Goal: Task Accomplishment & Management: Manage account settings

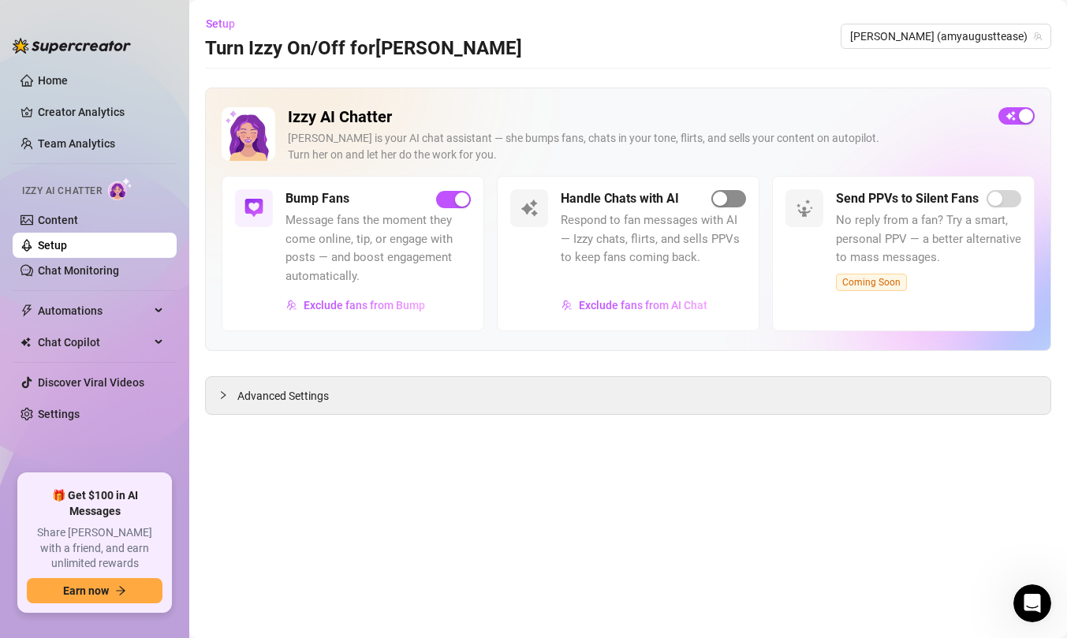
click at [725, 205] on div "button" at bounding box center [720, 199] width 14 height 14
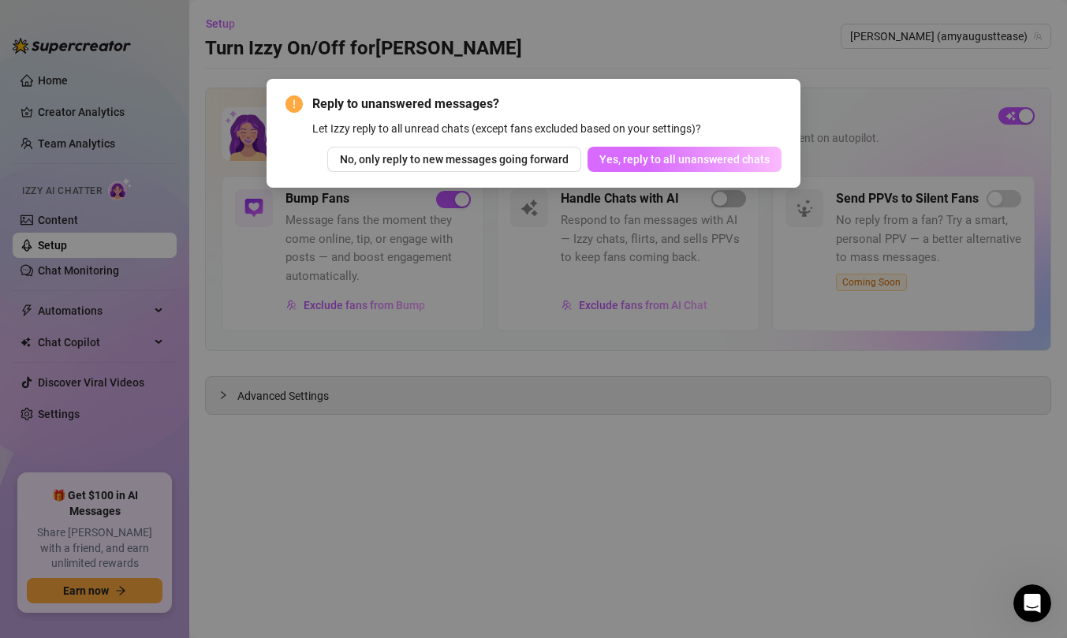
click at [630, 161] on span "Yes, reply to all unanswered chats" at bounding box center [685, 159] width 170 height 13
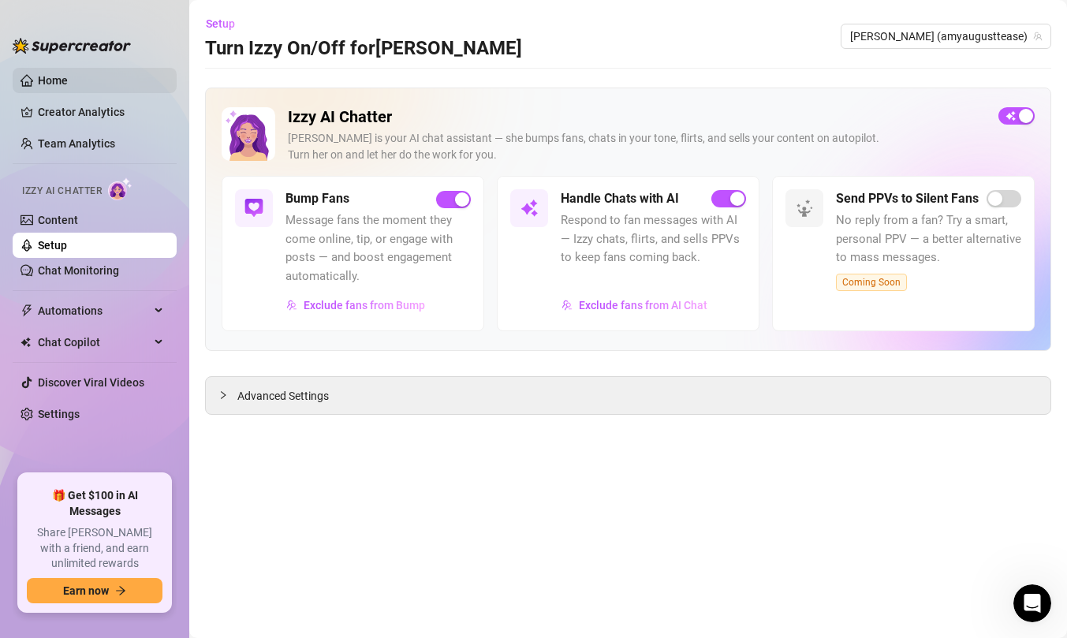
click at [68, 78] on link "Home" at bounding box center [53, 80] width 30 height 13
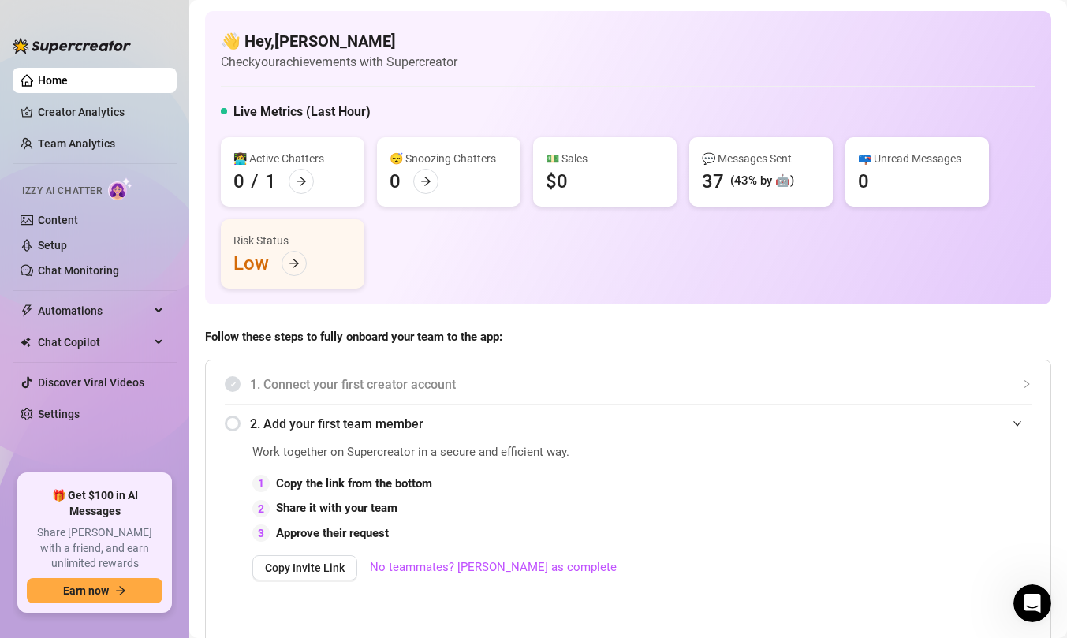
click at [80, 419] on link "Settings" at bounding box center [59, 414] width 42 height 13
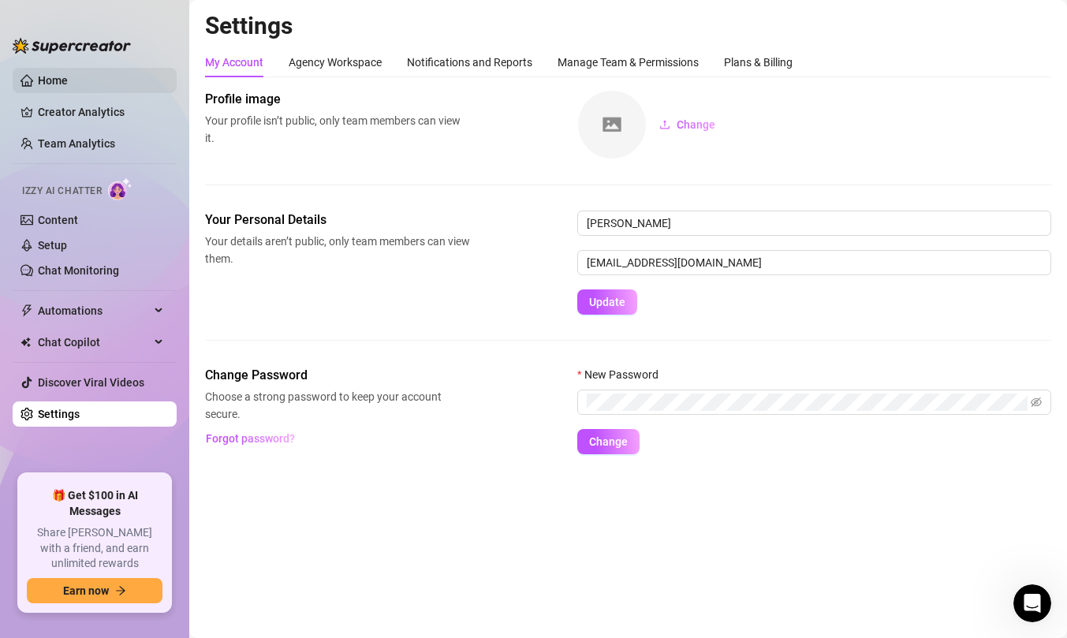
click at [68, 86] on link "Home" at bounding box center [53, 80] width 30 height 13
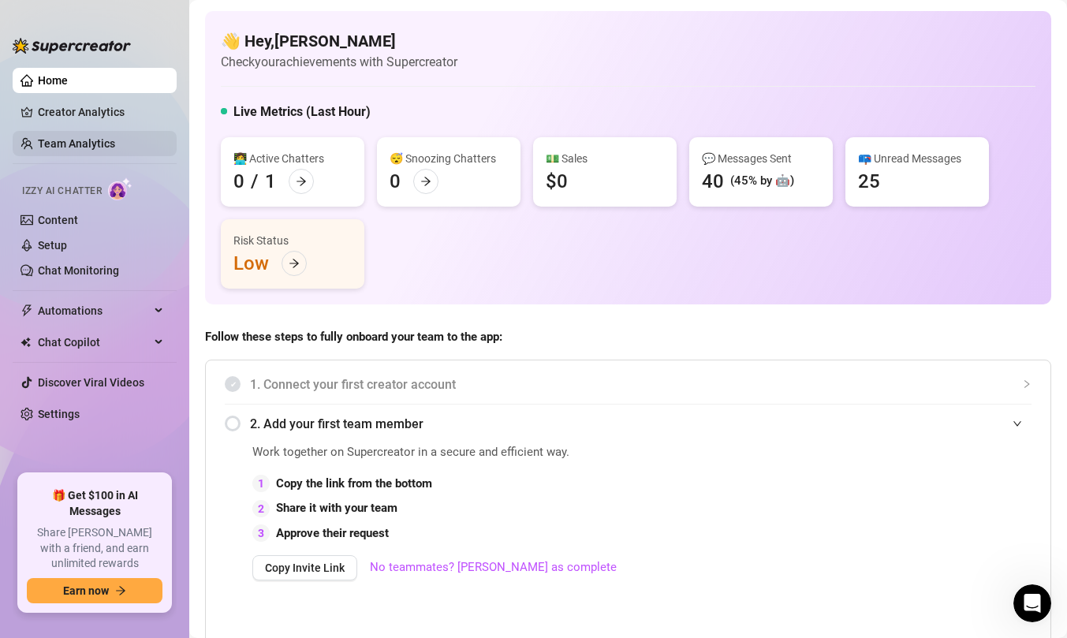
click at [115, 143] on link "Team Analytics" at bounding box center [76, 143] width 77 height 13
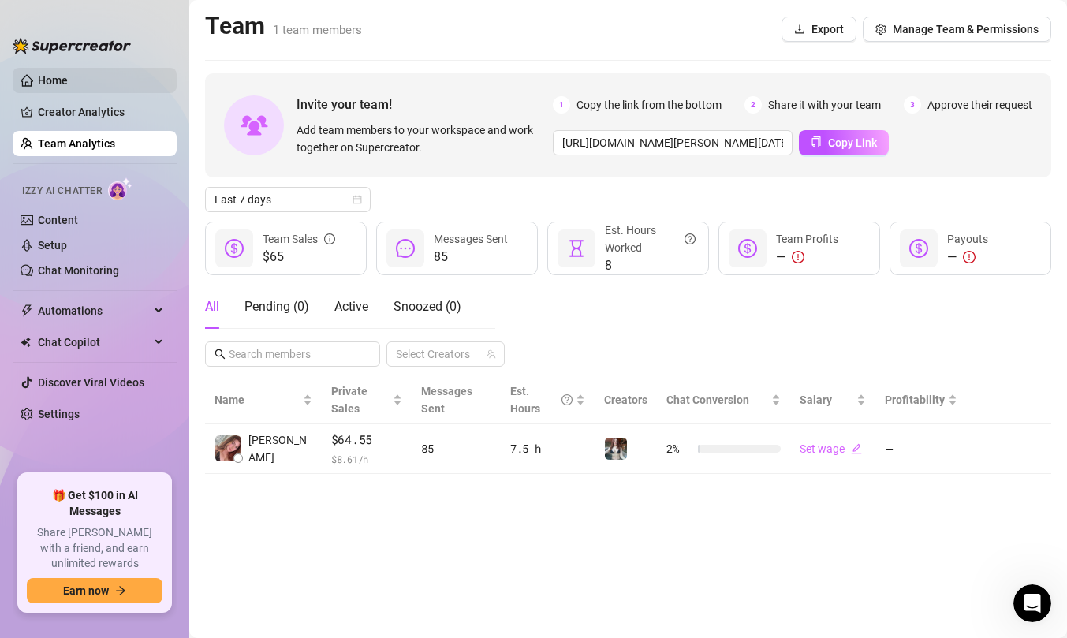
click at [68, 78] on link "Home" at bounding box center [53, 80] width 30 height 13
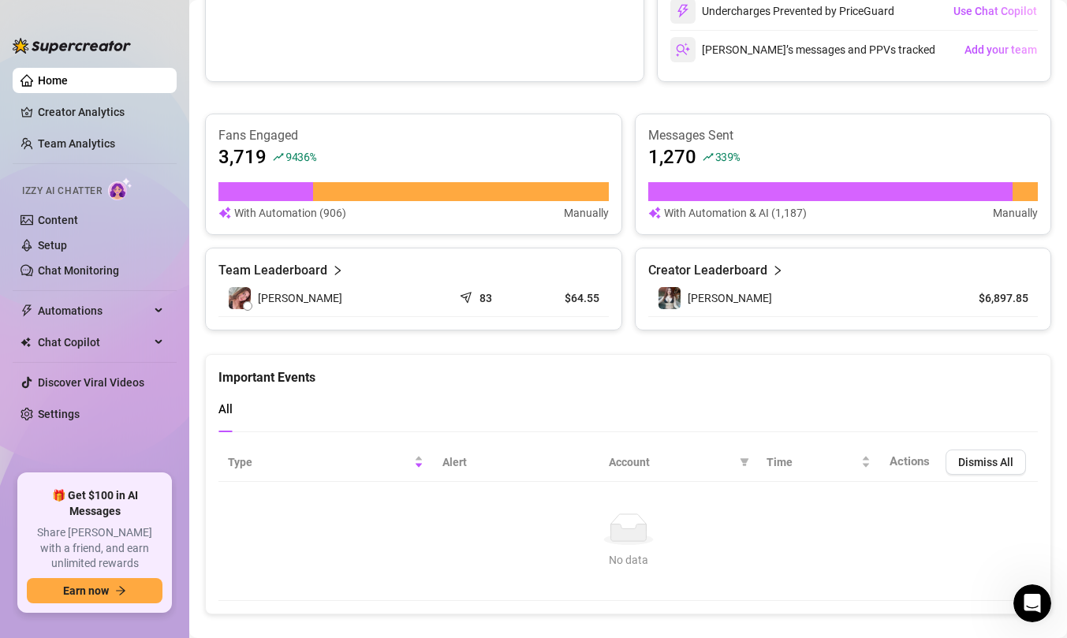
scroll to position [889, 0]
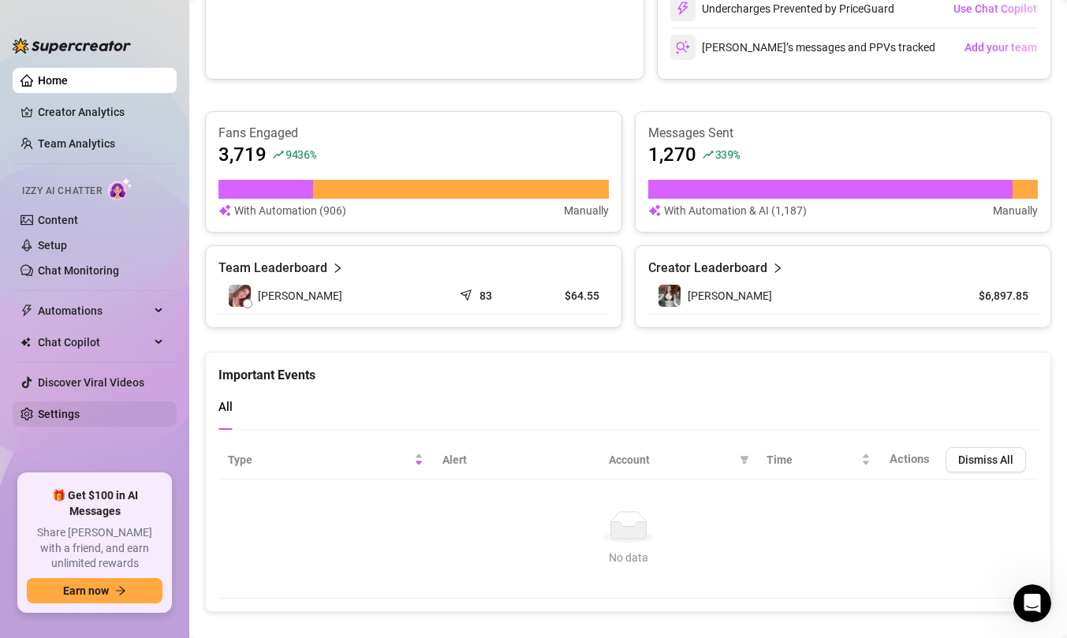
click at [50, 420] on link "Settings" at bounding box center [59, 414] width 42 height 13
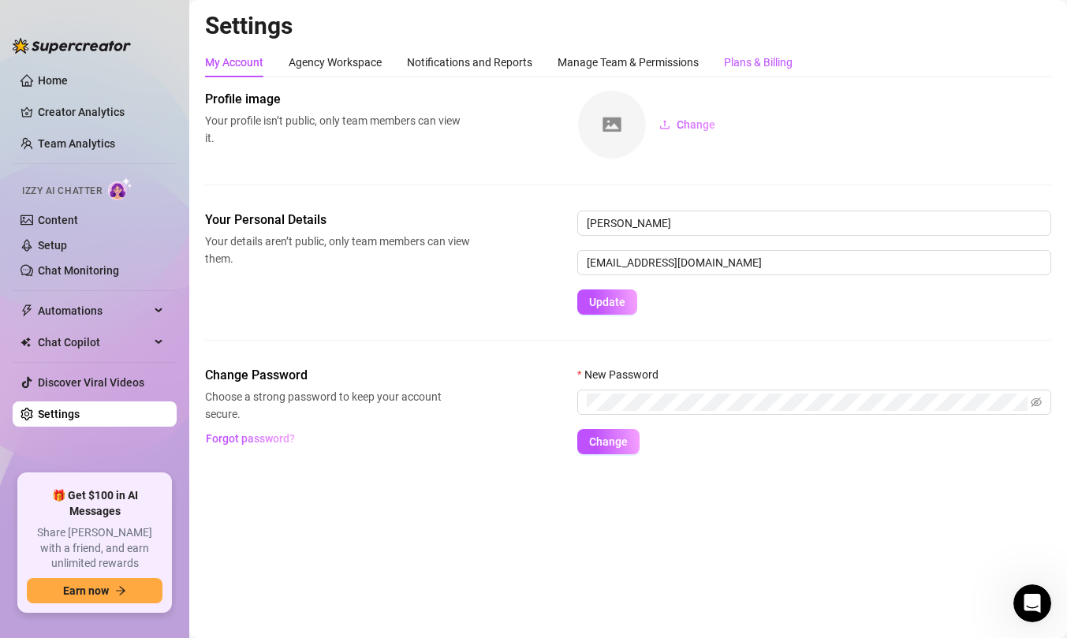
click at [774, 66] on div "Plans & Billing" at bounding box center [758, 62] width 69 height 17
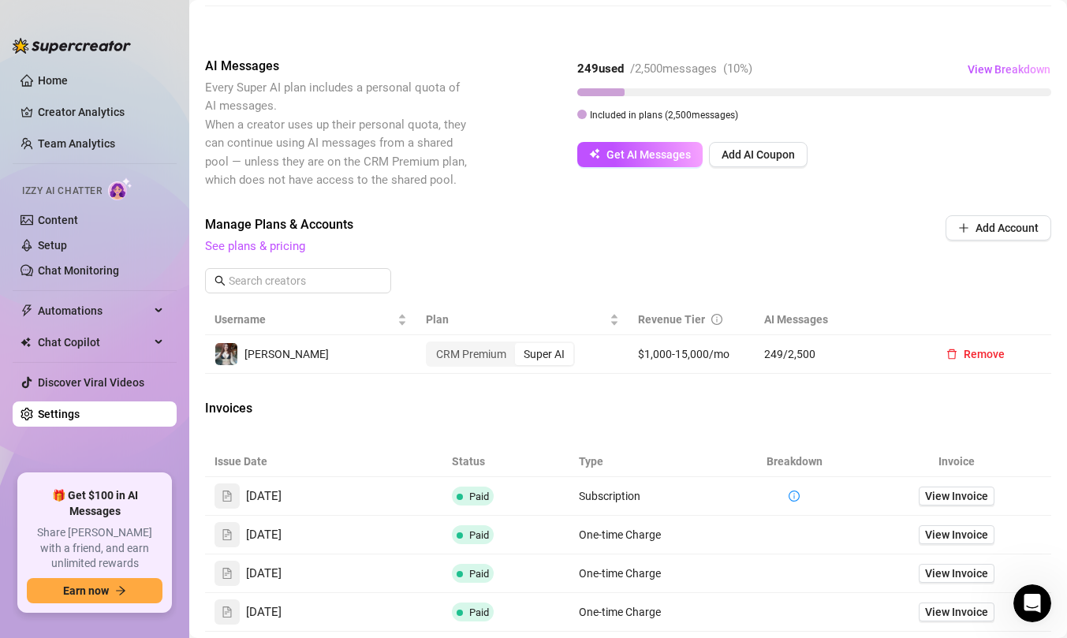
scroll to position [353, 0]
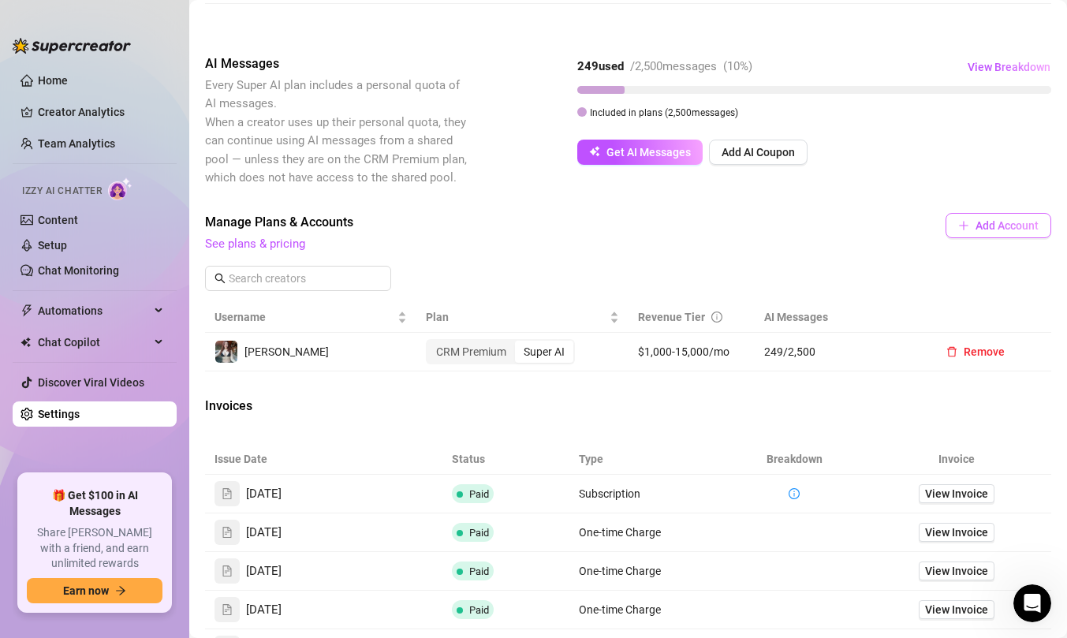
click at [1031, 223] on span "Add Account" at bounding box center [1007, 225] width 63 height 13
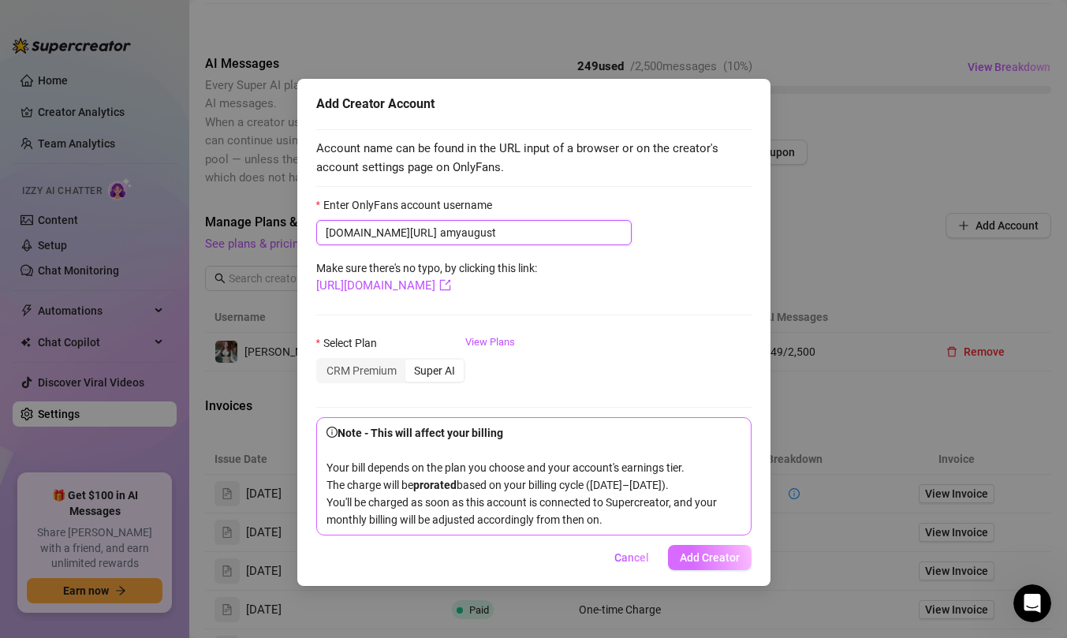
type input "amyaugust"
click at [709, 564] on span "Add Creator" at bounding box center [710, 557] width 60 height 13
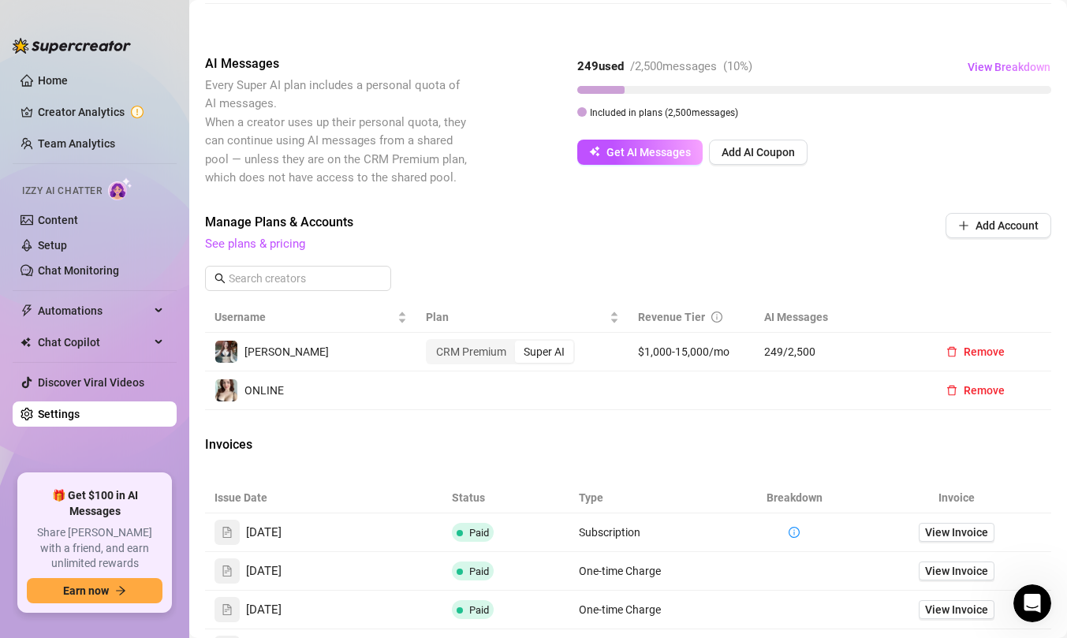
click at [265, 394] on span "ONLINE" at bounding box center [264, 390] width 39 height 13
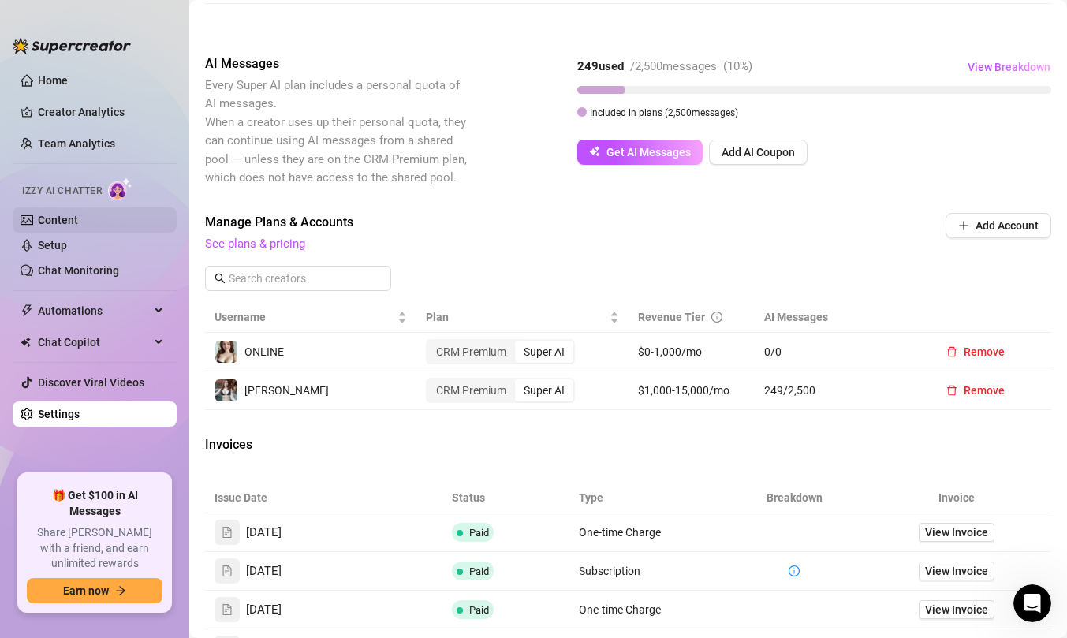
click at [78, 215] on link "Content" at bounding box center [58, 220] width 40 height 13
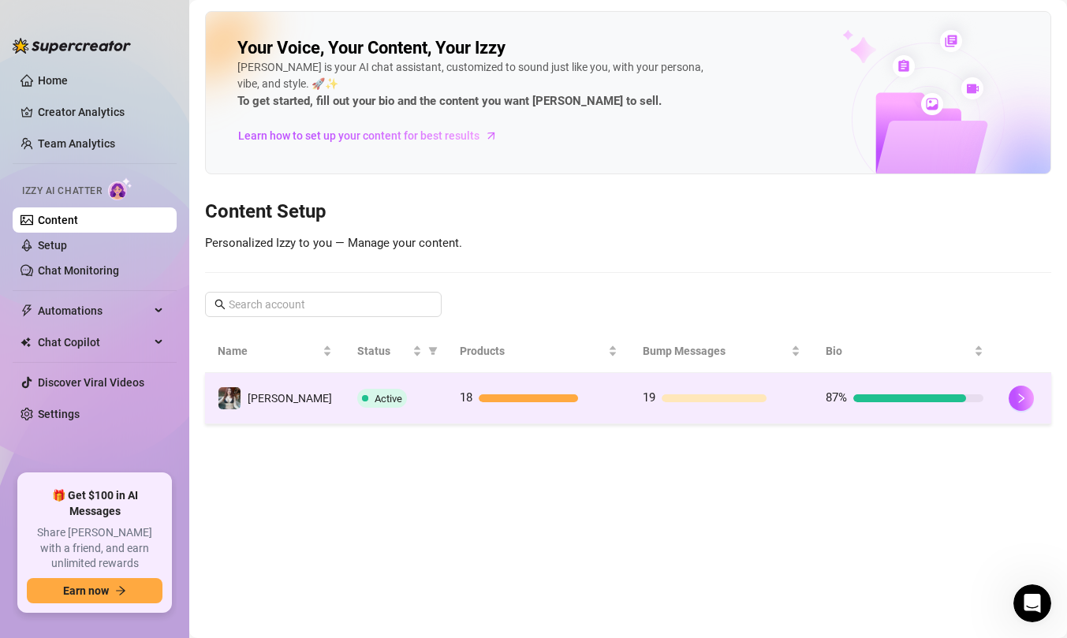
click at [345, 408] on td "Active" at bounding box center [396, 398] width 103 height 51
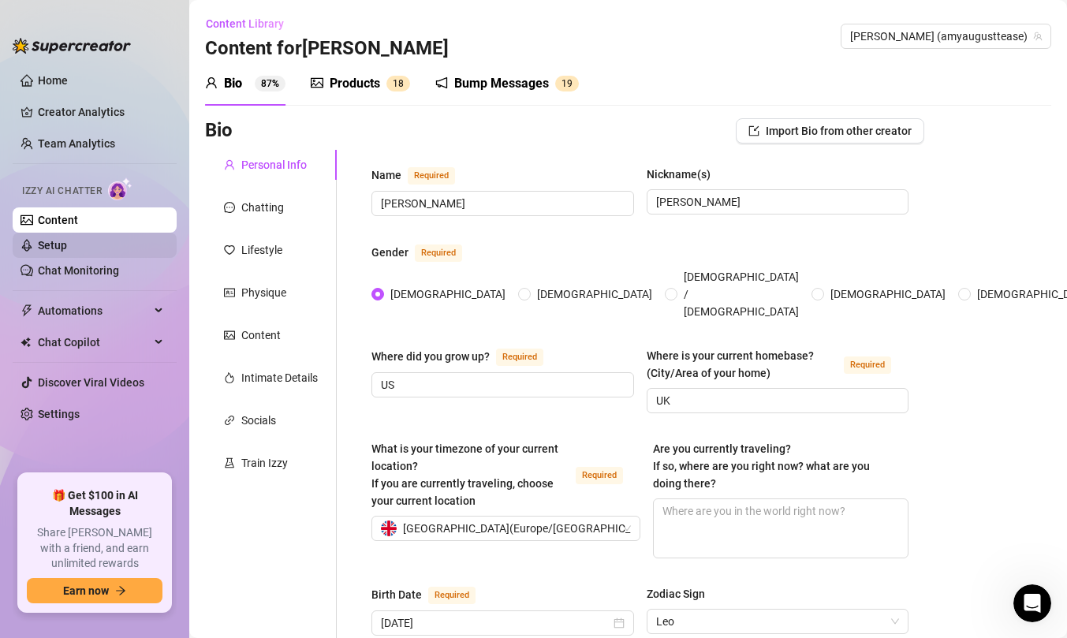
click at [67, 248] on link "Setup" at bounding box center [52, 245] width 29 height 13
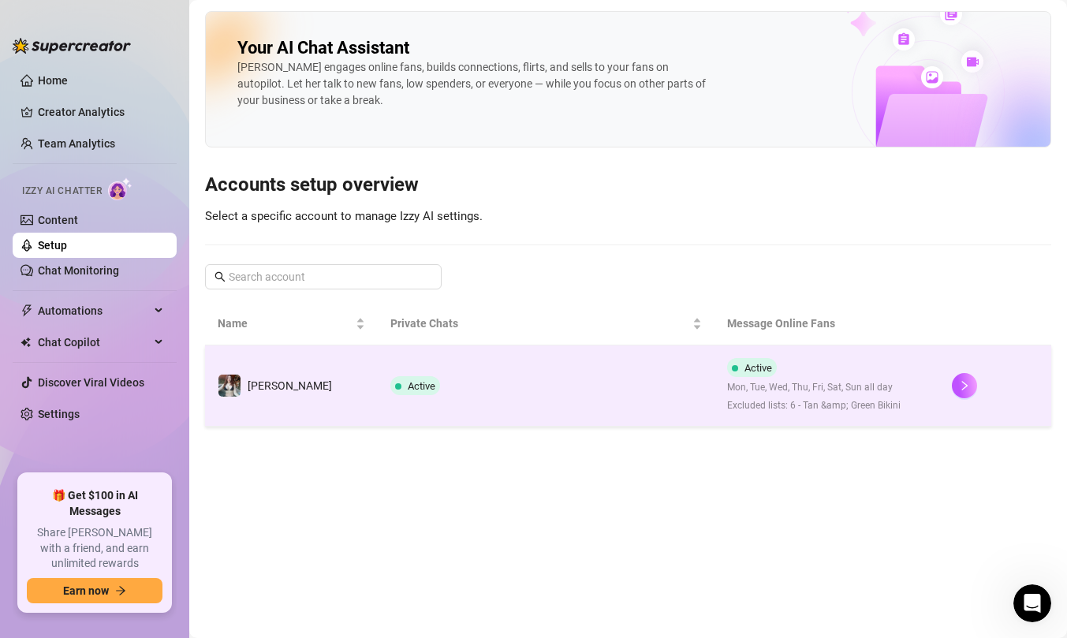
click at [494, 390] on td "Active" at bounding box center [546, 386] width 337 height 81
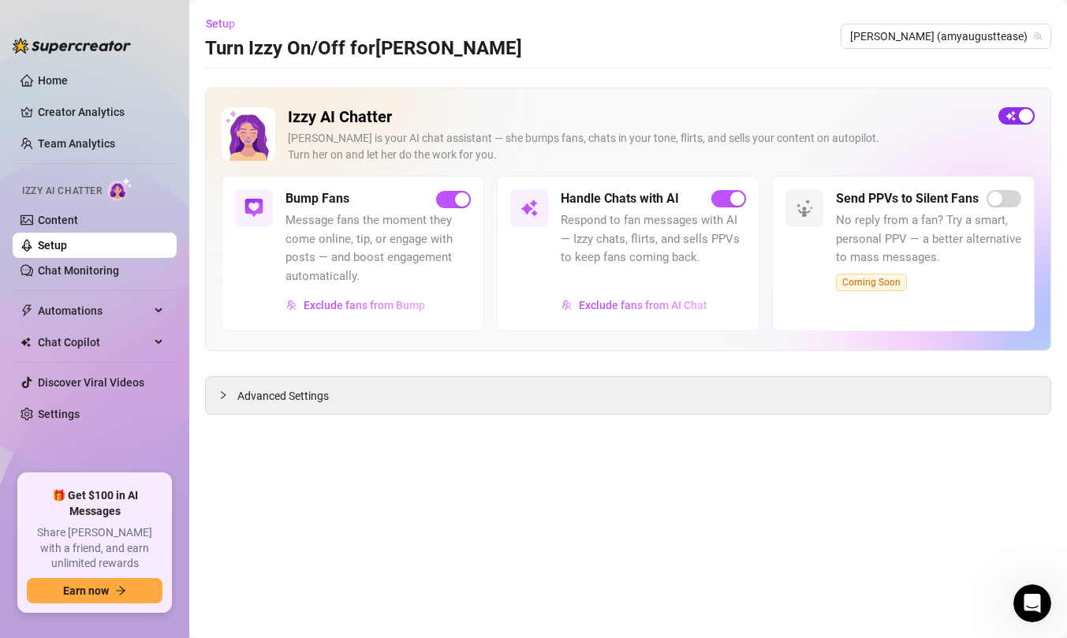
click at [1012, 120] on span "button" at bounding box center [1017, 115] width 36 height 17
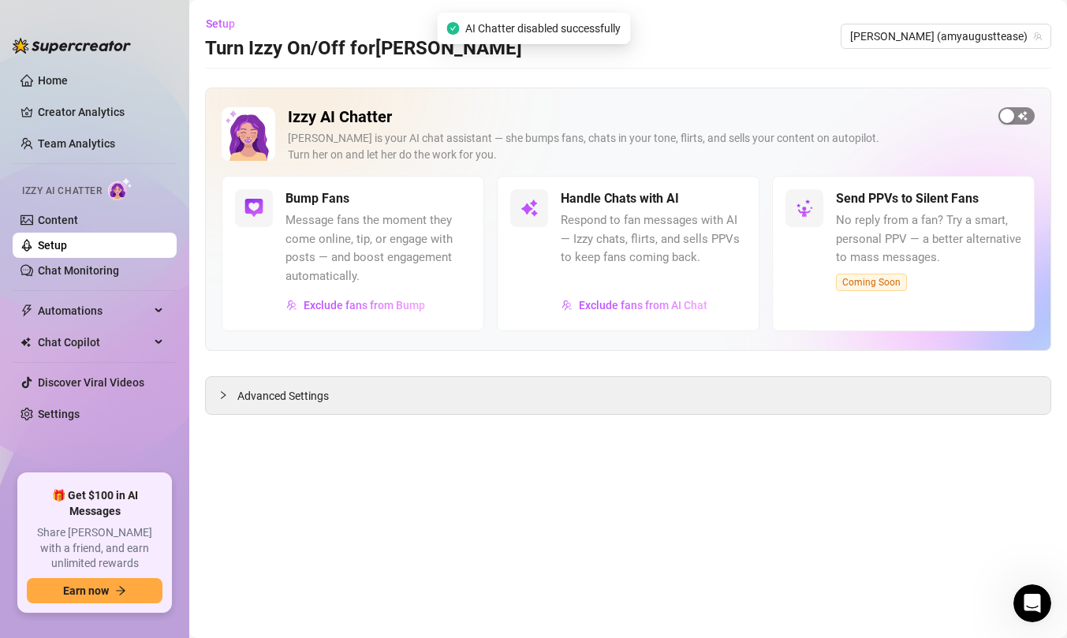
click at [1014, 113] on div "button" at bounding box center [1007, 116] width 14 height 14
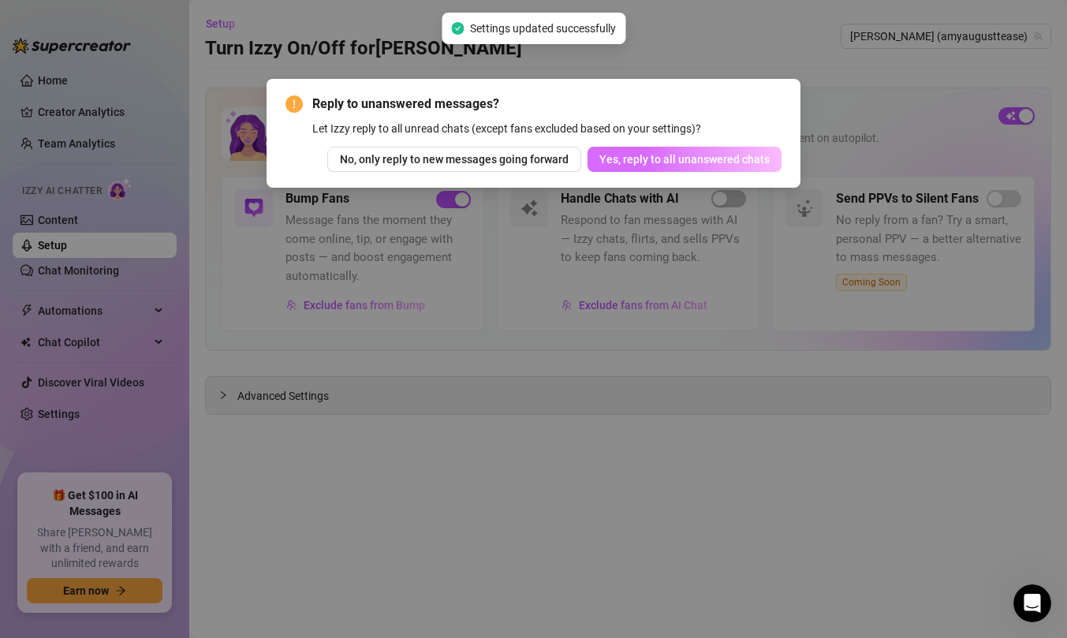
click at [651, 163] on span "Yes, reply to all unanswered chats" at bounding box center [685, 159] width 170 height 13
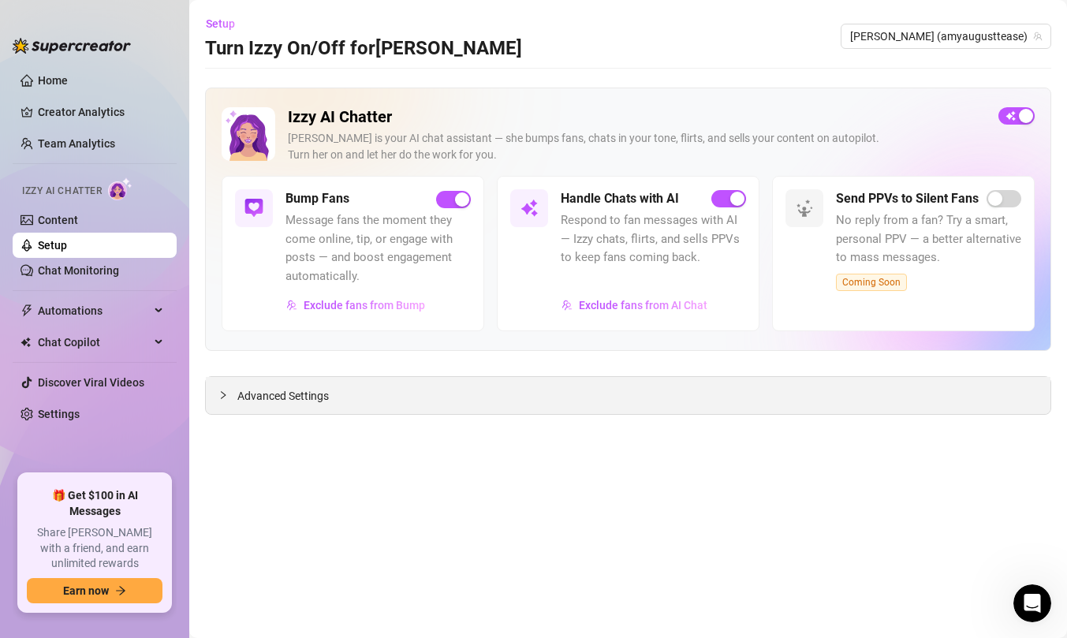
click at [225, 402] on div at bounding box center [228, 395] width 19 height 17
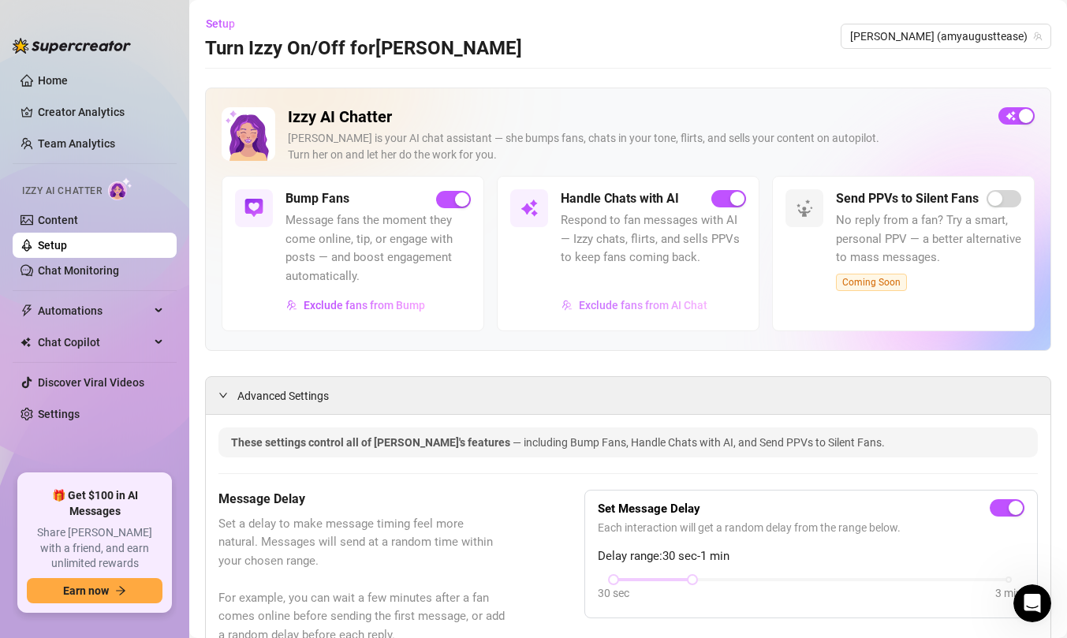
click at [634, 309] on span "Exclude fans from AI Chat" at bounding box center [643, 305] width 129 height 13
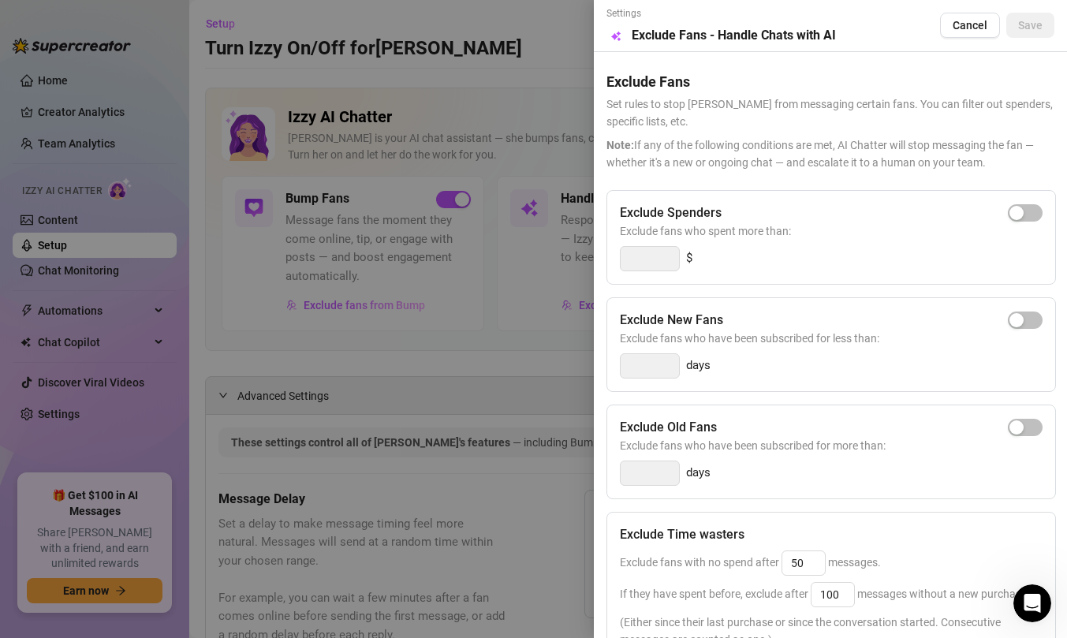
click at [564, 35] on div at bounding box center [533, 319] width 1067 height 638
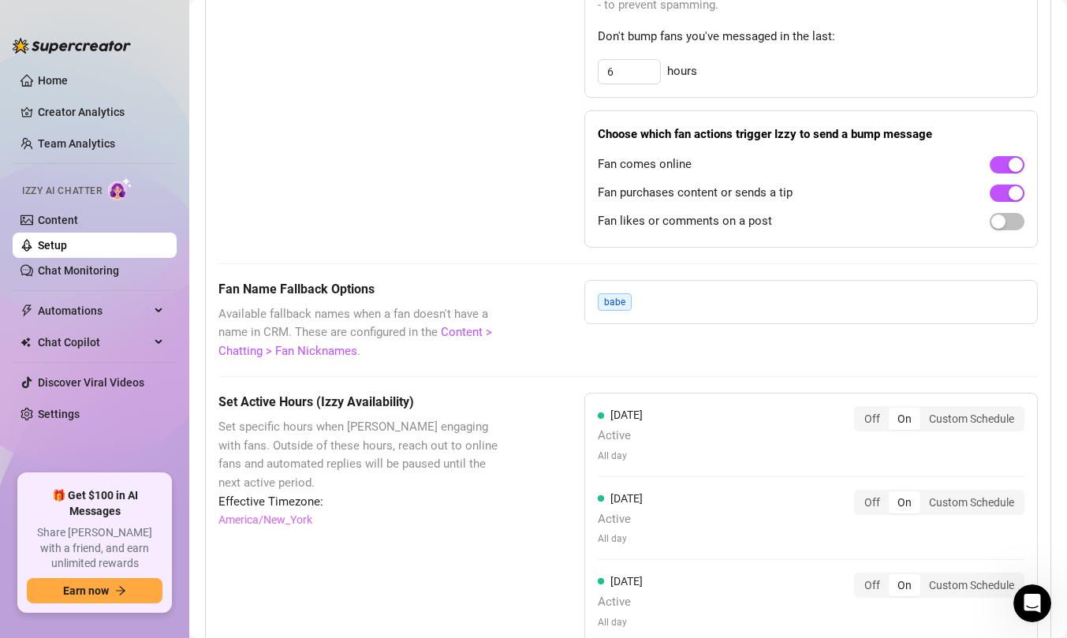
scroll to position [1267, 0]
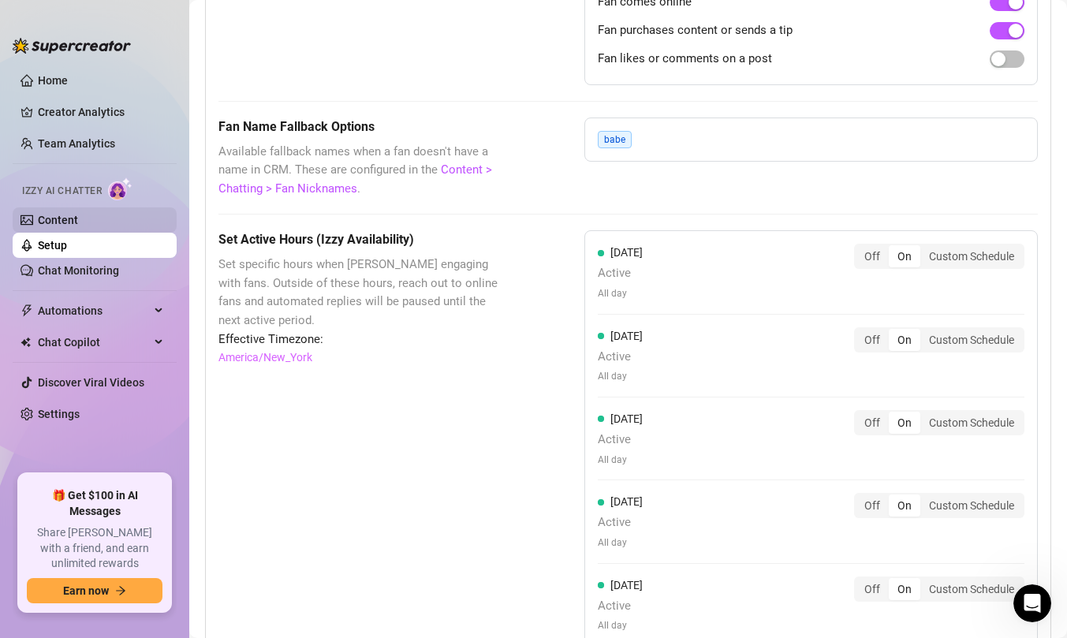
click at [78, 220] on link "Content" at bounding box center [58, 220] width 40 height 13
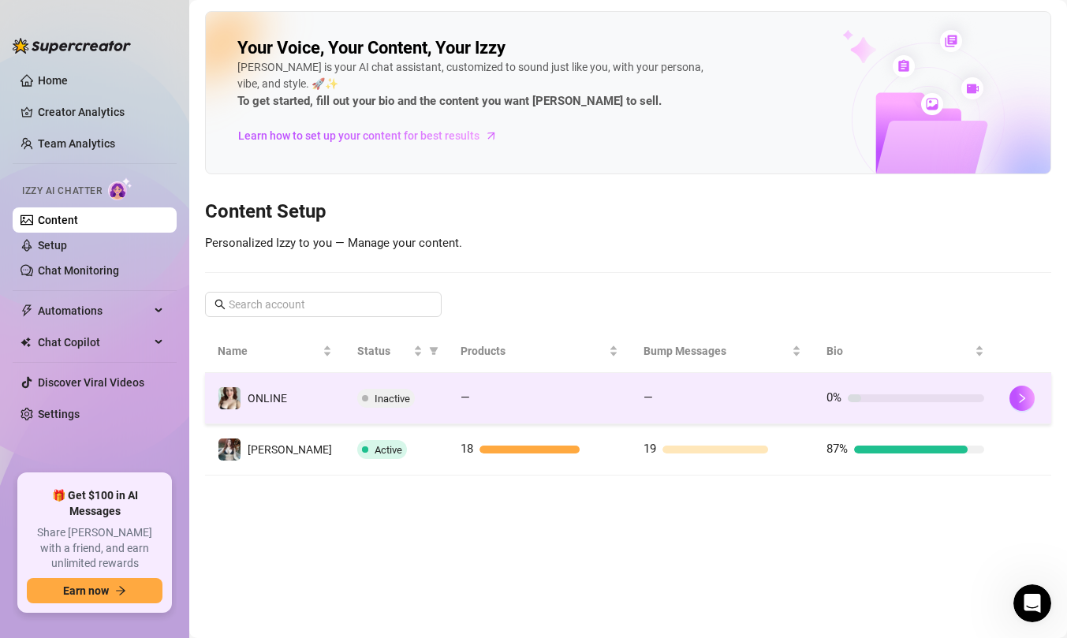
click at [416, 401] on div "Inactive" at bounding box center [396, 398] width 78 height 19
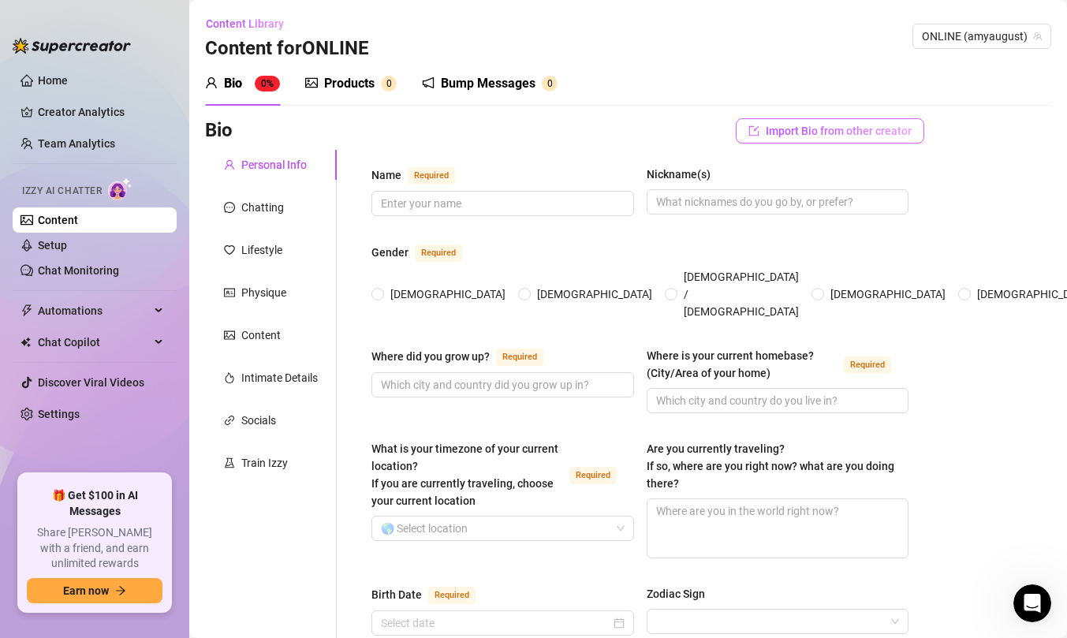
click at [783, 133] on span "Import Bio from other creator" at bounding box center [839, 131] width 146 height 13
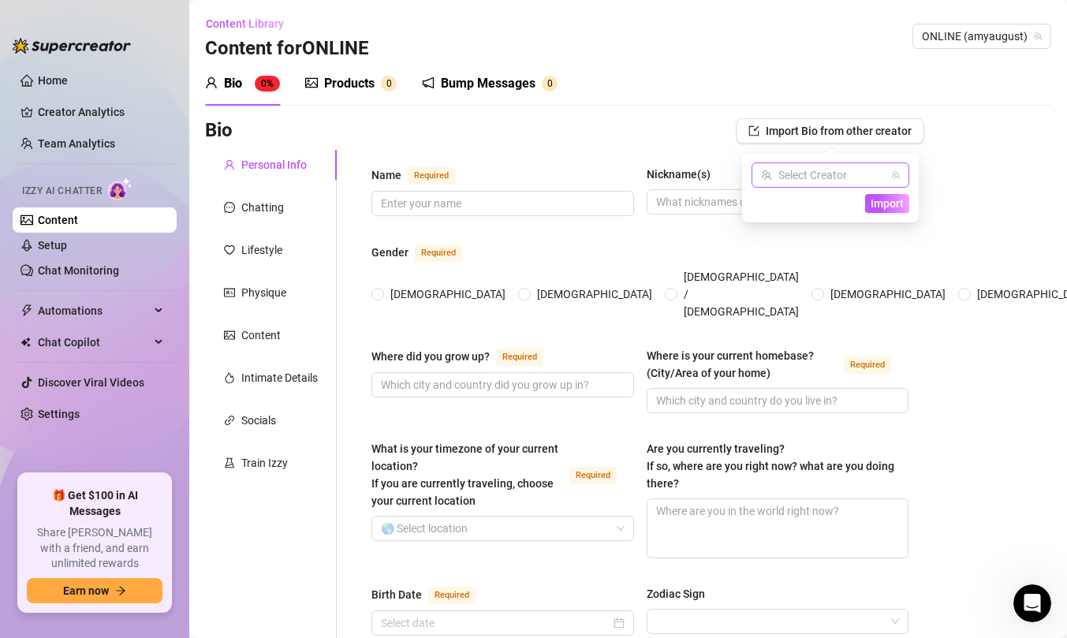
click at [791, 171] on input "search" at bounding box center [823, 175] width 125 height 24
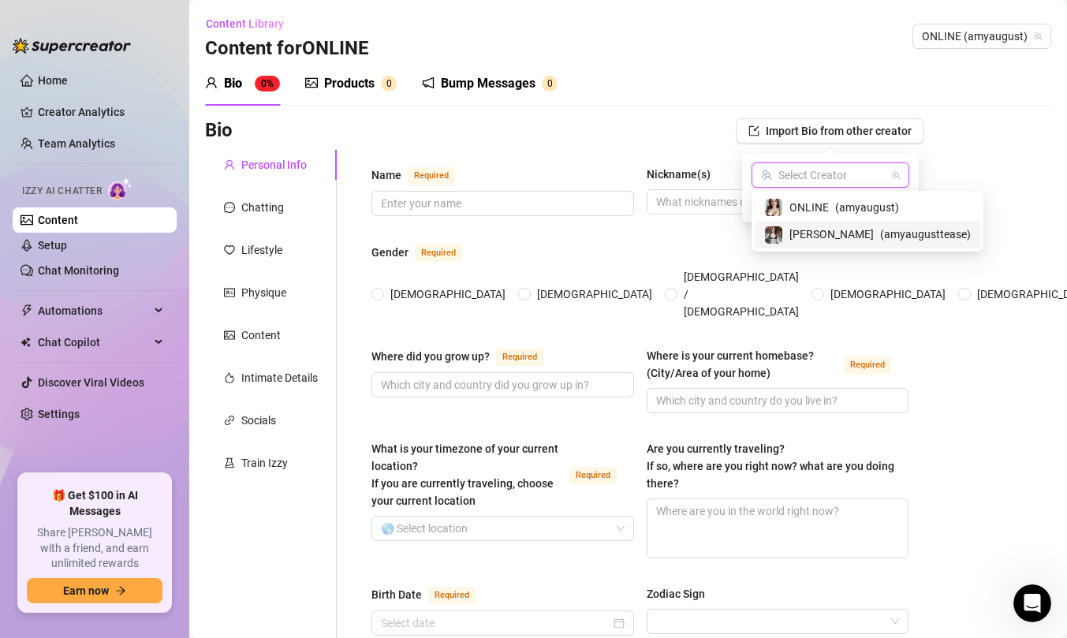
click at [880, 230] on span "( amyaugusttease )" at bounding box center [925, 234] width 91 height 17
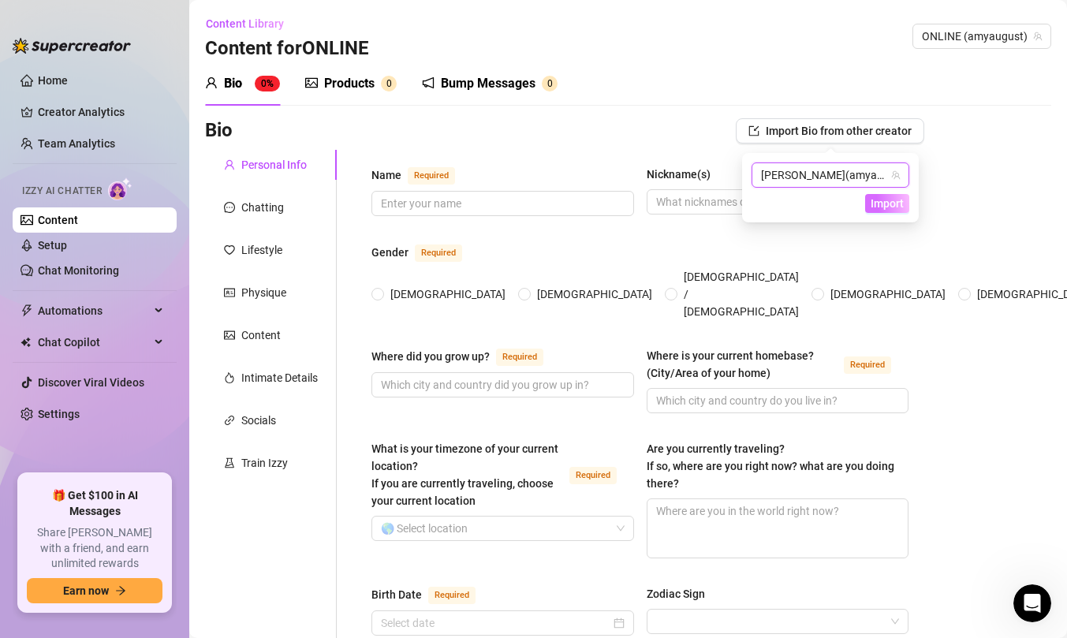
click at [899, 207] on span "Import" at bounding box center [887, 203] width 33 height 13
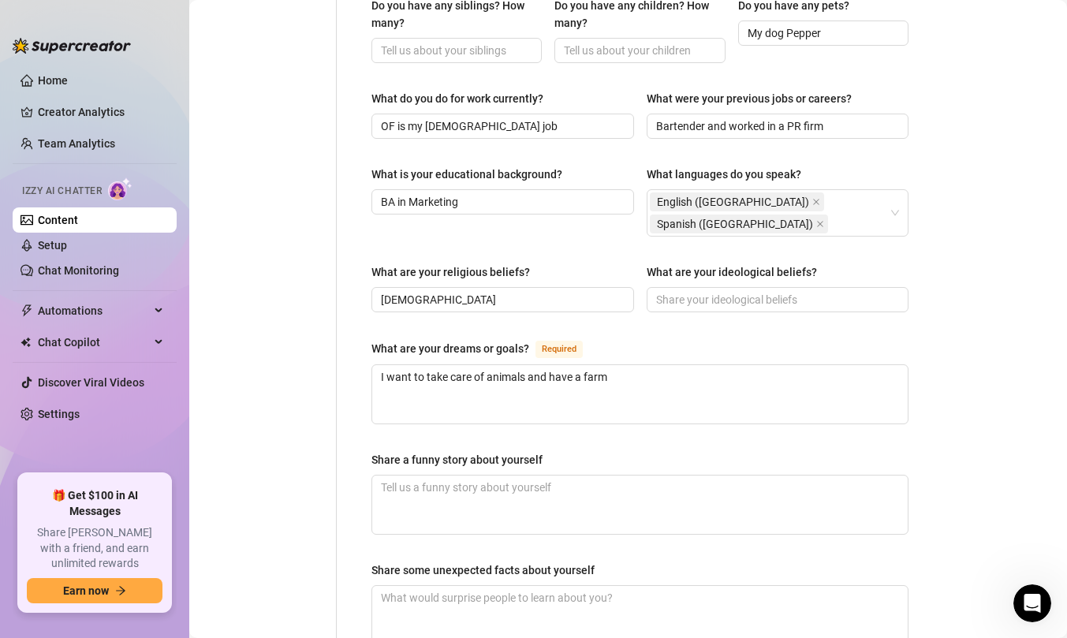
scroll to position [959, 0]
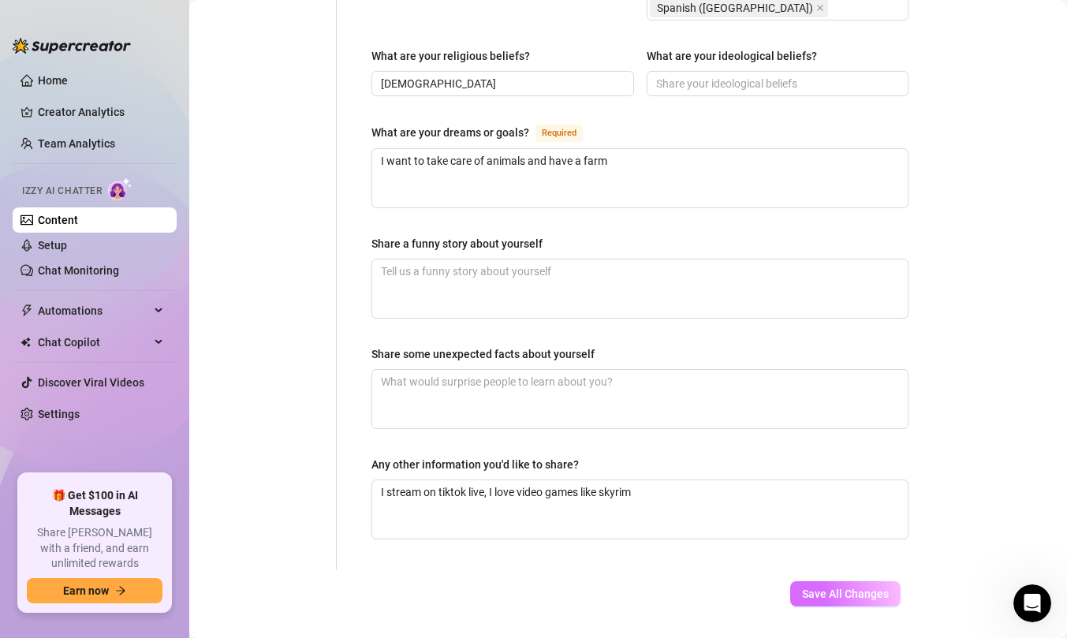
click at [843, 588] on span "Save All Changes" at bounding box center [845, 594] width 87 height 13
click at [822, 588] on span "Save All Changes" at bounding box center [845, 594] width 87 height 13
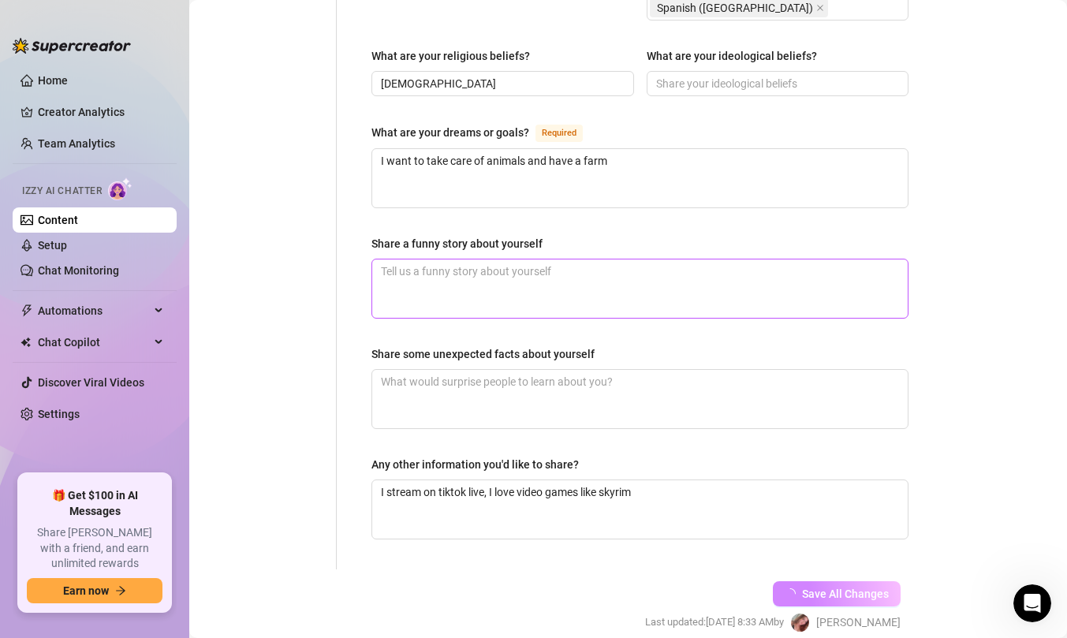
scroll to position [0, 0]
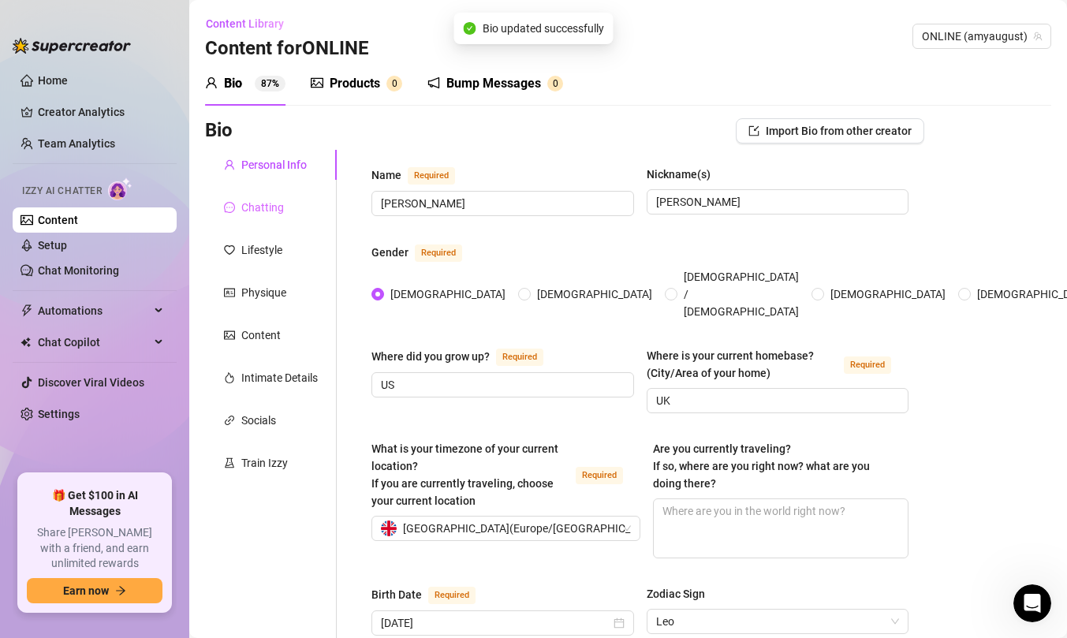
click at [286, 207] on div "Chatting" at bounding box center [271, 207] width 132 height 30
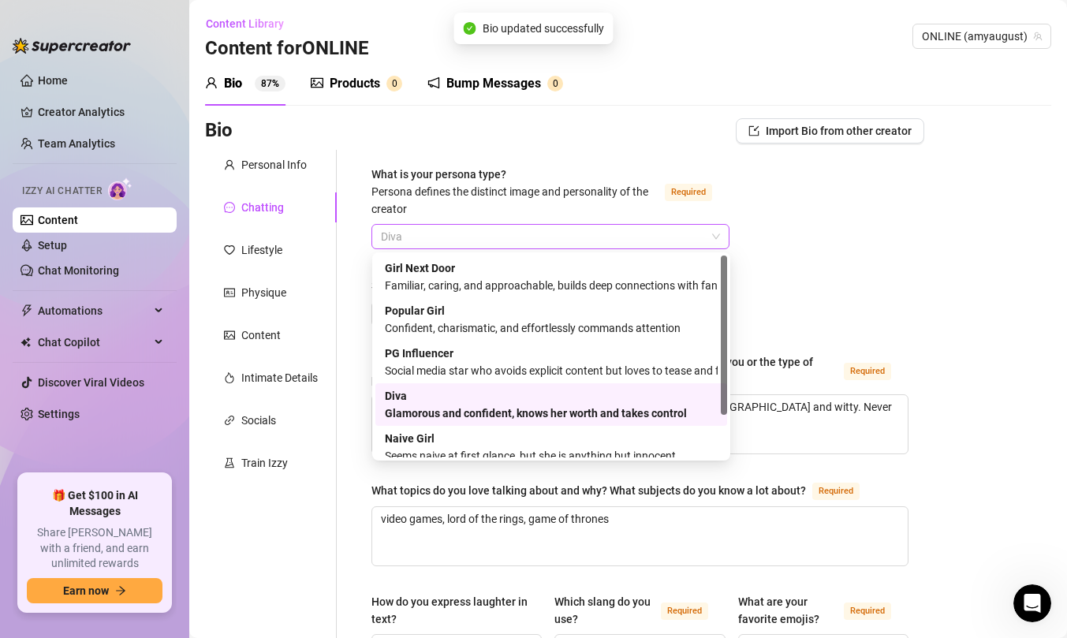
click at [406, 237] on span "Diva" at bounding box center [550, 237] width 339 height 24
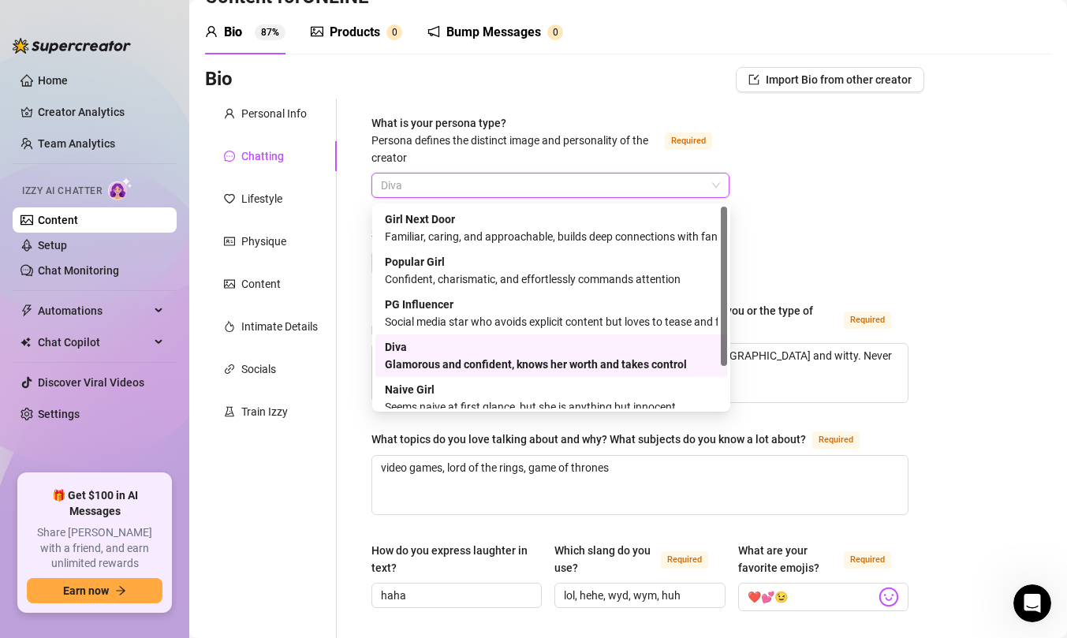
scroll to position [53, 0]
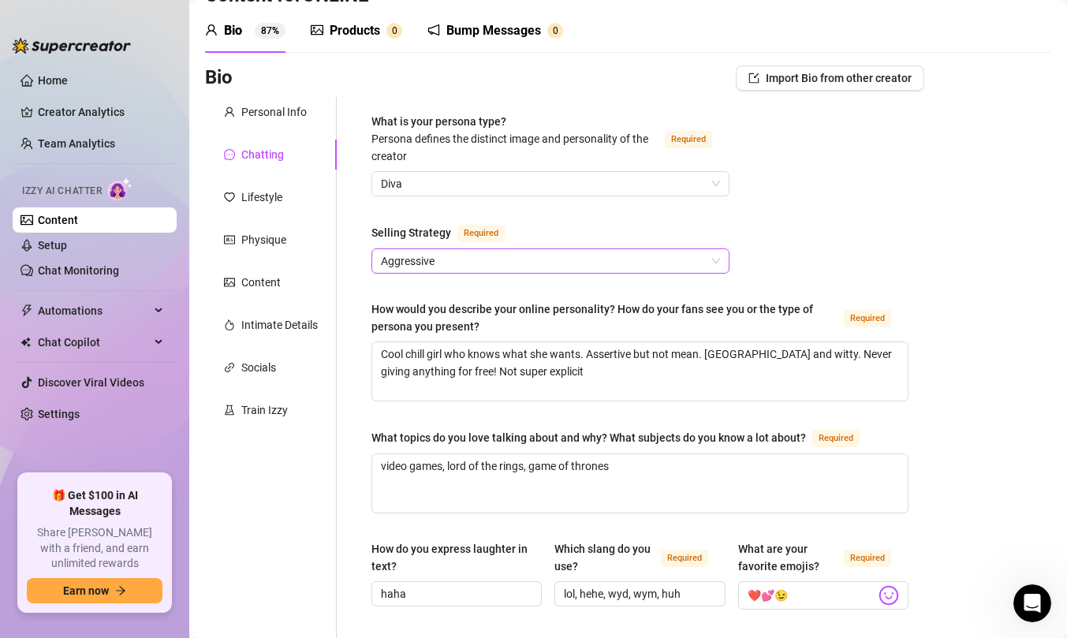
click at [485, 266] on span "Aggressive" at bounding box center [550, 261] width 339 height 24
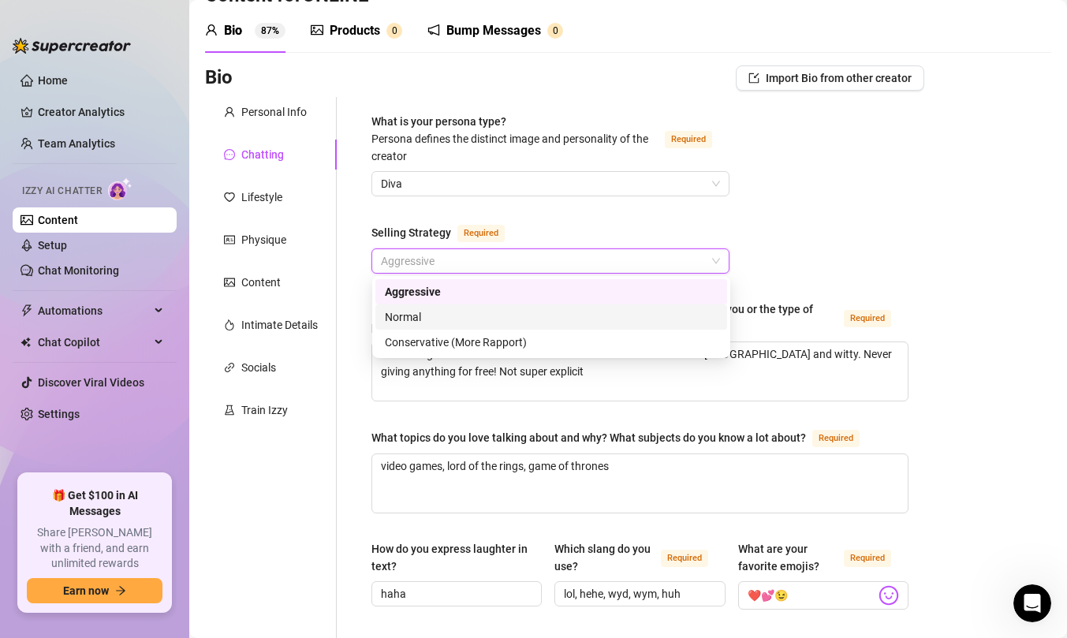
click at [514, 319] on div "Normal" at bounding box center [551, 316] width 333 height 17
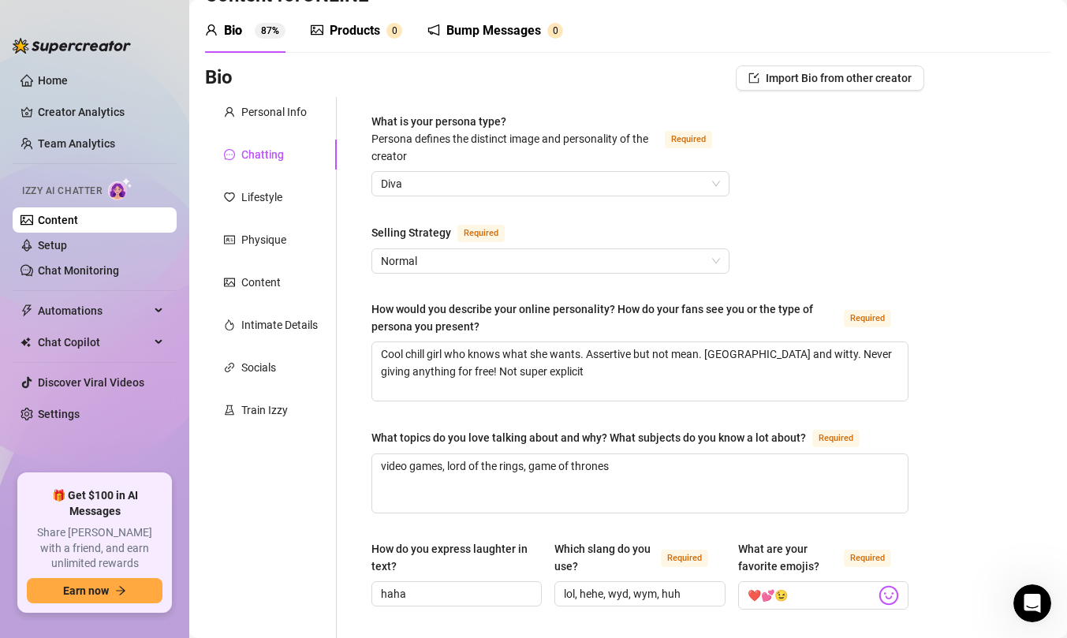
click at [641, 226] on div "Selling Strategy Required" at bounding box center [551, 235] width 358 height 25
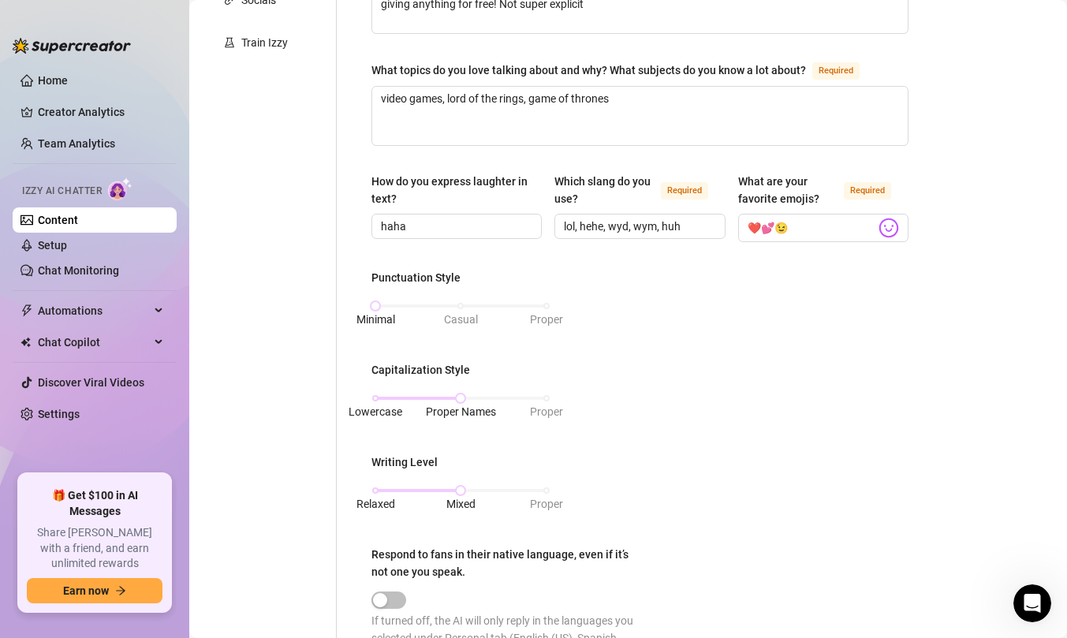
scroll to position [927, 0]
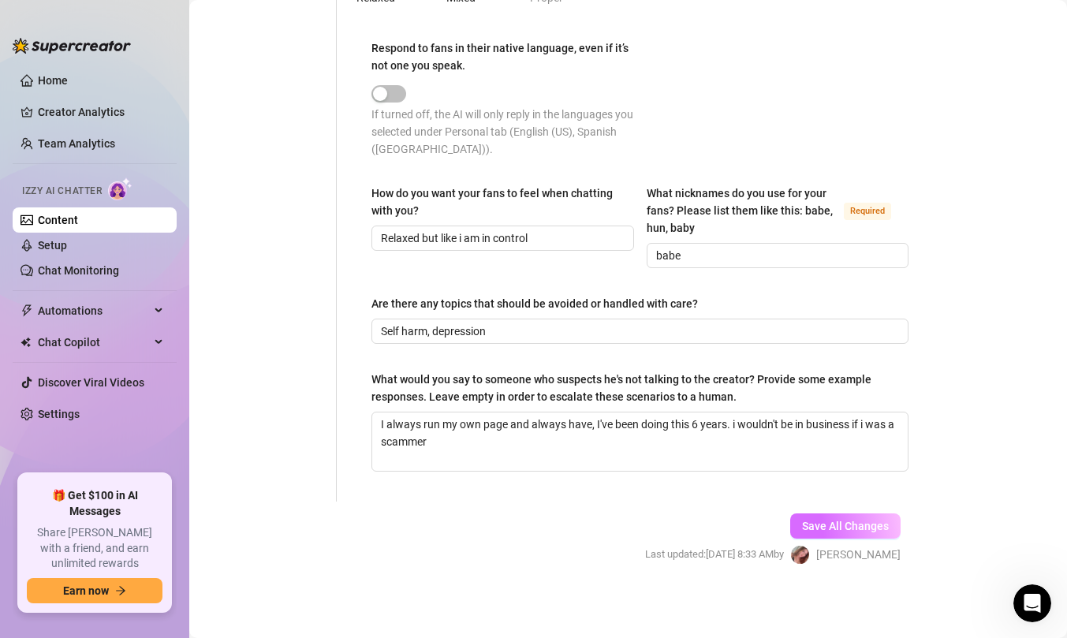
click at [882, 520] on span "Save All Changes" at bounding box center [845, 526] width 87 height 13
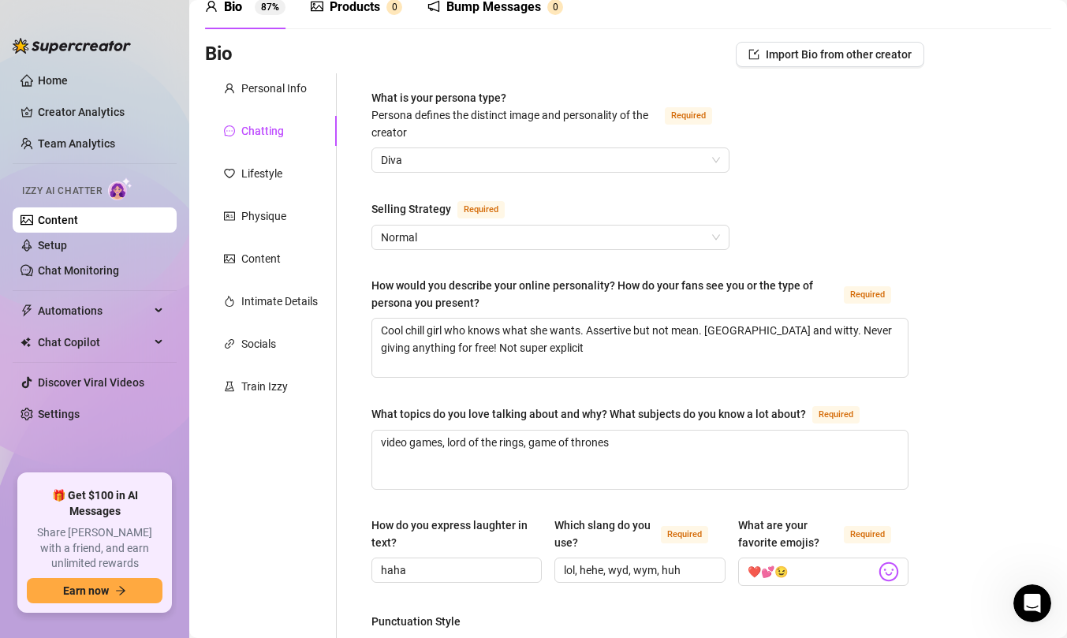
scroll to position [24, 0]
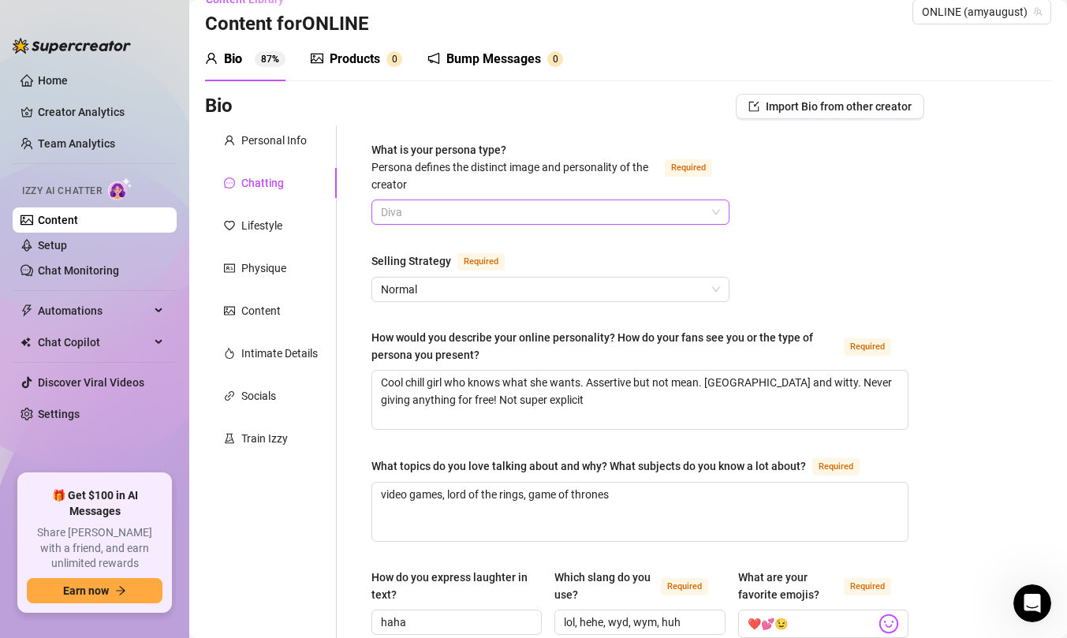
click at [567, 218] on span "Diva" at bounding box center [550, 212] width 339 height 24
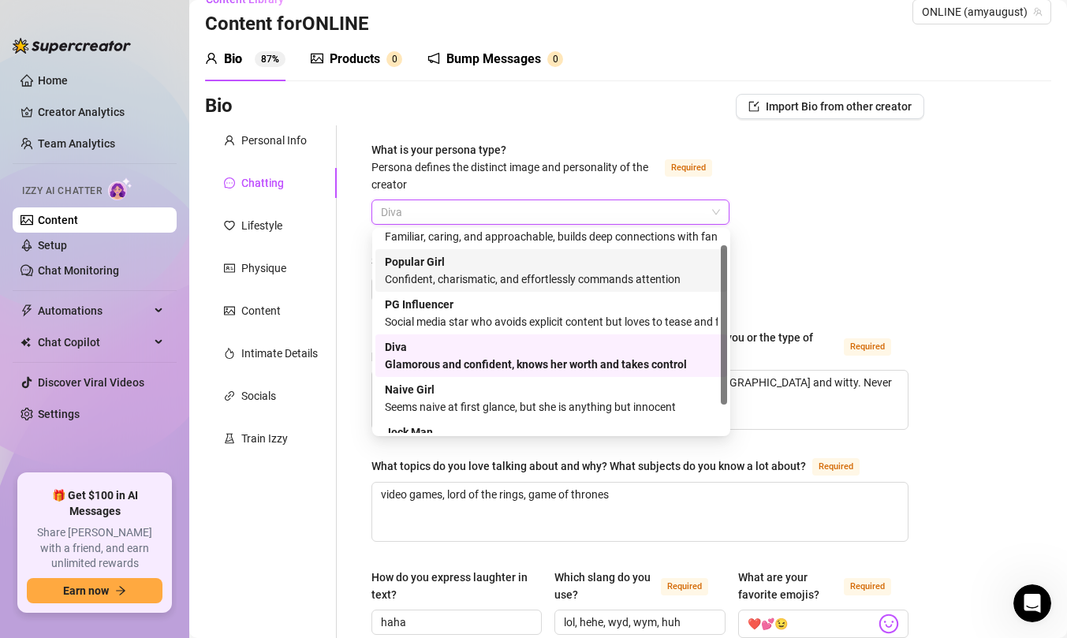
scroll to position [18, 0]
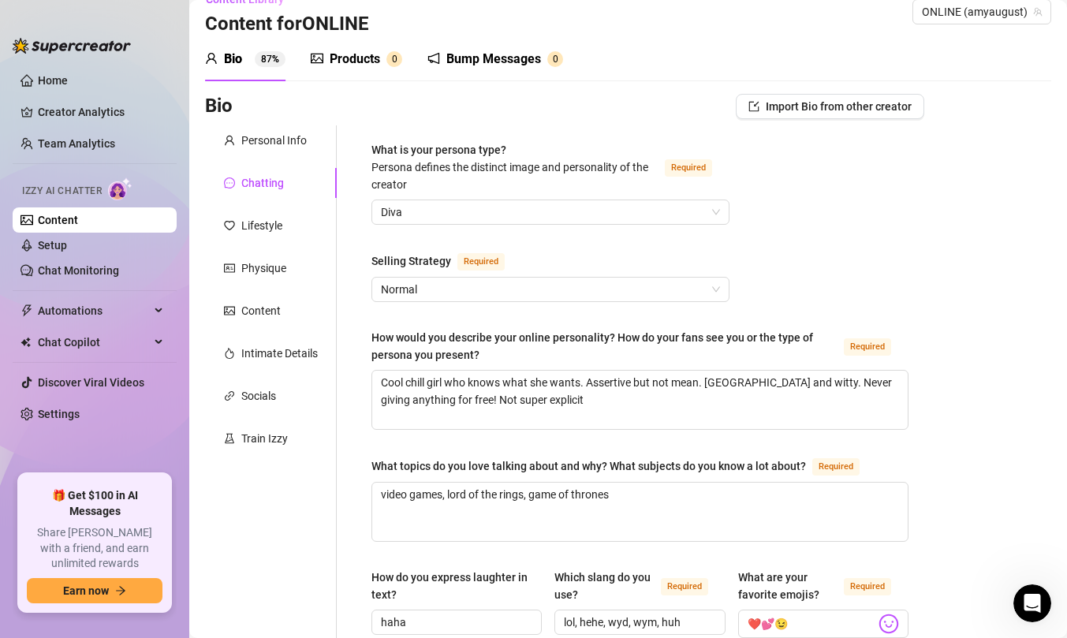
click at [473, 55] on div "Bump Messages" at bounding box center [494, 59] width 95 height 19
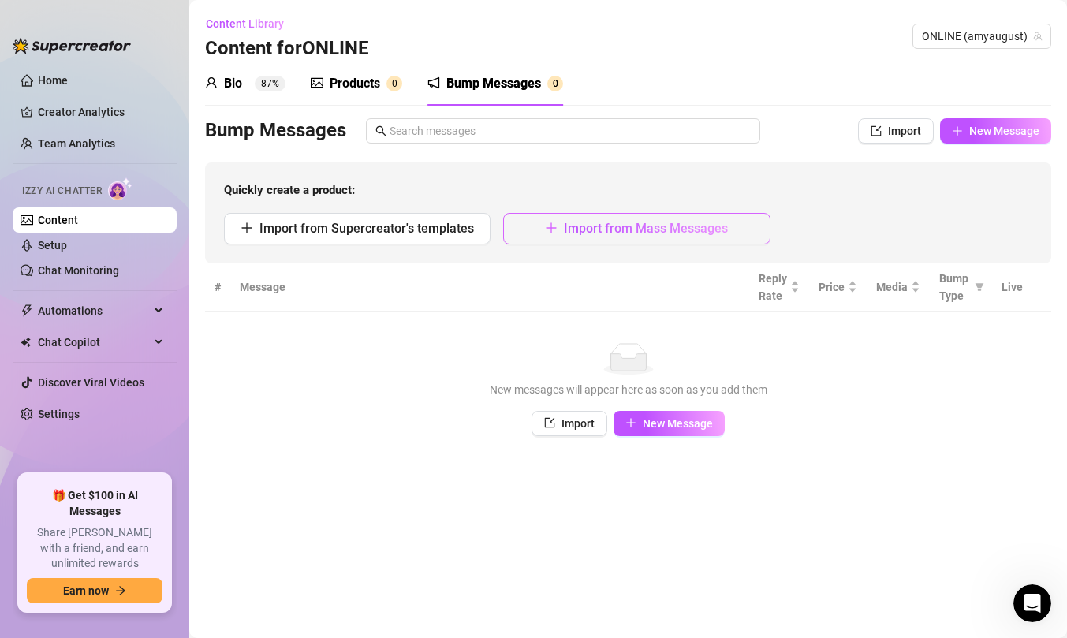
click at [543, 240] on button "Import from Mass Messages" at bounding box center [636, 229] width 267 height 32
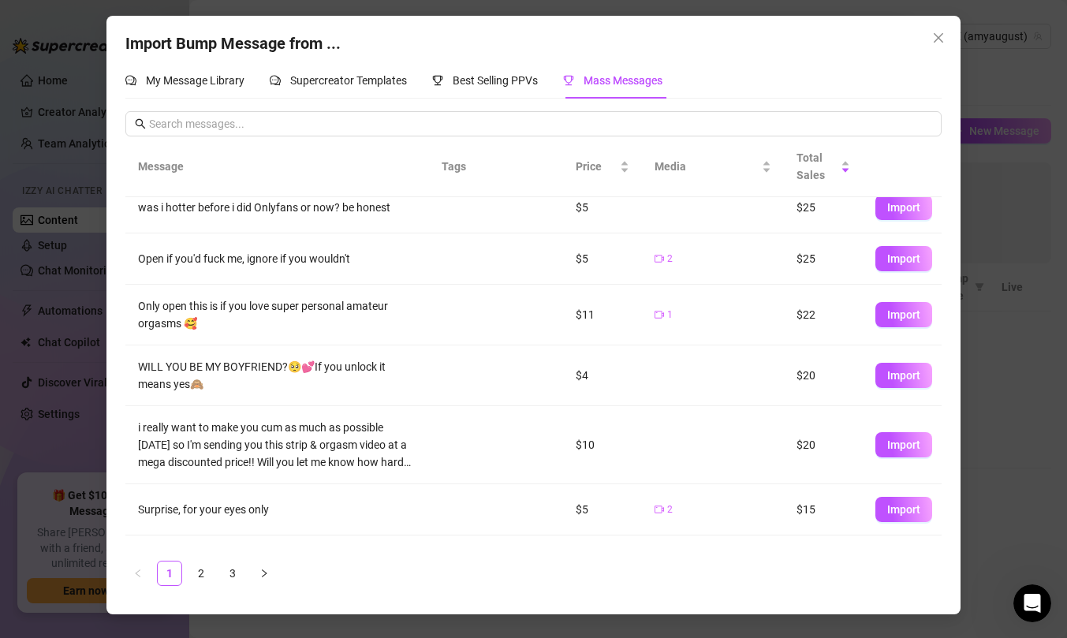
scroll to position [144, 0]
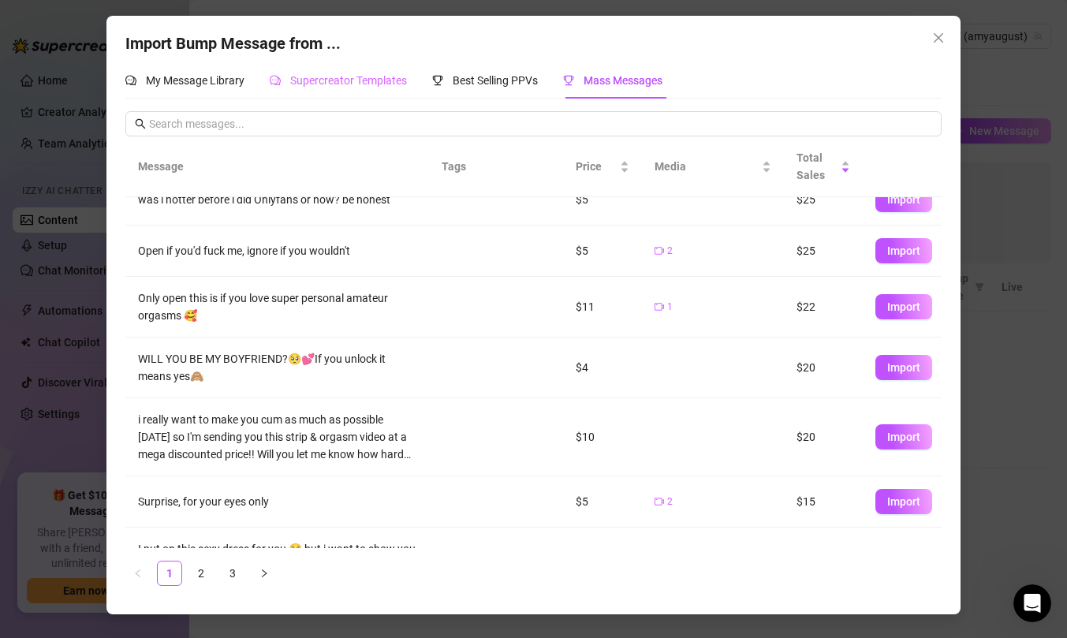
click at [384, 89] on div "Supercreator Templates" at bounding box center [338, 80] width 137 height 36
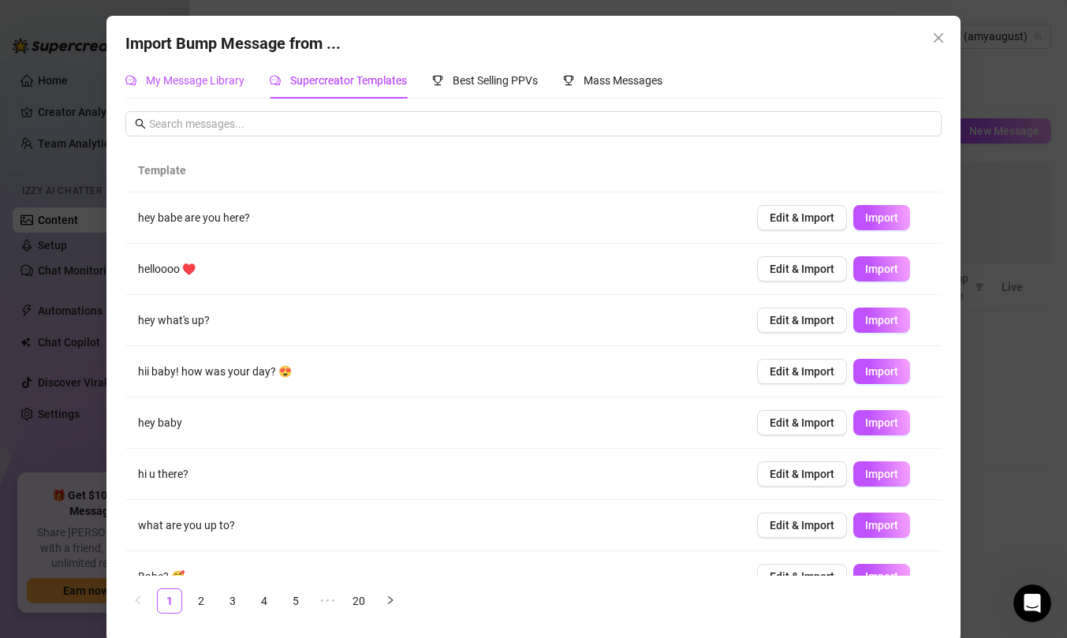
click at [224, 77] on span "My Message Library" at bounding box center [195, 80] width 99 height 13
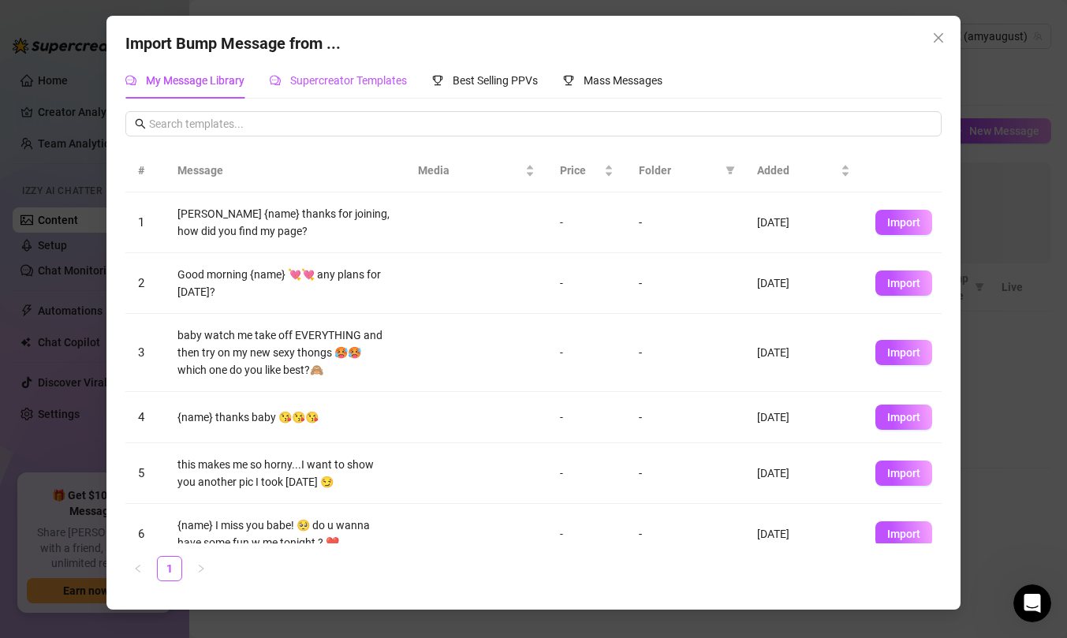
click at [375, 79] on span "Supercreator Templates" at bounding box center [348, 80] width 117 height 13
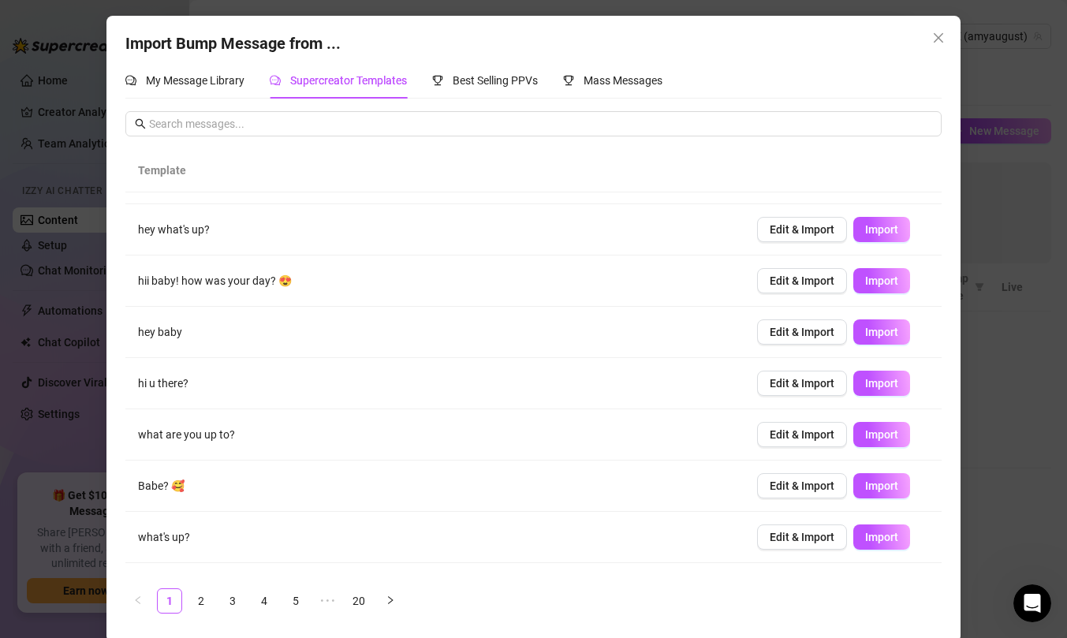
scroll to position [129, 0]
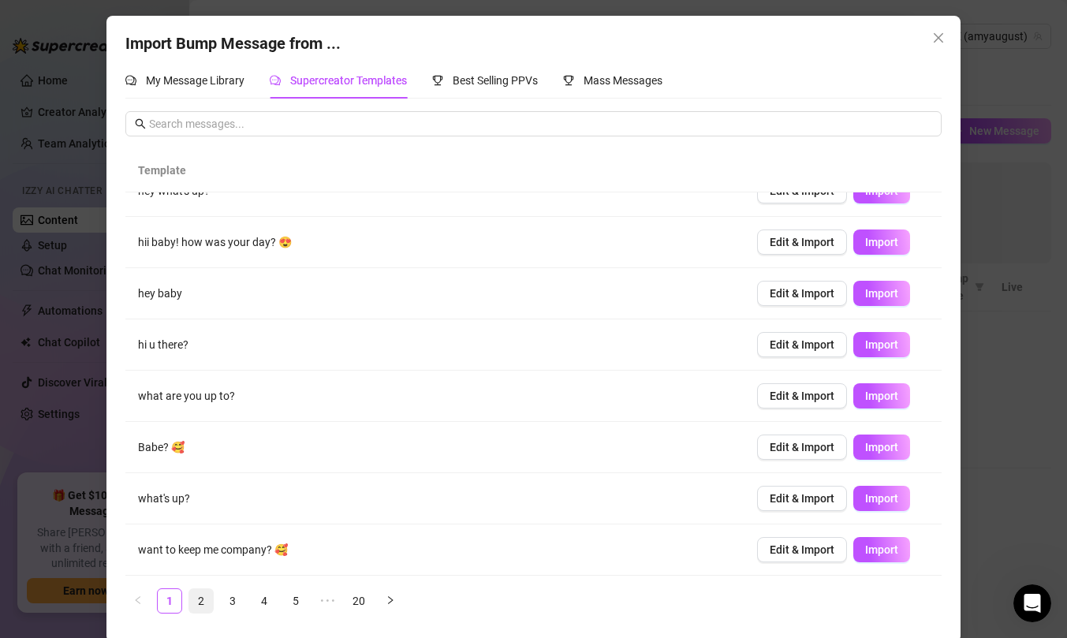
click at [204, 589] on li "2" at bounding box center [201, 601] width 25 height 25
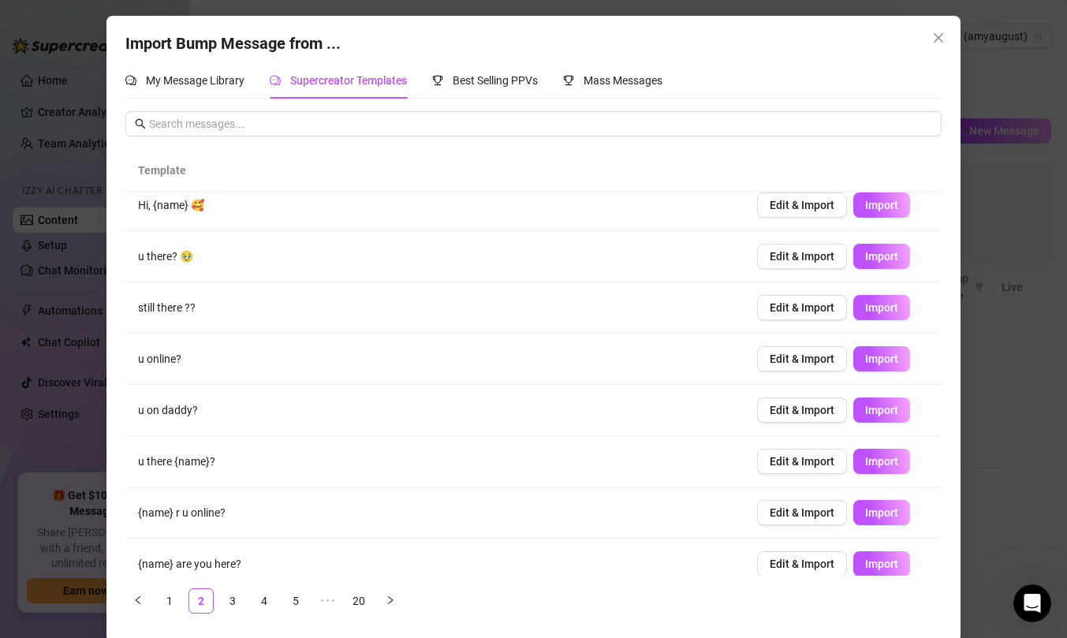
scroll to position [0, 0]
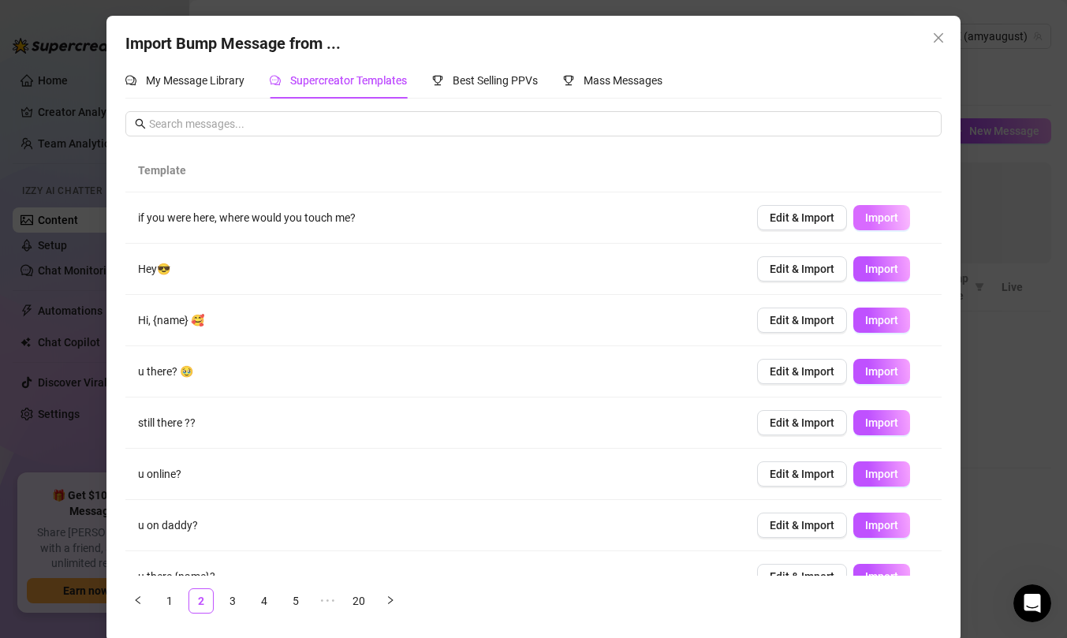
click at [895, 219] on span "Import" at bounding box center [881, 217] width 33 height 13
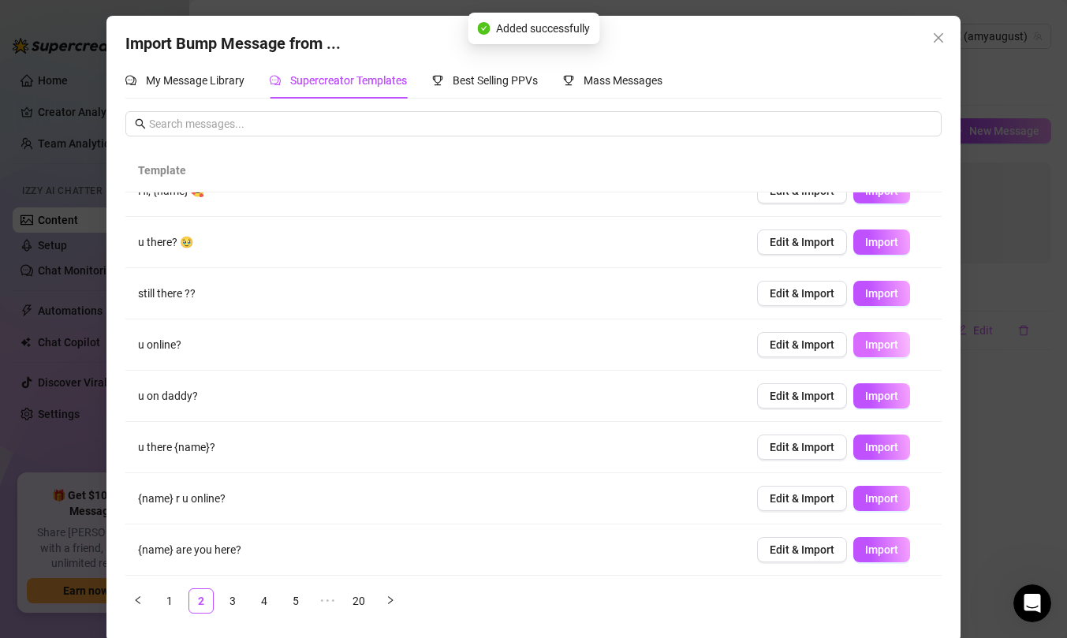
click at [877, 346] on span "Import" at bounding box center [881, 344] width 33 height 13
click at [235, 599] on link "3" at bounding box center [233, 601] width 24 height 24
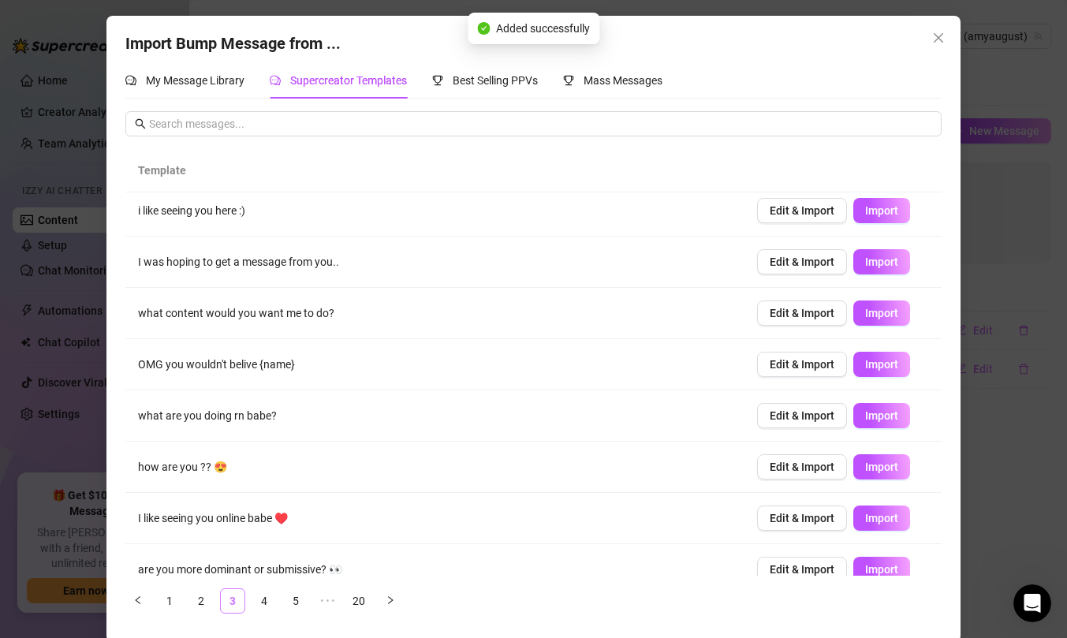
scroll to position [0, 0]
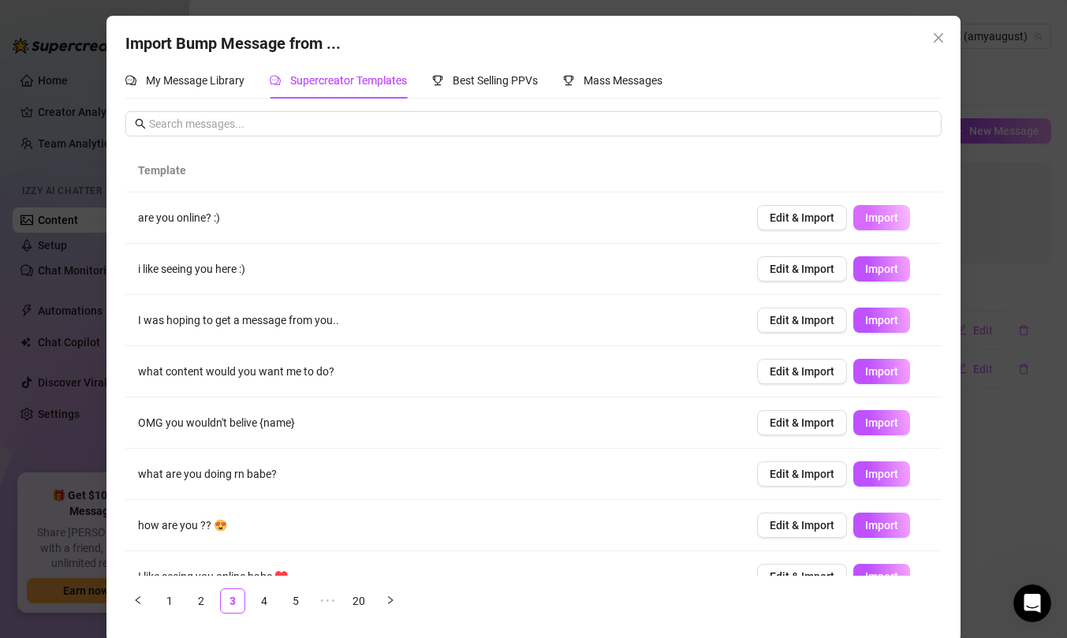
click at [876, 221] on span "Import" at bounding box center [881, 217] width 33 height 13
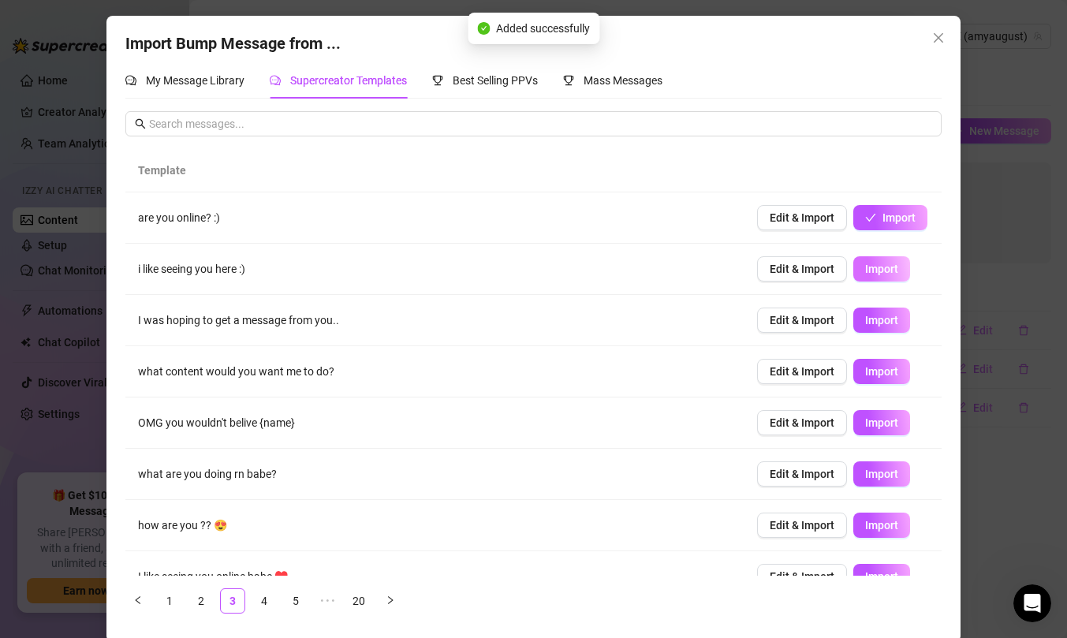
click at [888, 272] on span "Import" at bounding box center [881, 269] width 33 height 13
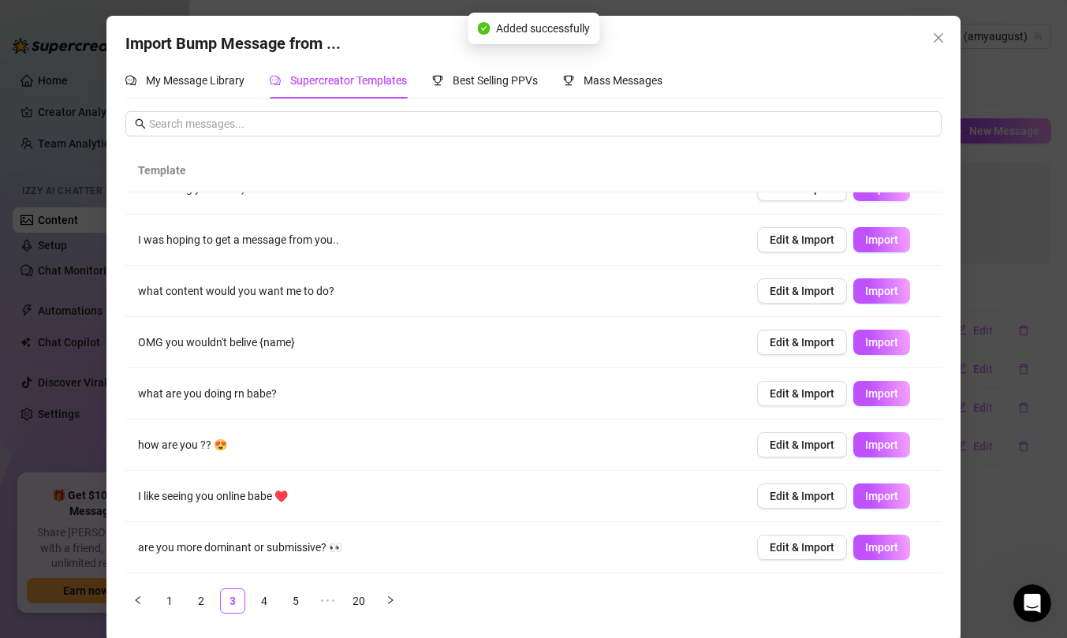
scroll to position [129, 0]
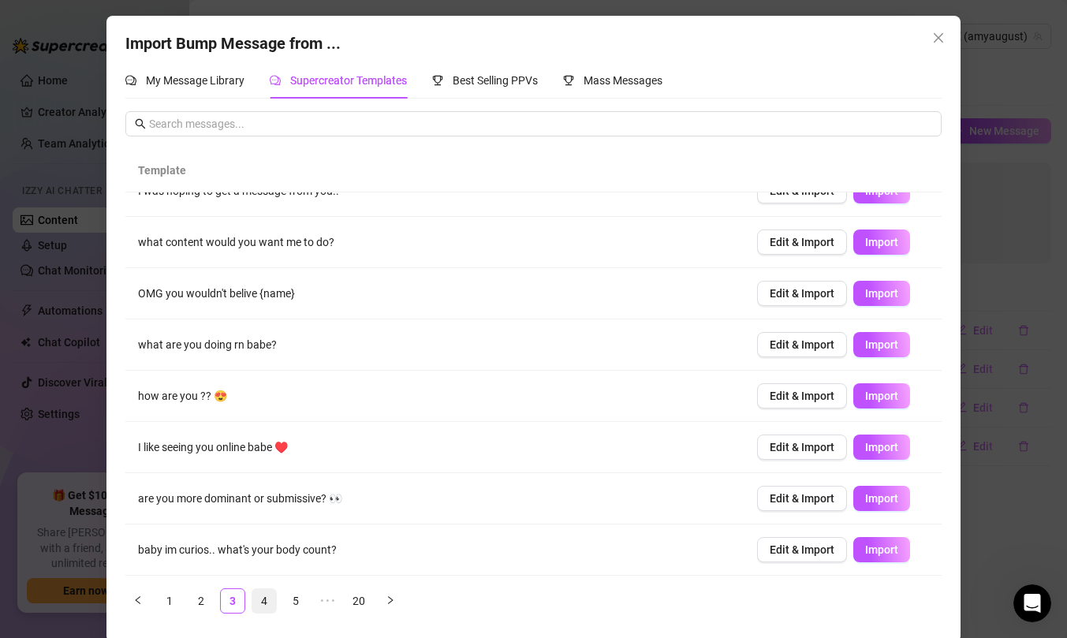
click at [267, 600] on link "4" at bounding box center [264, 601] width 24 height 24
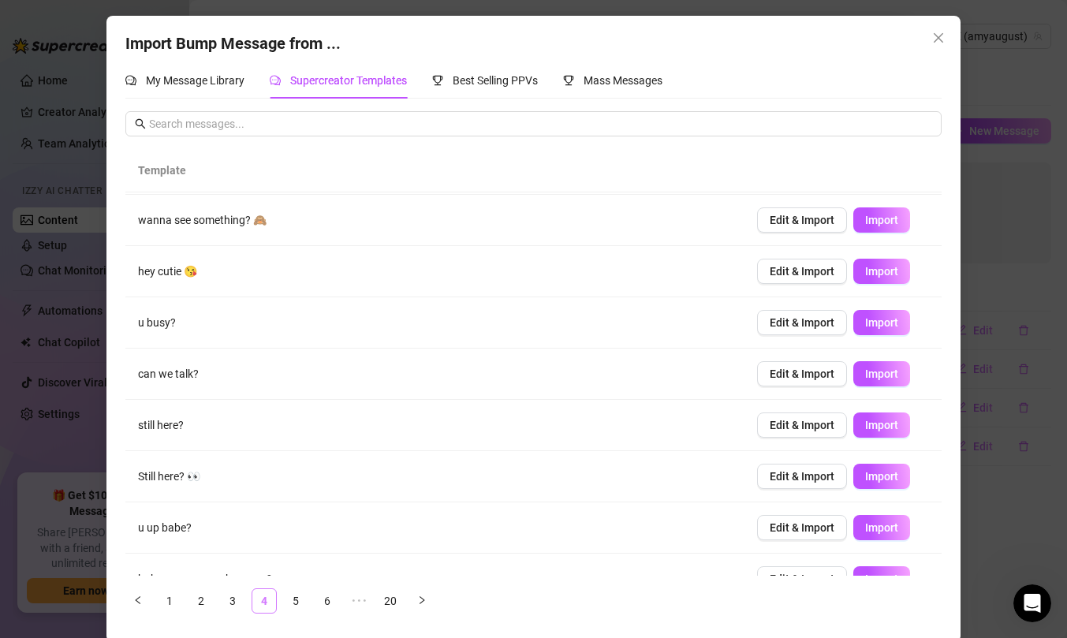
scroll to position [0, 0]
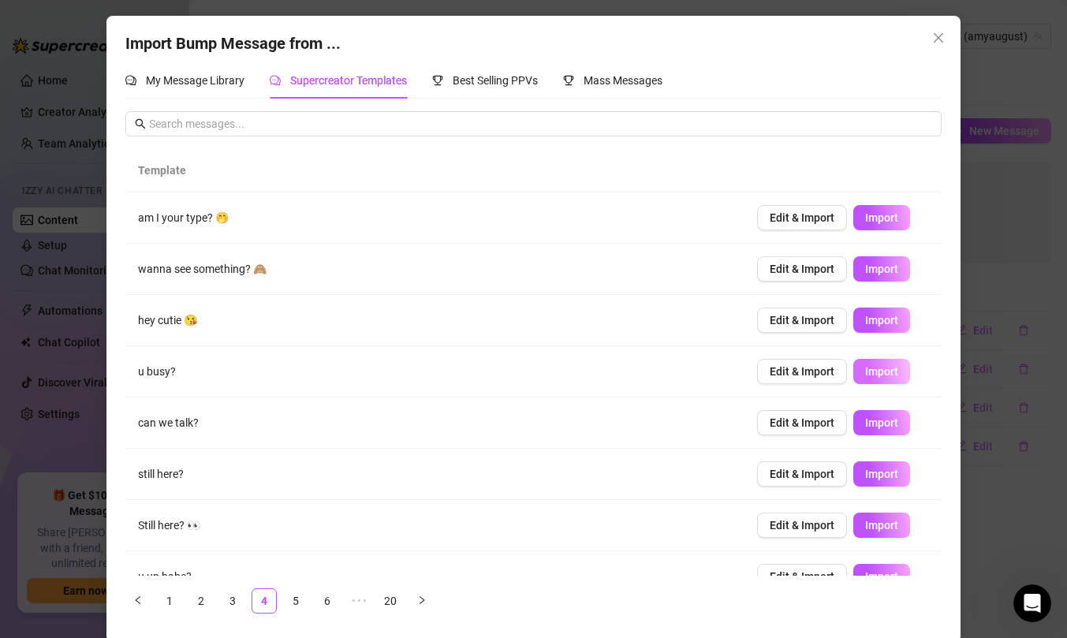
click at [885, 373] on span "Import" at bounding box center [881, 371] width 33 height 13
click at [296, 597] on link "5" at bounding box center [296, 601] width 24 height 24
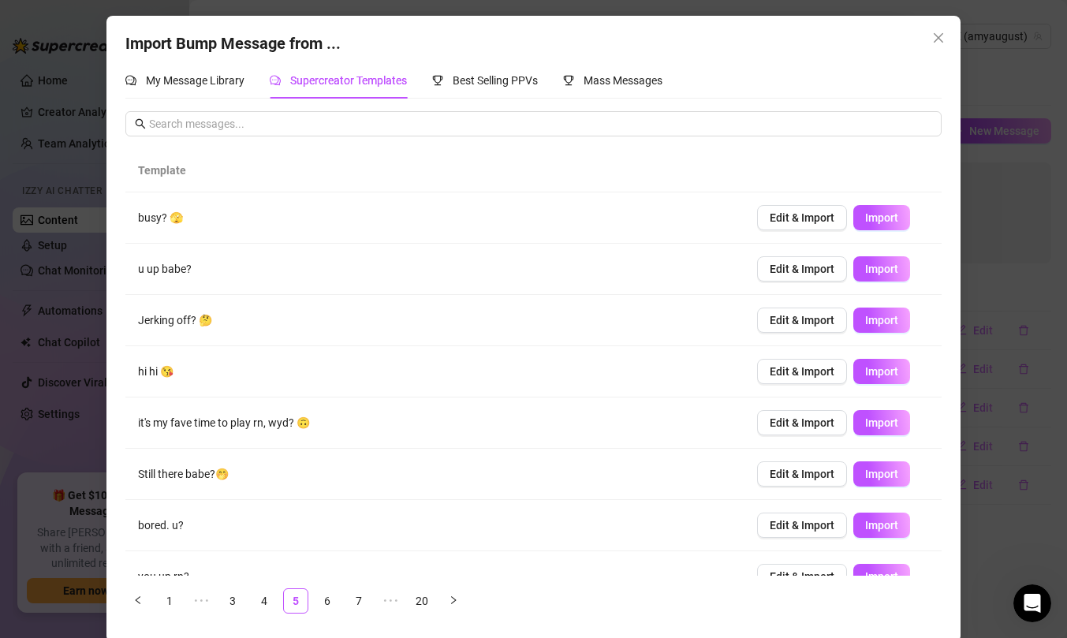
scroll to position [129, 0]
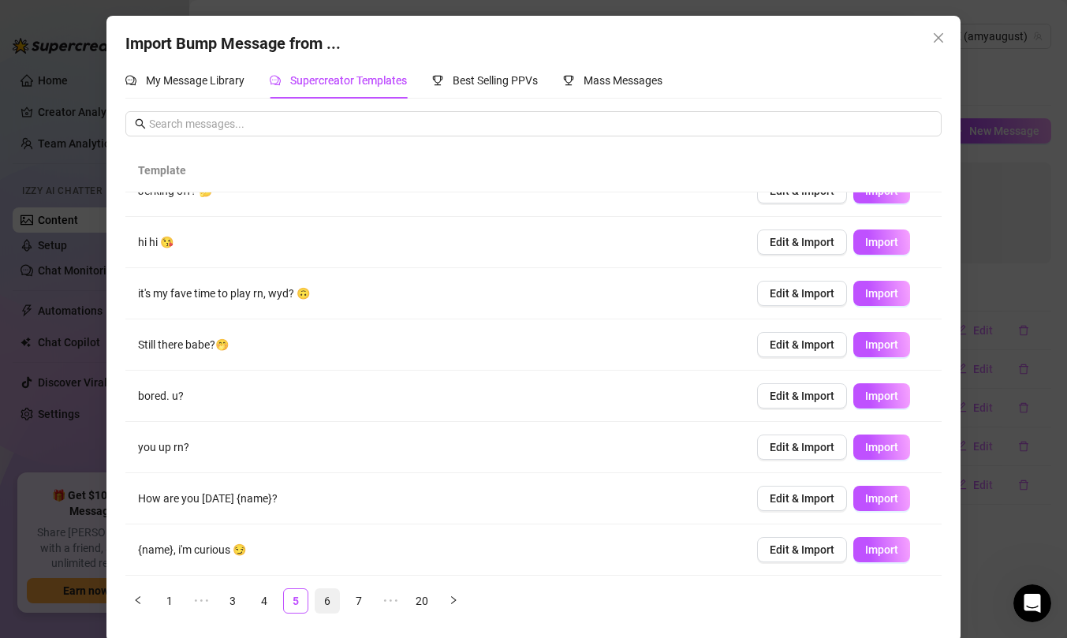
click at [331, 606] on link "6" at bounding box center [328, 601] width 24 height 24
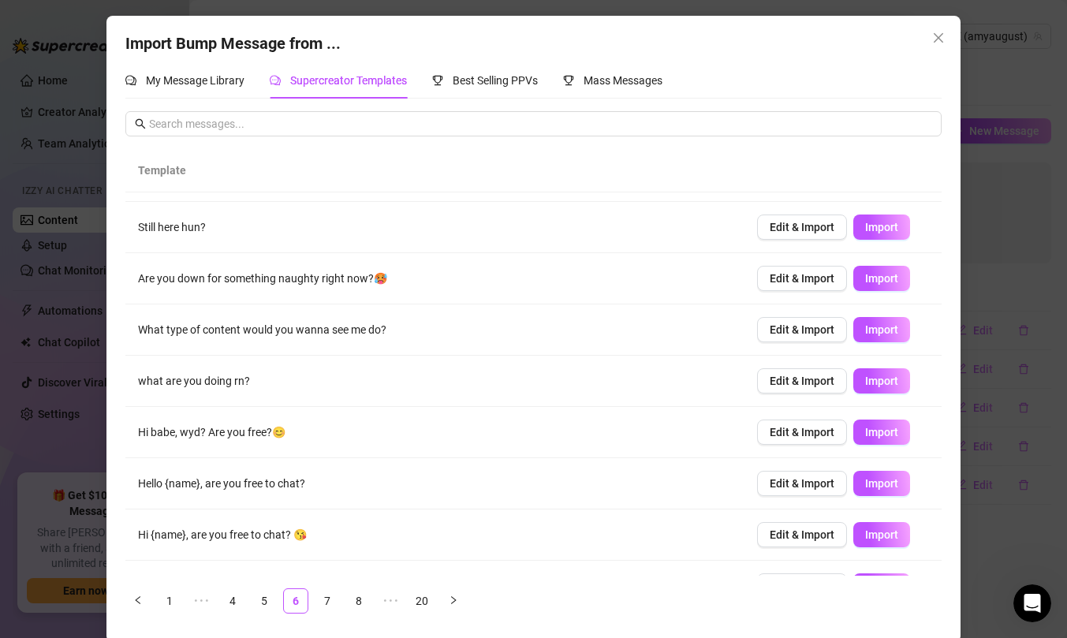
scroll to position [96, 0]
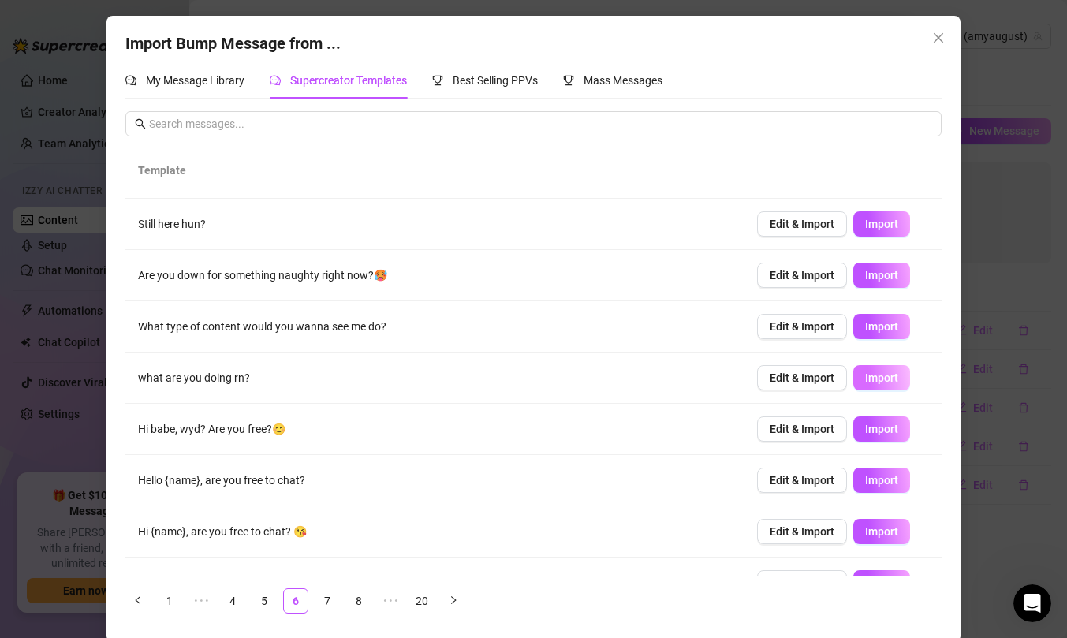
click at [874, 381] on span "Import" at bounding box center [881, 378] width 33 height 13
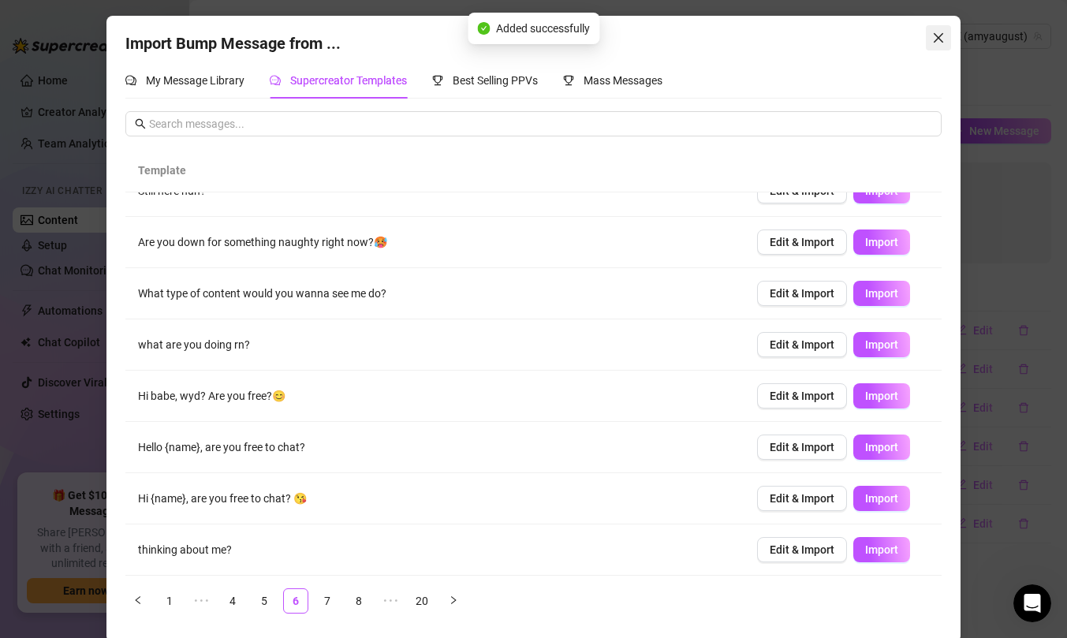
click at [940, 45] on button "Close" at bounding box center [938, 37] width 25 height 25
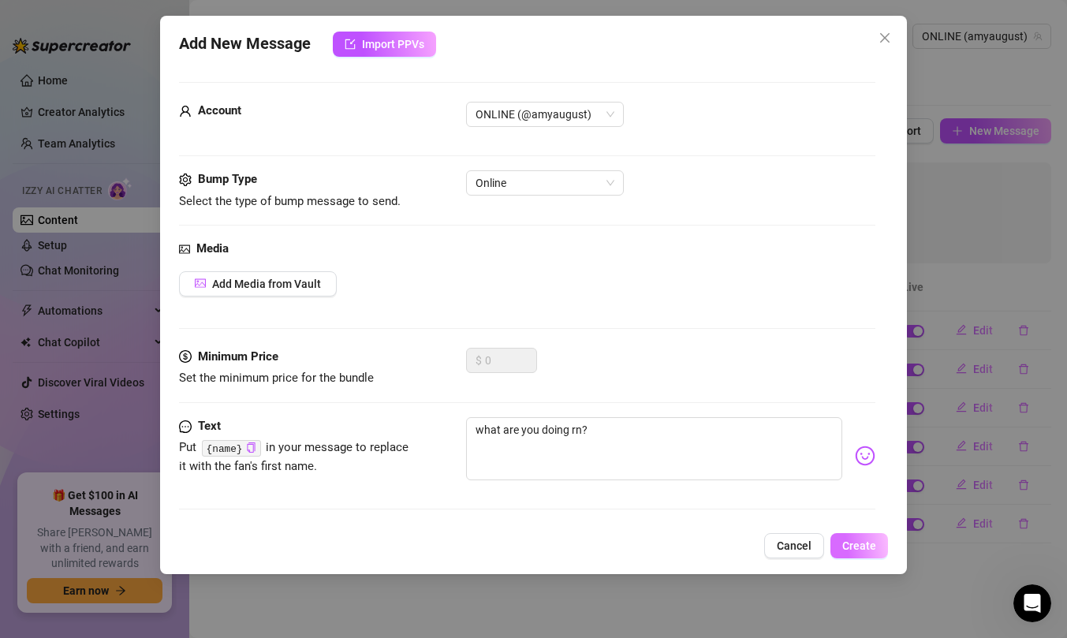
click at [871, 537] on button "Create" at bounding box center [860, 545] width 58 height 25
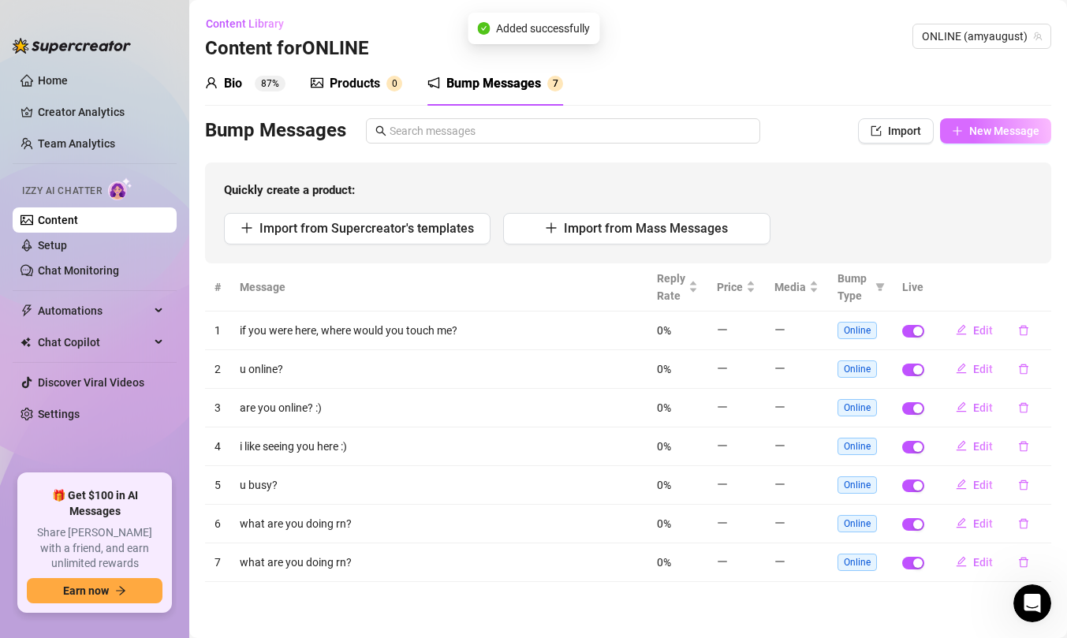
click at [989, 138] on button "New Message" at bounding box center [995, 130] width 111 height 25
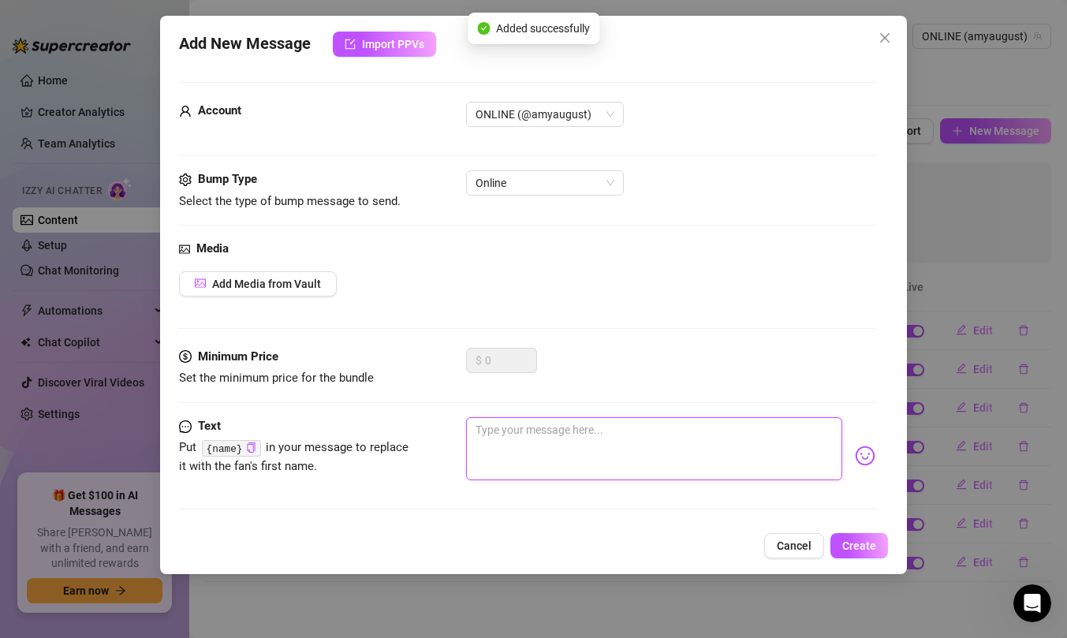
click at [519, 466] on textarea at bounding box center [654, 448] width 376 height 63
type textarea "w"
type textarea "wh"
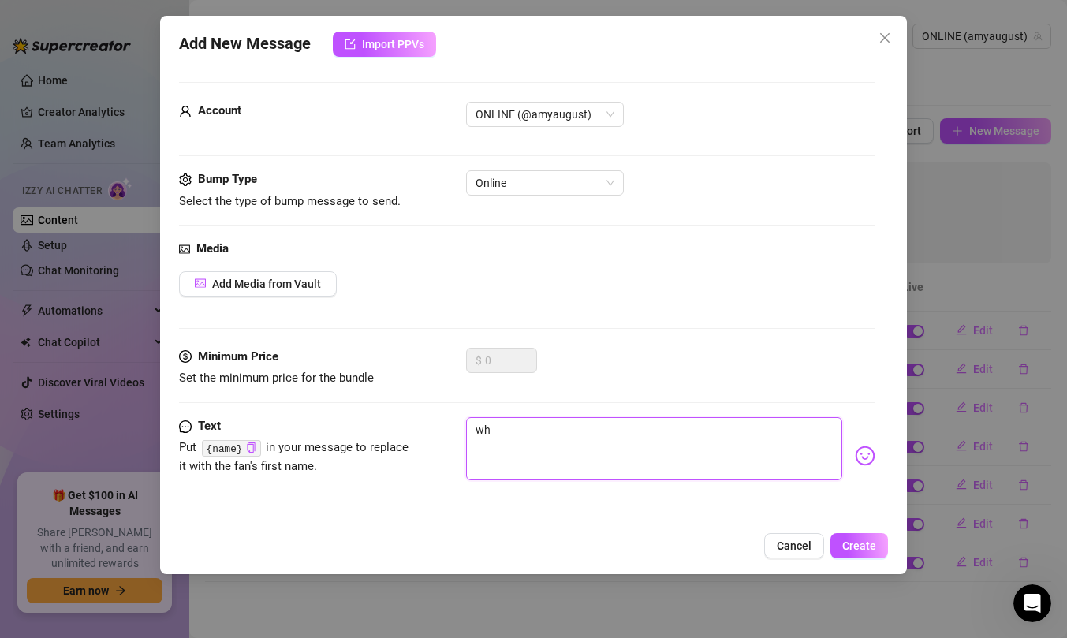
type textarea "wha"
type textarea "what"
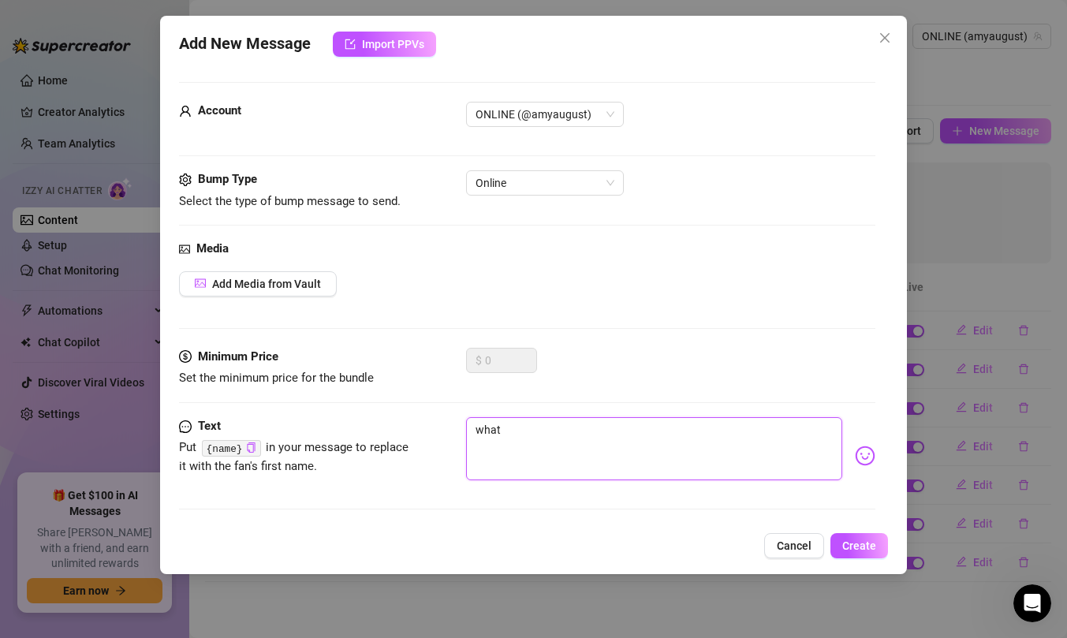
type textarea "what"
type textarea "what t"
type textarea "what tr"
type textarea "what tru"
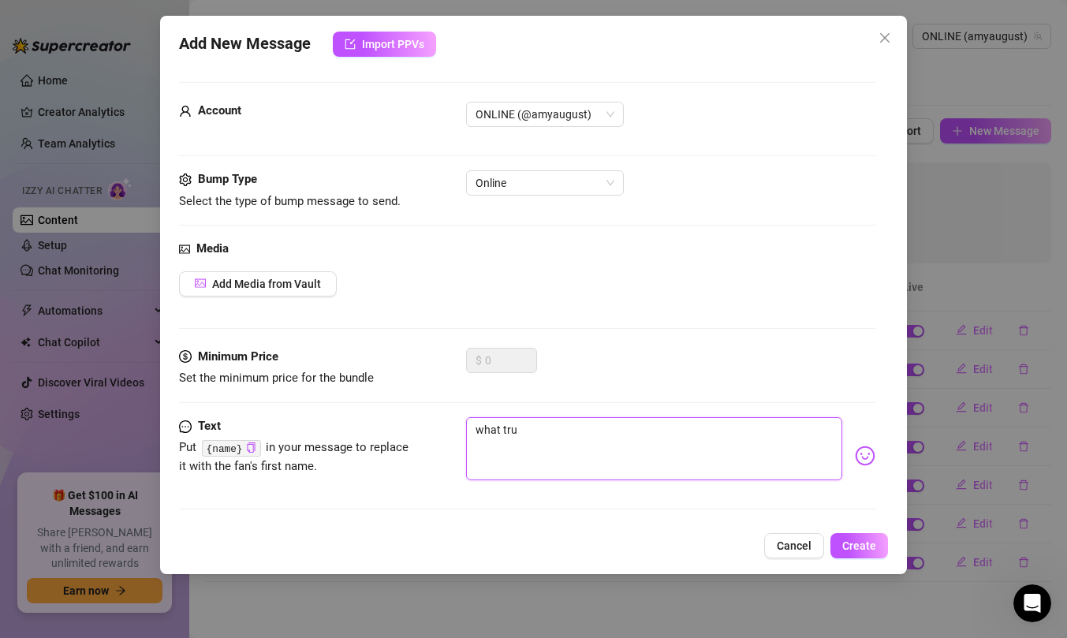
type textarea "what tr"
type textarea "what t"
type textarea "what tu"
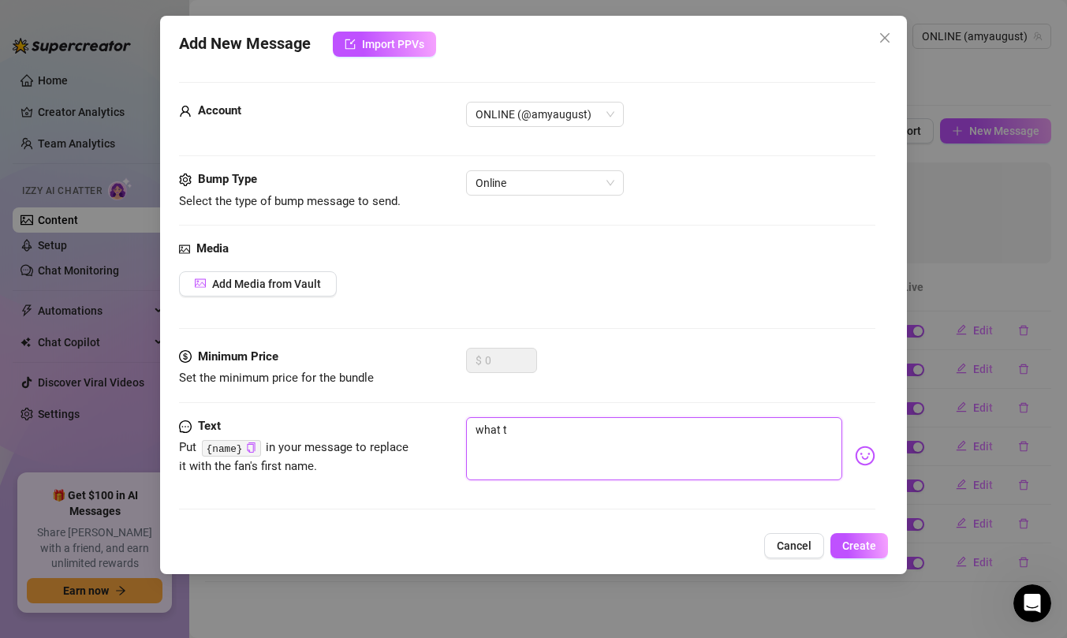
type textarea "what tu"
type textarea "what tur"
type textarea "what turn"
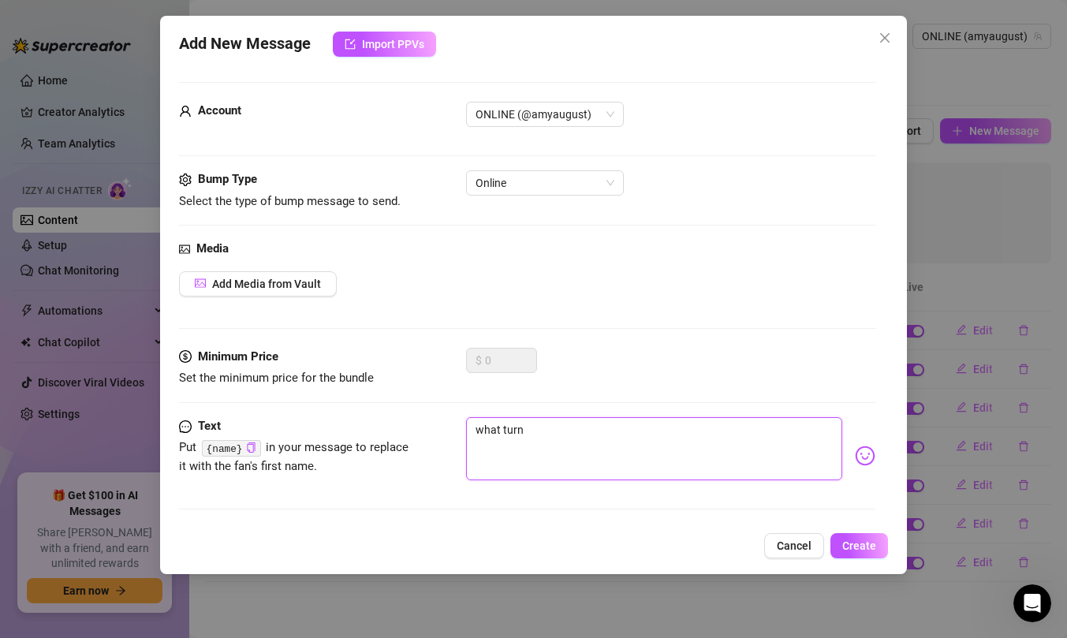
type textarea "what turns"
type textarea "what turns y"
type textarea "what turns yo"
type textarea "what turns you"
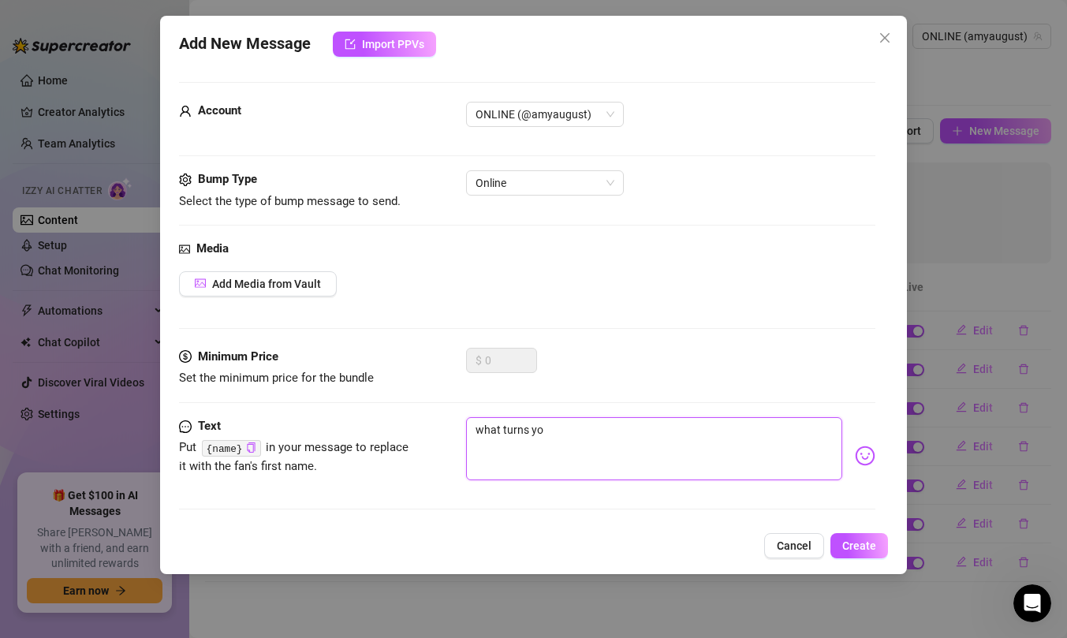
type textarea "what turns you"
type textarea "what turns you o"
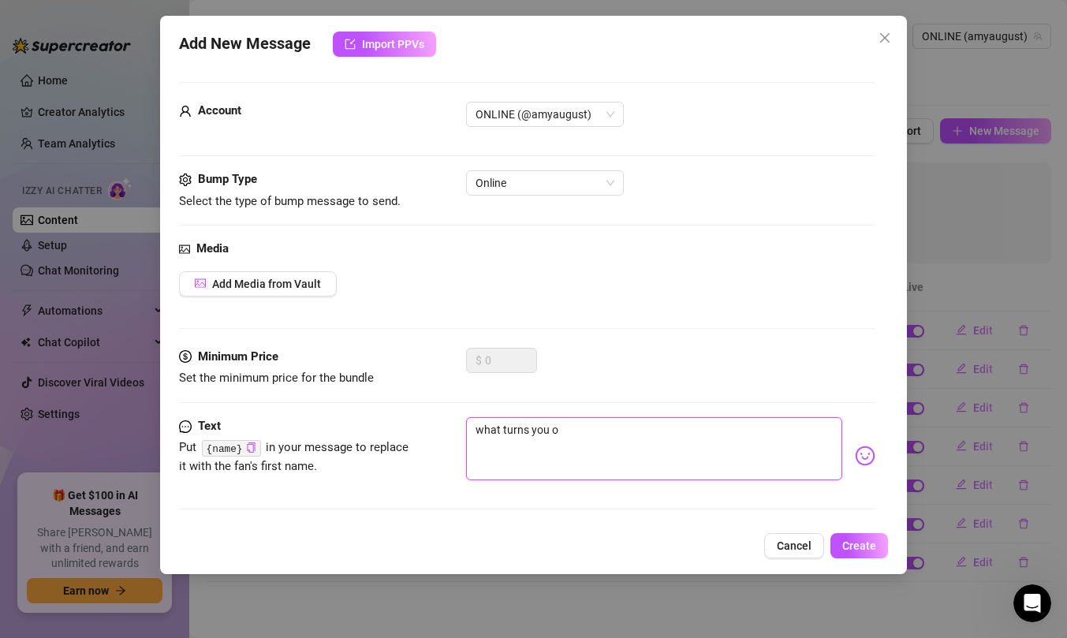
type textarea "what turns you on"
type textarea "what turns you on?"
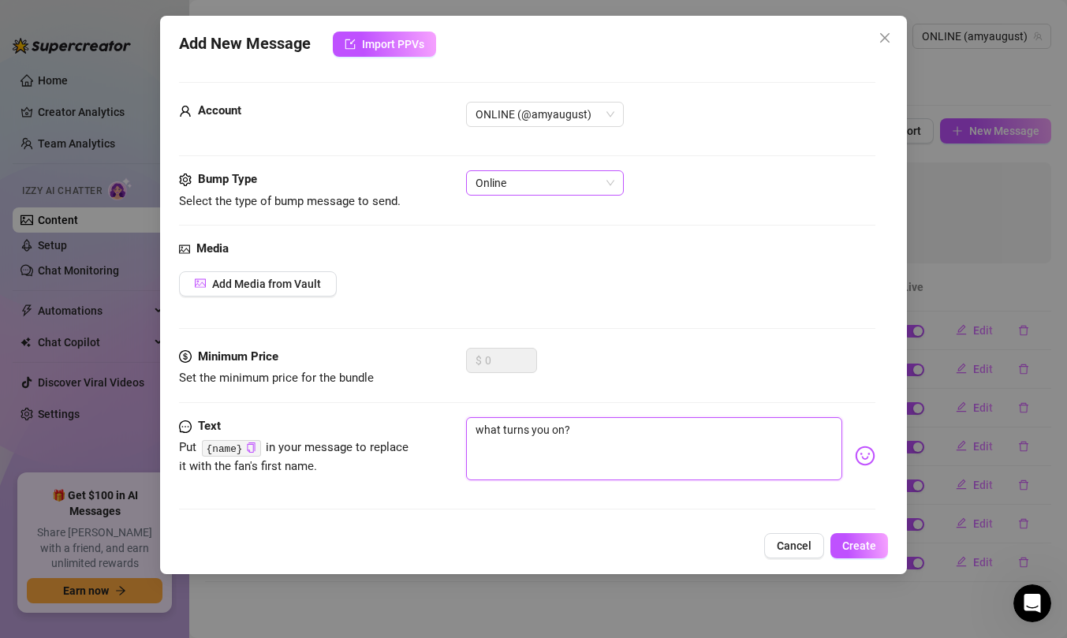
click at [589, 186] on span "Online" at bounding box center [545, 183] width 139 height 24
type textarea "what turns you on?"
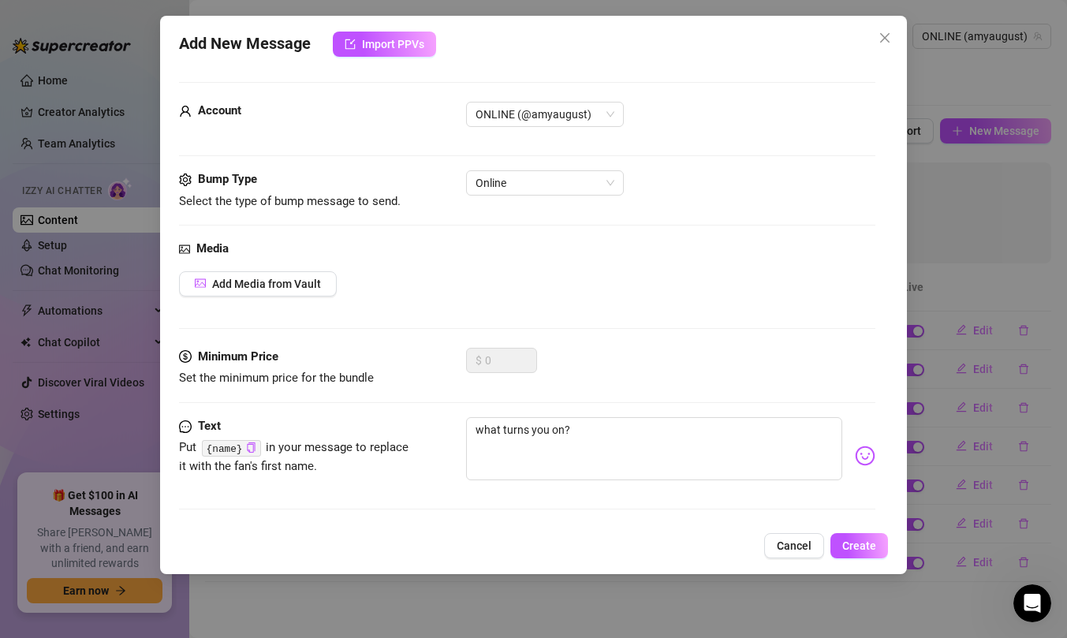
click at [658, 184] on div "Online" at bounding box center [670, 182] width 409 height 25
click at [865, 537] on button "Create" at bounding box center [860, 545] width 58 height 25
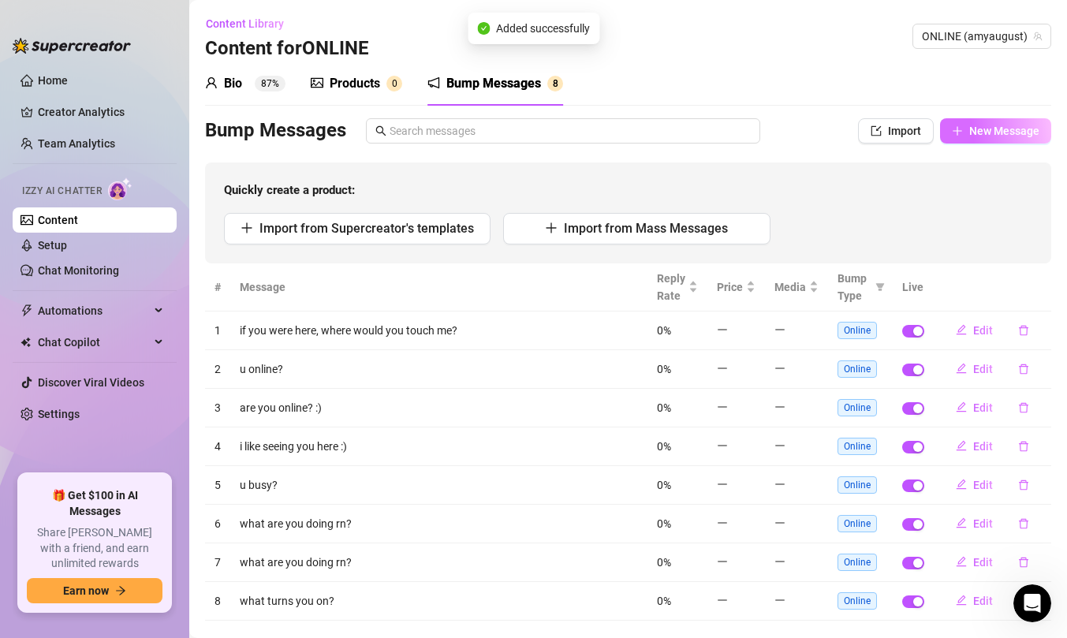
click at [969, 133] on button "New Message" at bounding box center [995, 130] width 111 height 25
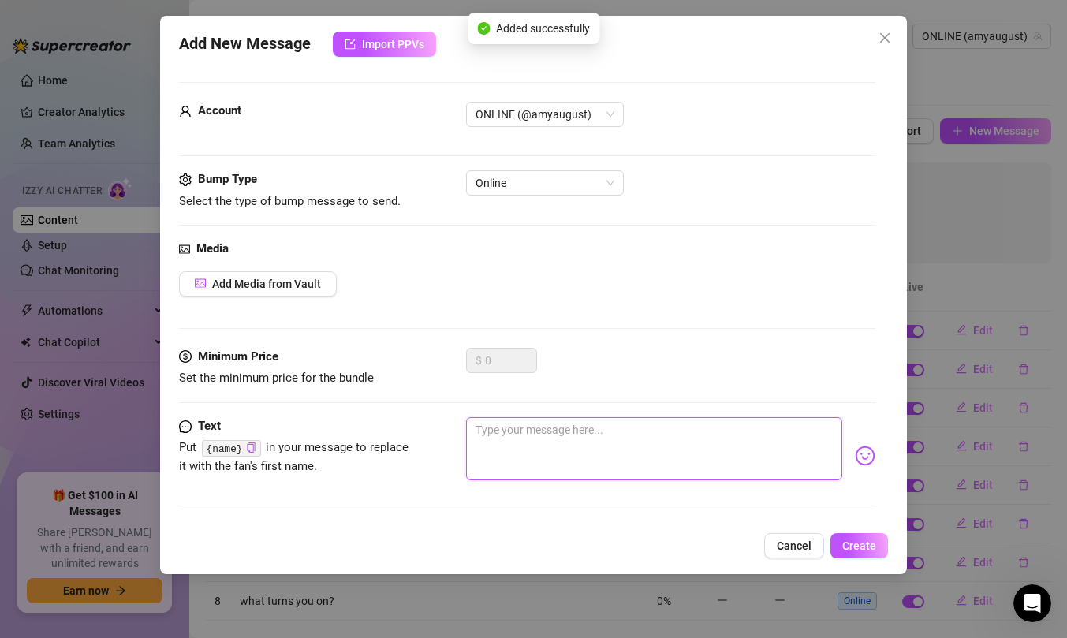
click at [568, 451] on textarea at bounding box center [654, 448] width 376 height 63
type textarea "w"
type textarea "wa"
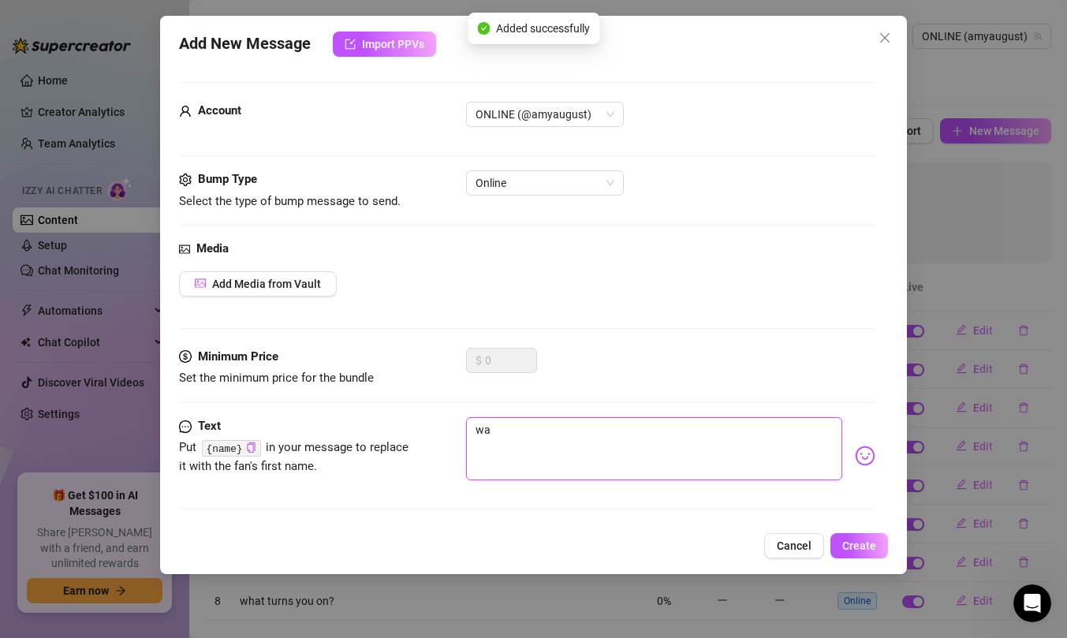
type textarea "w"
type textarea "wh"
type textarea "wha"
type textarea "what"
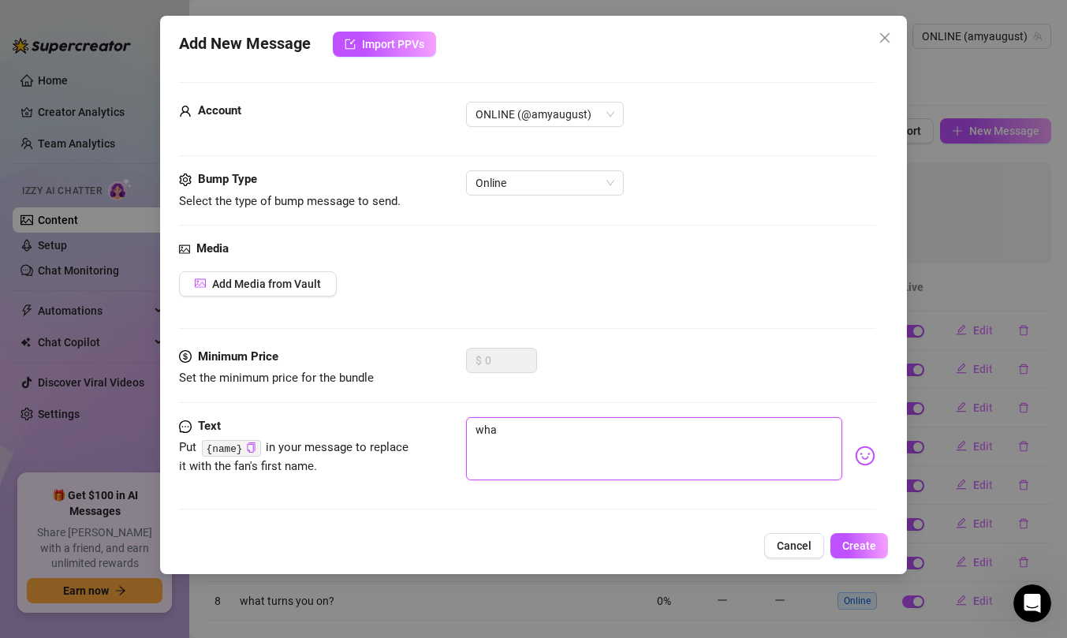
type textarea "what"
type textarea "what'"
type textarea "what's"
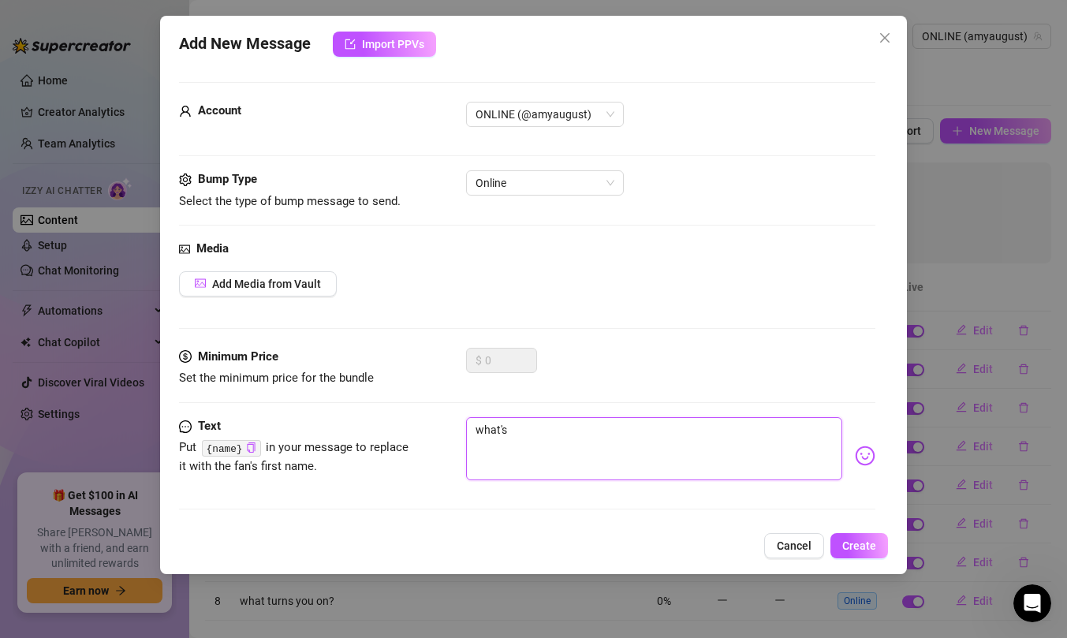
type textarea "what's"
type textarea "what's y"
type textarea "what's yo"
type textarea "what's you"
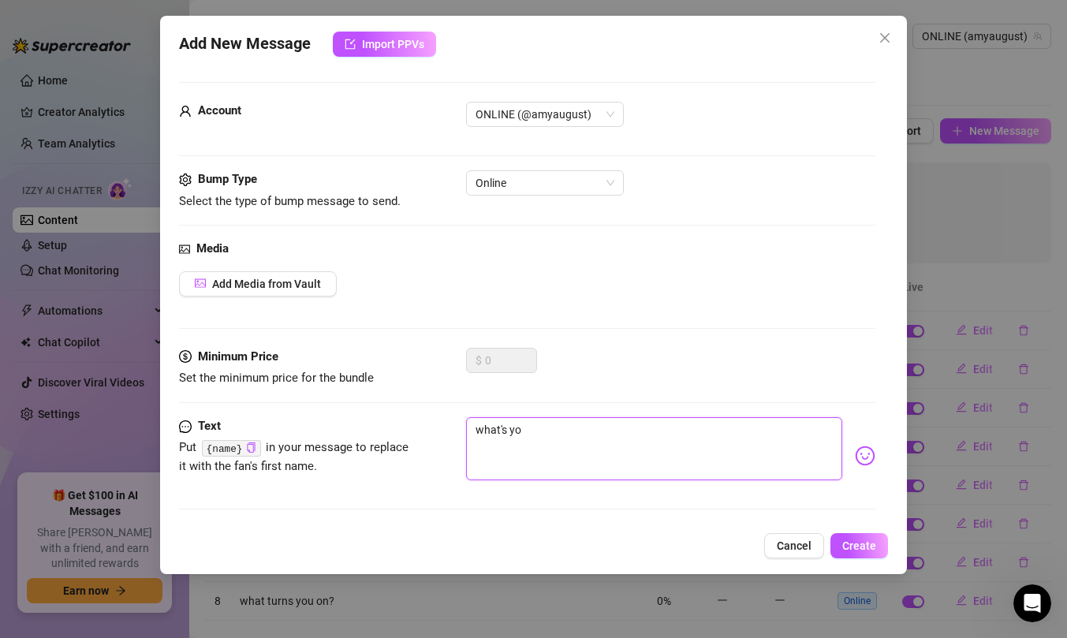
type textarea "what's you"
type textarea "what's your"
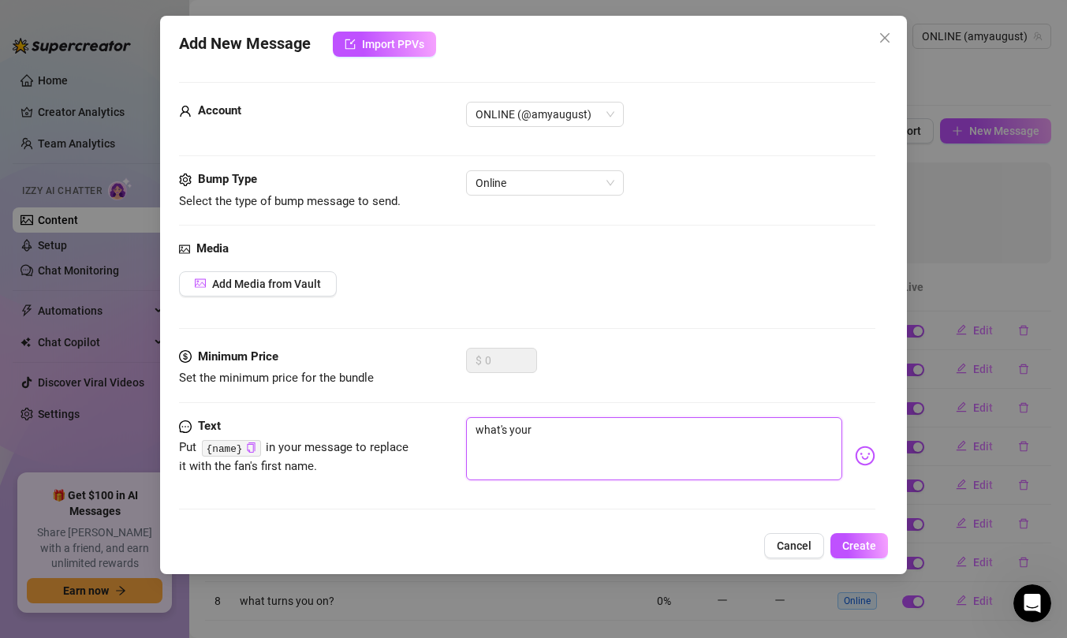
type textarea "what's your t"
type textarea "what's your ty"
type textarea "what's your typ"
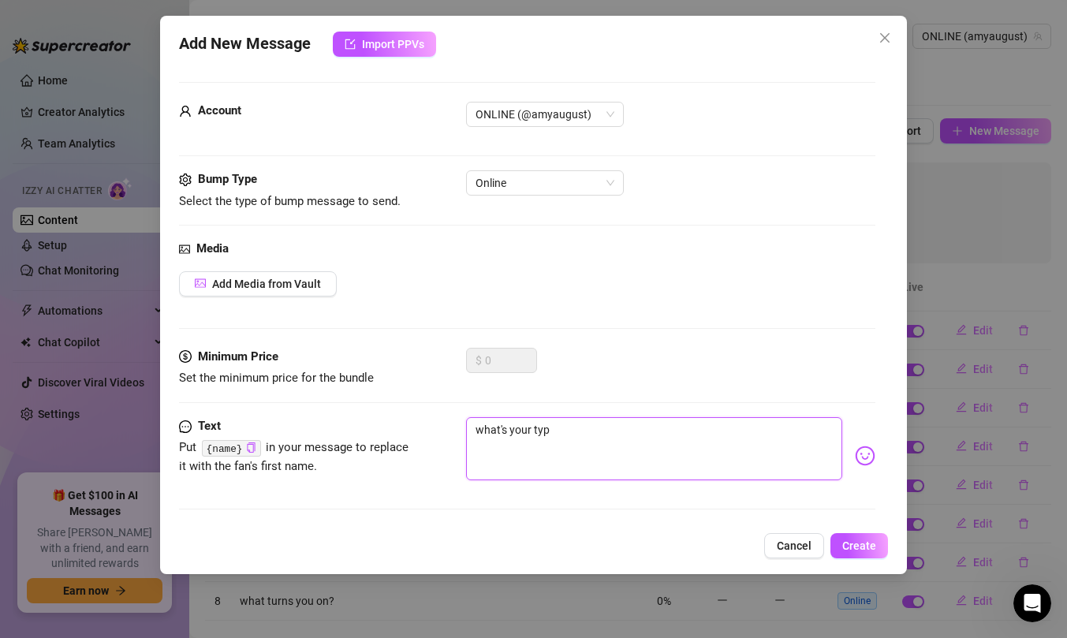
type textarea "what's your type"
type textarea "what's your type?"
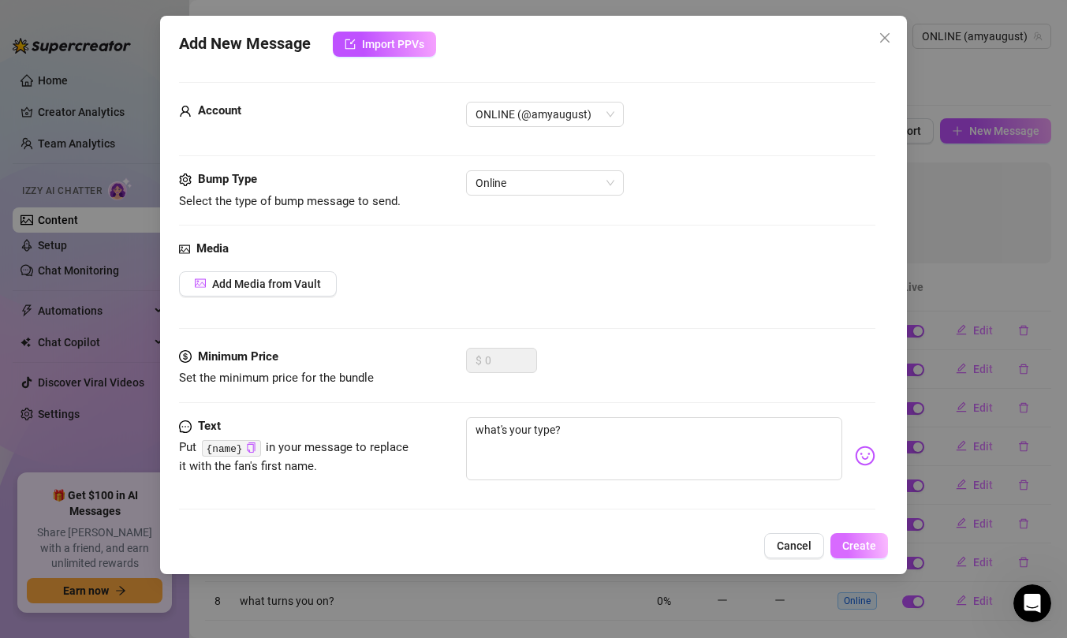
click at [874, 543] on span "Create" at bounding box center [860, 546] width 34 height 13
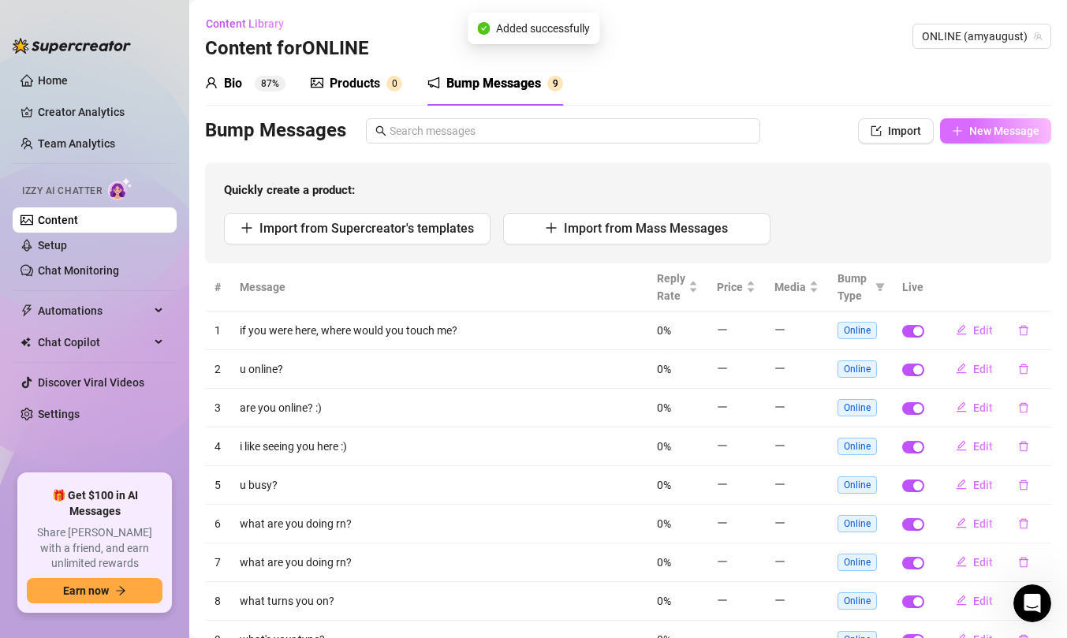
click at [959, 133] on icon "plus" at bounding box center [957, 130] width 11 height 11
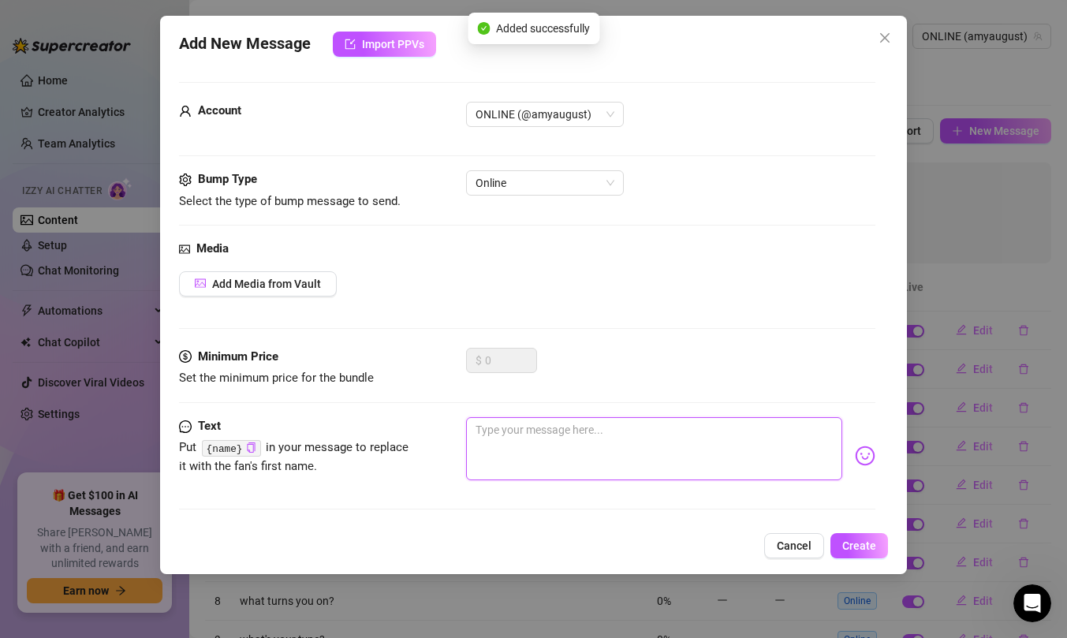
click at [539, 432] on textarea at bounding box center [654, 448] width 376 height 63
type textarea "w"
type textarea "wa"
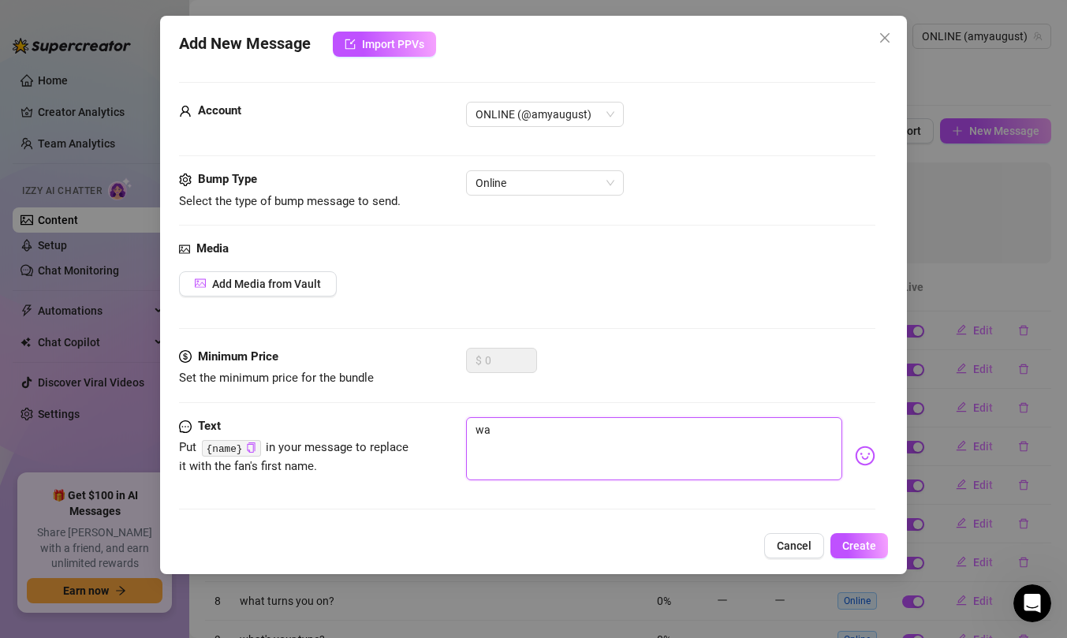
type textarea "w"
type textarea "wh"
type textarea "wha"
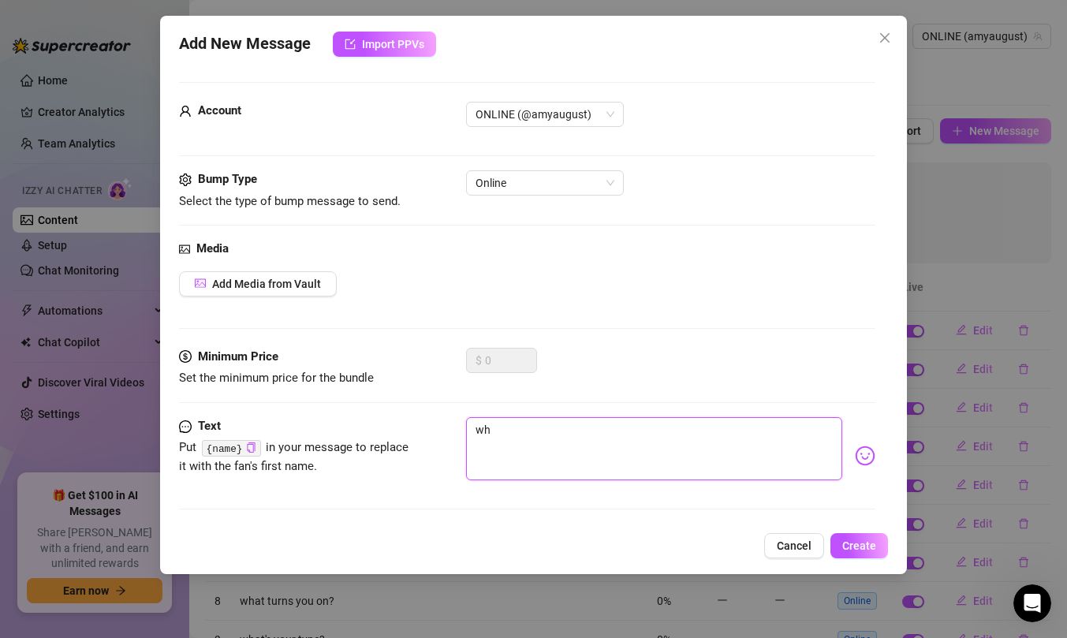
type textarea "wha"
type textarea "what"
type textarea "what'"
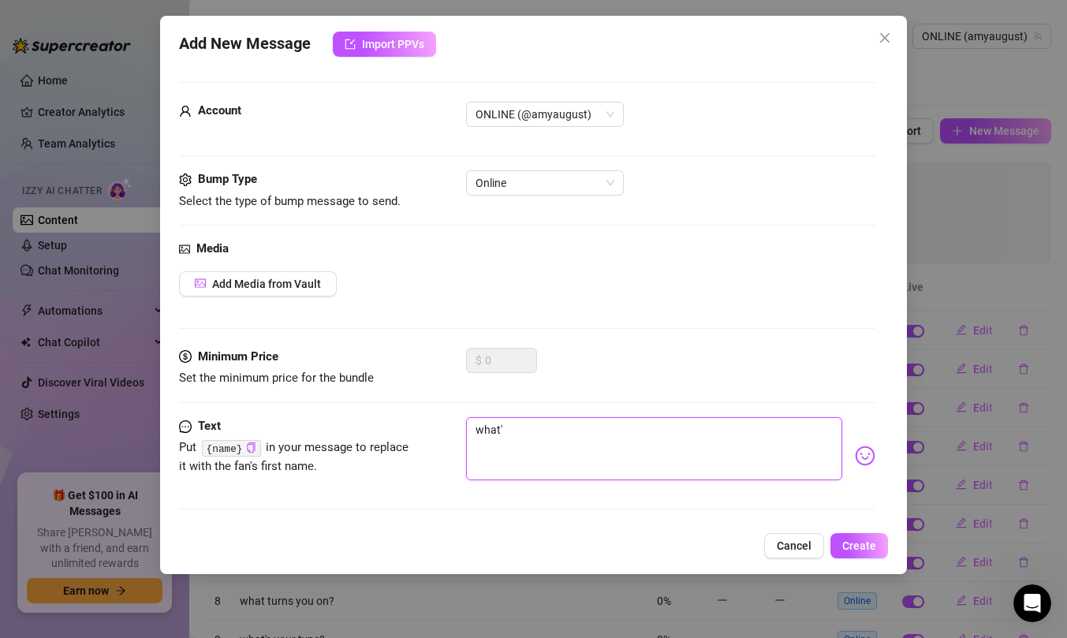
type textarea "what's"
type textarea "what's y"
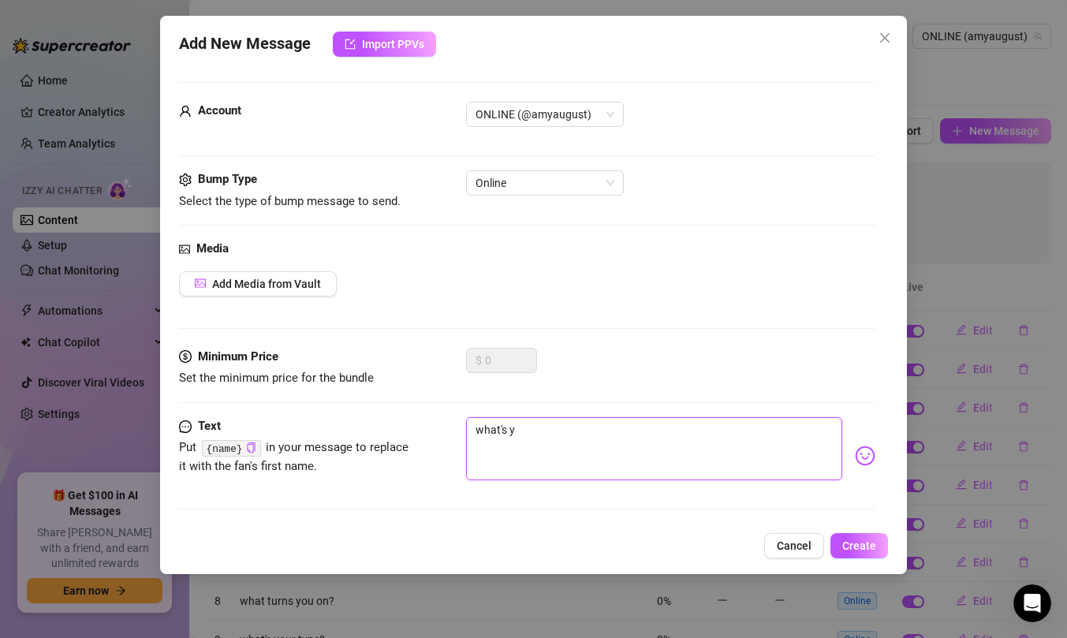
type textarea "what's yo"
type textarea "what's you"
type textarea "what's your"
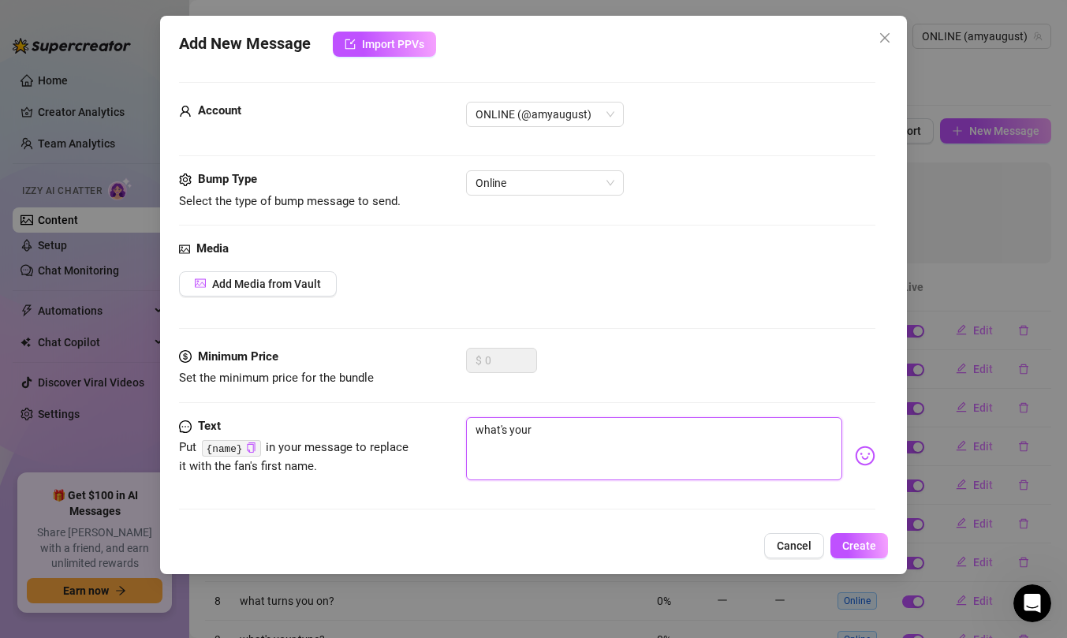
type textarea "what's your"
type textarea "what's your f"
type textarea "what's your fa"
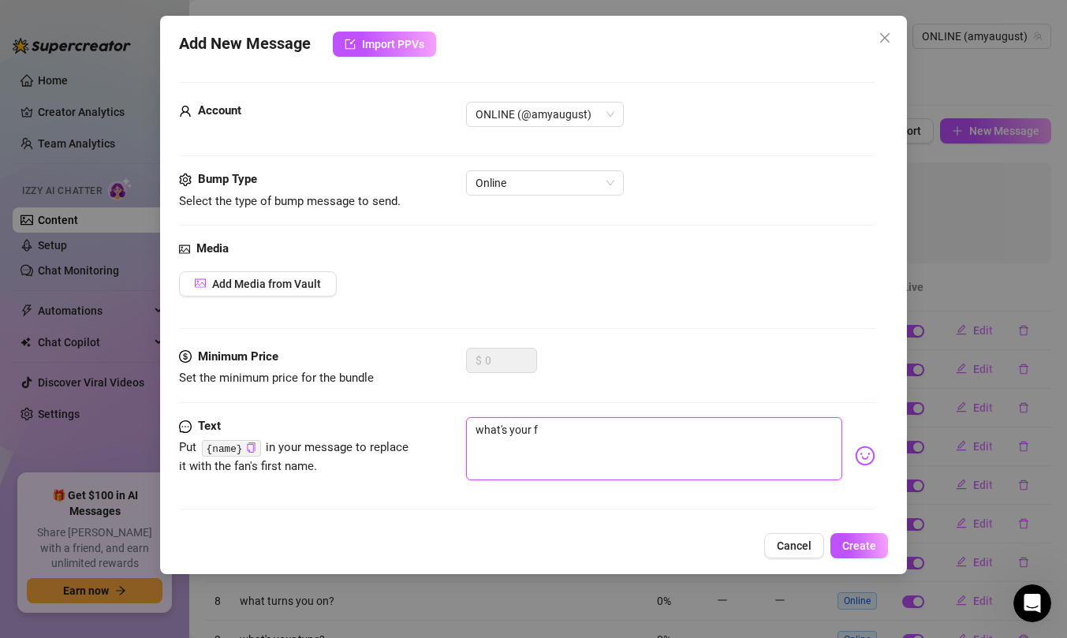
type textarea "what's your fa"
type textarea "what's your fao"
type textarea "what's your faov"
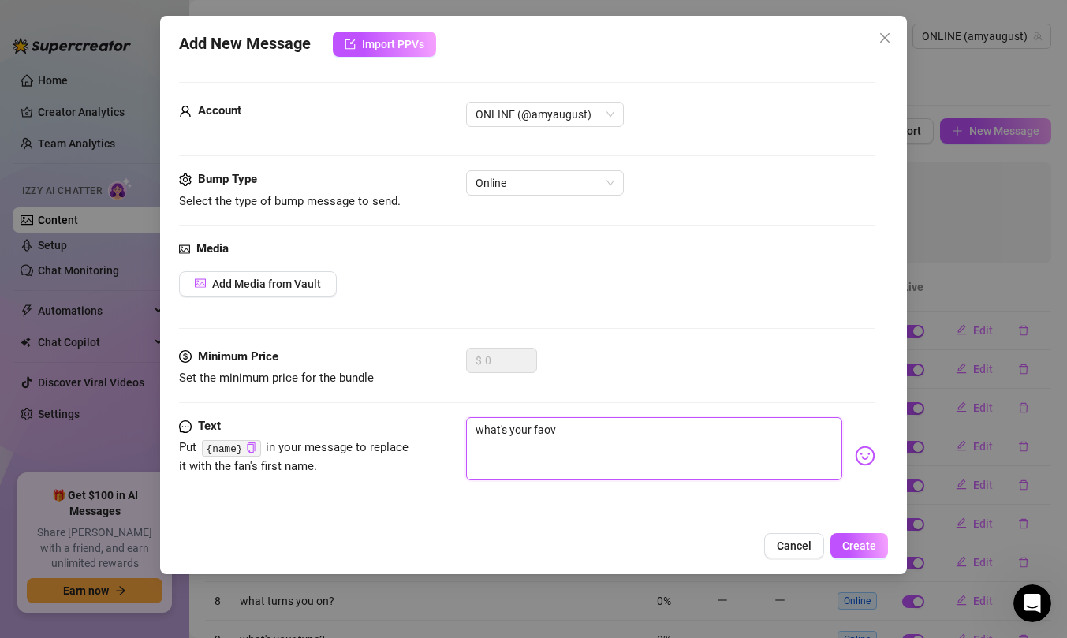
type textarea "what's your fao"
type textarea "what's your fa"
type textarea "what's your fav"
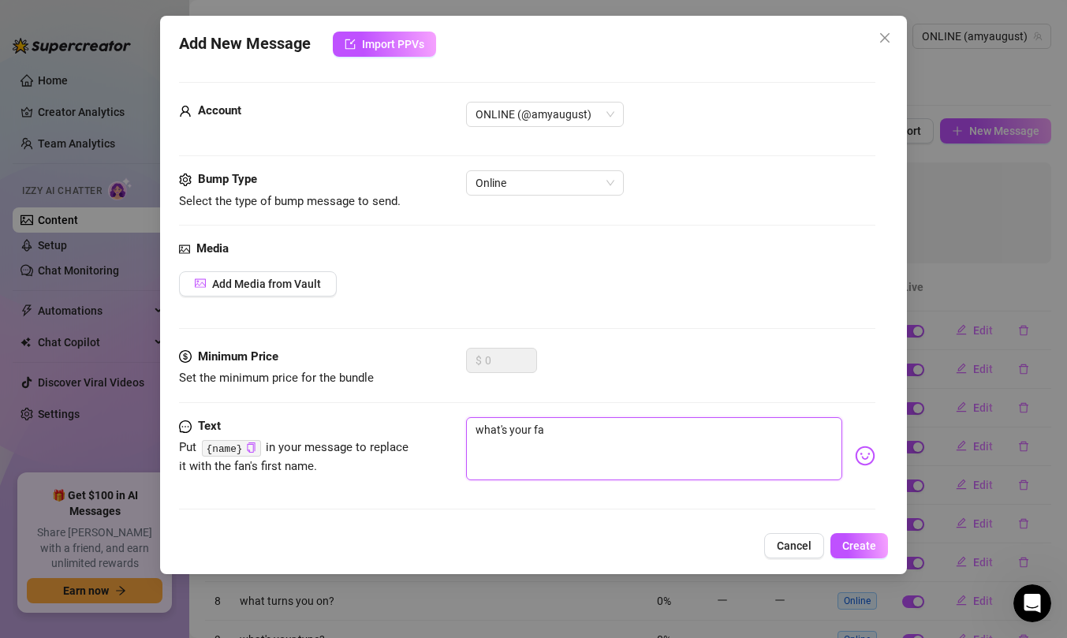
type textarea "what's your fav"
type textarea "what's your favo"
type textarea "what's your favor"
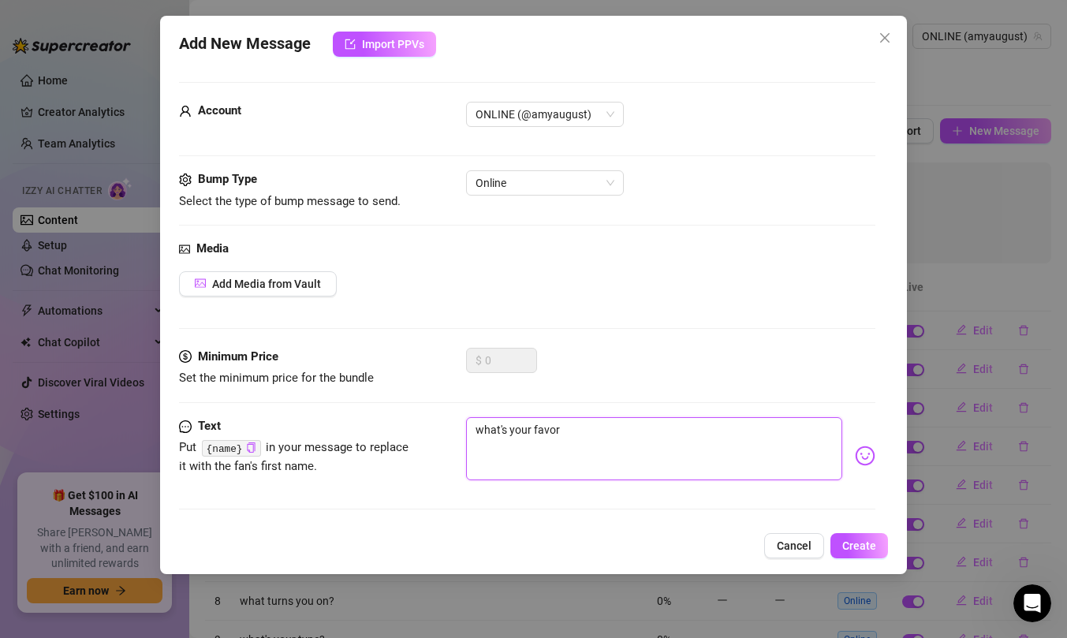
type textarea "what's your favori"
type textarea "what's your favorit"
type textarea "what's your favorite"
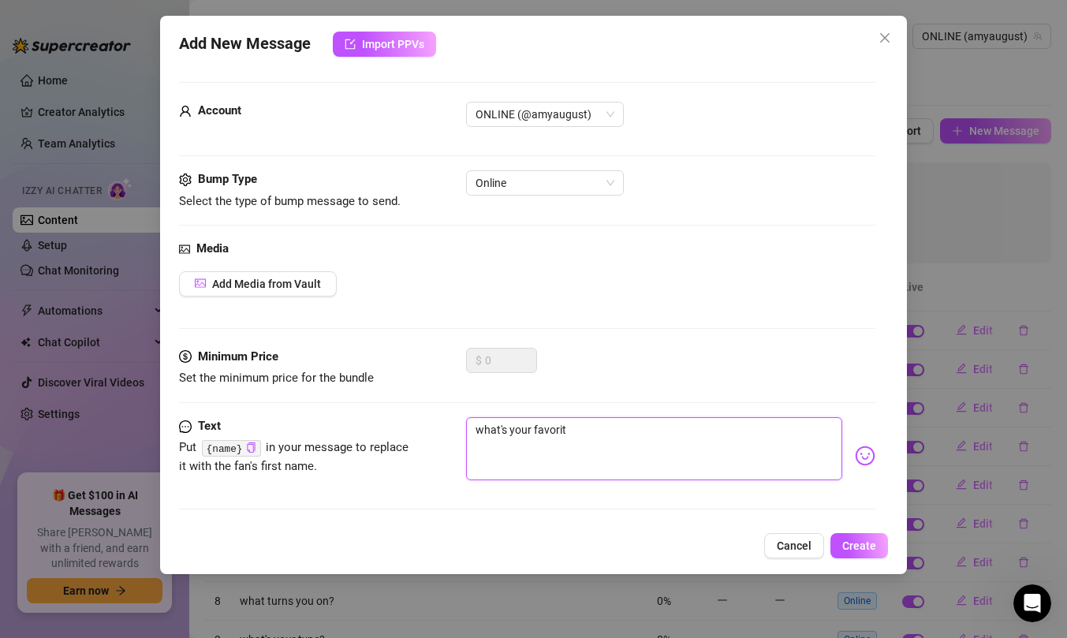
type textarea "what's your favorite"
type textarea "what's your favorite t"
type textarea "what's your favorite th"
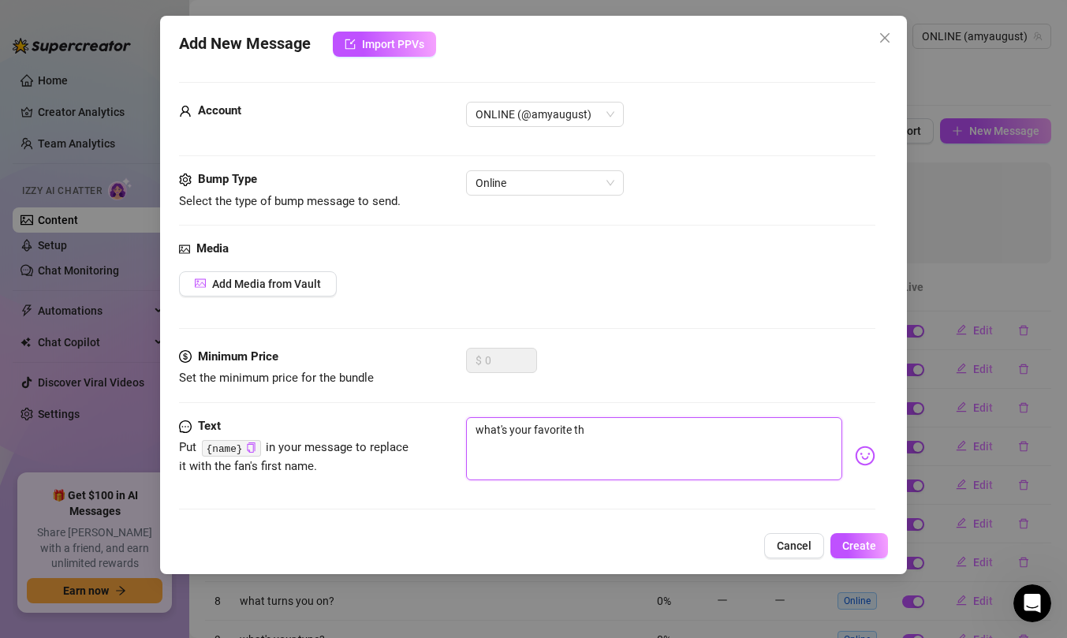
type textarea "what's your favorite thi"
type textarea "what's your favorite thin"
type textarea "what's your favorite thing"
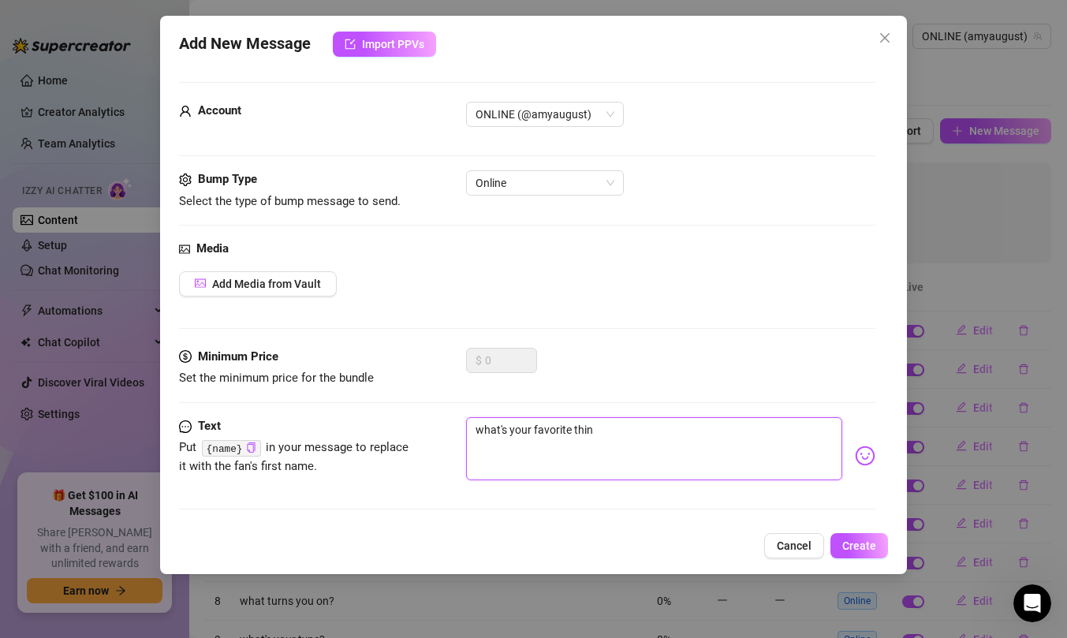
type textarea "what's your favorite thing"
type textarea "what's your favorite thinga"
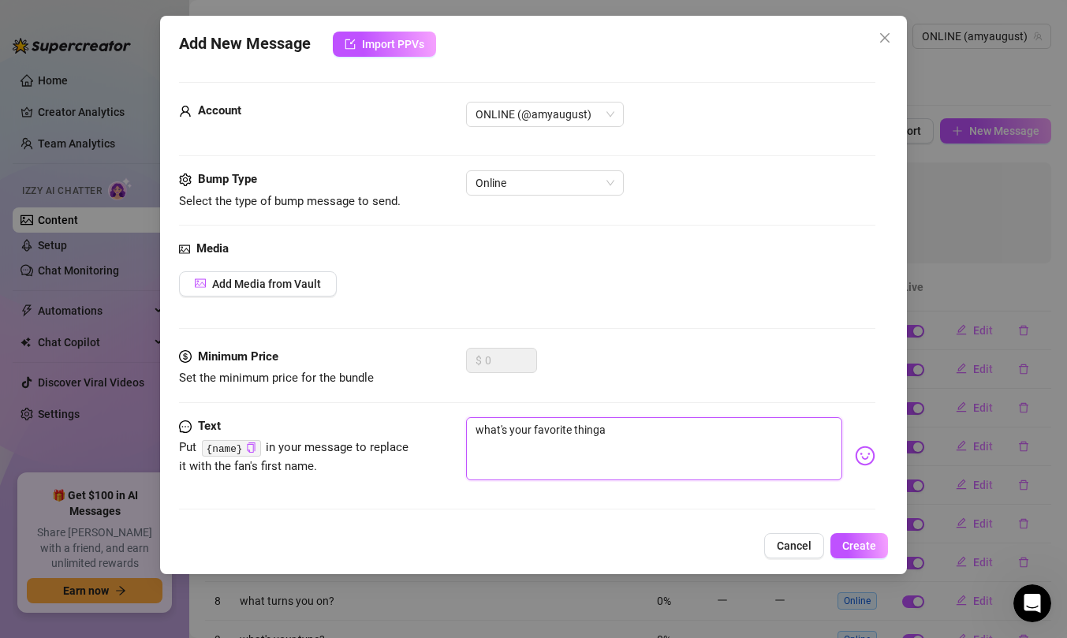
type textarea "what's your favorite thinga"
type textarea "what's your favorite thing"
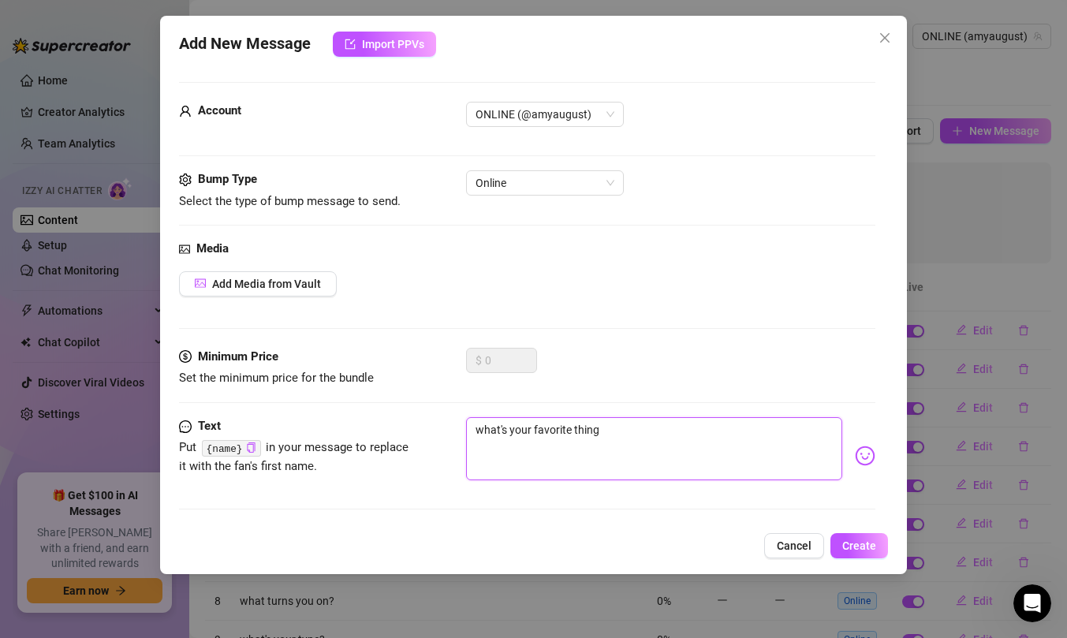
type textarea "what's your favorite thing"
type textarea "what's your favorite thing a"
type textarea "what's your favorite thing ab"
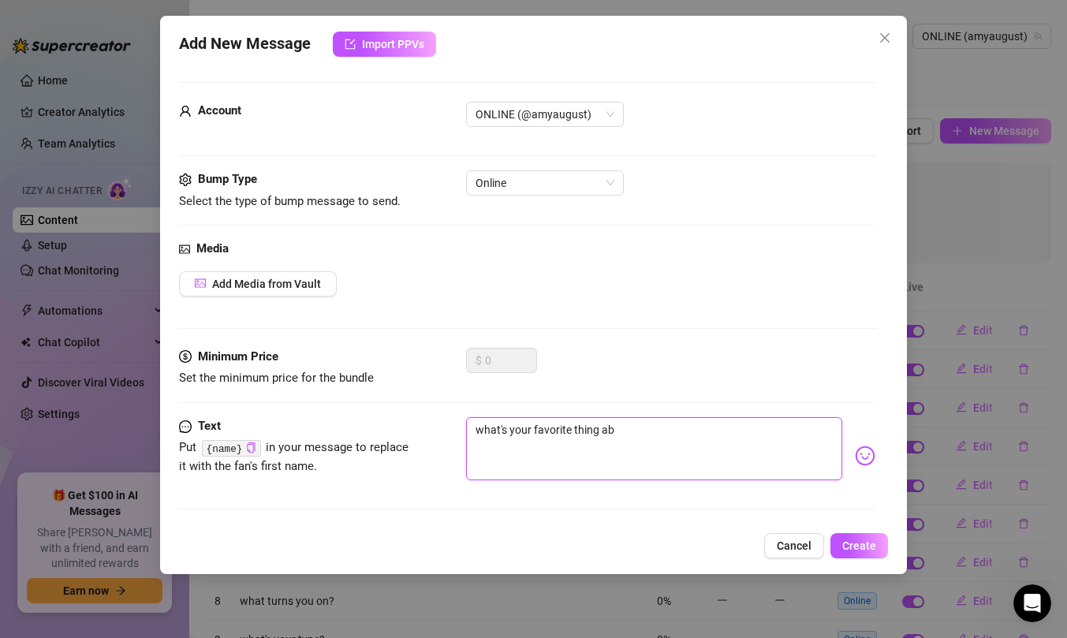
type textarea "what's your favorite thing abo"
type textarea "what's your favorite thing abou"
type textarea "what's your favorite thing about"
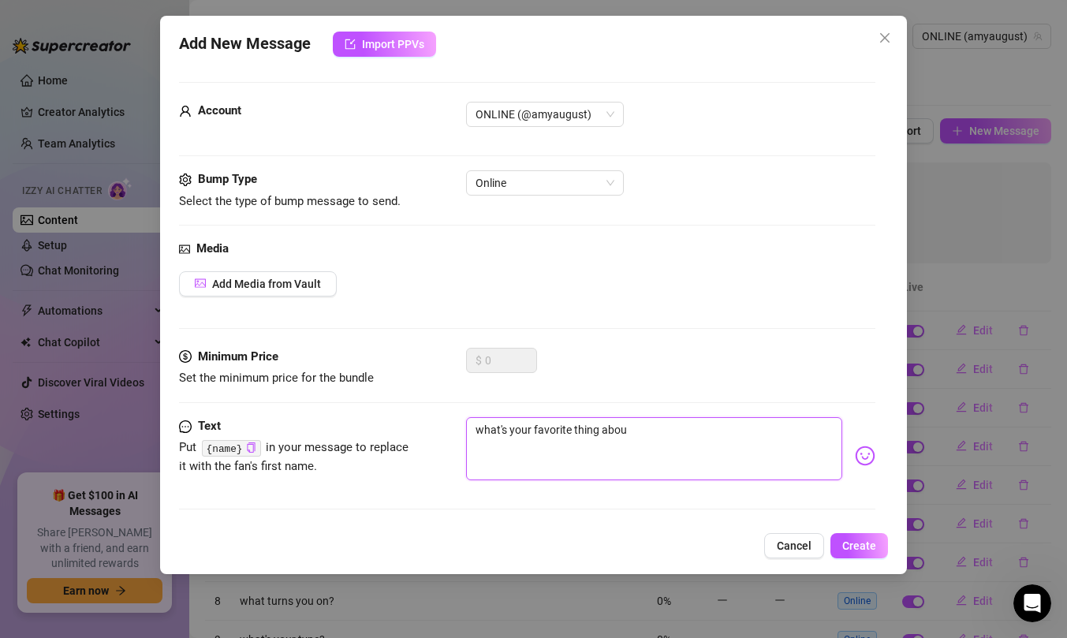
type textarea "what's your favorite thing about"
type textarea "what's your favorite thing about m"
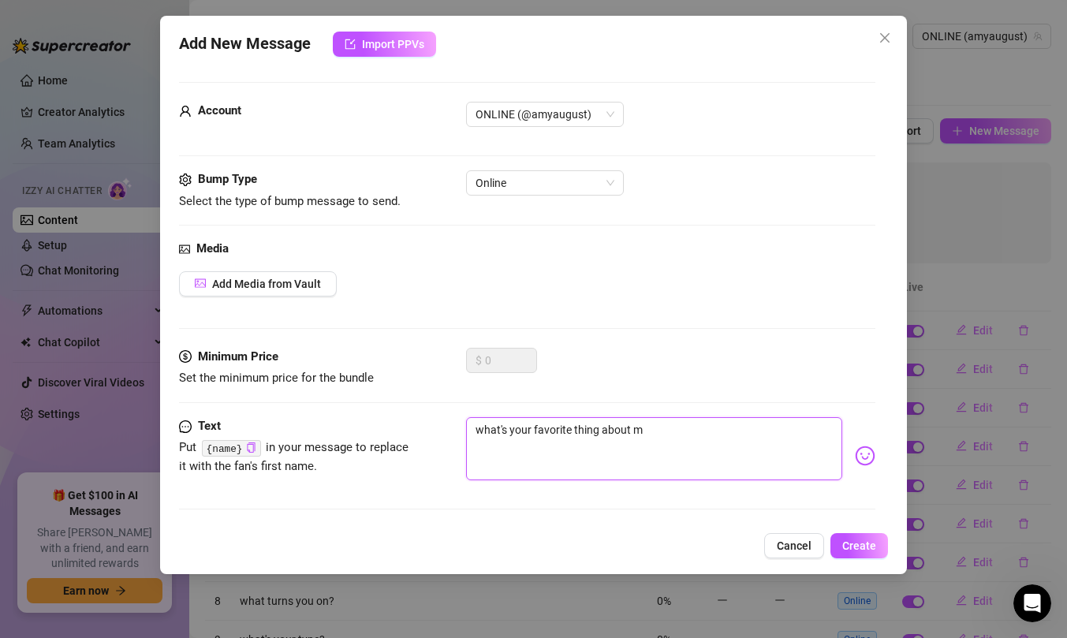
type textarea "what's your favorite thing about me"
type textarea "what's your favorite thing about me?"
click at [845, 548] on span "Create" at bounding box center [860, 546] width 34 height 13
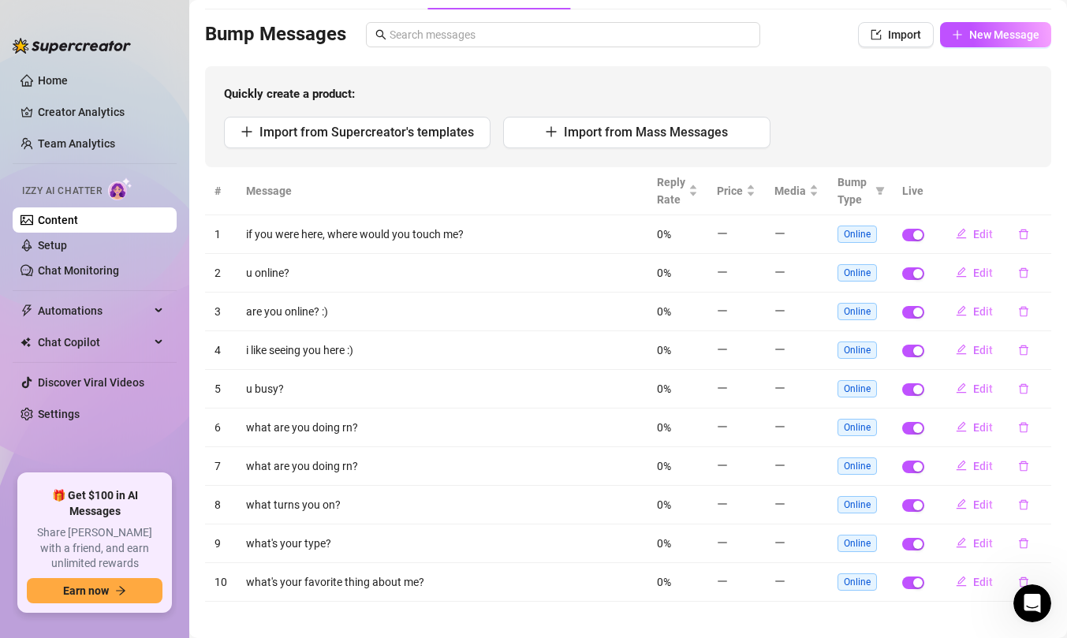
scroll to position [107, 0]
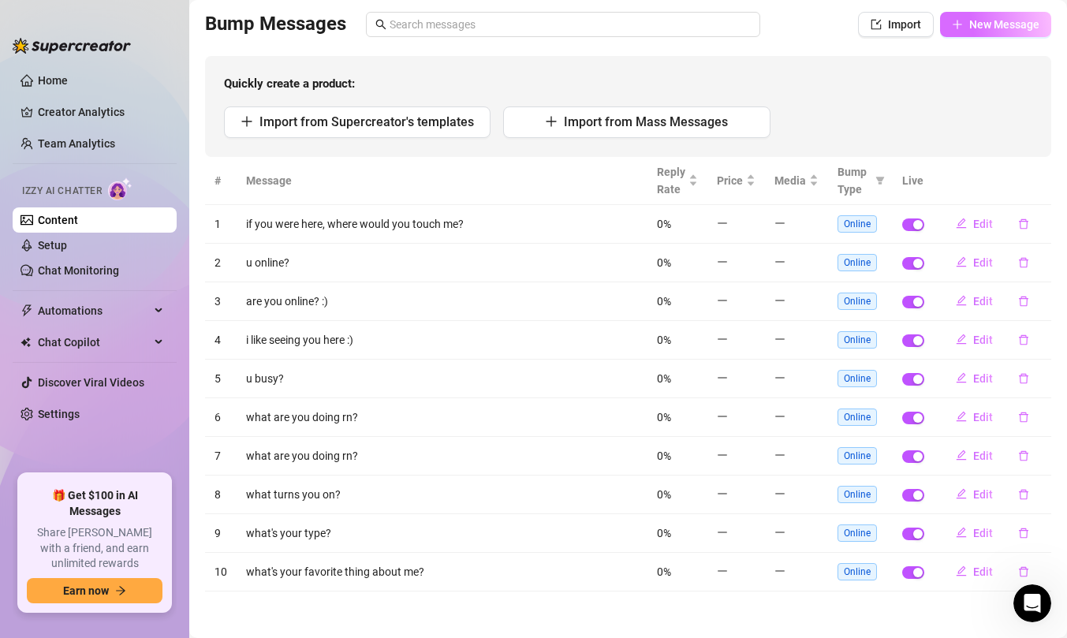
click at [1003, 29] on span "New Message" at bounding box center [1005, 24] width 70 height 13
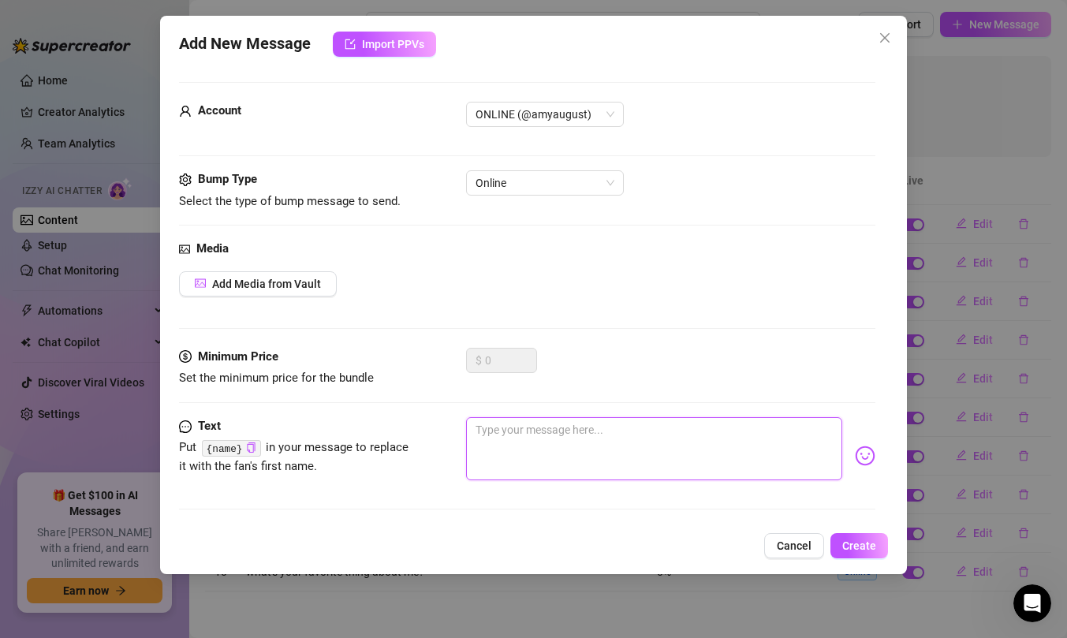
click at [592, 428] on textarea at bounding box center [654, 448] width 376 height 63
type textarea "w"
type textarea "wh"
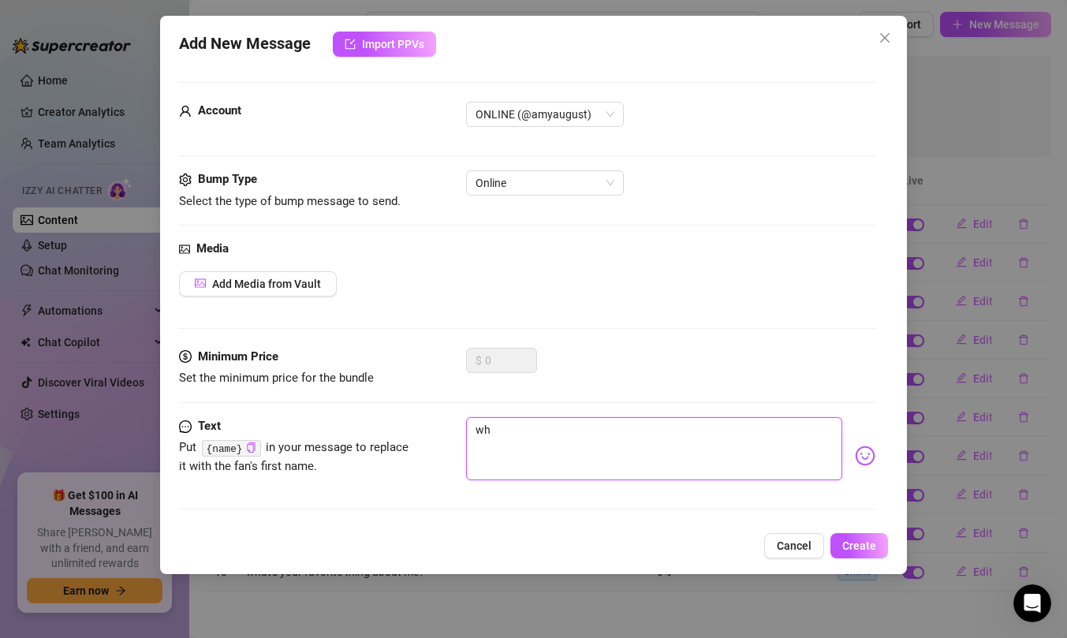
type textarea "wha"
type textarea "what"
type textarea "what d"
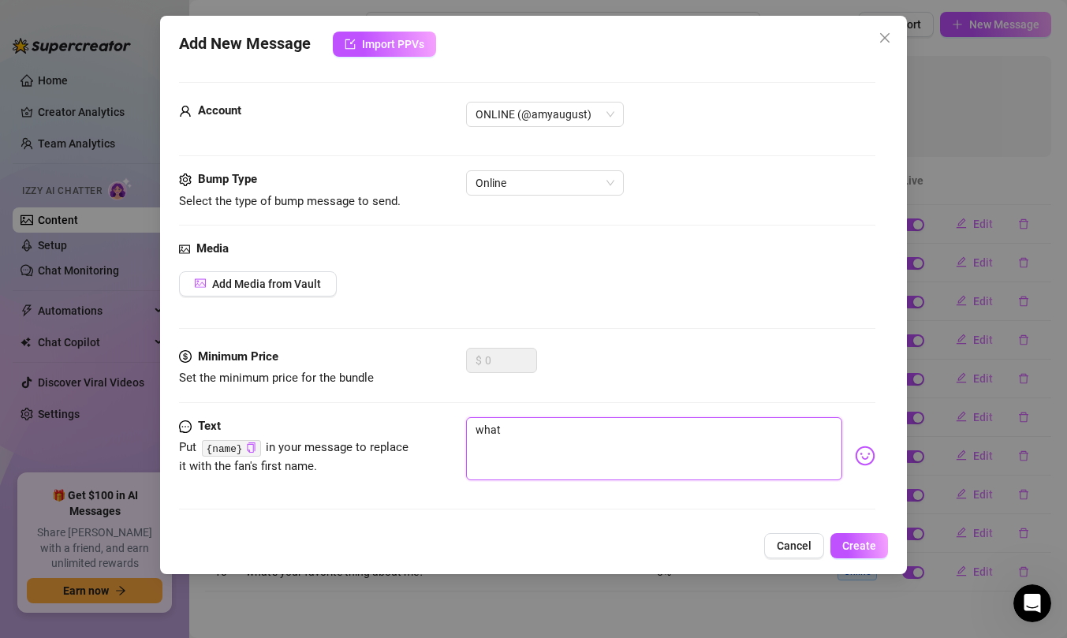
type textarea "what d"
type textarea "what do"
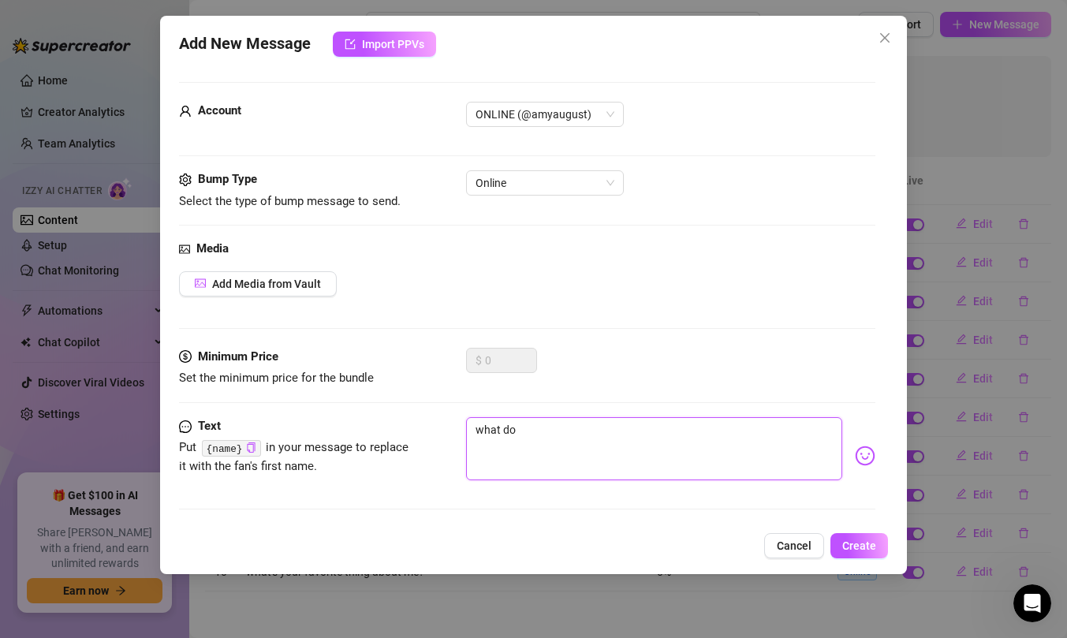
type textarea "what do y"
type textarea "what do yo"
type textarea "what do you"
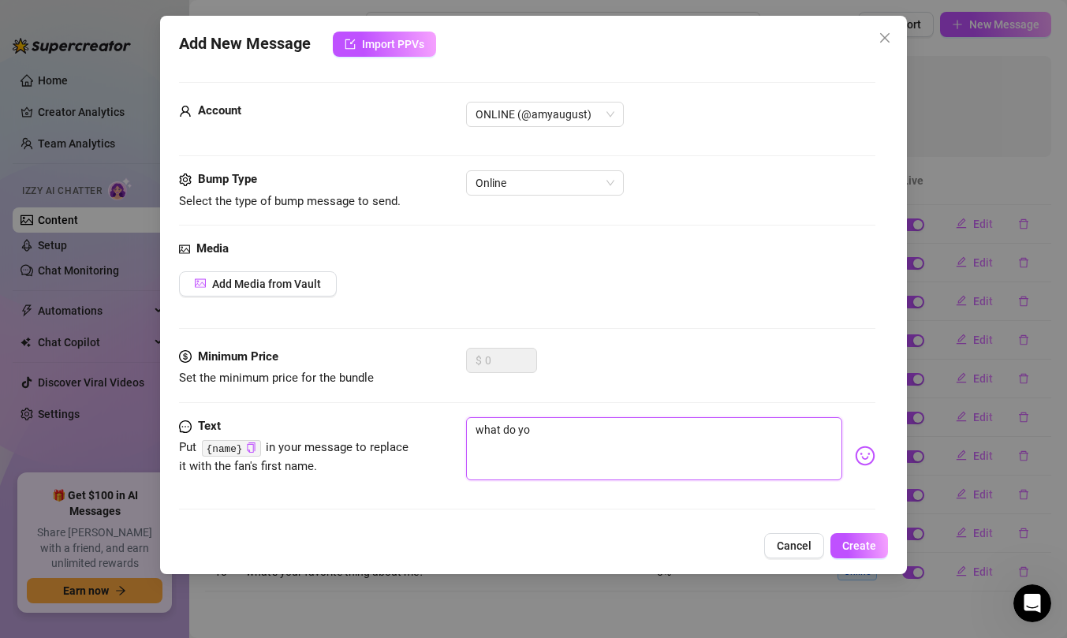
type textarea "what do you"
type textarea "what do you l"
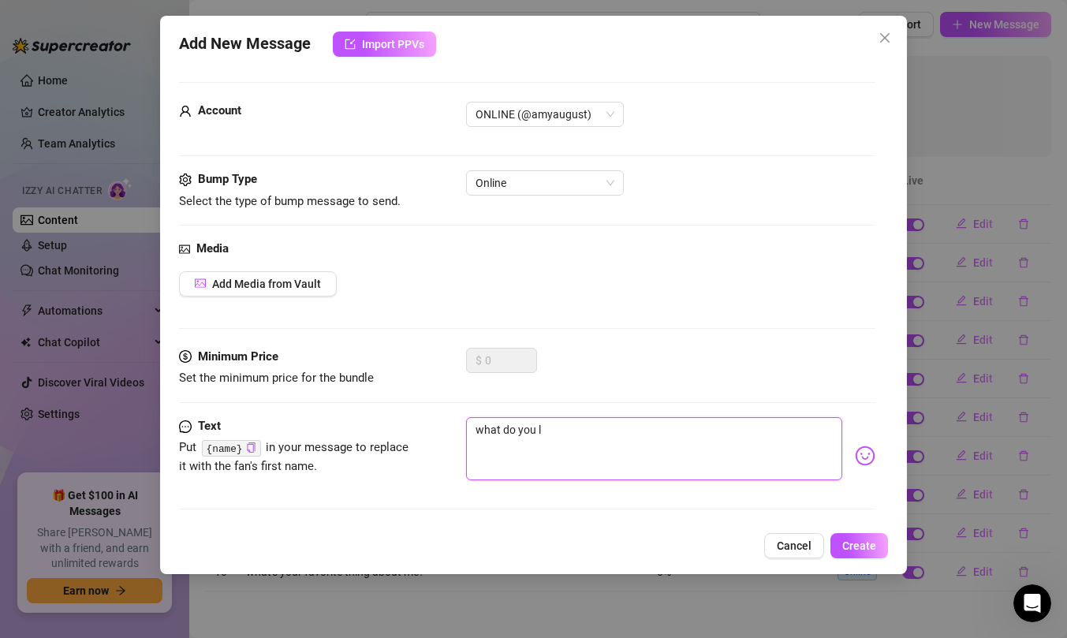
type textarea "what do you li"
type textarea "what do you lik"
type textarea "what do you like"
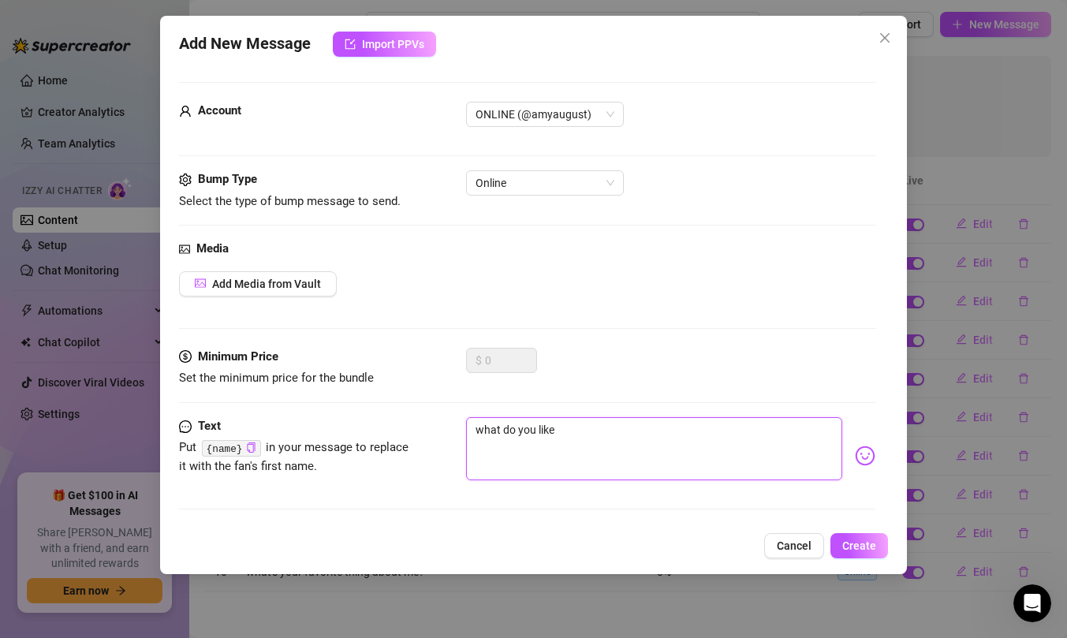
type textarea "what do you like"
type textarea "what do you like i"
type textarea "what do you like in"
type textarea "what do you like i"
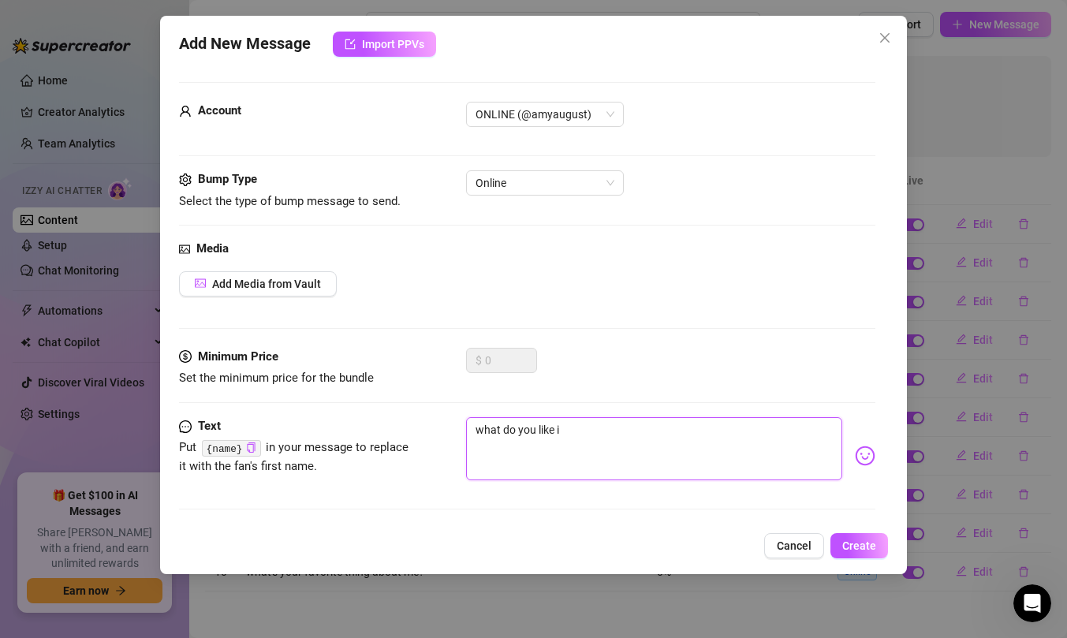
type textarea "what do you like"
type textarea "what do you like t"
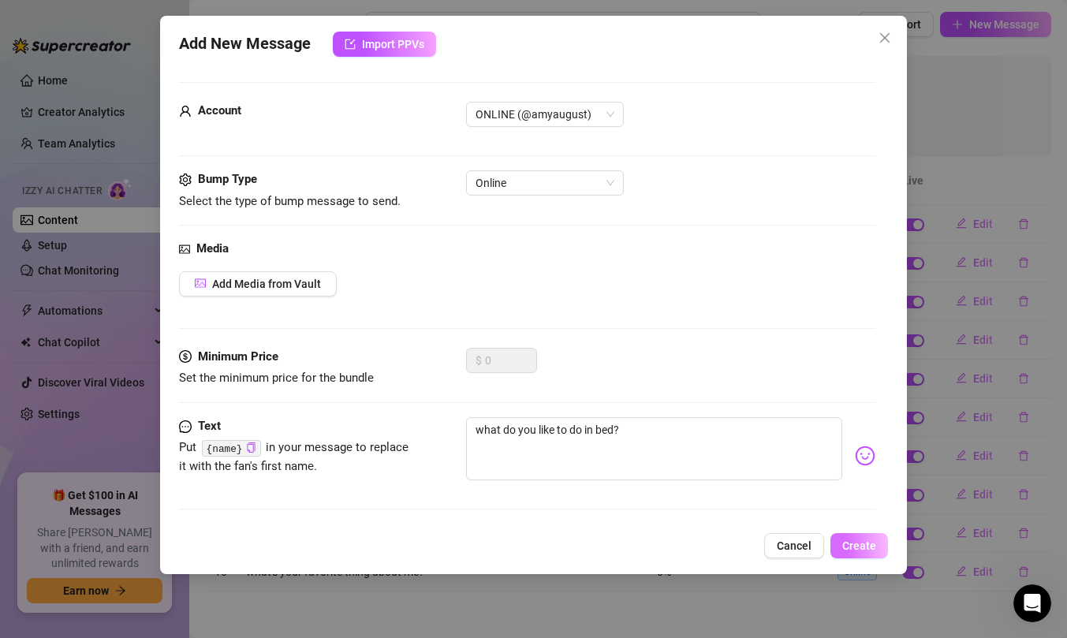
click at [872, 544] on span "Create" at bounding box center [860, 546] width 34 height 13
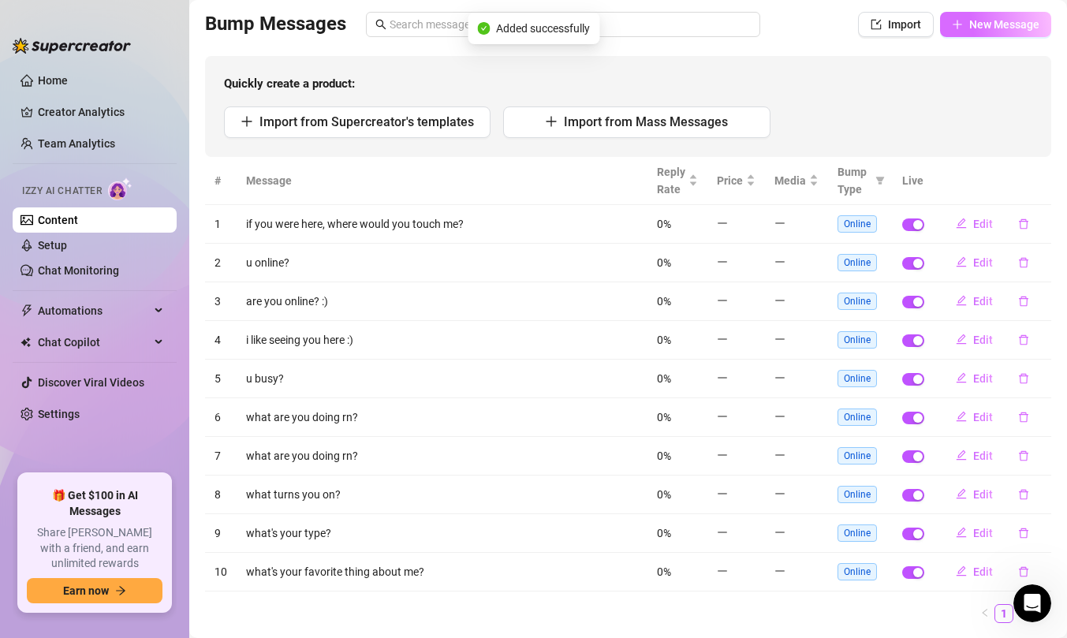
click at [970, 30] on span "New Message" at bounding box center [1005, 24] width 70 height 13
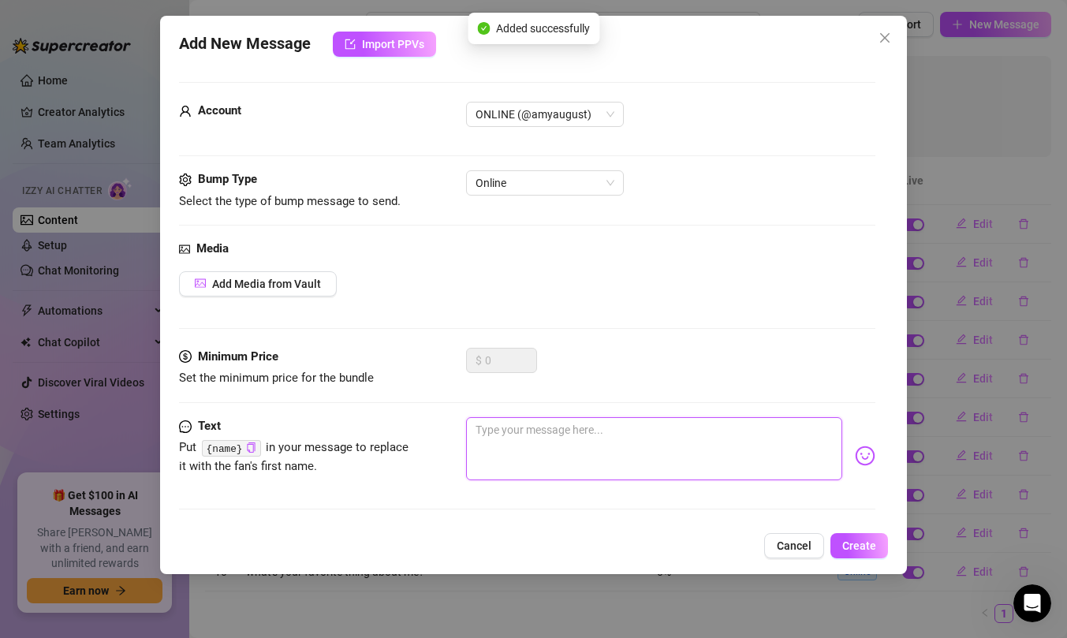
click at [539, 432] on textarea at bounding box center [654, 448] width 376 height 63
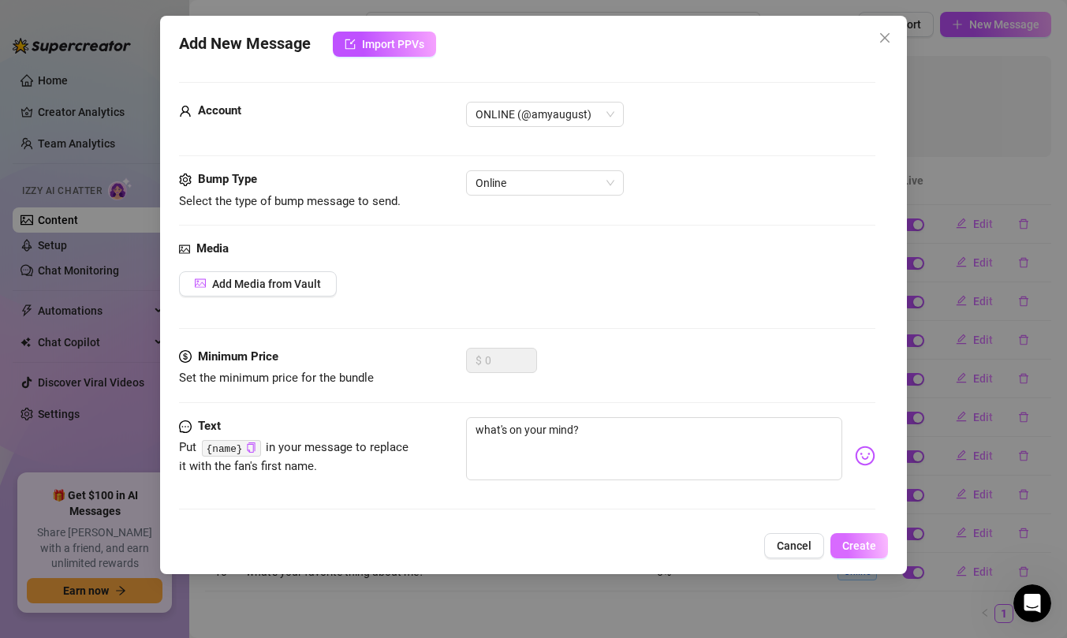
click at [884, 535] on button "Create" at bounding box center [860, 545] width 58 height 25
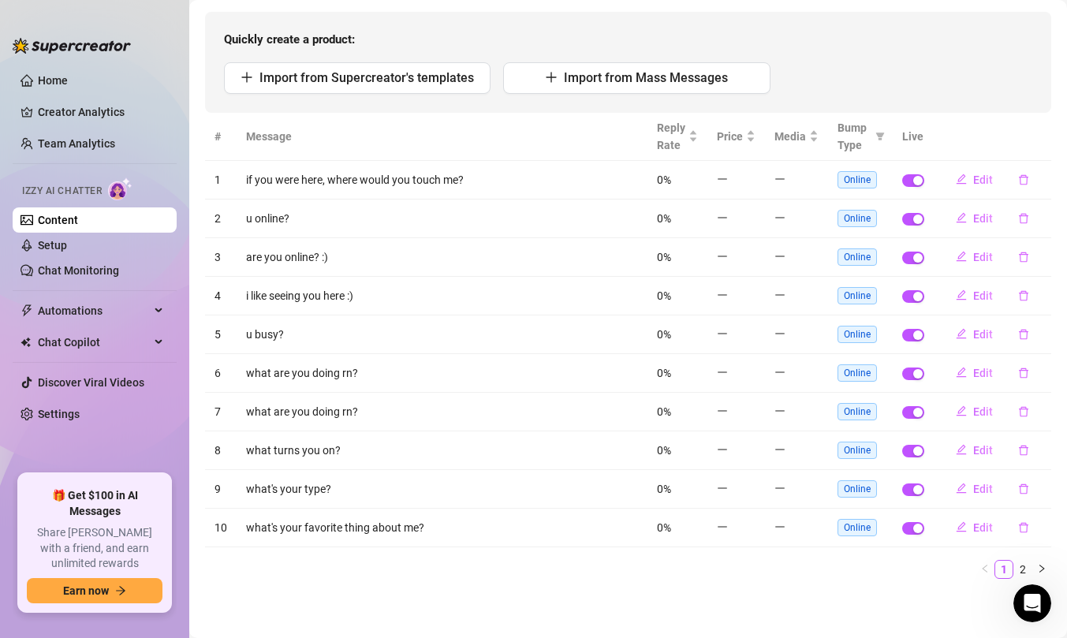
scroll to position [0, 0]
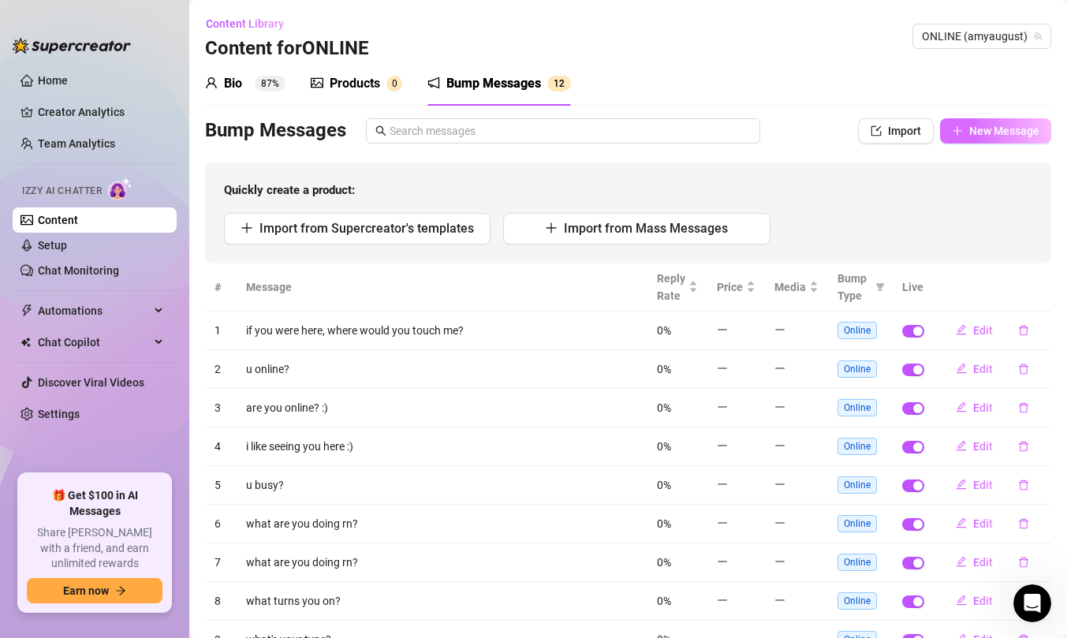
click at [978, 133] on span "New Message" at bounding box center [1005, 131] width 70 height 13
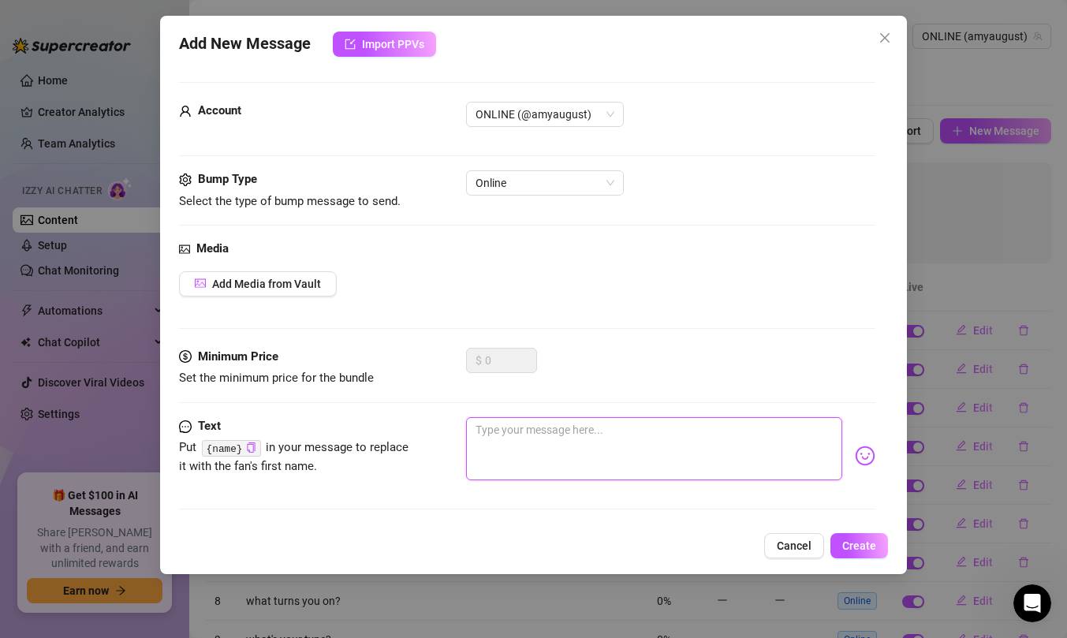
click at [557, 420] on textarea at bounding box center [654, 448] width 376 height 63
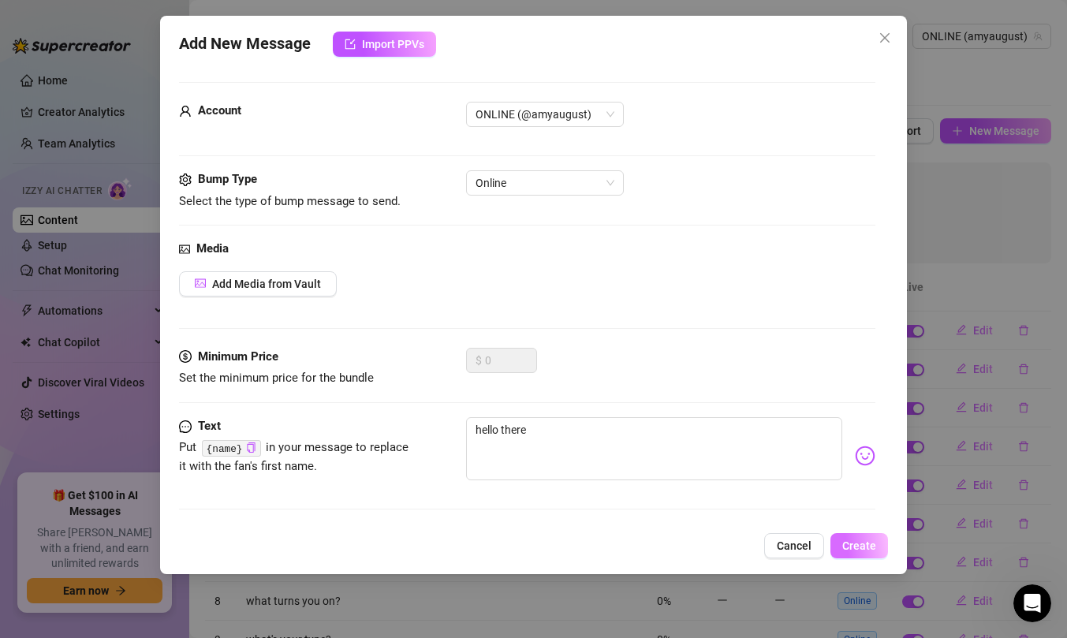
click at [849, 542] on span "Create" at bounding box center [860, 546] width 34 height 13
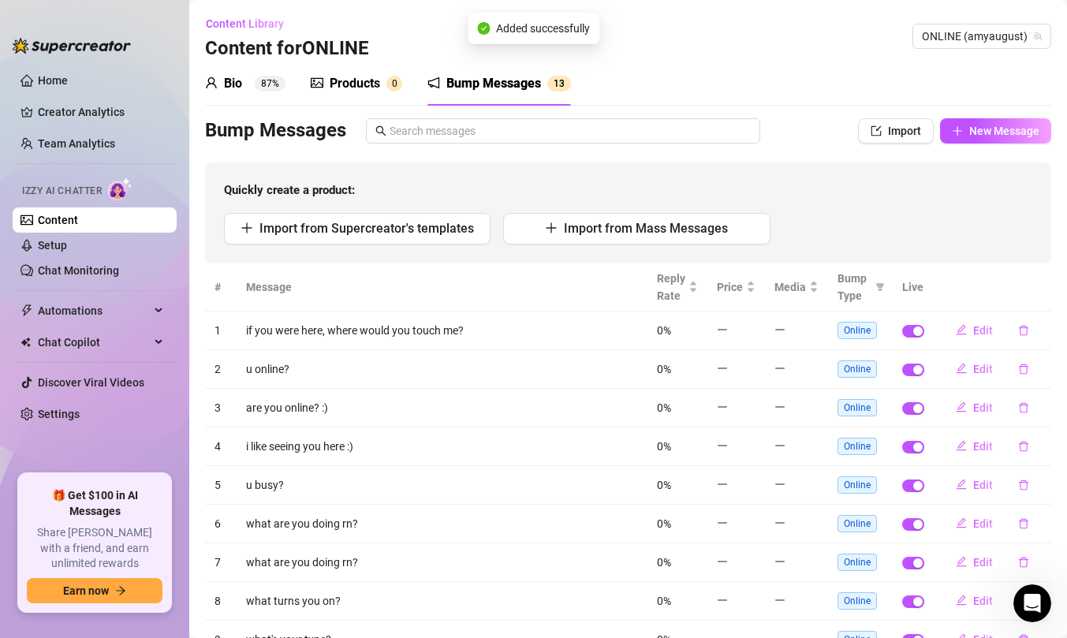
click at [363, 83] on div "Products" at bounding box center [355, 83] width 50 height 19
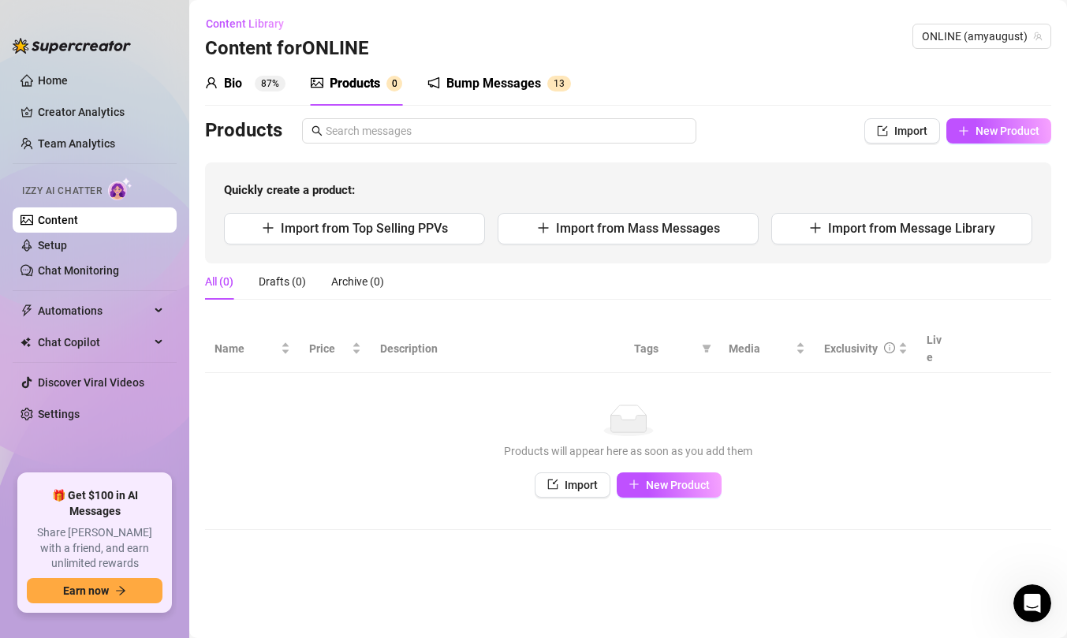
click at [656, 211] on div "Quickly create a product: Import from Top Selling PPVs Import from Mass Message…" at bounding box center [628, 213] width 847 height 101
click at [671, 226] on span "Import from Mass Messages" at bounding box center [638, 228] width 164 height 15
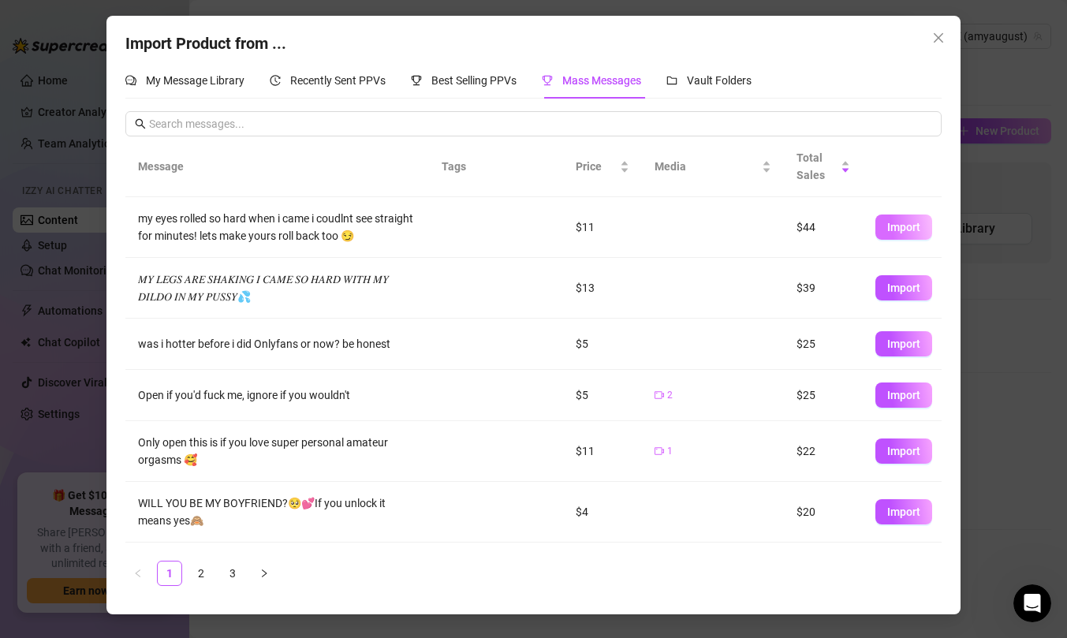
click at [893, 230] on span "Import" at bounding box center [904, 227] width 33 height 13
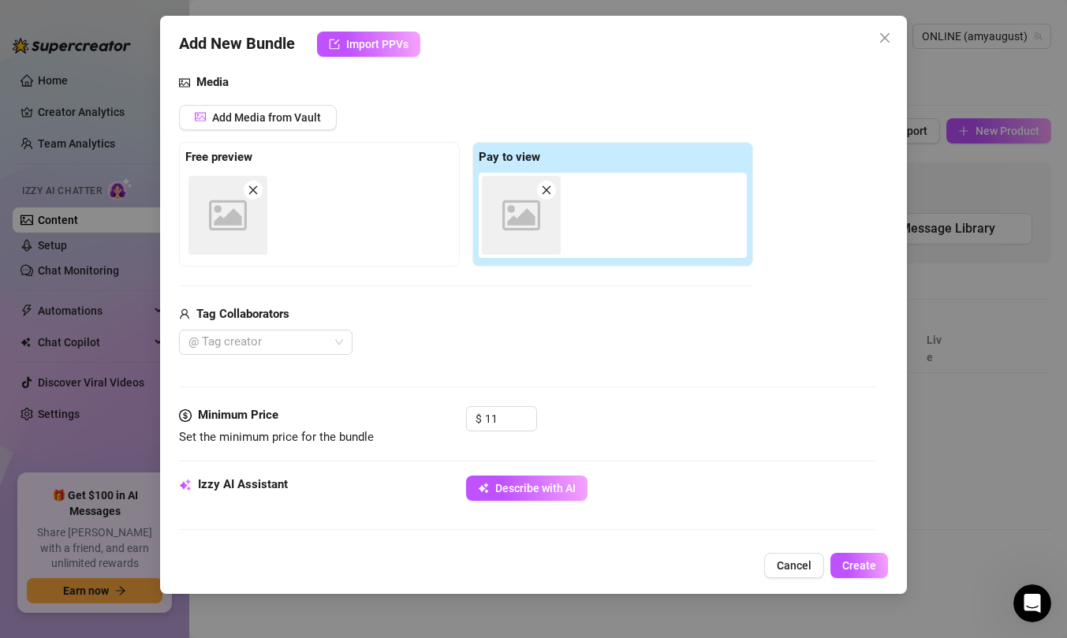
scroll to position [409, 0]
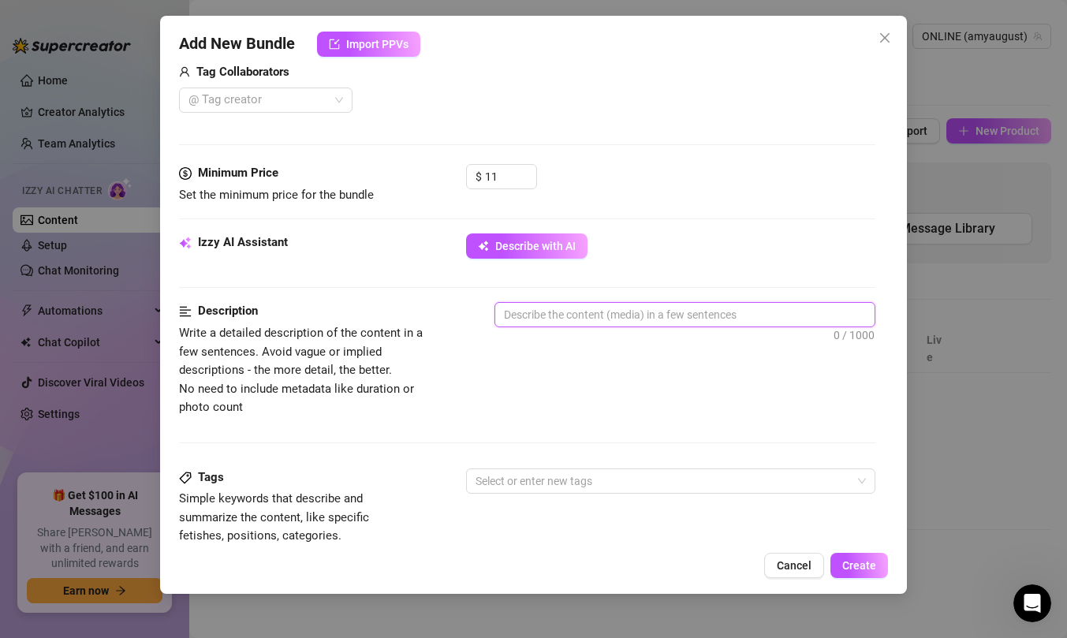
click at [573, 318] on textarea at bounding box center [684, 315] width 379 height 24
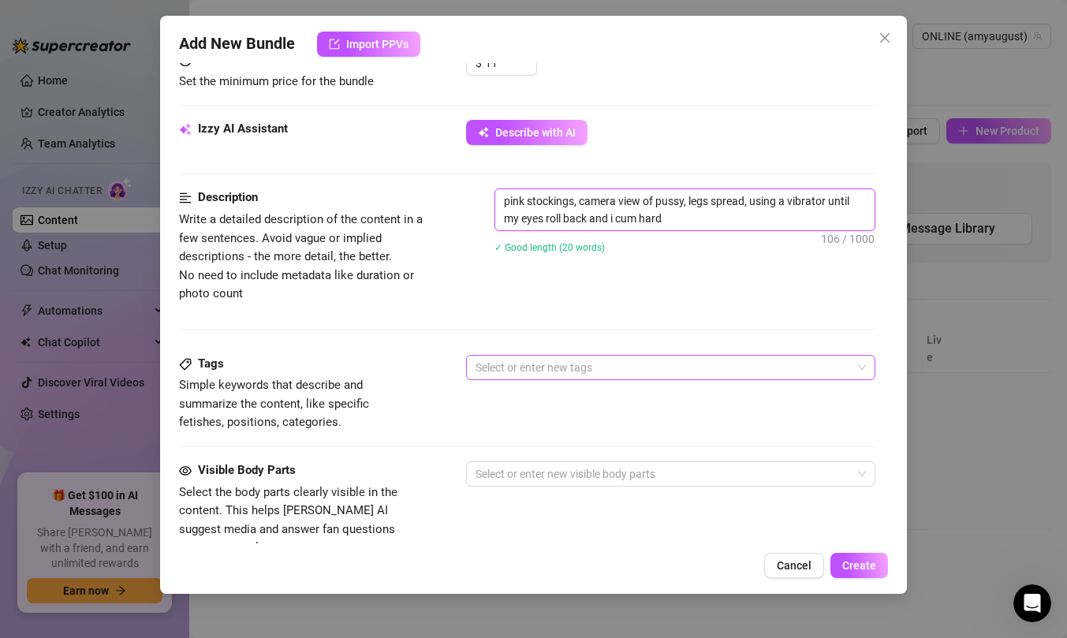
scroll to position [525, 0]
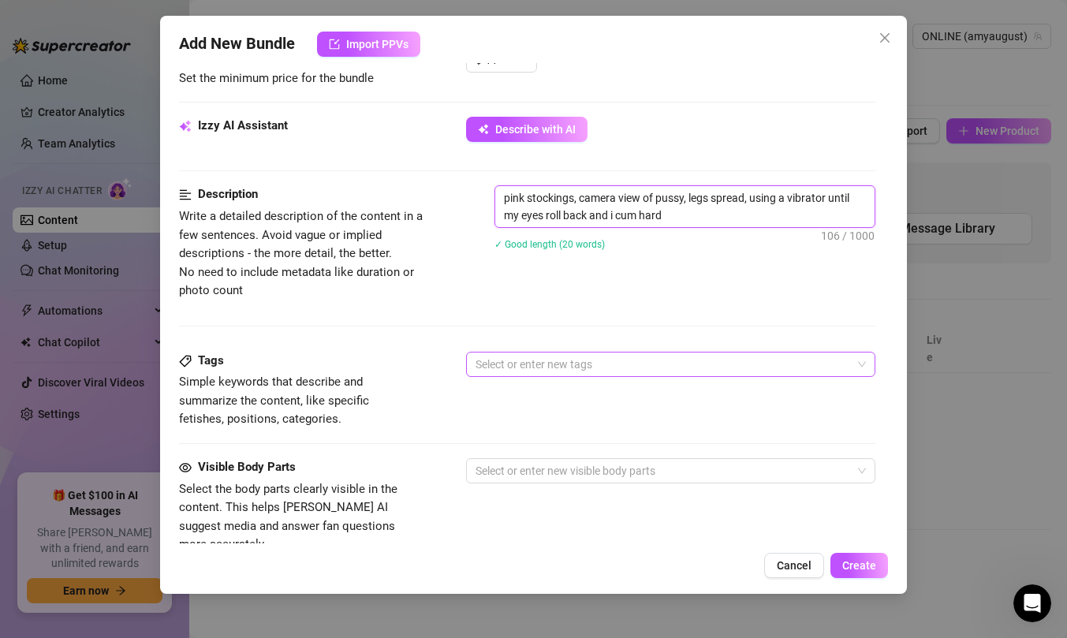
click at [577, 357] on div at bounding box center [662, 364] width 387 height 22
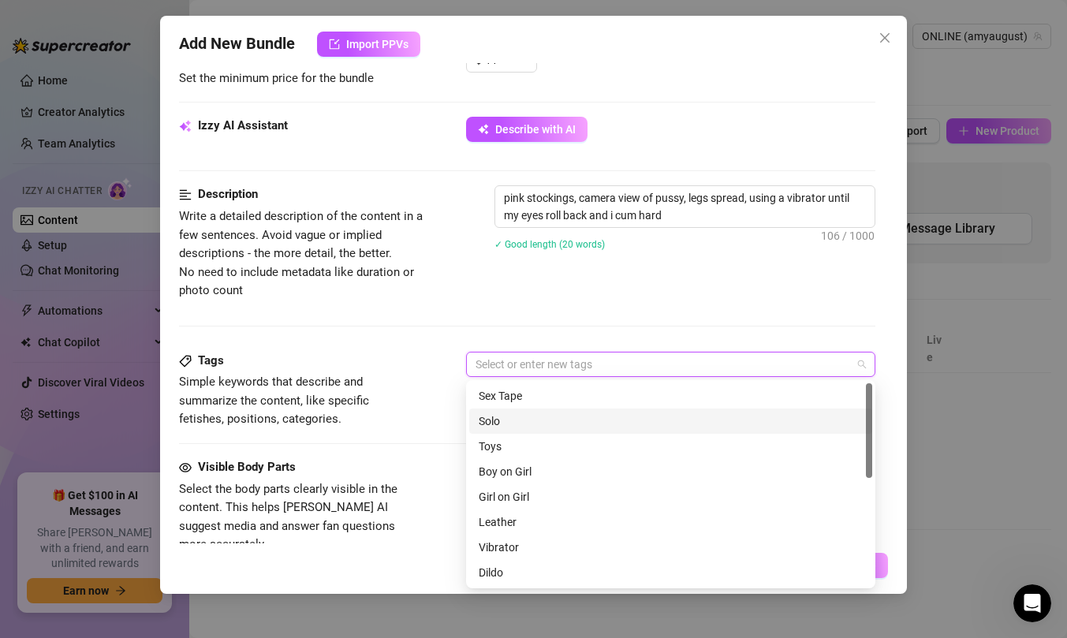
click at [573, 424] on div "Solo" at bounding box center [671, 421] width 384 height 17
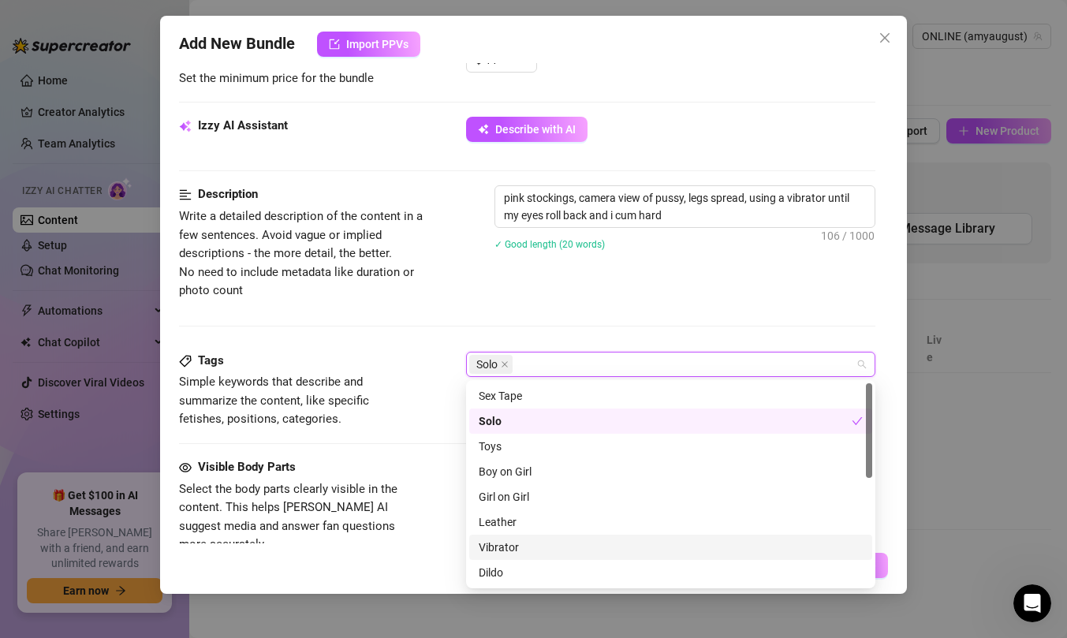
click at [554, 548] on div "Vibrator" at bounding box center [671, 547] width 384 height 17
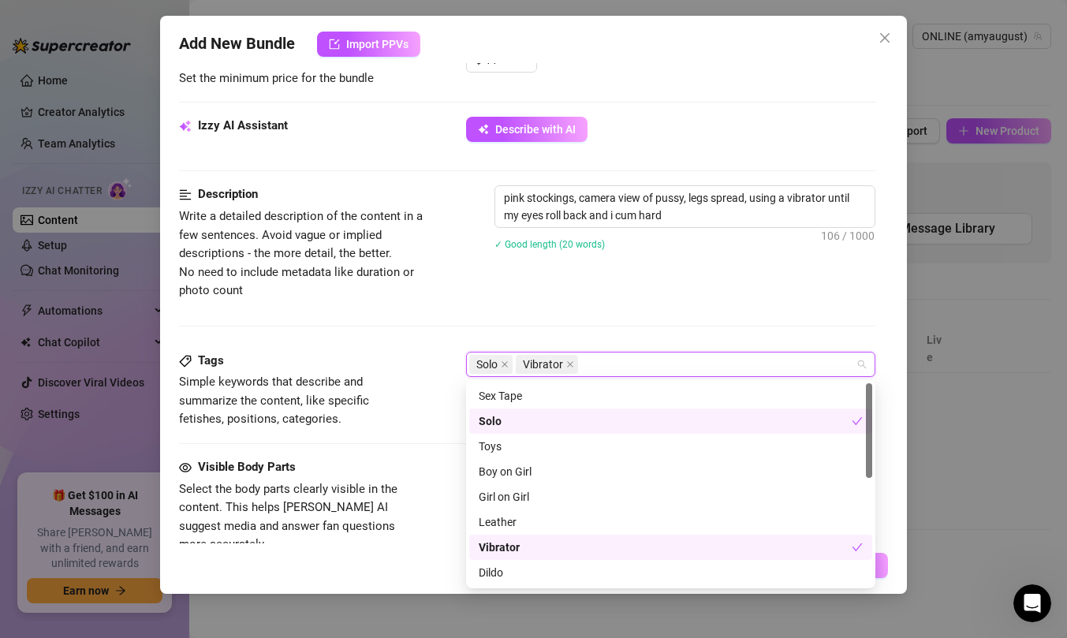
click at [590, 327] on div "Description Write a detailed description of the content in a few sentences. Avo…" at bounding box center [527, 268] width 697 height 166
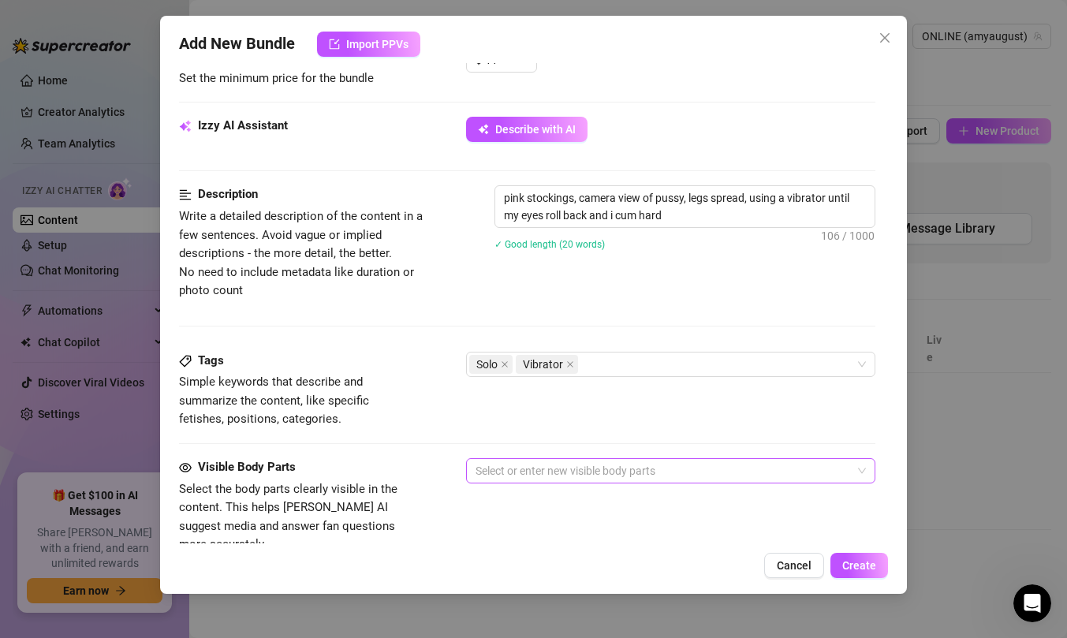
click at [574, 475] on div at bounding box center [662, 471] width 387 height 22
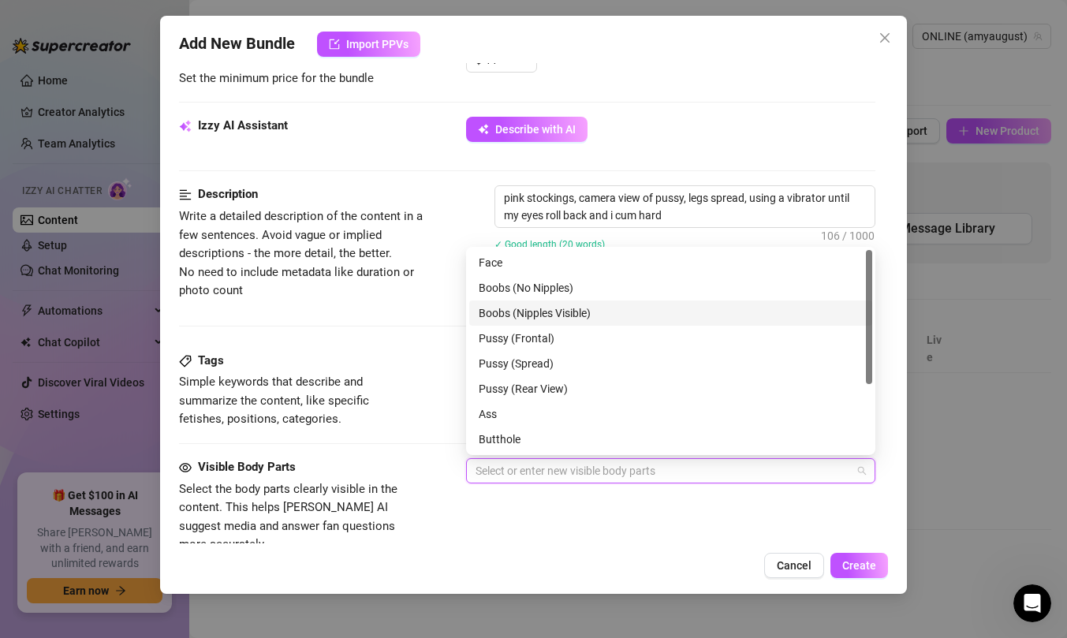
click at [578, 317] on div "Boobs (Nipples Visible)" at bounding box center [671, 313] width 384 height 17
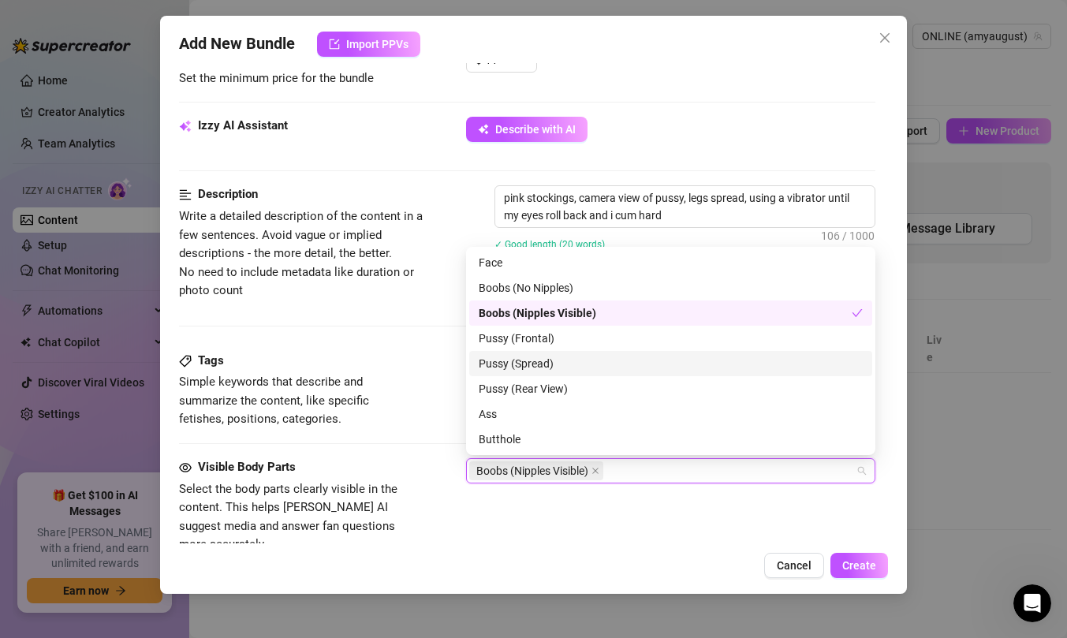
click at [575, 364] on div "Pussy (Spread)" at bounding box center [671, 363] width 384 height 17
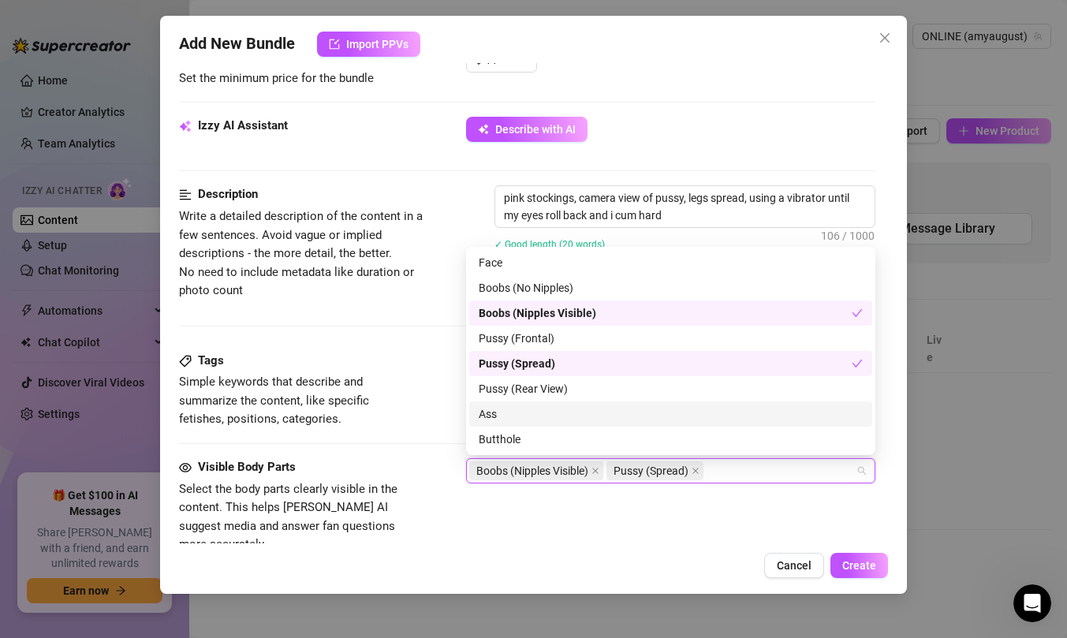
click at [539, 551] on div "Add New Bundle Import PPVs Account ONLINE (@amyaugust) Name Name is for your in…" at bounding box center [533, 305] width 747 height 578
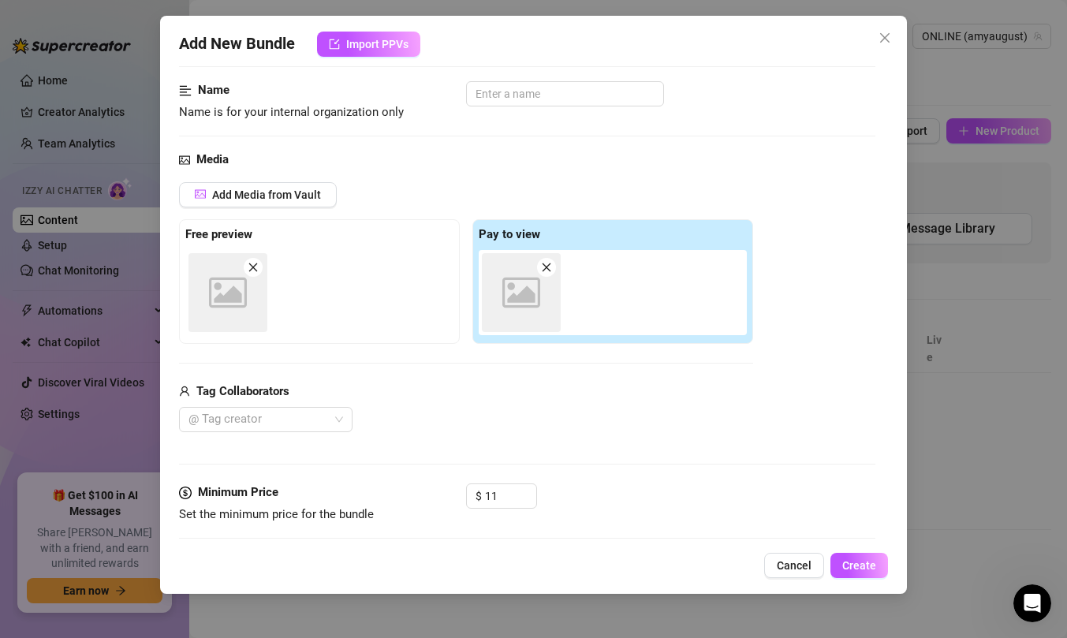
scroll to position [0, 0]
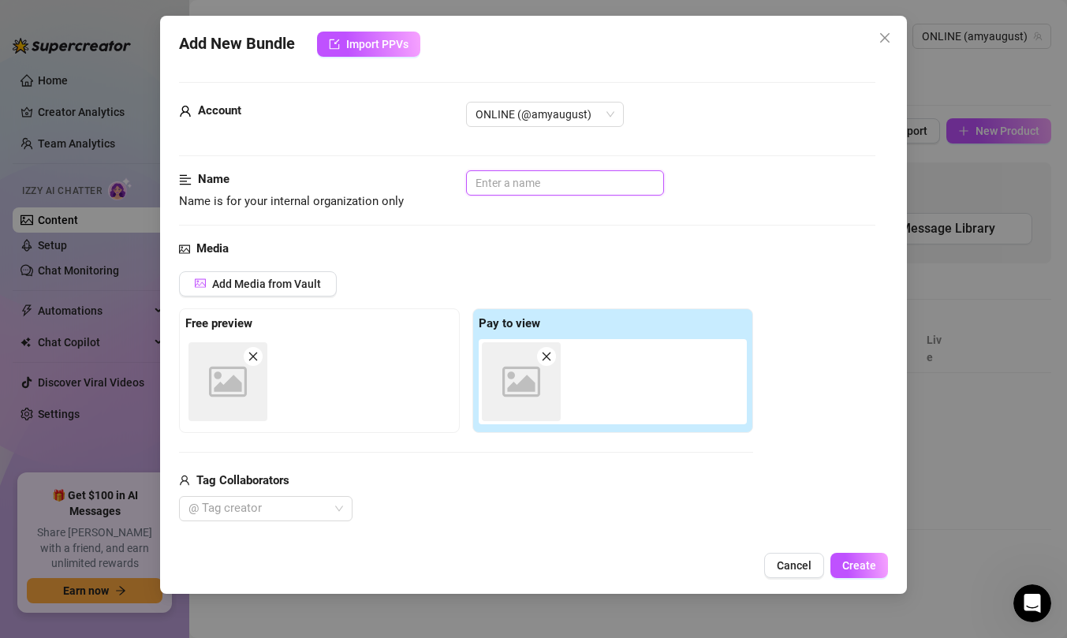
click at [600, 176] on input "text" at bounding box center [565, 182] width 198 height 25
click at [855, 556] on button "Create" at bounding box center [860, 565] width 58 height 25
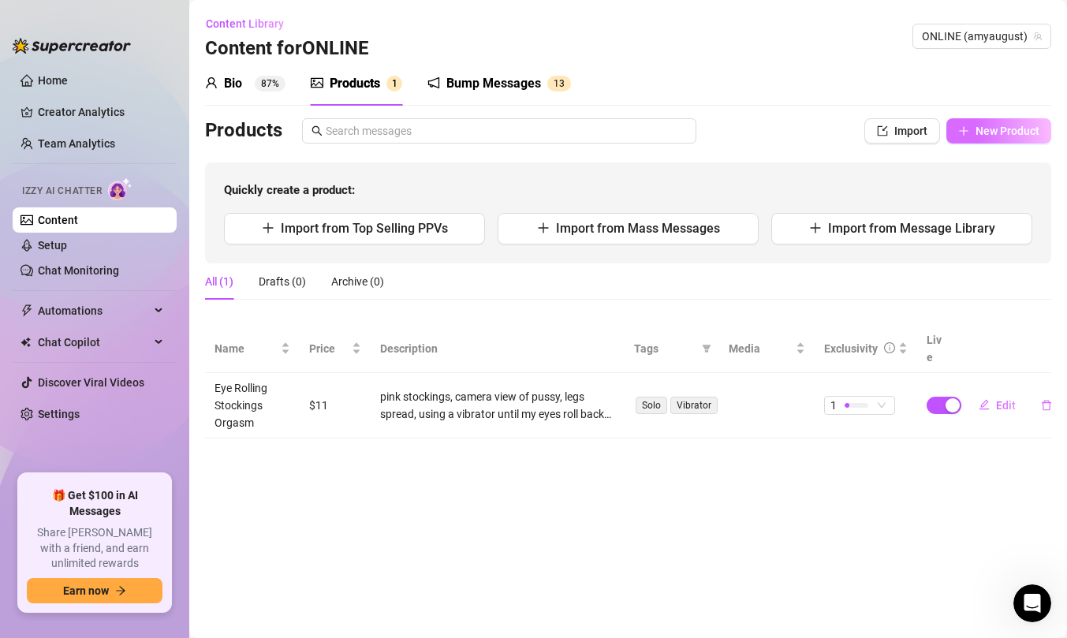
click at [1024, 135] on span "New Product" at bounding box center [1008, 131] width 64 height 13
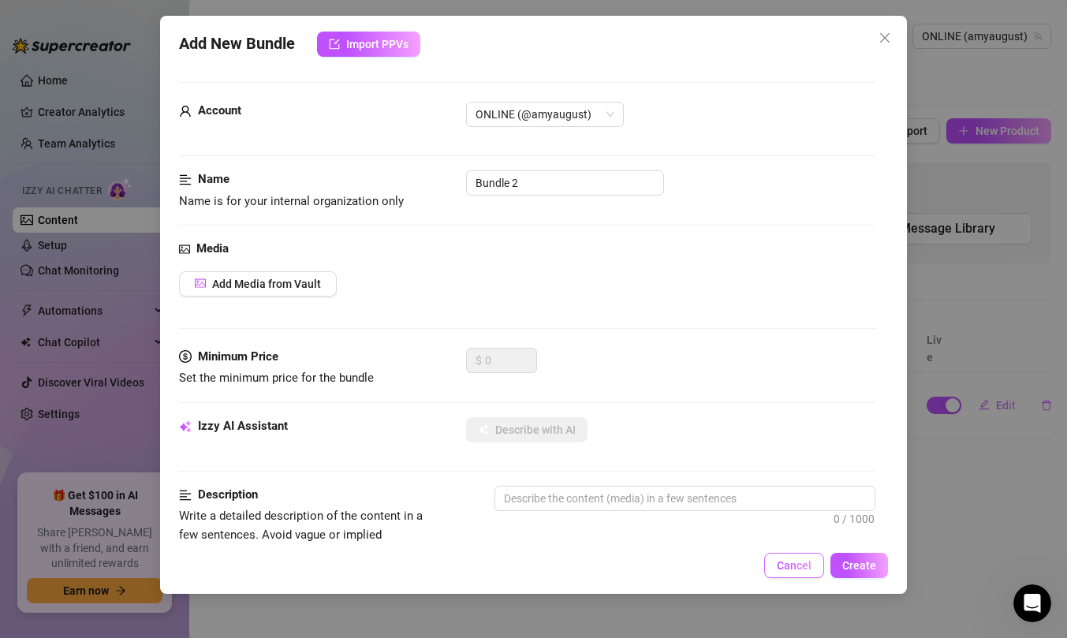
click at [775, 570] on button "Cancel" at bounding box center [794, 565] width 60 height 25
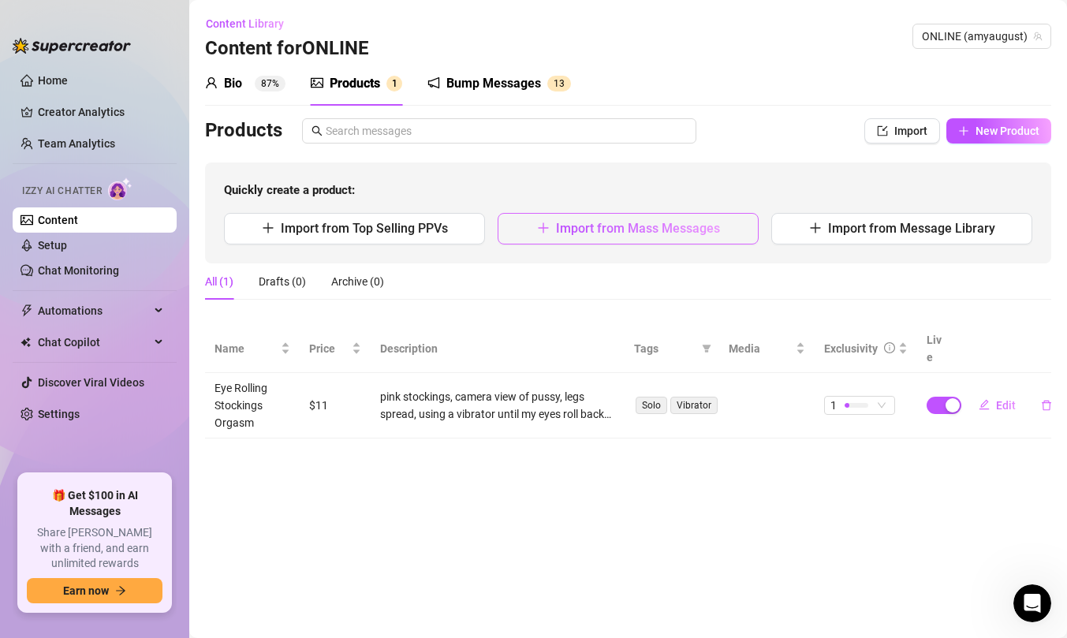
click at [547, 219] on button "Import from Mass Messages" at bounding box center [628, 229] width 261 height 32
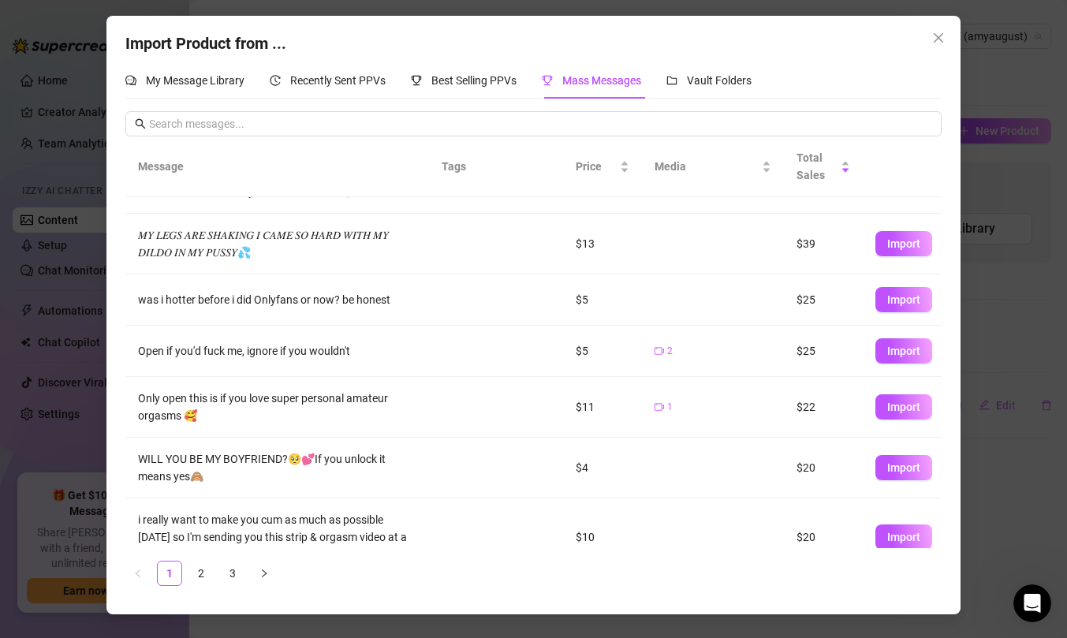
scroll to position [45, 0]
click at [899, 303] on span "Import" at bounding box center [904, 299] width 33 height 13
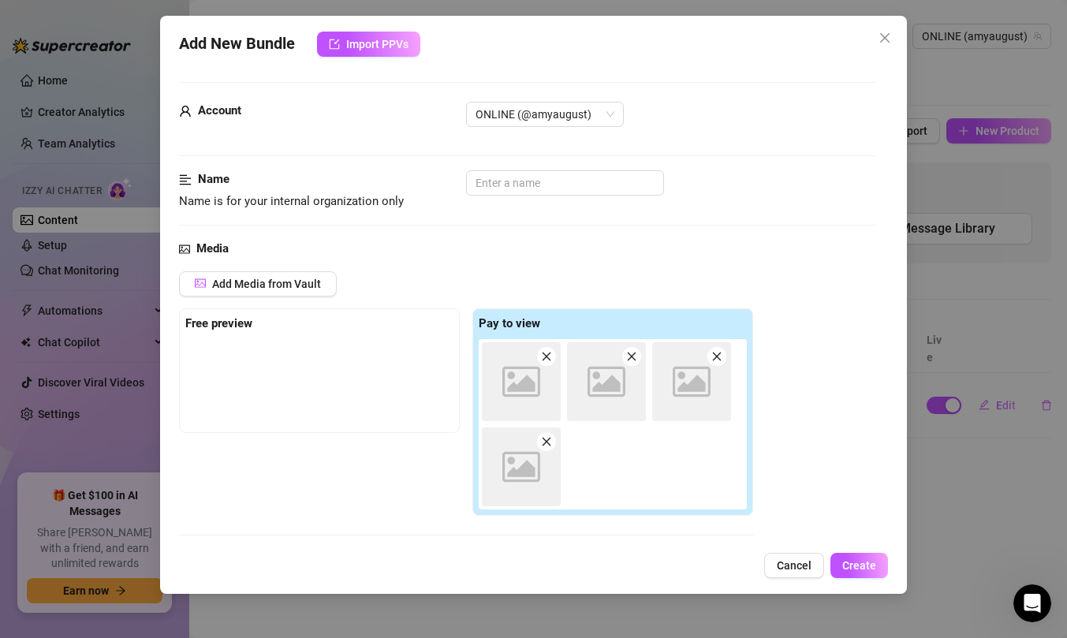
scroll to position [407, 0]
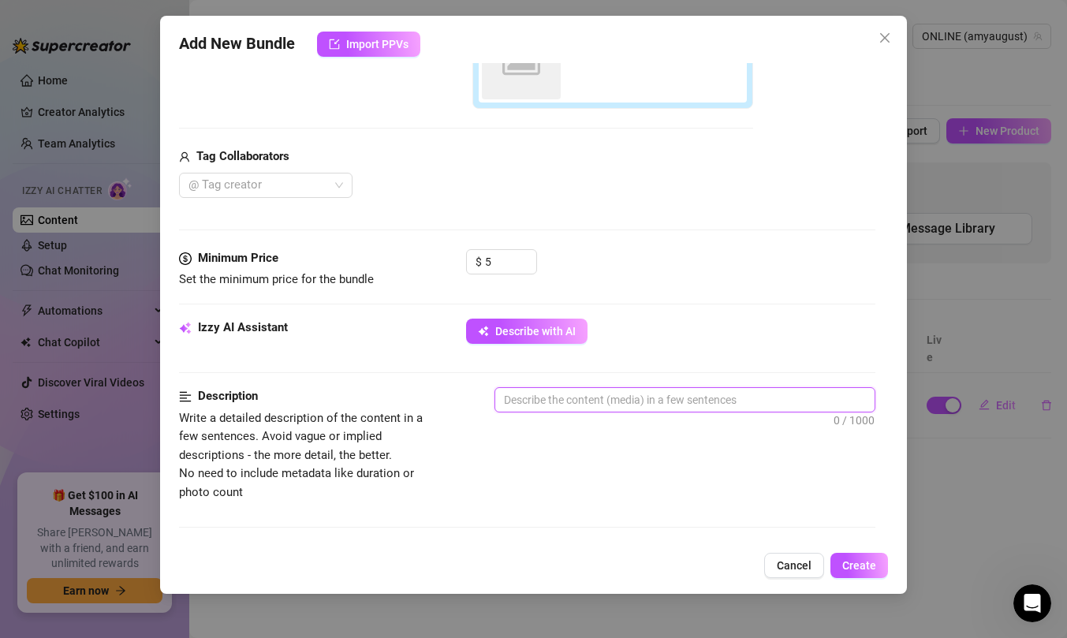
click at [576, 400] on textarea at bounding box center [684, 400] width 379 height 24
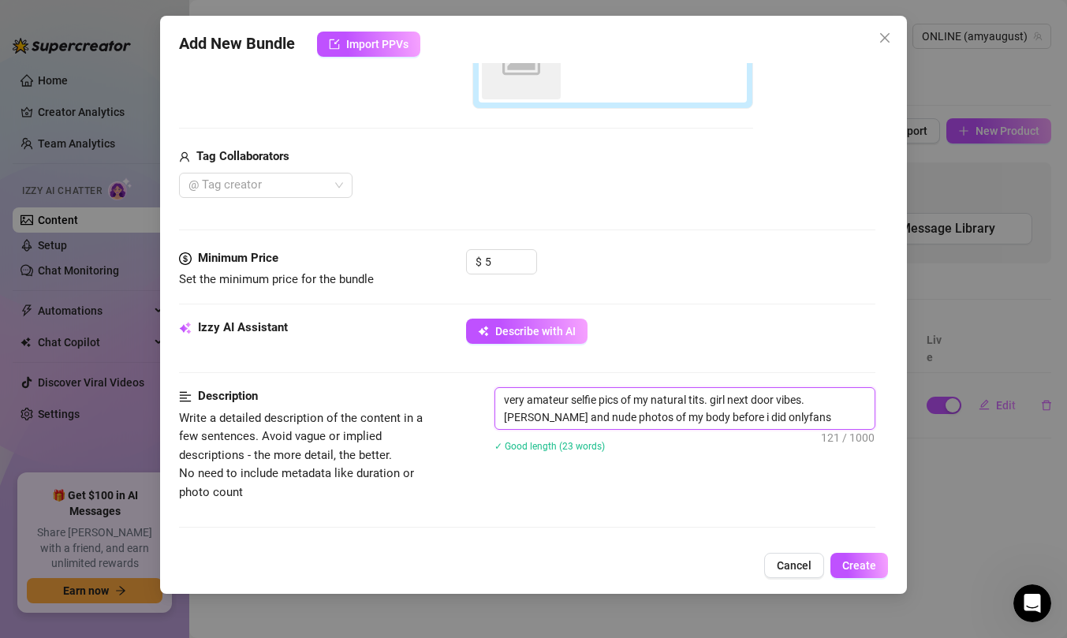
scroll to position [682, 0]
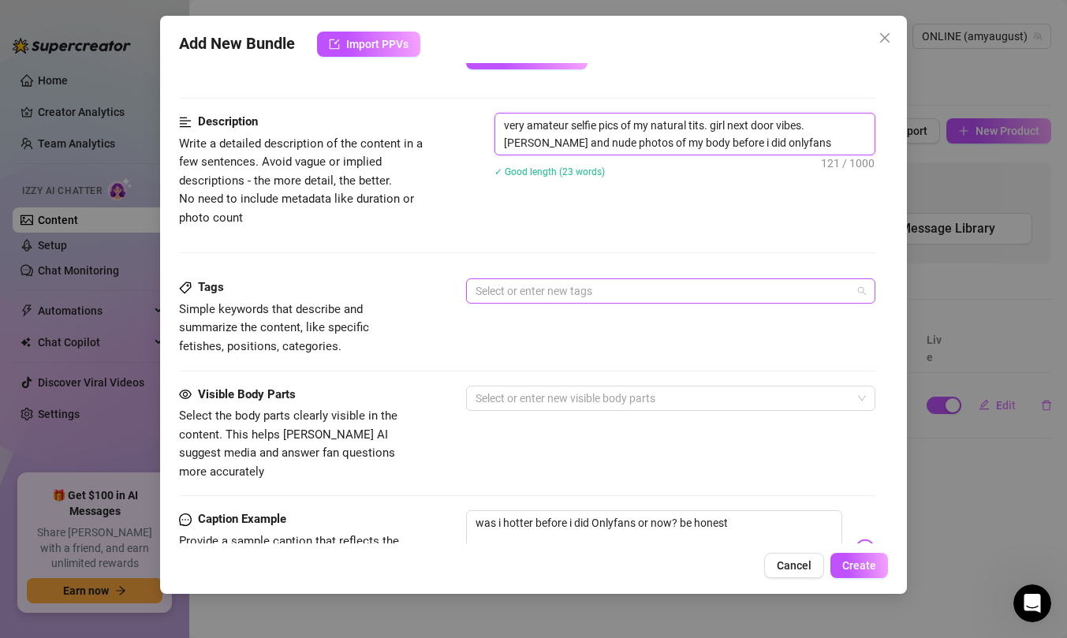
click at [575, 298] on div at bounding box center [662, 291] width 387 height 22
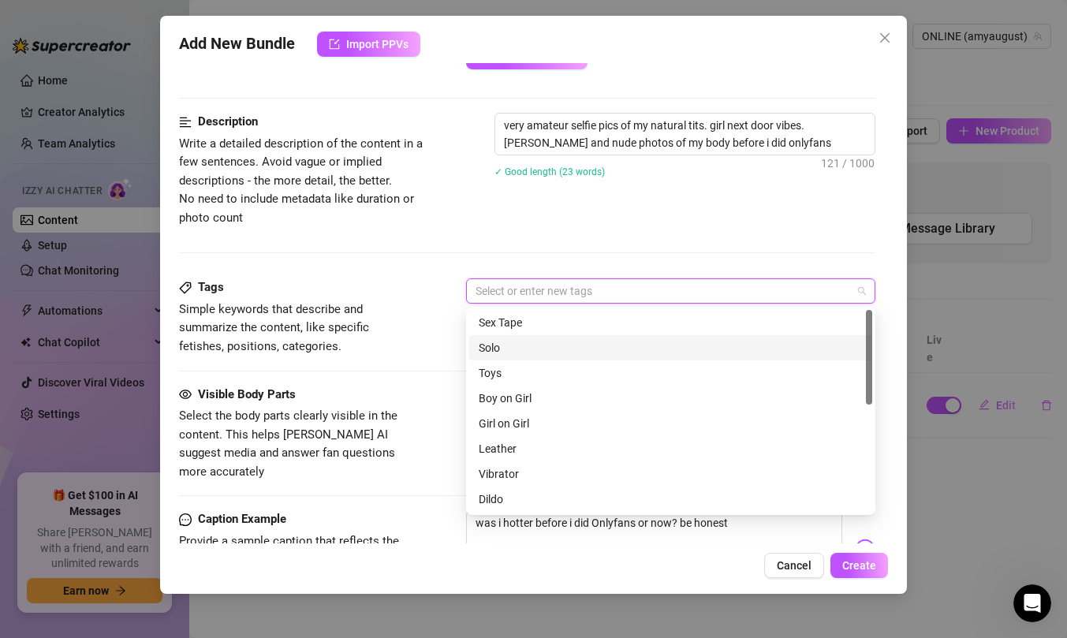
click at [573, 339] on div "Solo" at bounding box center [671, 347] width 384 height 17
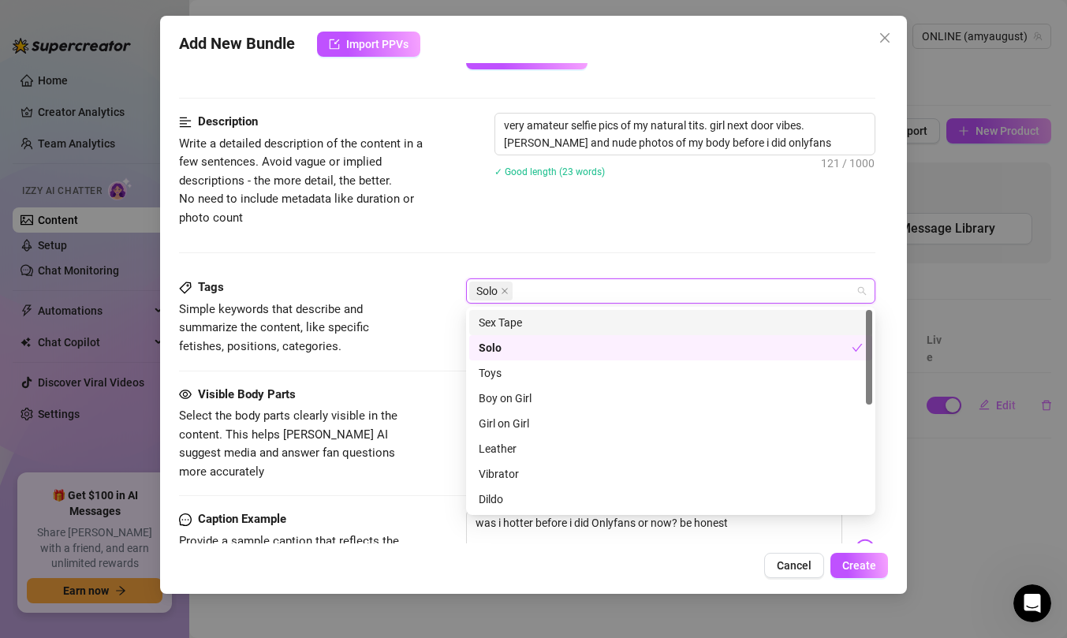
click at [593, 216] on div "Description Write a detailed description of the content in a few sentences. Avo…" at bounding box center [527, 170] width 697 height 114
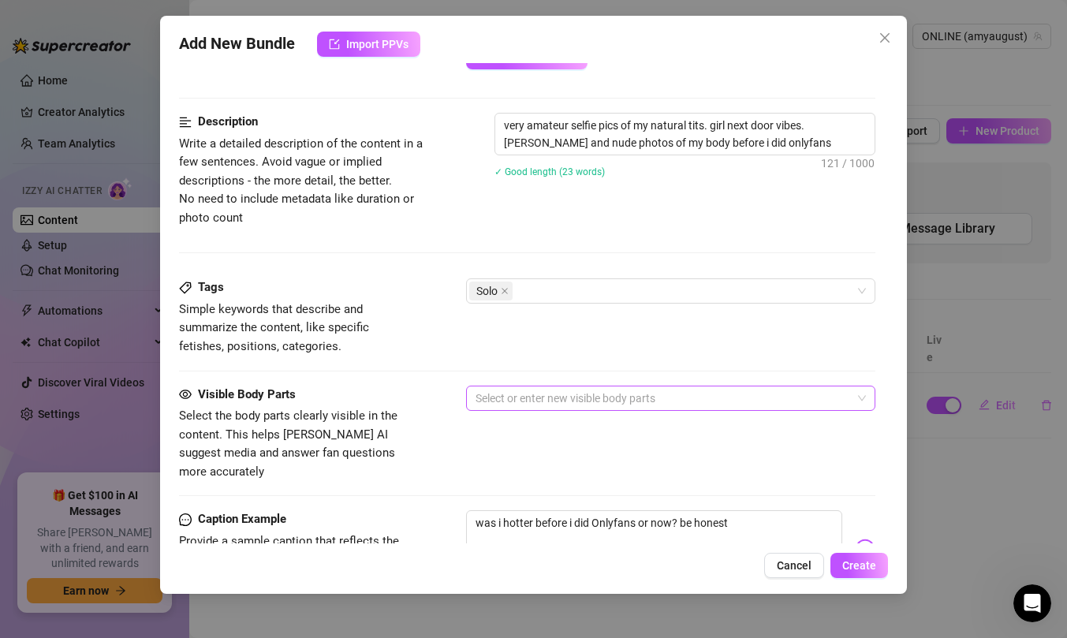
click at [528, 399] on div at bounding box center [662, 398] width 387 height 22
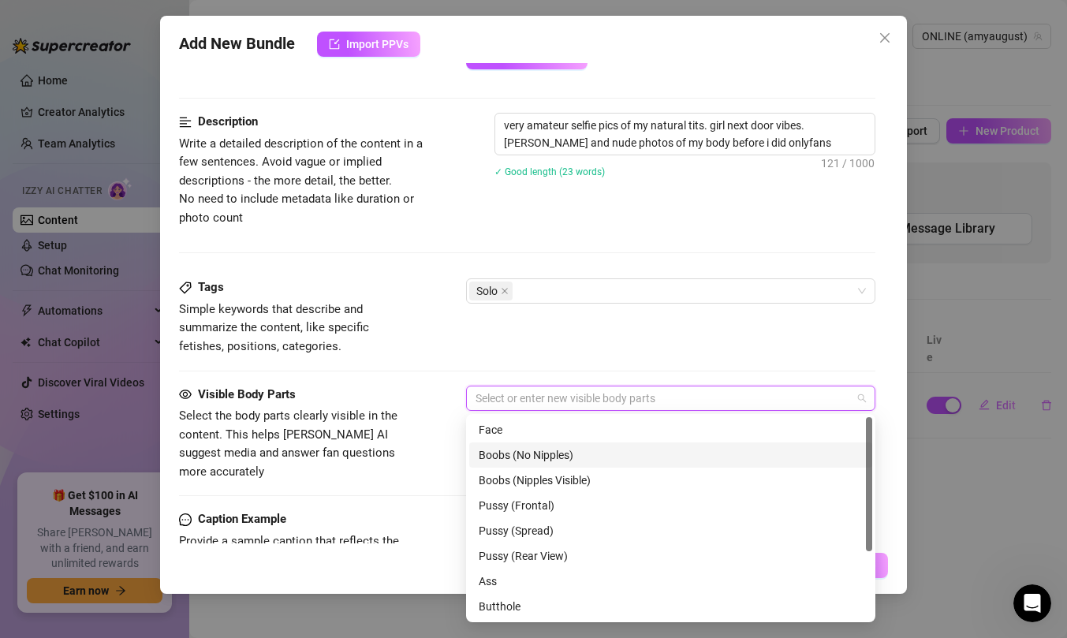
click at [529, 455] on div "Boobs (No Nipples)" at bounding box center [671, 455] width 384 height 17
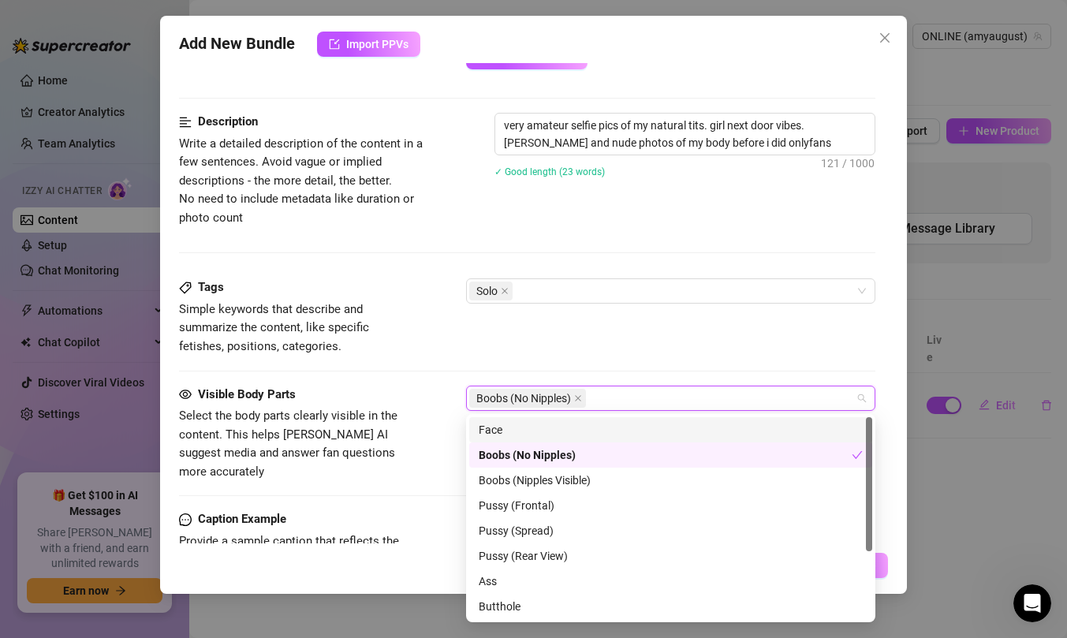
click at [541, 429] on div "Face" at bounding box center [671, 429] width 384 height 17
click at [561, 335] on div "Tags Simple keywords that describe and summarize the content, like specific fet…" at bounding box center [527, 316] width 697 height 77
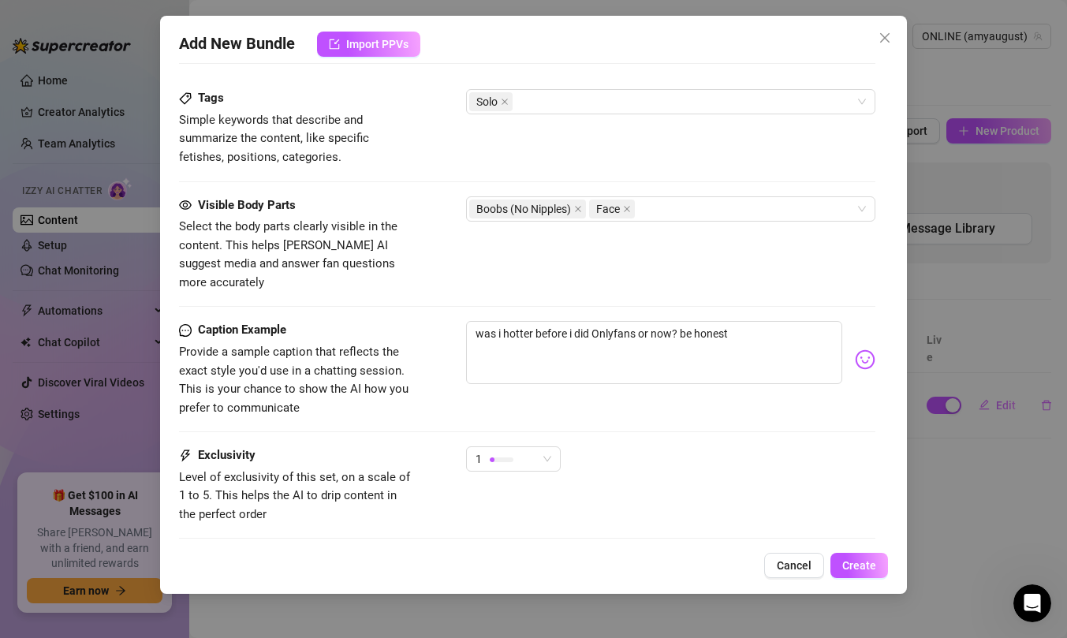
scroll to position [880, 0]
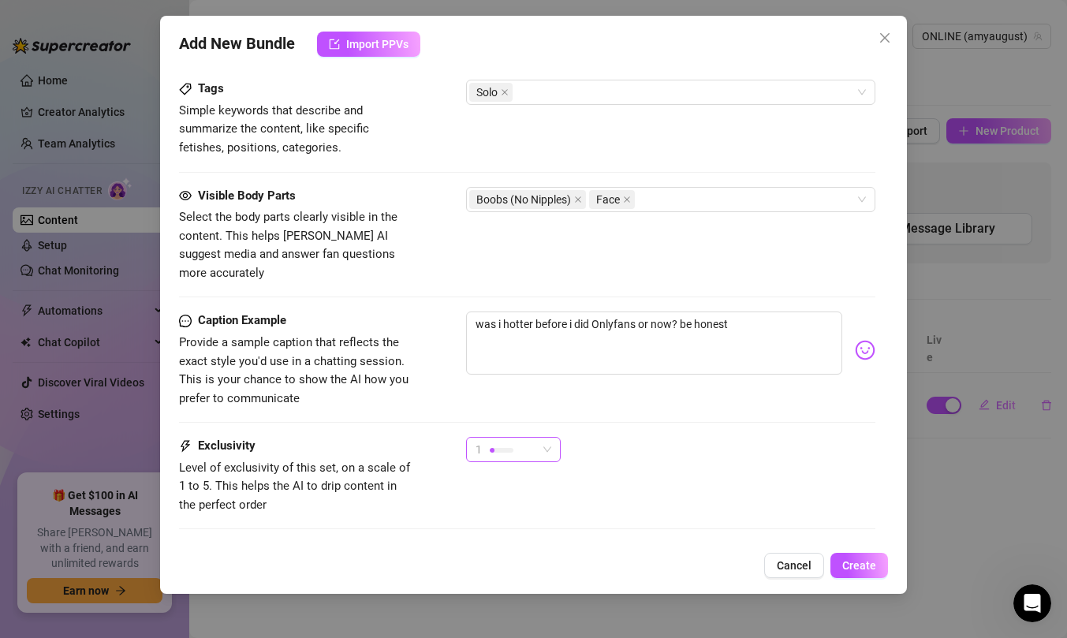
click at [510, 441] on div "1" at bounding box center [507, 450] width 62 height 24
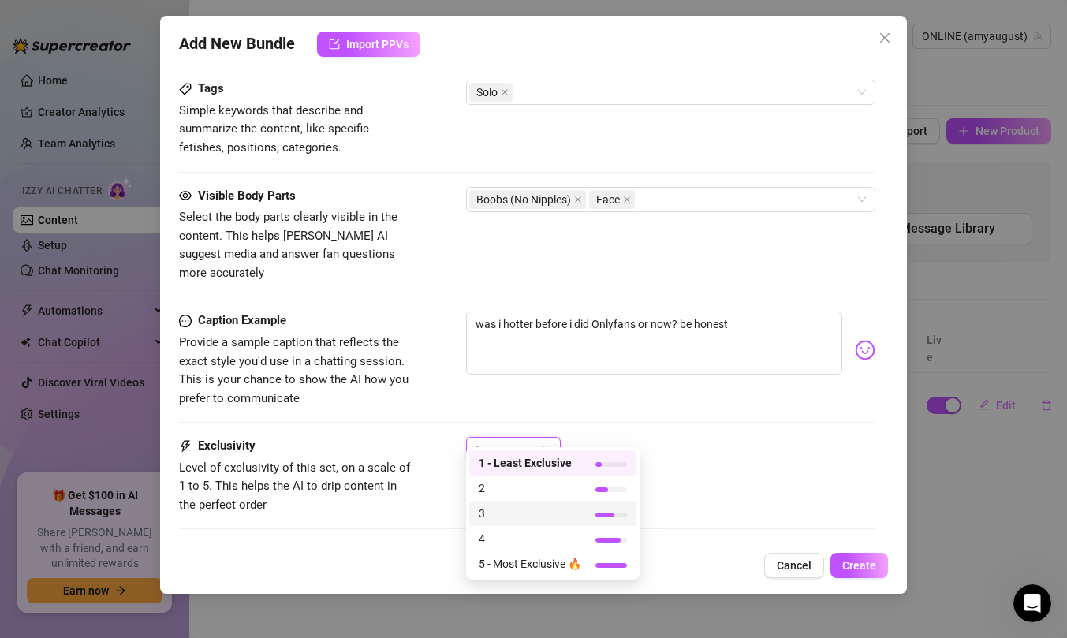
click at [518, 513] on span "3" at bounding box center [530, 513] width 103 height 17
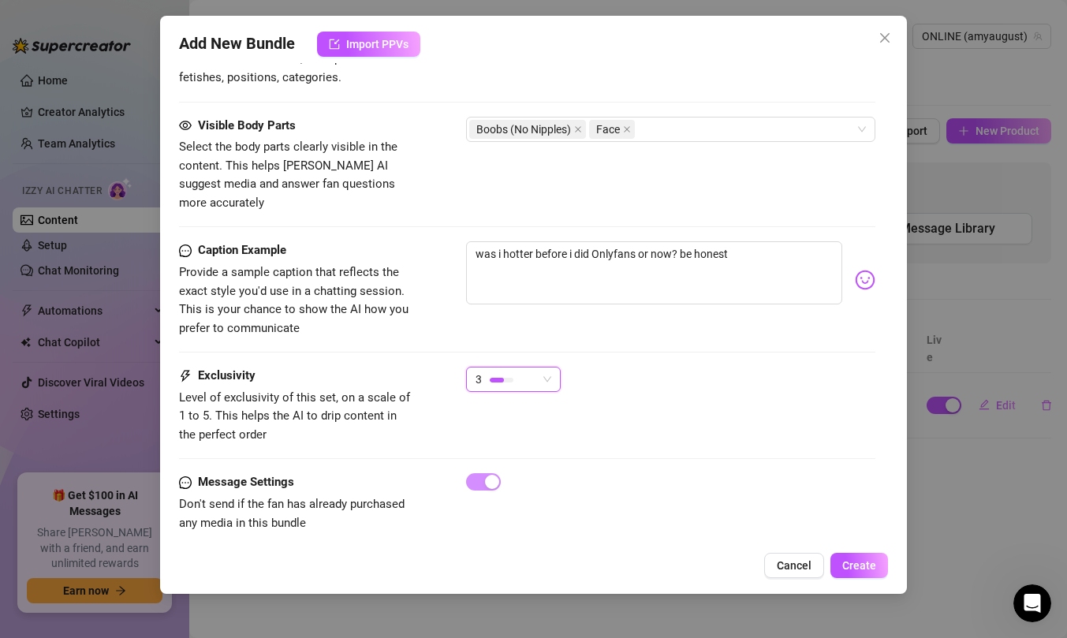
scroll to position [696, 0]
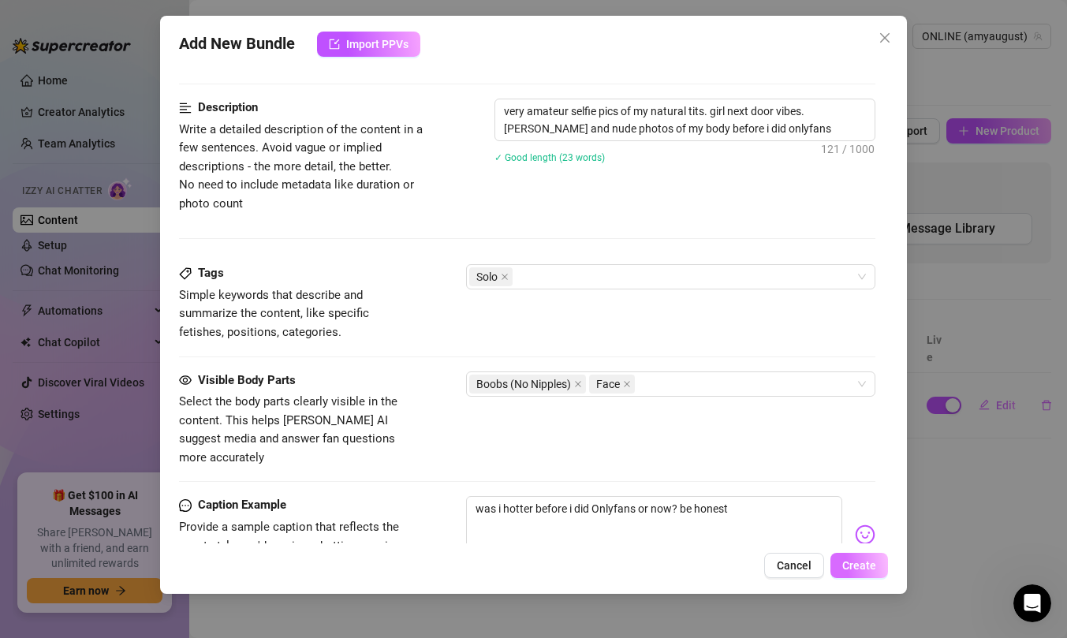
click at [846, 569] on span "Create" at bounding box center [860, 565] width 34 height 13
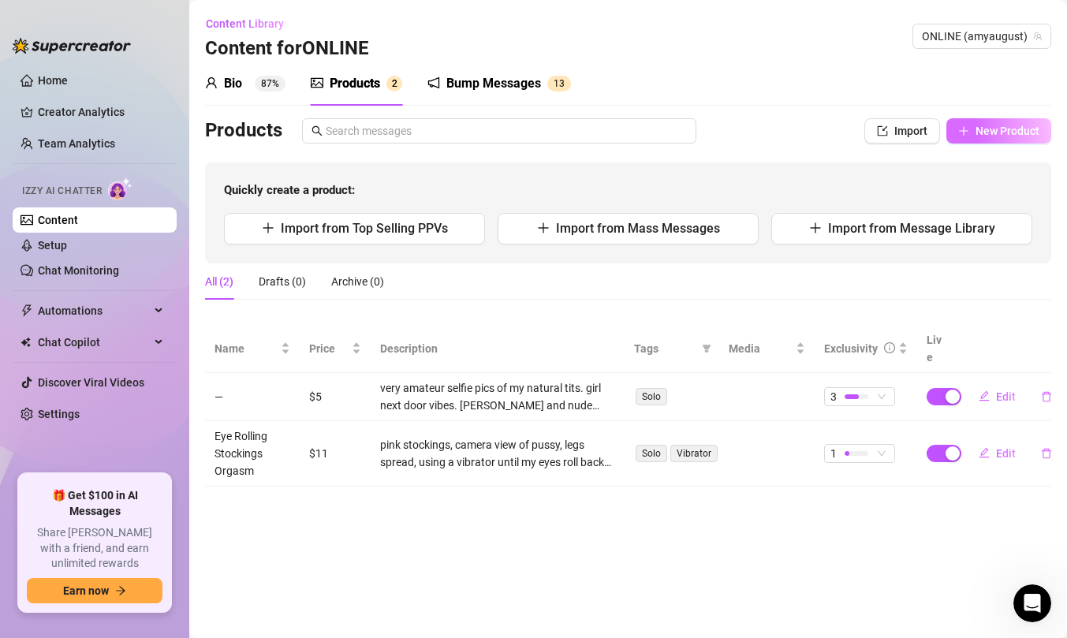
click at [976, 132] on span "New Product" at bounding box center [1008, 131] width 64 height 13
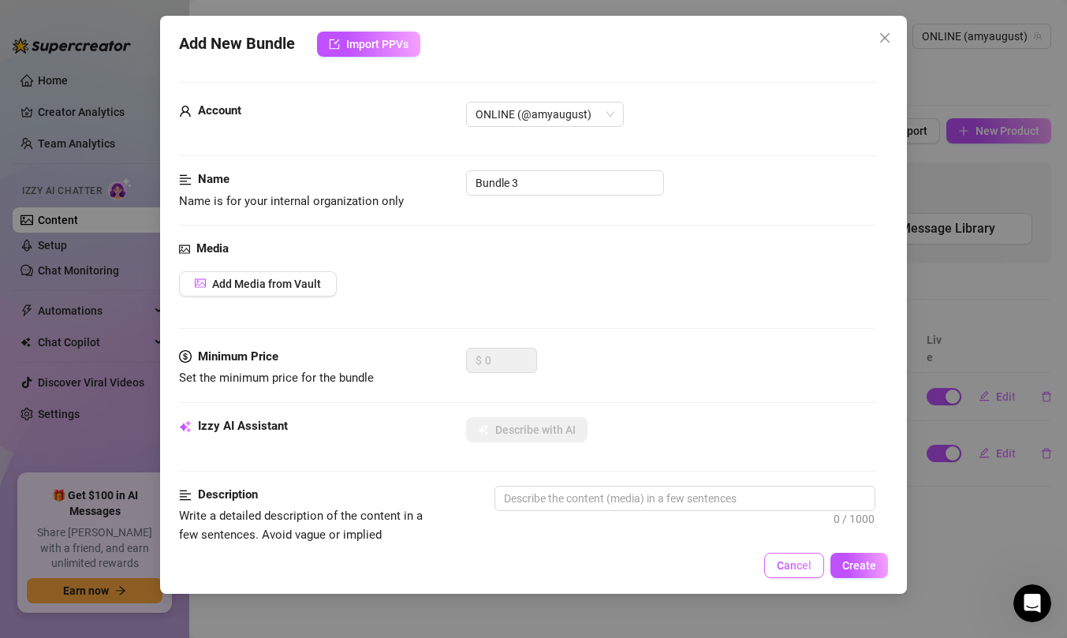
click at [809, 563] on span "Cancel" at bounding box center [794, 565] width 35 height 13
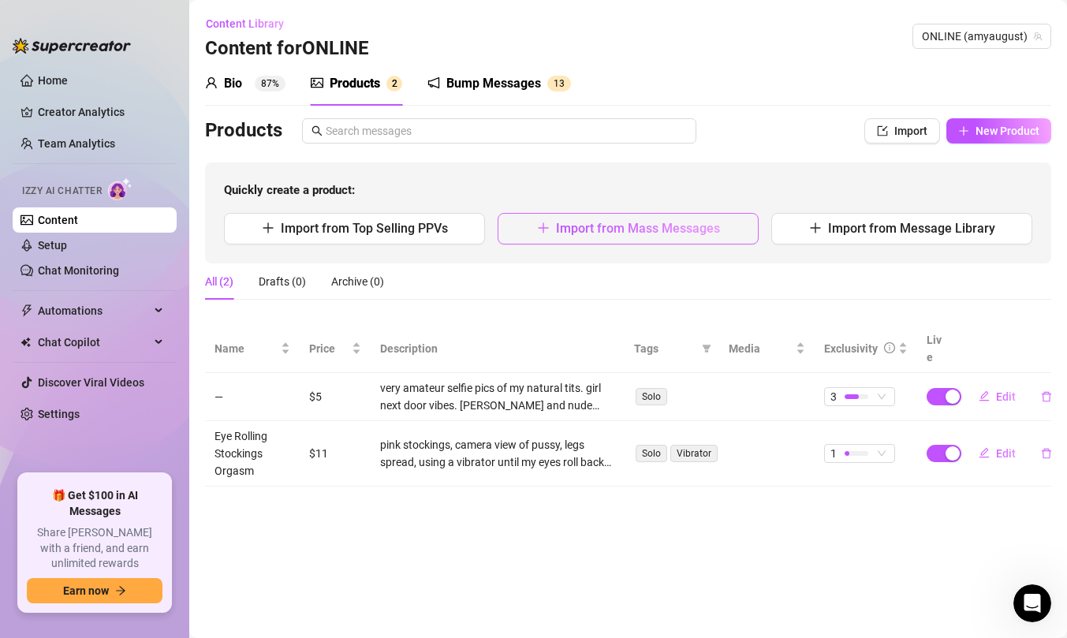
click at [712, 235] on span "Import from Mass Messages" at bounding box center [638, 228] width 164 height 15
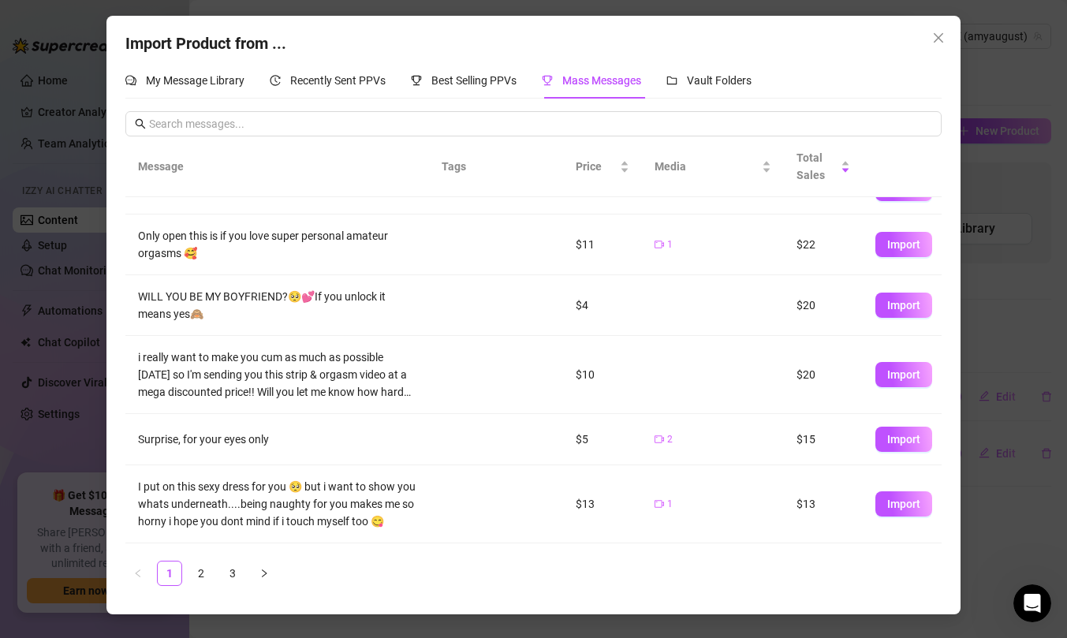
scroll to position [263, 0]
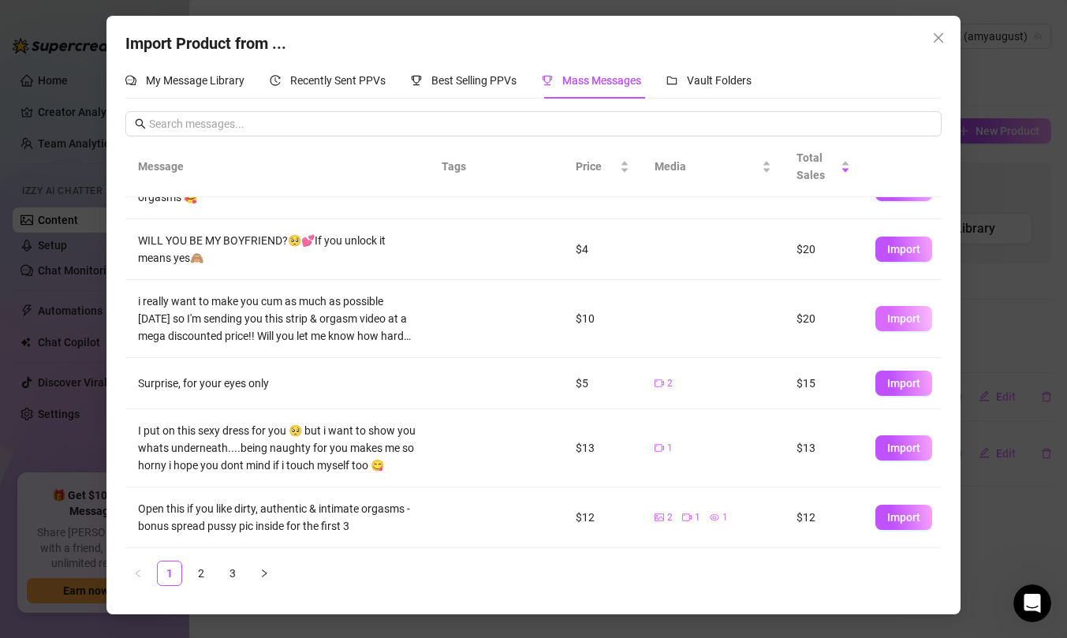
click at [893, 325] on span "Import" at bounding box center [904, 318] width 33 height 13
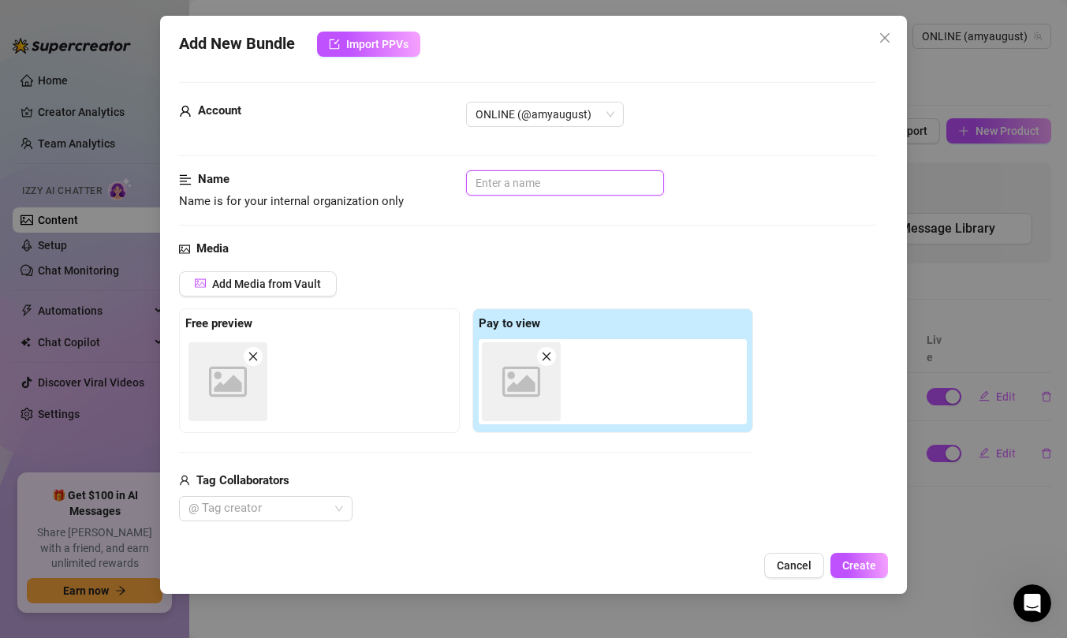
click at [524, 181] on input "text" at bounding box center [565, 182] width 198 height 25
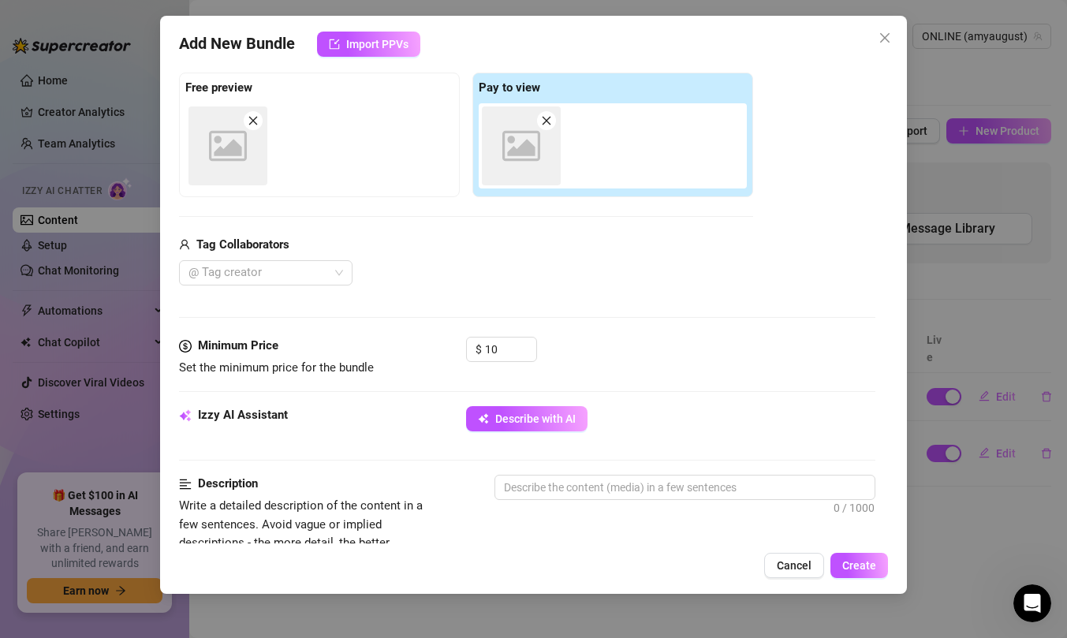
scroll to position [258, 0]
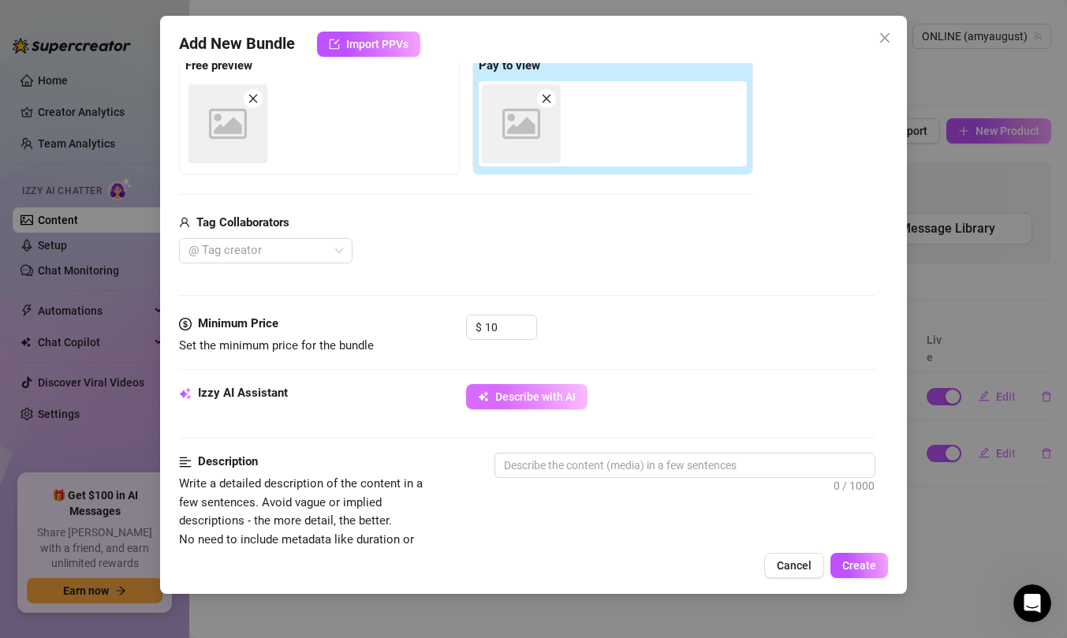
click at [536, 407] on button "Describe with AI" at bounding box center [526, 396] width 121 height 25
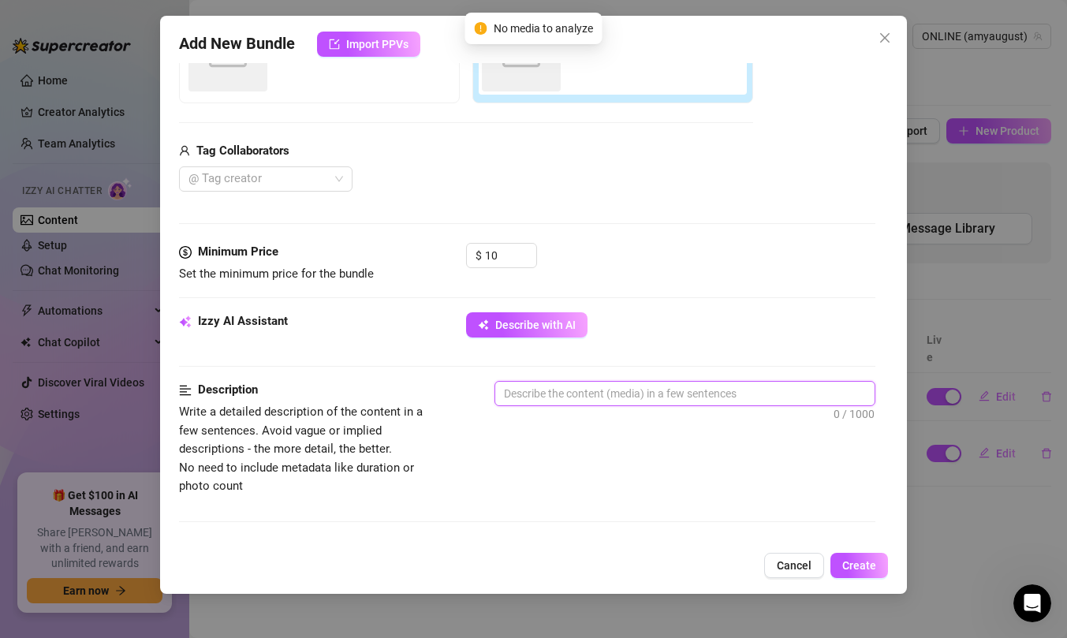
click at [566, 402] on textarea at bounding box center [684, 394] width 379 height 24
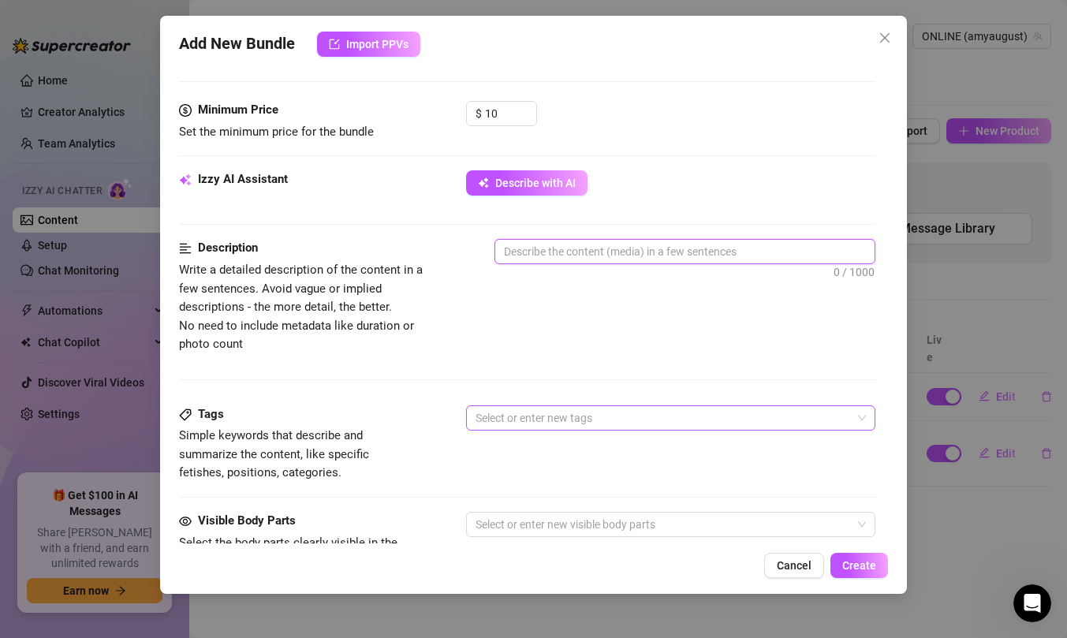
scroll to position [494, 0]
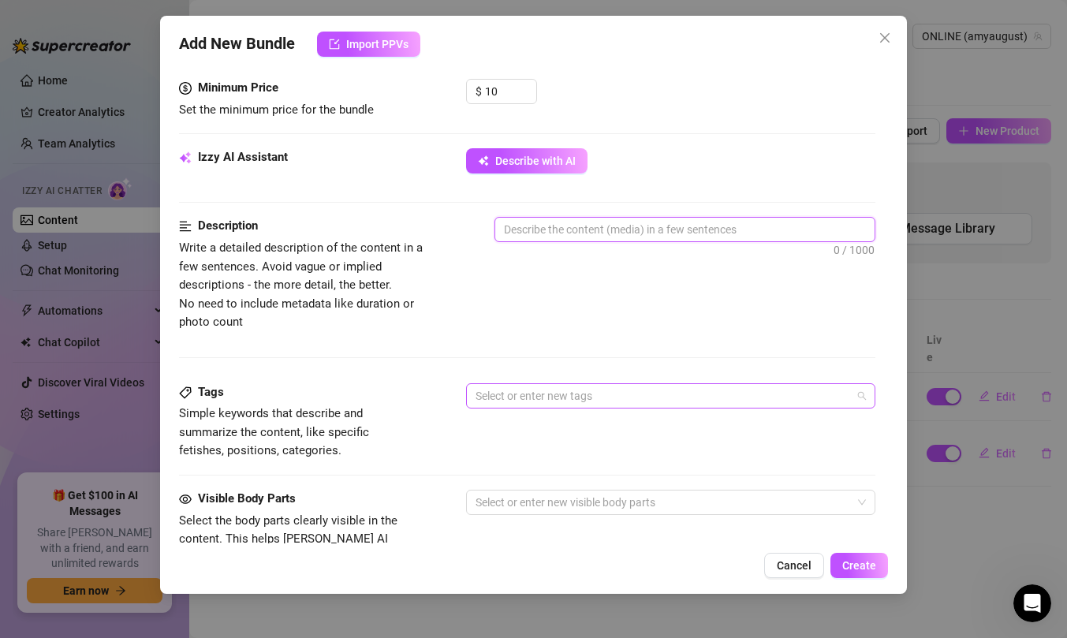
click at [548, 399] on div at bounding box center [662, 396] width 387 height 22
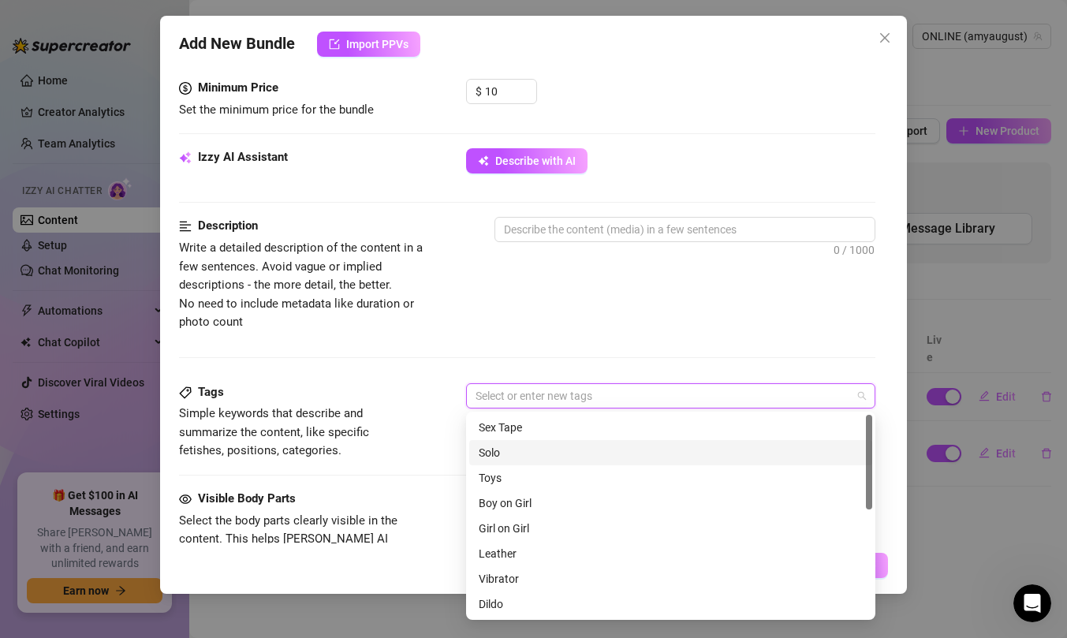
click at [552, 451] on div "Solo" at bounding box center [671, 452] width 384 height 17
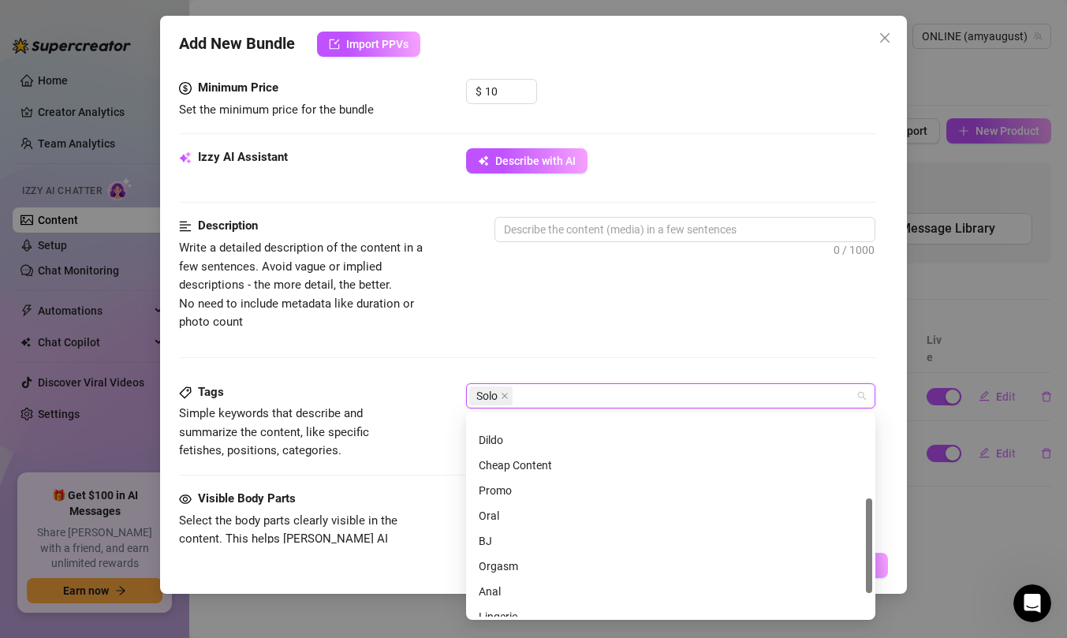
scroll to position [211, 0]
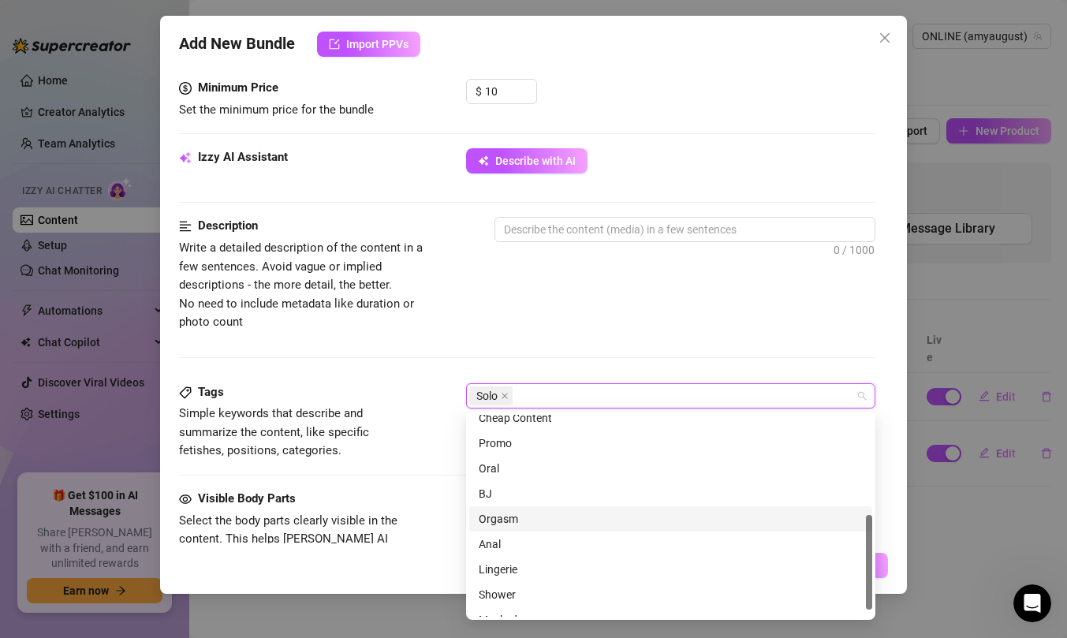
click at [533, 523] on div "Orgasm" at bounding box center [671, 518] width 384 height 17
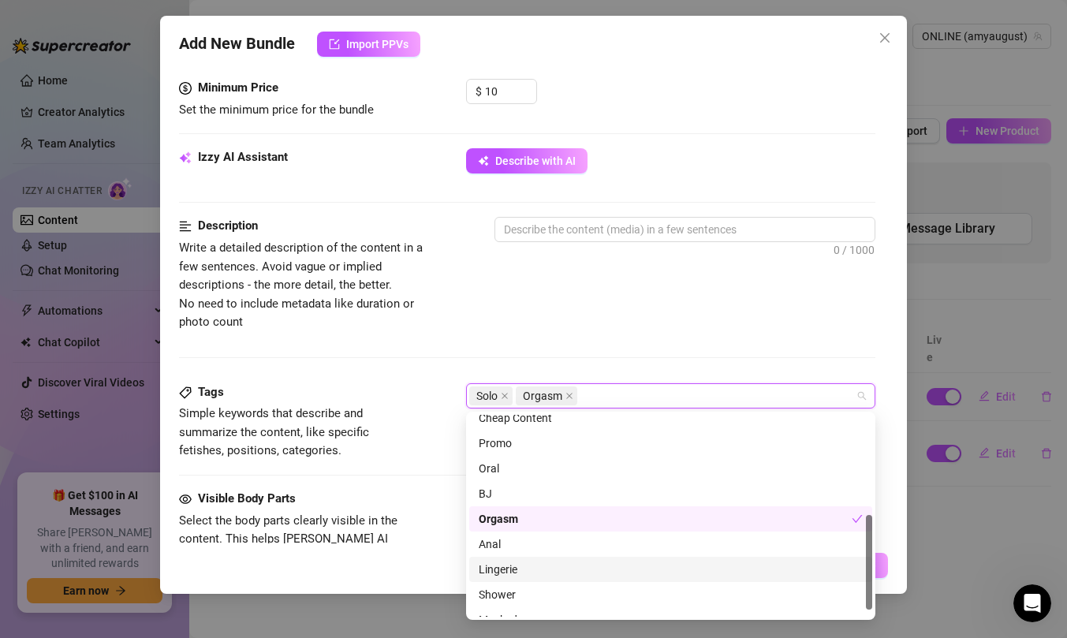
click at [538, 570] on div "Lingerie" at bounding box center [671, 569] width 384 height 17
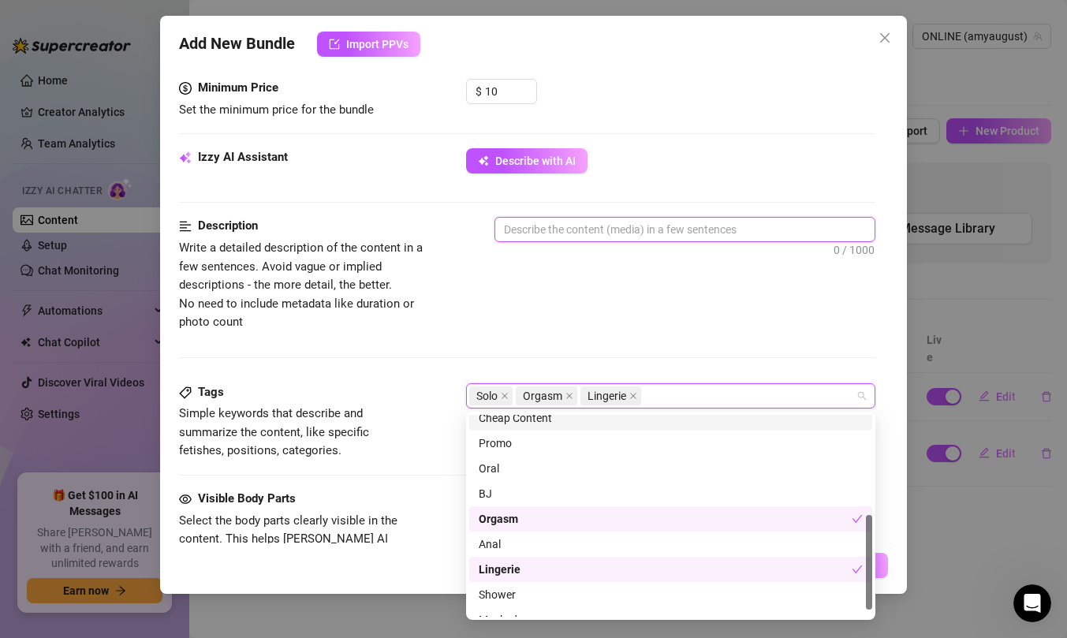
click at [582, 230] on textarea at bounding box center [684, 230] width 379 height 24
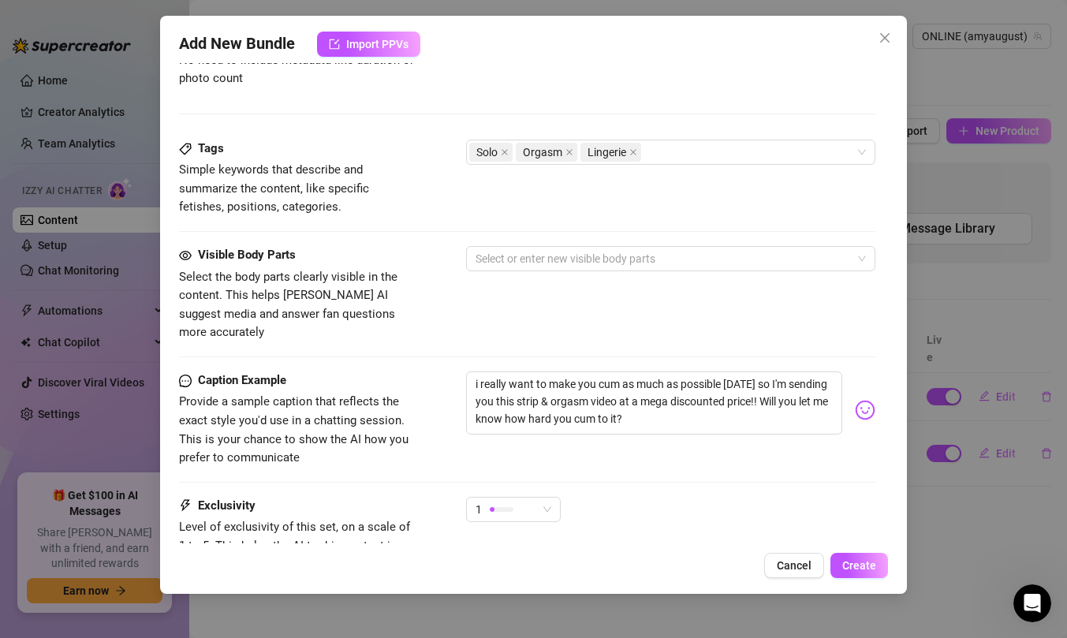
scroll to position [761, 0]
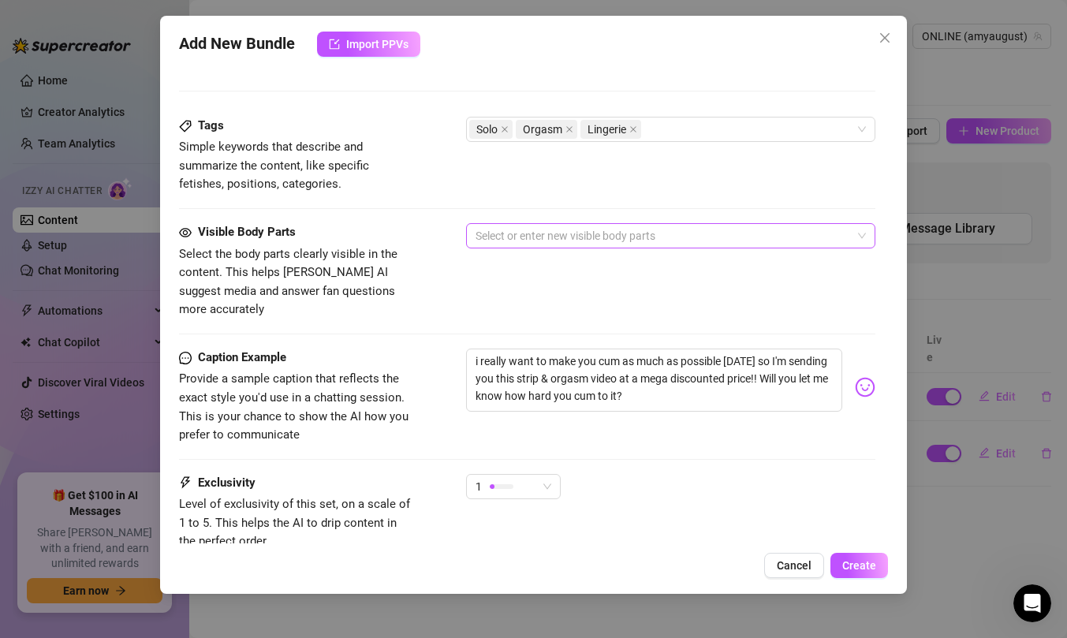
click at [556, 237] on div at bounding box center [662, 236] width 387 height 22
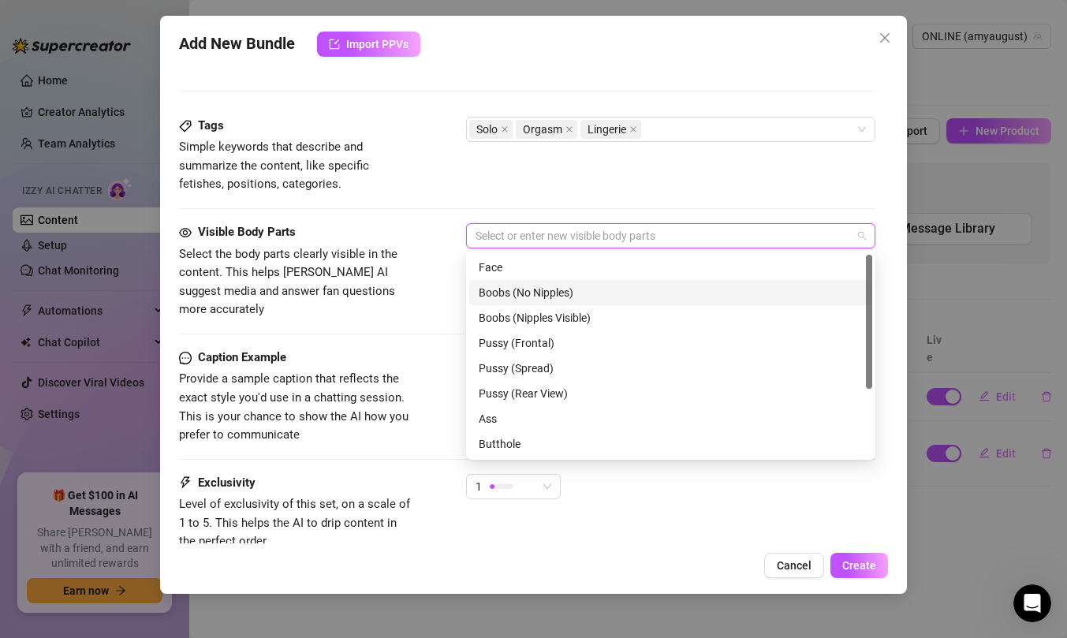
click at [557, 290] on div "Boobs (No Nipples)" at bounding box center [671, 292] width 384 height 17
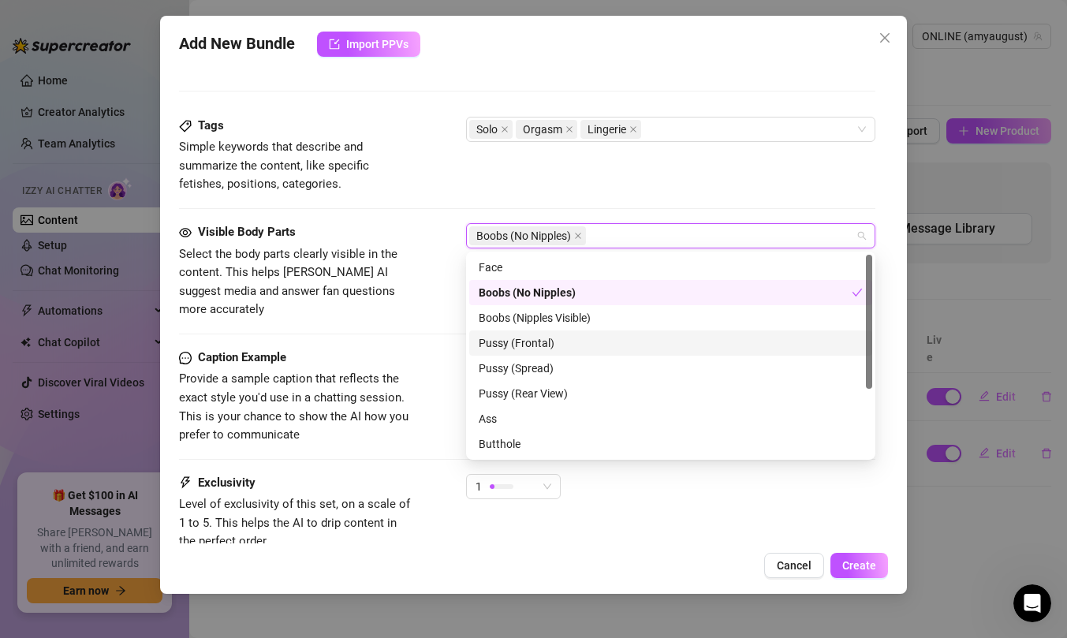
click at [551, 341] on div "Pussy (Frontal)" at bounding box center [671, 343] width 384 height 17
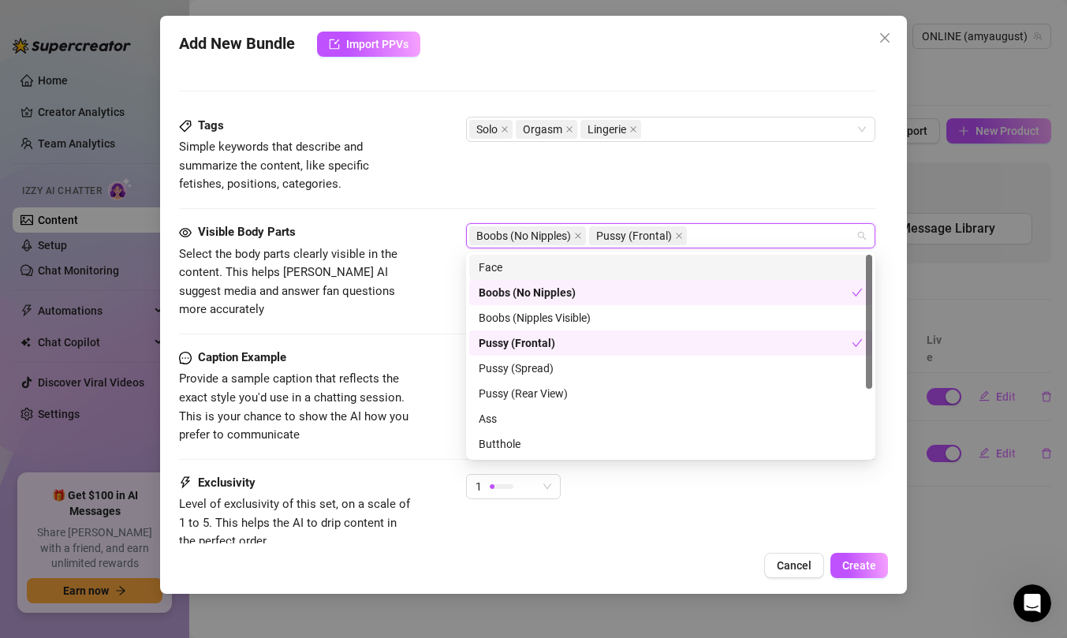
click at [549, 275] on div "Face" at bounding box center [671, 267] width 384 height 17
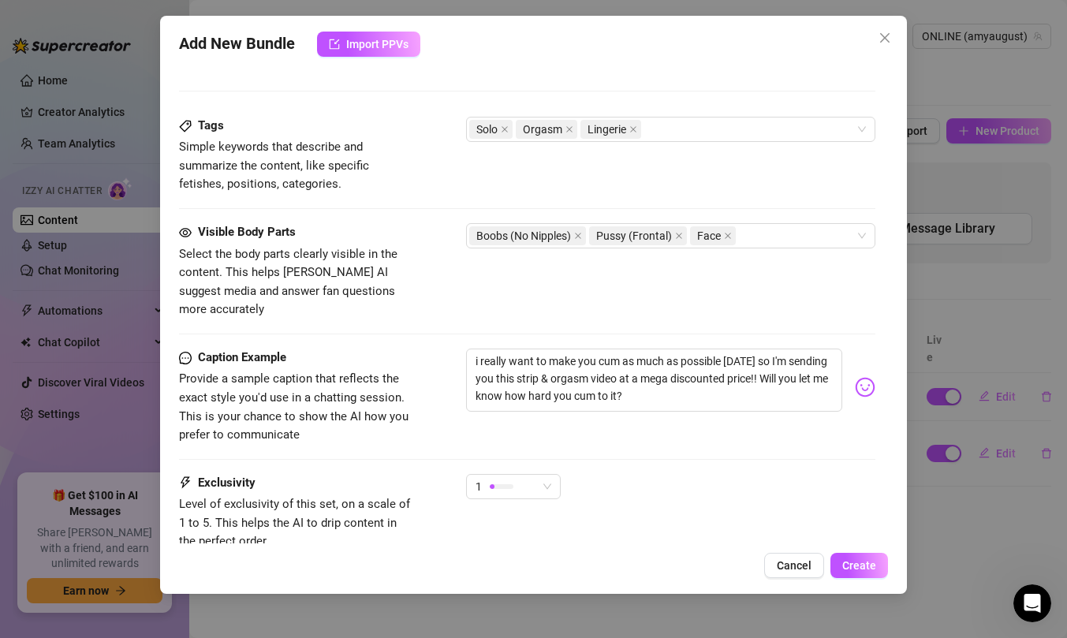
click at [549, 191] on div "Tags Simple keywords that describe and summarize the content, like specific fet…" at bounding box center [527, 155] width 697 height 77
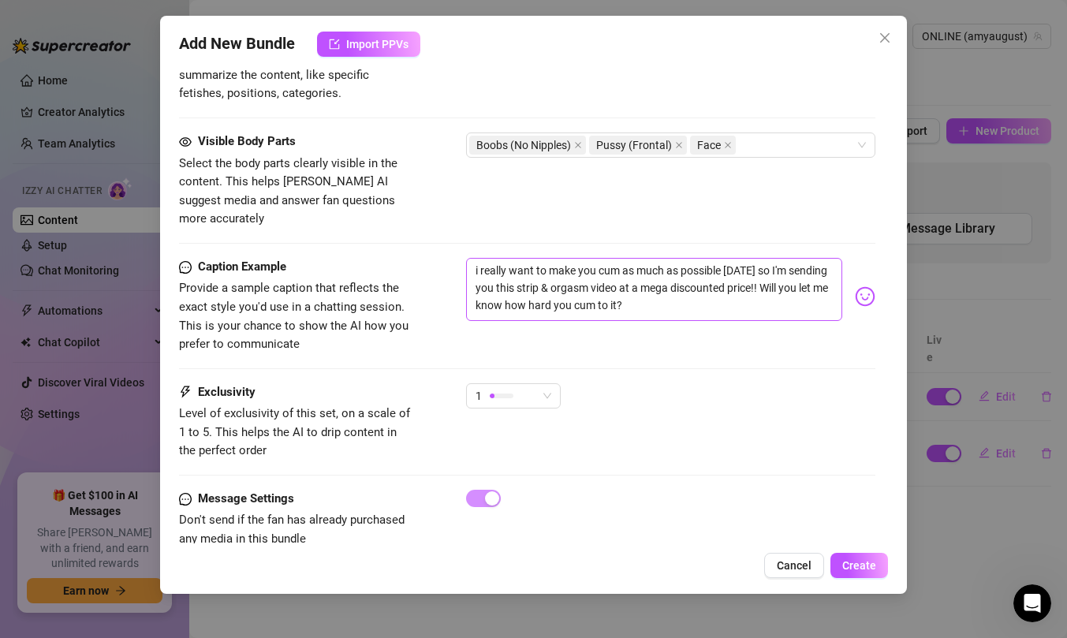
scroll to position [867, 0]
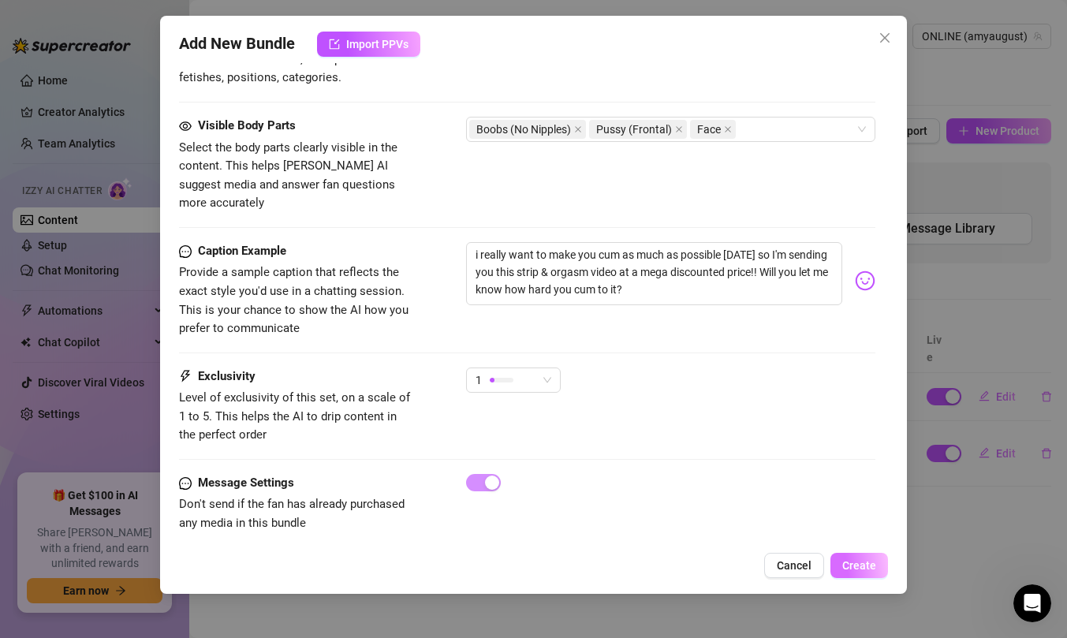
click at [869, 561] on span "Create" at bounding box center [860, 565] width 34 height 13
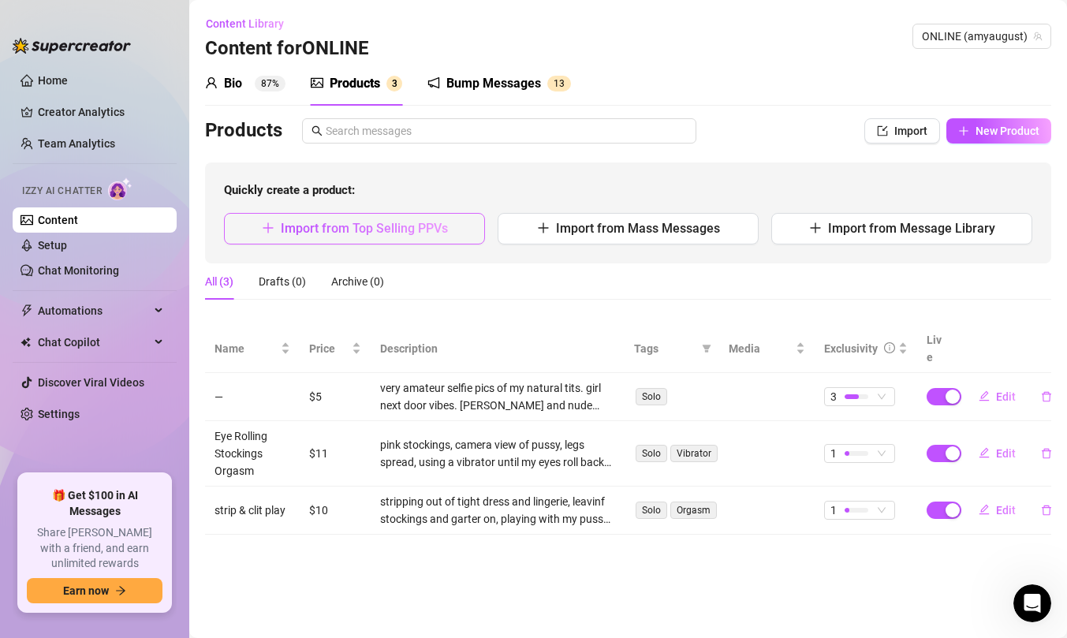
click at [442, 215] on button "Import from Top Selling PPVs" at bounding box center [354, 229] width 261 height 32
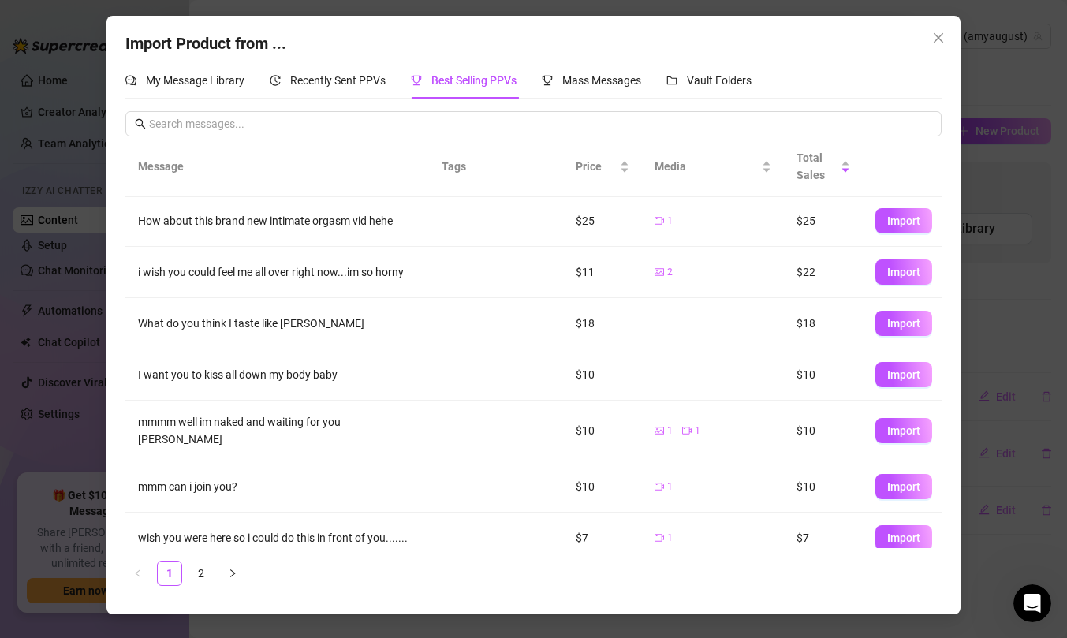
scroll to position [51, 0]
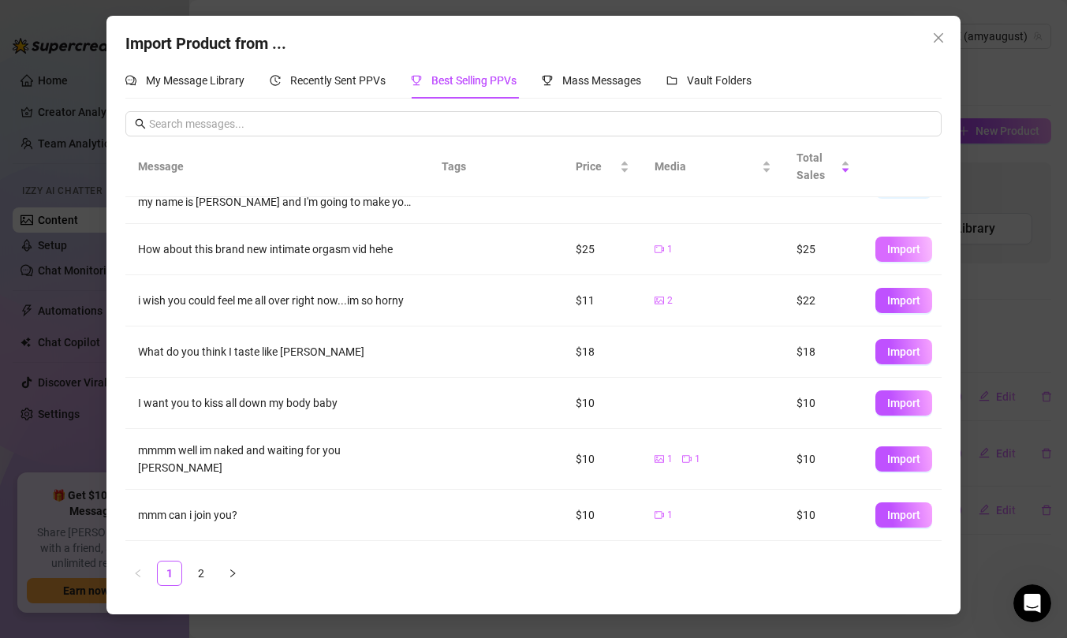
click at [906, 245] on span "Import" at bounding box center [904, 249] width 33 height 13
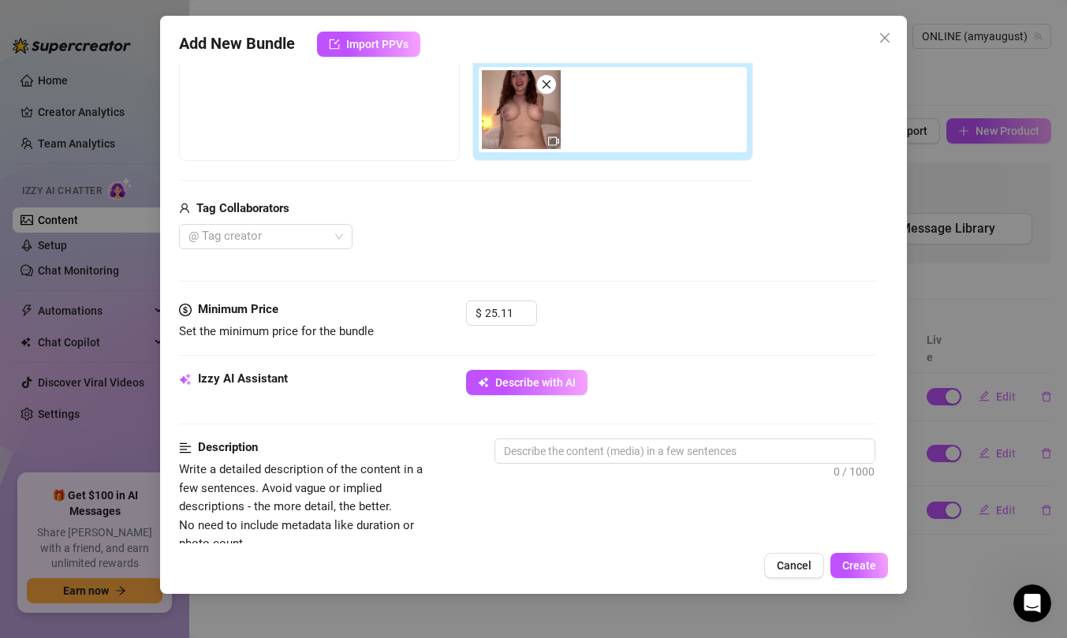
scroll to position [867, 0]
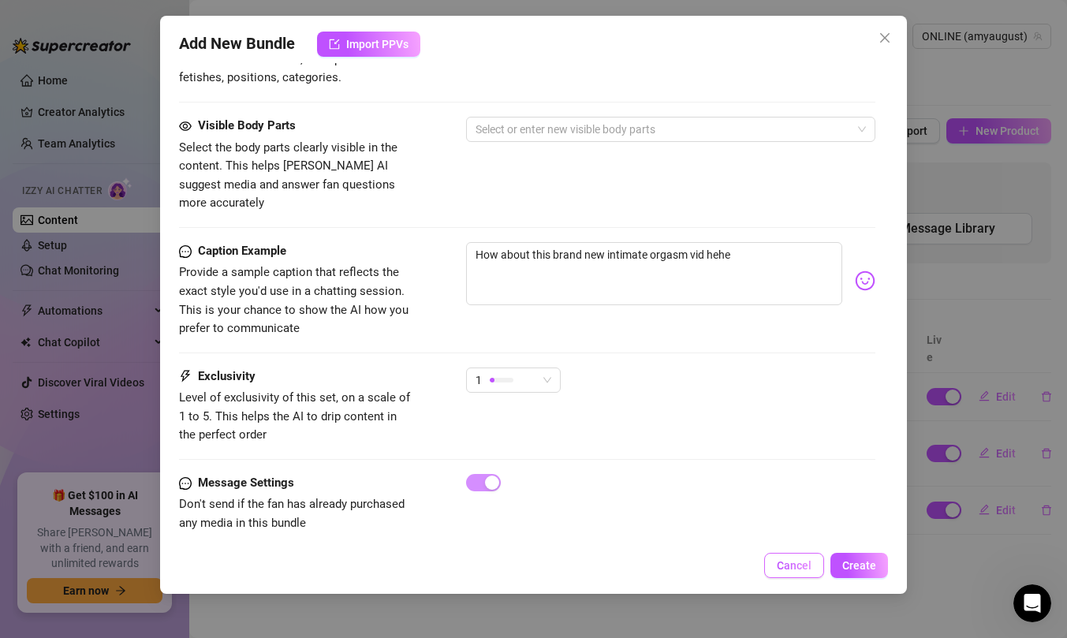
click at [779, 565] on button "Cancel" at bounding box center [794, 565] width 60 height 25
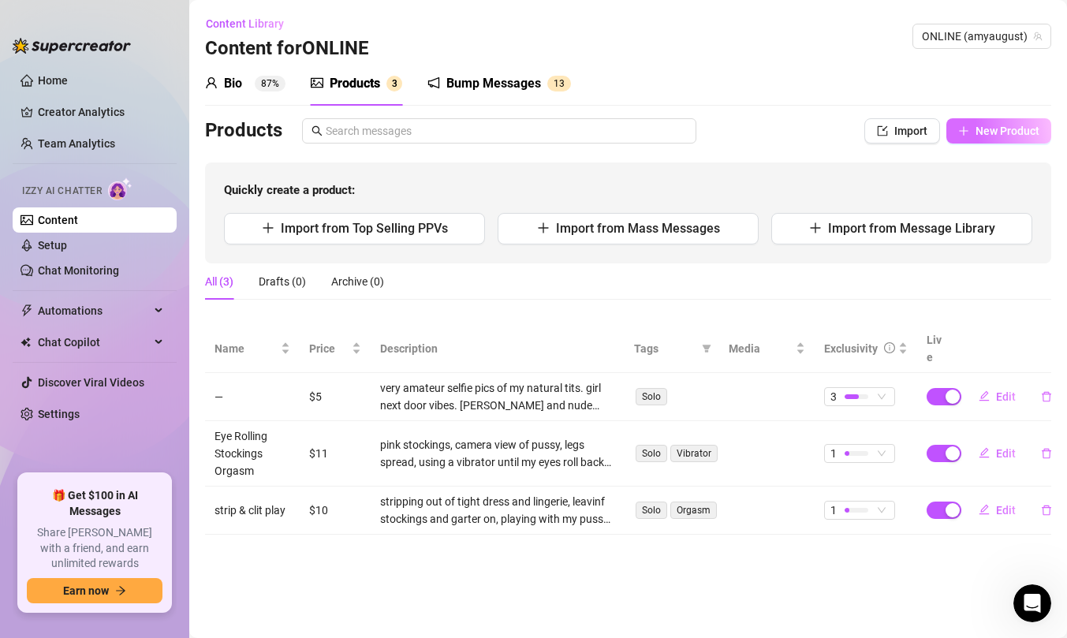
click at [1005, 132] on span "New Product" at bounding box center [1008, 131] width 64 height 13
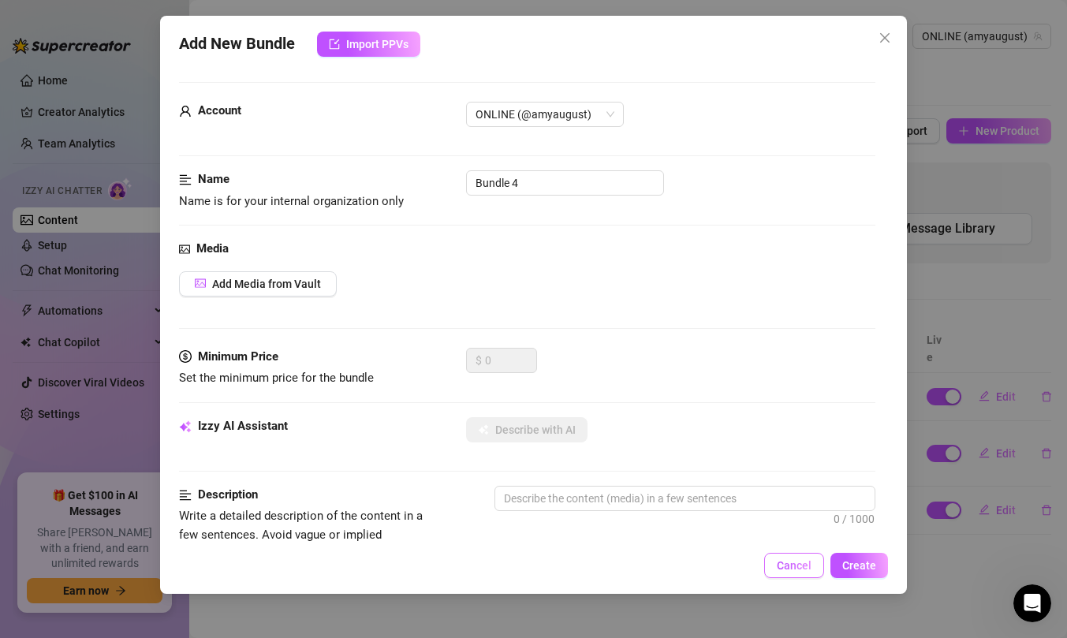
click at [807, 570] on span "Cancel" at bounding box center [794, 565] width 35 height 13
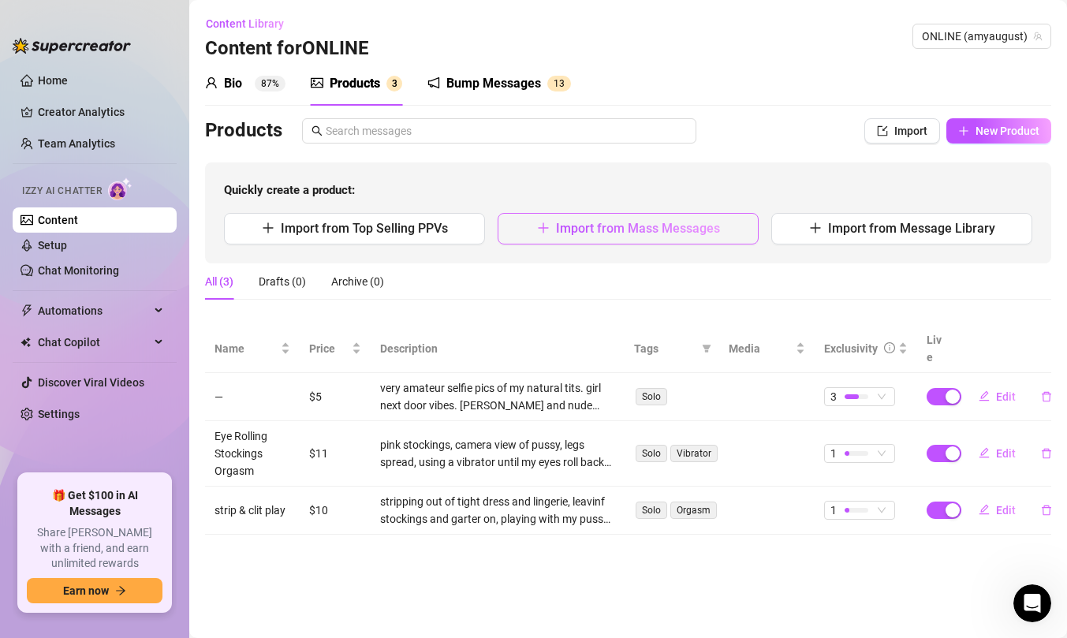
click at [658, 227] on span "Import from Mass Messages" at bounding box center [638, 228] width 164 height 15
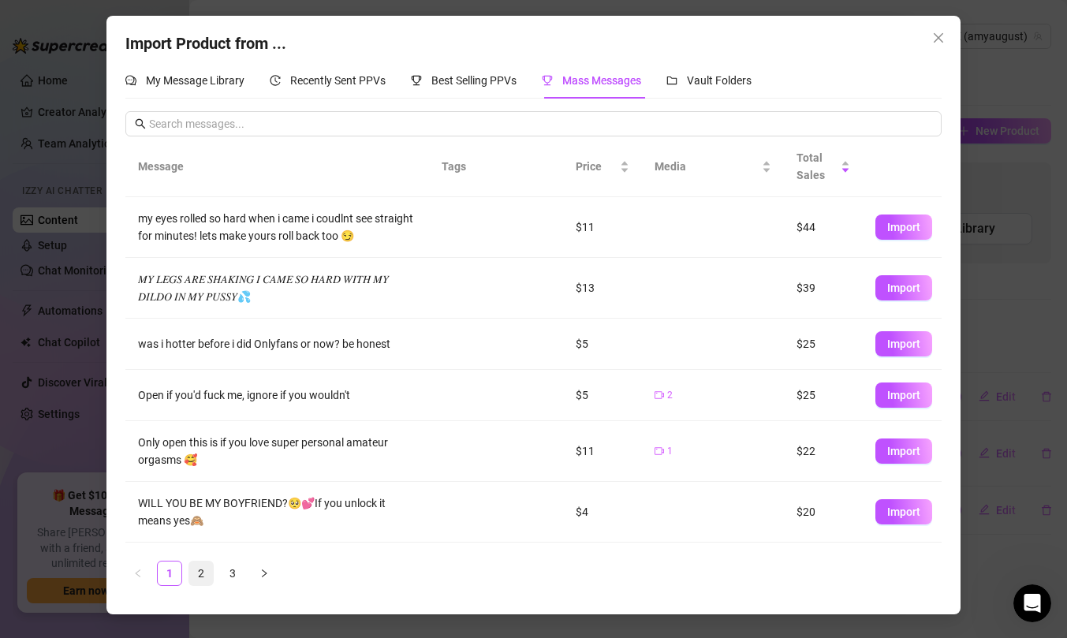
click at [199, 580] on link "2" at bounding box center [201, 574] width 24 height 24
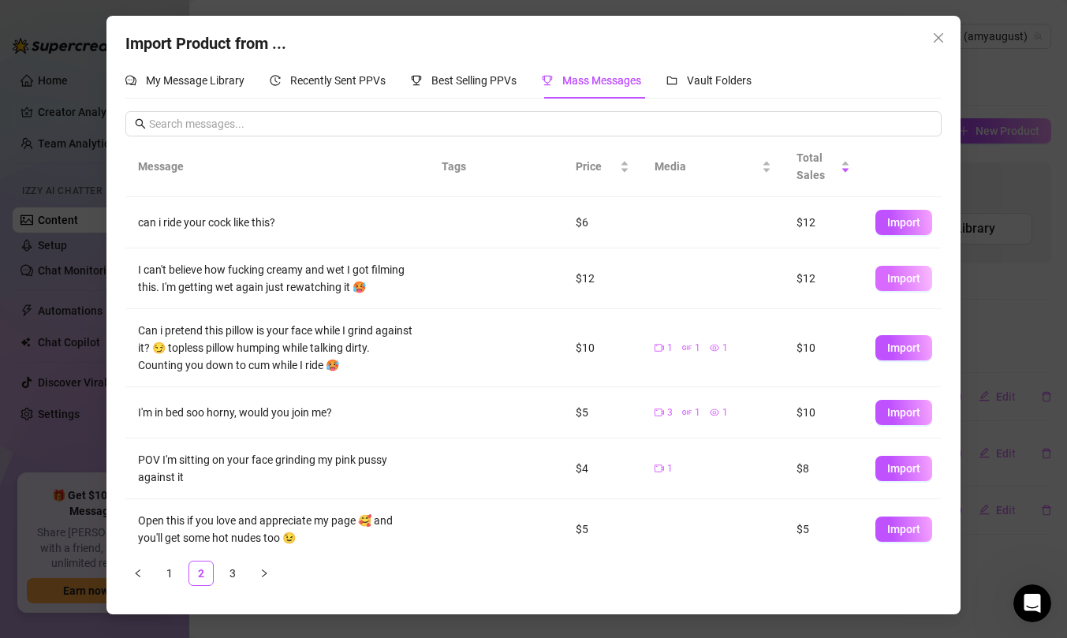
click at [893, 281] on span "Import" at bounding box center [904, 278] width 33 height 13
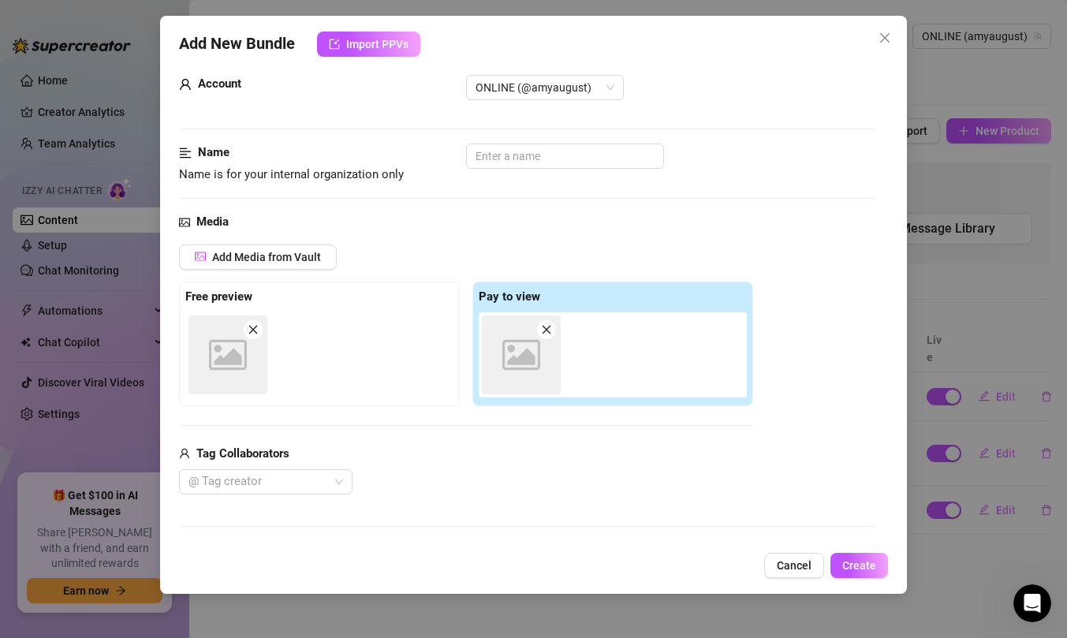
scroll to position [47, 0]
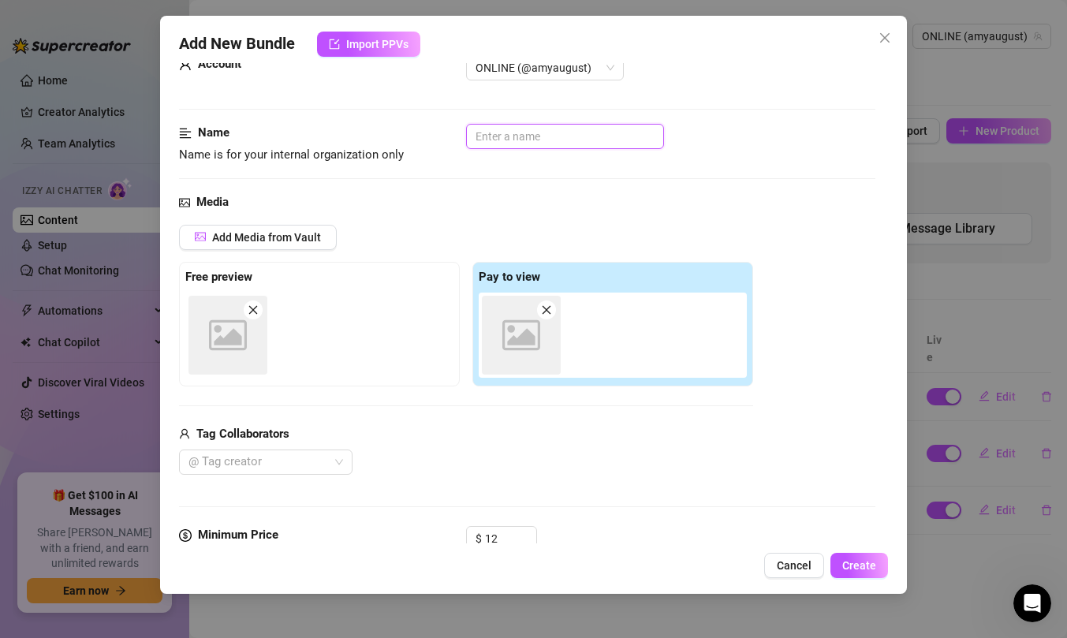
click at [584, 140] on input "text" at bounding box center [565, 136] width 198 height 25
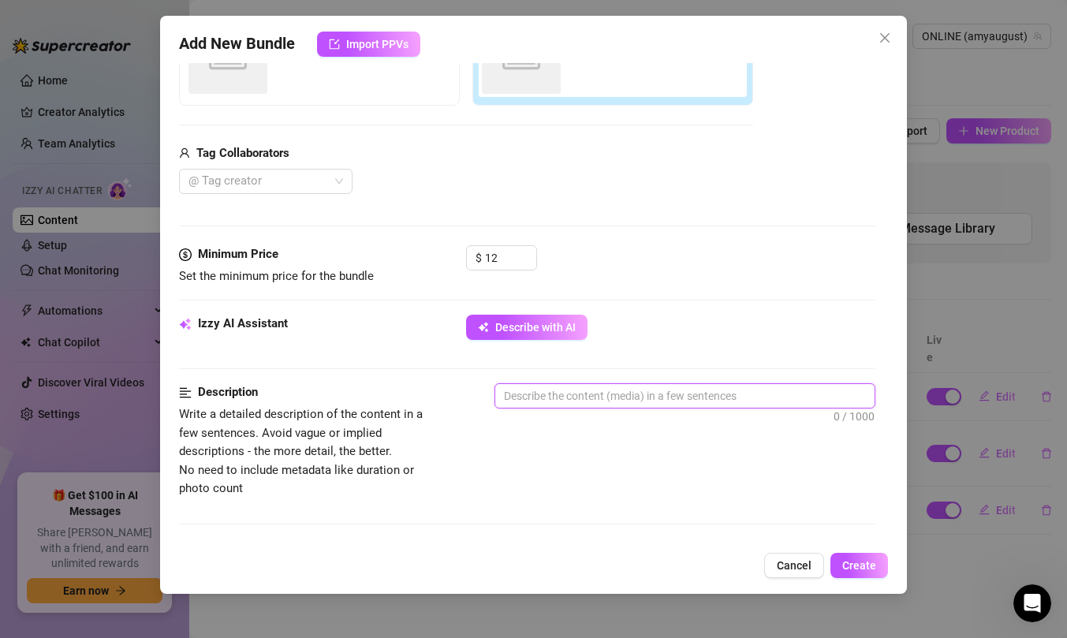
click at [563, 400] on textarea at bounding box center [684, 396] width 379 height 24
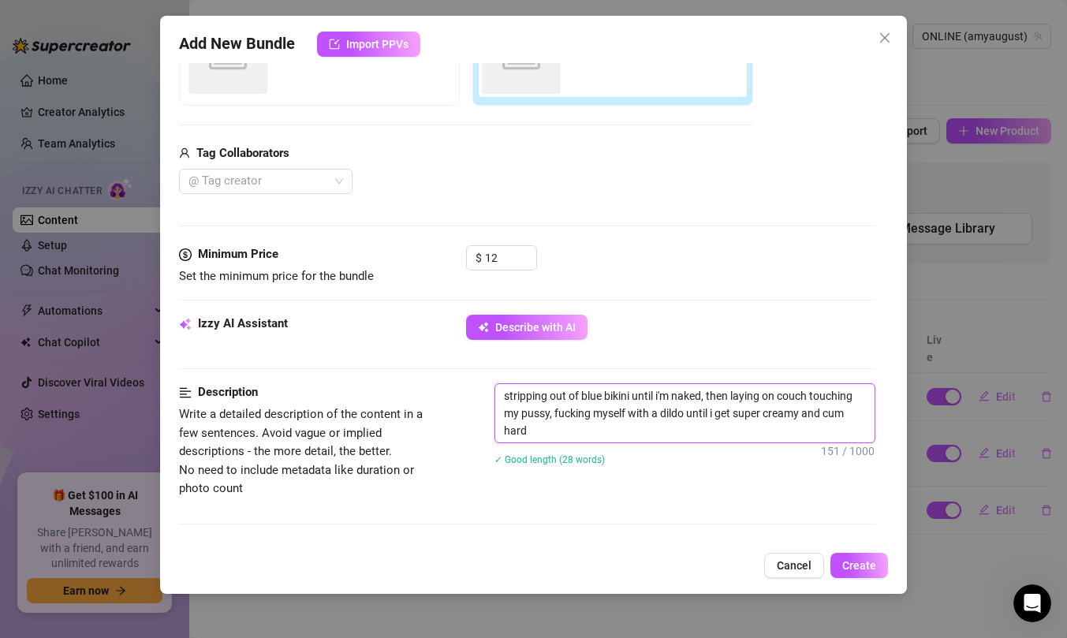
scroll to position [867, 0]
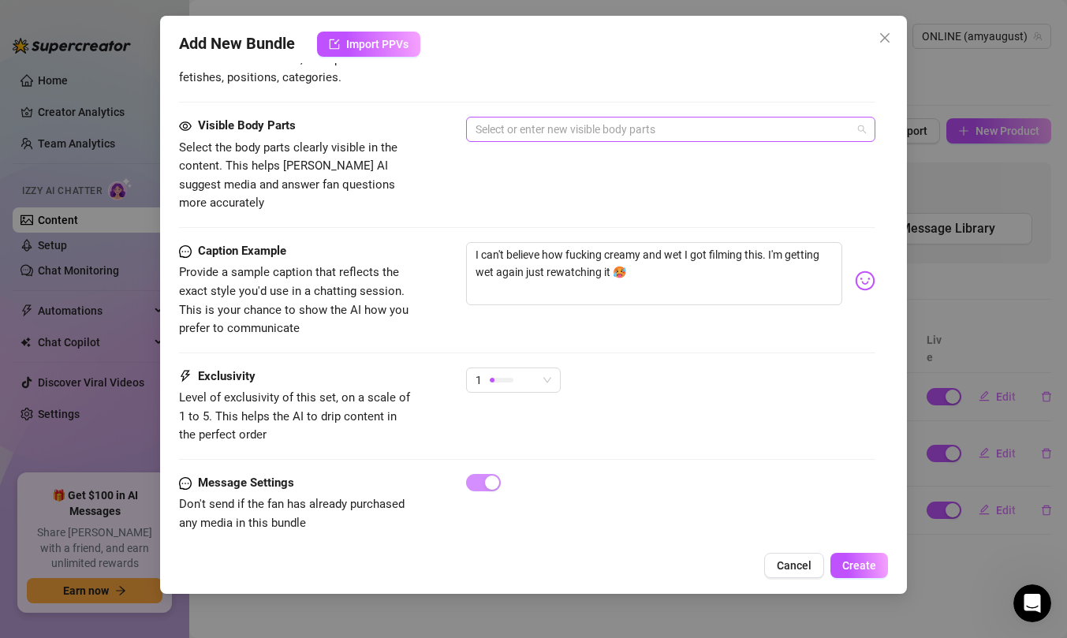
click at [611, 131] on div at bounding box center [662, 129] width 387 height 22
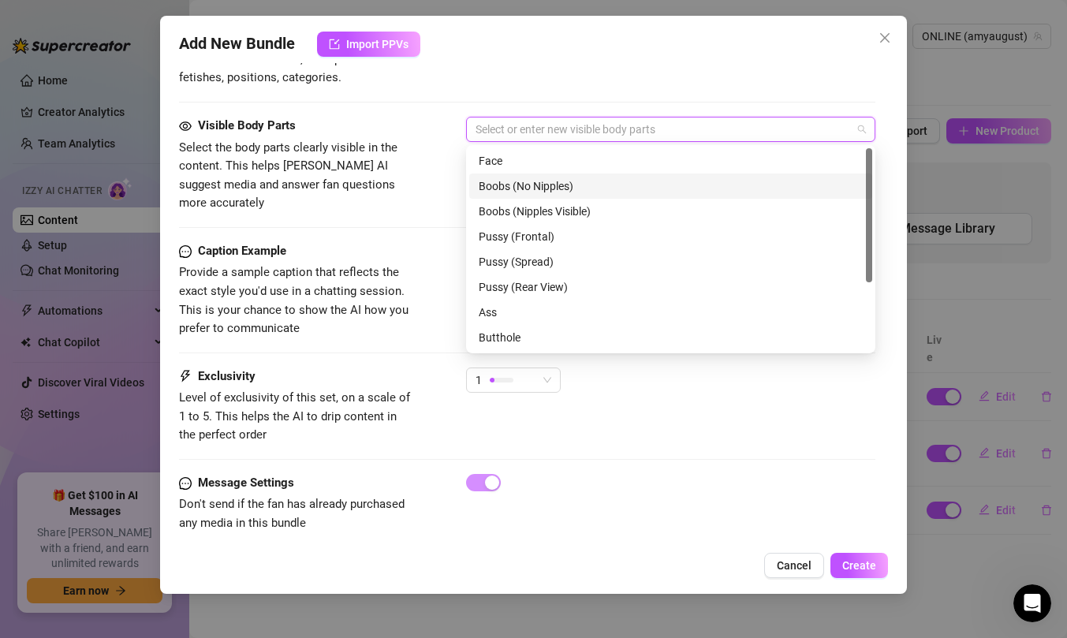
click at [593, 185] on div "Boobs (No Nipples)" at bounding box center [671, 186] width 384 height 17
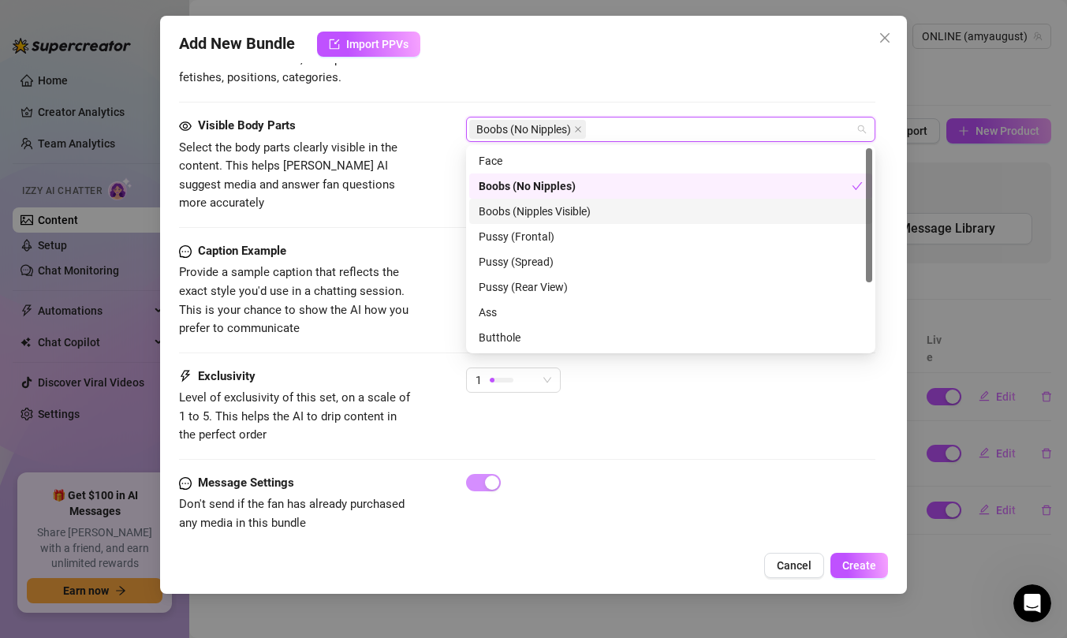
click at [594, 199] on div "Boobs (Nipples Visible)" at bounding box center [670, 211] width 403 height 25
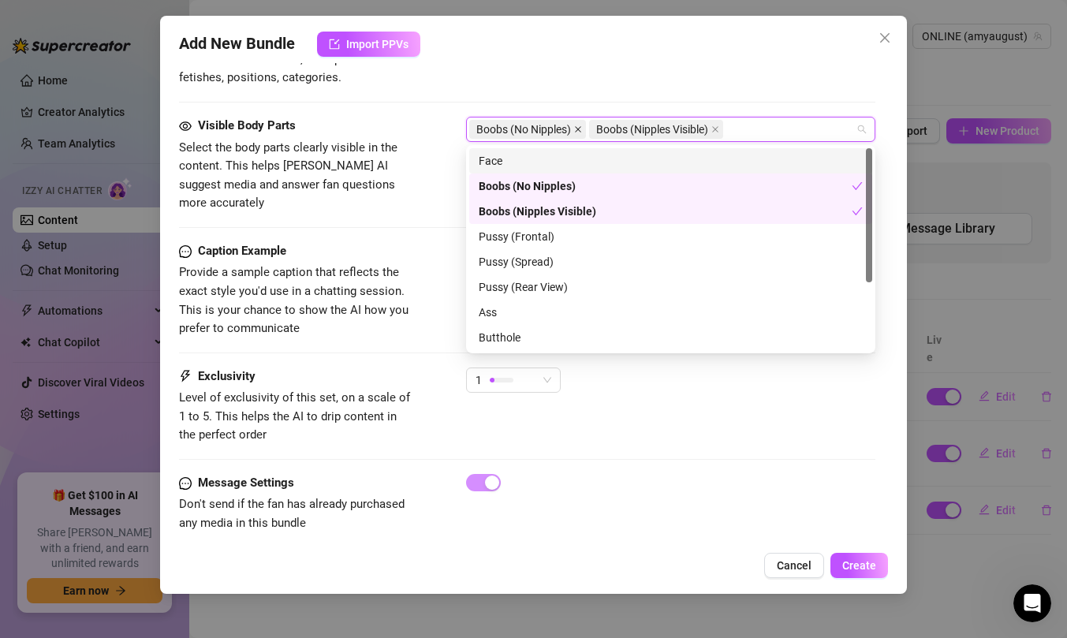
click at [581, 129] on icon "close" at bounding box center [578, 129] width 8 height 8
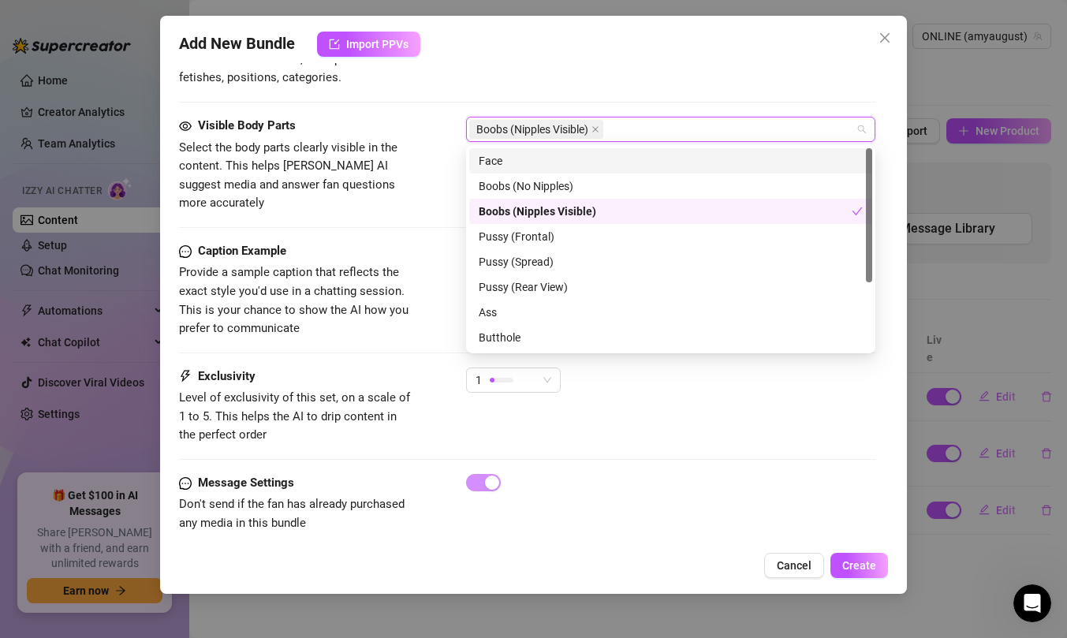
click at [563, 162] on div "Face" at bounding box center [671, 160] width 384 height 17
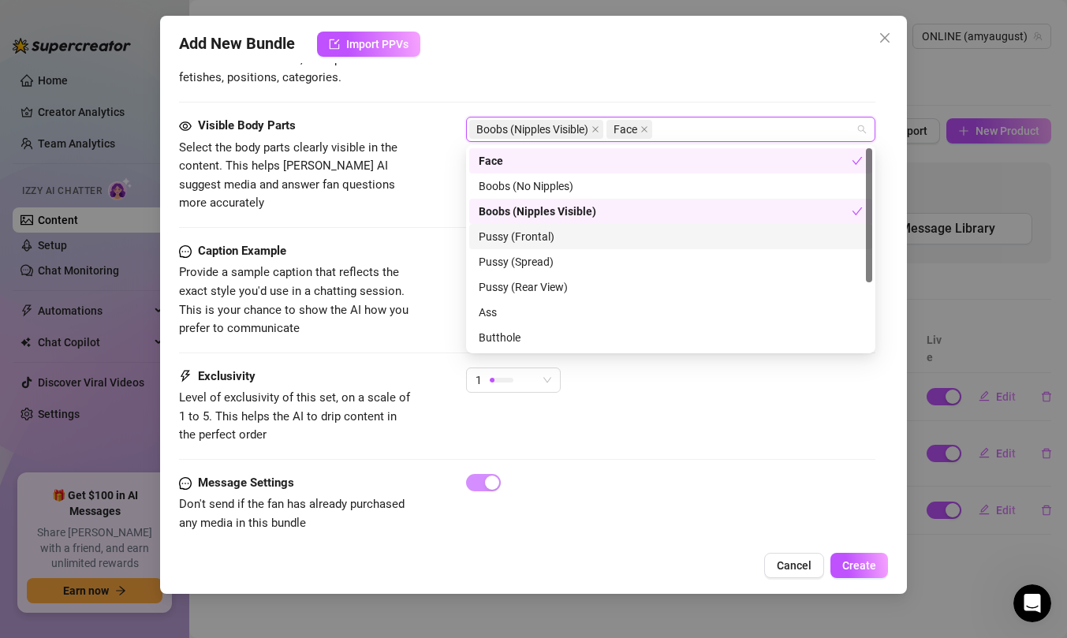
click at [570, 239] on div "Pussy (Frontal)" at bounding box center [671, 236] width 384 height 17
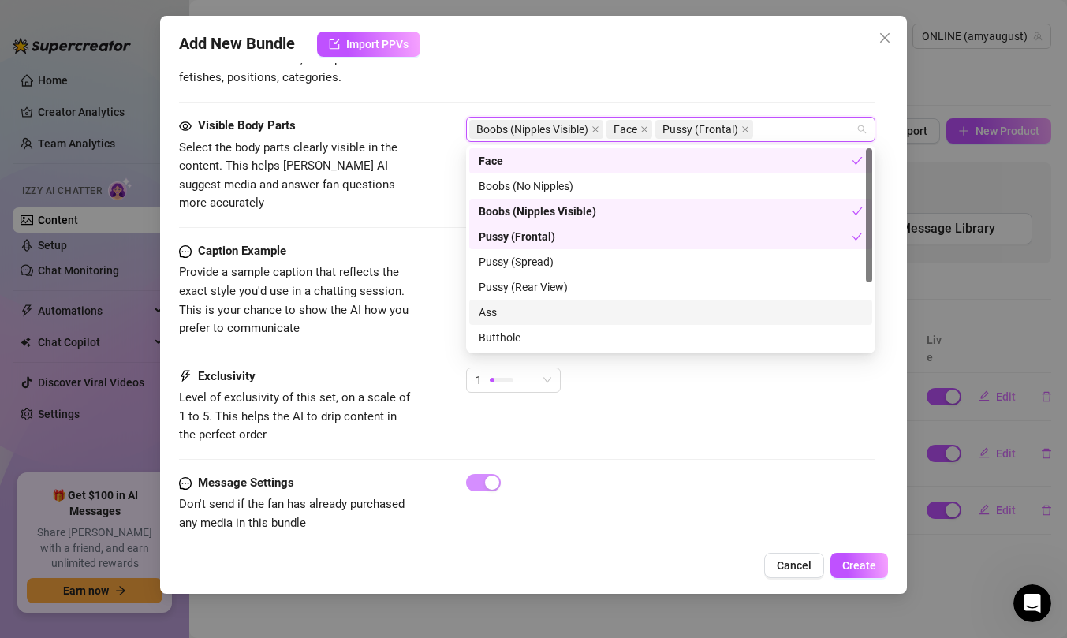
click at [553, 312] on div "Ass" at bounding box center [671, 312] width 384 height 17
click at [792, 131] on icon "close" at bounding box center [789, 129] width 6 height 6
click at [752, 80] on div "Tags Simple keywords that describe and summarize the content, like specific fet…" at bounding box center [527, 48] width 697 height 77
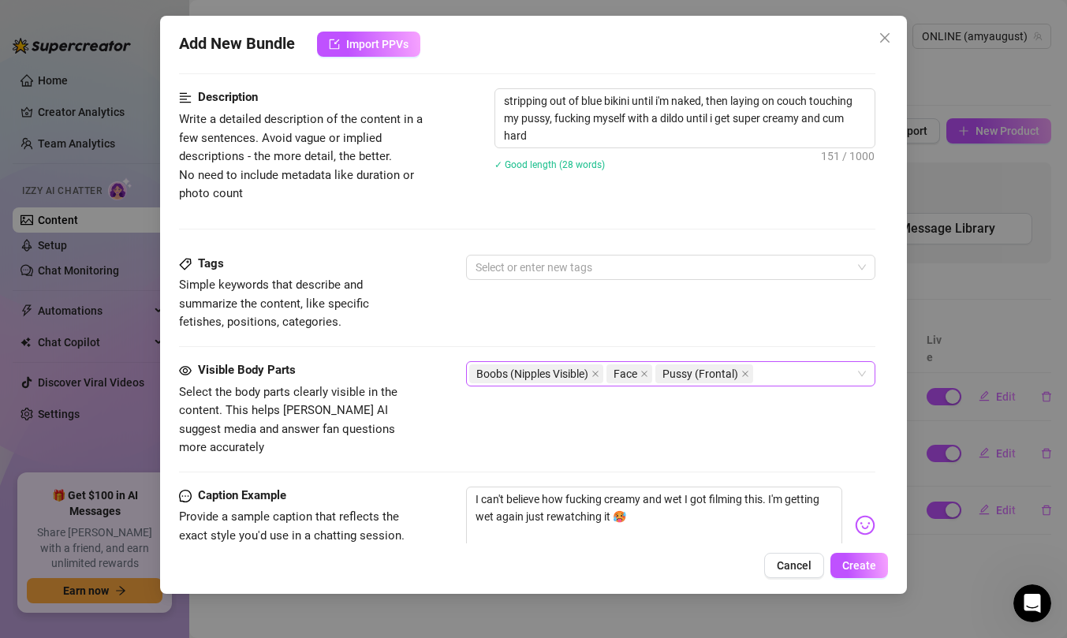
scroll to position [597, 0]
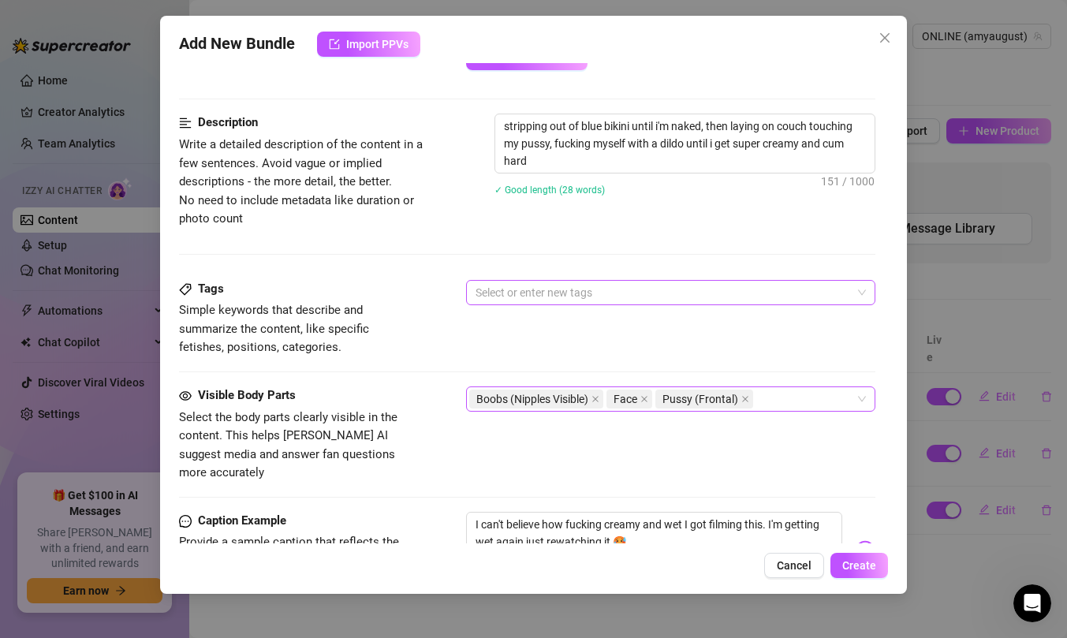
click at [631, 289] on div at bounding box center [662, 293] width 387 height 22
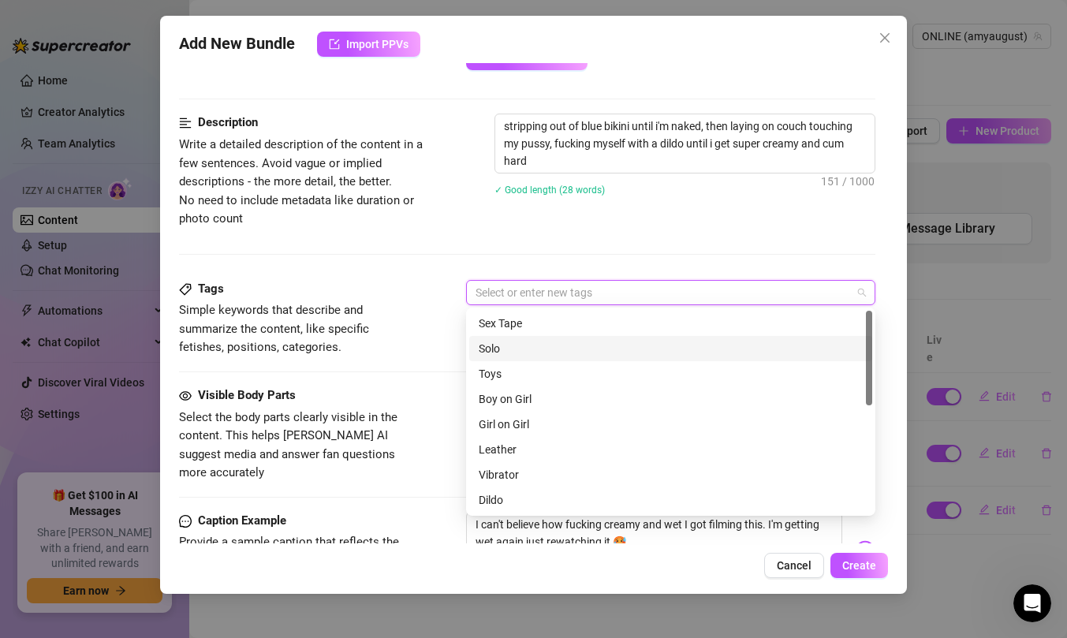
click at [613, 347] on div "Solo" at bounding box center [671, 348] width 384 height 17
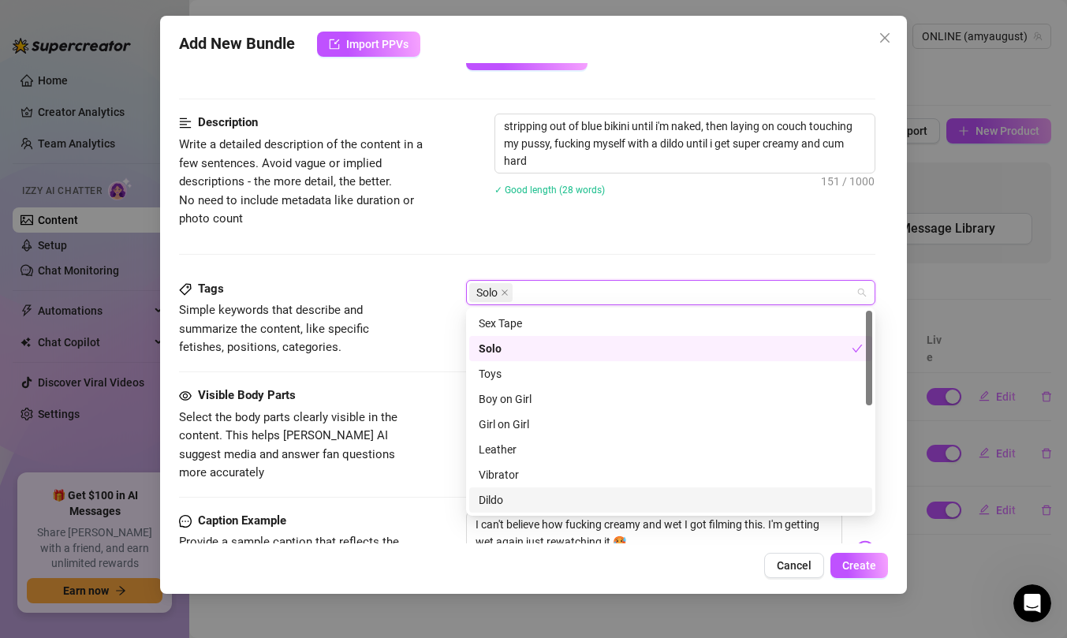
click at [572, 502] on div "Dildo" at bounding box center [671, 500] width 384 height 17
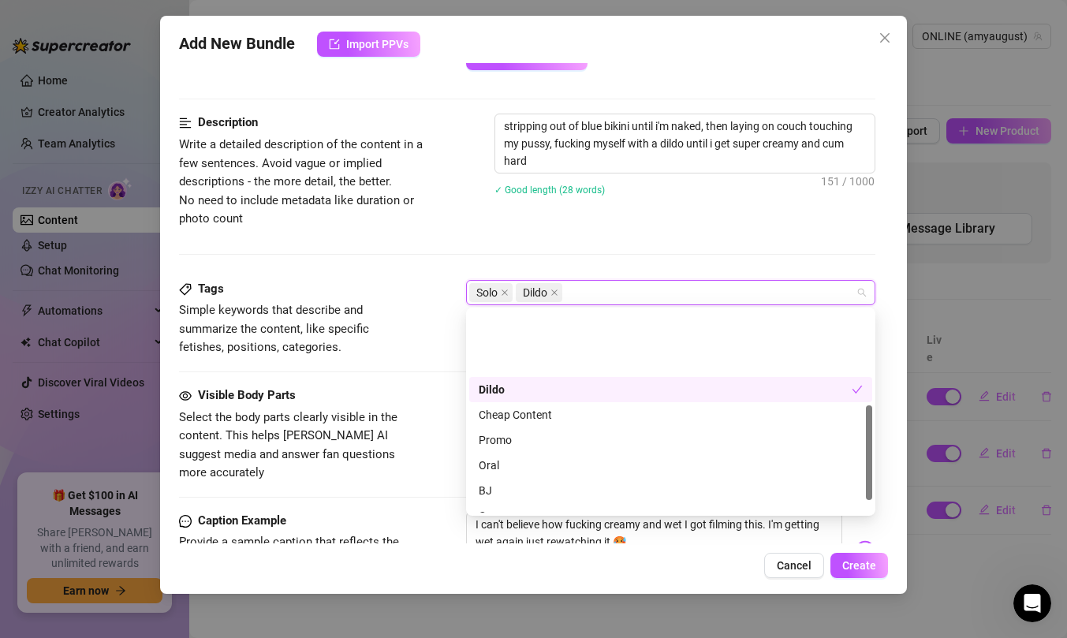
scroll to position [227, 0]
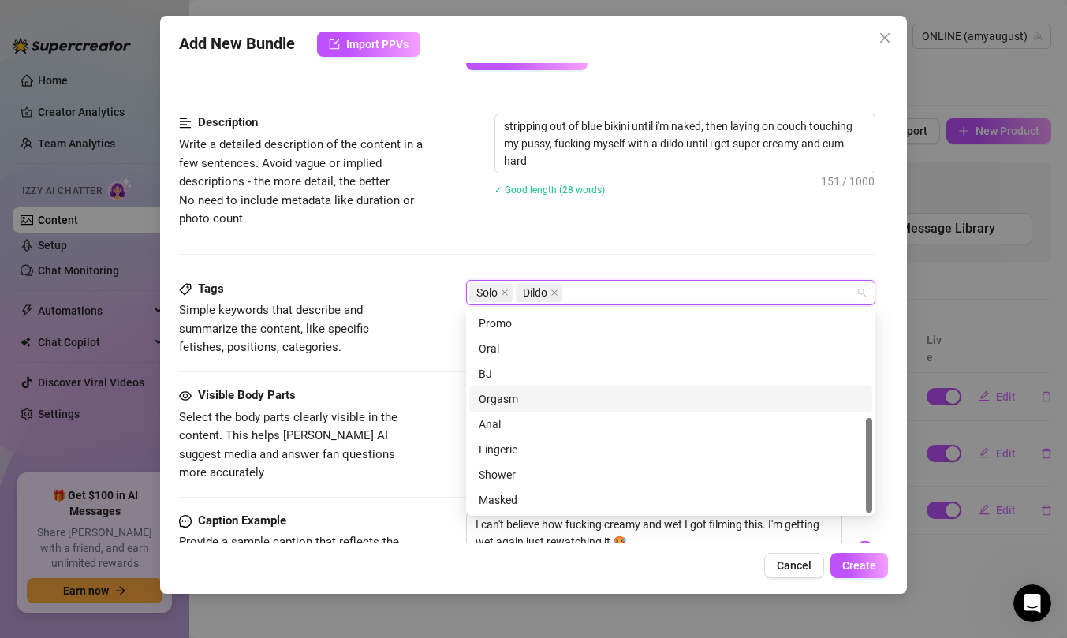
click at [566, 400] on div "Orgasm" at bounding box center [671, 399] width 384 height 17
click at [617, 234] on div "Description Write a detailed description of the content in a few sentences. Avo…" at bounding box center [527, 197] width 697 height 166
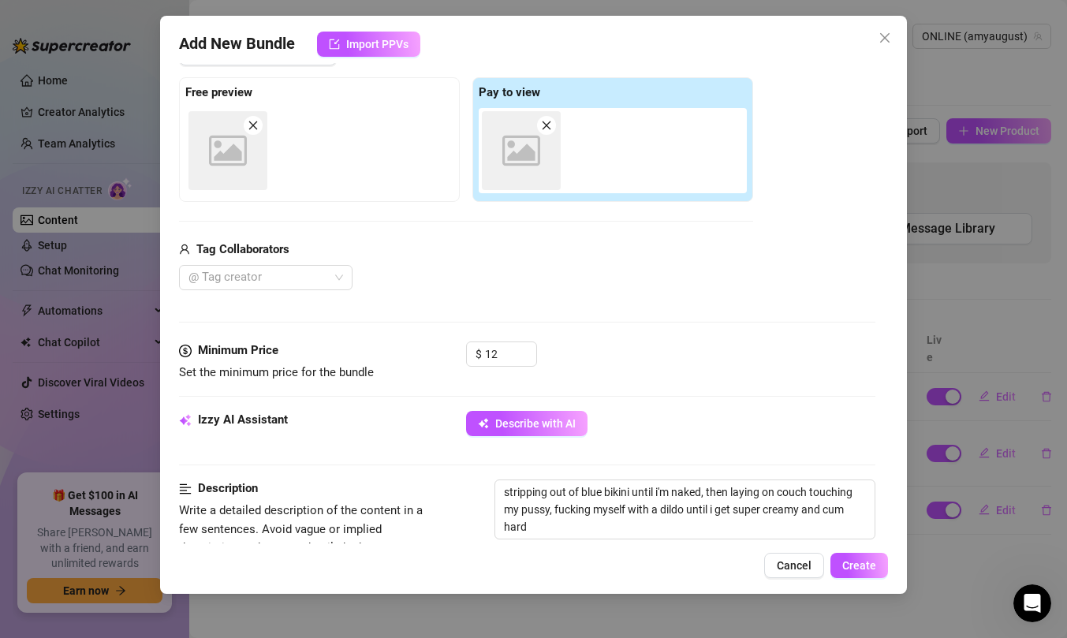
scroll to position [327, 0]
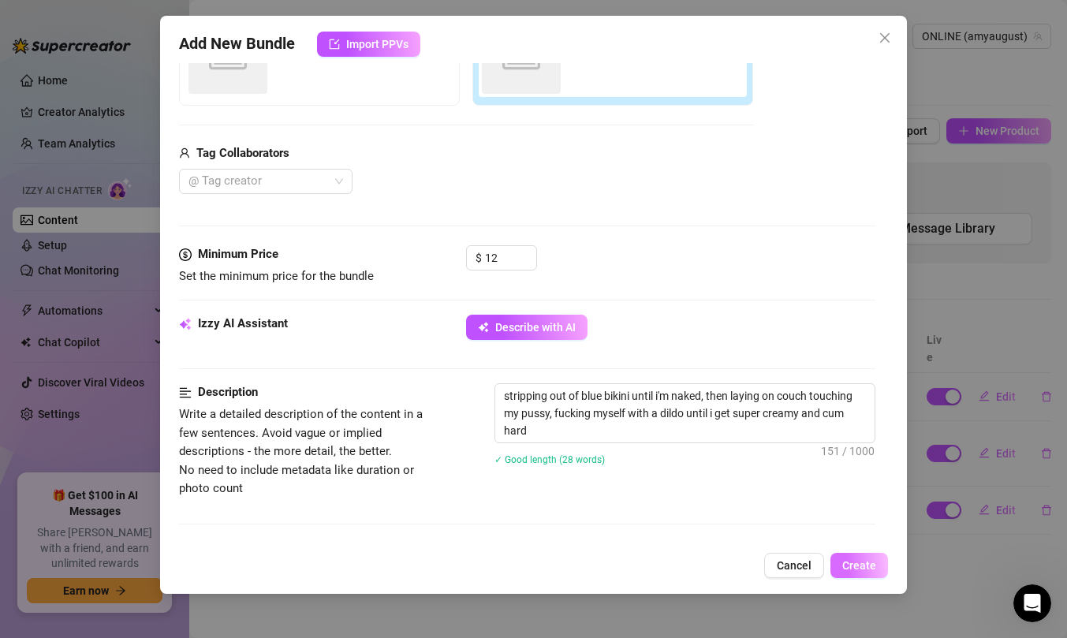
click at [869, 566] on span "Create" at bounding box center [860, 565] width 34 height 13
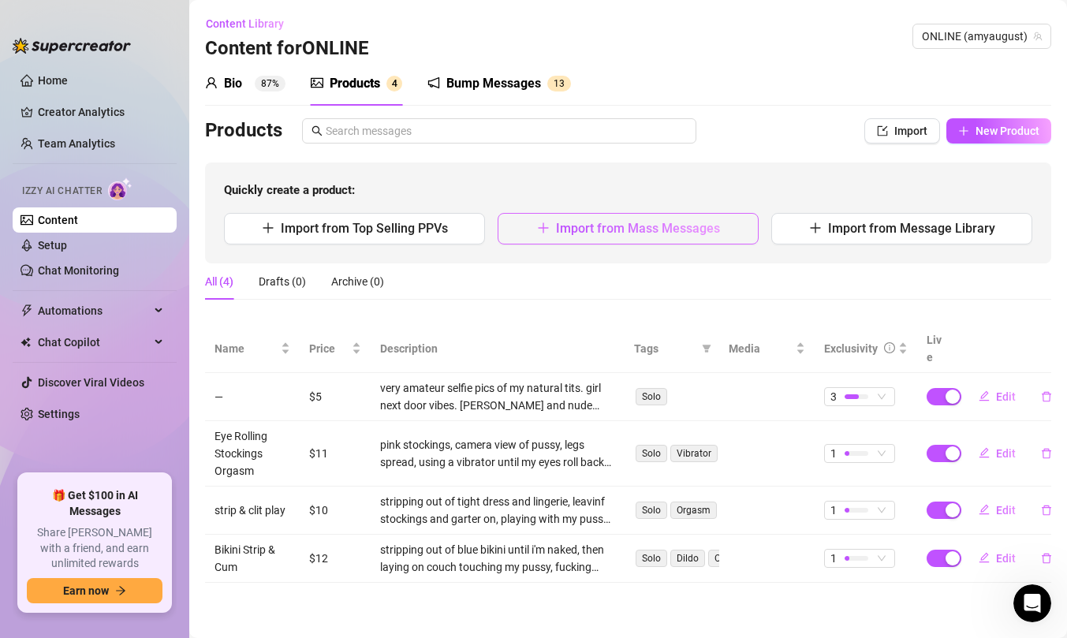
click at [689, 227] on span "Import from Mass Messages" at bounding box center [638, 228] width 164 height 15
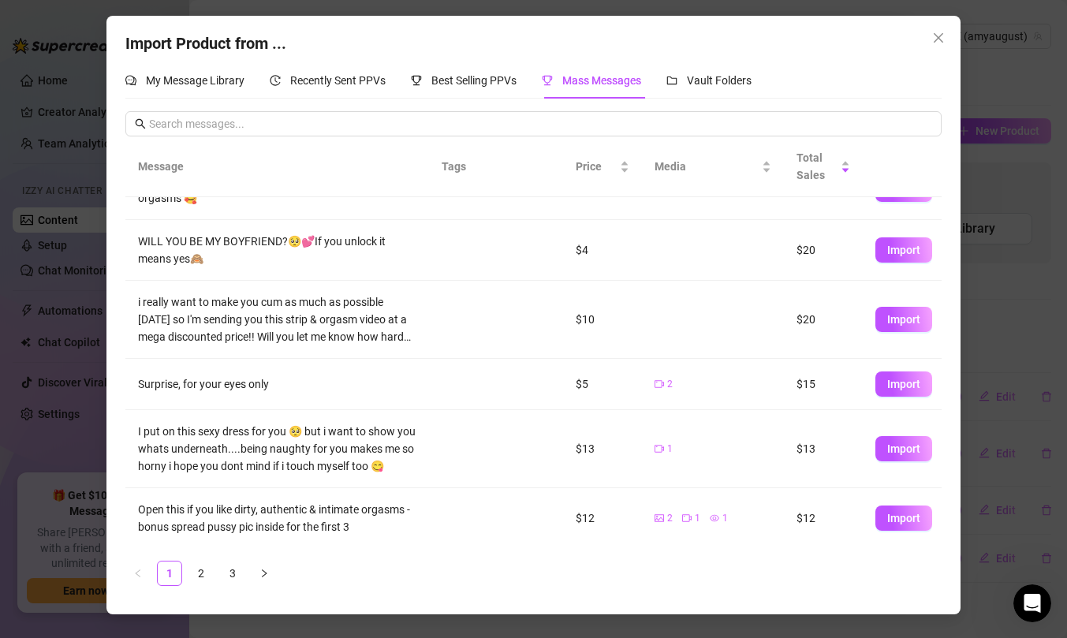
scroll to position [263, 0]
click at [245, 576] on ul "1 2 3" at bounding box center [533, 573] width 816 height 25
click at [230, 574] on link "3" at bounding box center [233, 574] width 24 height 24
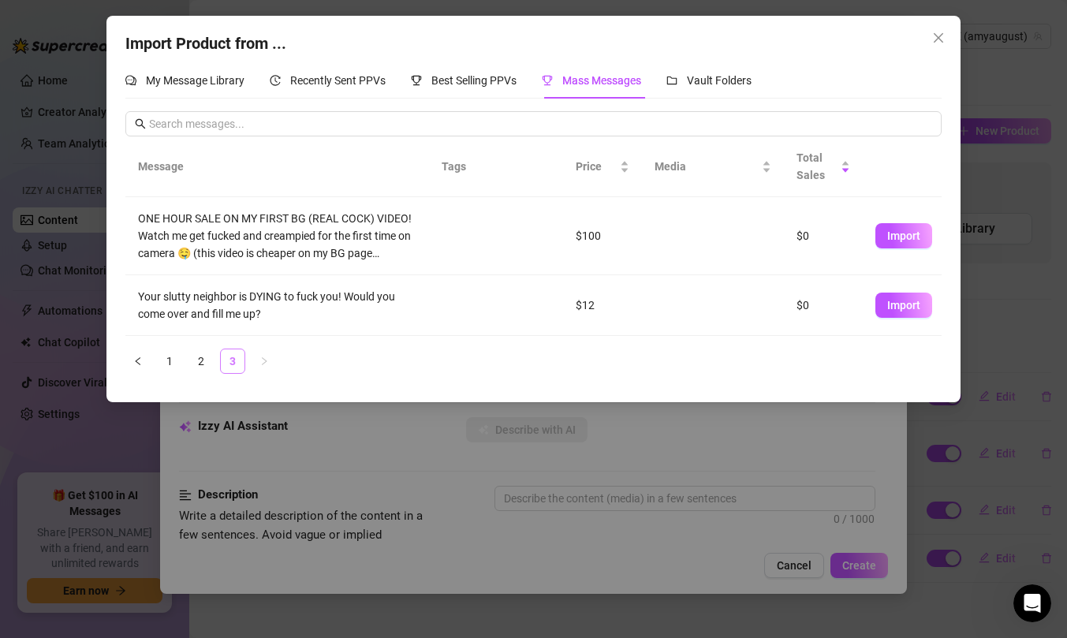
scroll to position [0, 0]
click at [910, 303] on span "Import" at bounding box center [904, 305] width 33 height 13
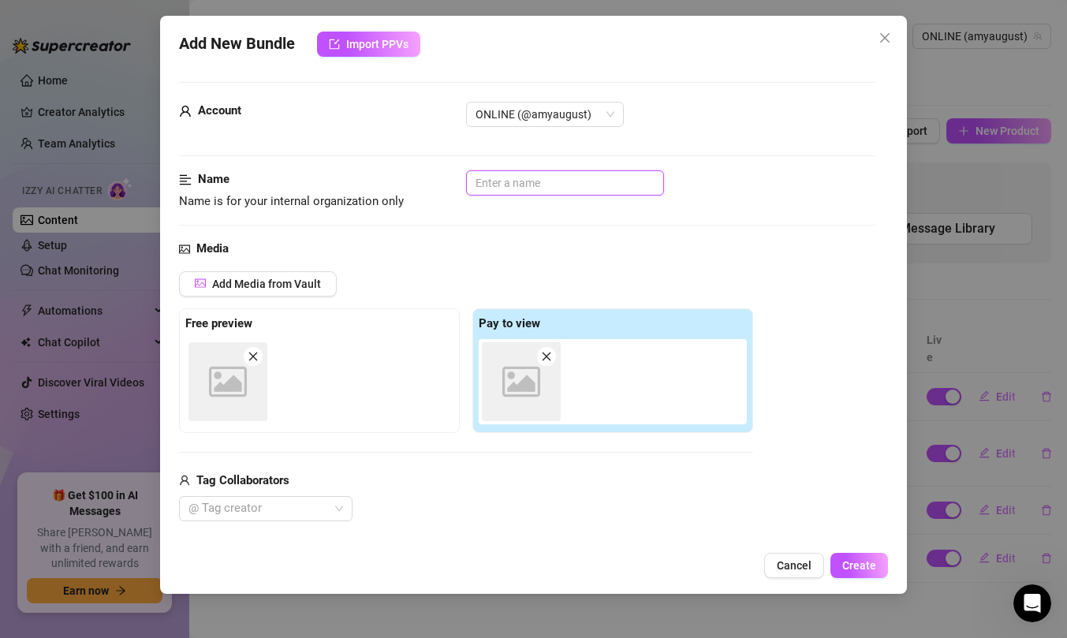
click at [551, 185] on input "text" at bounding box center [565, 182] width 198 height 25
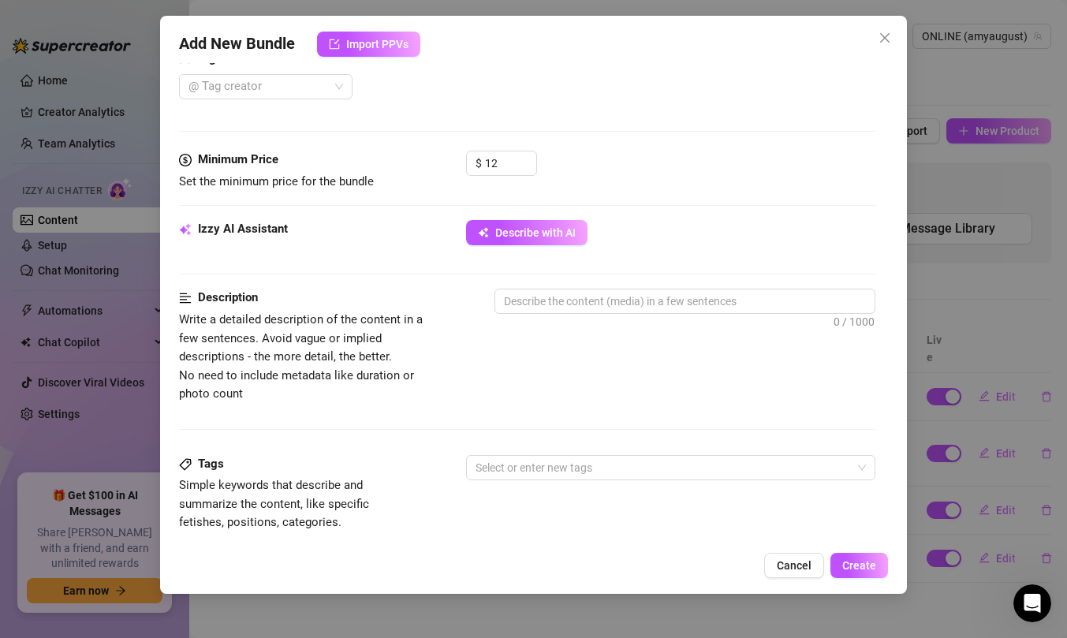
scroll to position [436, 0]
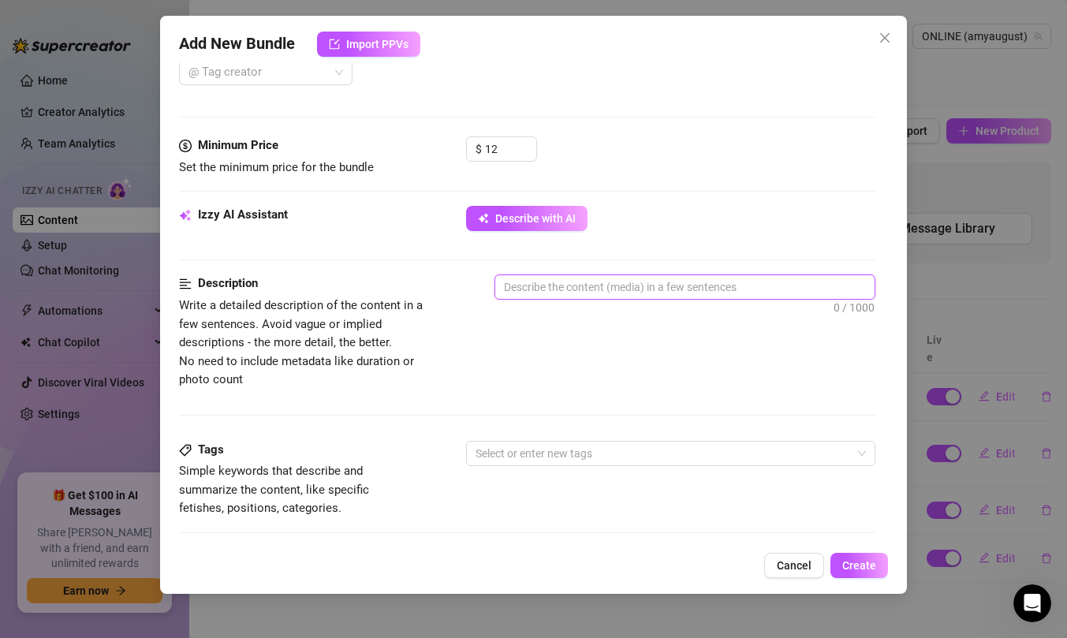
click at [592, 295] on textarea at bounding box center [684, 287] width 379 height 24
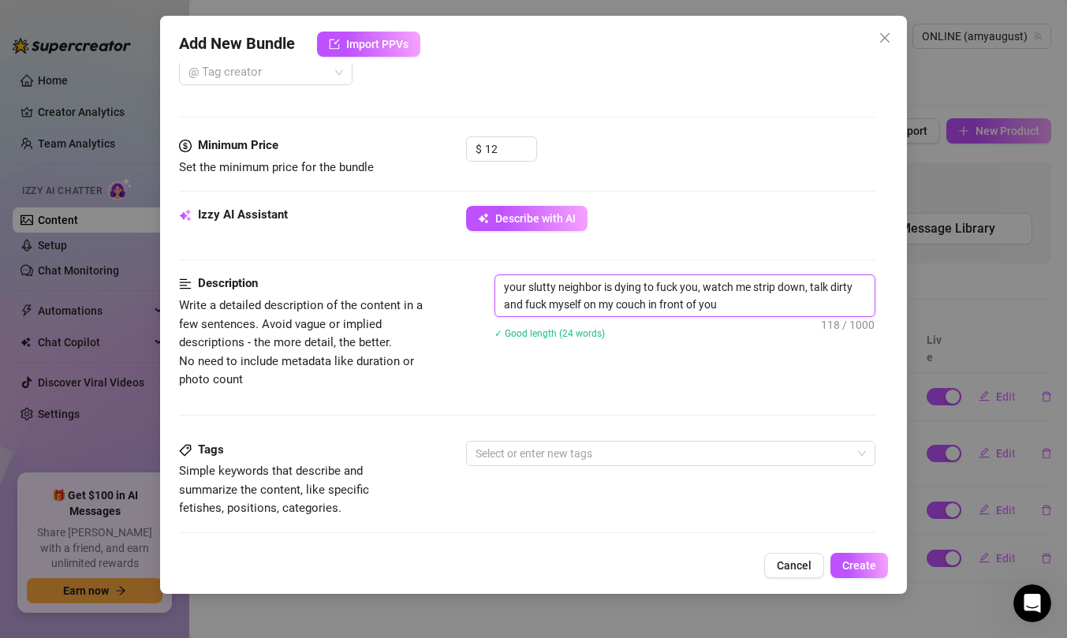
scroll to position [652, 0]
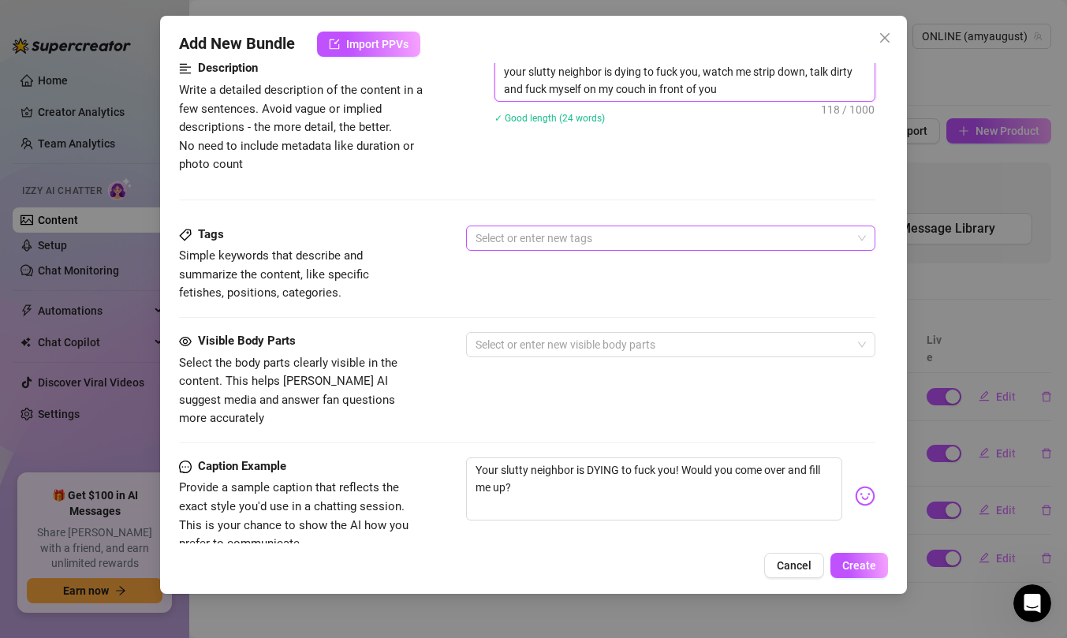
click at [603, 231] on div at bounding box center [662, 238] width 387 height 22
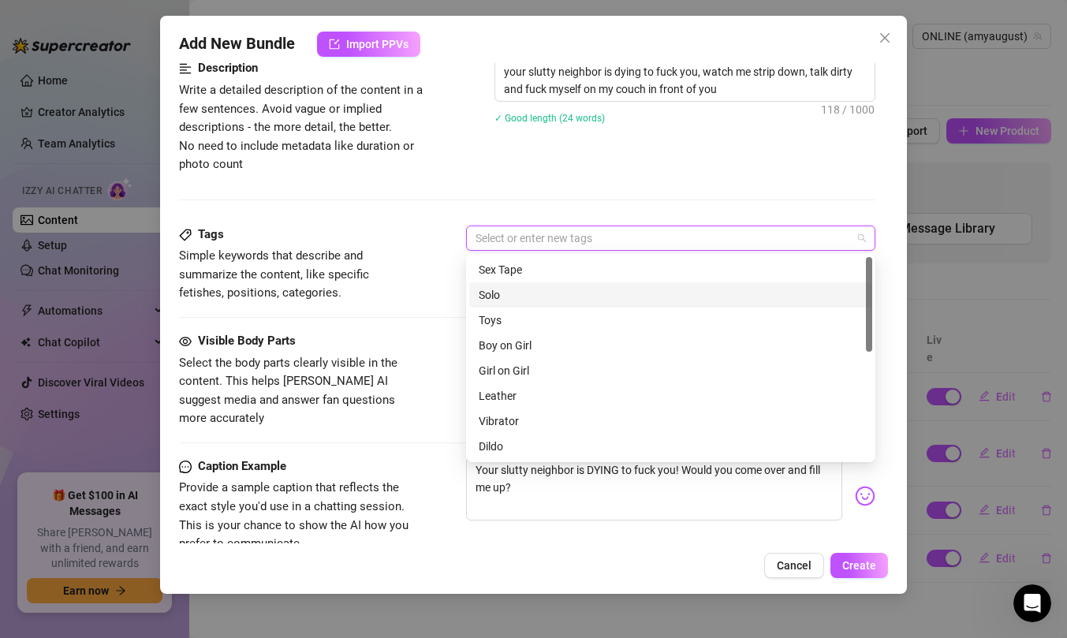
click at [594, 291] on div "Solo" at bounding box center [671, 294] width 384 height 17
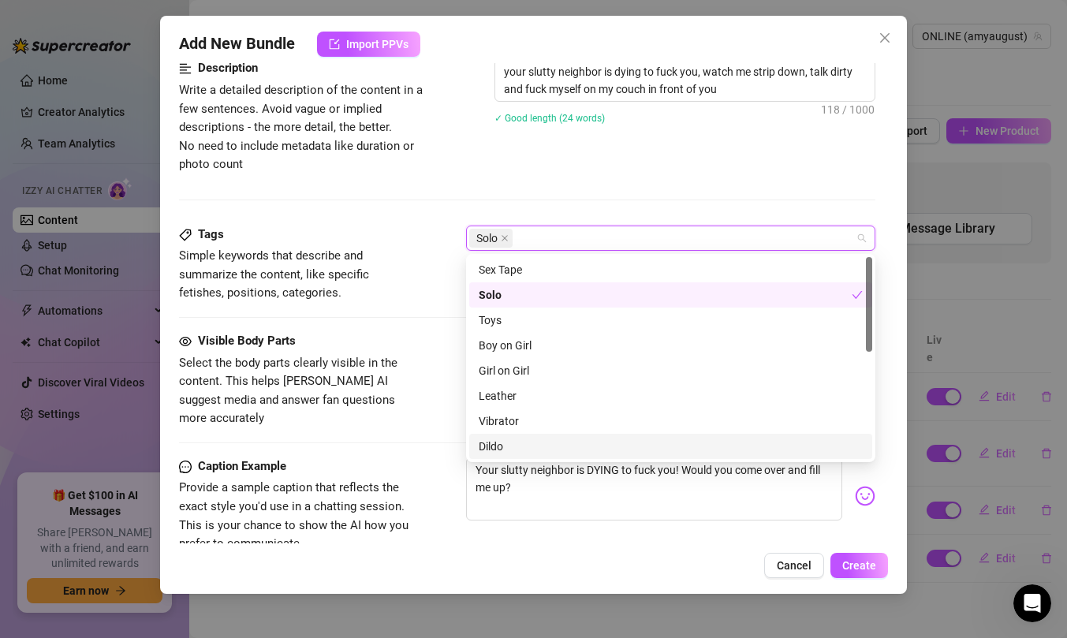
click at [584, 435] on div "Dildo" at bounding box center [670, 446] width 403 height 25
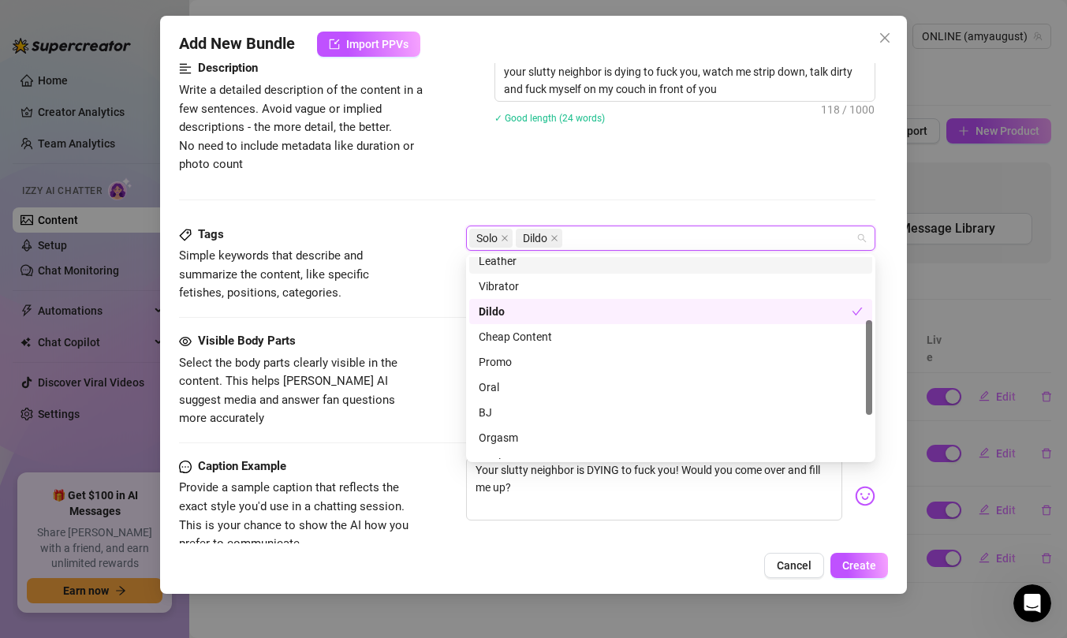
scroll to position [141, 0]
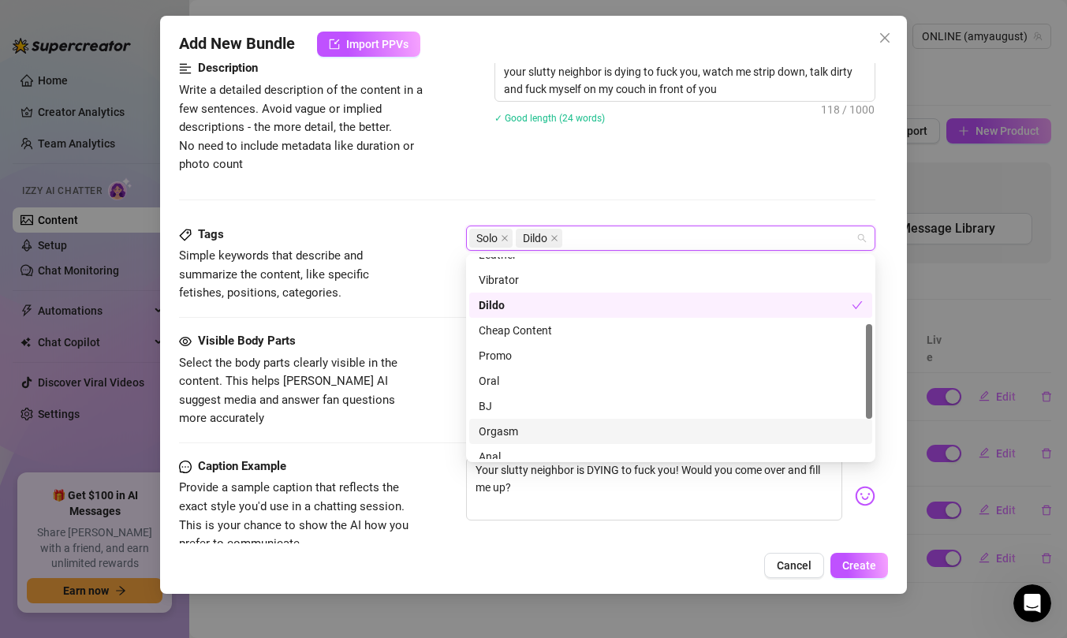
click at [577, 437] on div "Orgasm" at bounding box center [671, 431] width 384 height 17
click at [578, 187] on div "Description Write a detailed description of the content in a few sentences. Avo…" at bounding box center [527, 142] width 697 height 166
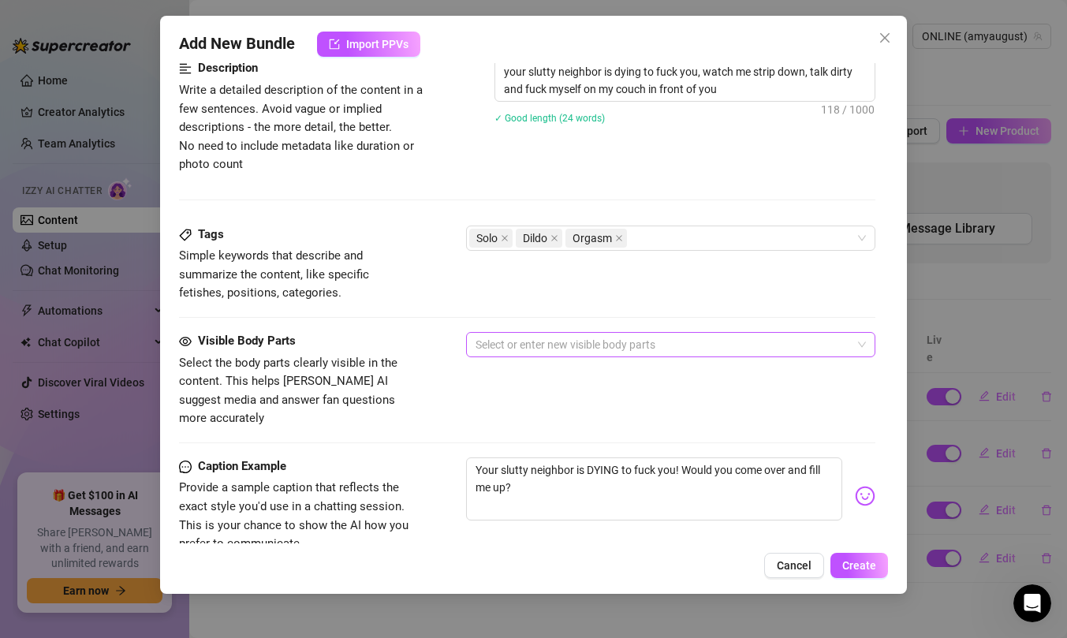
click at [542, 348] on div at bounding box center [662, 345] width 387 height 22
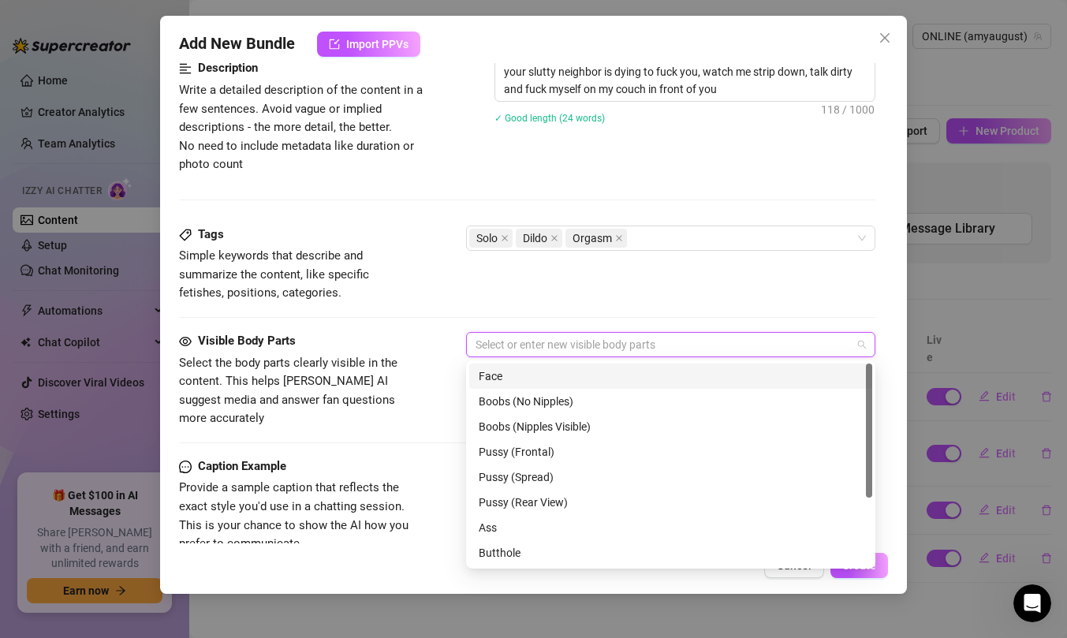
click at [537, 376] on div "Face" at bounding box center [671, 376] width 384 height 17
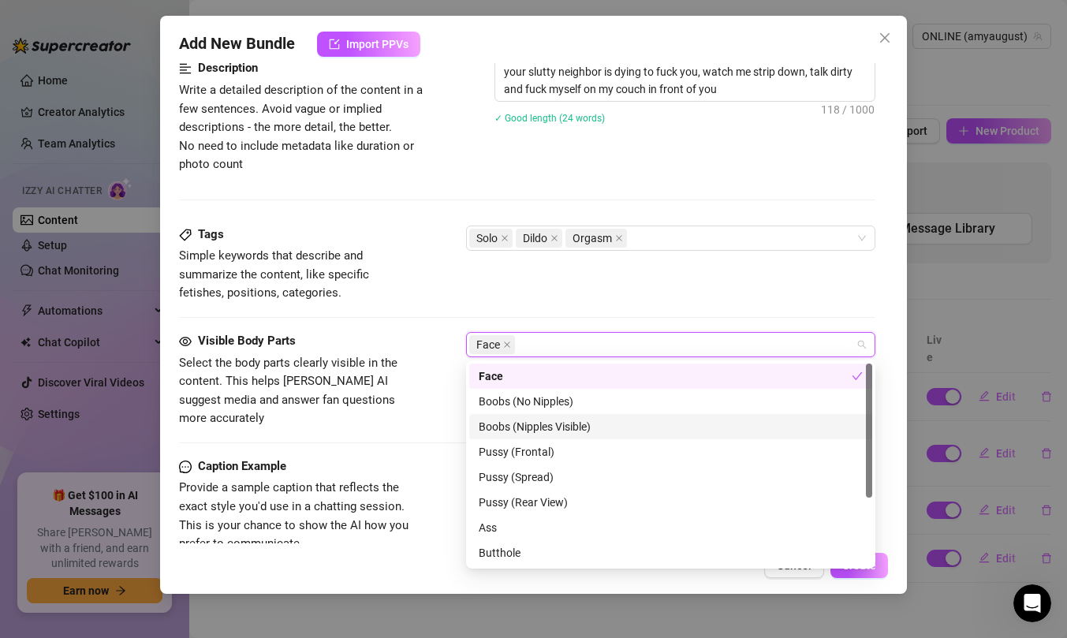
click at [538, 421] on div "Boobs (Nipples Visible)" at bounding box center [671, 426] width 384 height 17
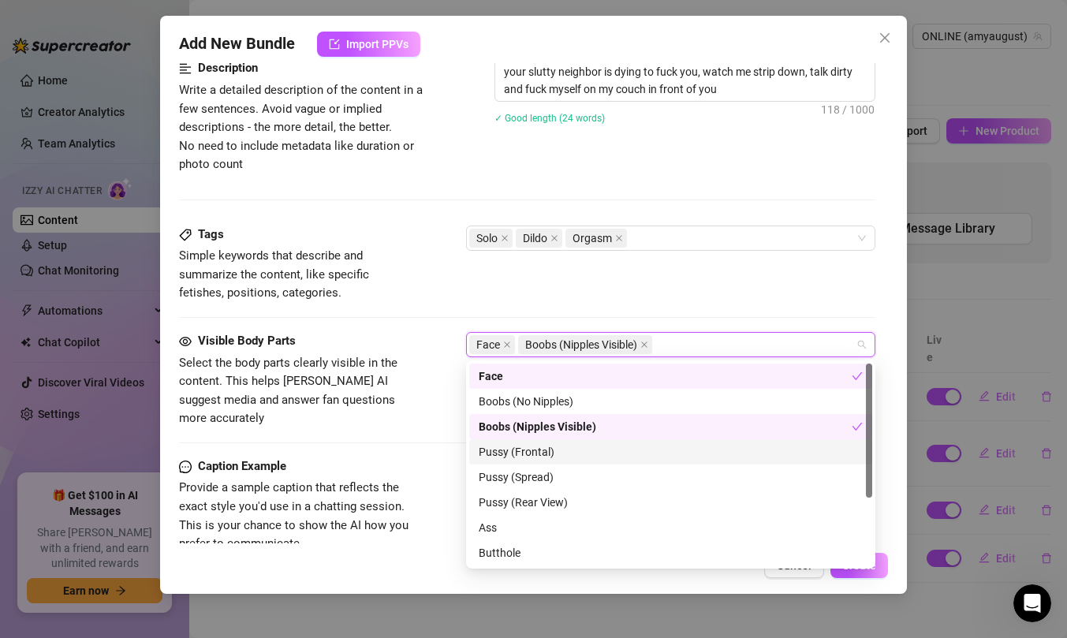
click at [539, 450] on div "Pussy (Frontal)" at bounding box center [671, 451] width 384 height 17
click at [541, 314] on div "Tags Simple keywords that describe and summarize the content, like specific fet…" at bounding box center [527, 279] width 697 height 107
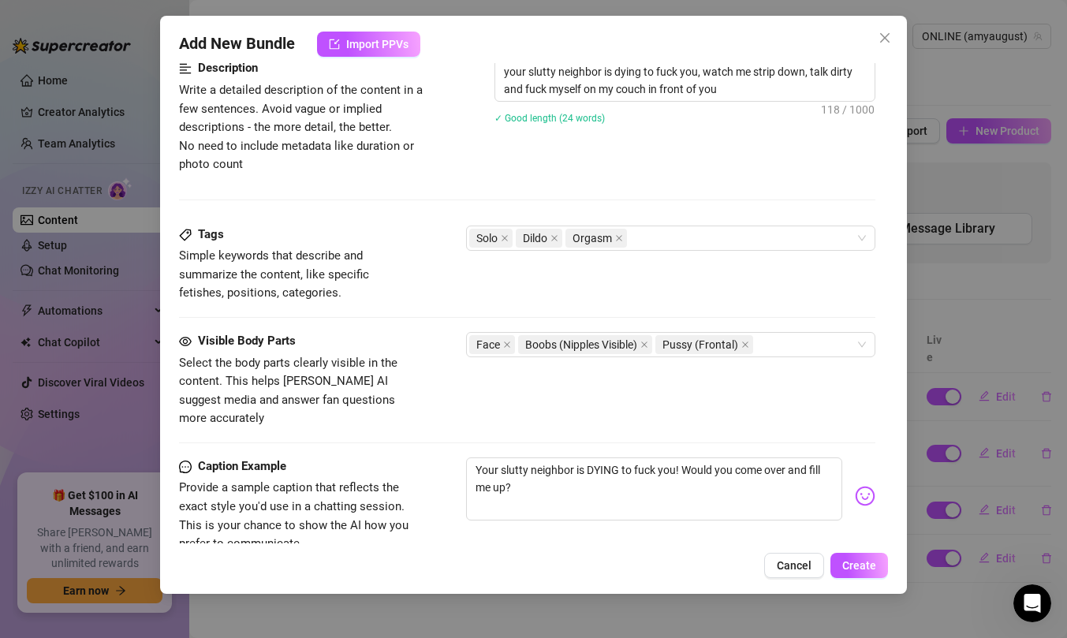
scroll to position [867, 0]
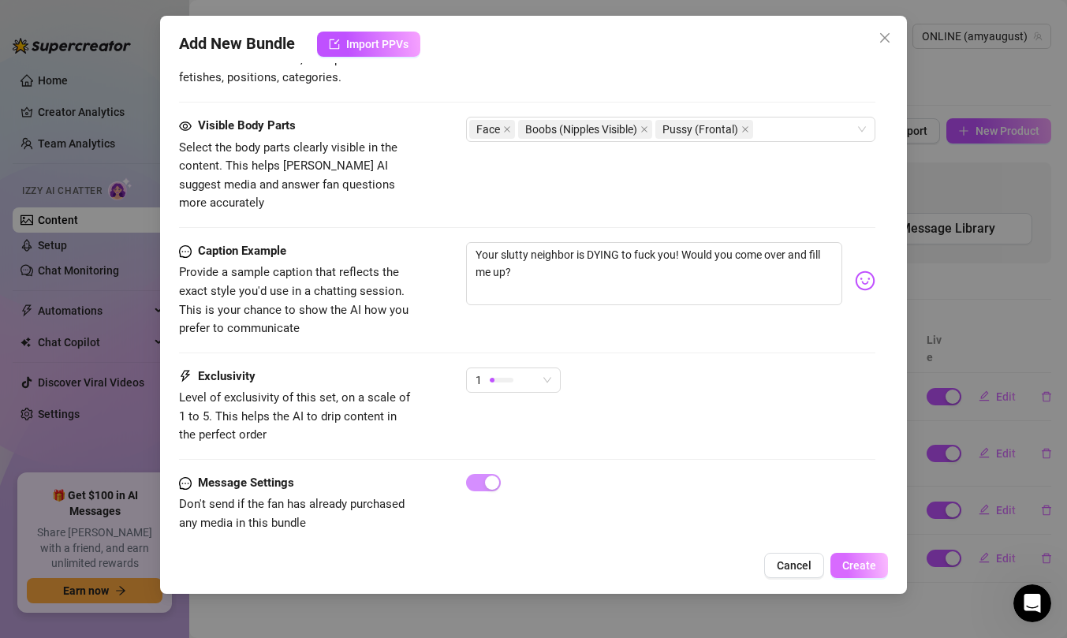
click at [867, 566] on span "Create" at bounding box center [860, 565] width 34 height 13
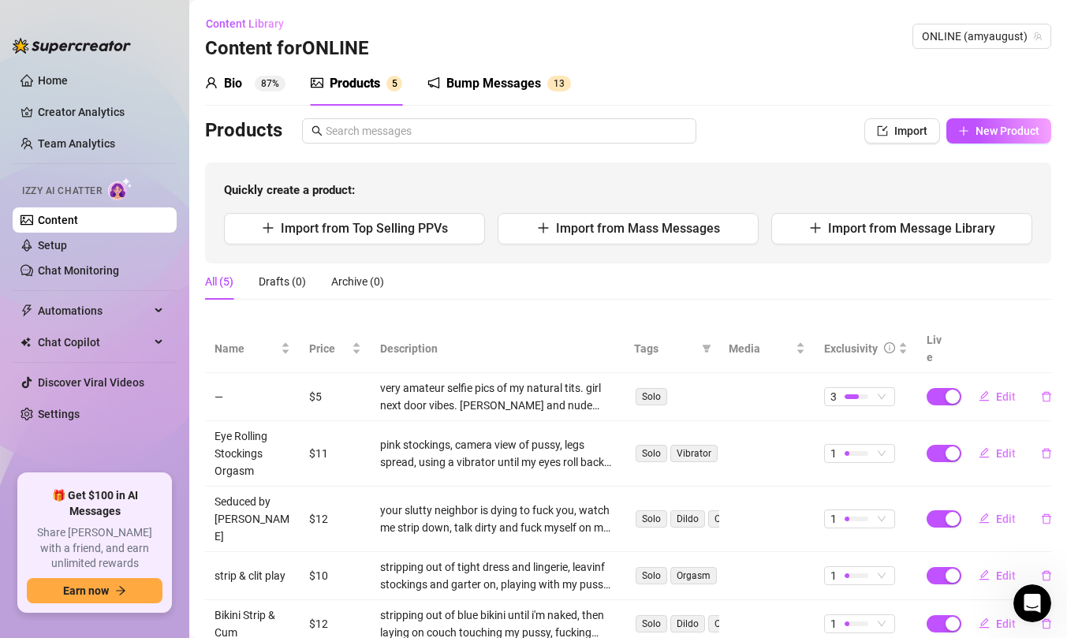
scroll to position [22, 0]
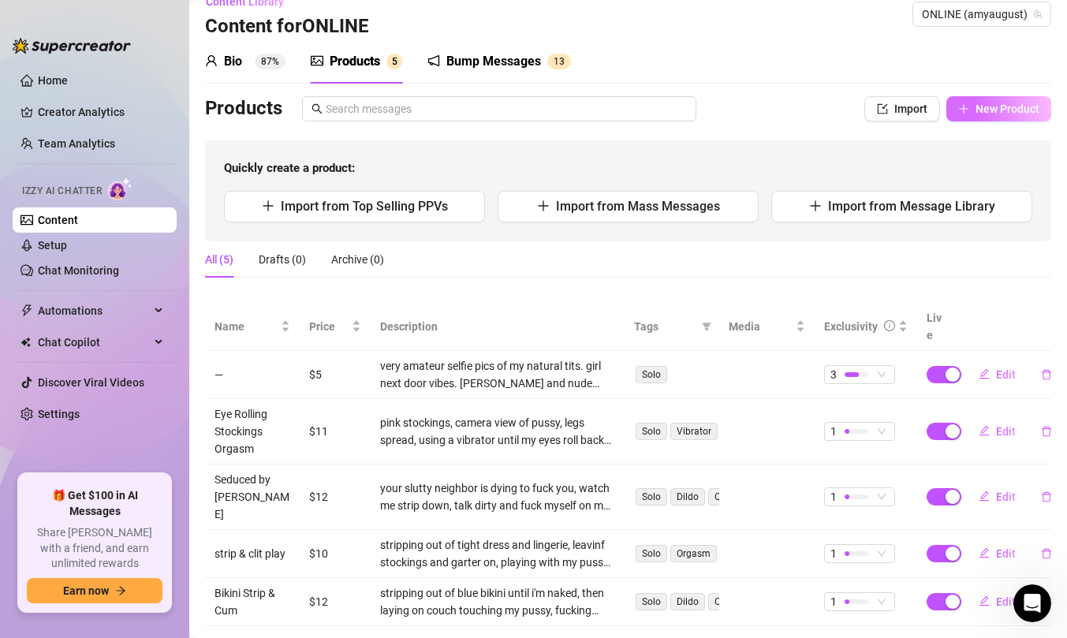
click at [989, 114] on button "New Product" at bounding box center [999, 108] width 105 height 25
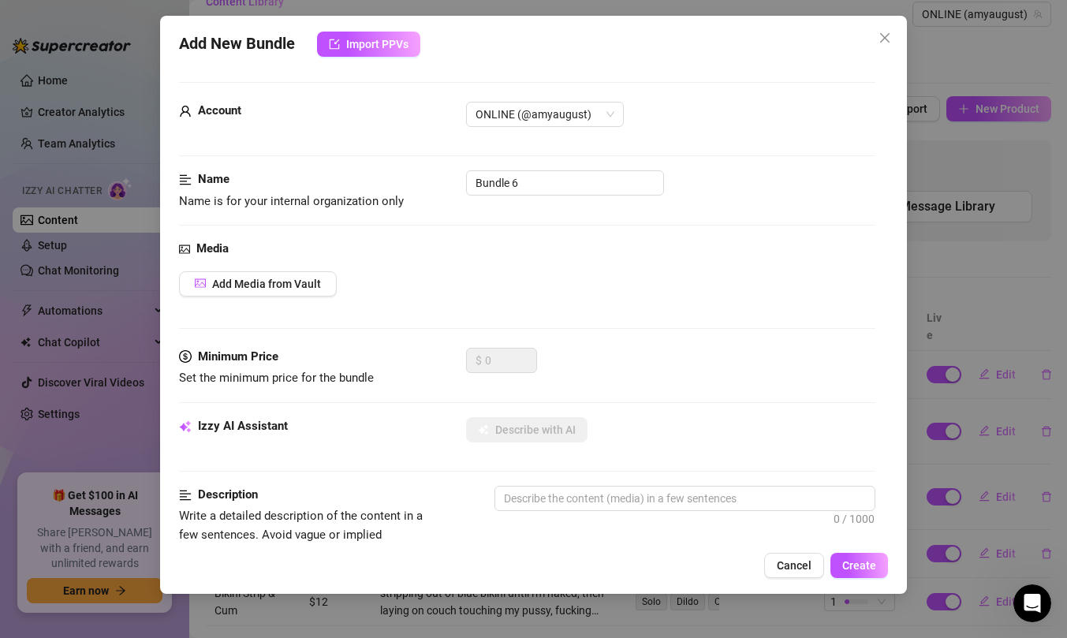
click at [797, 578] on div "Add New Bundle Import PPVs Account ONLINE (@amyaugust) Name Name is for your in…" at bounding box center [533, 305] width 747 height 578
click at [785, 564] on span "Cancel" at bounding box center [794, 565] width 35 height 13
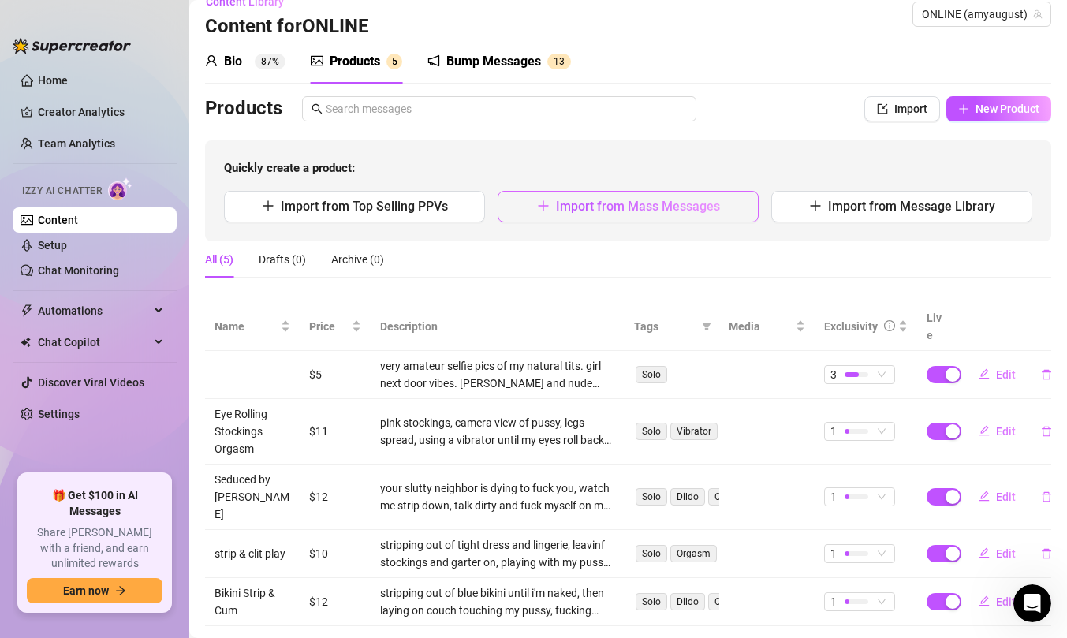
click at [702, 207] on span "Import from Mass Messages" at bounding box center [638, 206] width 164 height 15
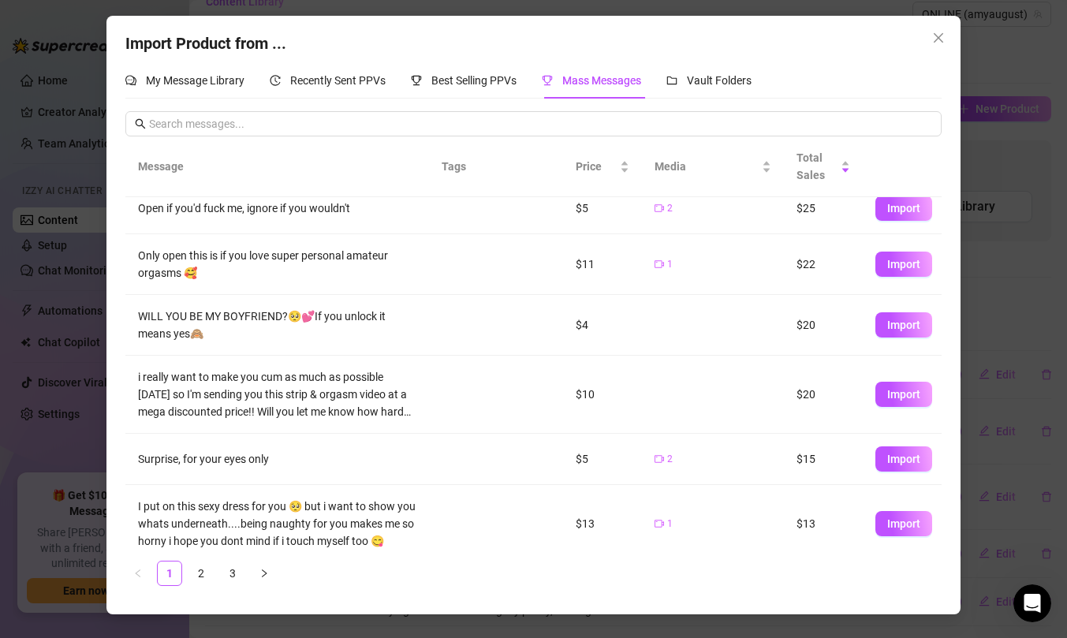
scroll to position [189, 0]
click at [884, 260] on button "Import" at bounding box center [904, 262] width 57 height 25
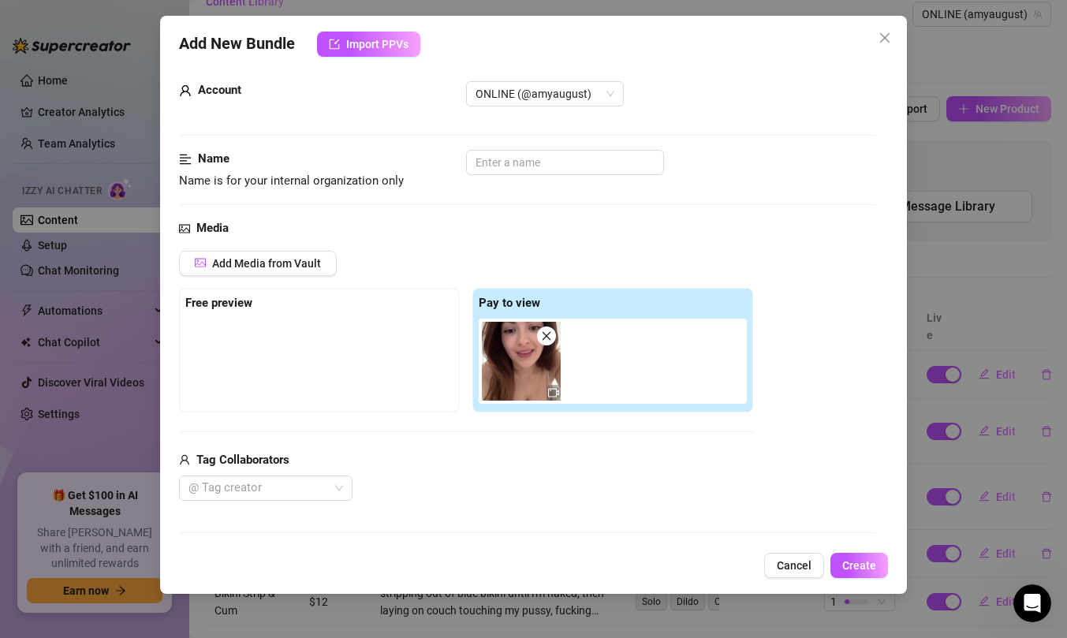
scroll to position [24, 0]
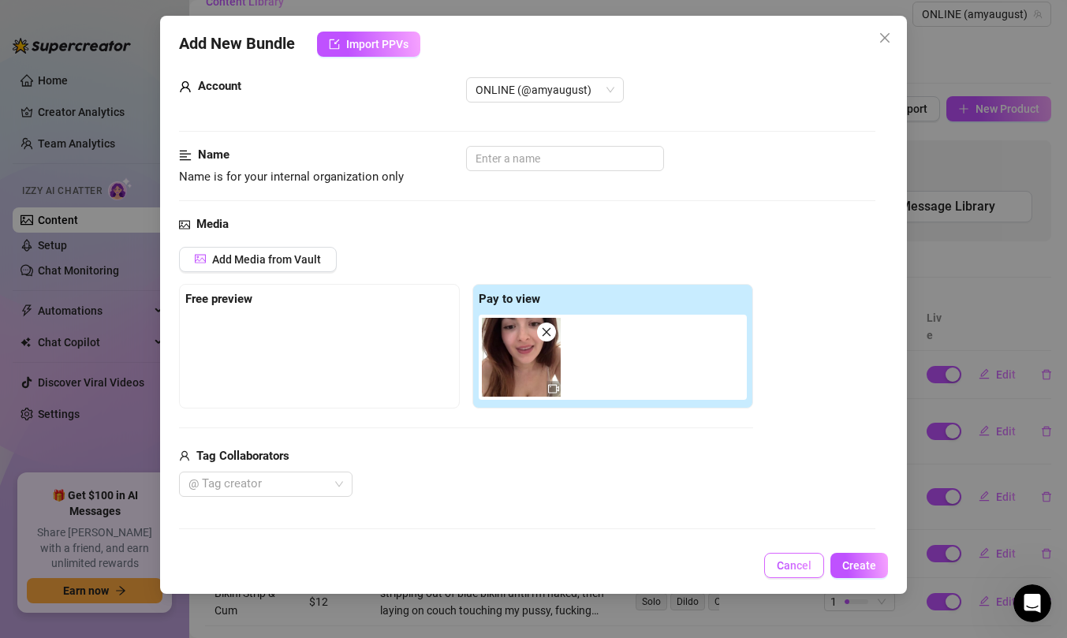
click at [799, 563] on span "Cancel" at bounding box center [794, 565] width 35 height 13
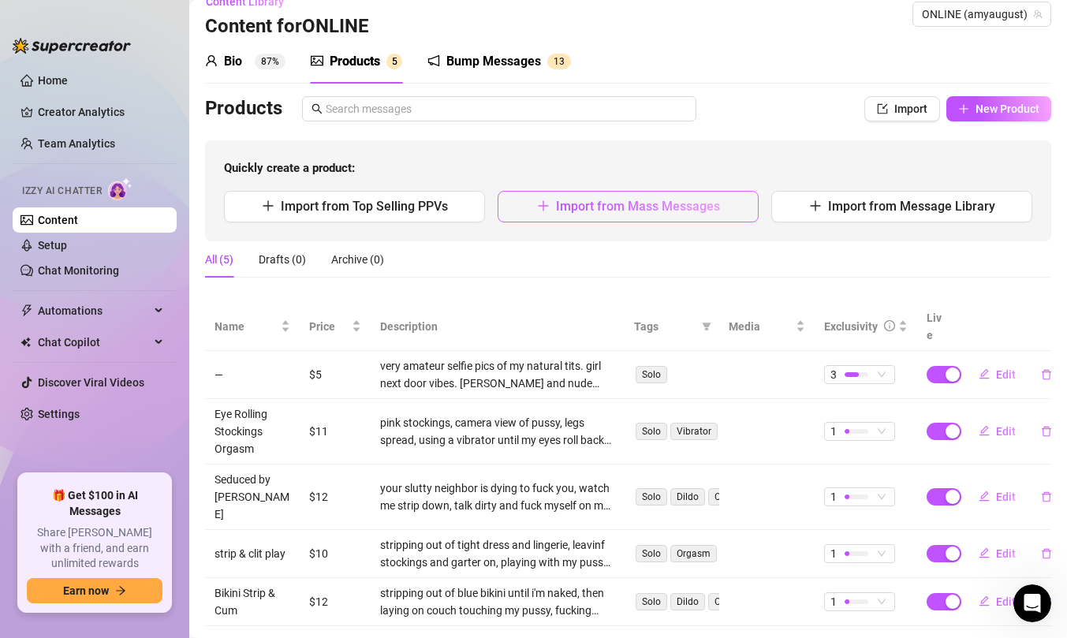
click at [699, 196] on button "Import from Mass Messages" at bounding box center [628, 207] width 261 height 32
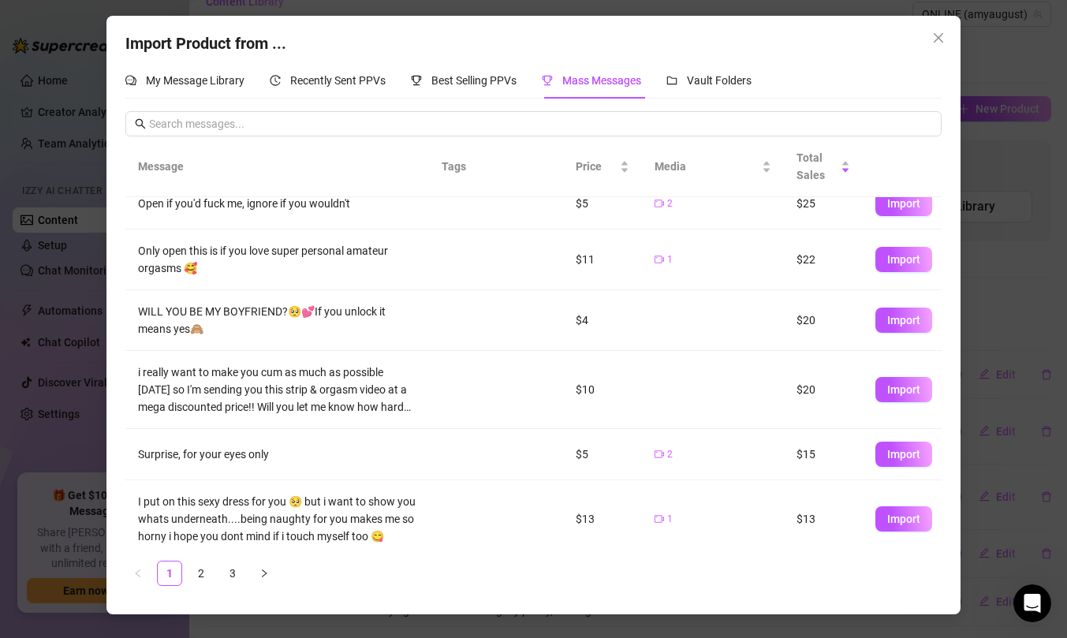
scroll to position [263, 0]
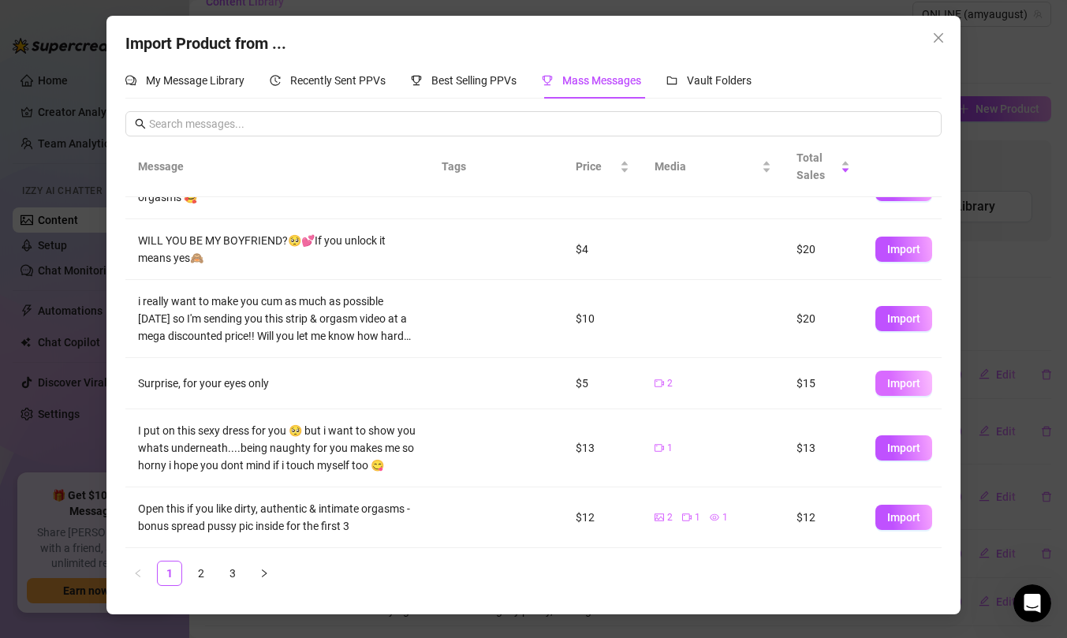
click at [891, 391] on button "Import" at bounding box center [904, 383] width 57 height 25
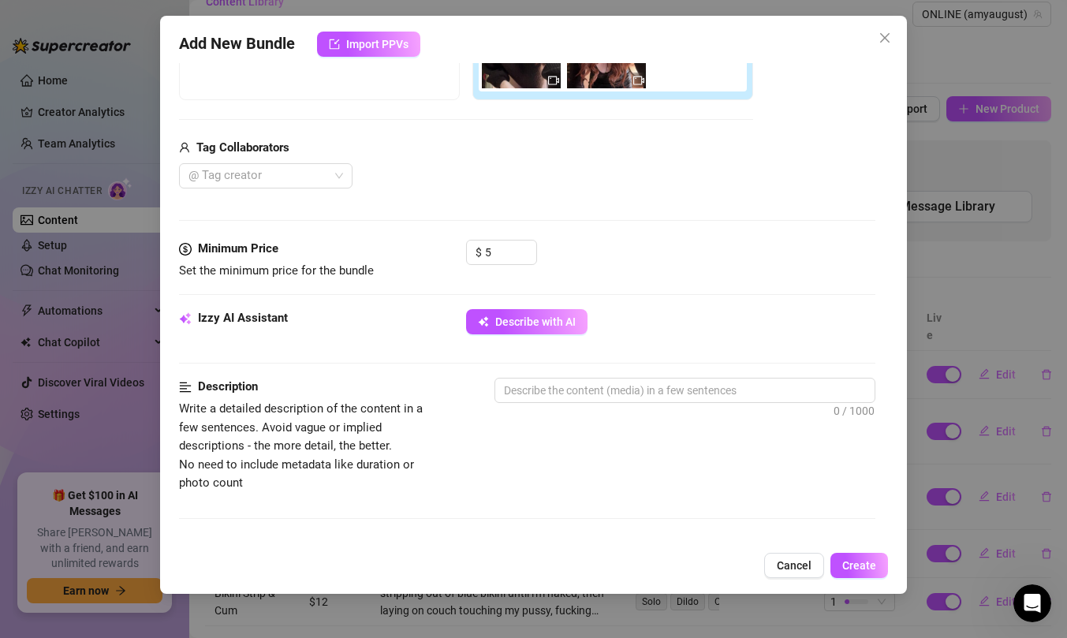
scroll to position [477, 0]
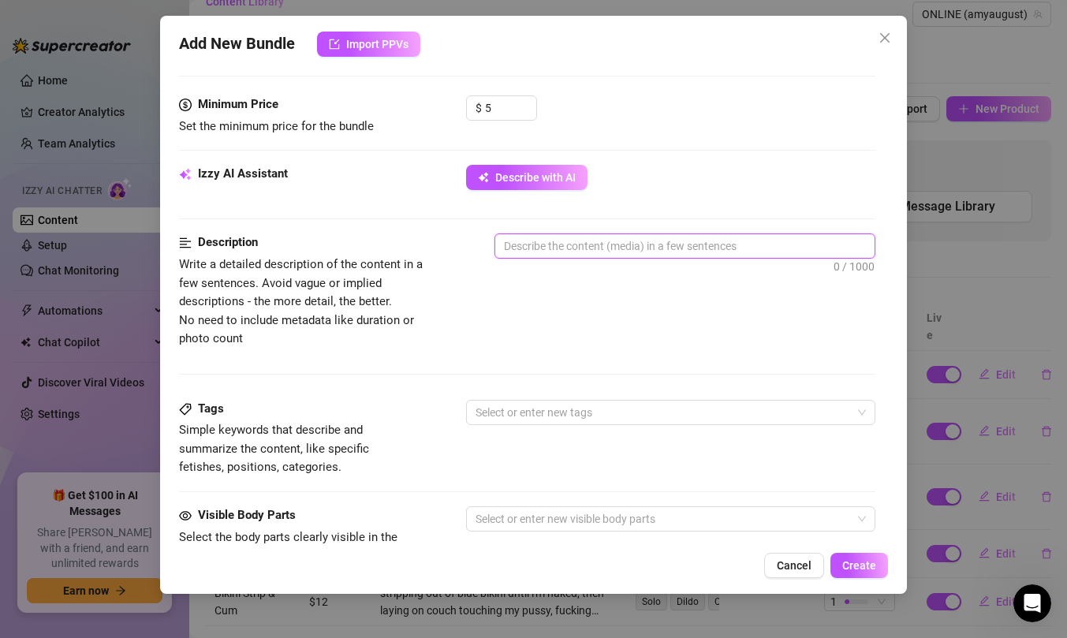
click at [574, 249] on textarea at bounding box center [684, 246] width 379 height 24
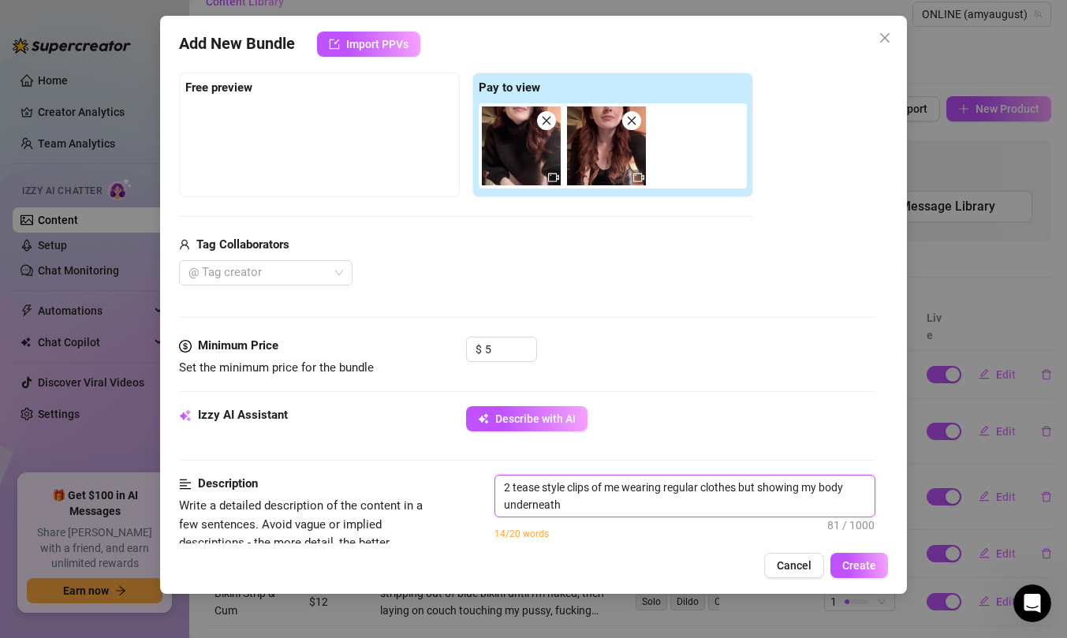
scroll to position [0, 0]
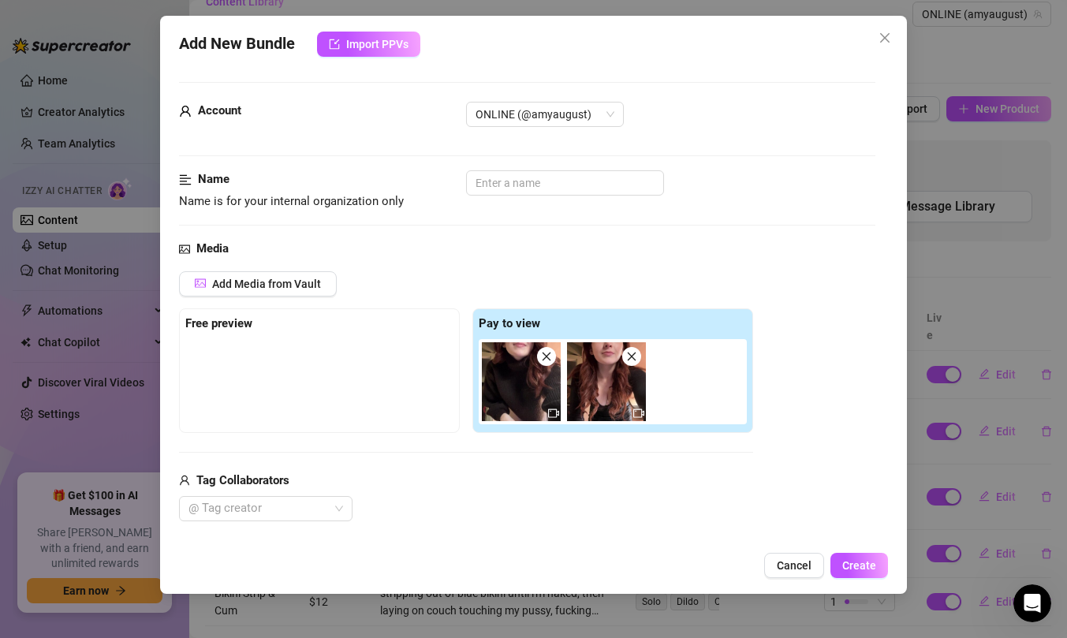
click at [517, 389] on img at bounding box center [521, 381] width 79 height 79
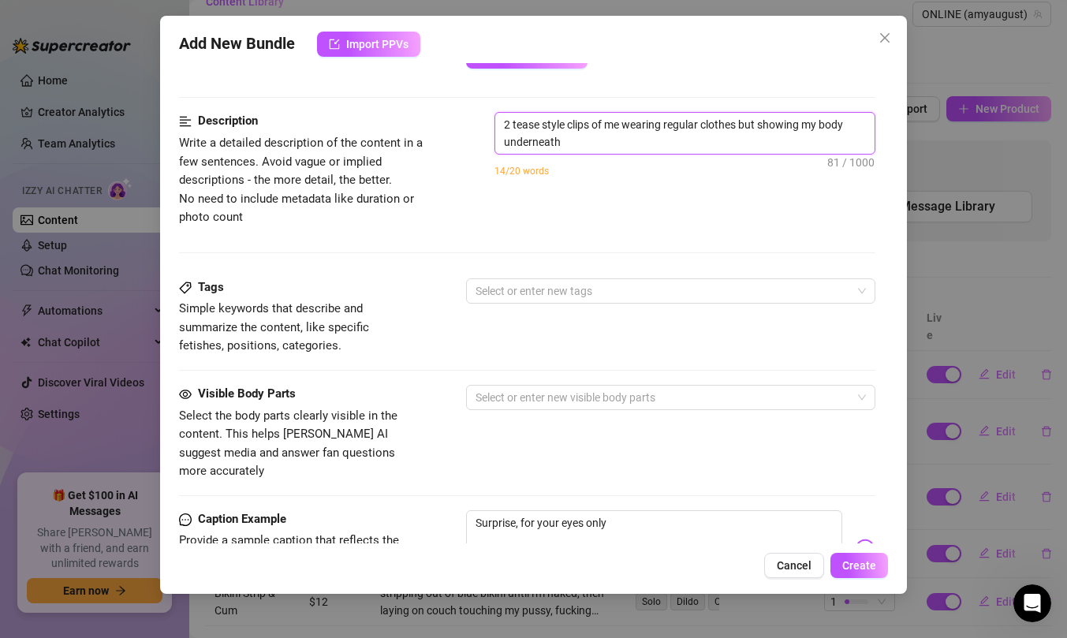
scroll to position [600, 0]
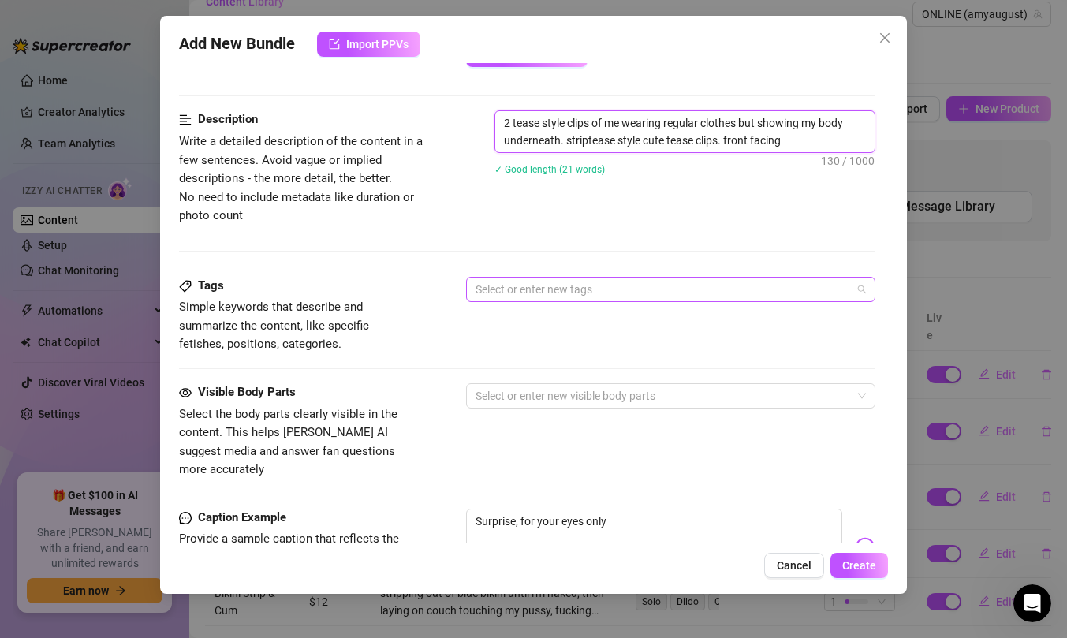
click at [615, 284] on div at bounding box center [662, 289] width 387 height 22
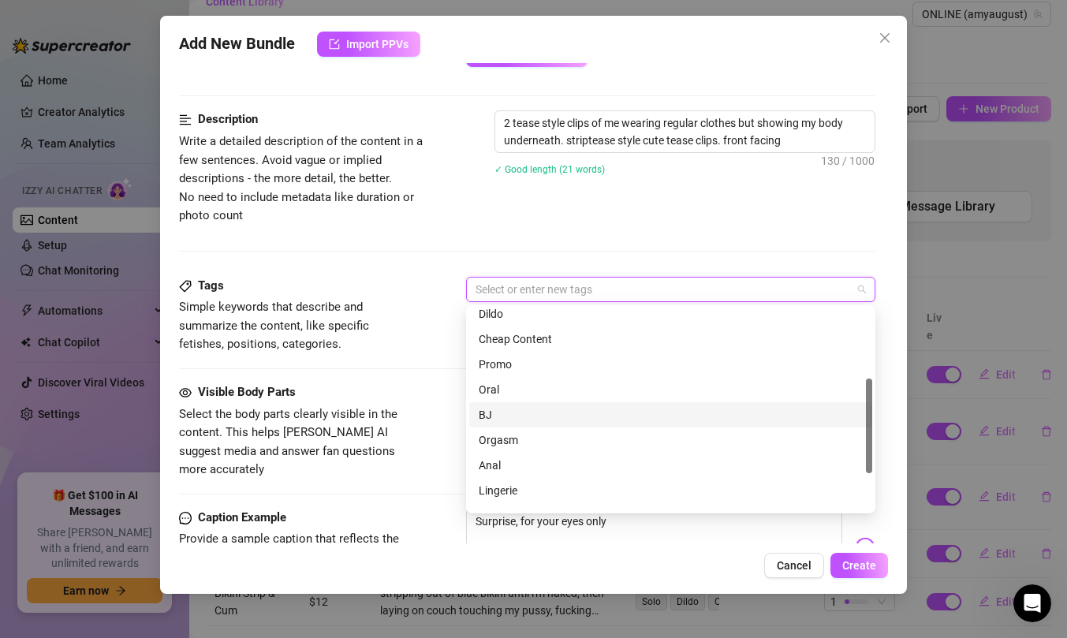
scroll to position [125, 0]
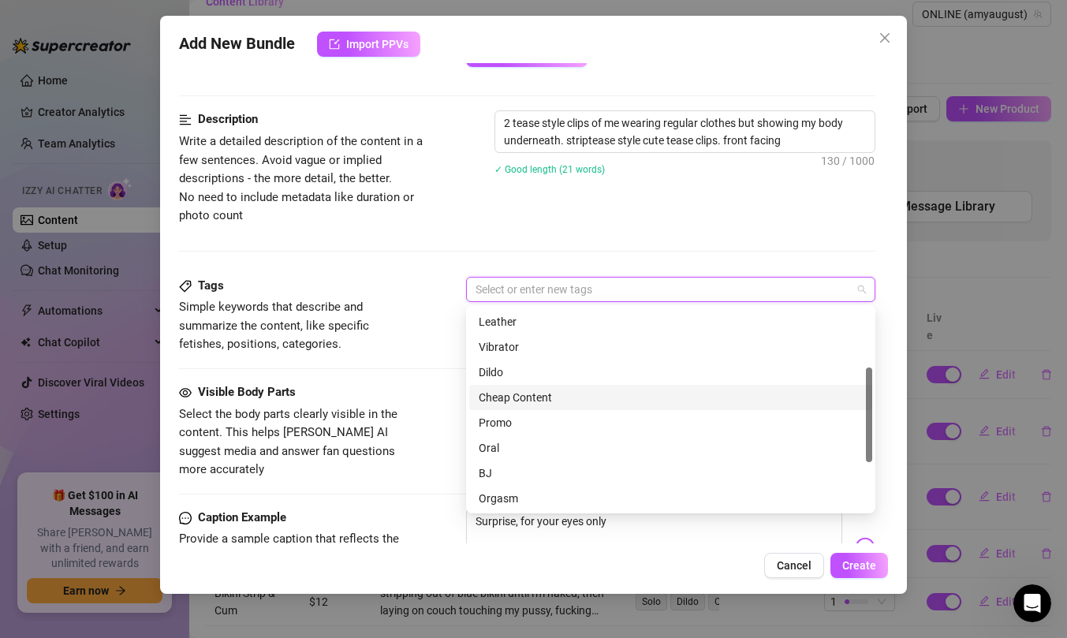
click at [570, 398] on div "Cheap Content" at bounding box center [671, 397] width 384 height 17
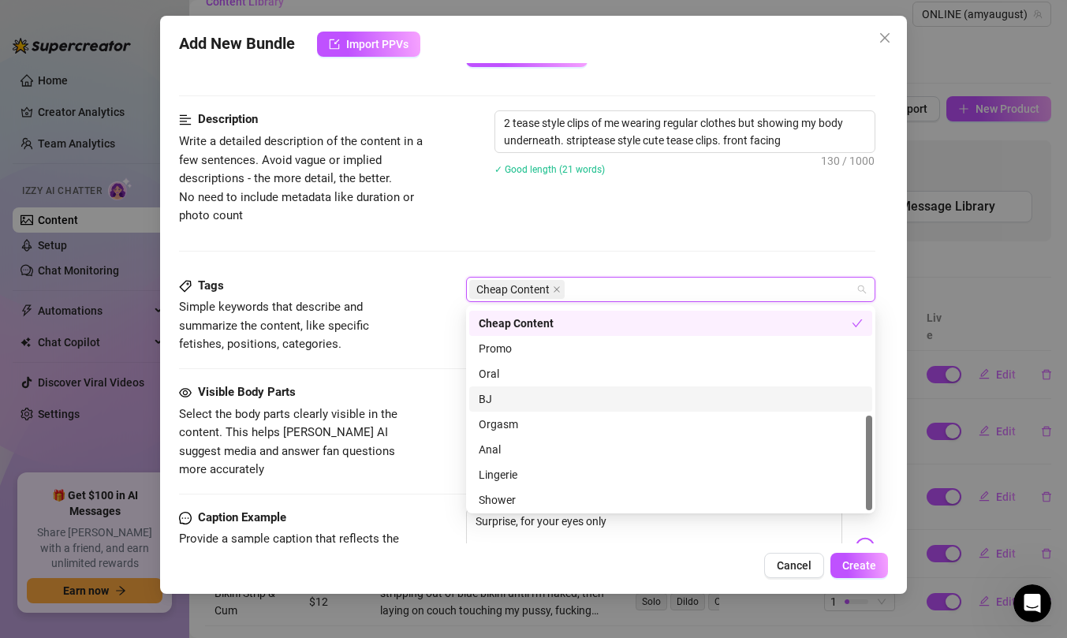
scroll to position [227, 0]
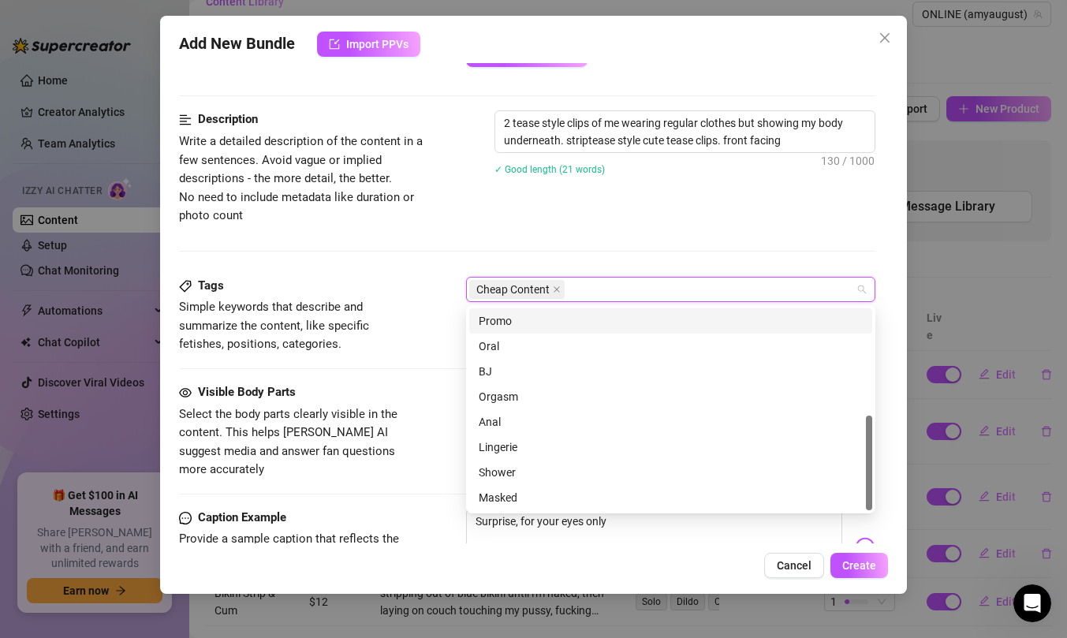
click at [617, 223] on div "Description Write a detailed description of the content in a few sentences. Avo…" at bounding box center [527, 167] width 697 height 114
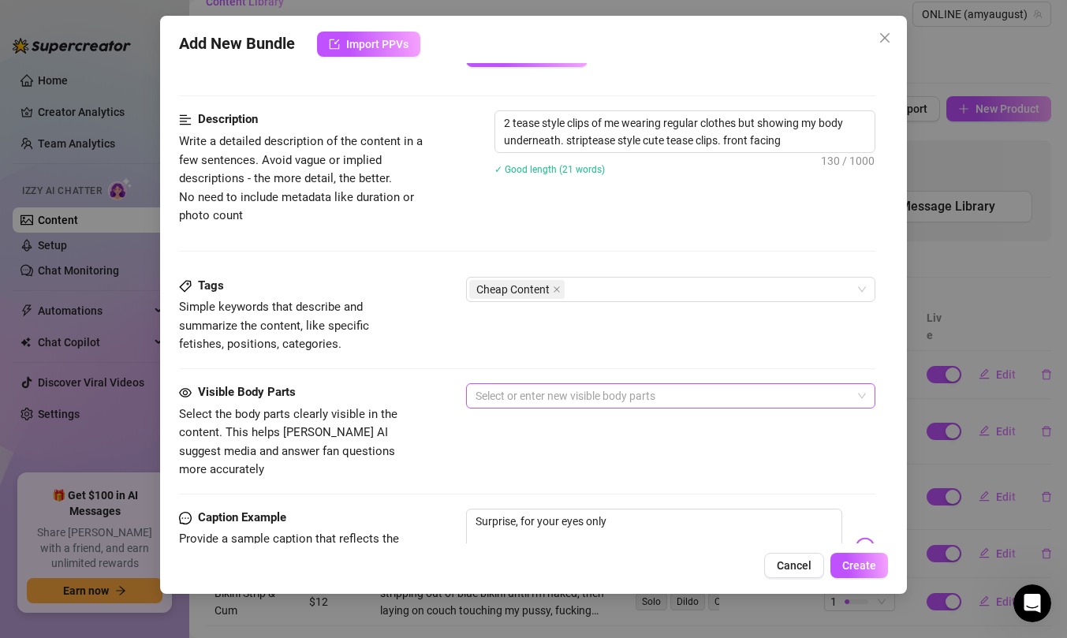
click at [540, 400] on div at bounding box center [662, 396] width 387 height 22
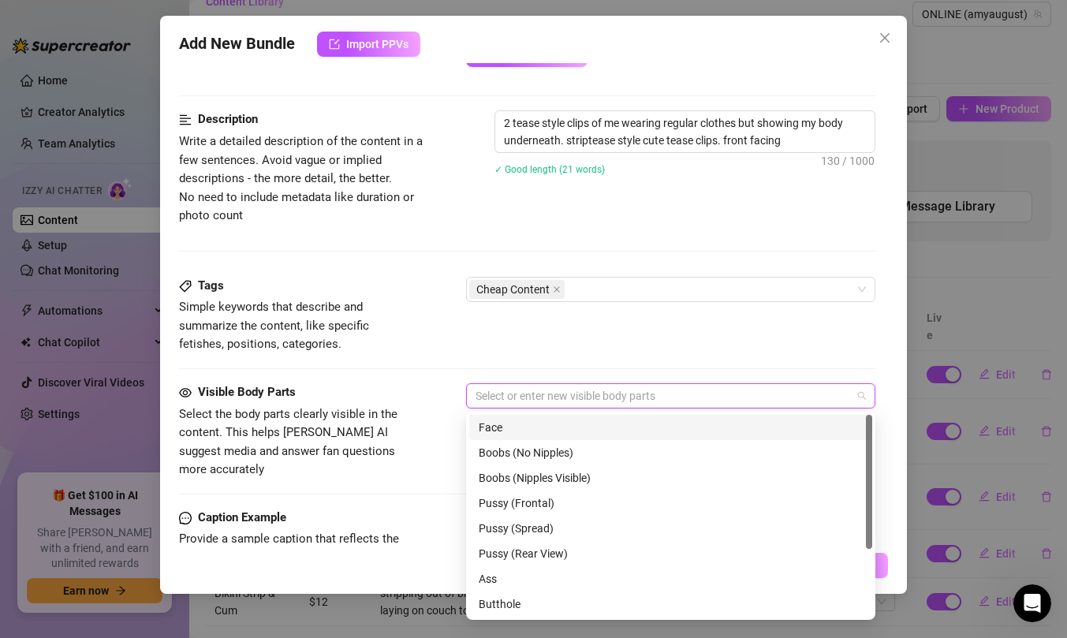
click at [541, 432] on div "Face" at bounding box center [671, 427] width 384 height 17
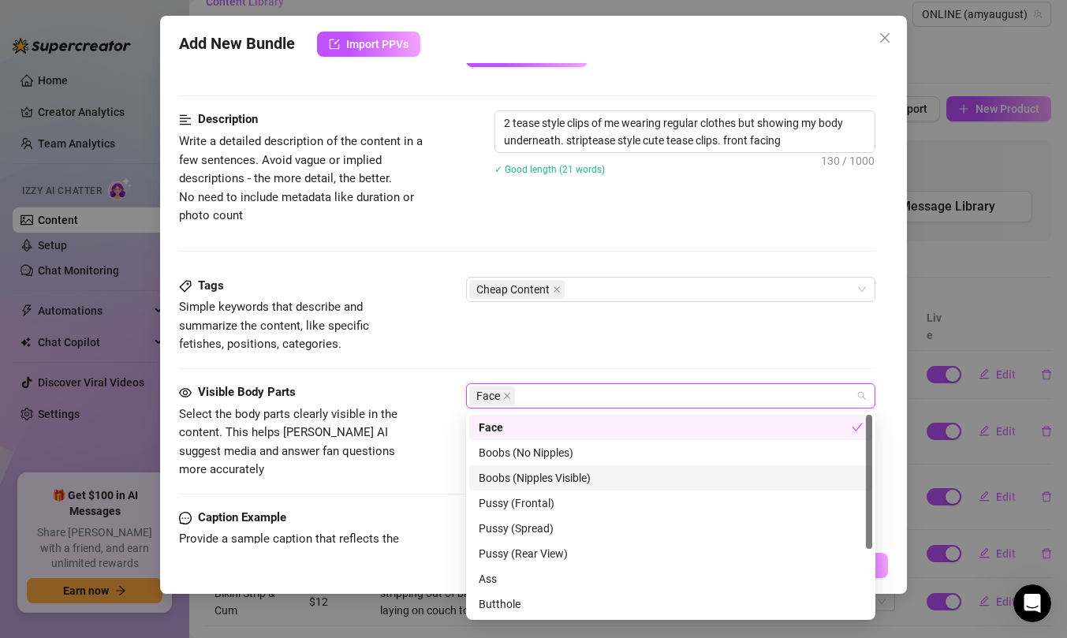
click at [547, 475] on div "Boobs (Nipples Visible)" at bounding box center [671, 477] width 384 height 17
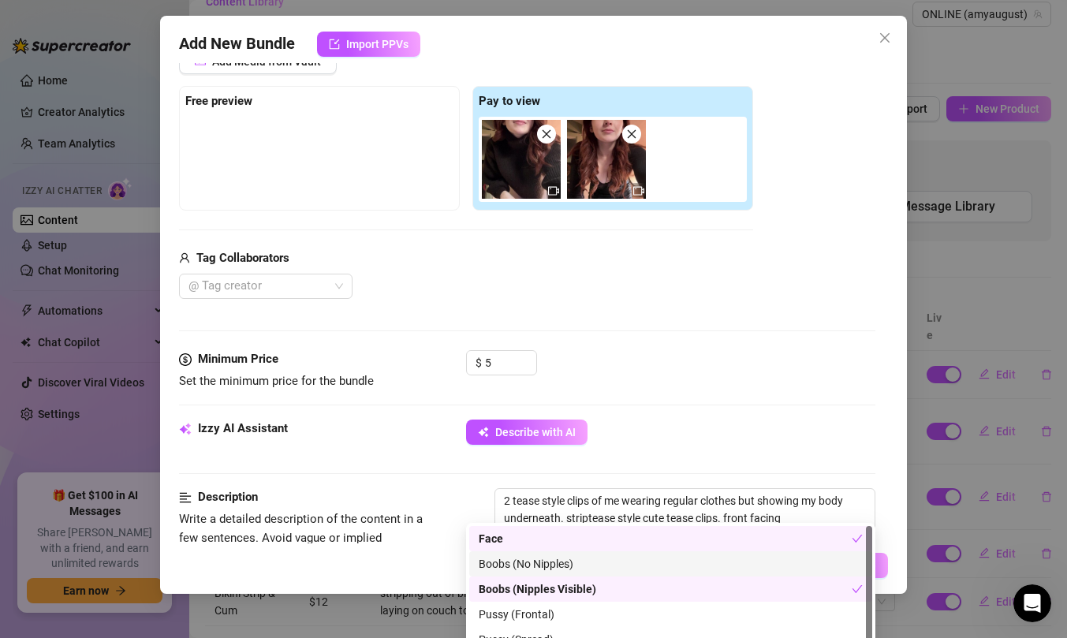
scroll to position [249, 0]
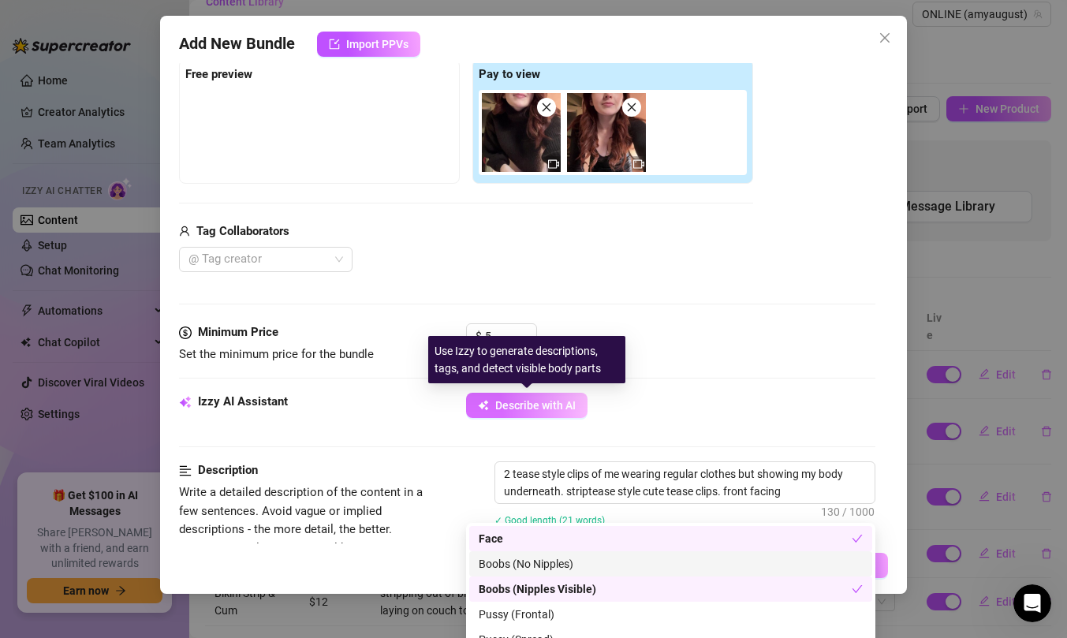
click at [535, 409] on span "Describe with AI" at bounding box center [535, 405] width 80 height 13
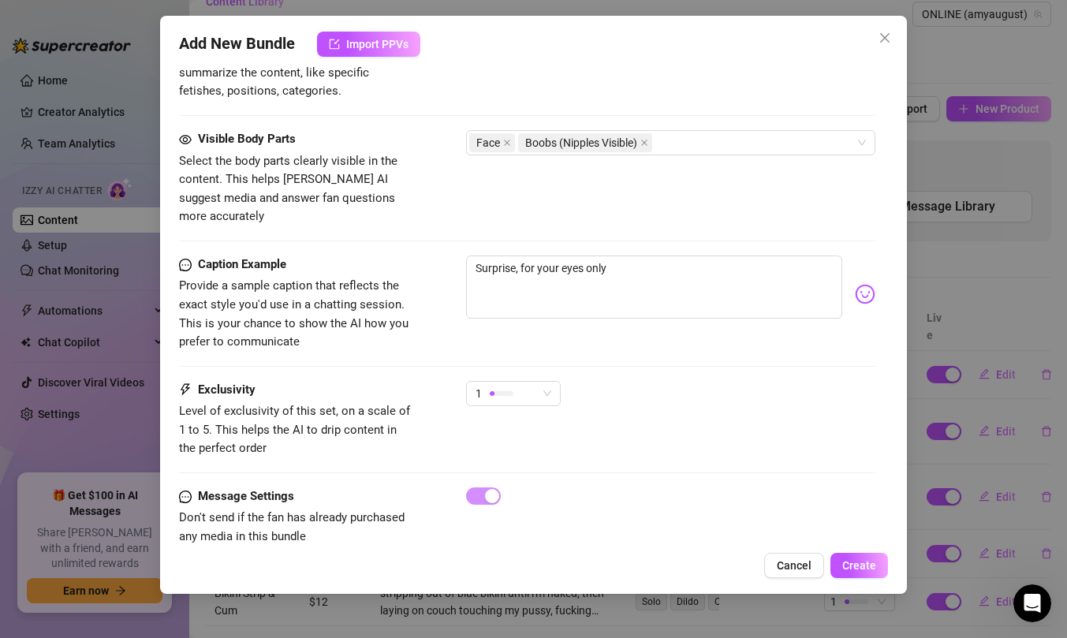
scroll to position [867, 0]
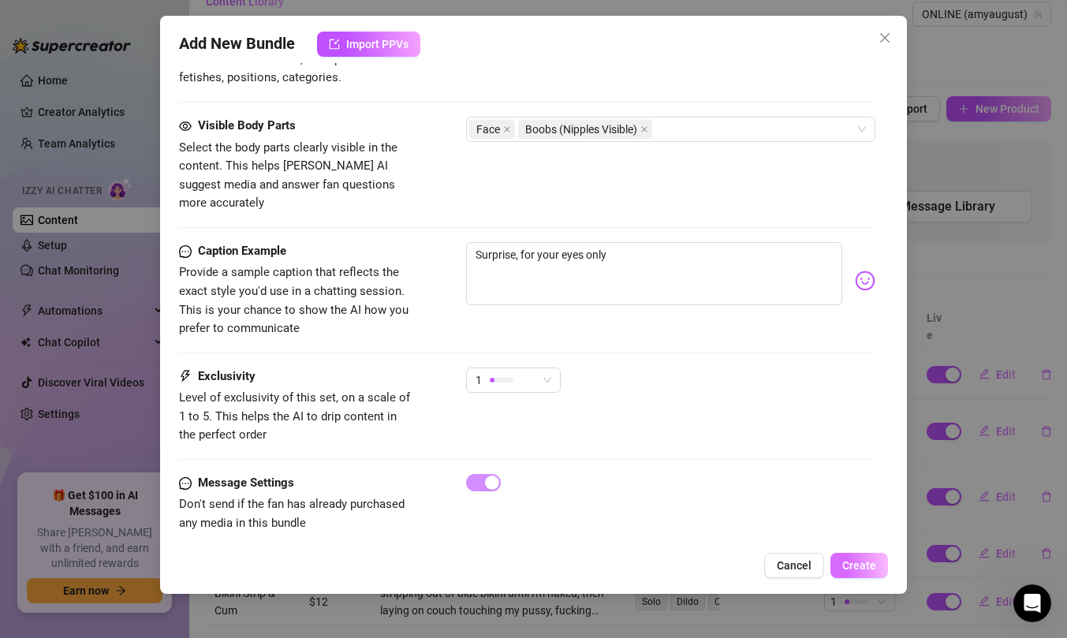
click at [844, 565] on span "Create" at bounding box center [860, 565] width 34 height 13
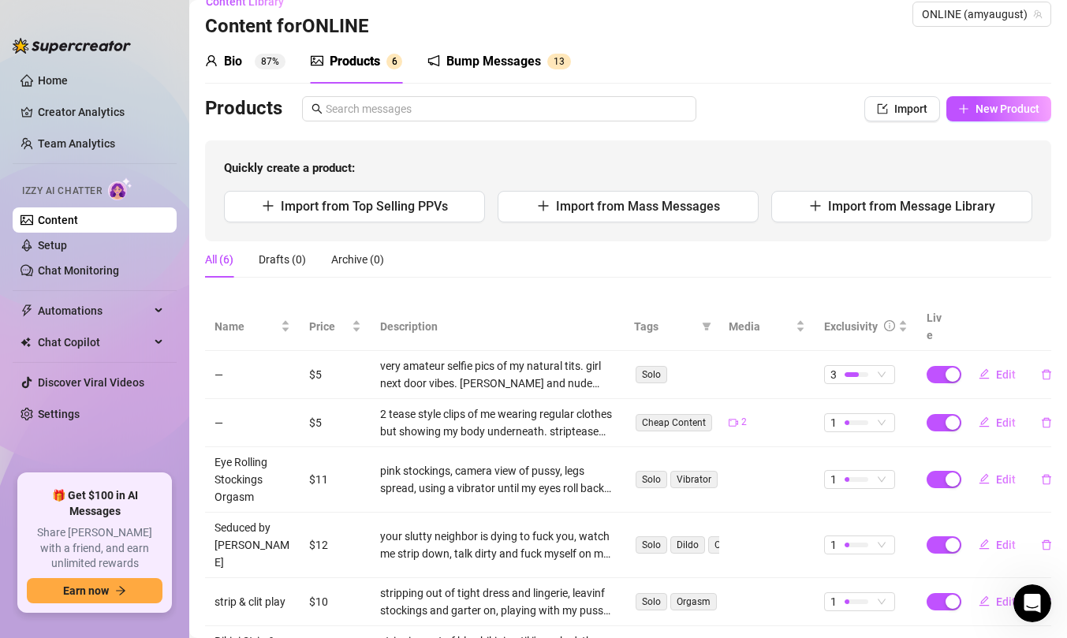
scroll to position [70, 0]
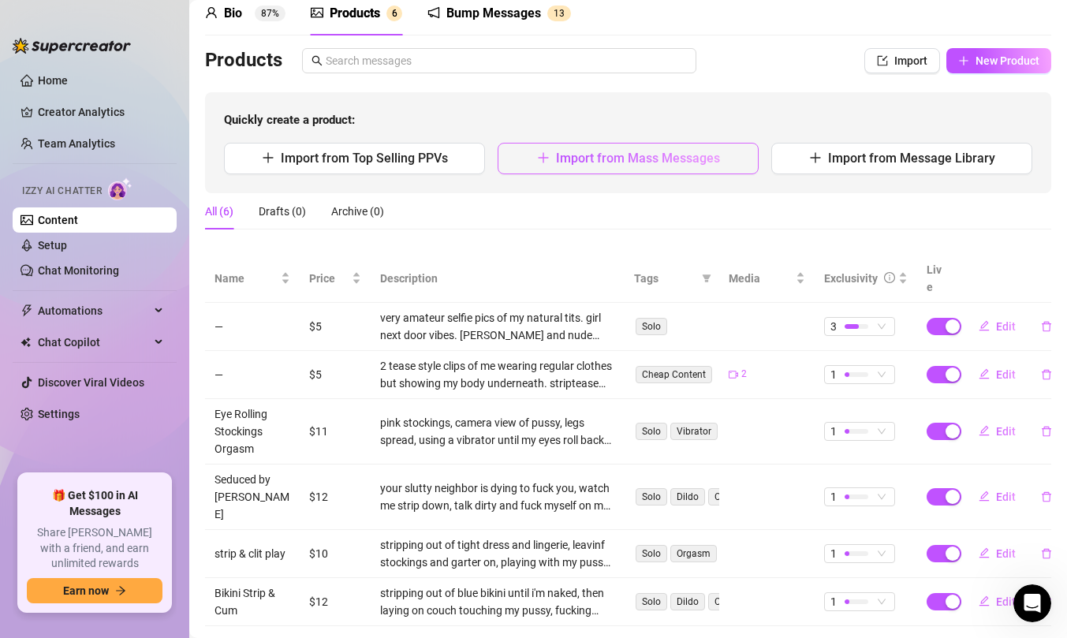
click at [662, 158] on span "Import from Mass Messages" at bounding box center [638, 158] width 164 height 15
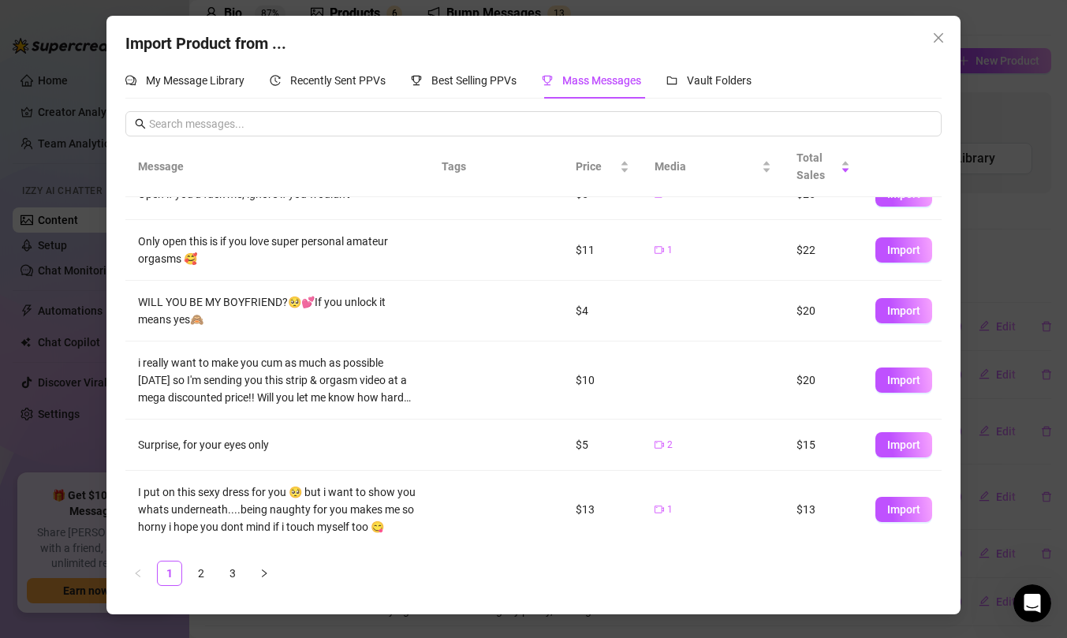
scroll to position [241, 0]
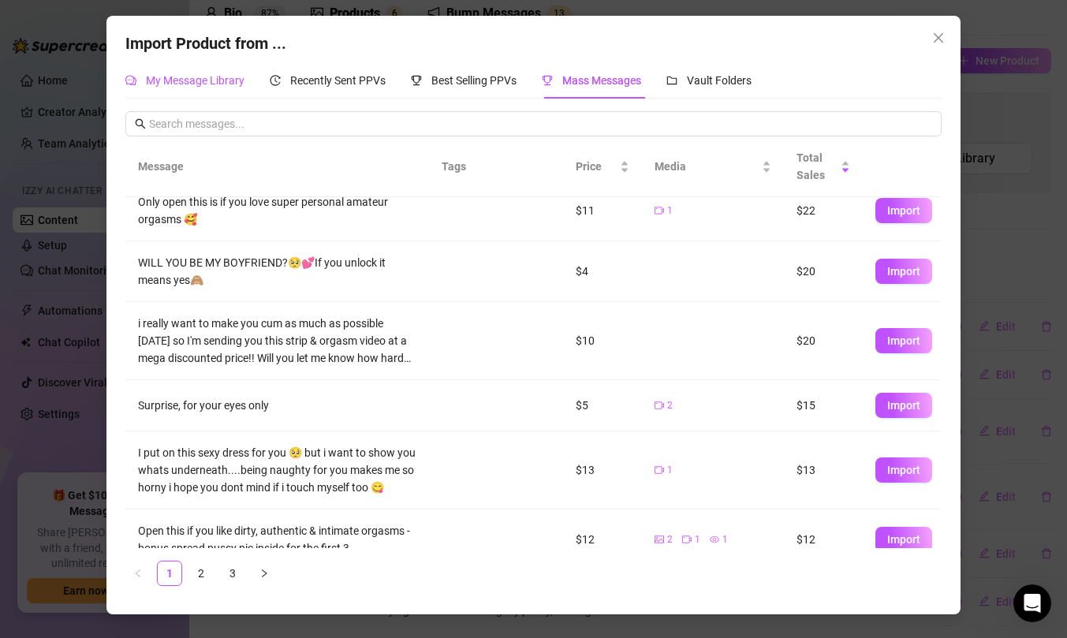
click at [241, 88] on div "My Message Library" at bounding box center [184, 80] width 119 height 17
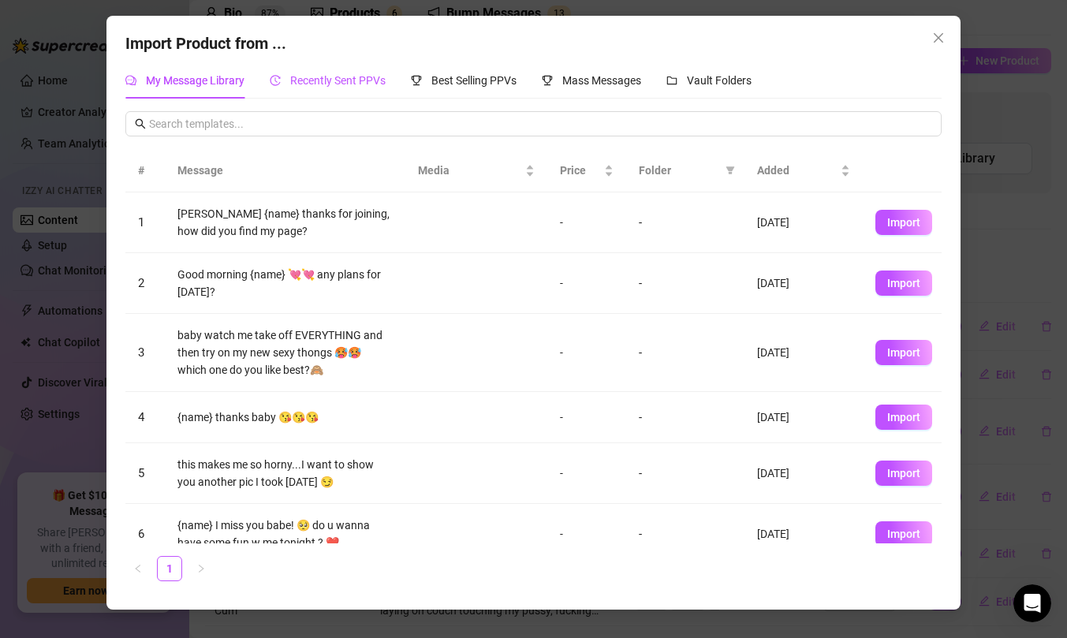
click at [377, 86] on span "Recently Sent PPVs" at bounding box center [337, 80] width 95 height 13
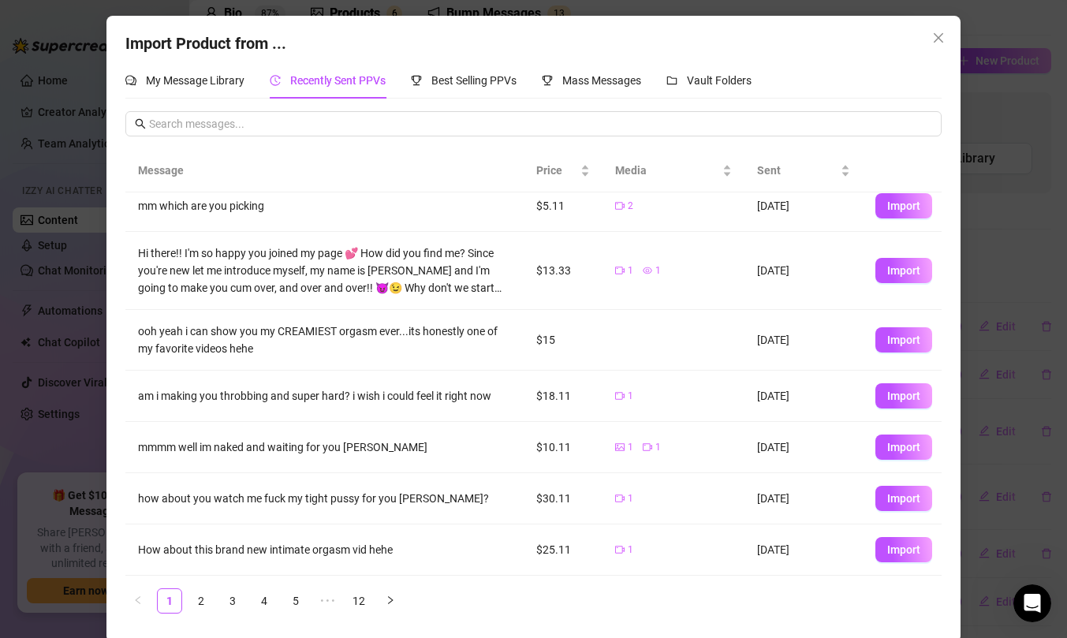
scroll to position [4, 0]
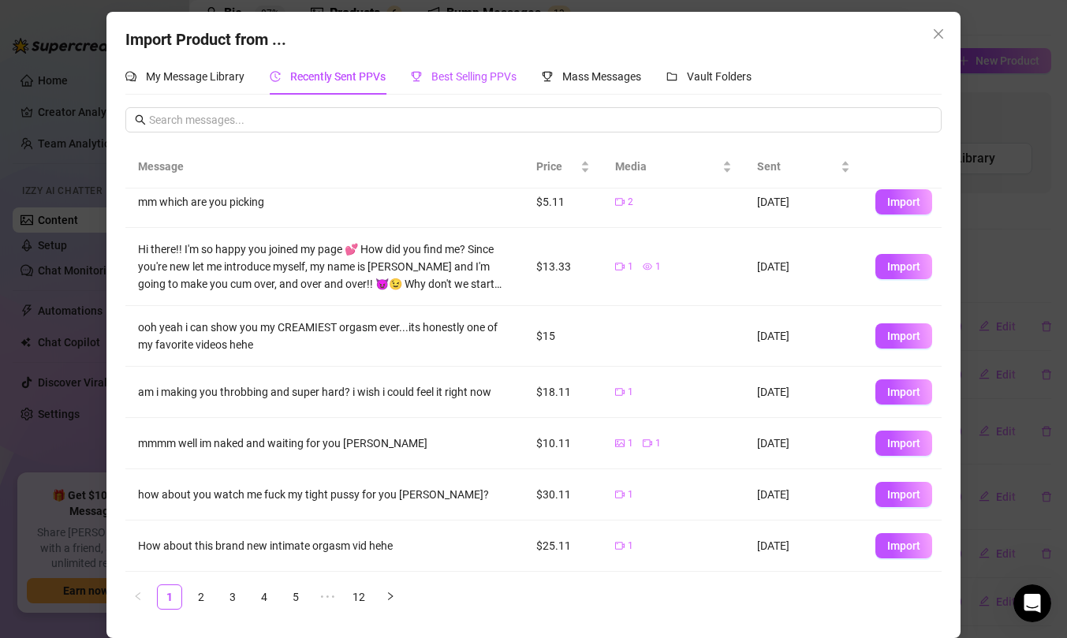
click at [468, 79] on span "Best Selling PPVs" at bounding box center [474, 76] width 85 height 13
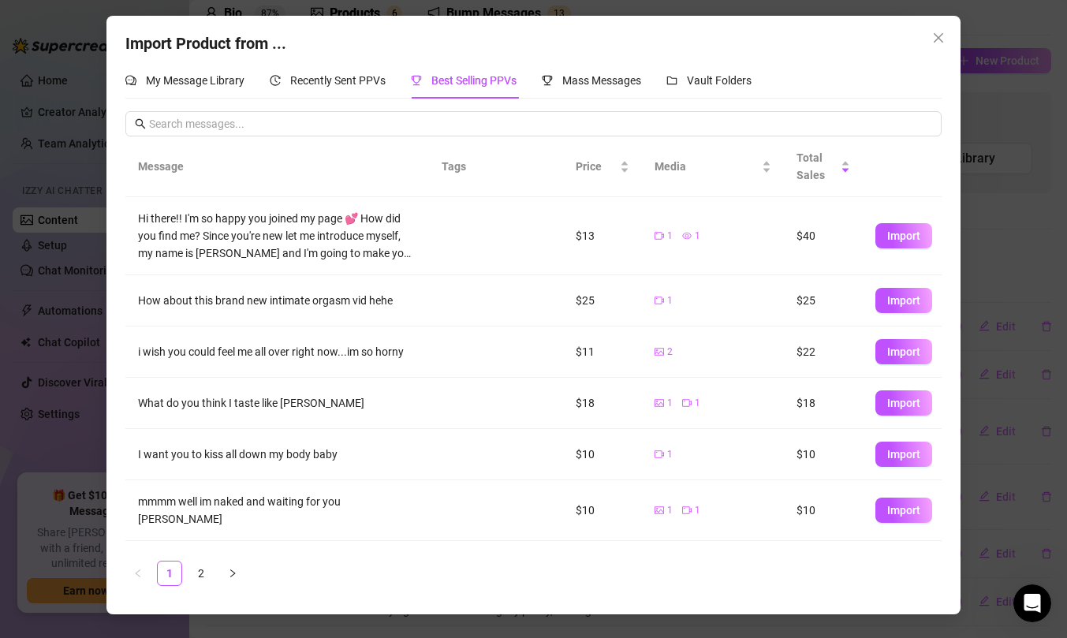
scroll to position [189, 0]
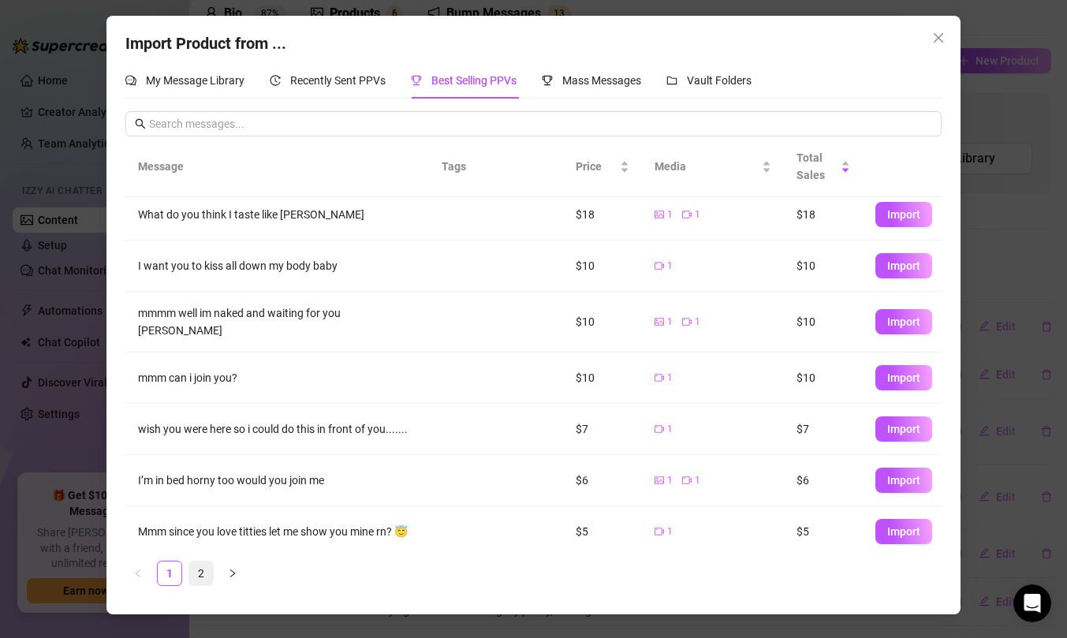
click at [200, 575] on link "2" at bounding box center [201, 574] width 24 height 24
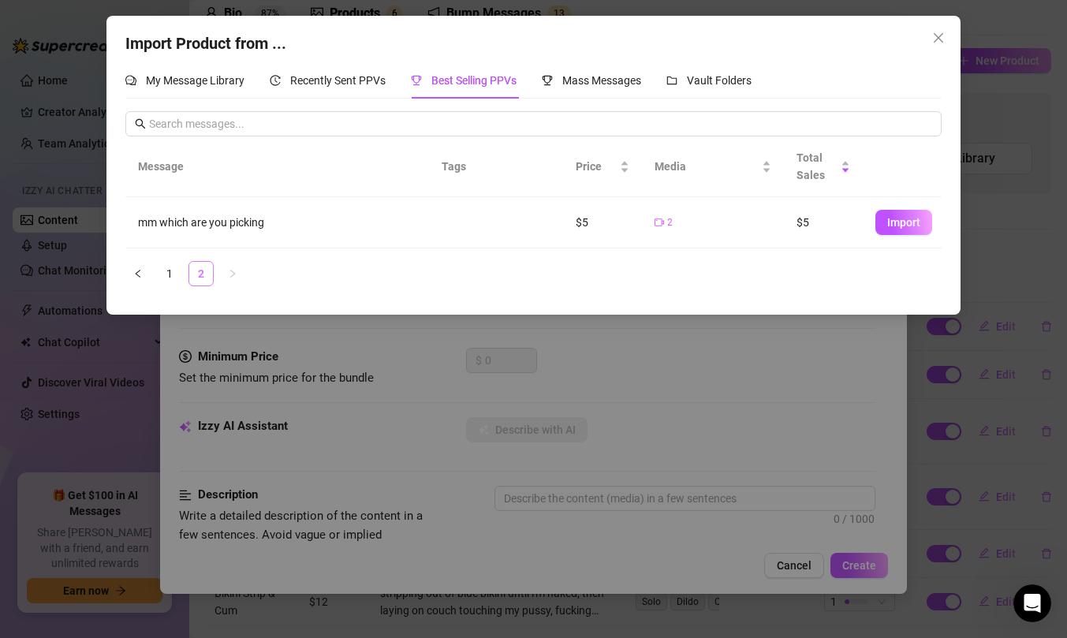
scroll to position [0, 0]
click at [596, 77] on span "Mass Messages" at bounding box center [602, 80] width 79 height 13
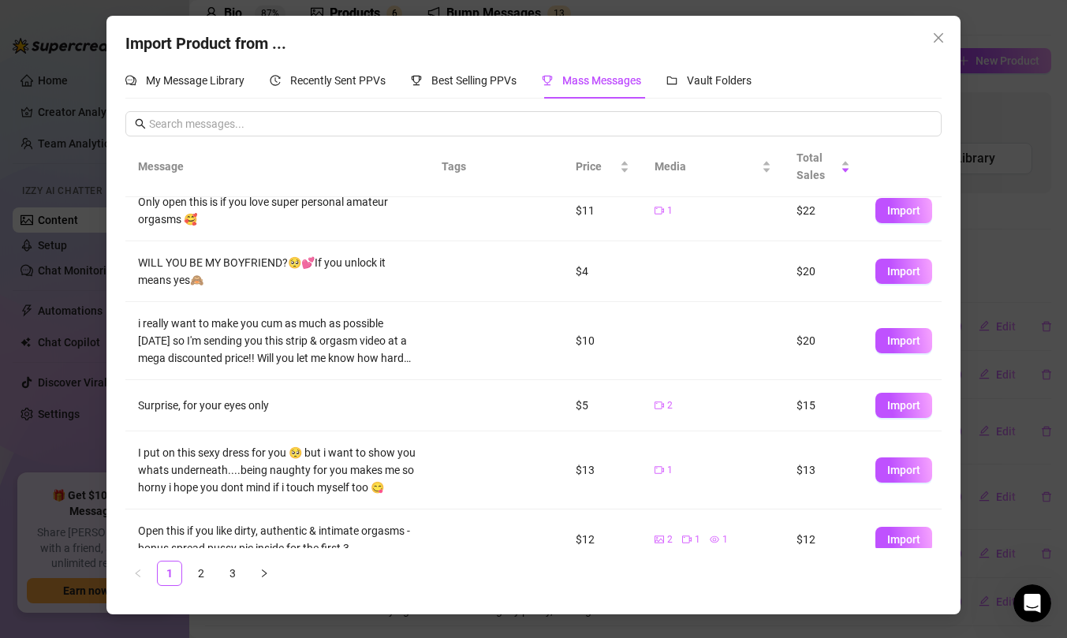
scroll to position [263, 0]
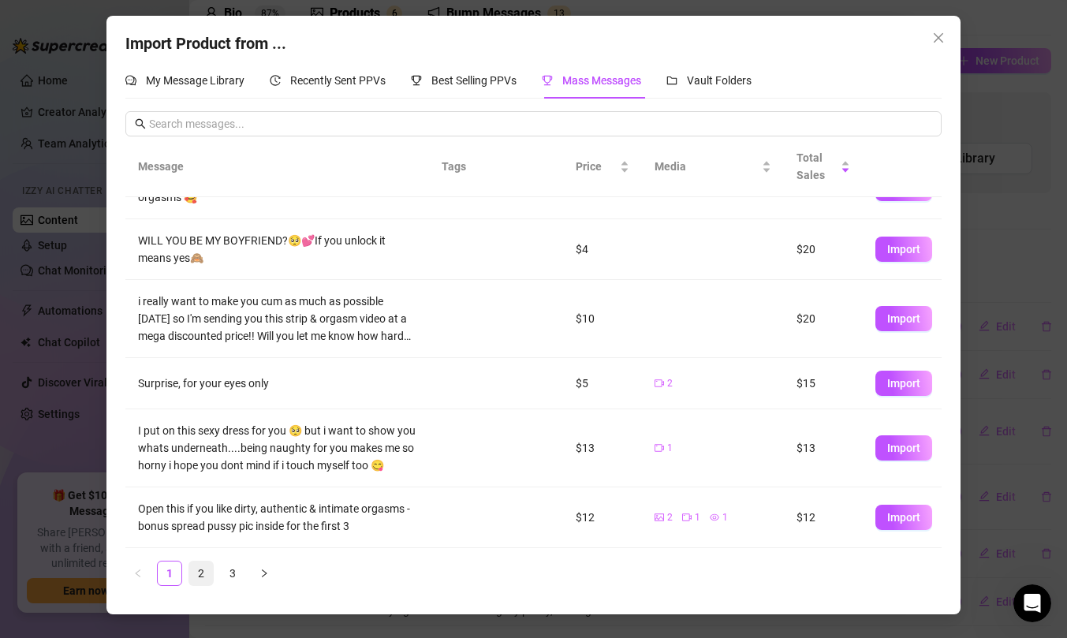
click at [202, 579] on link "2" at bounding box center [201, 574] width 24 height 24
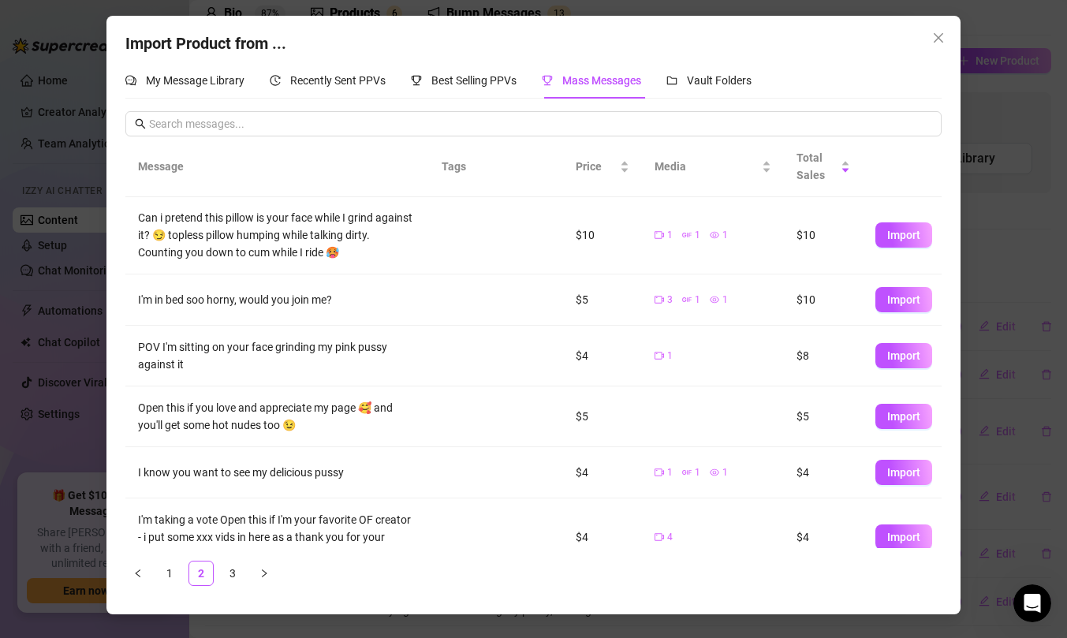
scroll to position [121, 0]
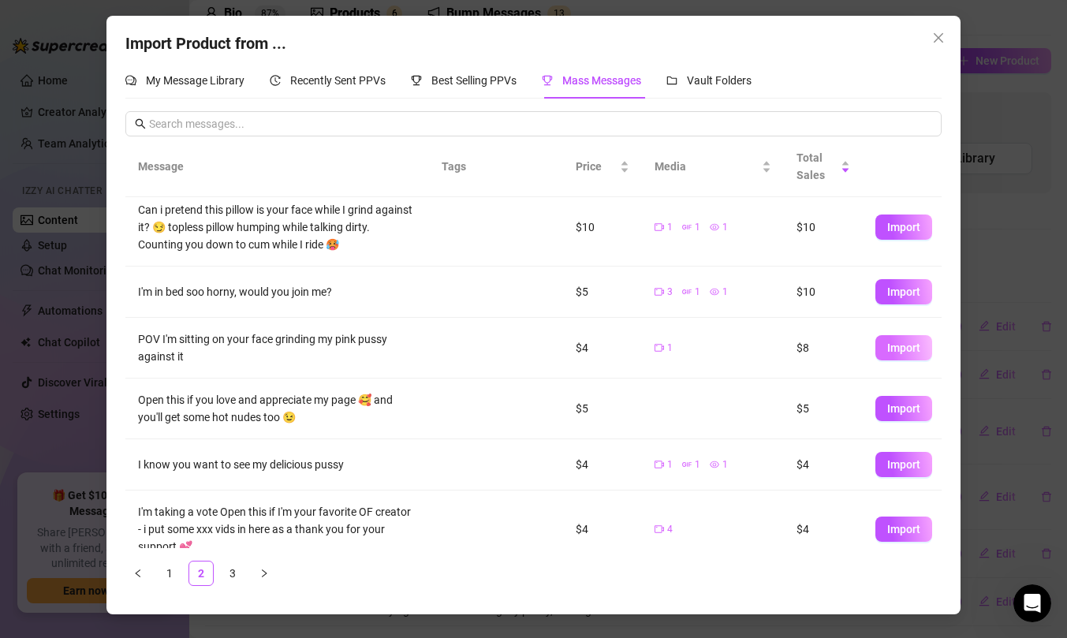
click at [898, 352] on span "Import" at bounding box center [904, 348] width 33 height 13
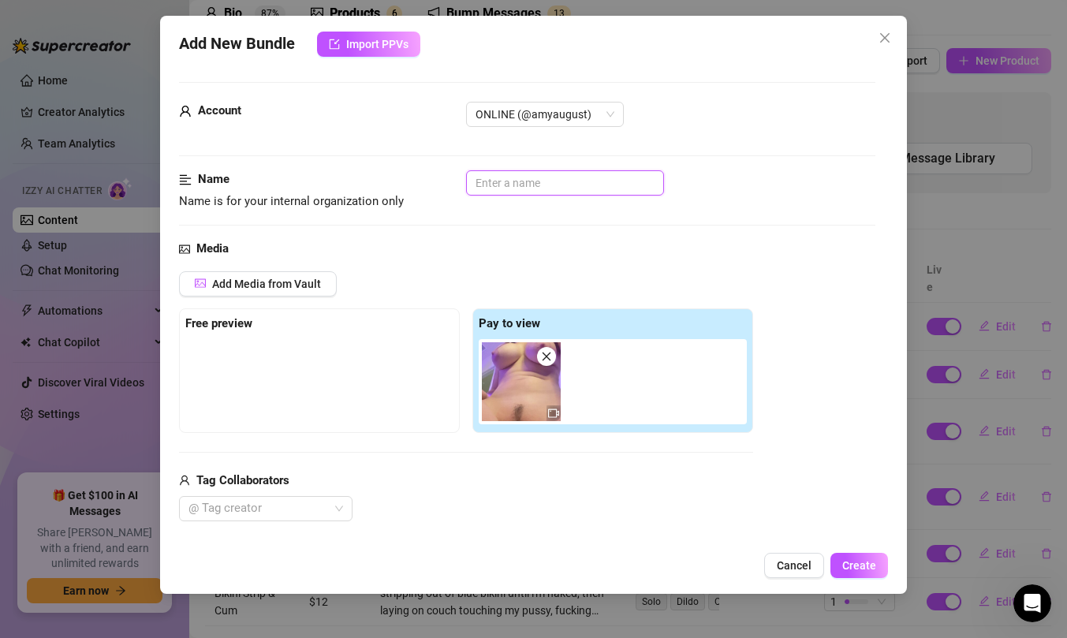
click at [586, 178] on input "text" at bounding box center [565, 182] width 198 height 25
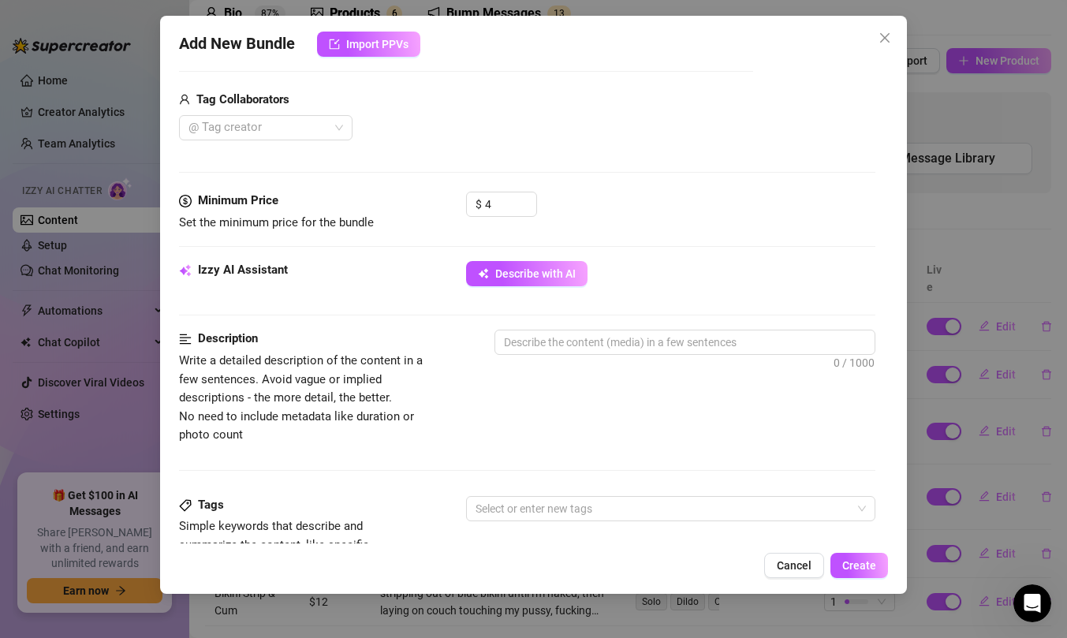
scroll to position [418, 0]
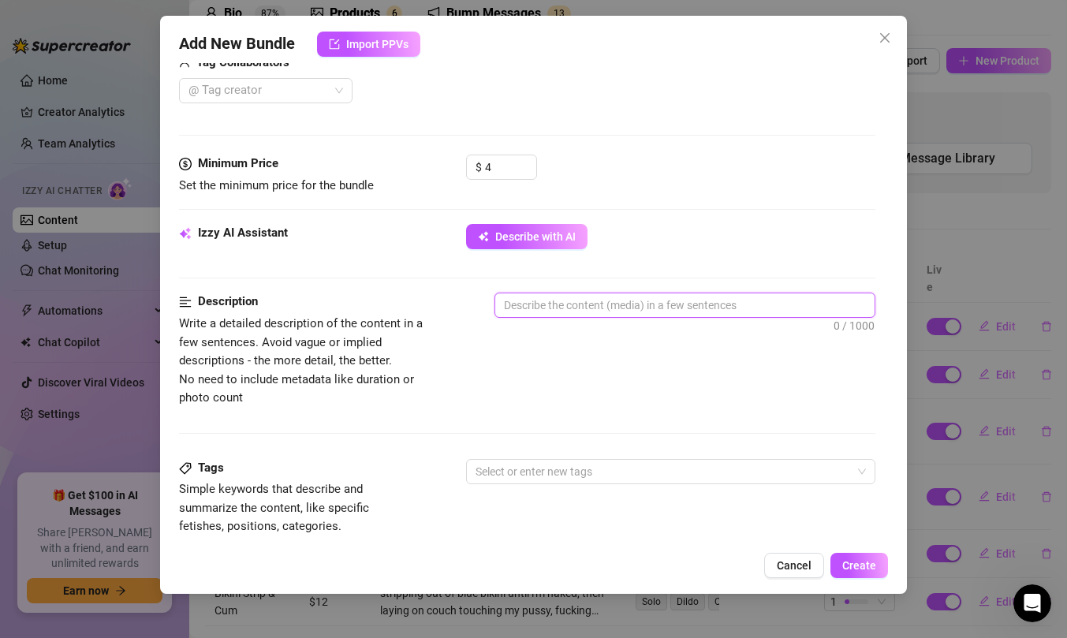
click at [557, 298] on textarea at bounding box center [684, 305] width 379 height 24
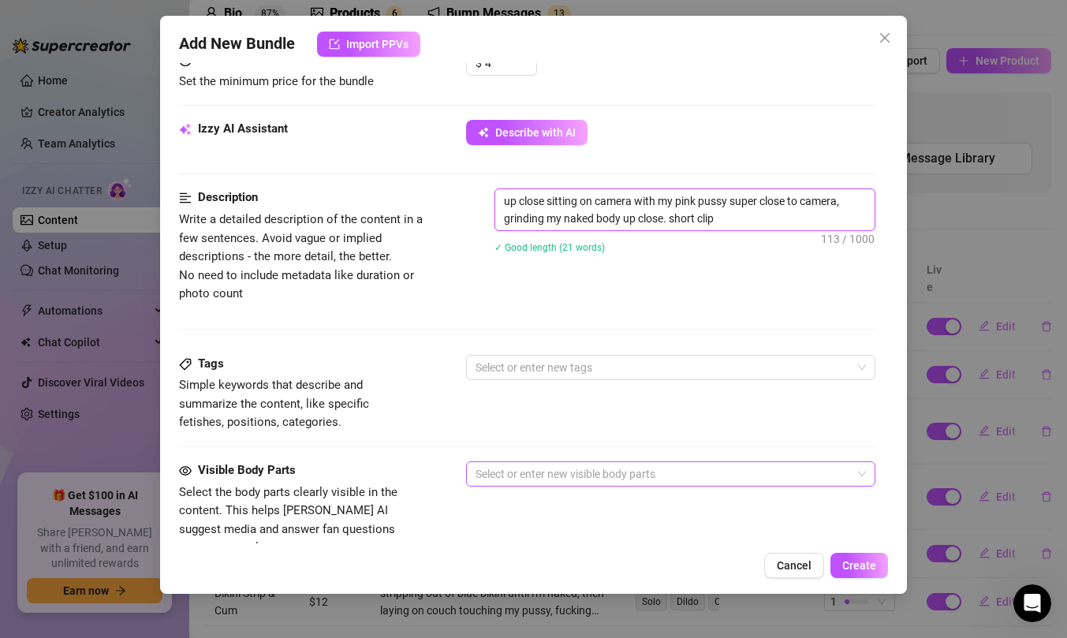
scroll to position [596, 0]
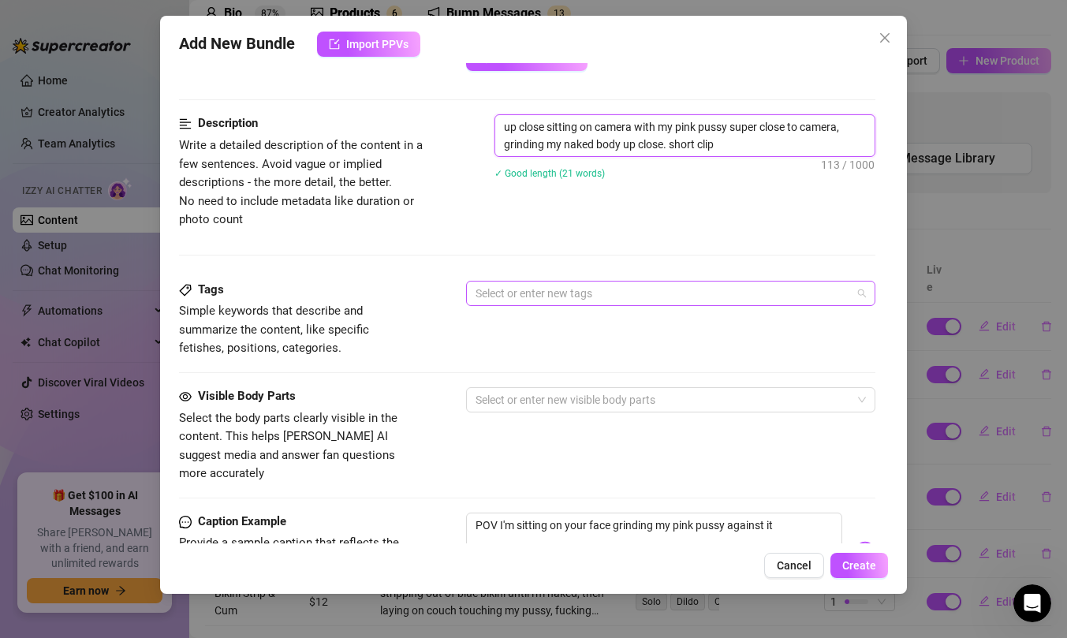
click at [577, 286] on div at bounding box center [662, 293] width 387 height 22
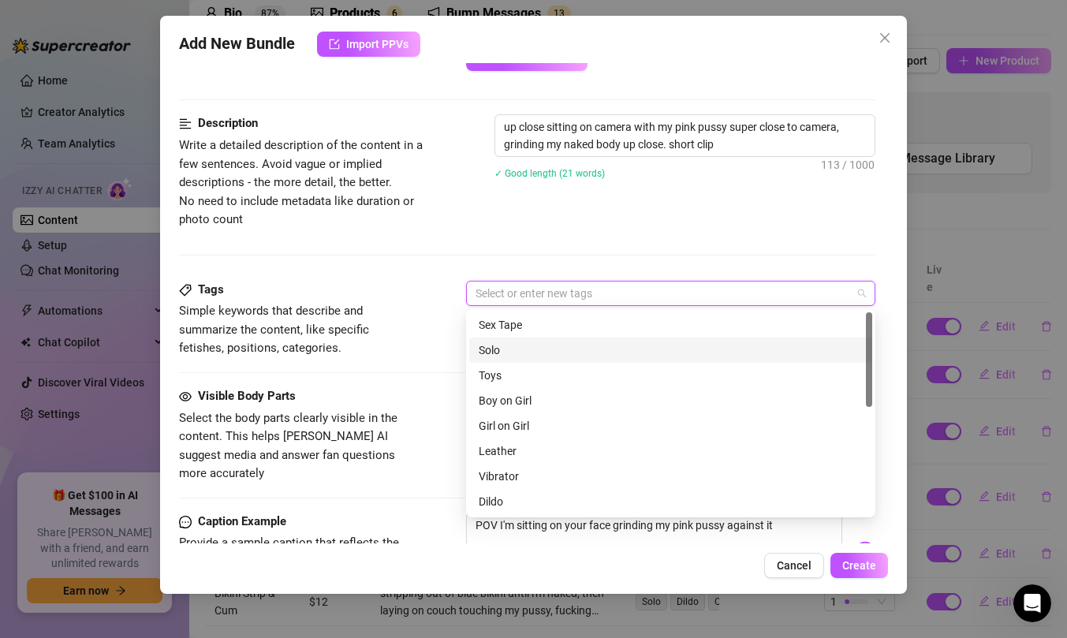
click at [566, 354] on div "Solo" at bounding box center [671, 350] width 384 height 17
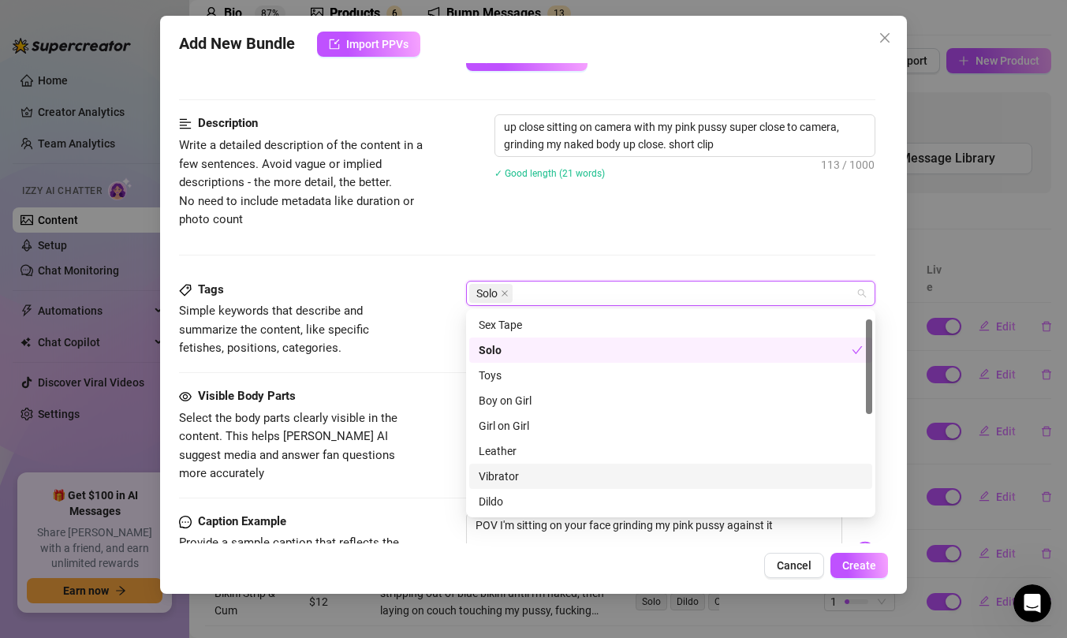
scroll to position [227, 0]
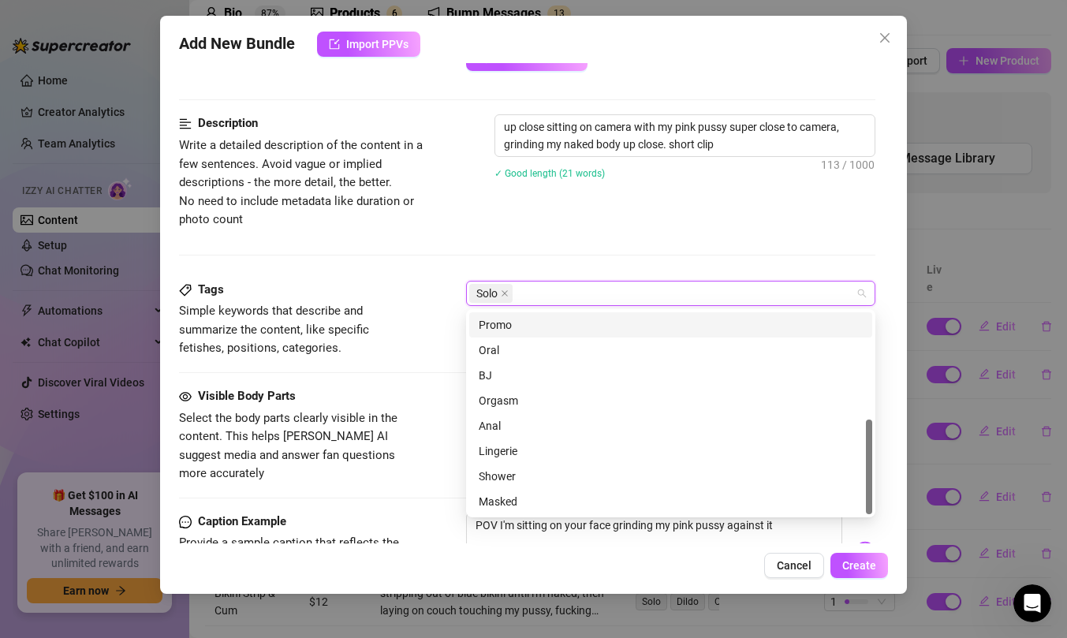
click at [611, 226] on div "Description Write a detailed description of the content in a few sentences. Avo…" at bounding box center [527, 171] width 697 height 114
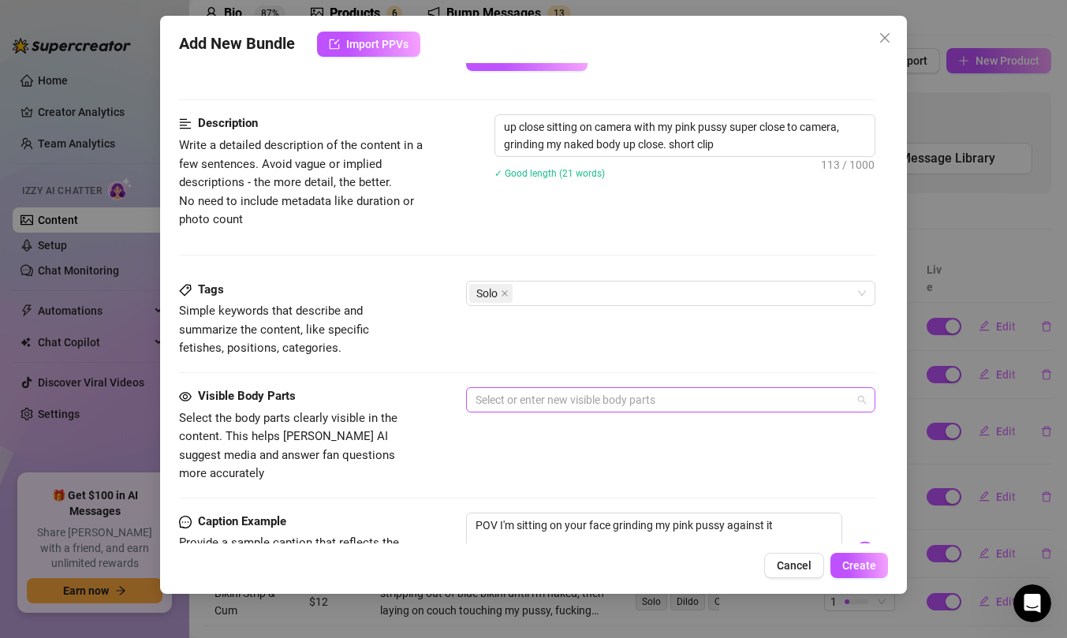
click at [544, 400] on div at bounding box center [662, 400] width 387 height 22
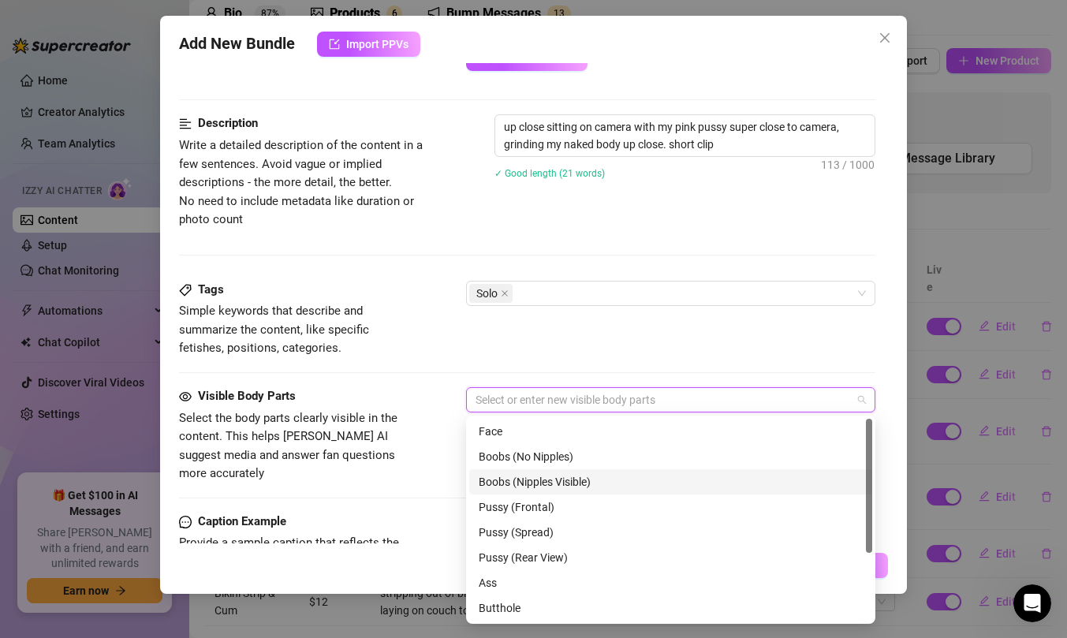
click at [548, 477] on div "Boobs (Nipples Visible)" at bounding box center [671, 481] width 384 height 17
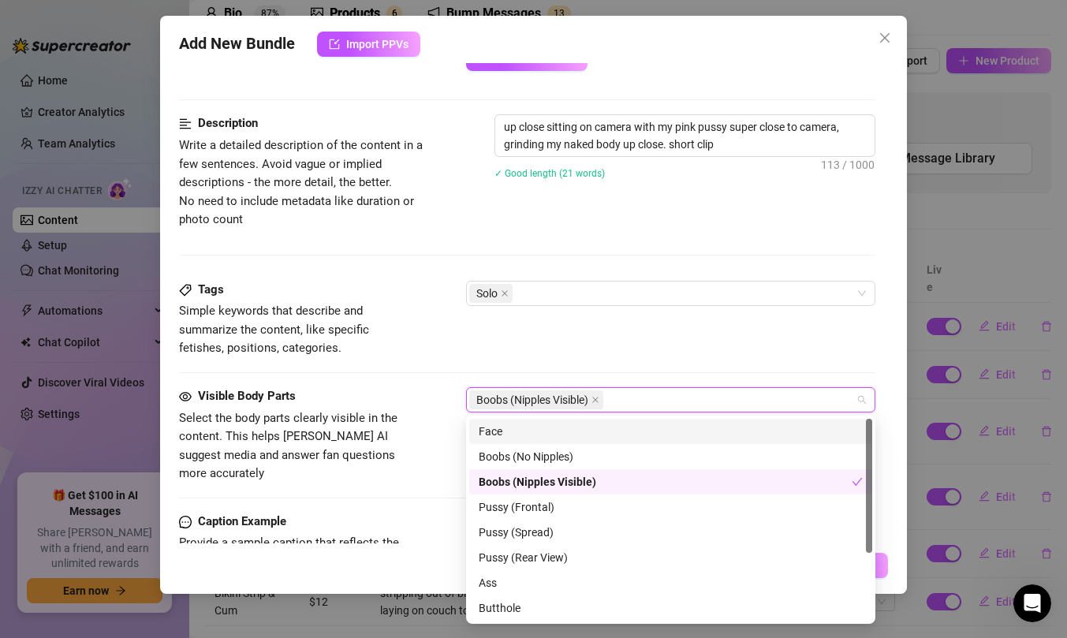
click at [530, 428] on div "Face" at bounding box center [671, 431] width 384 height 17
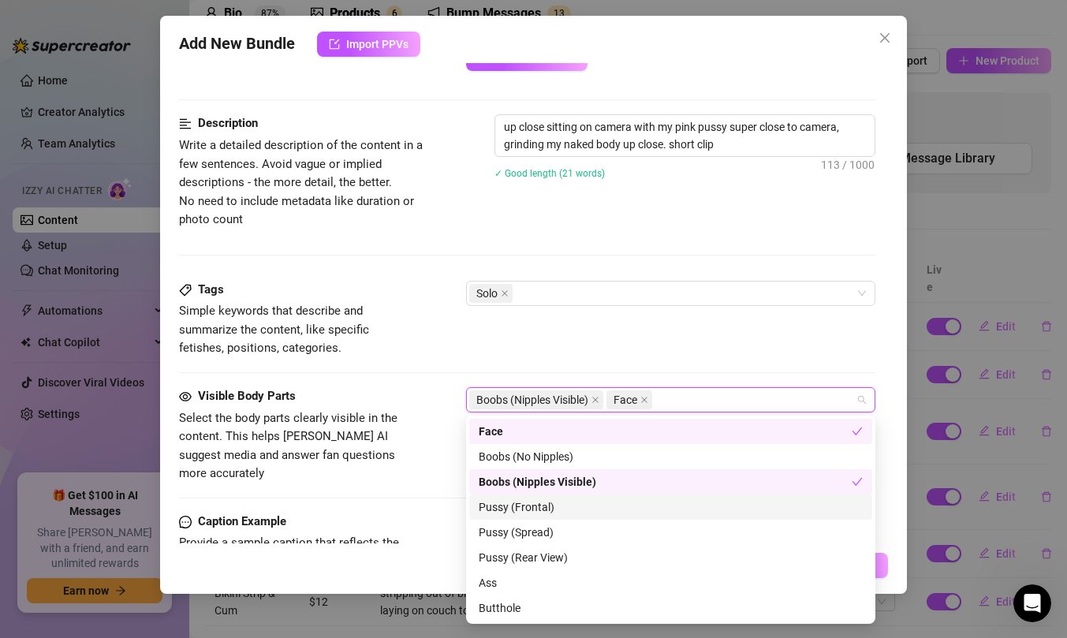
click at [520, 515] on div "Pussy (Frontal)" at bounding box center [671, 507] width 384 height 17
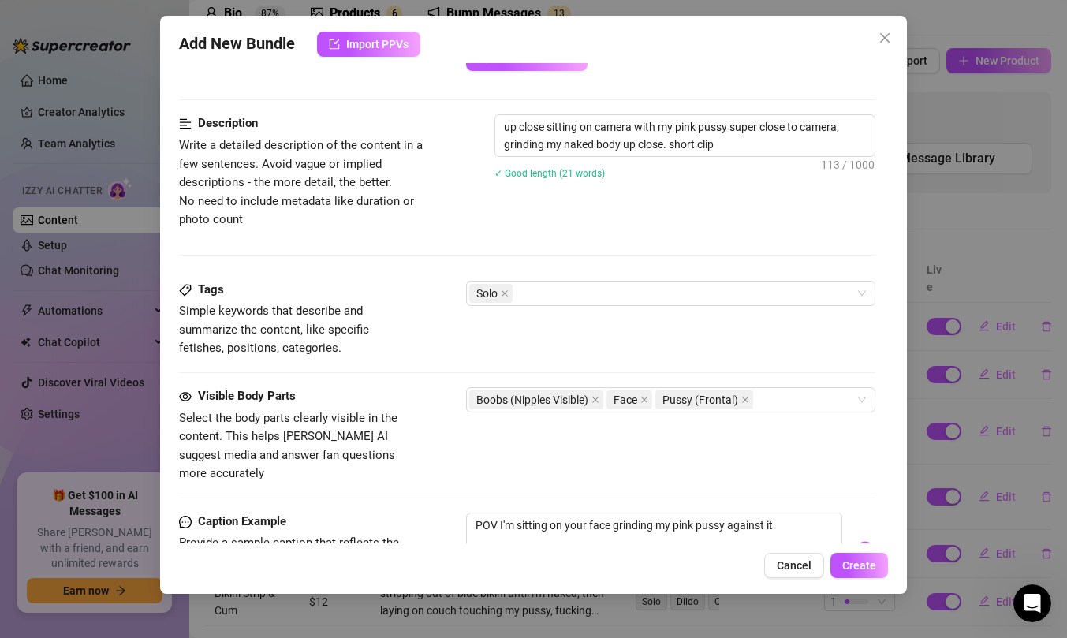
click at [574, 333] on div "Tags Simple keywords that describe and summarize the content, like specific fet…" at bounding box center [527, 319] width 697 height 77
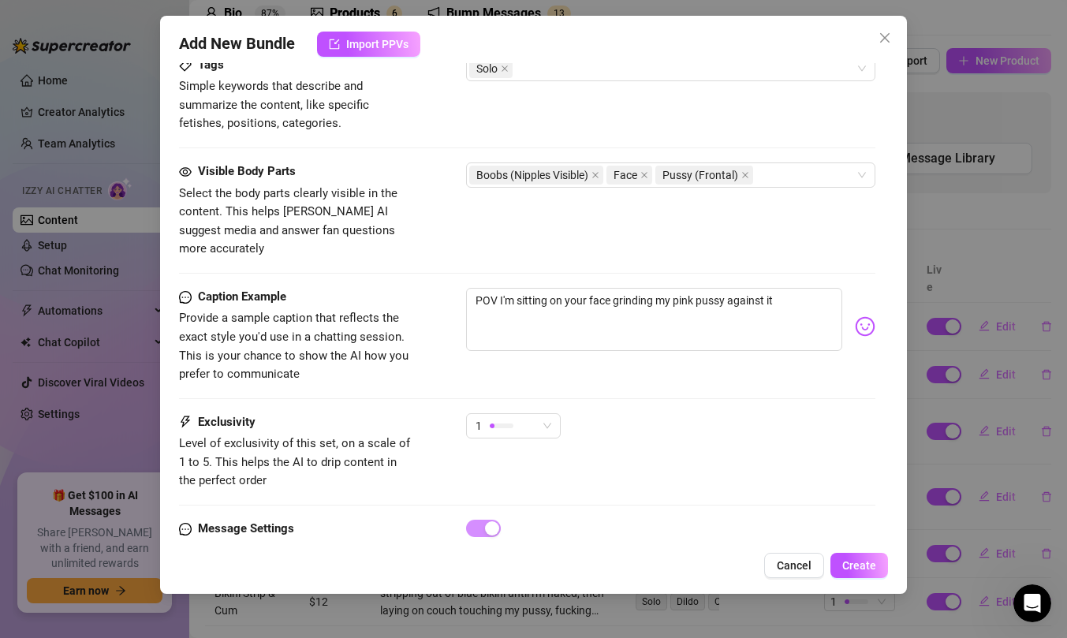
scroll to position [867, 0]
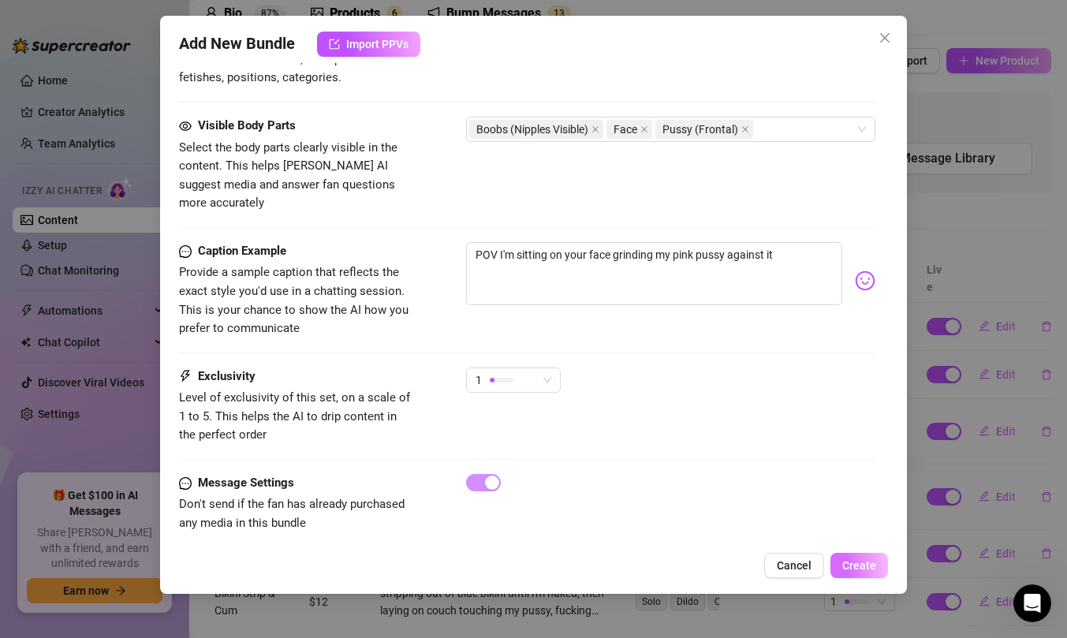
click at [872, 563] on span "Create" at bounding box center [860, 565] width 34 height 13
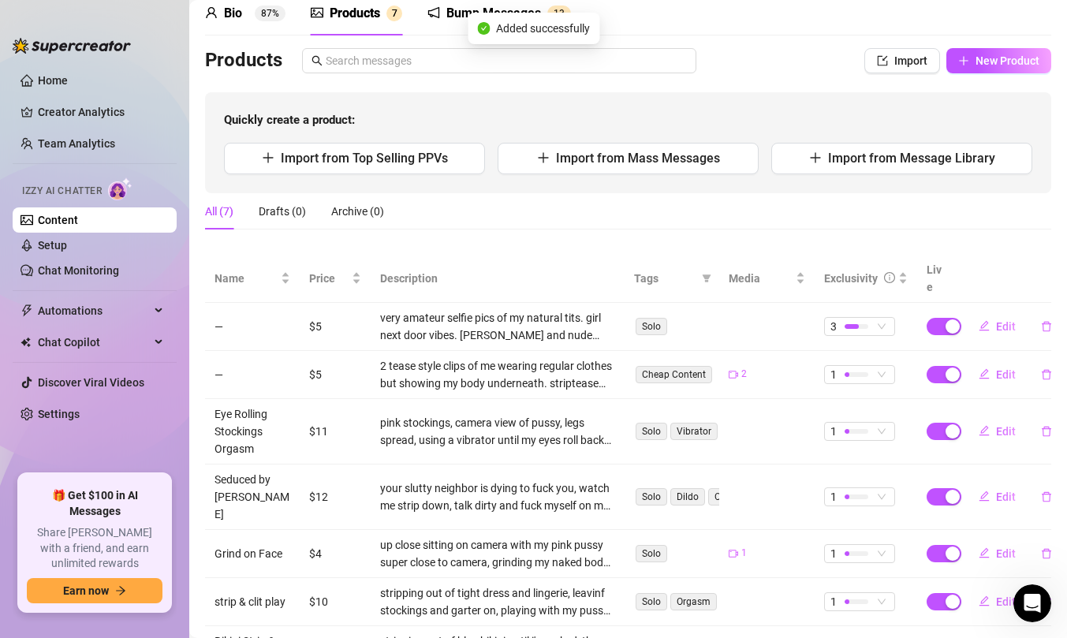
scroll to position [118, 0]
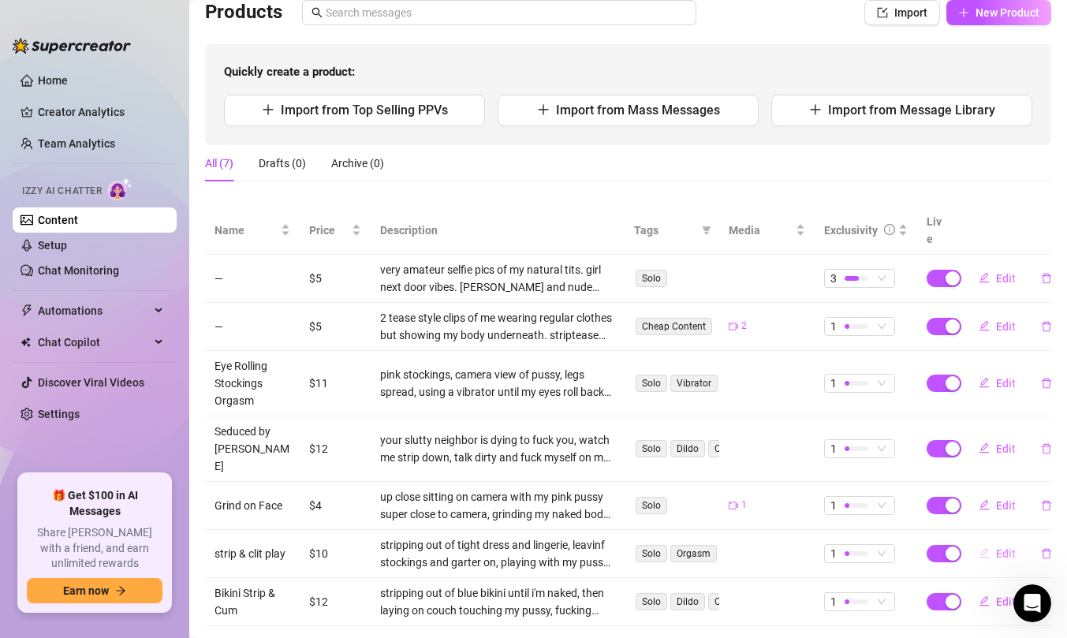
click at [992, 541] on button "Edit" at bounding box center [997, 553] width 62 height 25
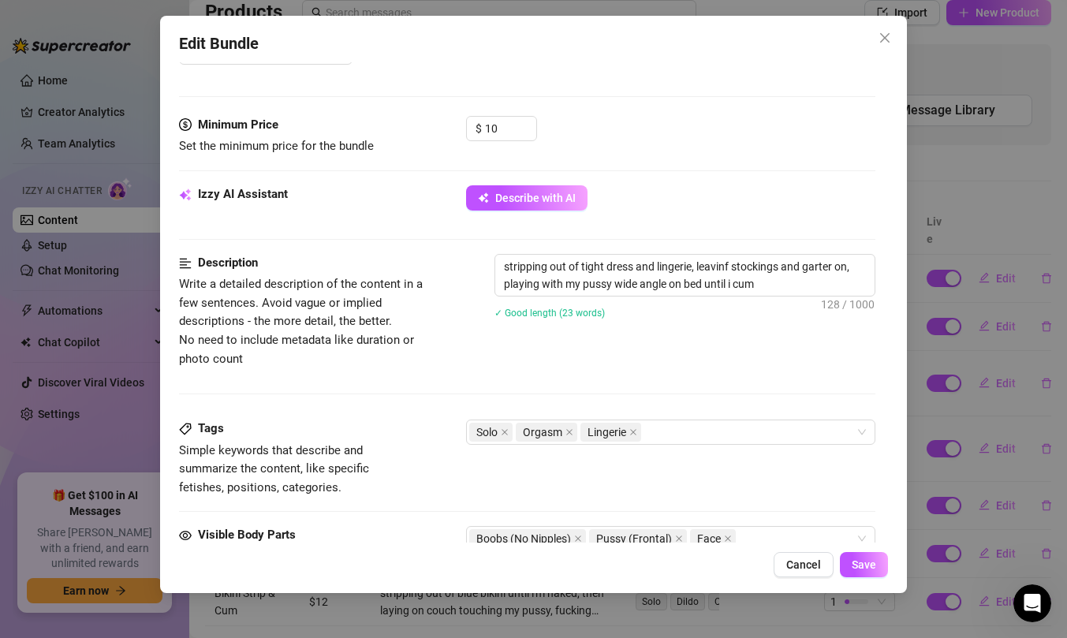
scroll to position [590, 0]
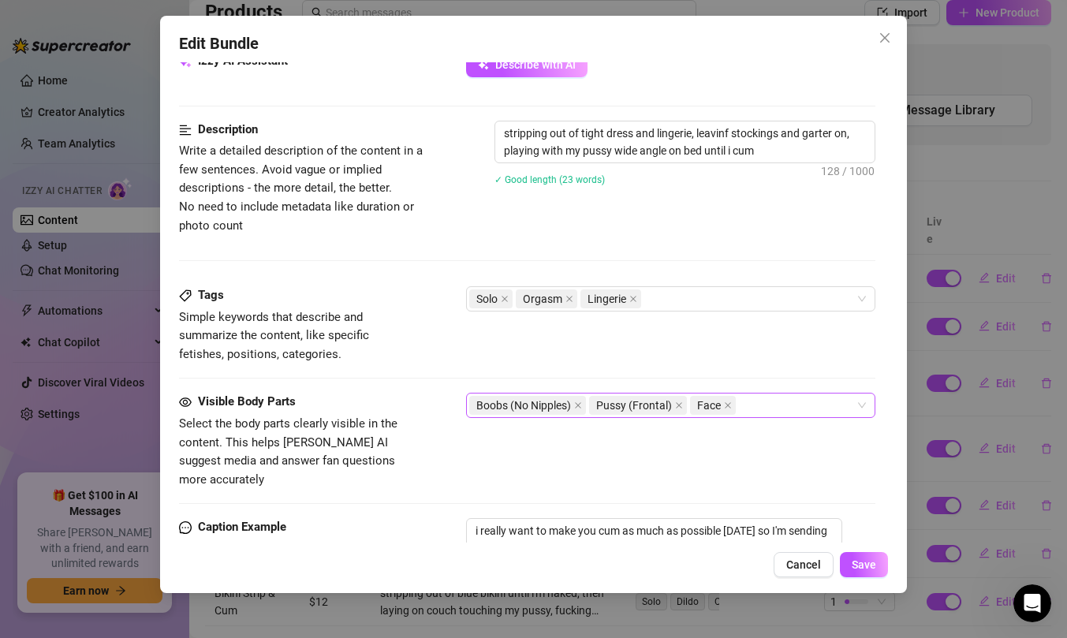
click at [747, 409] on div "Boobs (No Nipples) Pussy (Frontal) Face" at bounding box center [662, 405] width 387 height 22
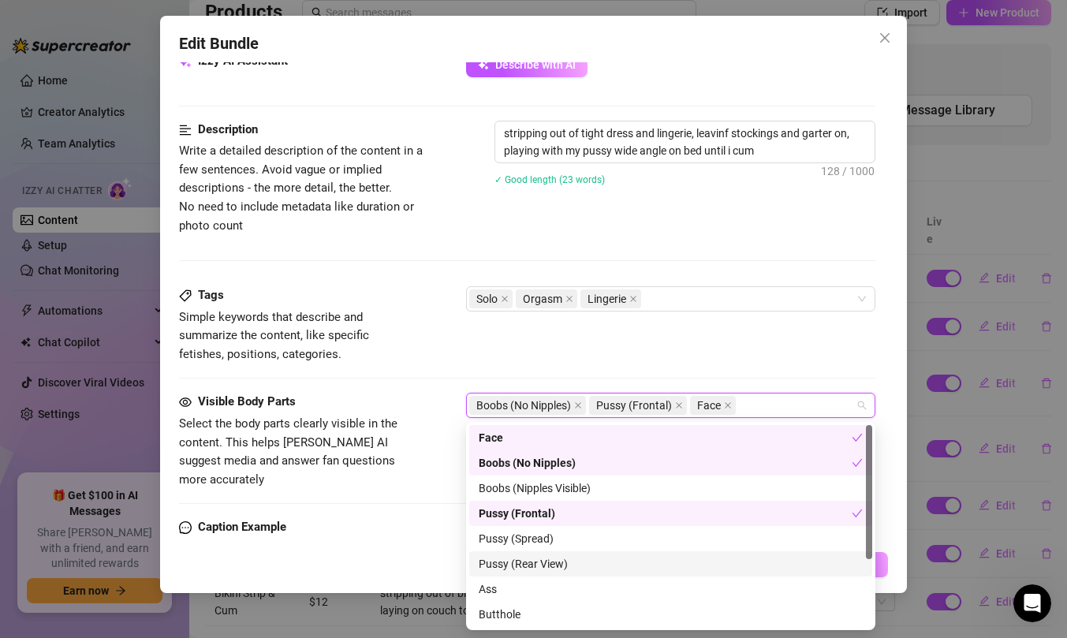
scroll to position [101, 0]
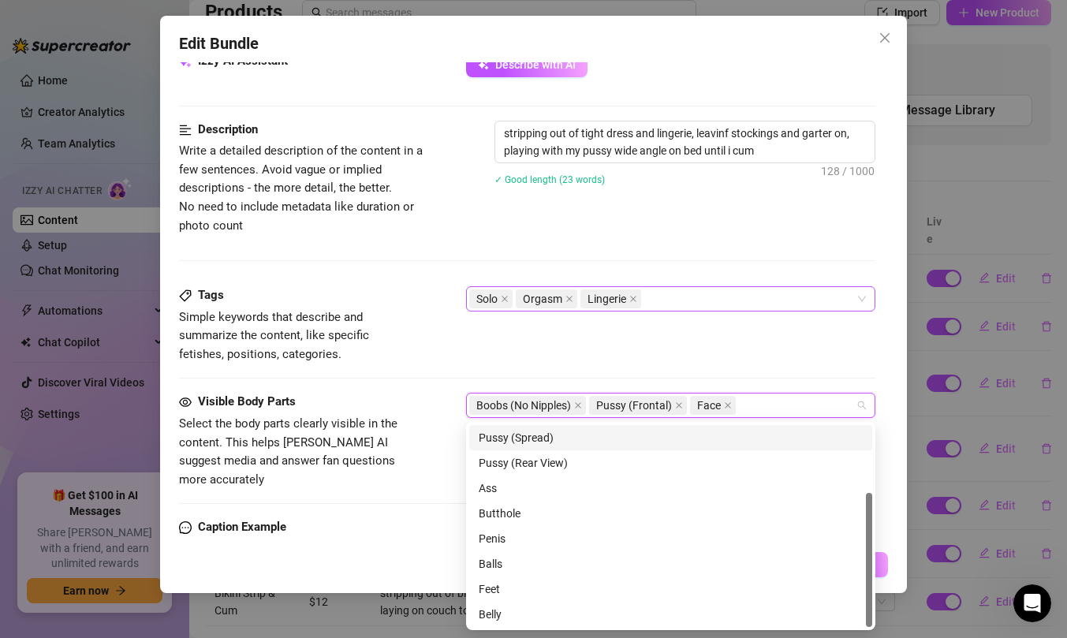
click at [726, 297] on div "Solo Orgasm Lingerie" at bounding box center [662, 299] width 387 height 22
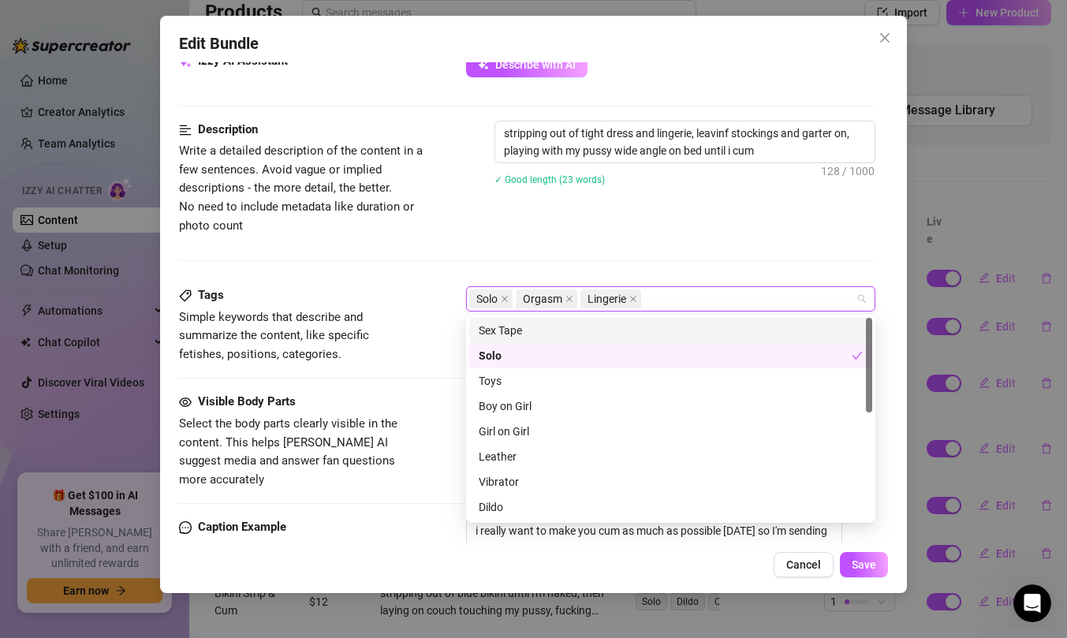
click at [727, 218] on div "Description Write a detailed description of the content in a few sentences. Avo…" at bounding box center [527, 178] width 697 height 114
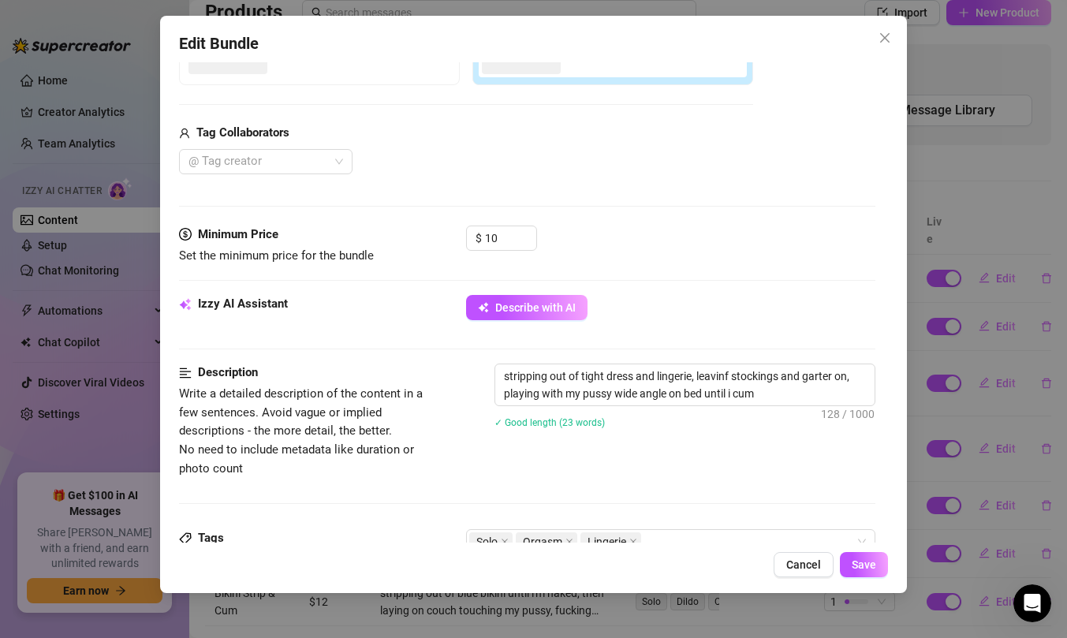
scroll to position [0, 0]
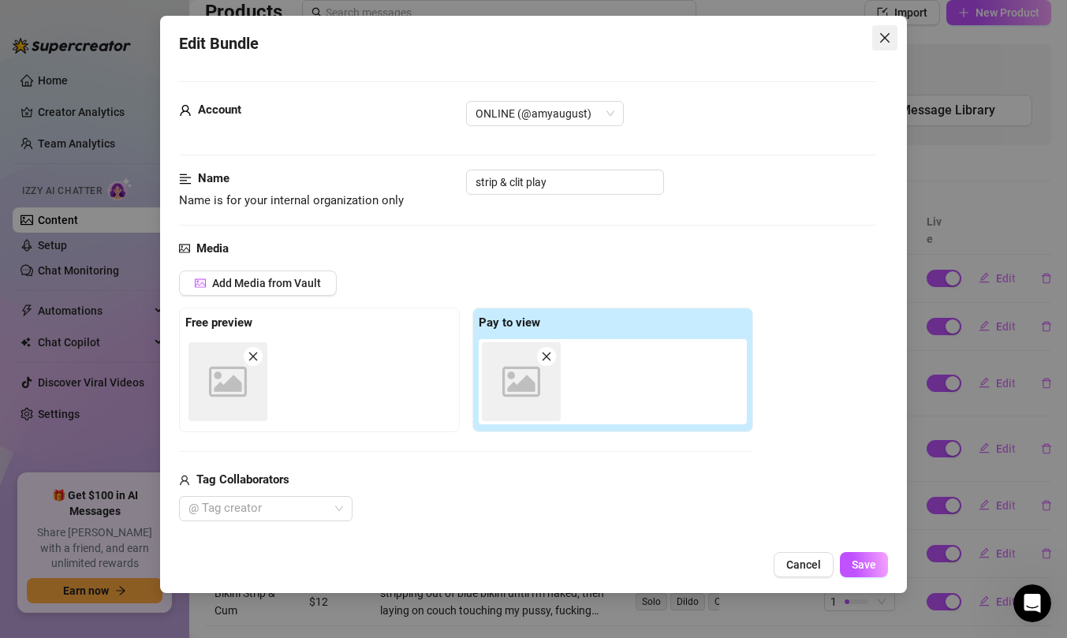
click at [883, 33] on icon "close" at bounding box center [885, 38] width 13 height 13
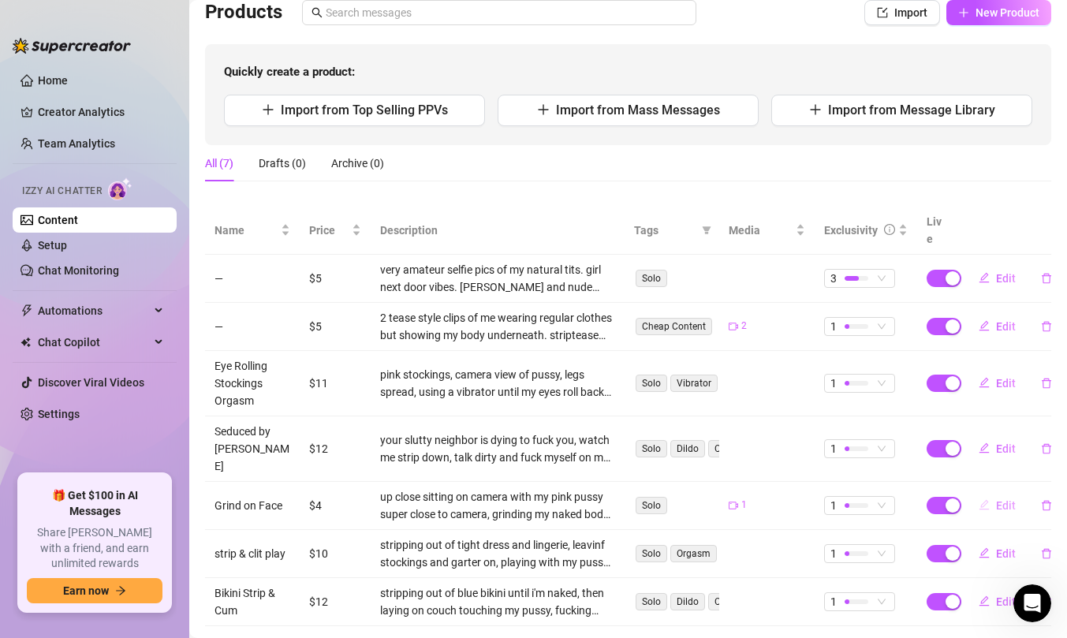
click at [1000, 499] on span "Edit" at bounding box center [1006, 505] width 20 height 13
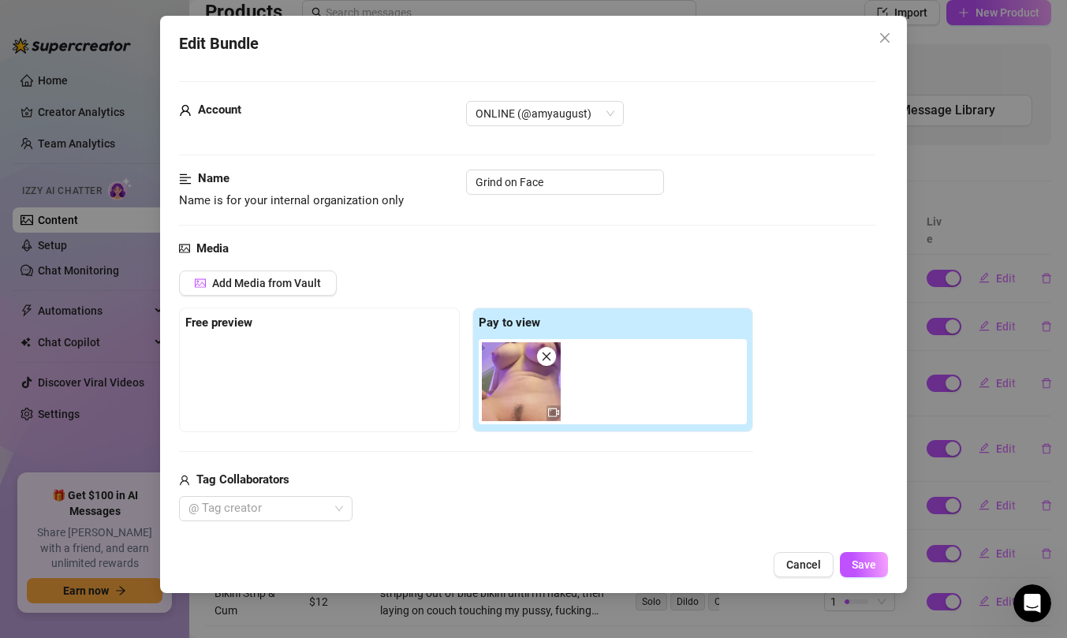
scroll to position [546, 0]
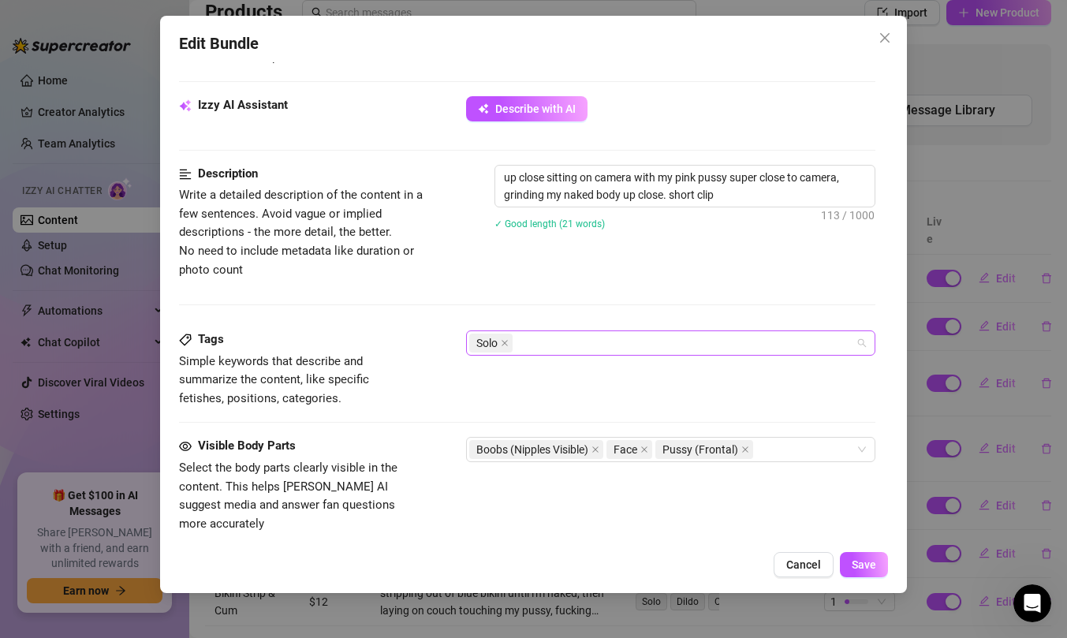
click at [727, 349] on div "Solo" at bounding box center [662, 343] width 387 height 22
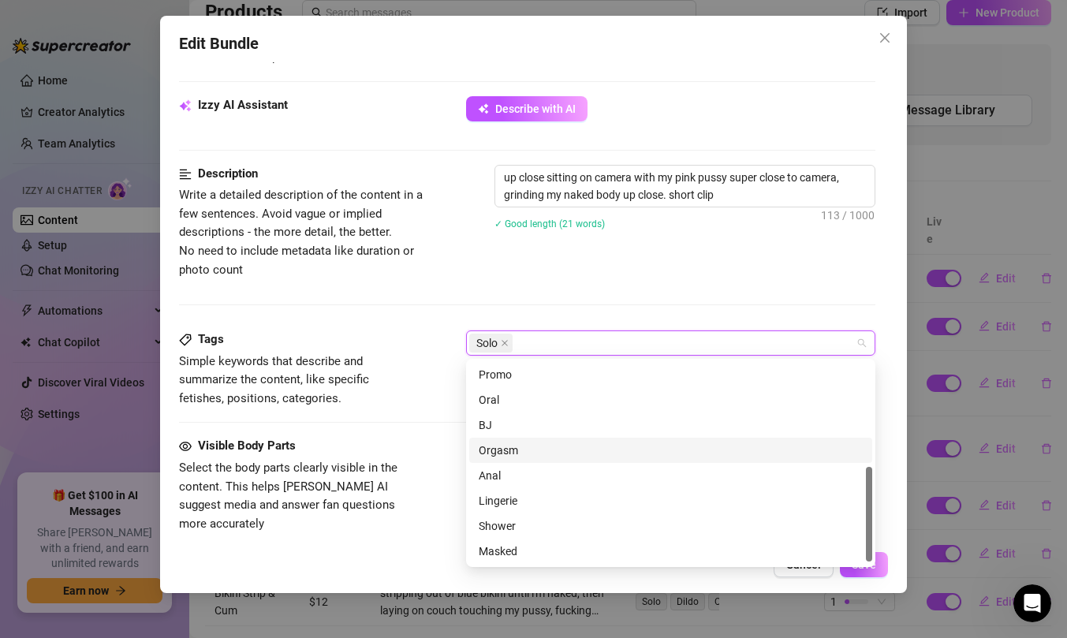
scroll to position [155, 0]
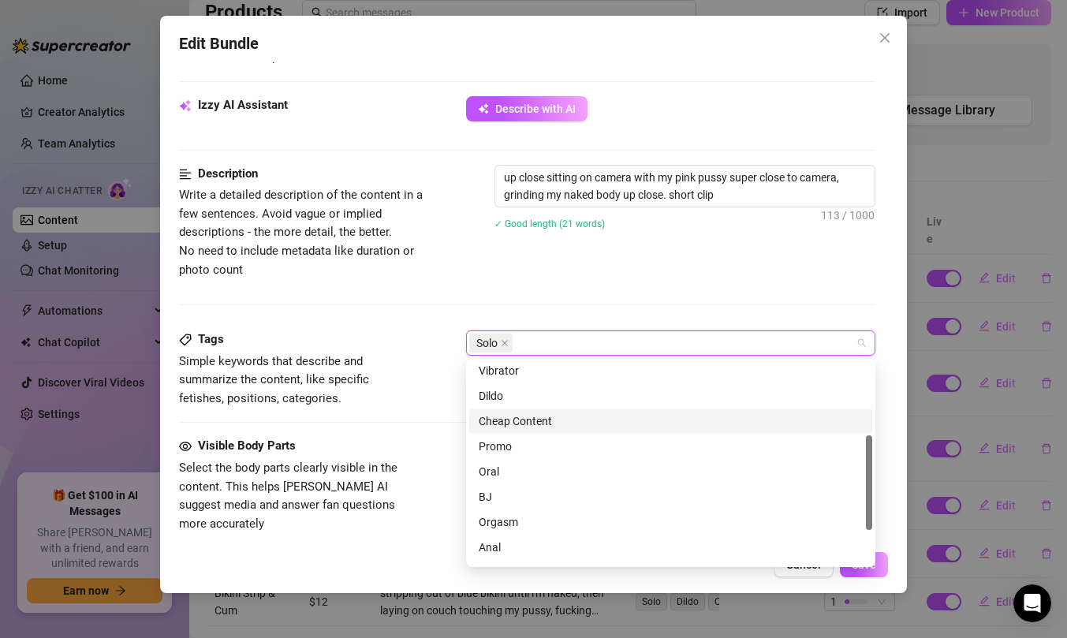
click at [620, 415] on div "Cheap Content" at bounding box center [671, 421] width 384 height 17
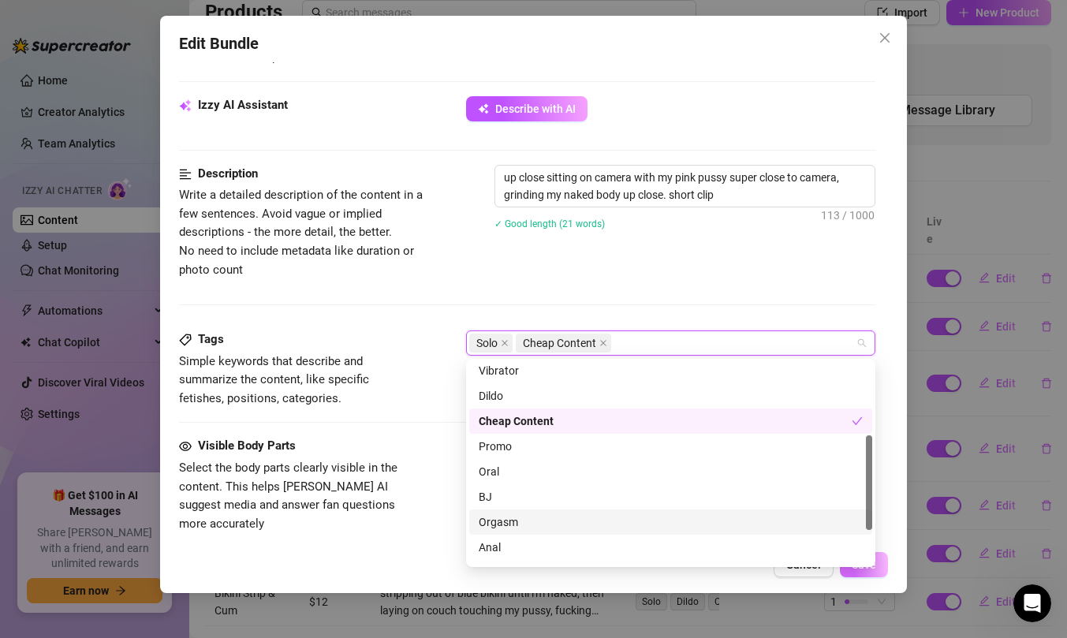
click at [878, 568] on button "Save" at bounding box center [864, 564] width 48 height 25
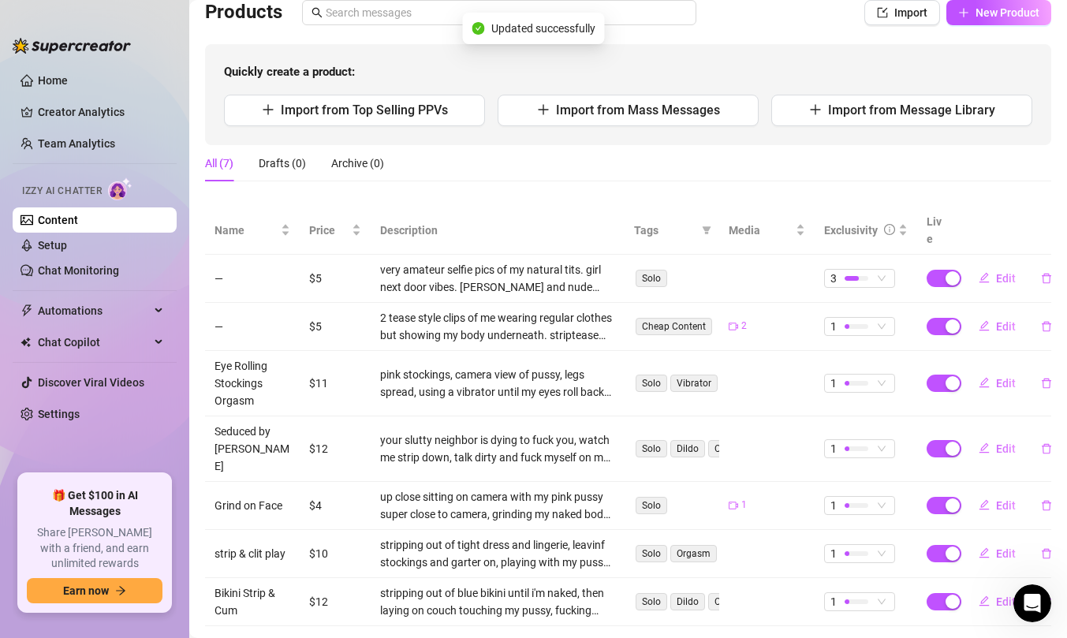
click at [988, 164] on div "All (7) Drafts (0) Archive (0)" at bounding box center [628, 163] width 847 height 36
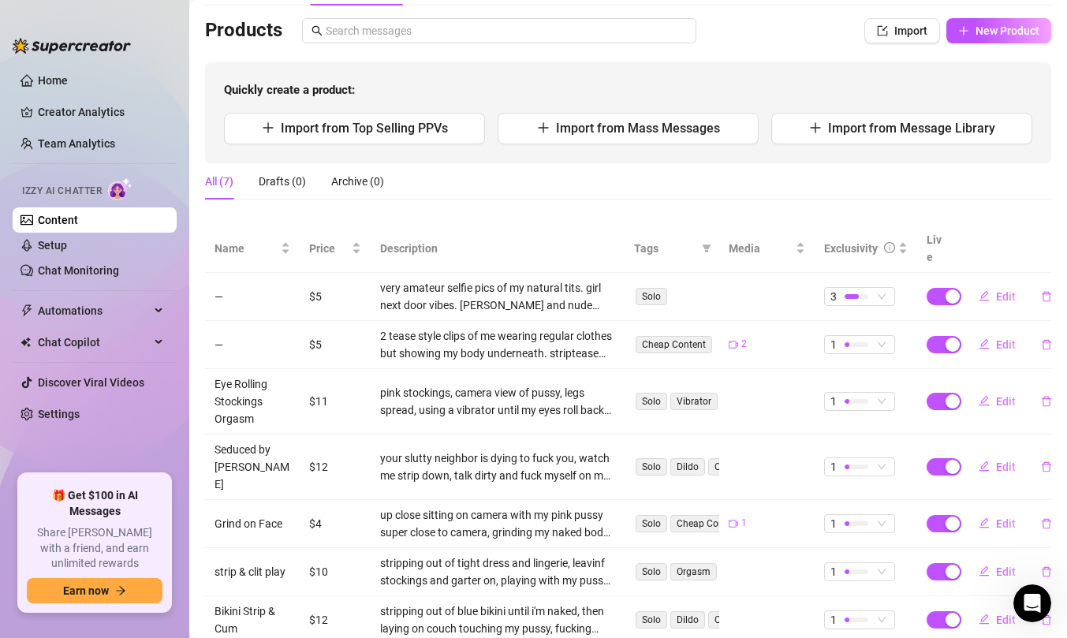
scroll to position [118, 0]
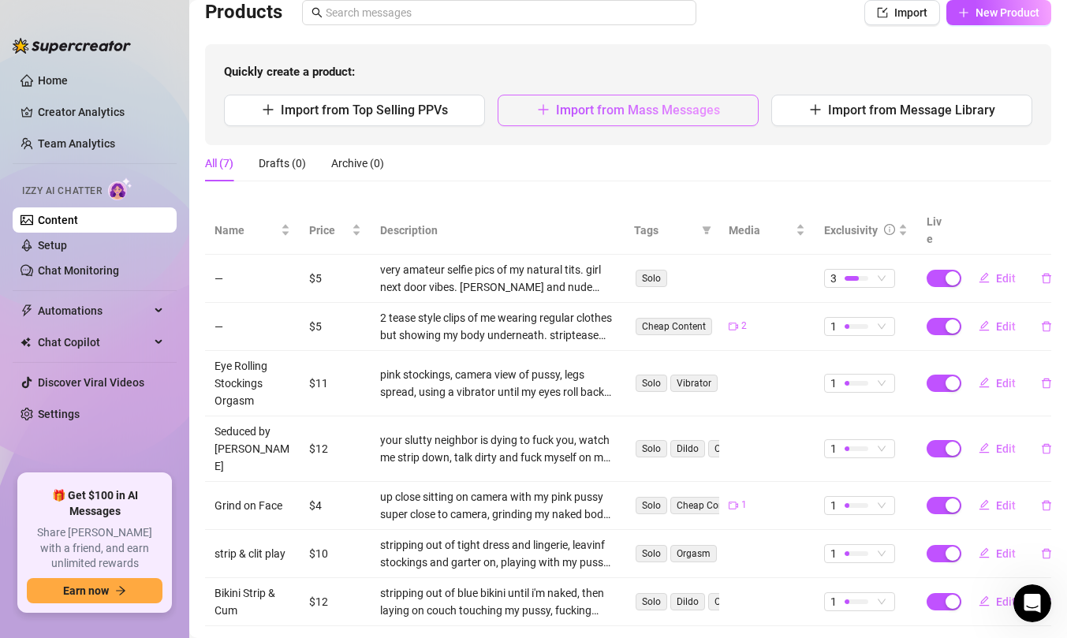
click at [680, 117] on span "Import from Mass Messages" at bounding box center [638, 110] width 164 height 15
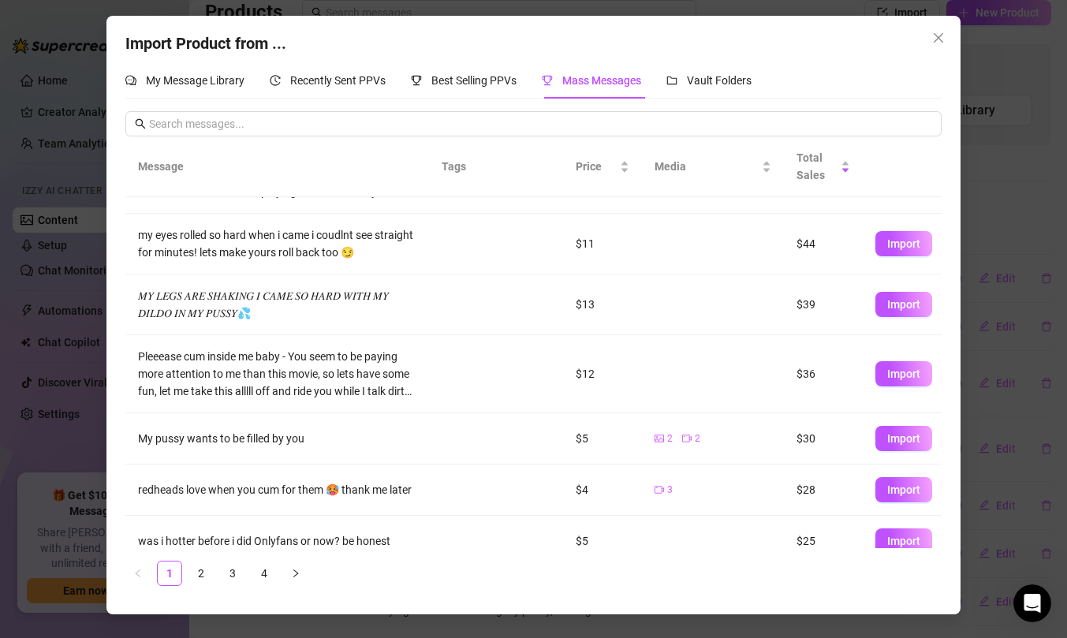
scroll to position [253, 0]
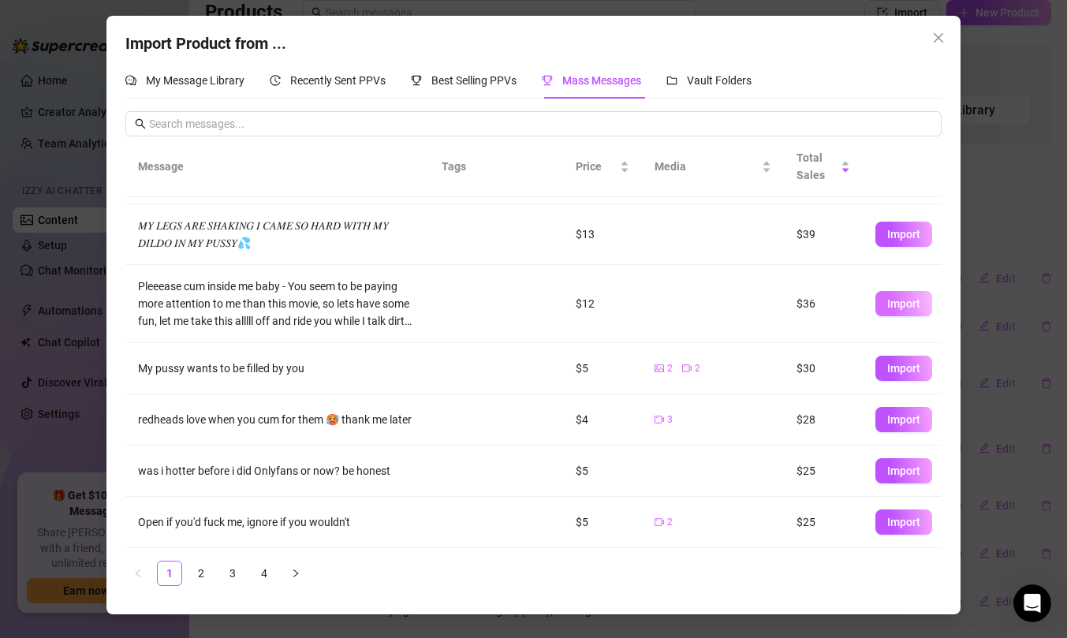
click at [892, 305] on span "Import" at bounding box center [904, 303] width 33 height 13
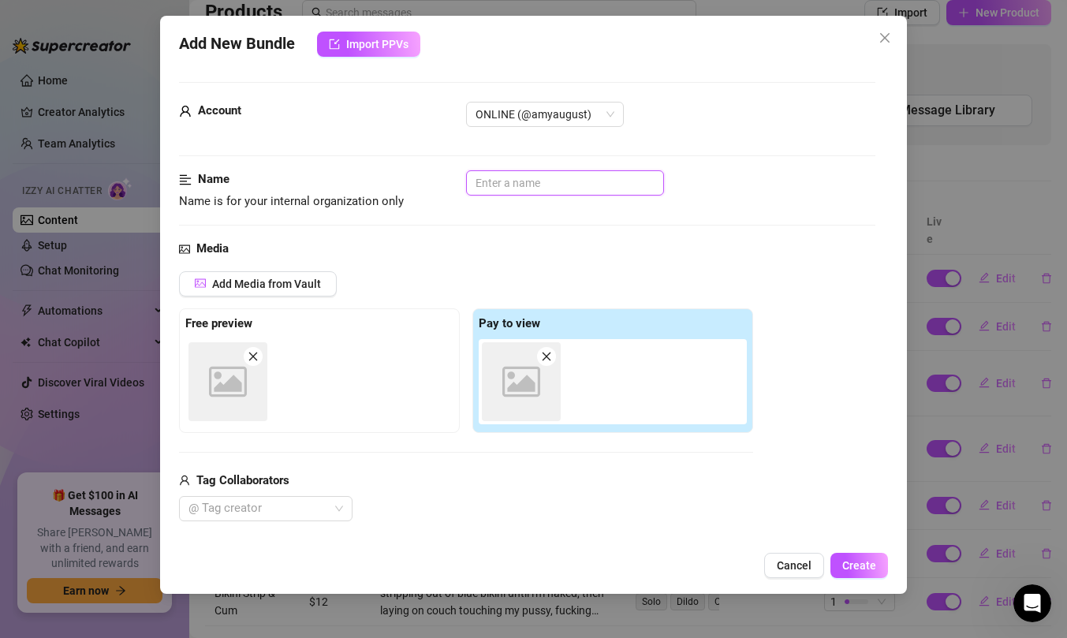
click at [588, 176] on input "text" at bounding box center [565, 182] width 198 height 25
click at [486, 184] on input "Netlfix & Chill Virtual Sex" at bounding box center [565, 182] width 198 height 25
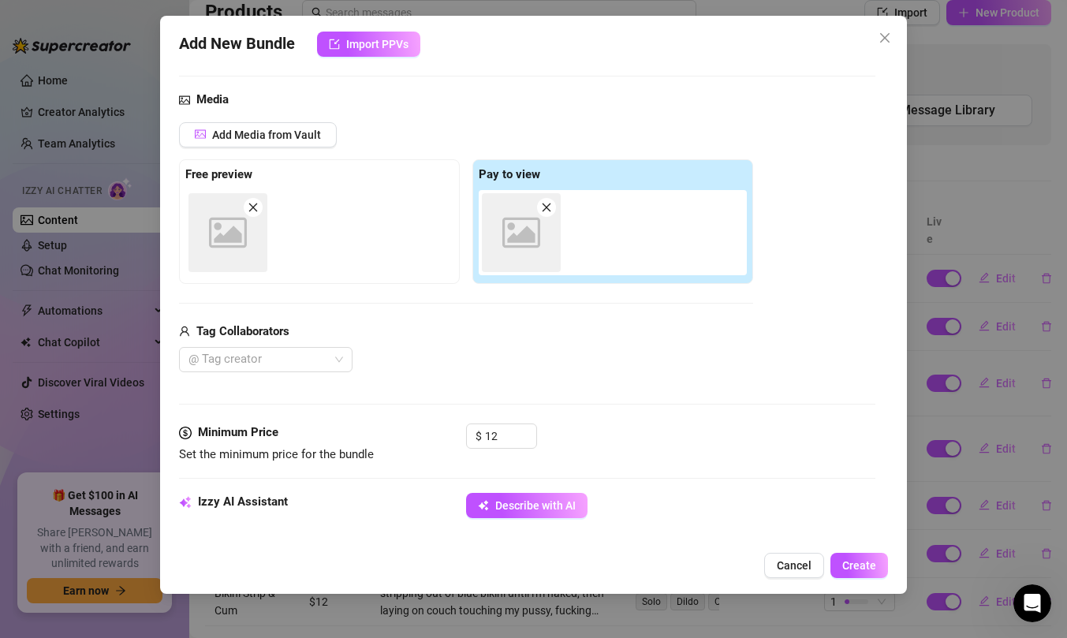
scroll to position [329, 0]
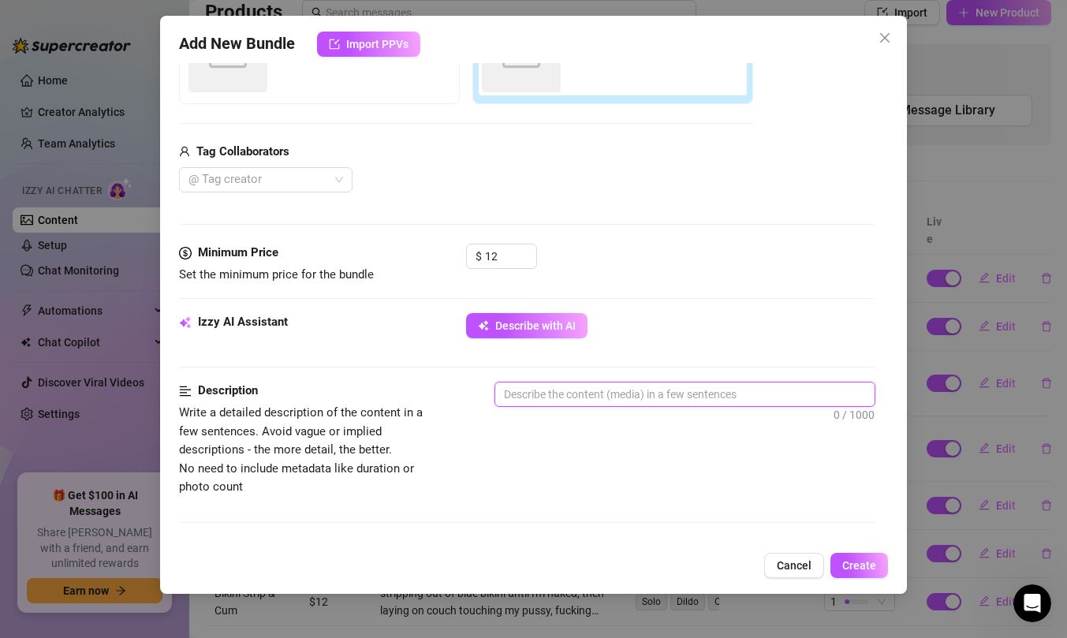
click at [559, 394] on textarea at bounding box center [684, 395] width 379 height 24
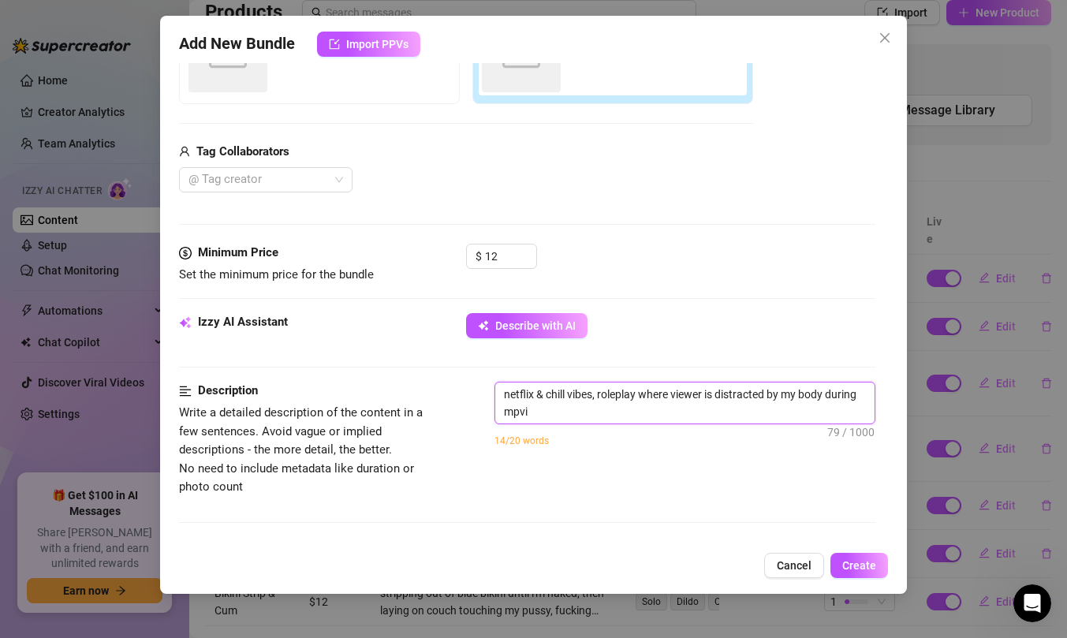
scroll to position [0, 0]
click at [611, 415] on textarea "Netflix & chill vibes, roleplay where viewer is distracted by my body during mo…" at bounding box center [684, 403] width 379 height 41
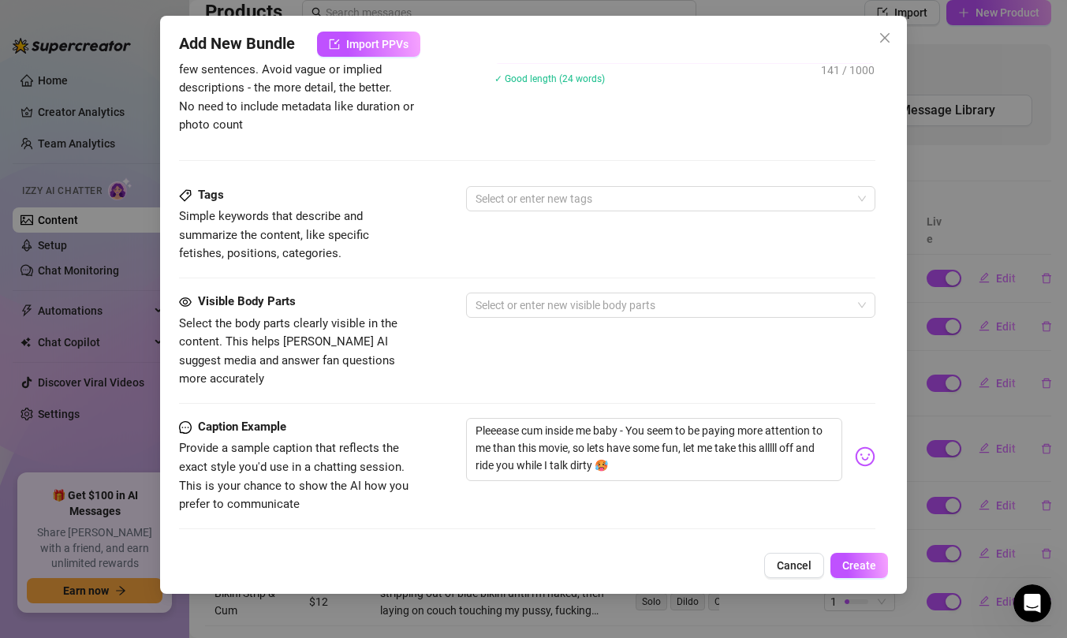
scroll to position [709, 0]
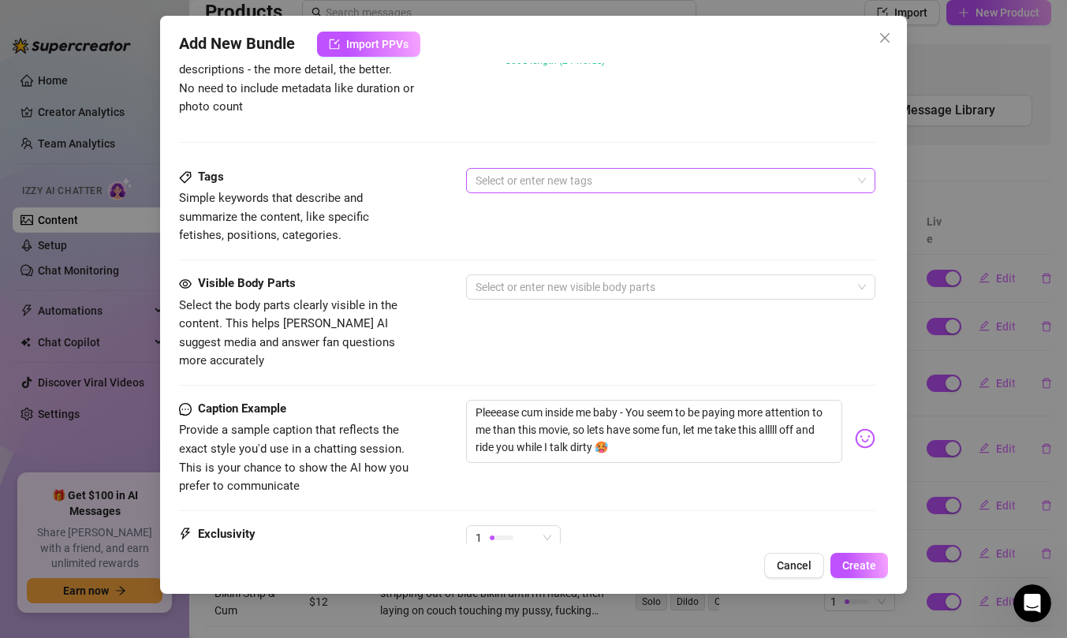
click at [619, 178] on div at bounding box center [662, 181] width 387 height 22
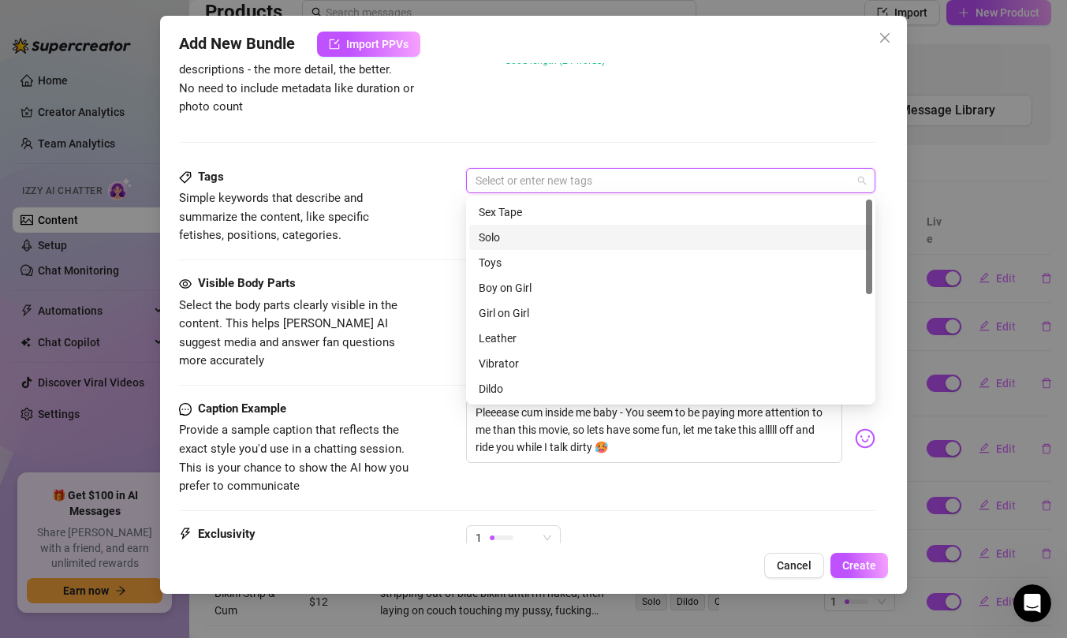
click at [612, 234] on div "Solo" at bounding box center [671, 237] width 384 height 17
click at [611, 110] on div "Description Write a detailed description of the content in a few sentences. Avo…" at bounding box center [527, 59] width 697 height 114
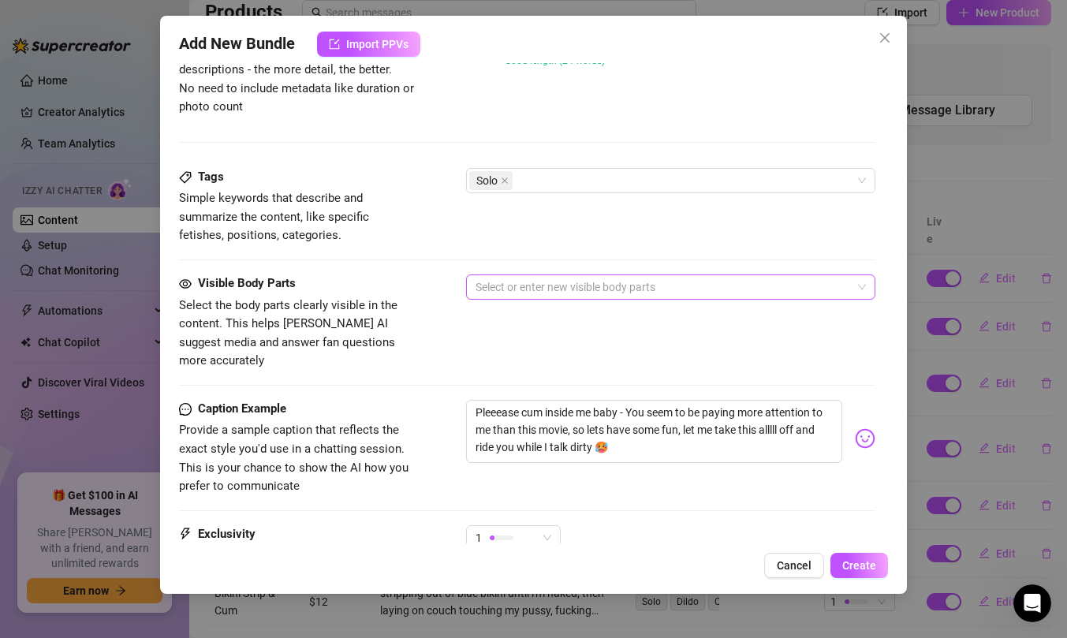
click at [550, 282] on div at bounding box center [662, 287] width 387 height 22
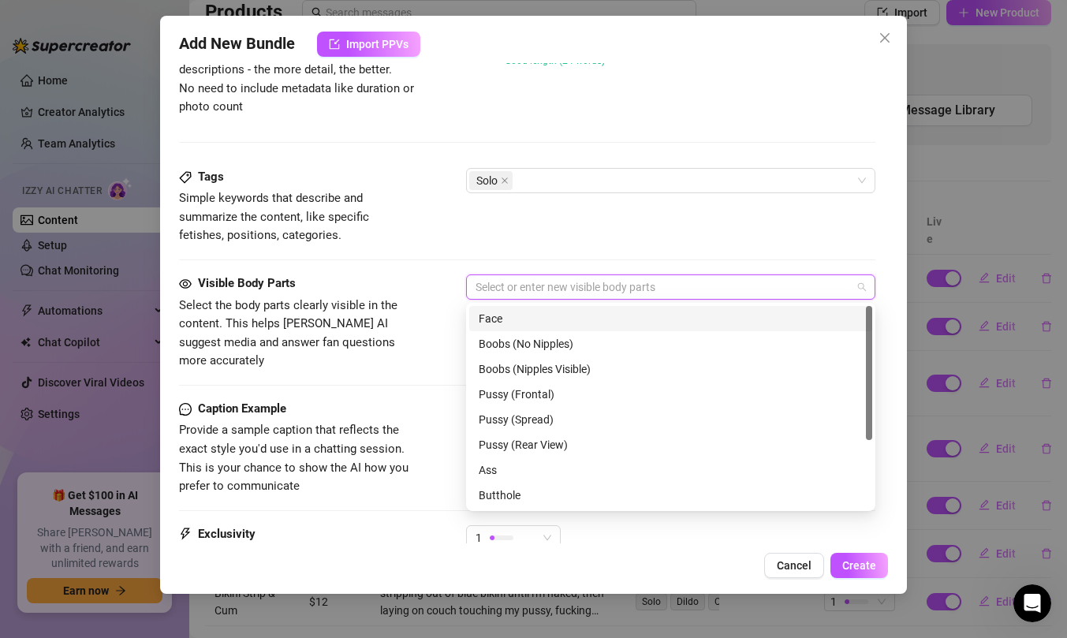
click at [540, 319] on div "Face" at bounding box center [671, 318] width 384 height 17
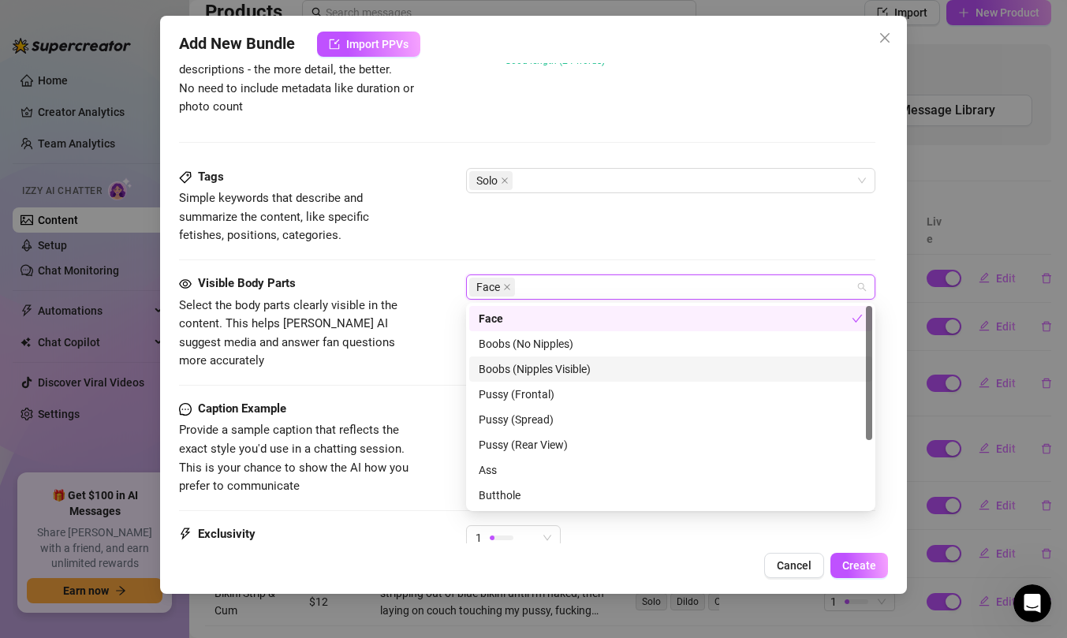
click at [547, 368] on div "Boobs (Nipples Visible)" at bounding box center [671, 369] width 384 height 17
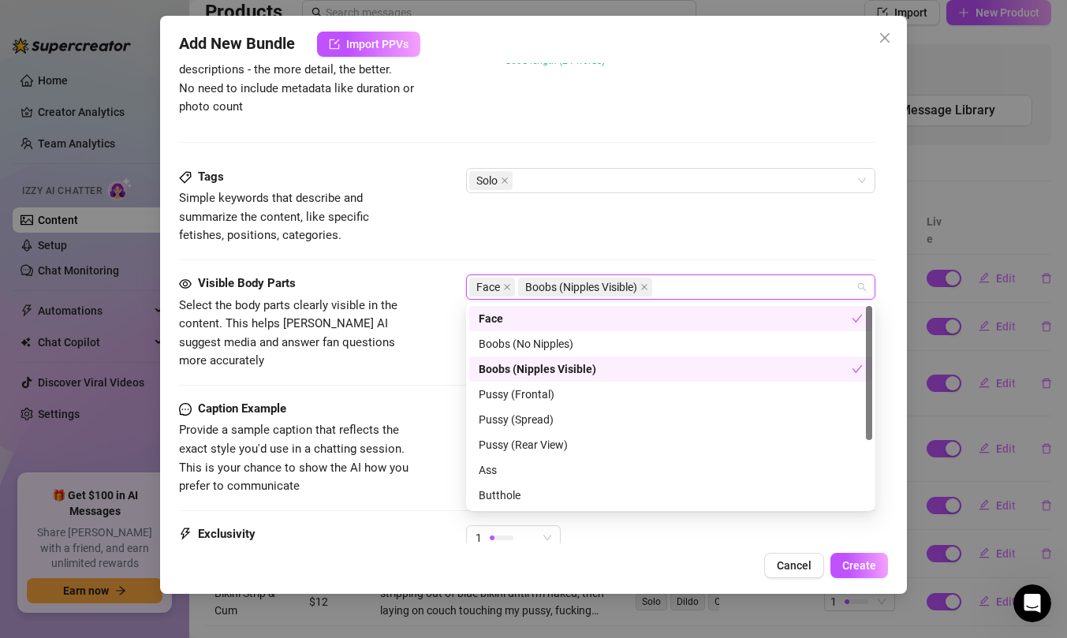
click at [557, 234] on div "Tags Simple keywords that describe and summarize the content, like specific fet…" at bounding box center [527, 206] width 697 height 77
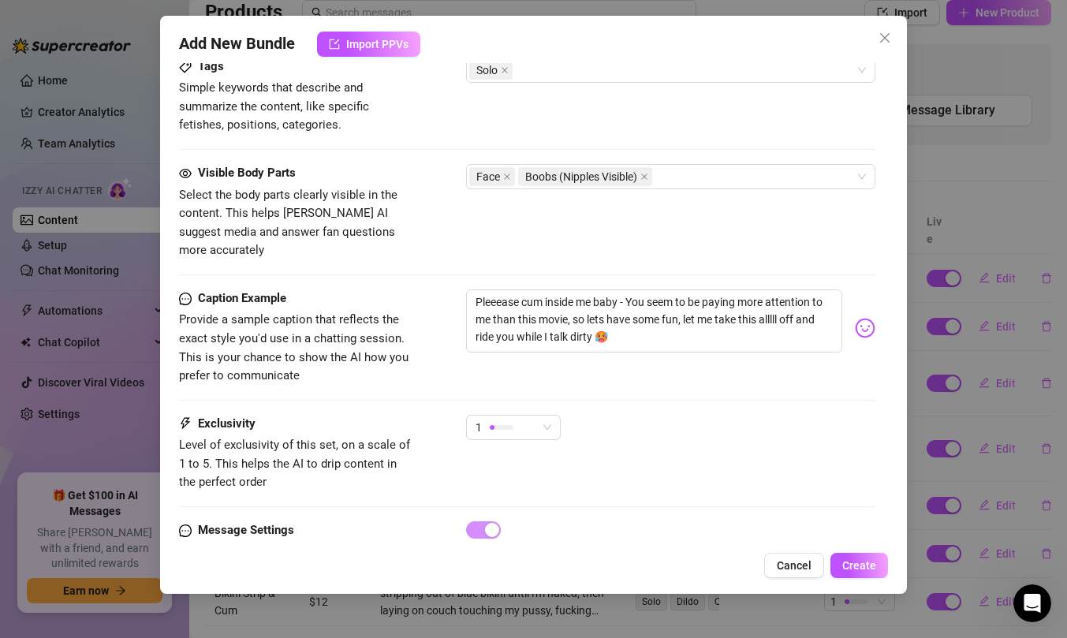
scroll to position [867, 0]
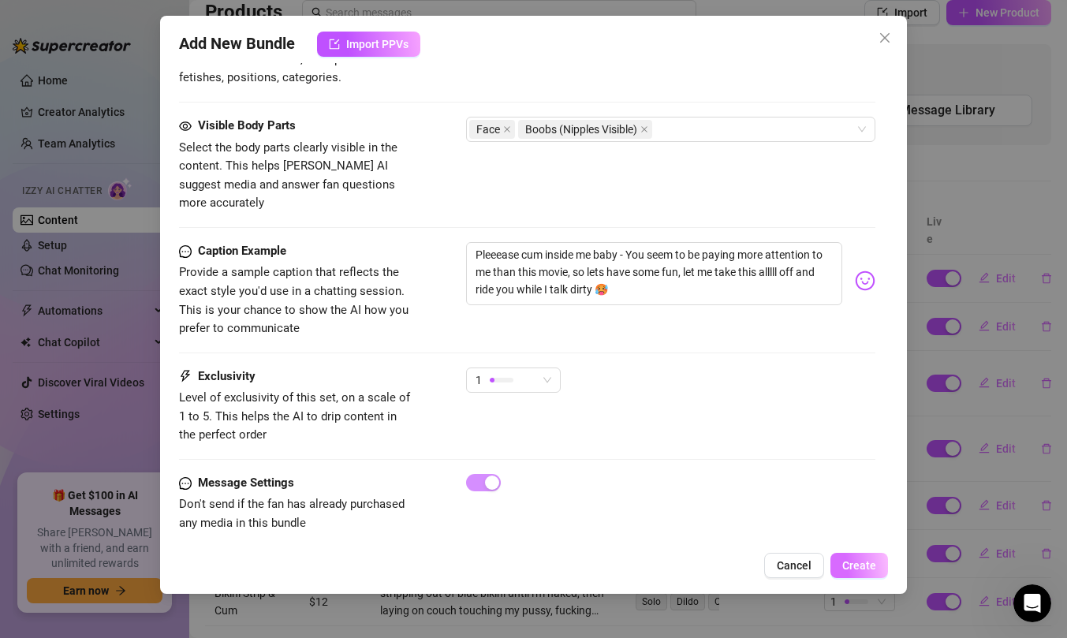
click at [852, 566] on span "Create" at bounding box center [860, 565] width 34 height 13
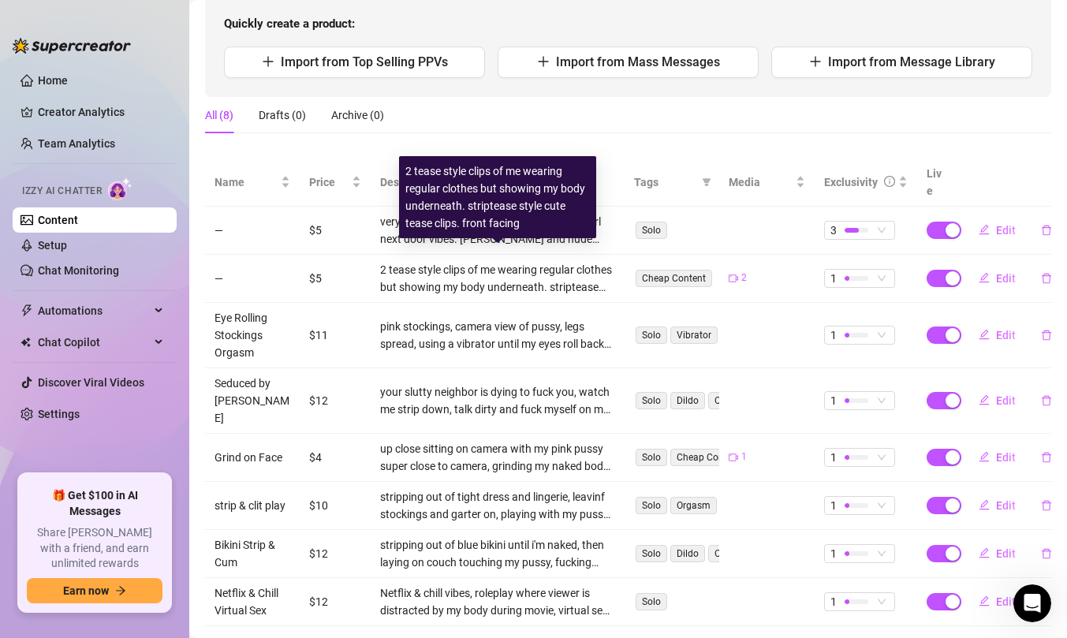
scroll to position [0, 0]
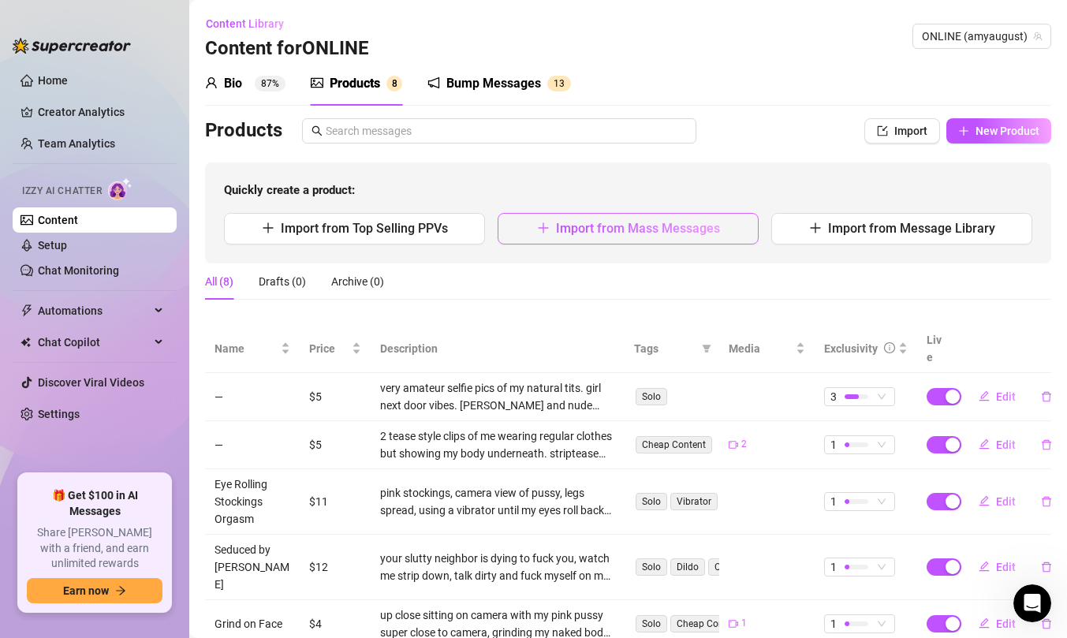
click at [715, 235] on span "Import from Mass Messages" at bounding box center [638, 228] width 164 height 15
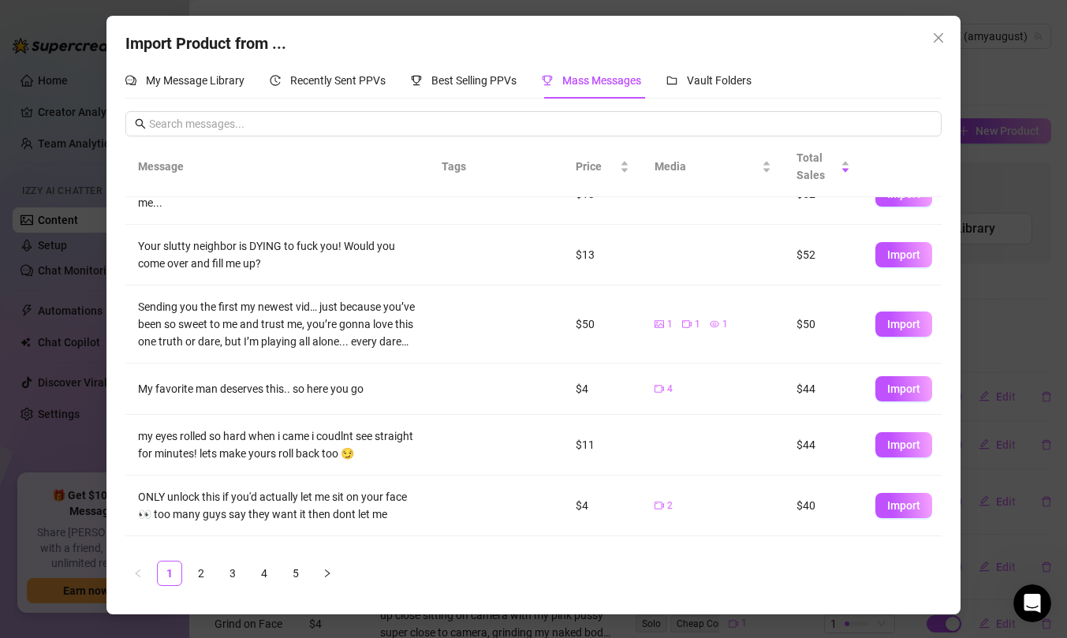
scroll to position [208, 0]
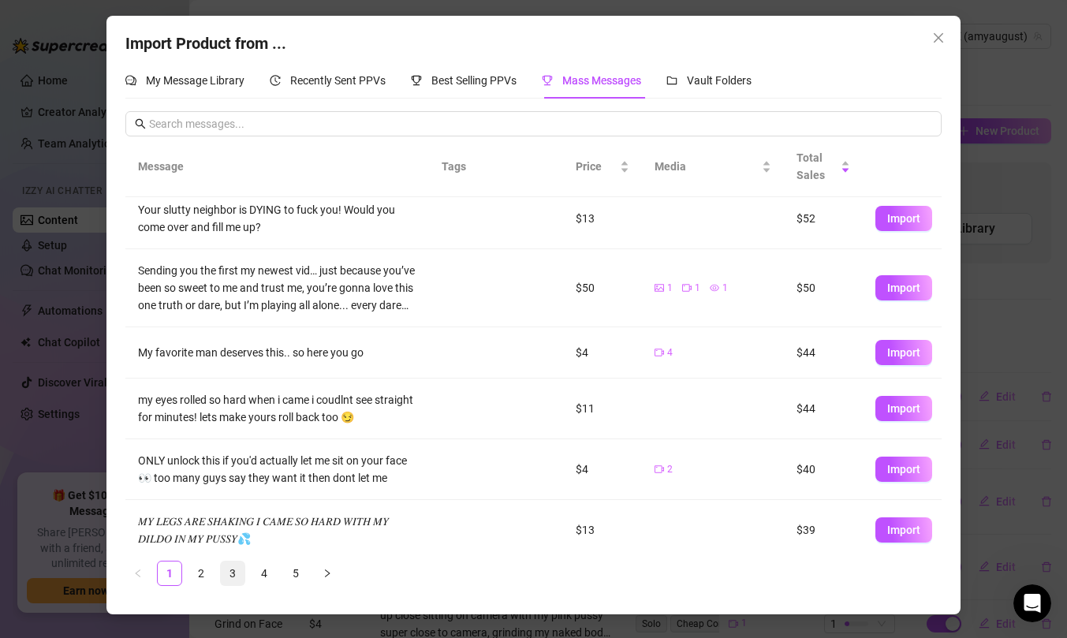
click at [234, 578] on link "3" at bounding box center [233, 574] width 24 height 24
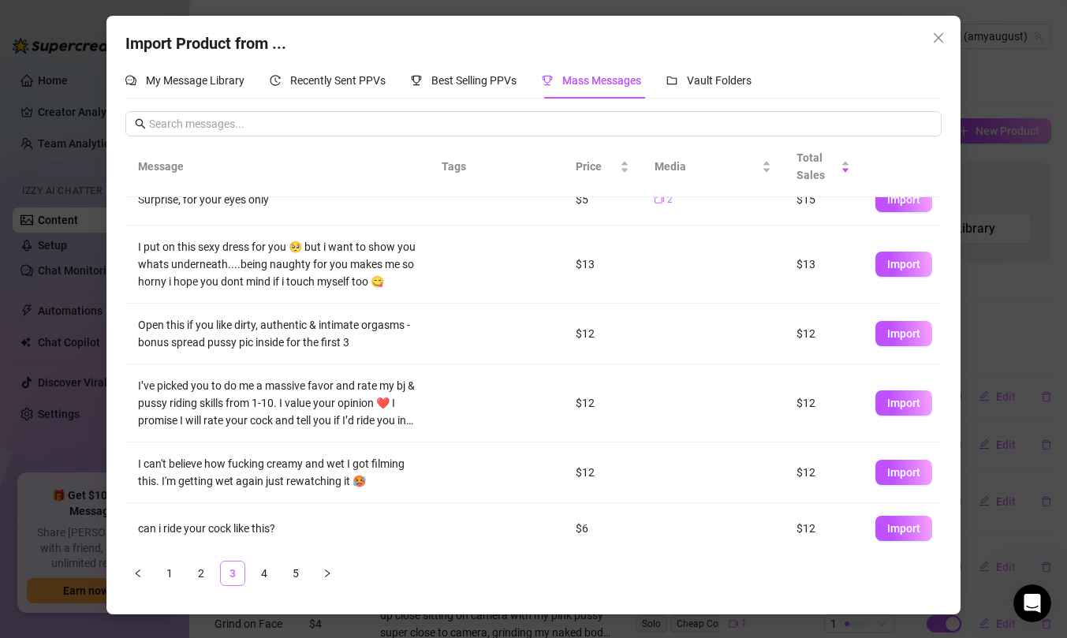
scroll to position [0, 0]
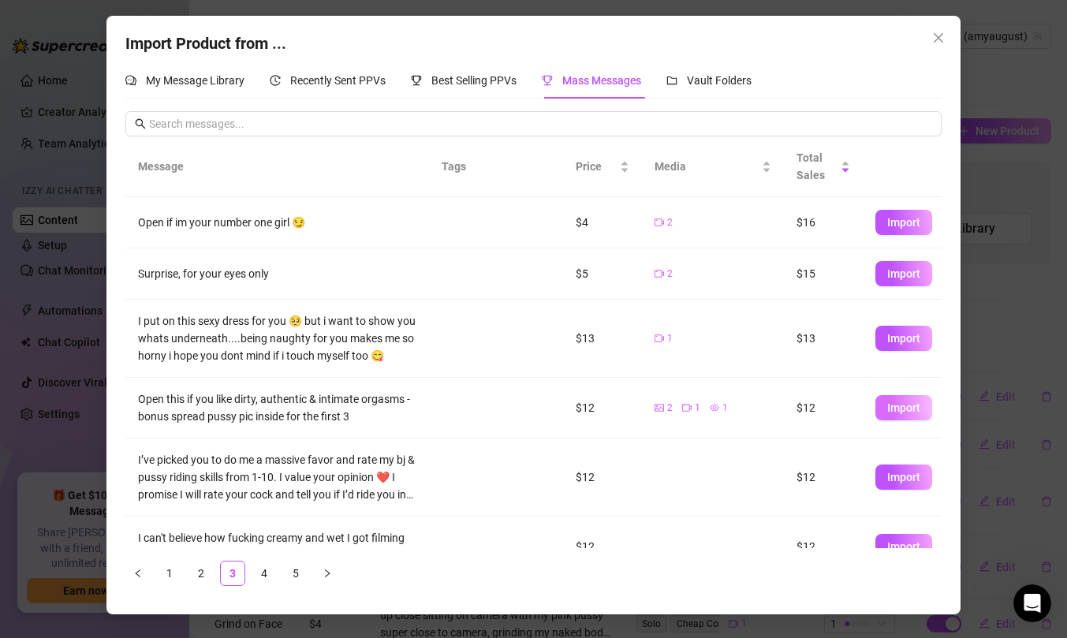
click at [904, 415] on button "Import" at bounding box center [904, 407] width 57 height 25
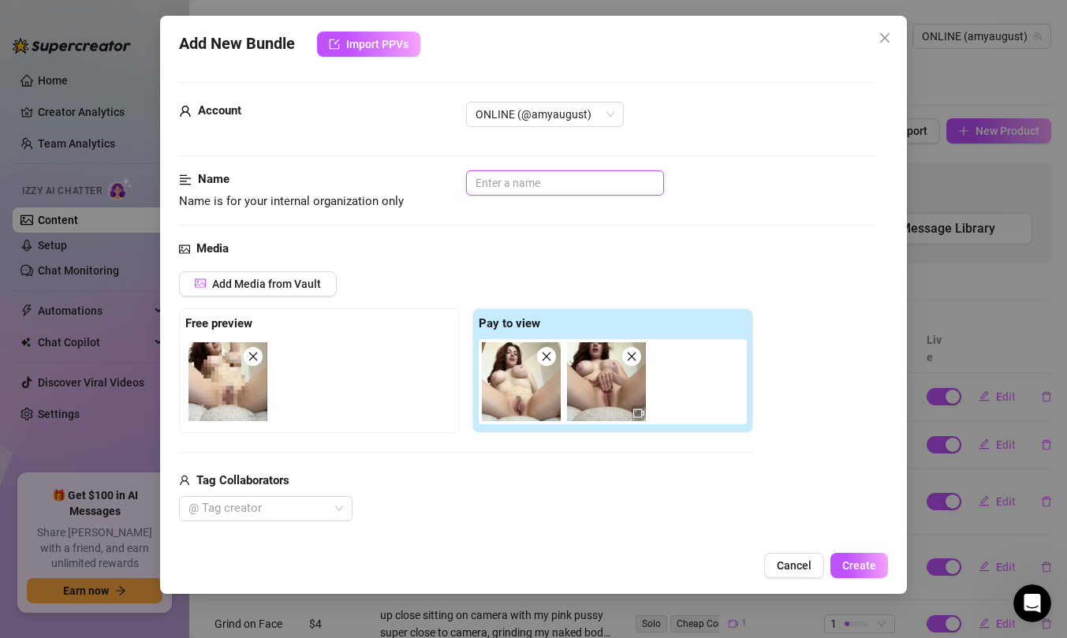
click at [583, 183] on input "text" at bounding box center [565, 182] width 198 height 25
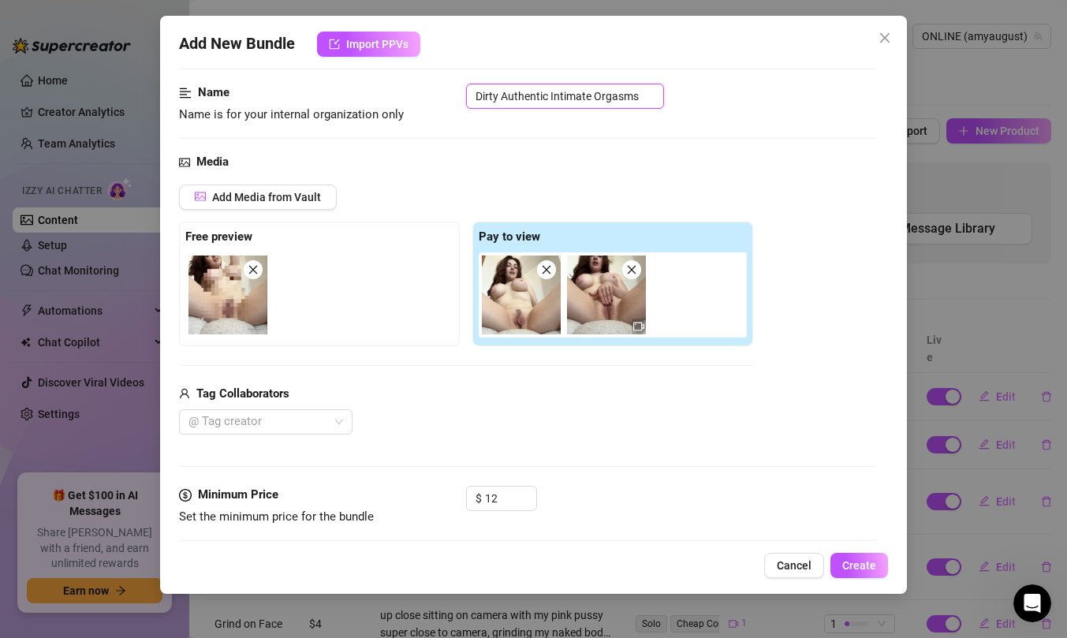
scroll to position [249, 0]
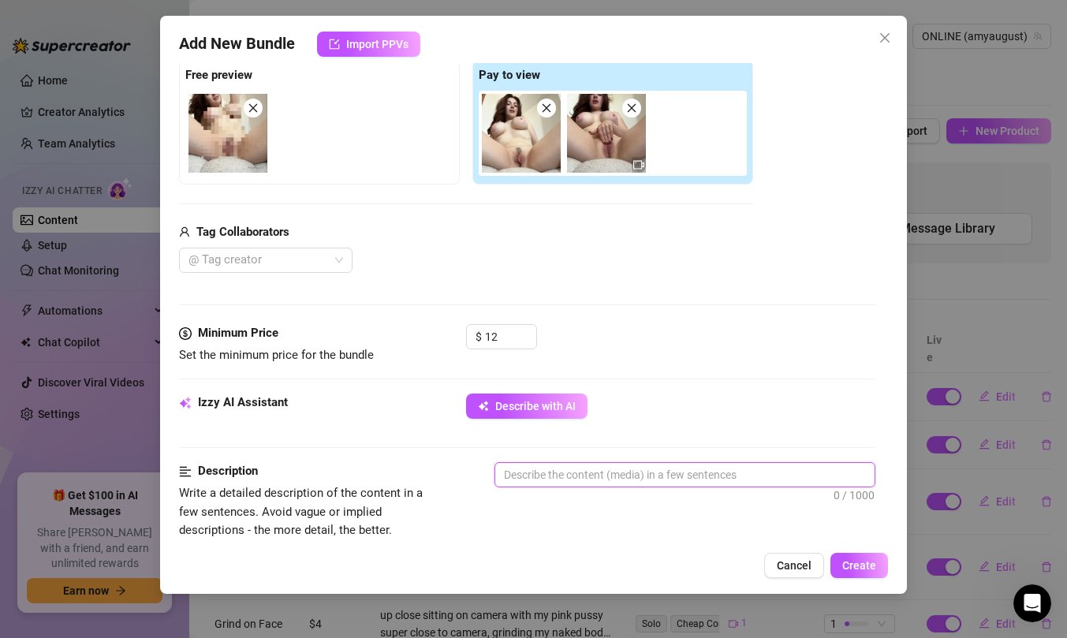
click at [583, 473] on textarea at bounding box center [684, 475] width 379 height 24
click at [538, 402] on span "Describe with AI" at bounding box center [535, 406] width 80 height 13
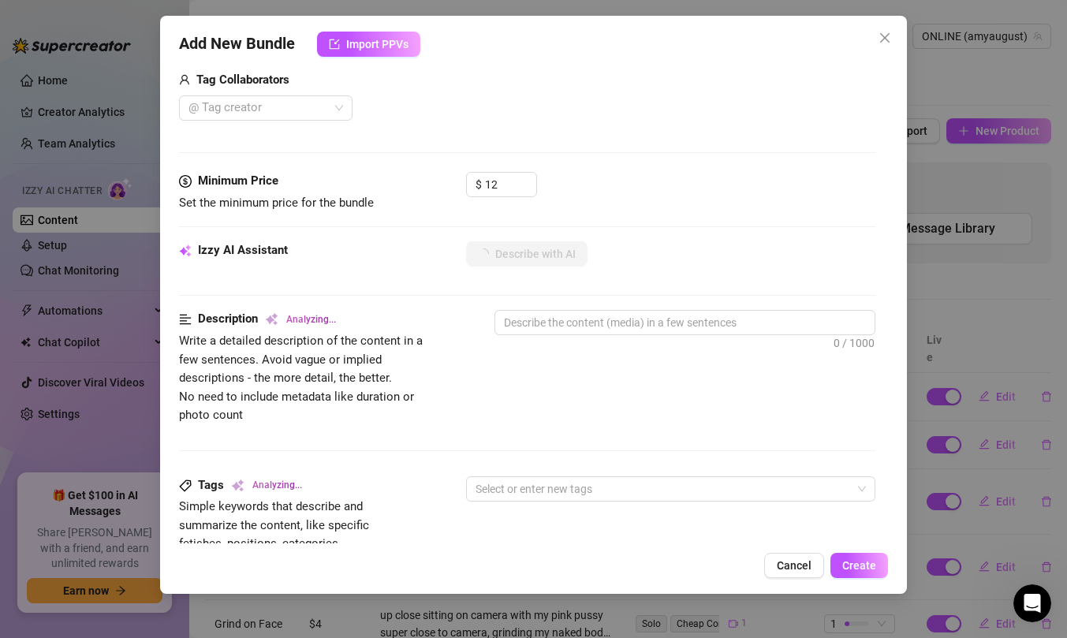
scroll to position [362, 0]
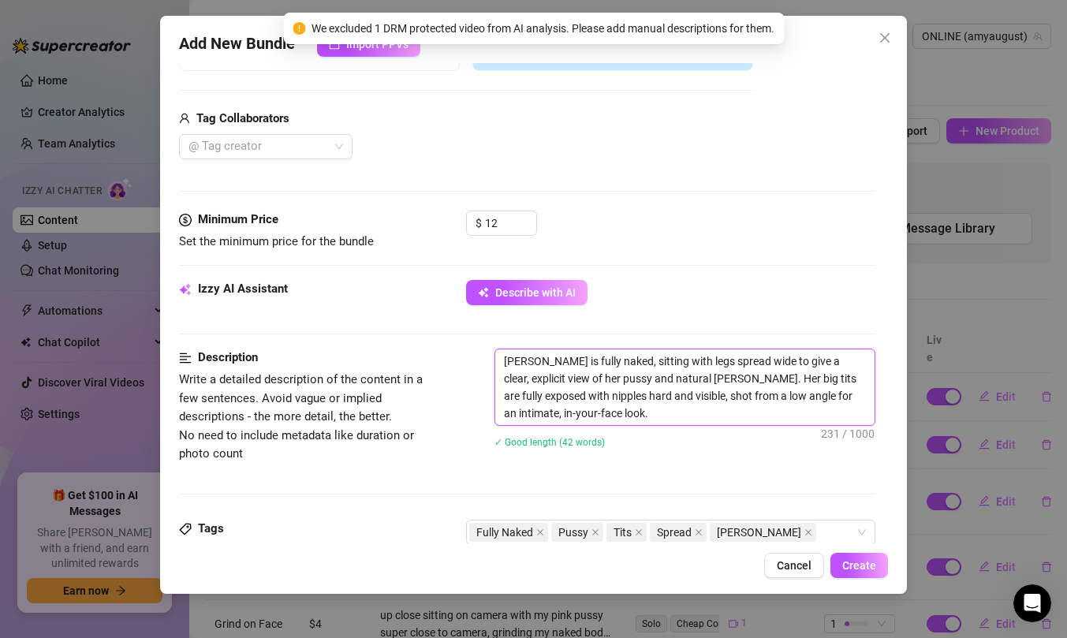
click at [645, 413] on textarea "[PERSON_NAME] is fully naked, sitting with legs spread wide to give a clear, ex…" at bounding box center [684, 387] width 379 height 76
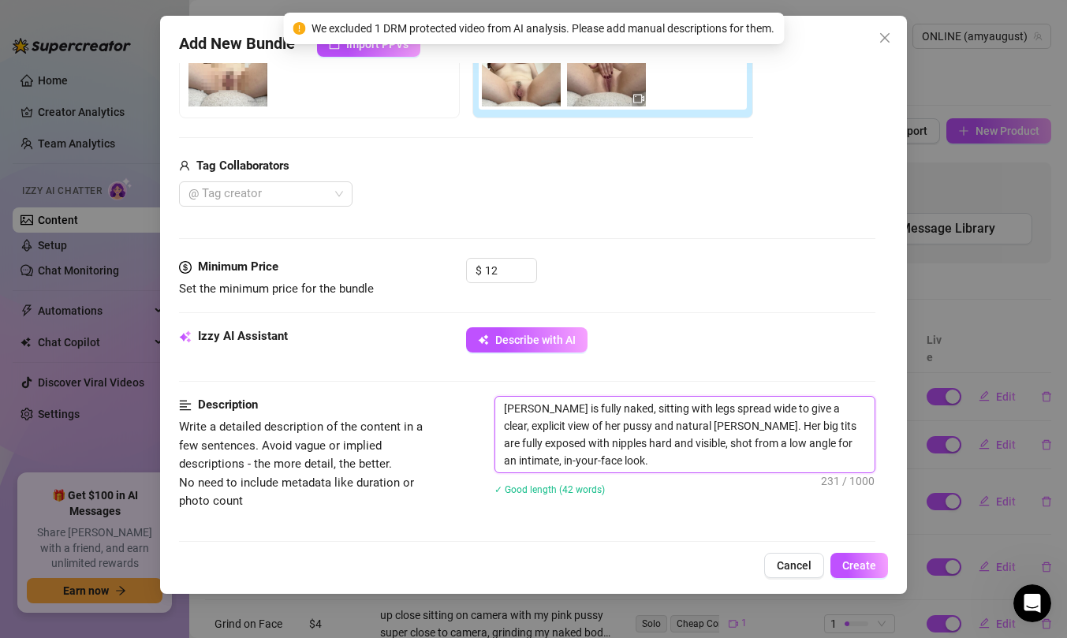
scroll to position [523, 0]
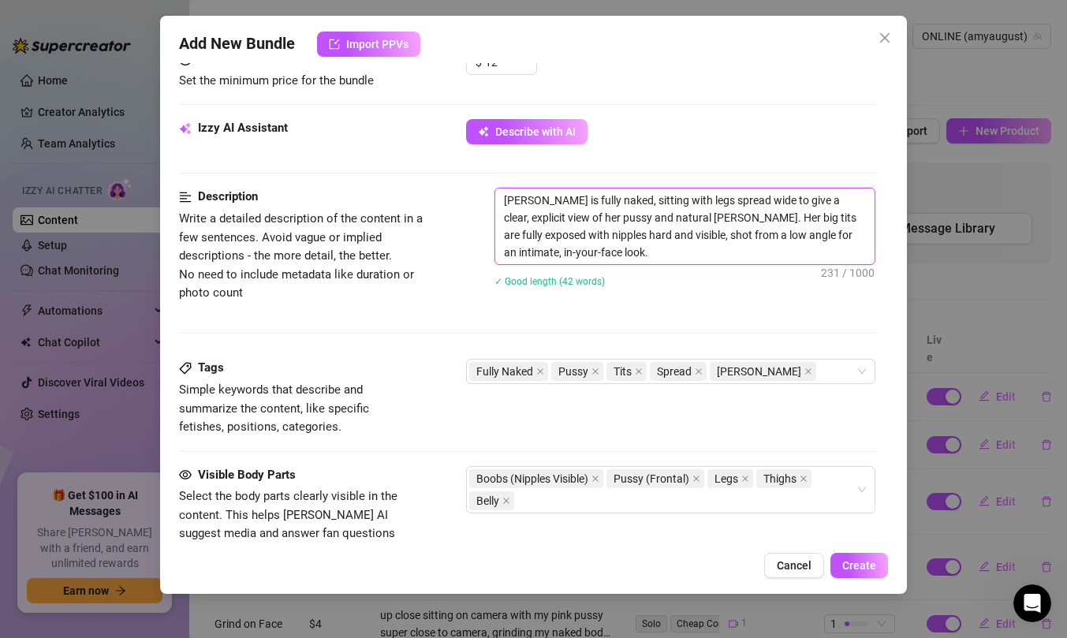
click at [716, 254] on textarea "[PERSON_NAME] is fully naked, sitting with legs spread wide to give a clear, ex…" at bounding box center [684, 227] width 379 height 76
click at [648, 258] on textarea "[PERSON_NAME] is fully naked, sitting with legs spread wide to give a clear, ex…" at bounding box center [684, 227] width 379 height 76
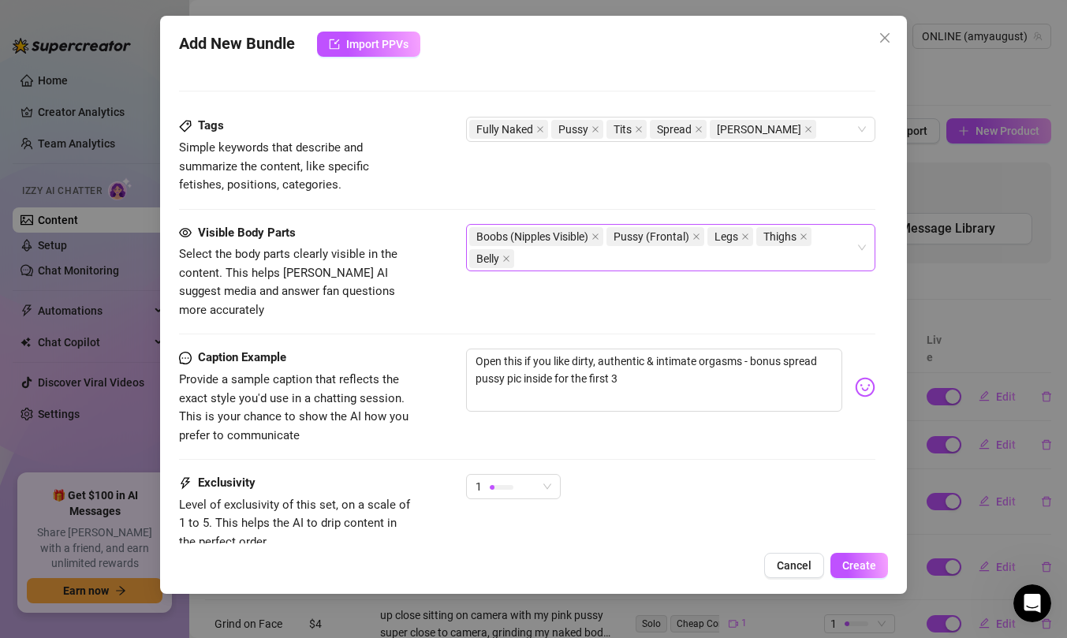
scroll to position [769, 0]
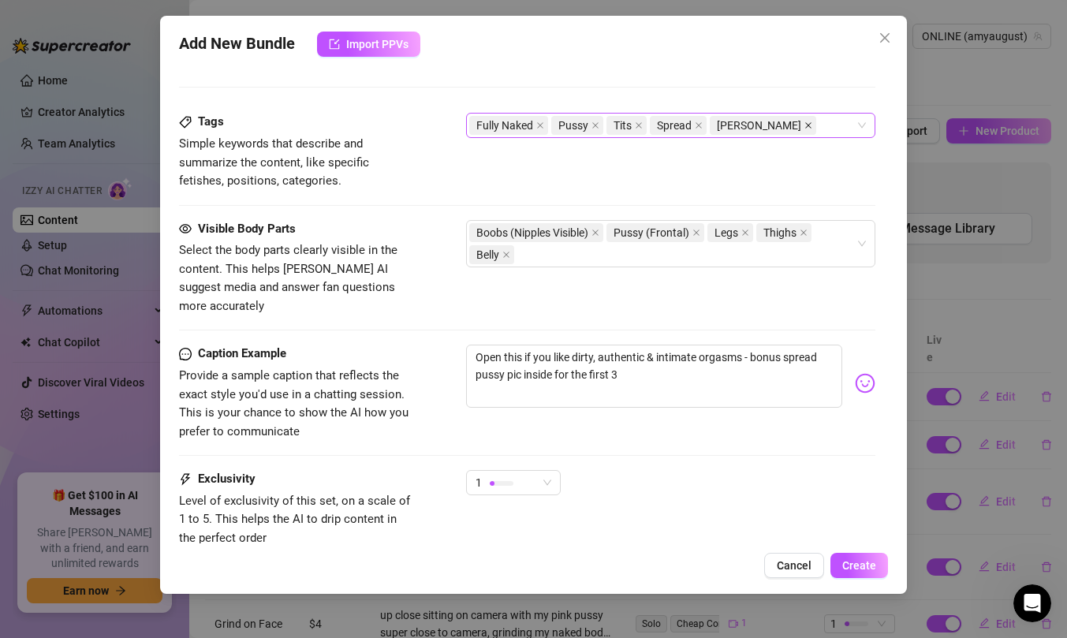
click at [805, 122] on icon "close" at bounding box center [809, 125] width 8 height 8
click at [751, 128] on div "Fully Naked Pussy Tits Spread" at bounding box center [662, 125] width 387 height 22
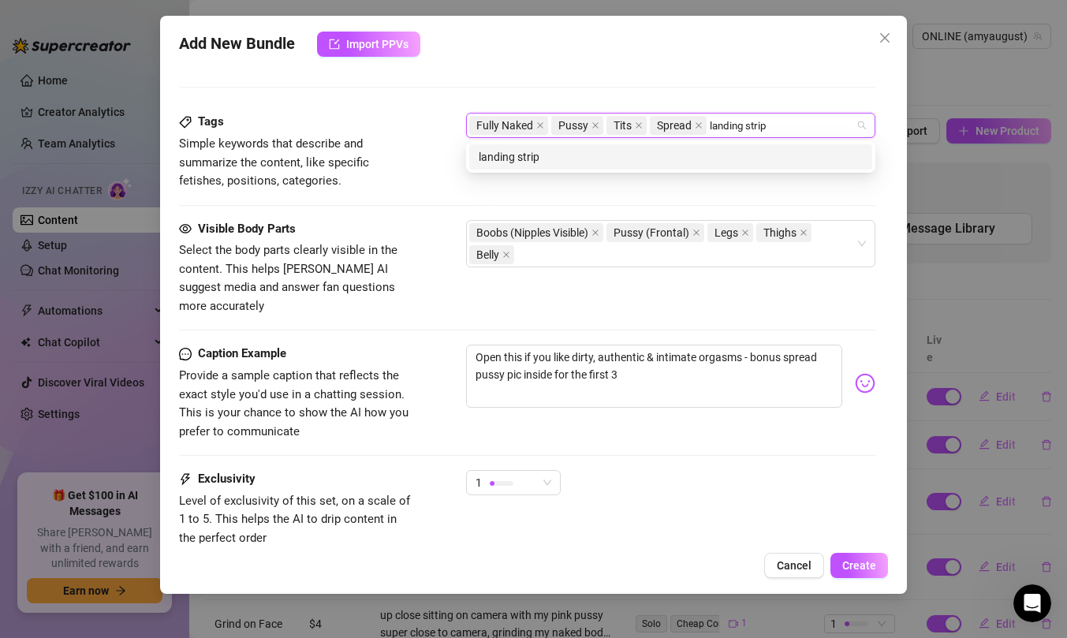
click at [710, 159] on div "landing strip" at bounding box center [671, 156] width 384 height 17
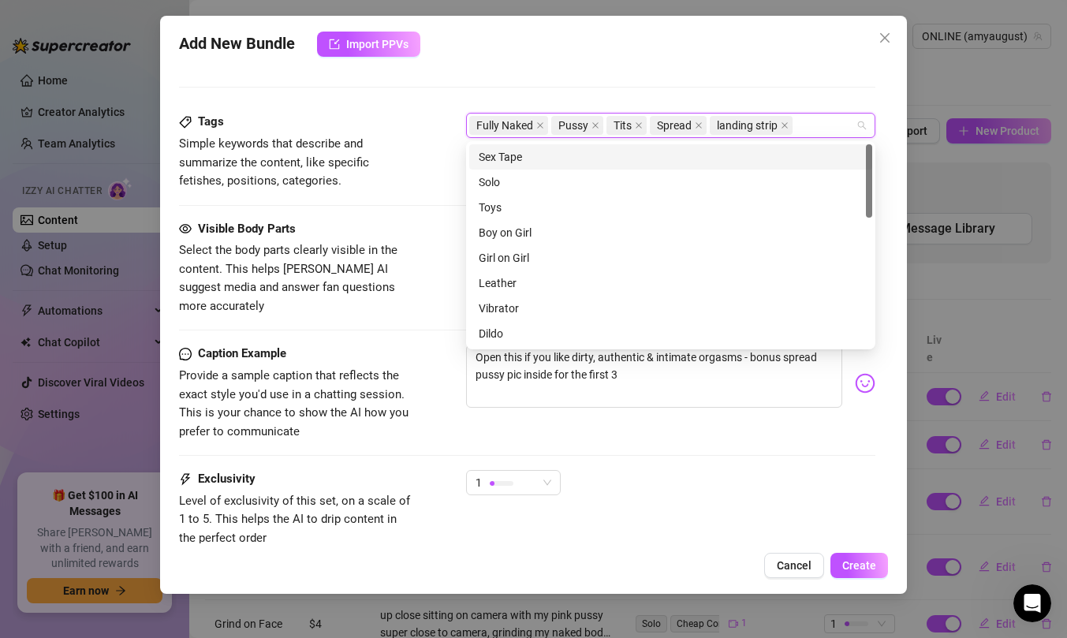
click at [789, 75] on div "Description Write a detailed description of the content in a few sentences. Avo…" at bounding box center [527, 27] width 697 height 171
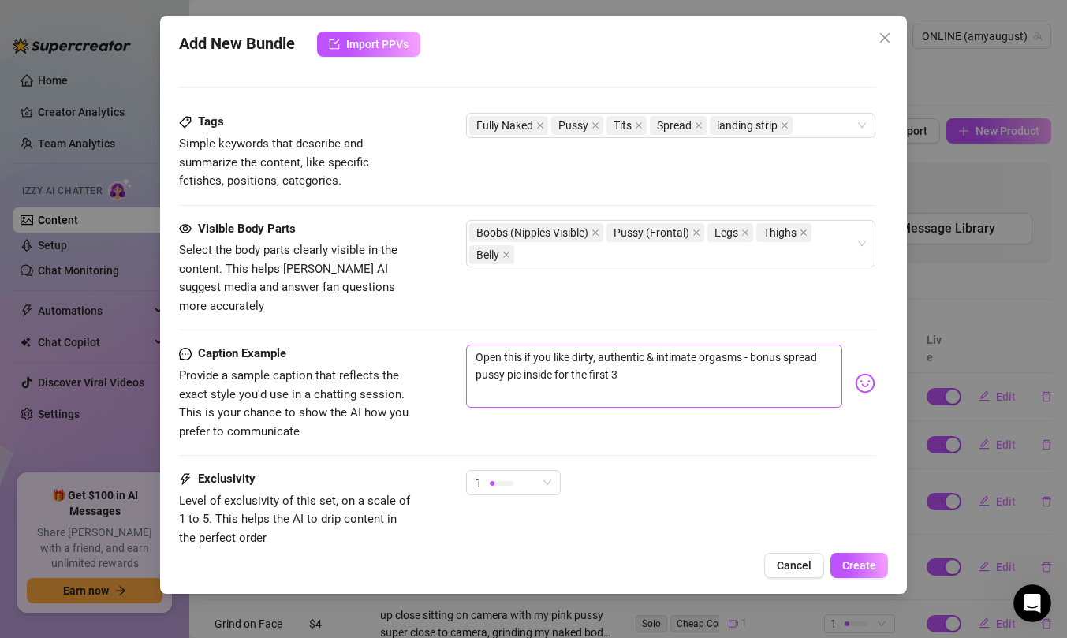
scroll to position [873, 0]
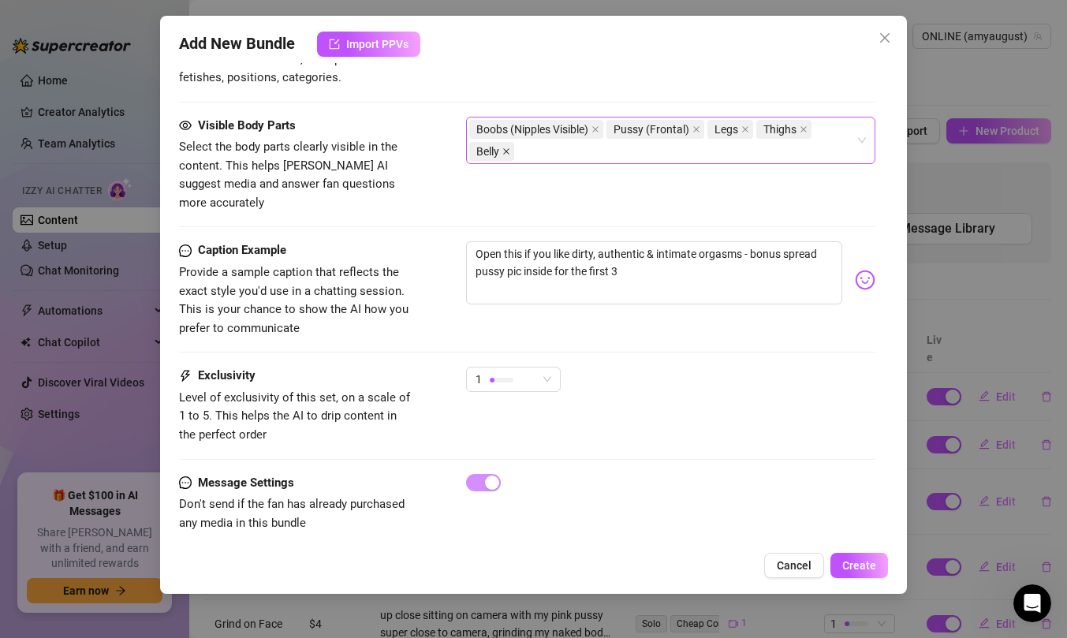
click at [508, 153] on icon "close" at bounding box center [507, 152] width 8 height 8
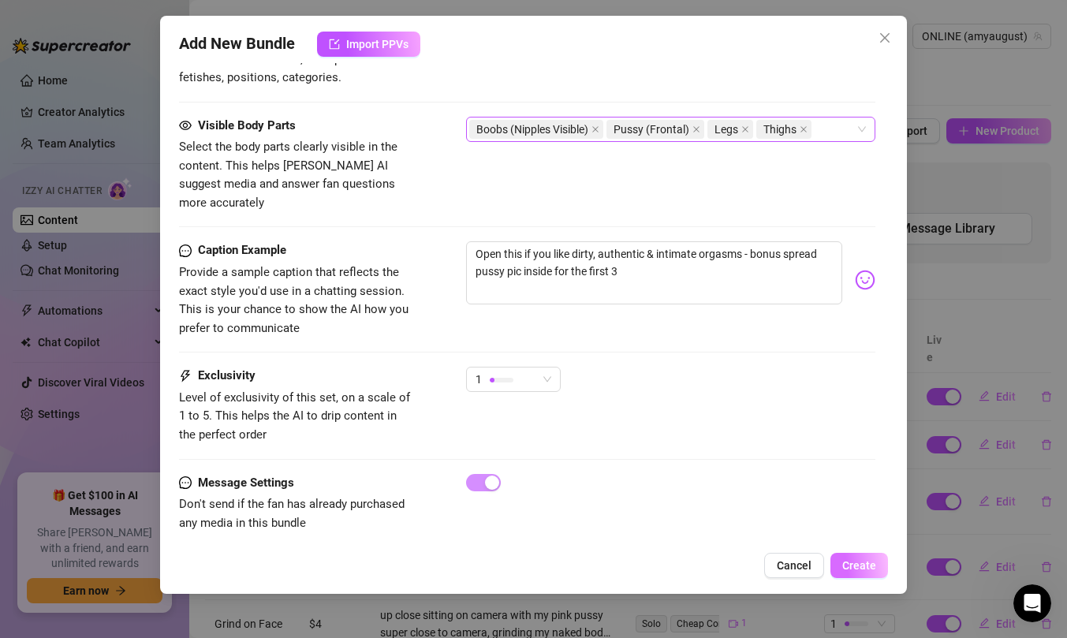
click at [854, 570] on span "Create" at bounding box center [860, 565] width 34 height 13
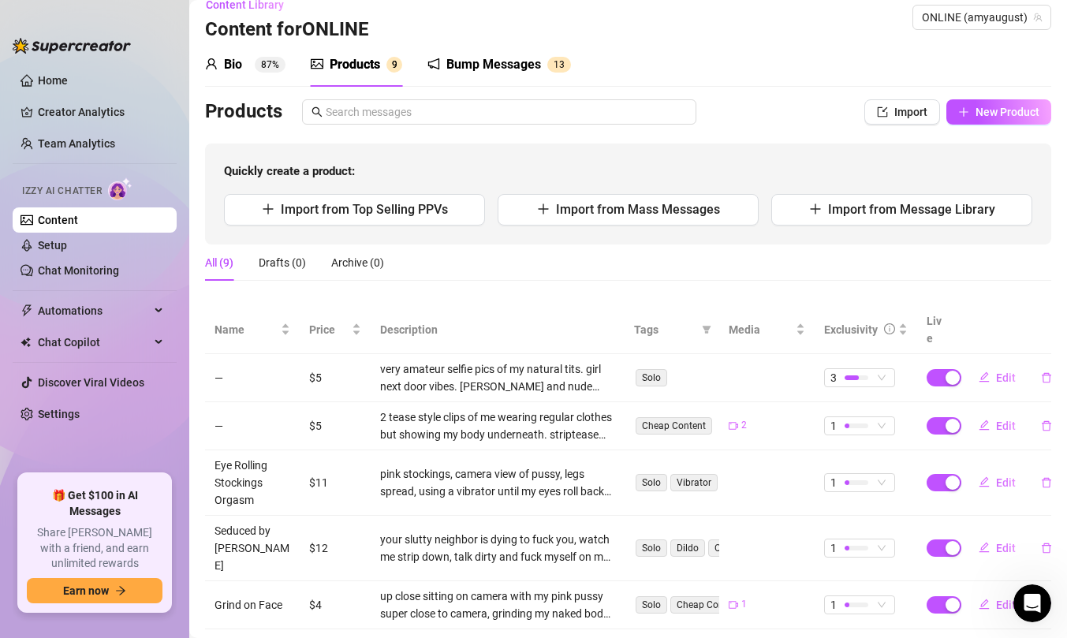
scroll to position [0, 0]
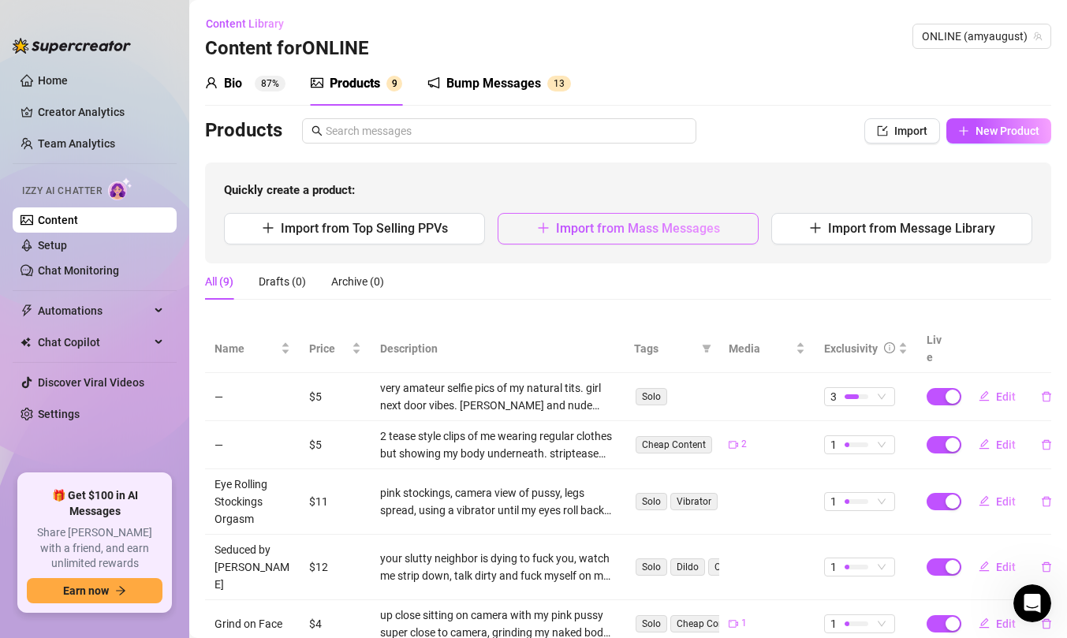
click at [731, 219] on button "Import from Mass Messages" at bounding box center [628, 229] width 261 height 32
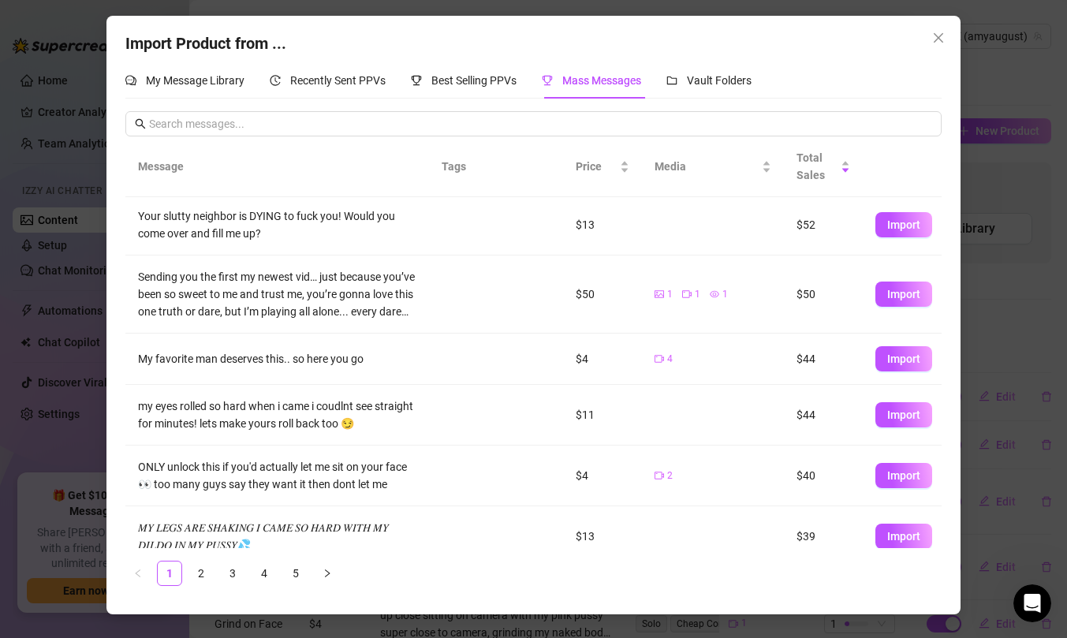
scroll to position [299, 0]
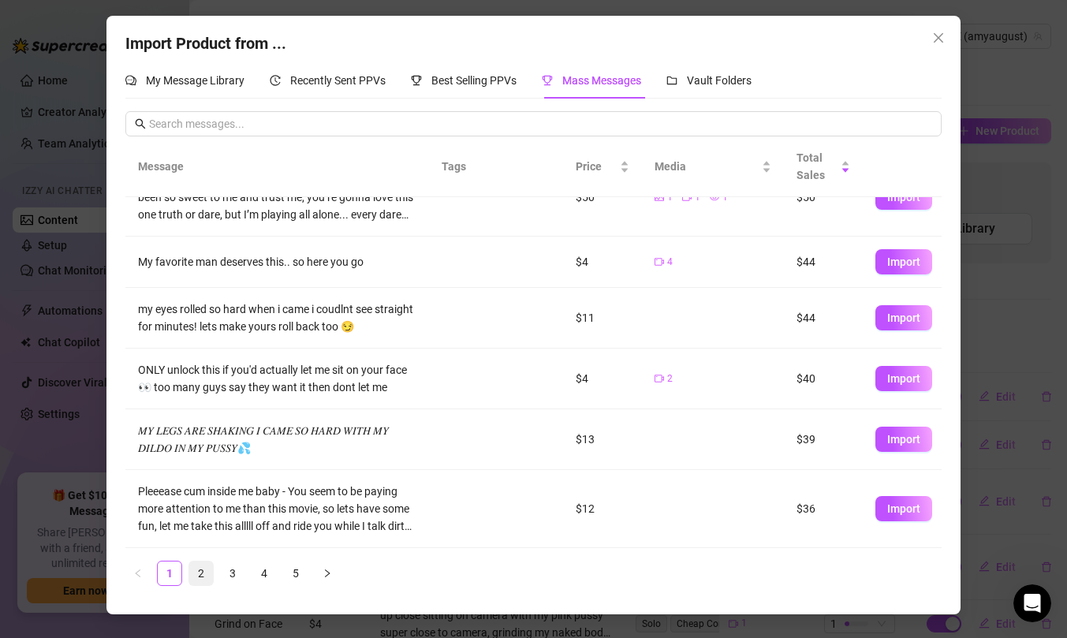
click at [210, 570] on link "2" at bounding box center [201, 574] width 24 height 24
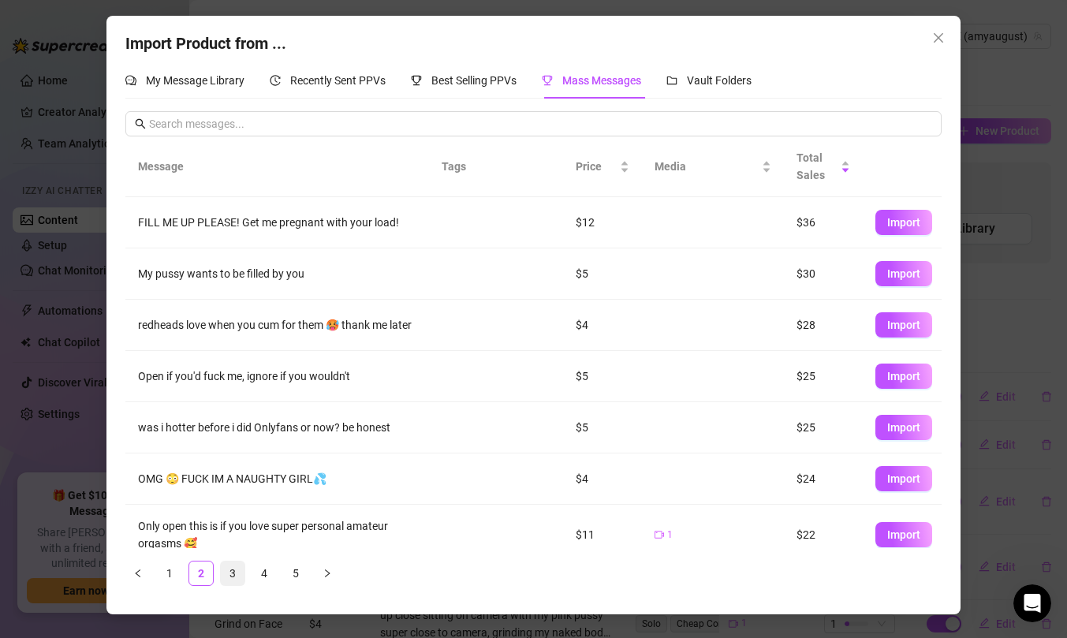
scroll to position [0, 0]
click at [884, 379] on button "Import" at bounding box center [904, 376] width 57 height 25
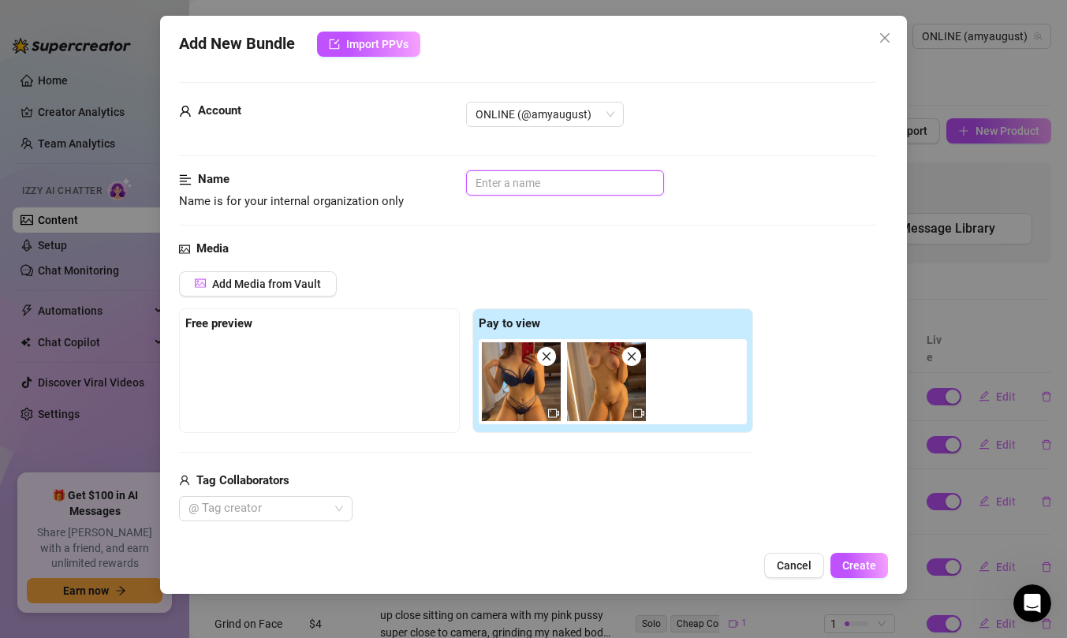
click at [583, 178] on input "text" at bounding box center [565, 182] width 198 height 25
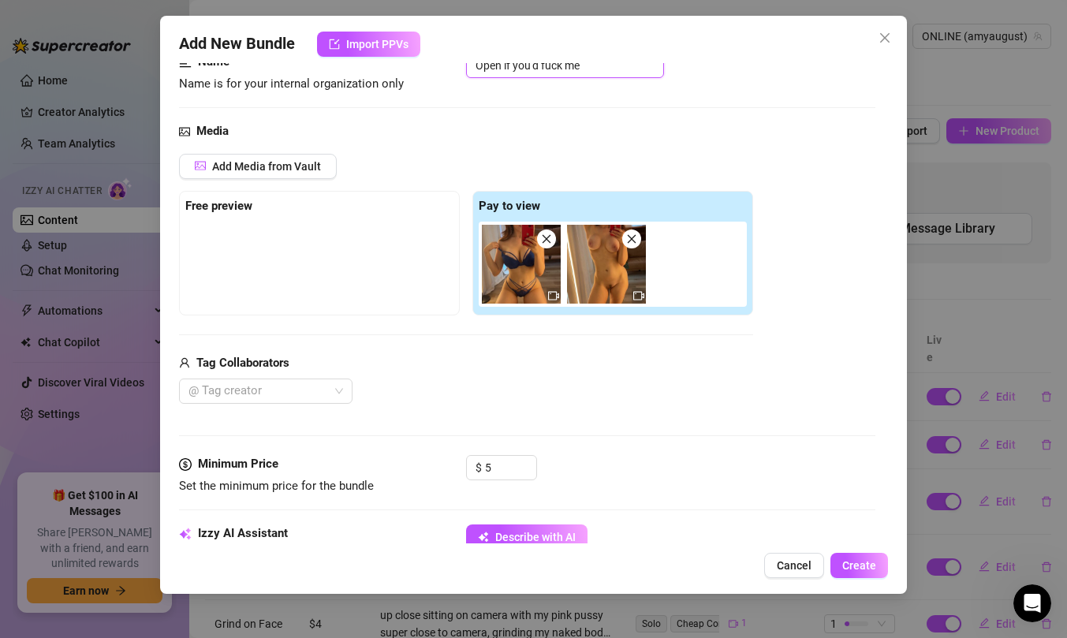
scroll to position [394, 0]
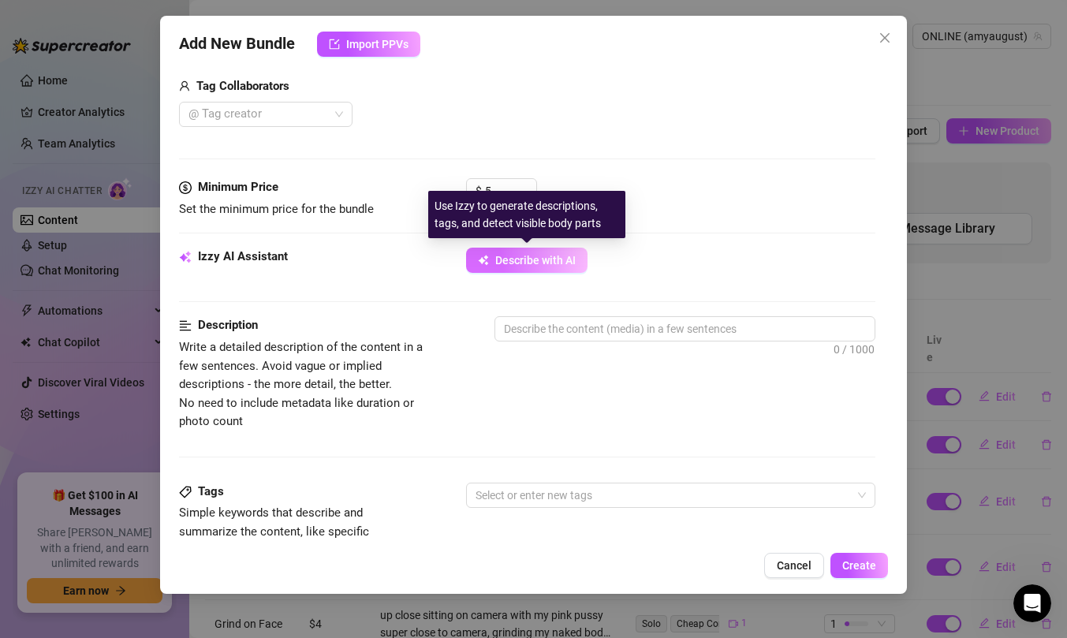
click at [551, 256] on span "Describe with AI" at bounding box center [535, 260] width 80 height 13
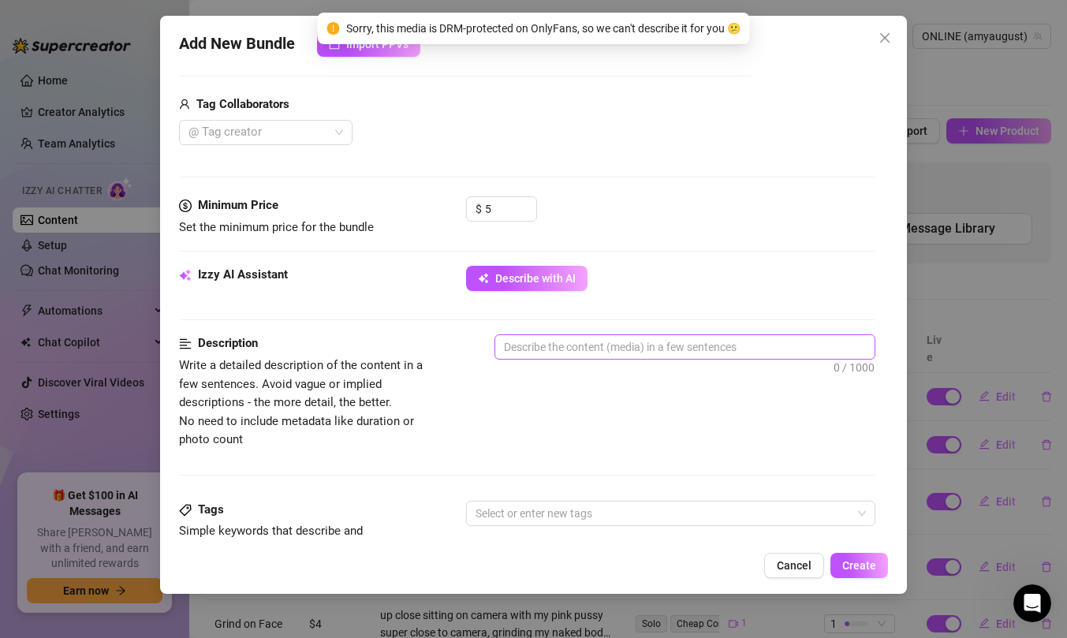
scroll to position [377, 0]
click at [567, 353] on textarea at bounding box center [684, 347] width 379 height 24
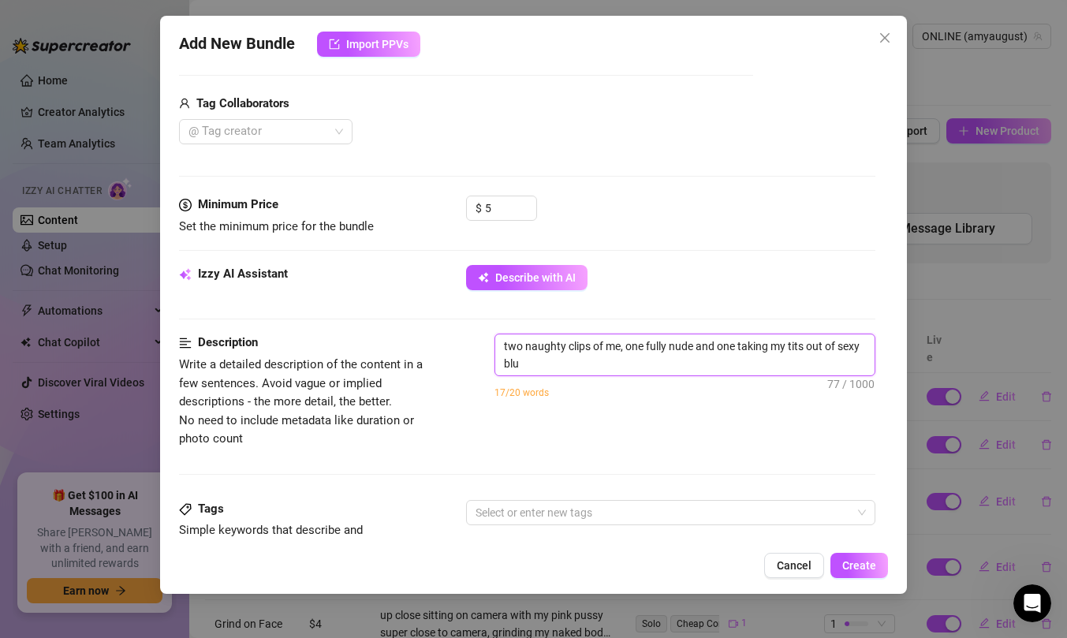
scroll to position [0, 0]
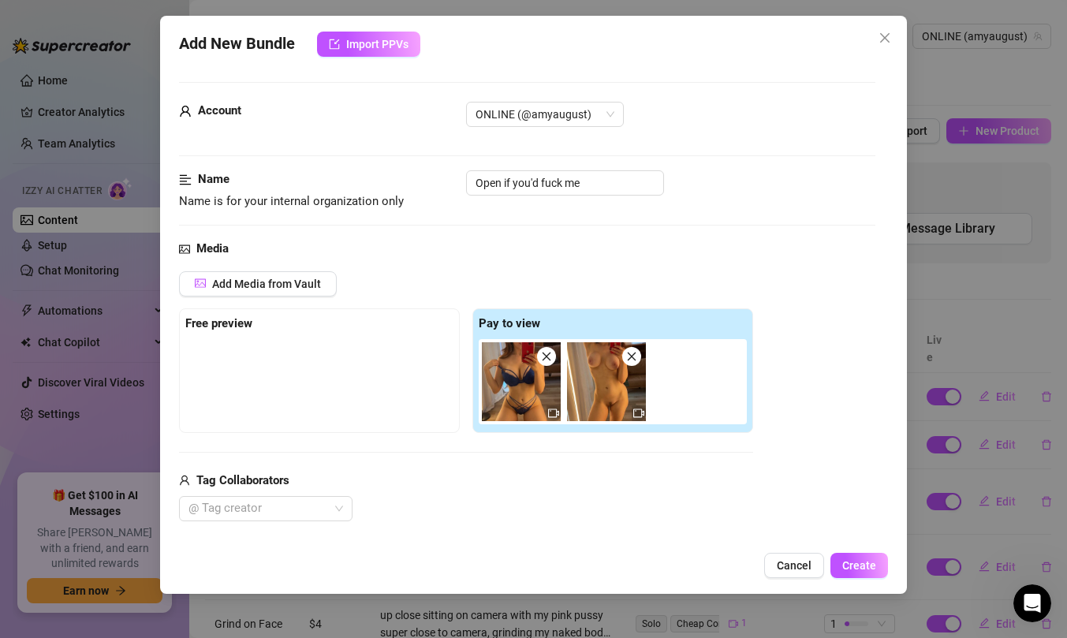
scroll to position [377, 0]
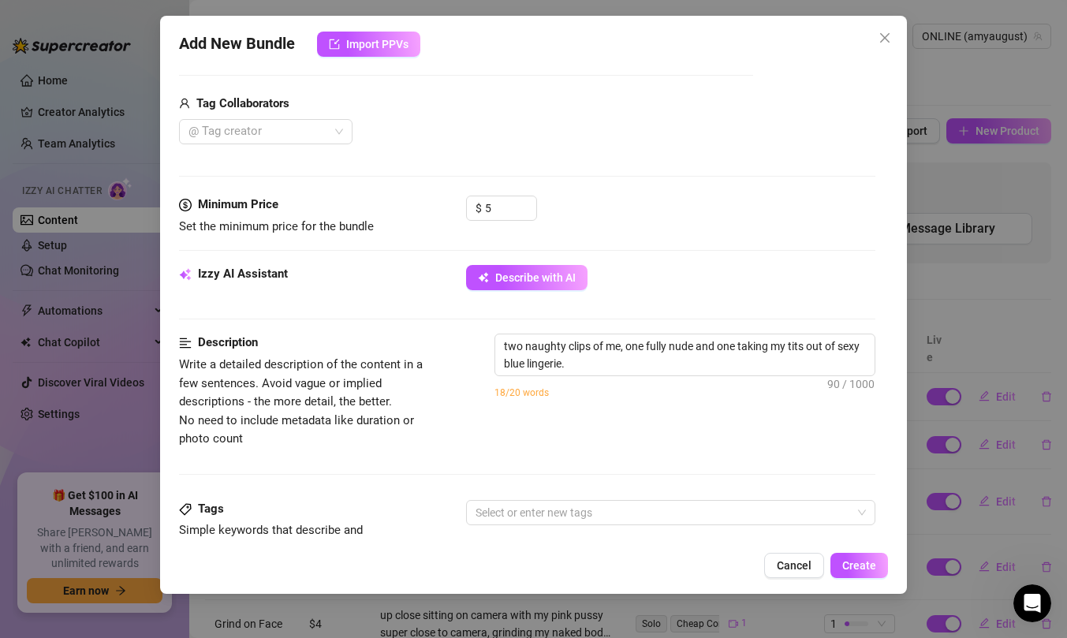
type textarea "two naughty clips of me, one fully nude and one taking my tits out of sexy blue…"
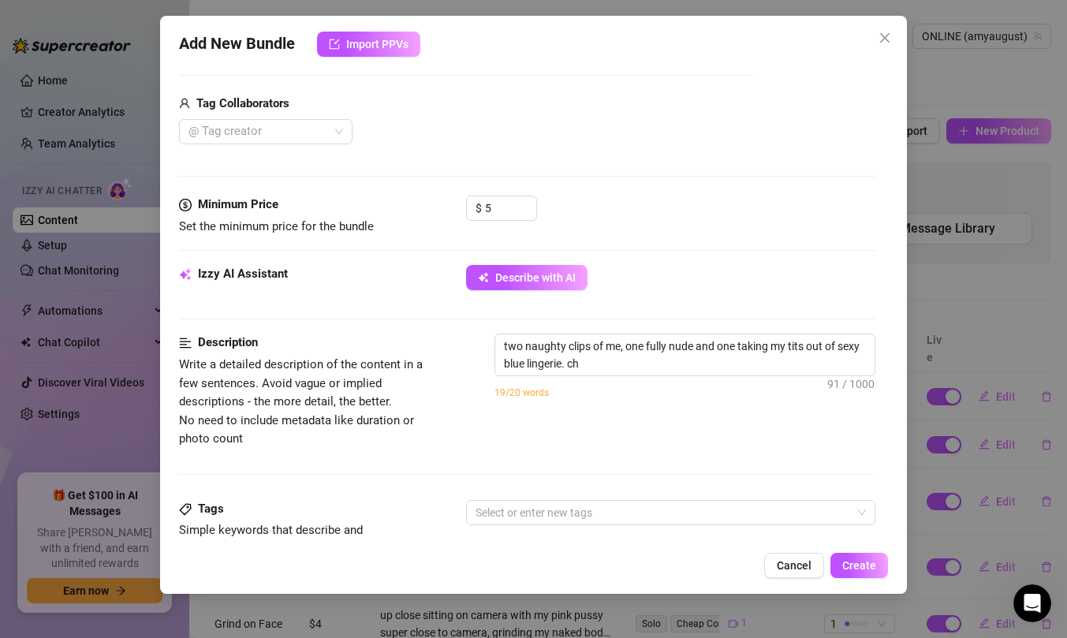
type textarea "two naughty clips of me, one fully nude and one taking my tits out of sexy blue…"
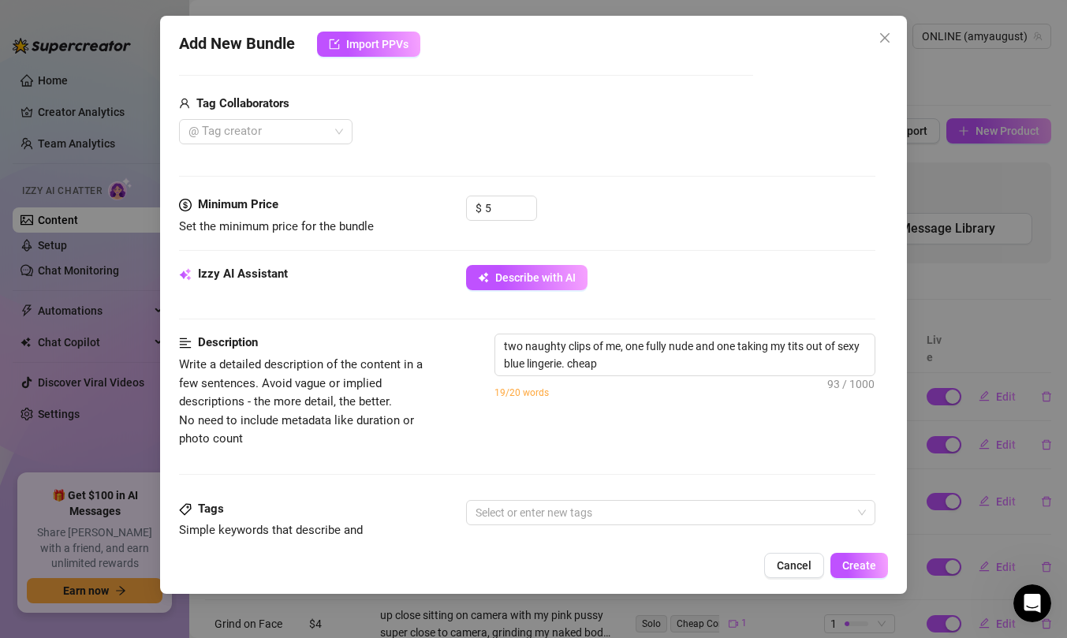
type textarea "two naughty clips of me, one fully nude and one taking my tits out of sexy blue…"
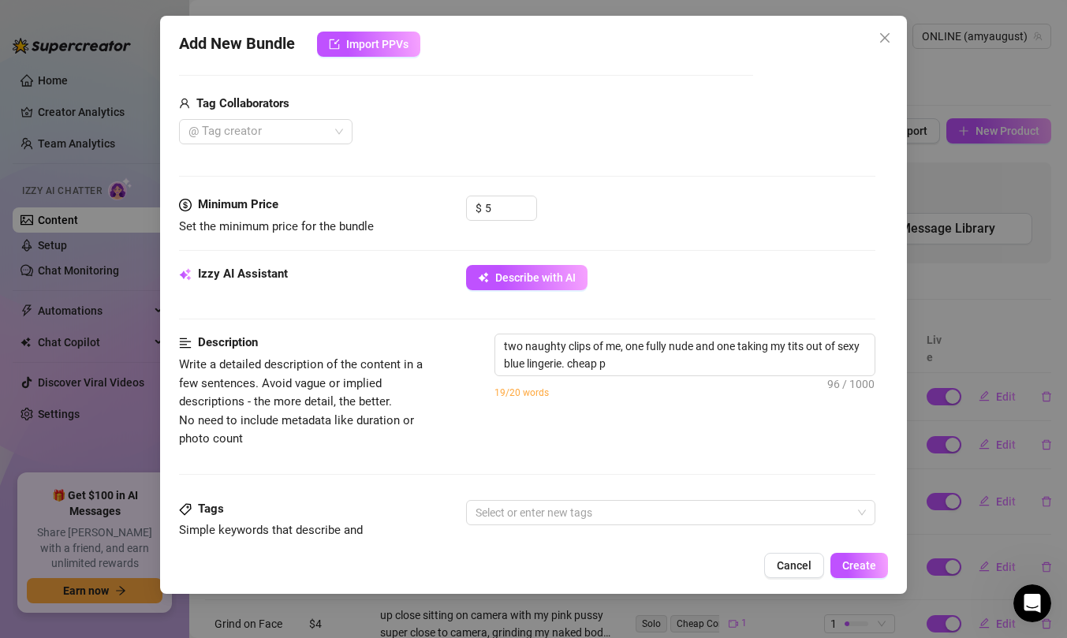
type textarea "two naughty clips of me, one fully nude and one taking my tits out of sexy blue…"
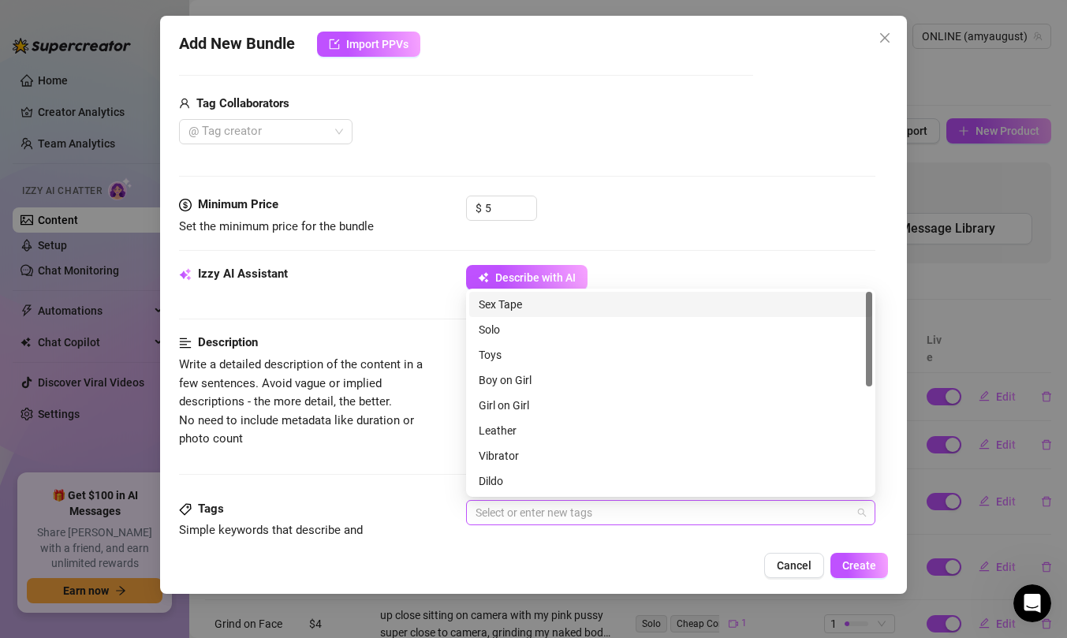
click at [593, 508] on div at bounding box center [662, 513] width 387 height 22
type textarea "two naughty clips of me, one fully nude and one taking my tits out of sexy blue…"
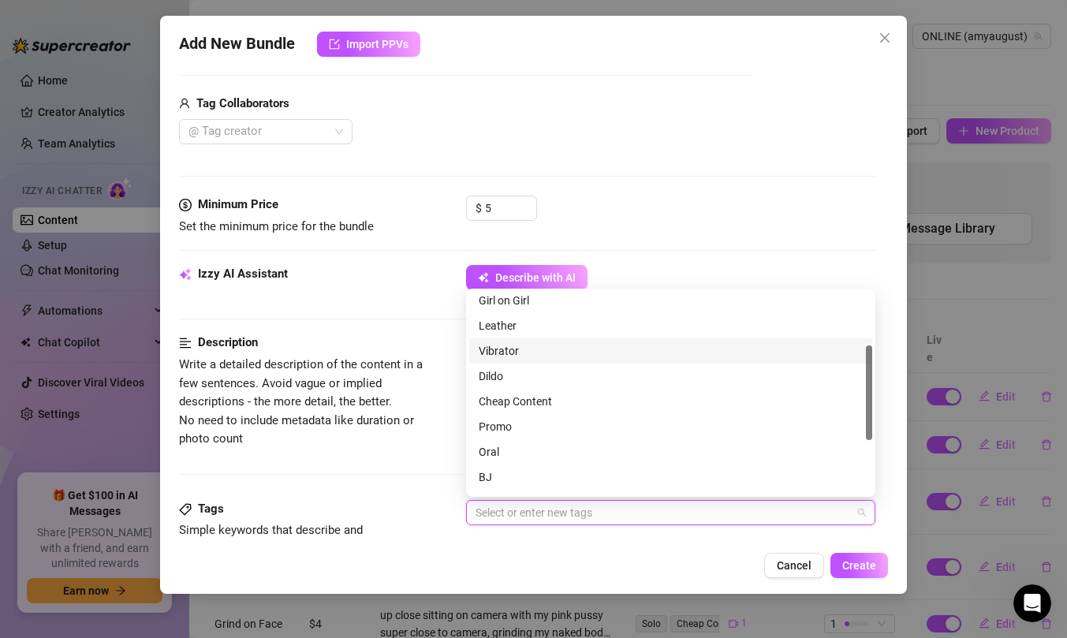
scroll to position [114, 0]
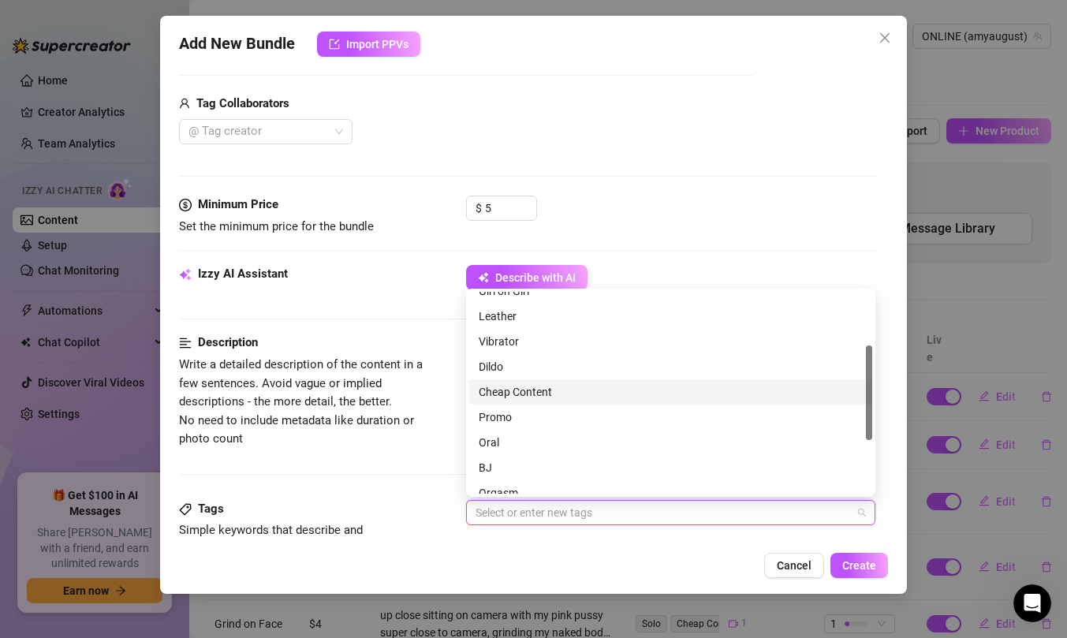
click at [571, 396] on div "Cheap Content" at bounding box center [671, 391] width 384 height 17
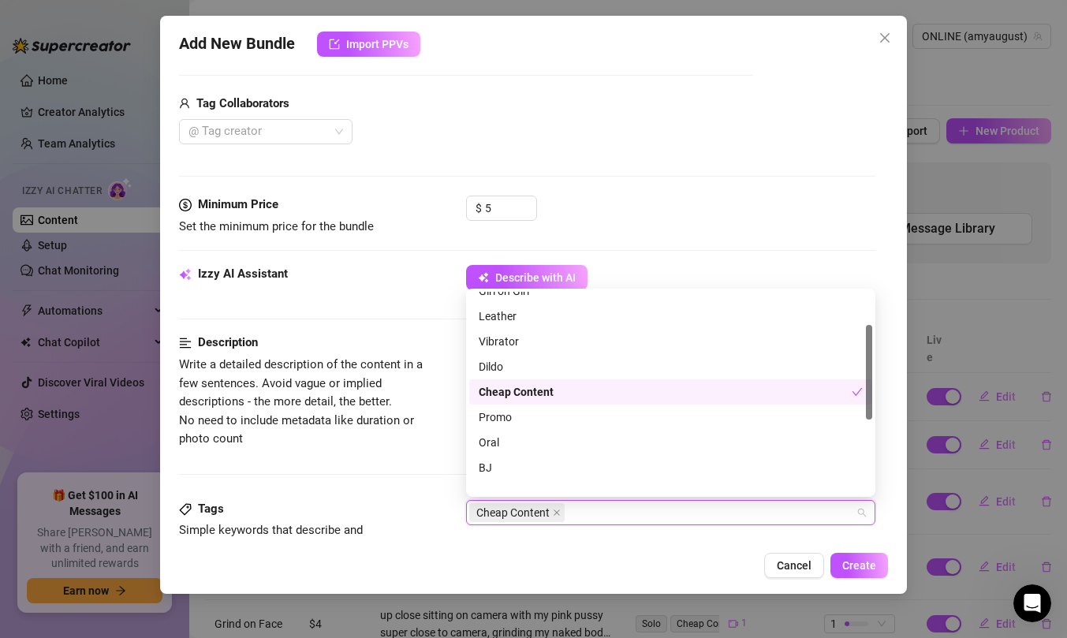
scroll to position [0, 0]
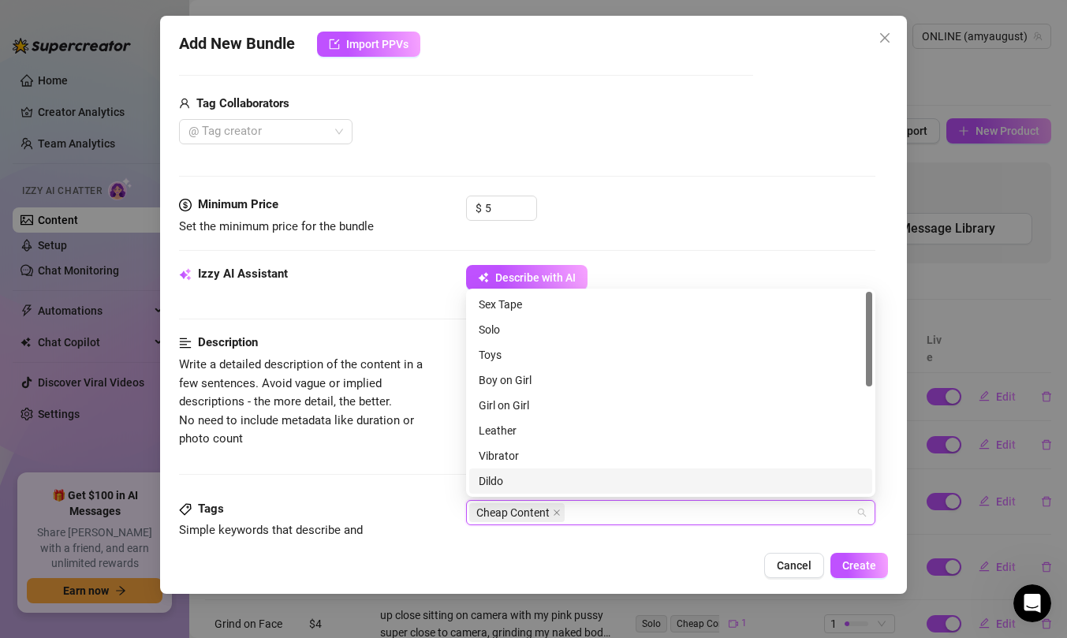
click at [398, 493] on div "Description Write a detailed description of the content in a few sentences. Avo…" at bounding box center [527, 417] width 697 height 166
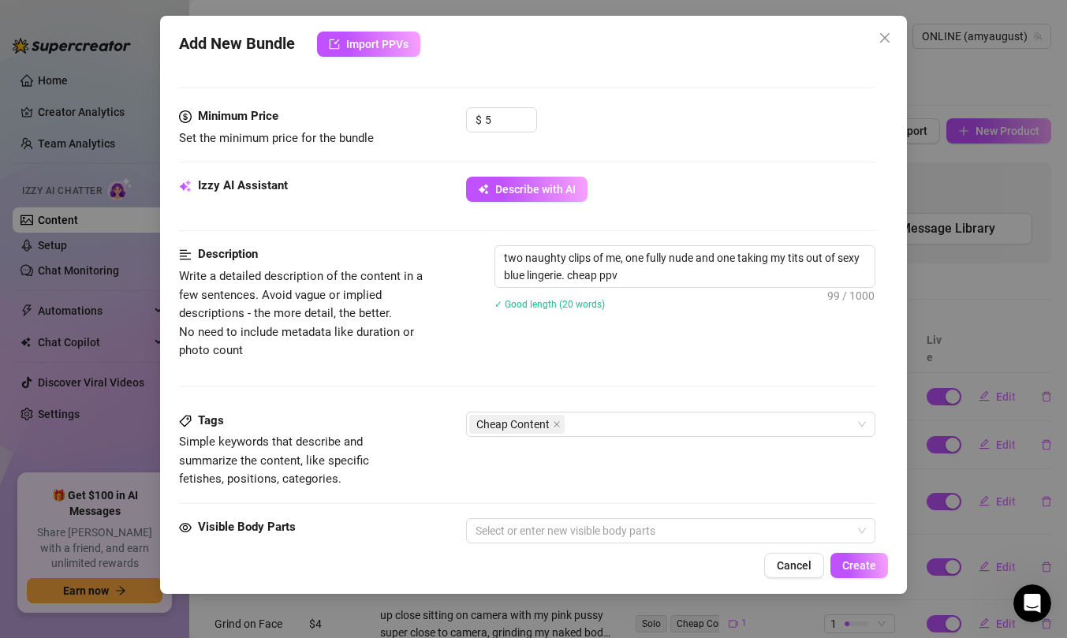
scroll to position [535, 0]
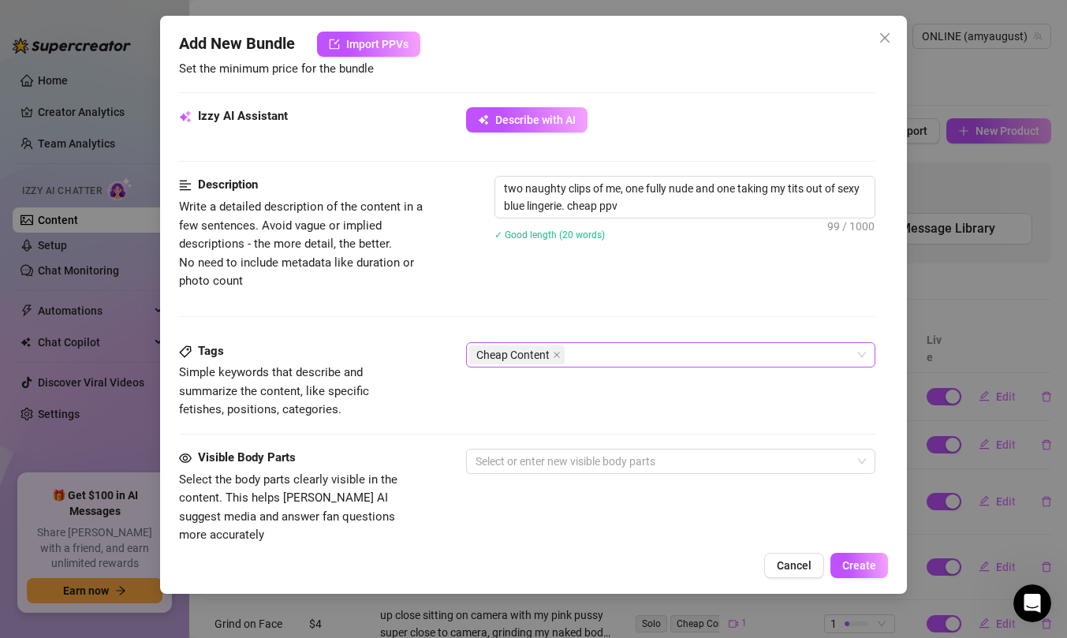
click at [613, 358] on div "Cheap Content" at bounding box center [662, 355] width 387 height 22
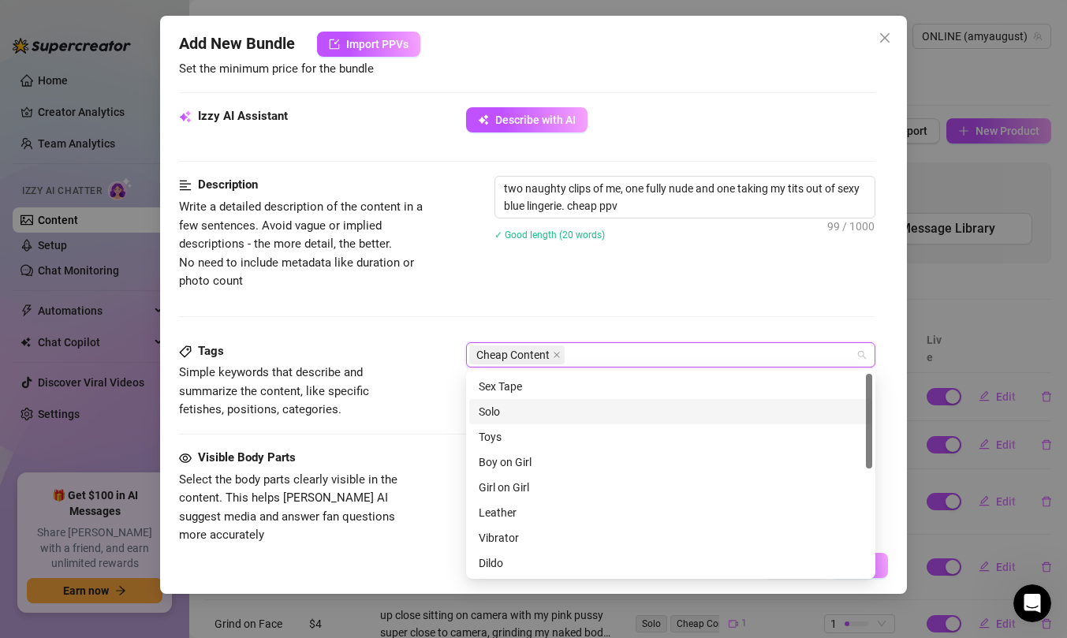
click at [587, 411] on div "Solo" at bounding box center [671, 411] width 384 height 17
click at [587, 301] on div "Description Write a detailed description of the content in a few sentences. Avo…" at bounding box center [527, 259] width 697 height 166
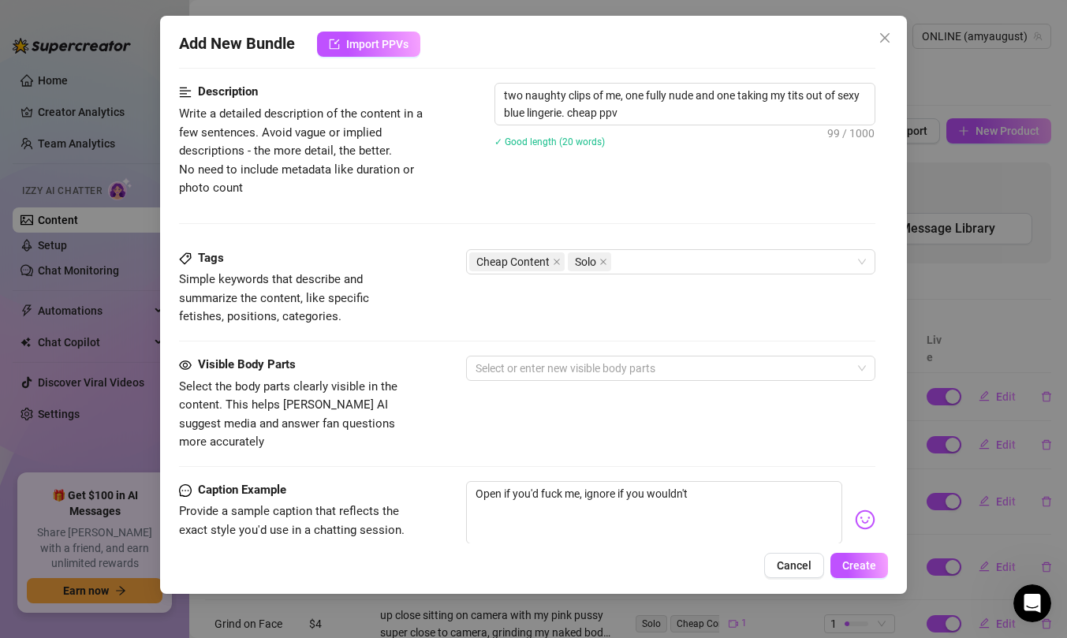
scroll to position [629, 0]
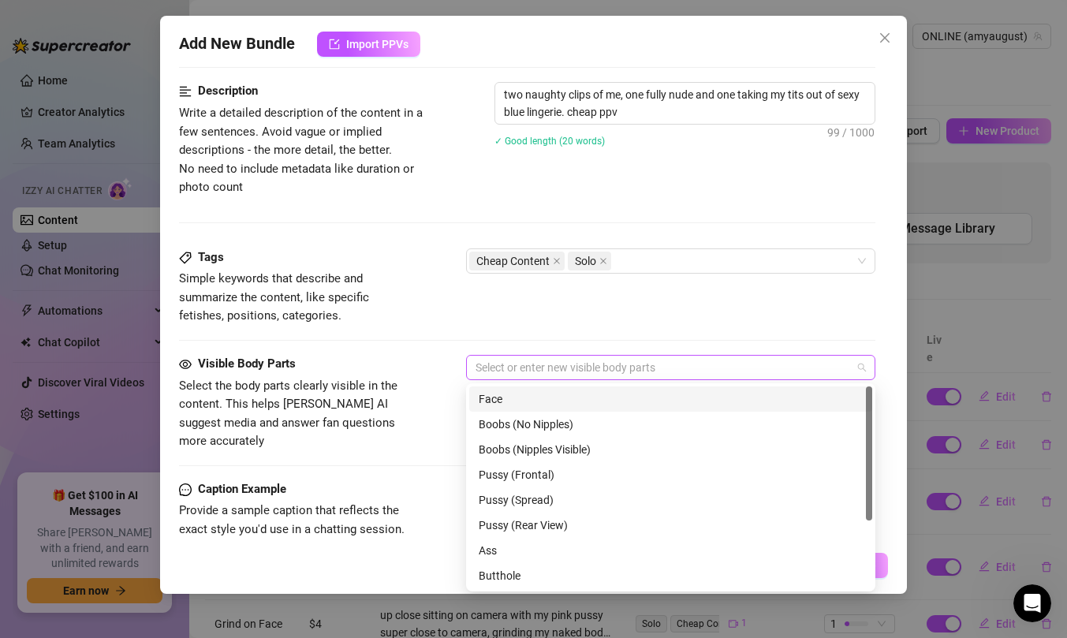
click at [579, 370] on div at bounding box center [662, 368] width 387 height 22
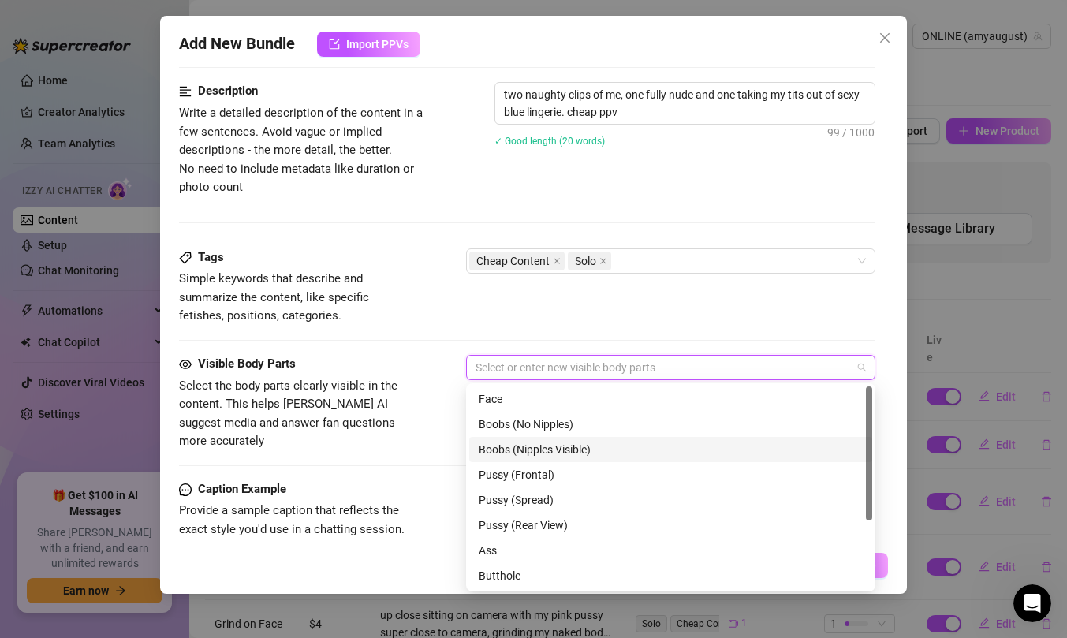
click at [570, 451] on div "Boobs (Nipples Visible)" at bounding box center [671, 449] width 384 height 17
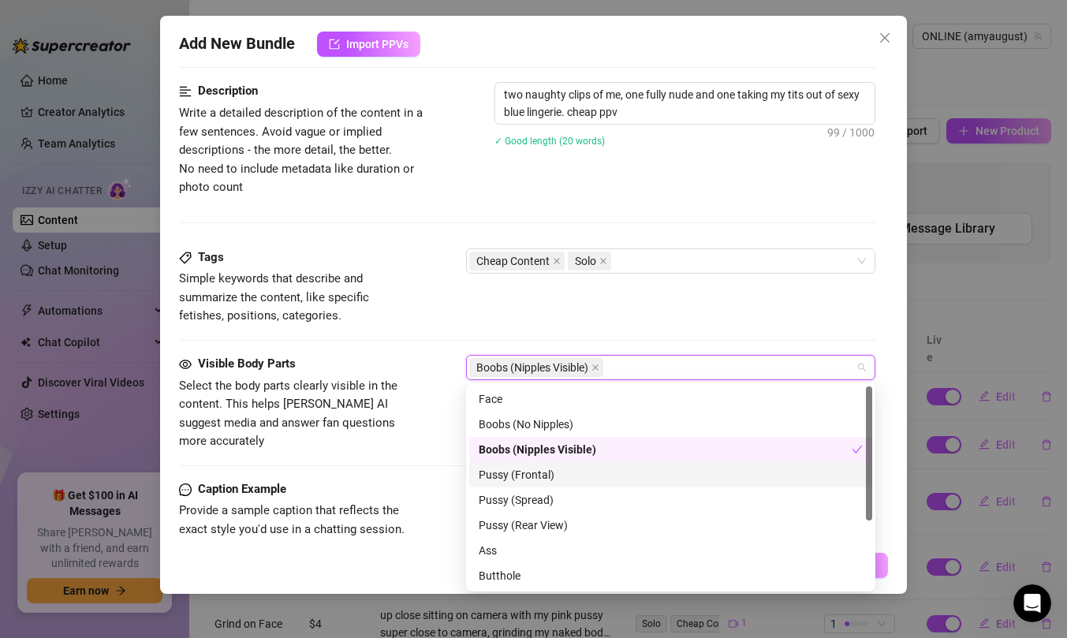
click at [568, 480] on div "Pussy (Frontal)" at bounding box center [671, 474] width 384 height 17
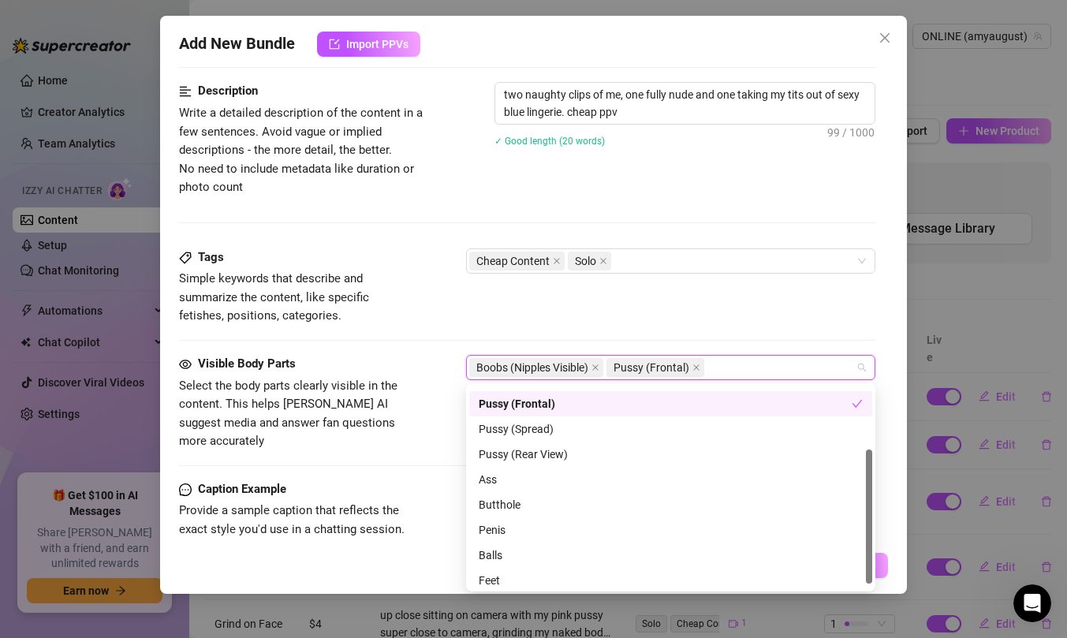
scroll to position [101, 0]
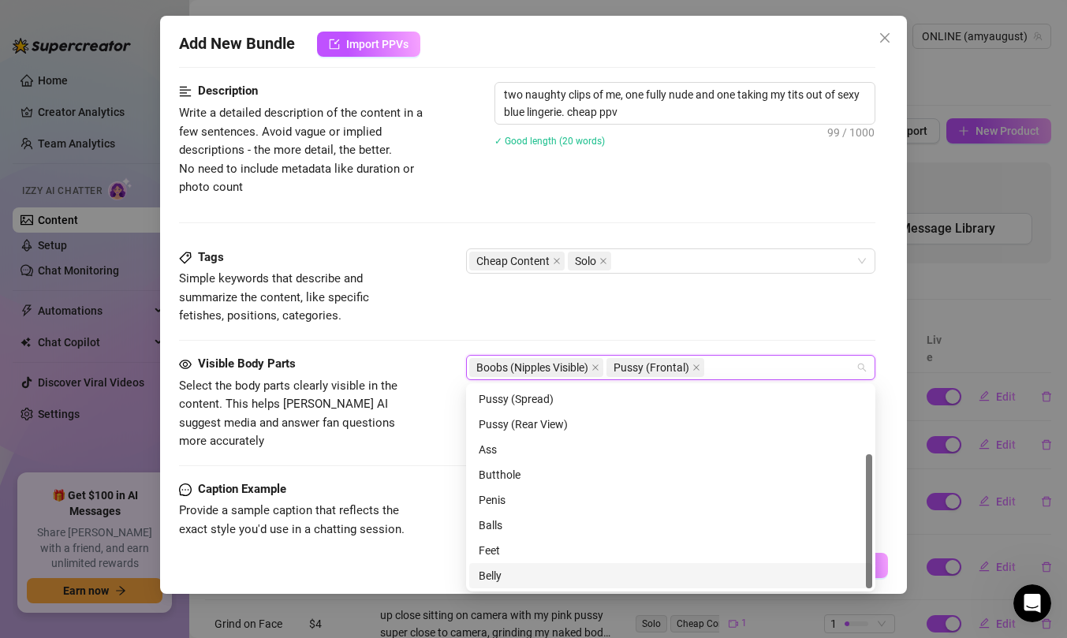
click at [550, 577] on div "Belly" at bounding box center [671, 575] width 384 height 17
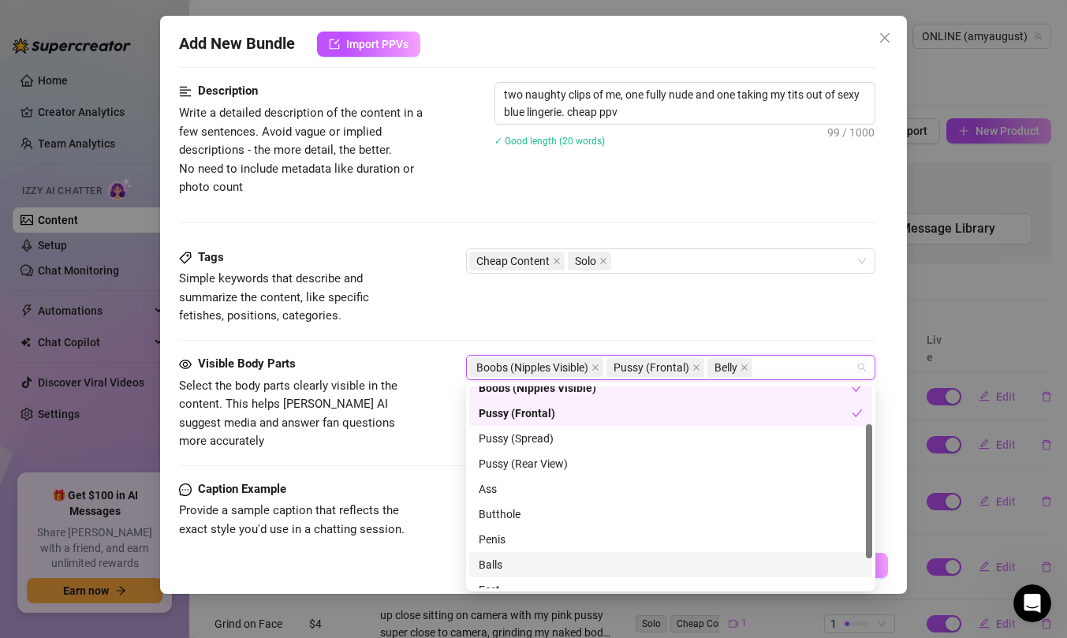
scroll to position [0, 0]
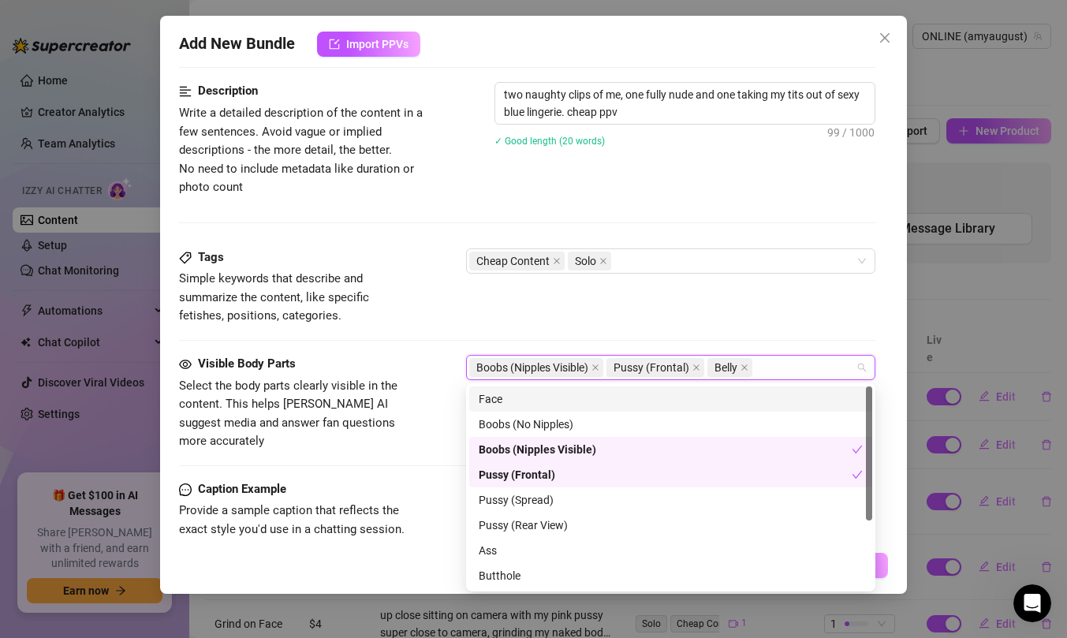
click at [559, 396] on div "Face" at bounding box center [671, 399] width 384 height 17
click at [578, 315] on div "Tags Simple keywords that describe and summarize the content, like specific fet…" at bounding box center [527, 287] width 697 height 77
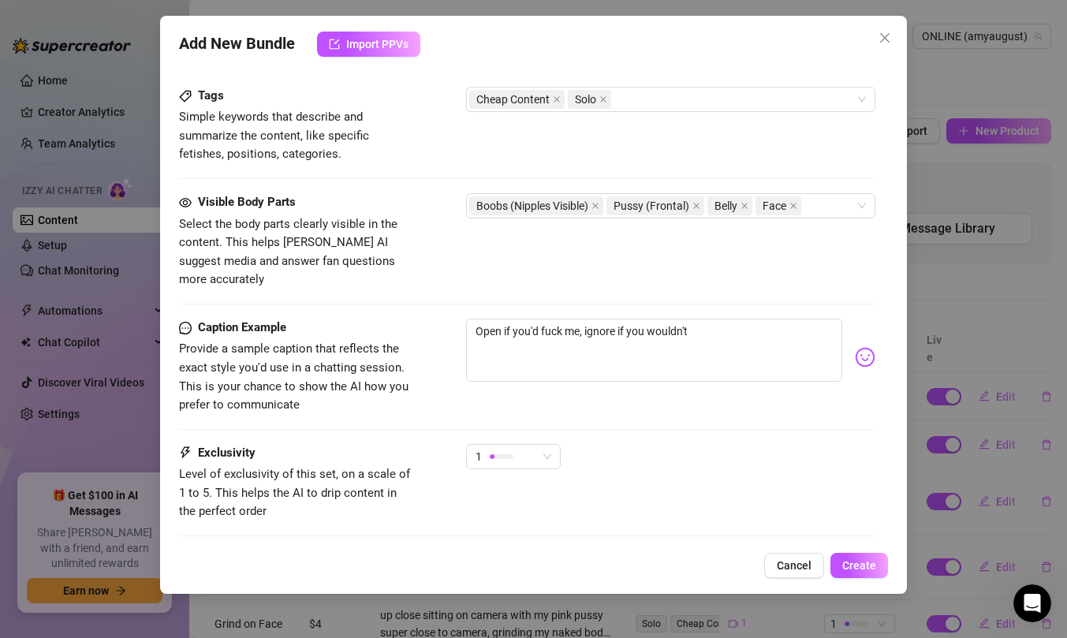
scroll to position [867, 0]
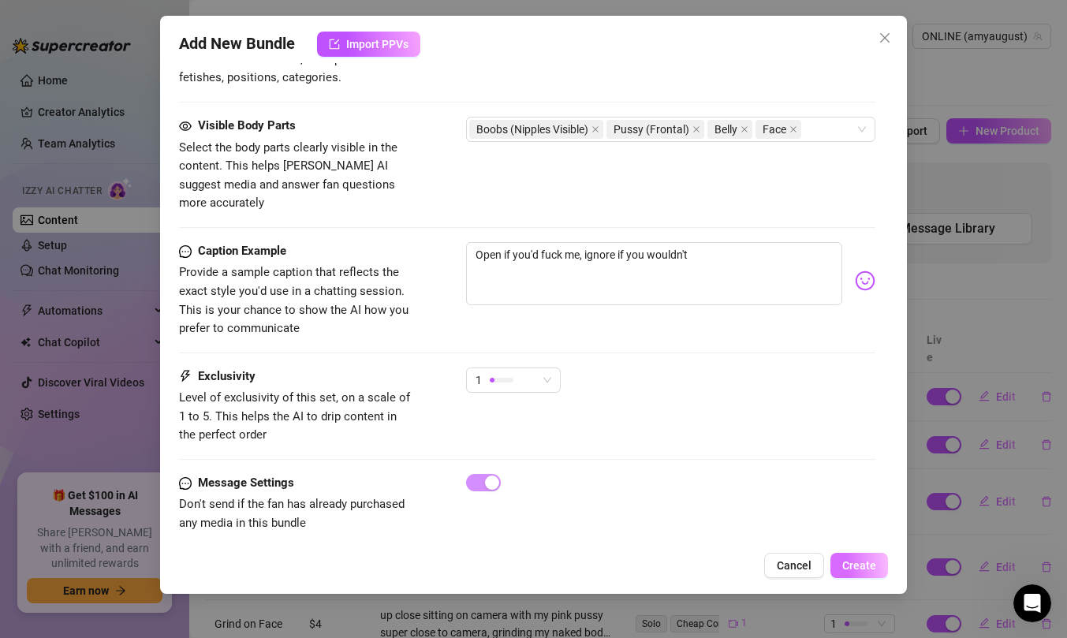
click at [869, 566] on span "Create" at bounding box center [860, 565] width 34 height 13
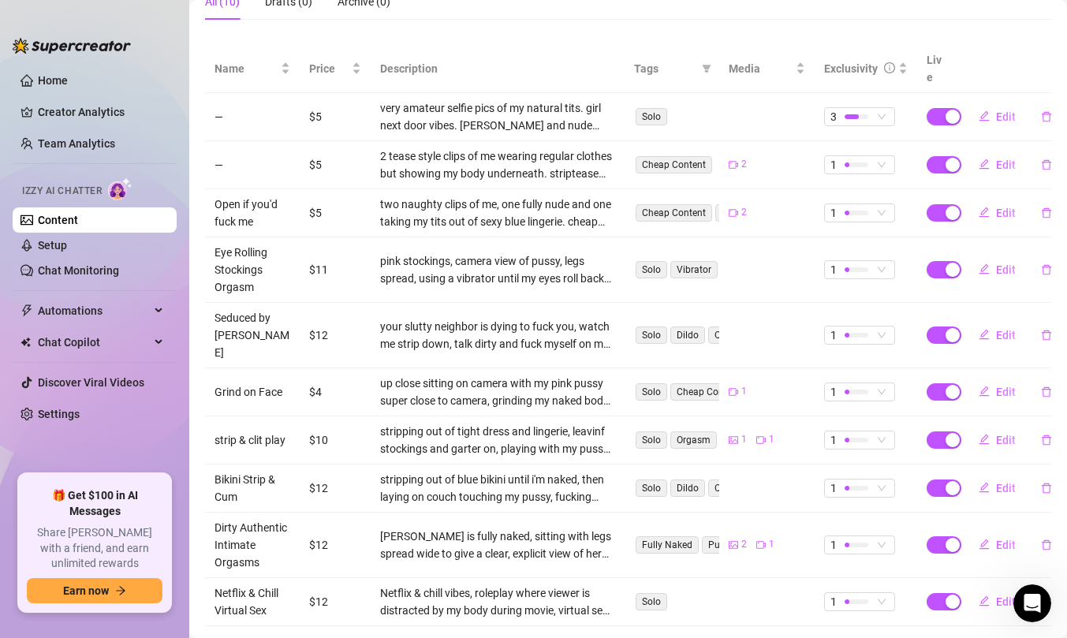
scroll to position [0, 0]
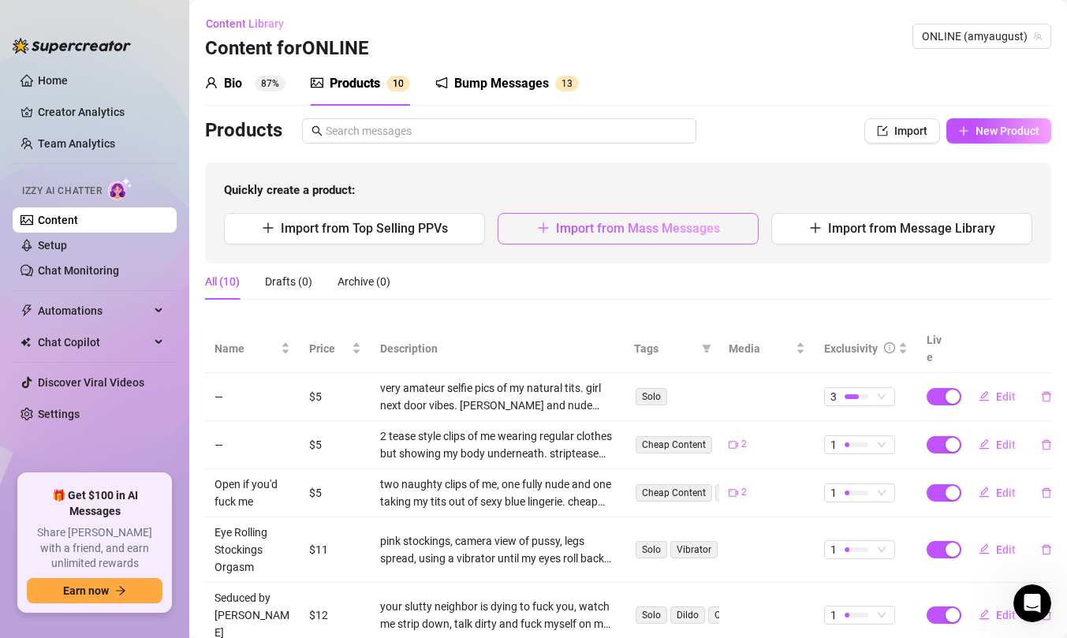
click at [651, 236] on button "Import from Mass Messages" at bounding box center [628, 229] width 261 height 32
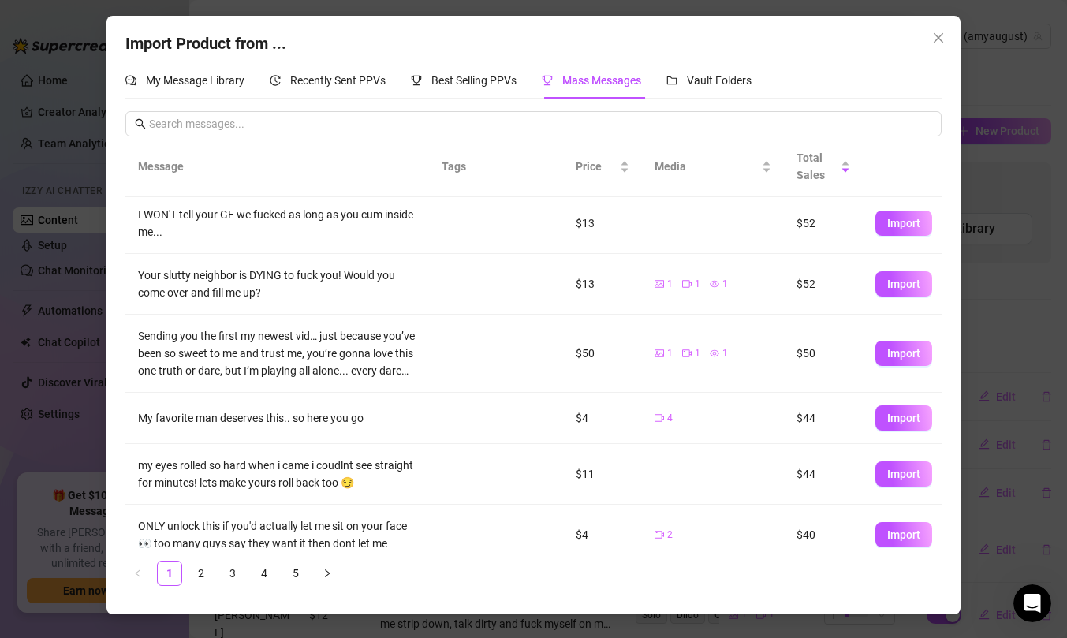
scroll to position [299, 0]
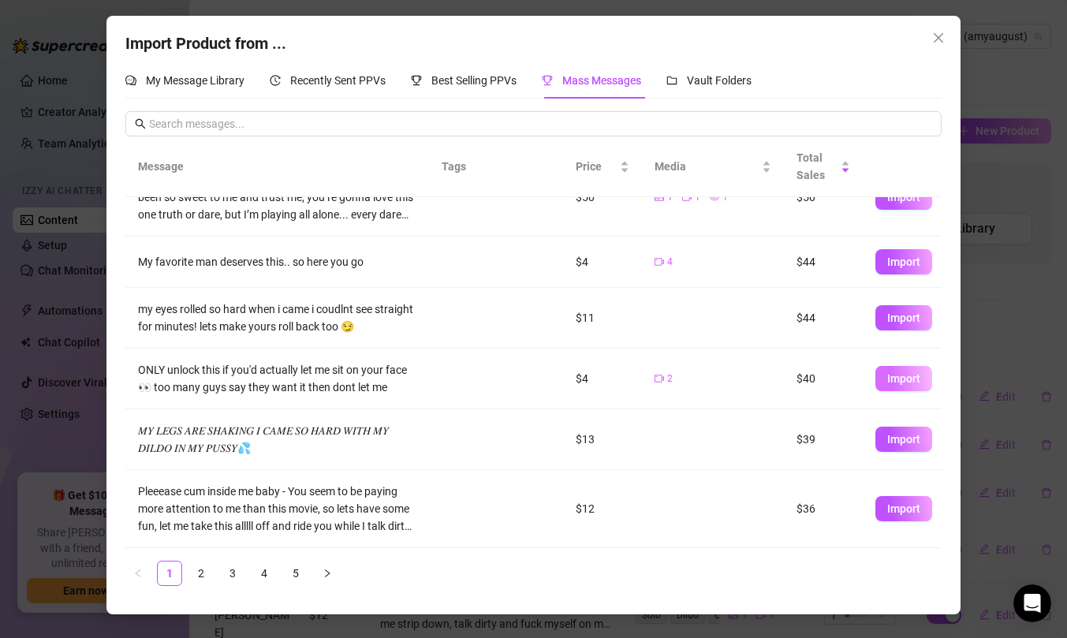
click at [890, 375] on span "Import" at bounding box center [904, 378] width 33 height 13
type textarea "ONLY unlock this if you'd actually let me sit on your face 👀 too many guys say …"
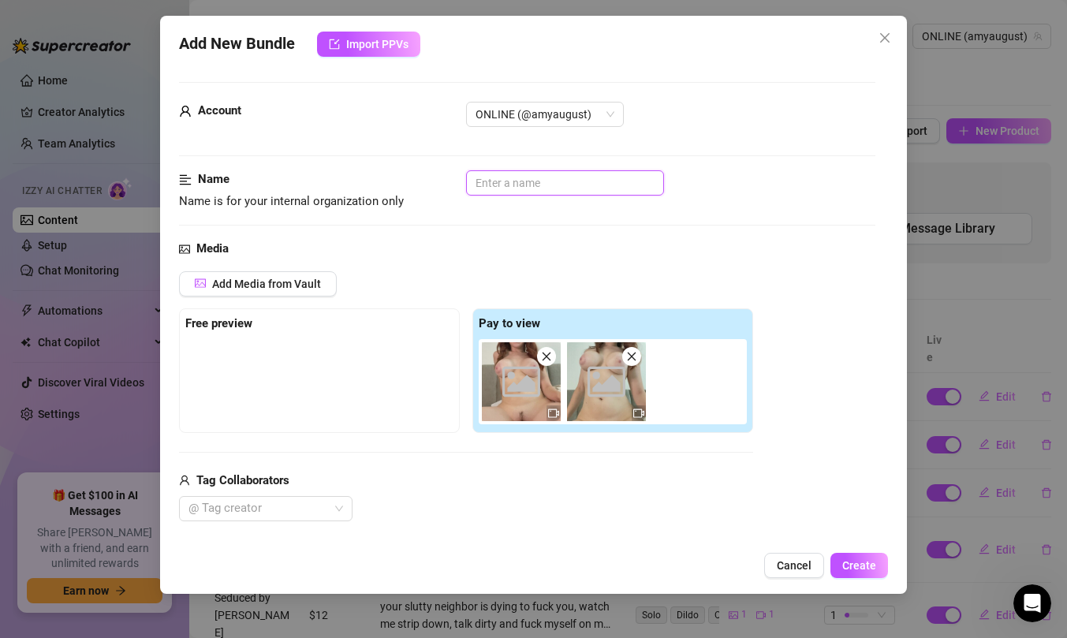
click at [525, 184] on input "text" at bounding box center [565, 182] width 198 height 25
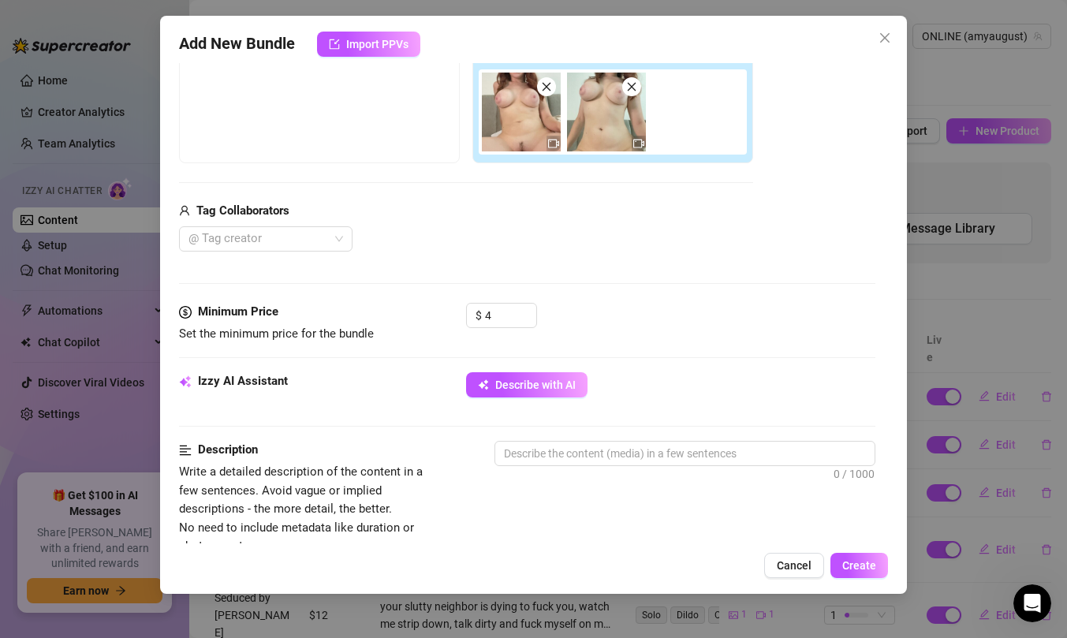
scroll to position [282, 0]
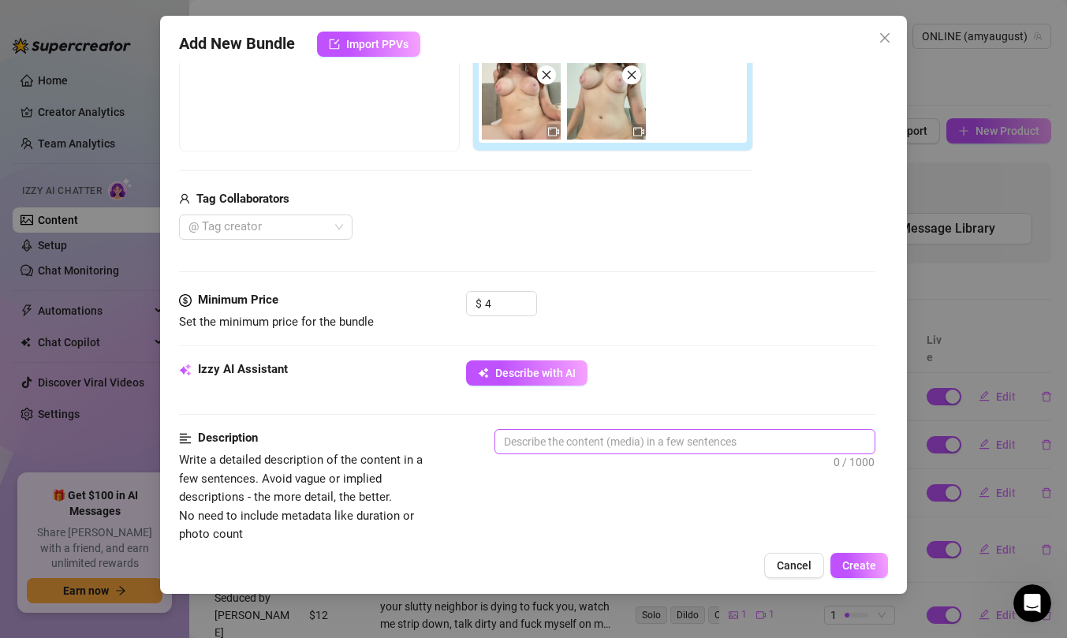
type input "Sit on face bundle"
click at [573, 453] on textarea at bounding box center [684, 442] width 379 height 24
type textarea "2"
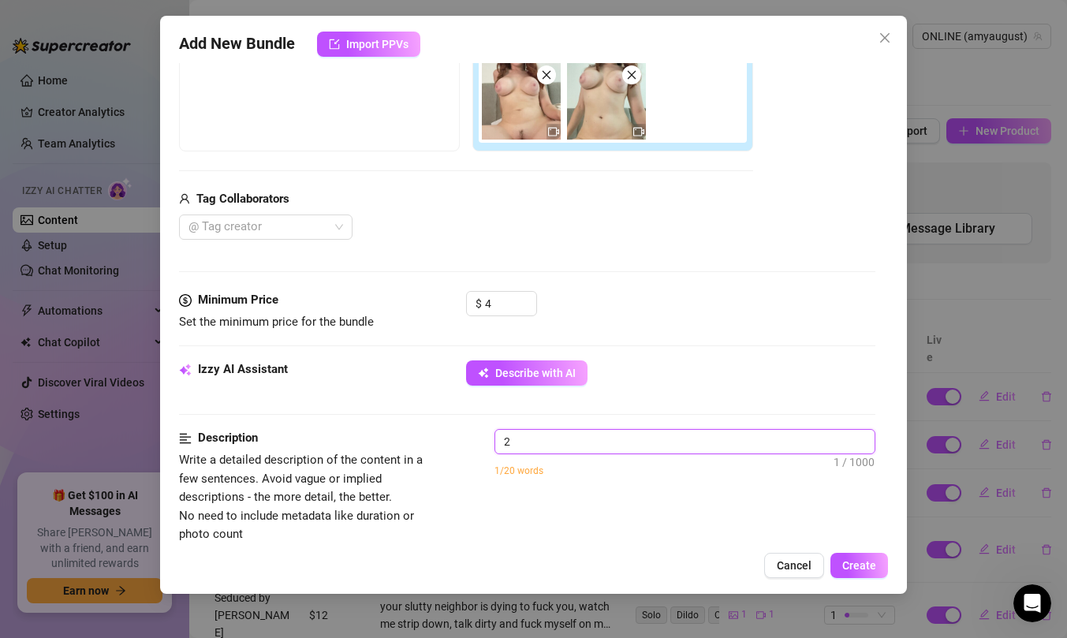
type textarea "2"
type textarea "2 f"
type textarea "2 fu"
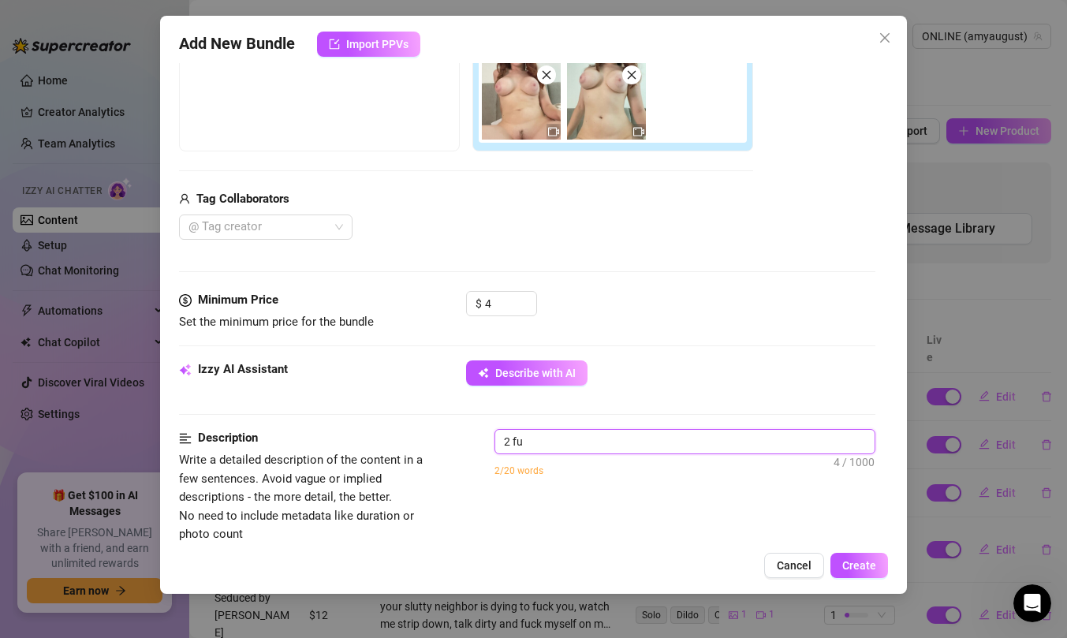
type textarea "2 ful"
type textarea "2 full"
type textarea "2 fully"
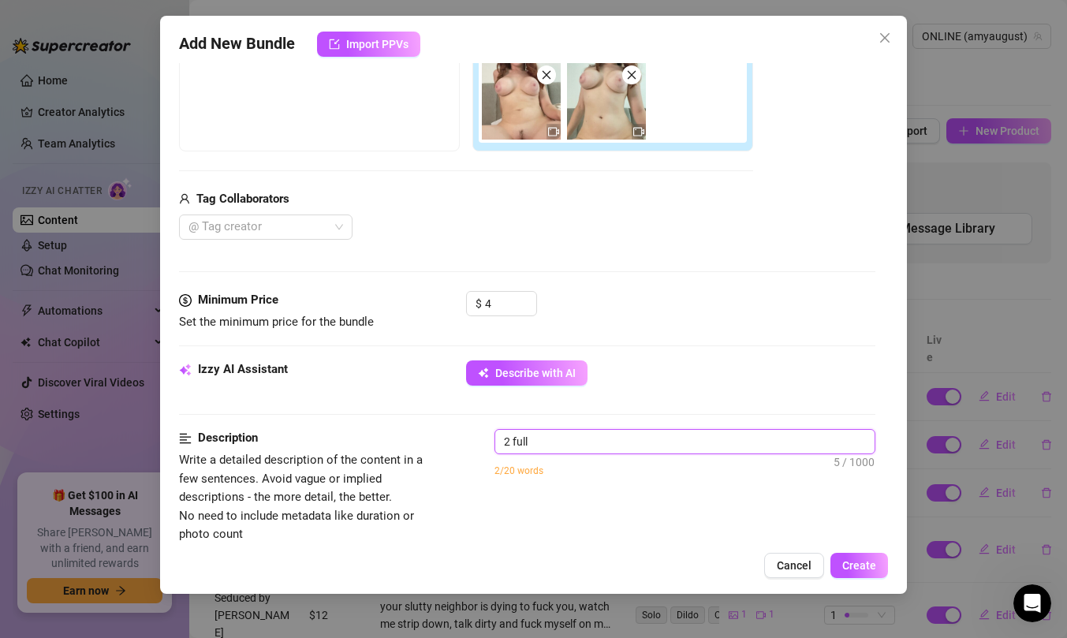
type textarea "2 fully"
type textarea "2 fully n"
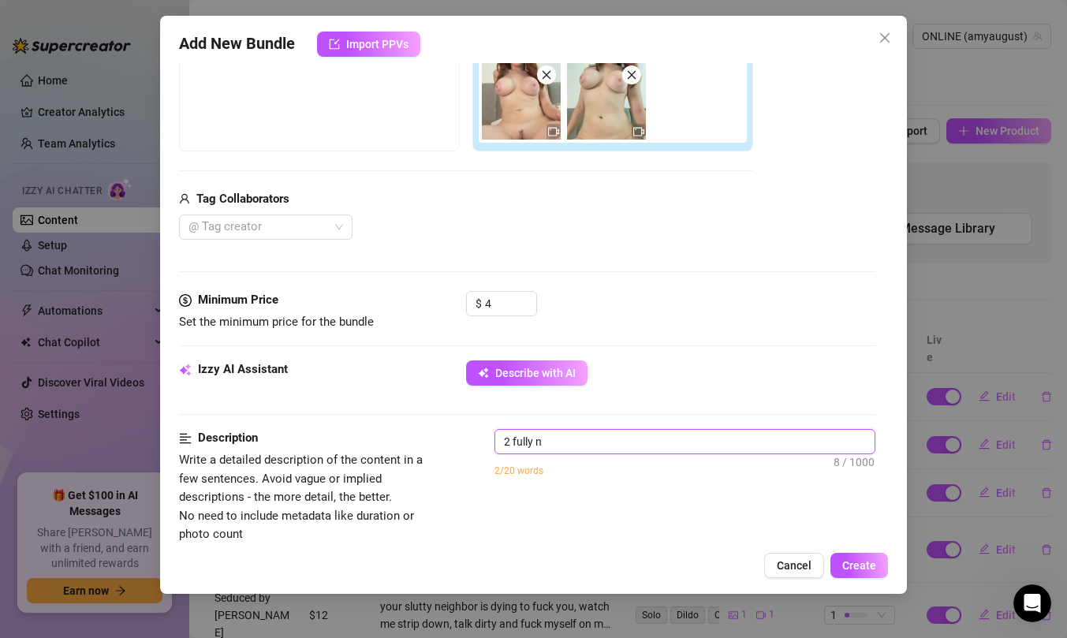
type textarea "2 fully nu"
type textarea "2 fully nud"
type textarea "2 fully nude"
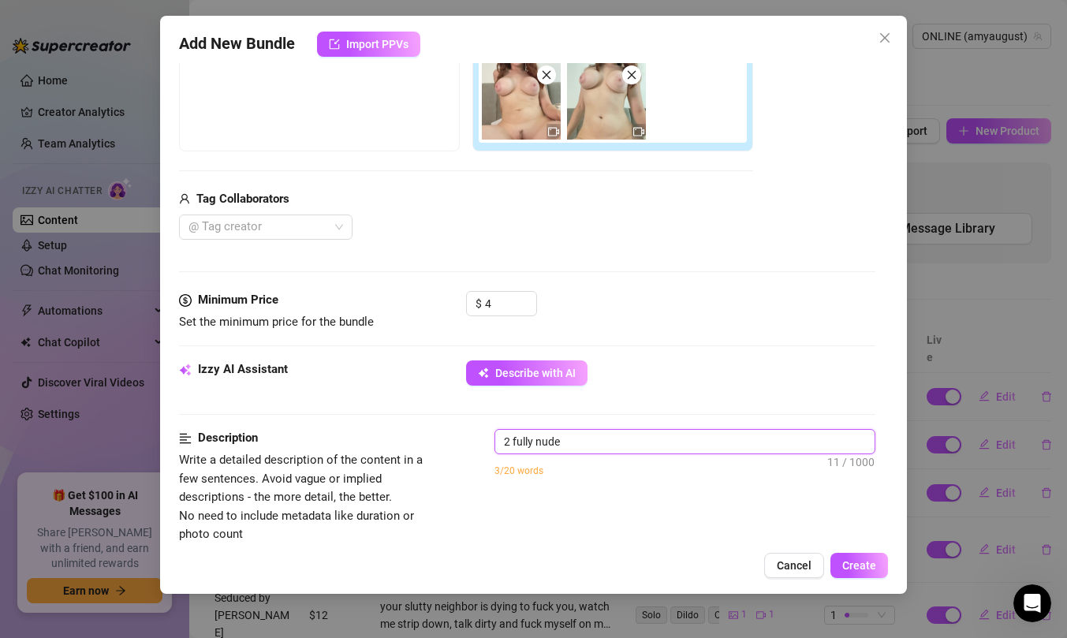
type textarea "2 fully nude"
type textarea "2 fully nude c"
type textarea "2 fully nude cl"
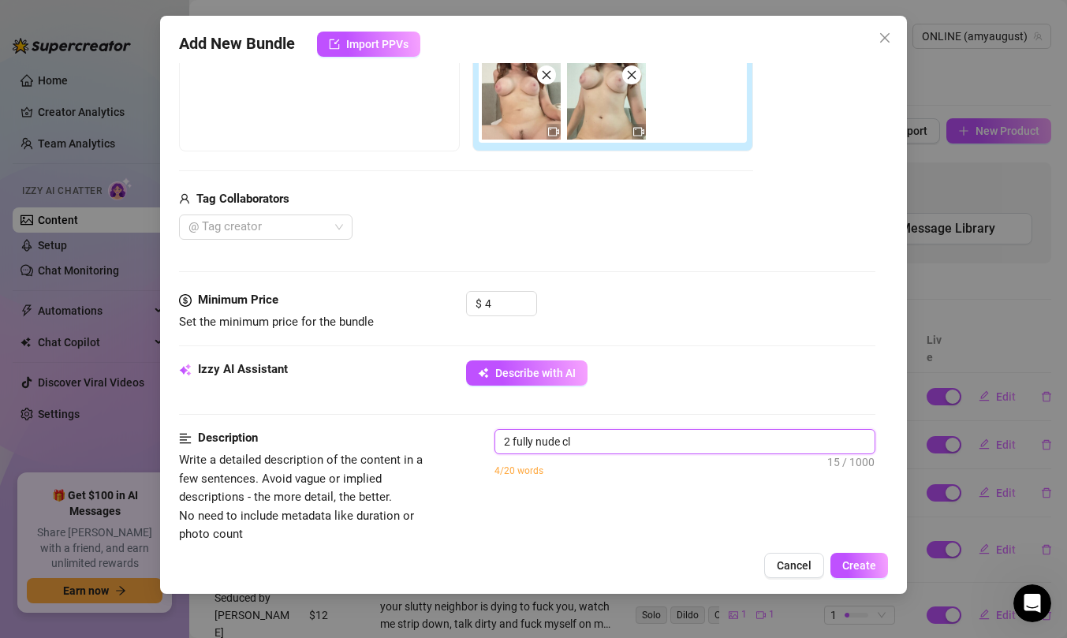
type textarea "2 fully nude cli"
type textarea "2 fully nude clip"
type textarea "2 fully nude clips"
type textarea "2 fully nude clips,"
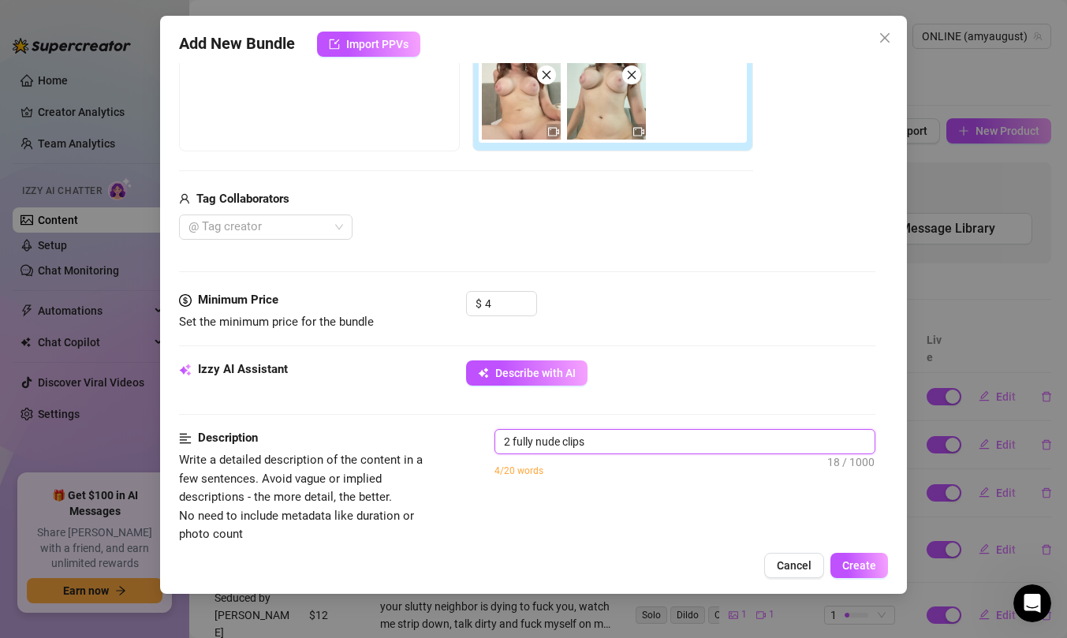
type textarea "2 fully nude clips,"
type textarea "2 fully nude clips, s"
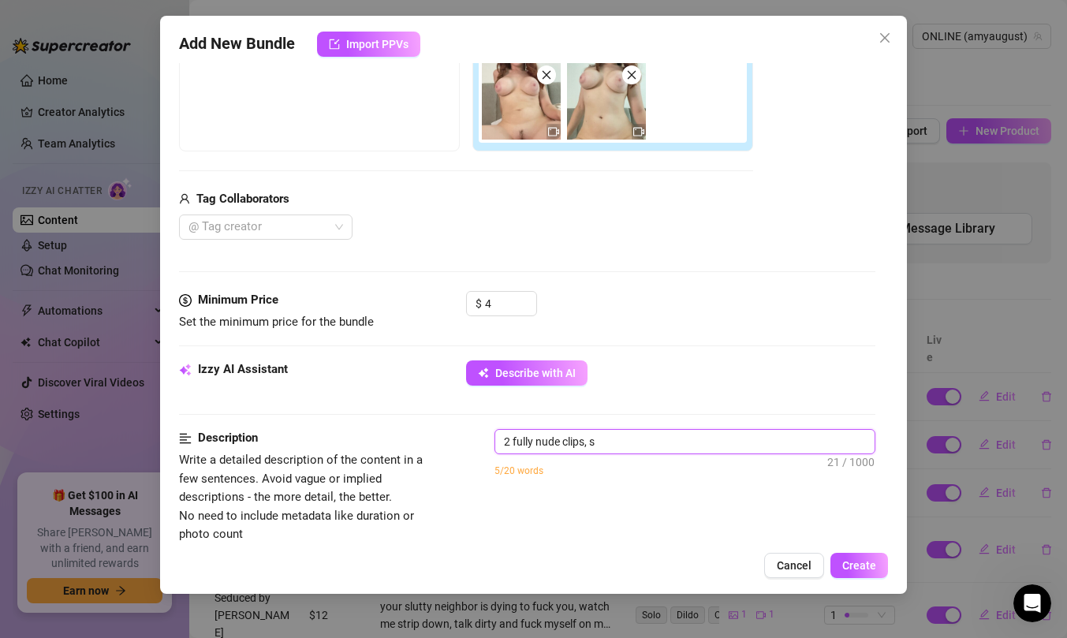
type textarea "2 fully nude clips, sh"
type textarea "2 fully nude clips, sho"
type textarea "2 fully nude clips, show"
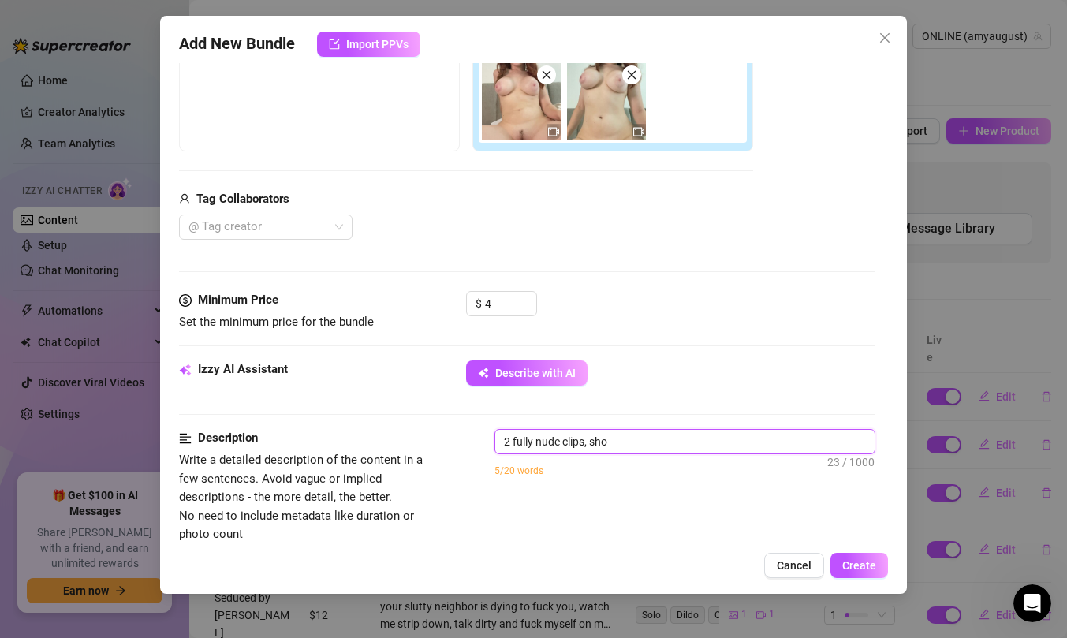
type textarea "2 fully nude clips, show"
type textarea "2 fully nude clips, showi"
type textarea "2 fully nude clips, showin"
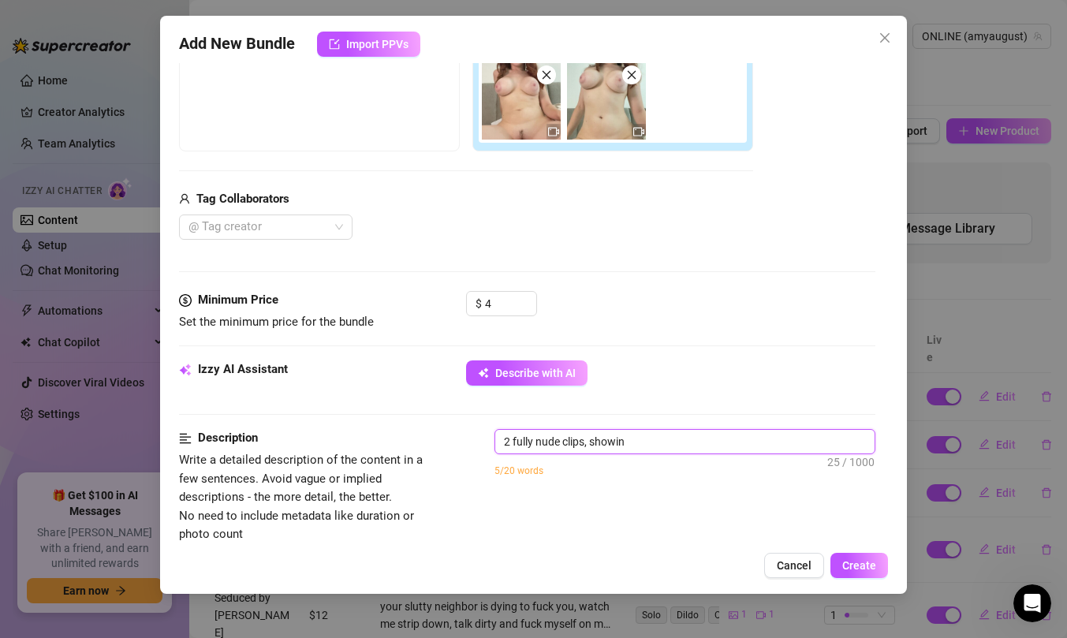
type textarea "2 fully nude clips, showing"
type textarea "2 fully nude clips, showing m"
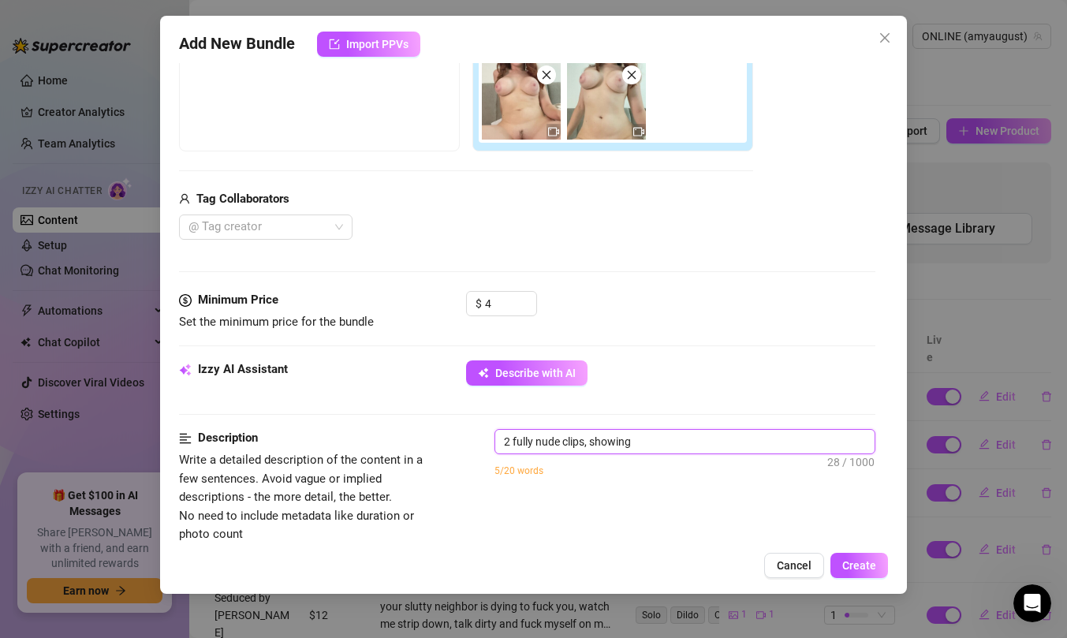
type textarea "2 fully nude clips, showing m"
type textarea "2 fully nude clips, showing my"
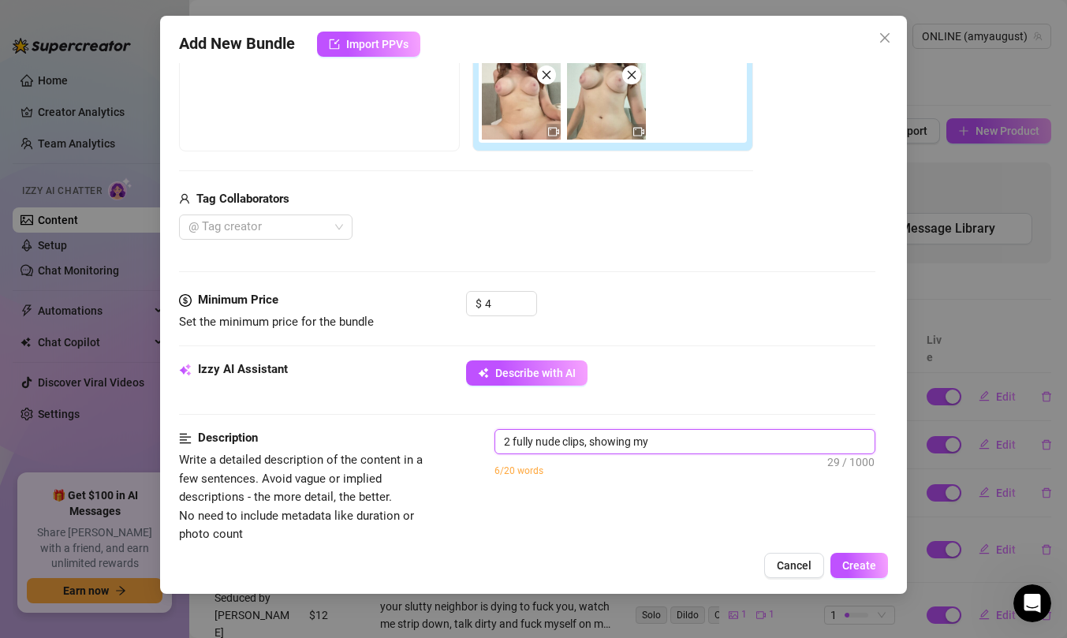
type textarea "2 fully nude clips, showing my n"
type textarea "2 fully nude clips, showing my na"
type textarea "2 fully nude clips, showing my nak"
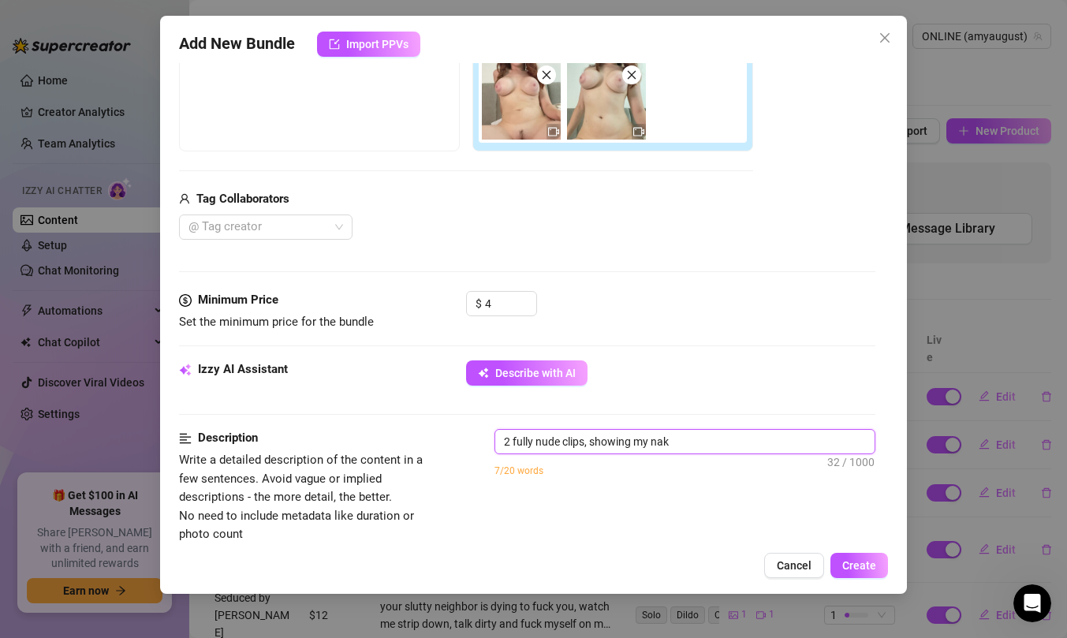
type textarea "2 fully nude clips, showing my nake"
type textarea "2 fully nude clips, showing my naked"
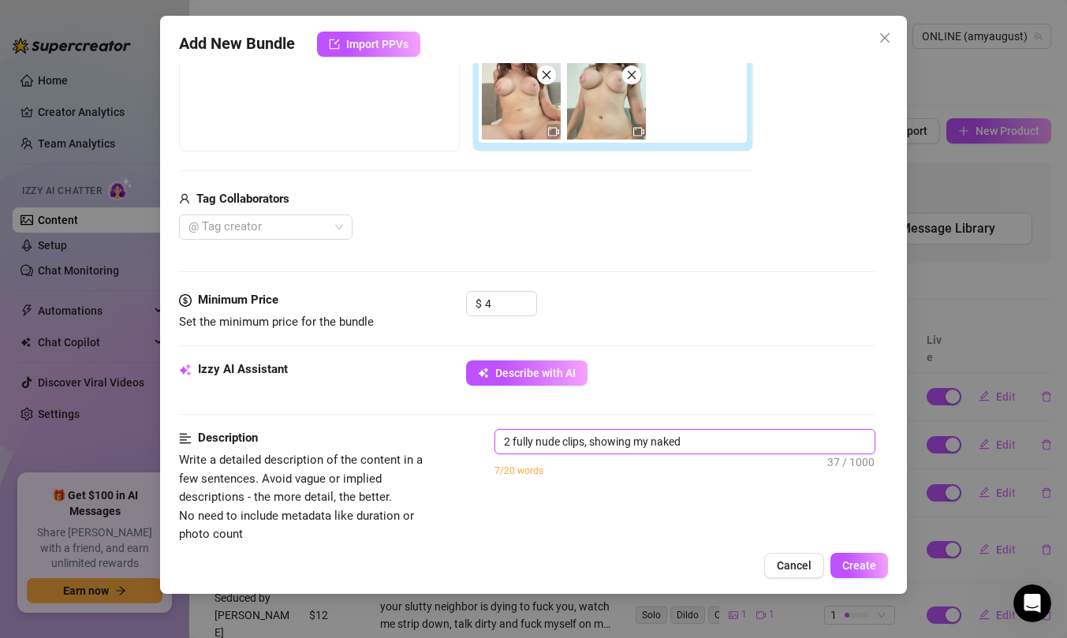
type textarea "2 fully nude clips, showing my naked b"
type textarea "2 fully nude clips, showing my naked bo"
type textarea "2 fully nude clips, showing my naked bod"
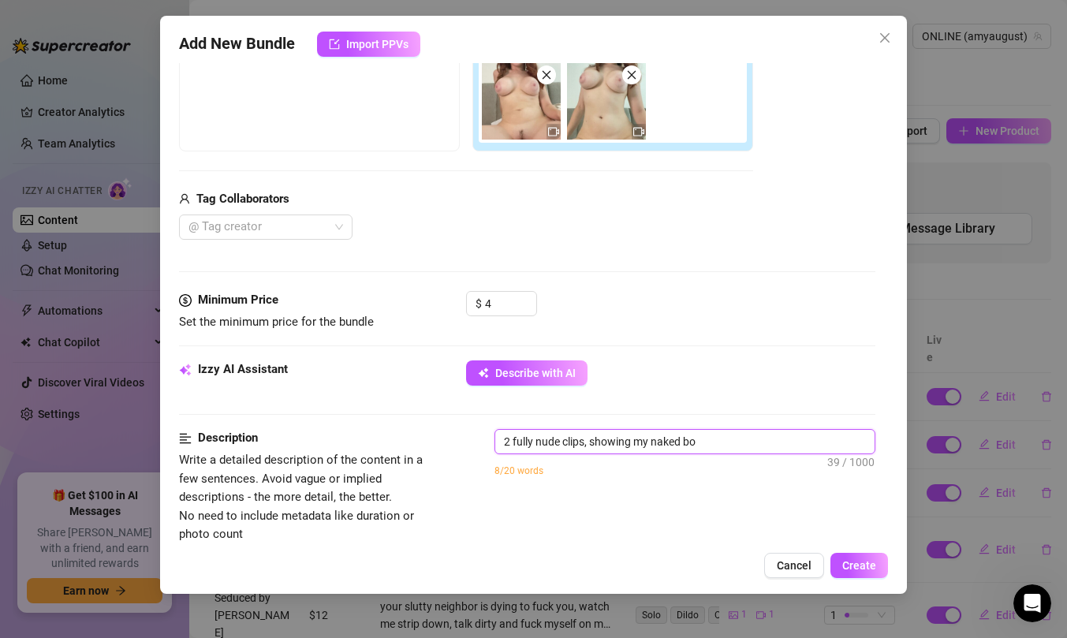
type textarea "2 fully nude clips, showing my naked bod"
type textarea "2 fully nude clips, showing my naked body"
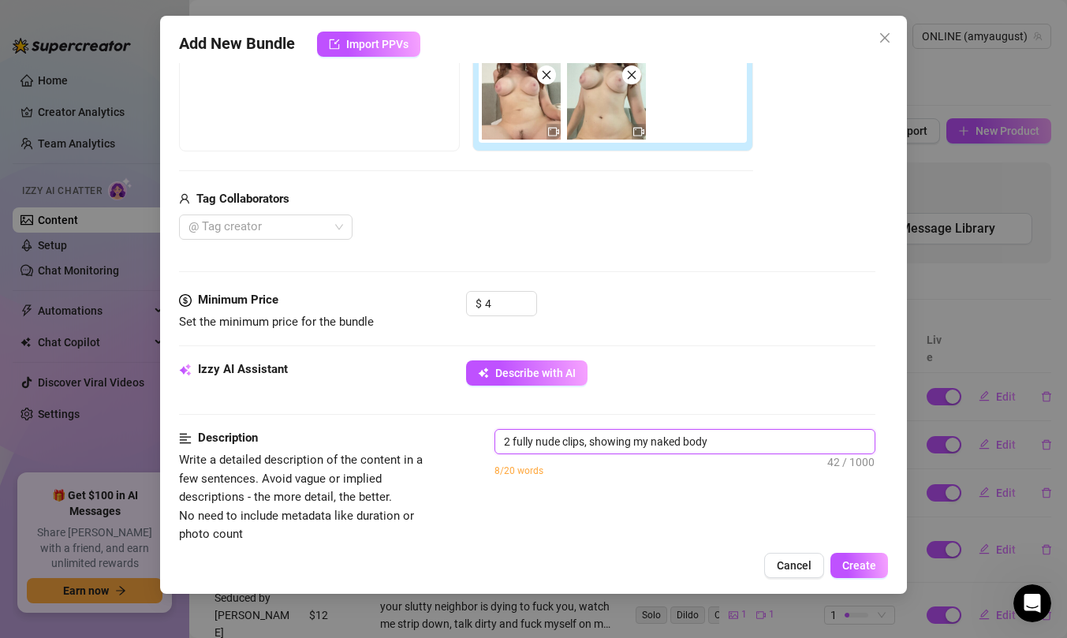
type textarea "2 fully nude clips, showing my naked body i"
type textarea "2 fully nude clips, showing my naked body ip"
type textarea "2 fully nude clips, showing my naked body i"
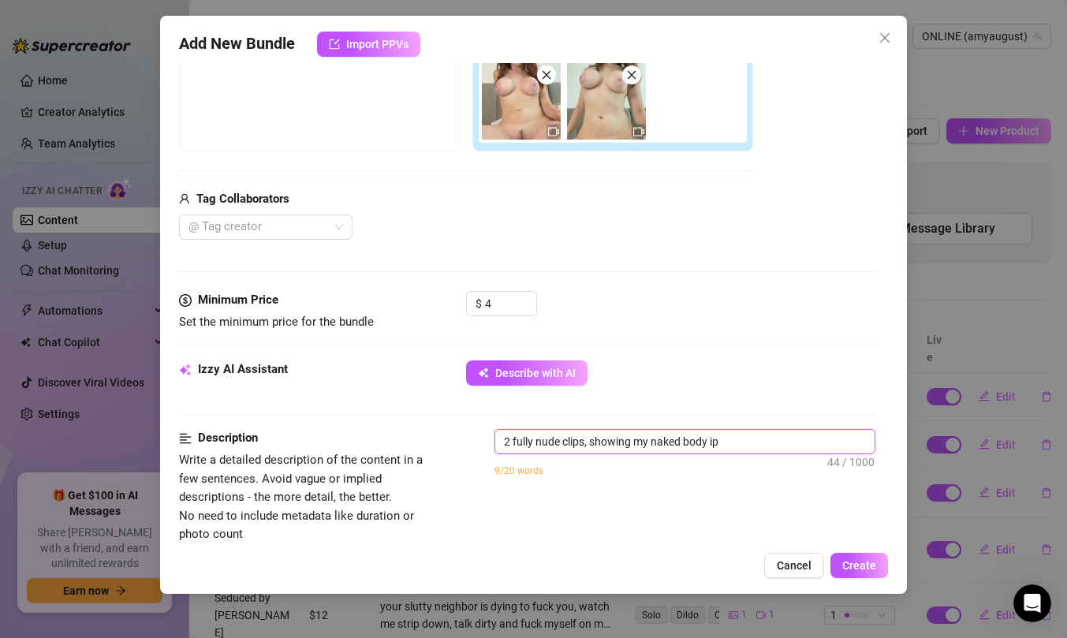
type textarea "2 fully nude clips, showing my naked body i"
type textarea "2 fully nude clips, showing my naked body"
type textarea "2 fully nude clips, showing my naked body u"
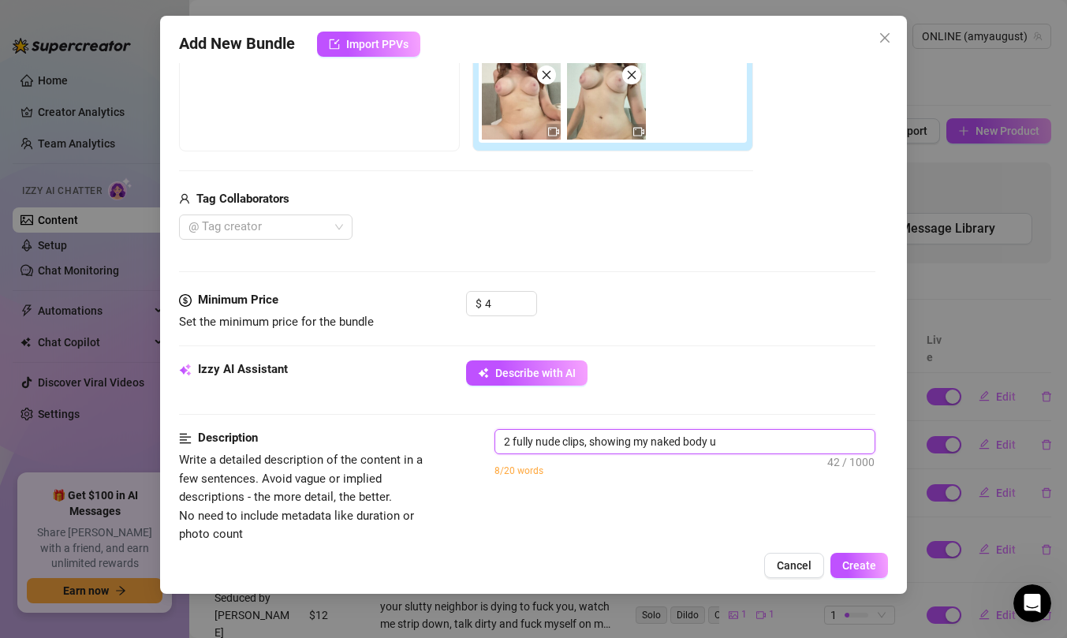
type textarea "2 fully nude clips, showing my naked body up"
type textarea "2 fully nude clips, showing my naked body upw"
type textarea "2 fully nude clips, showing my naked body upwa"
type textarea "2 fully nude clips, showing my naked body upwar"
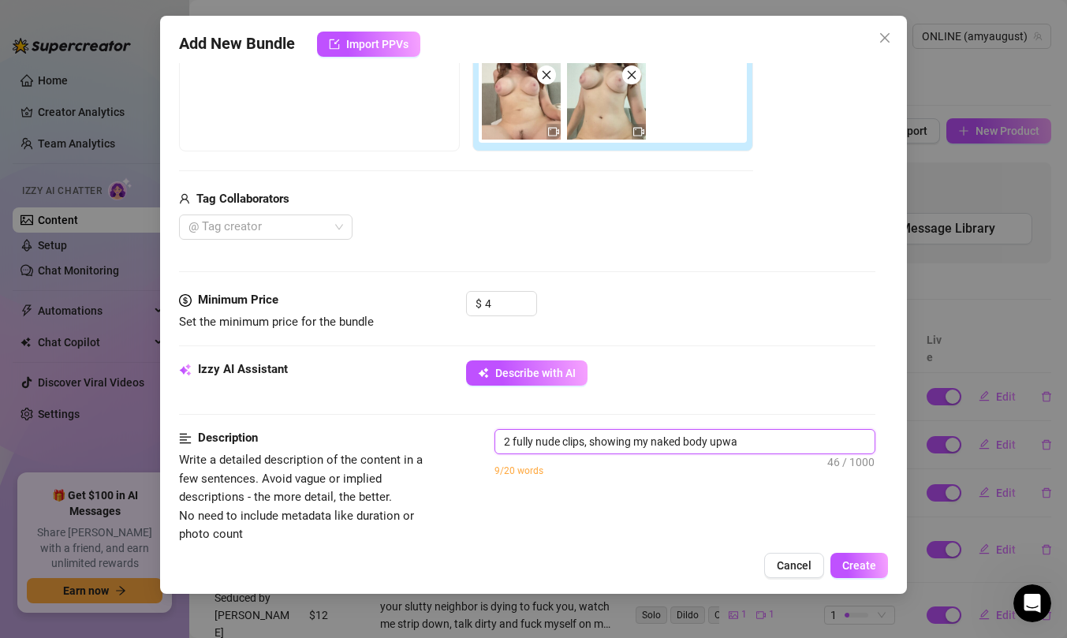
type textarea "2 fully nude clips, showing my naked body upwar"
type textarea "2 fully nude clips, showing my naked body upward"
type textarea "2 fully nude clips, showing my naked body upwards"
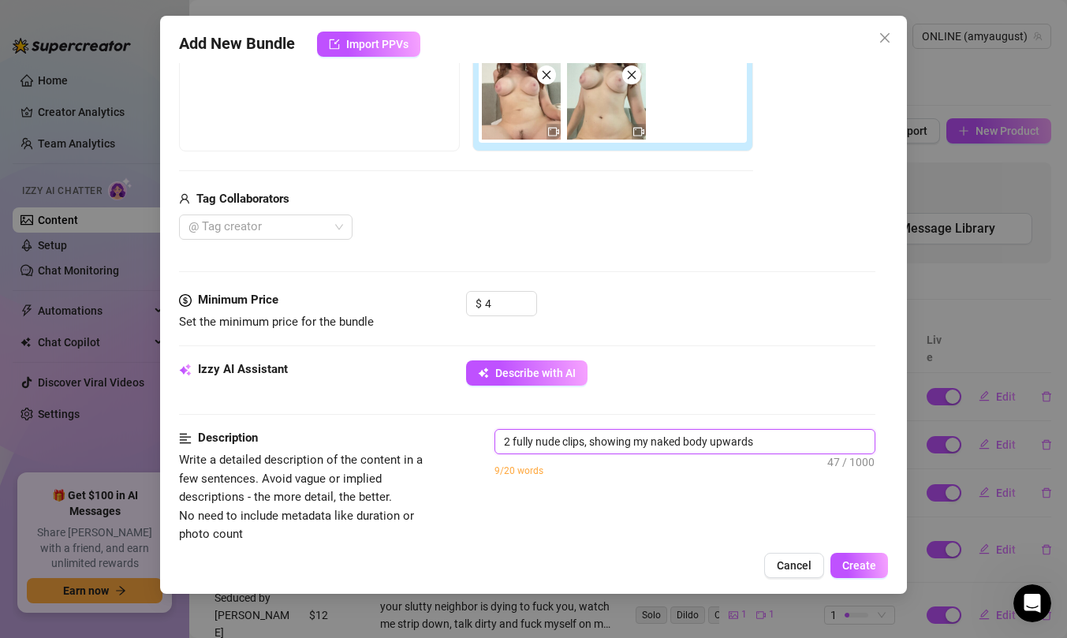
type textarea "2 fully nude clips, showing my naked body upwards"
type textarea "2 fully nude clips, showing my naked body upwards a"
type textarea "2 fully nude clips, showing my naked body upwards an"
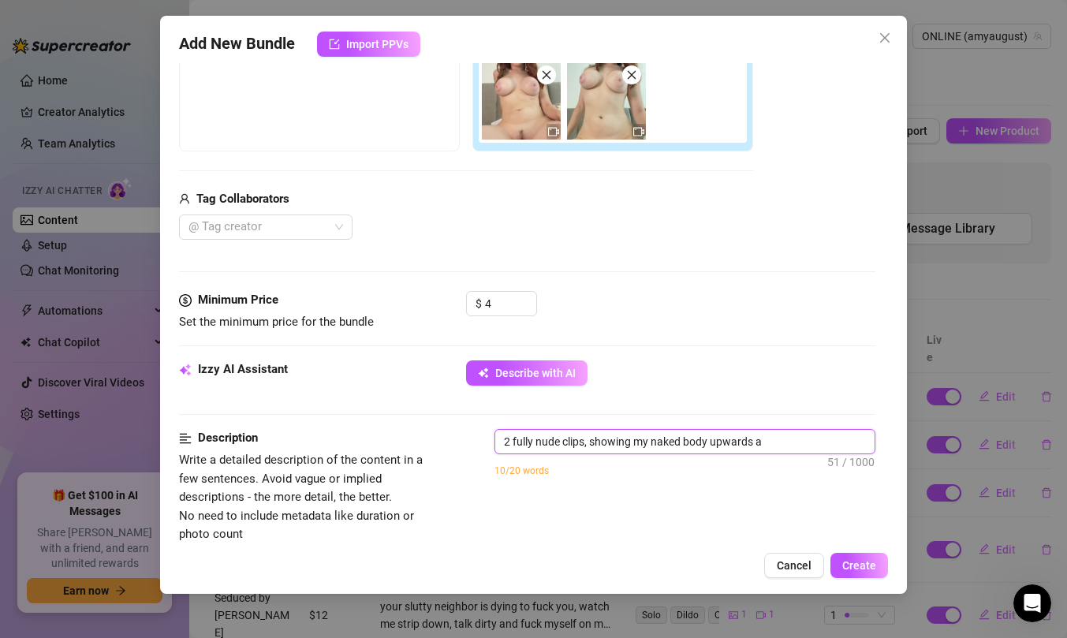
type textarea "2 fully nude clips, showing my naked body upwards an"
type textarea "2 fully nude clips, showing my naked body upwards ang"
type textarea "2 fully nude clips, showing my naked body upwards angl"
type textarea "2 fully nude clips, showing my naked body upwards angle"
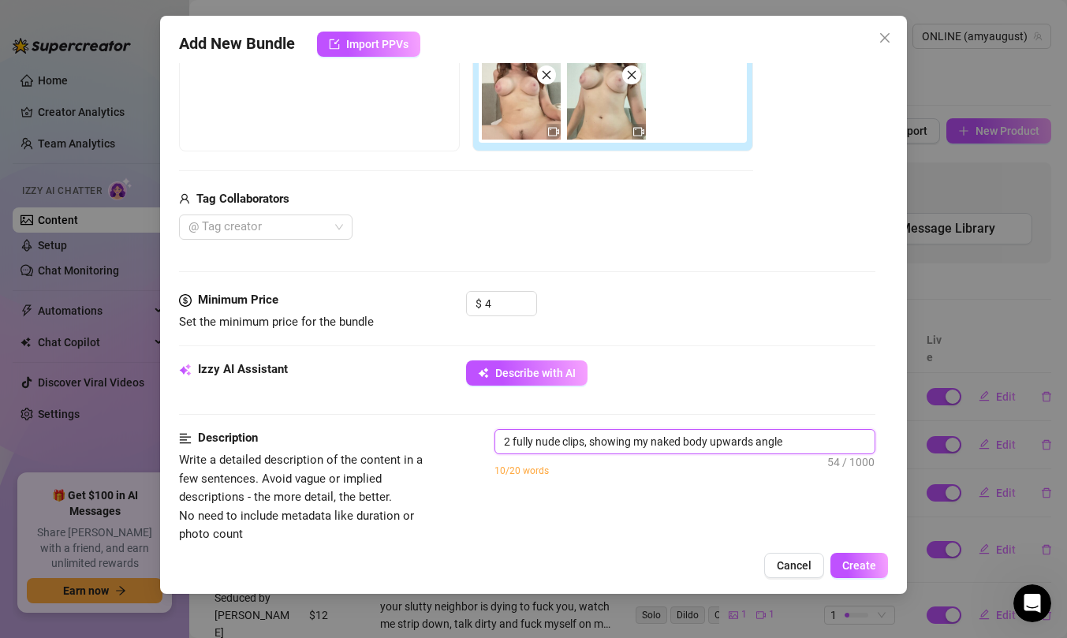
type textarea "2 fully nude clips, showing my naked body upwards angle"
type textarea "2 fully nude clips, showing my naked body upwards angle a"
type textarea "2 fully nude clips, showing my naked body upwards angle as"
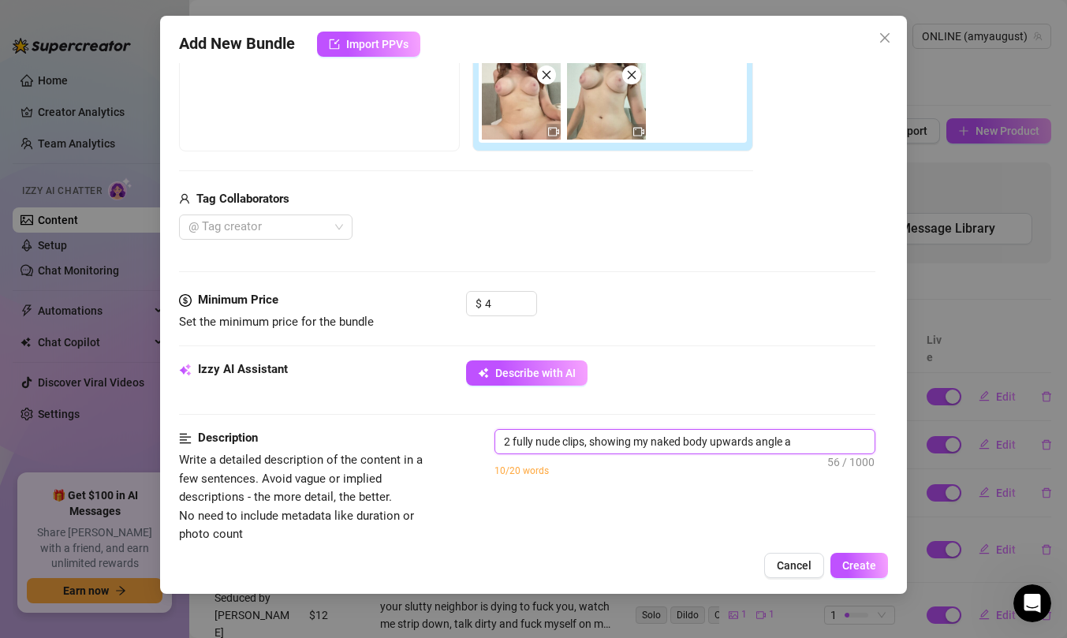
type textarea "2 fully nude clips, showing my naked body upwards angle as"
type textarea "2 fully nude clips, showing my naked body upwards angle as i"
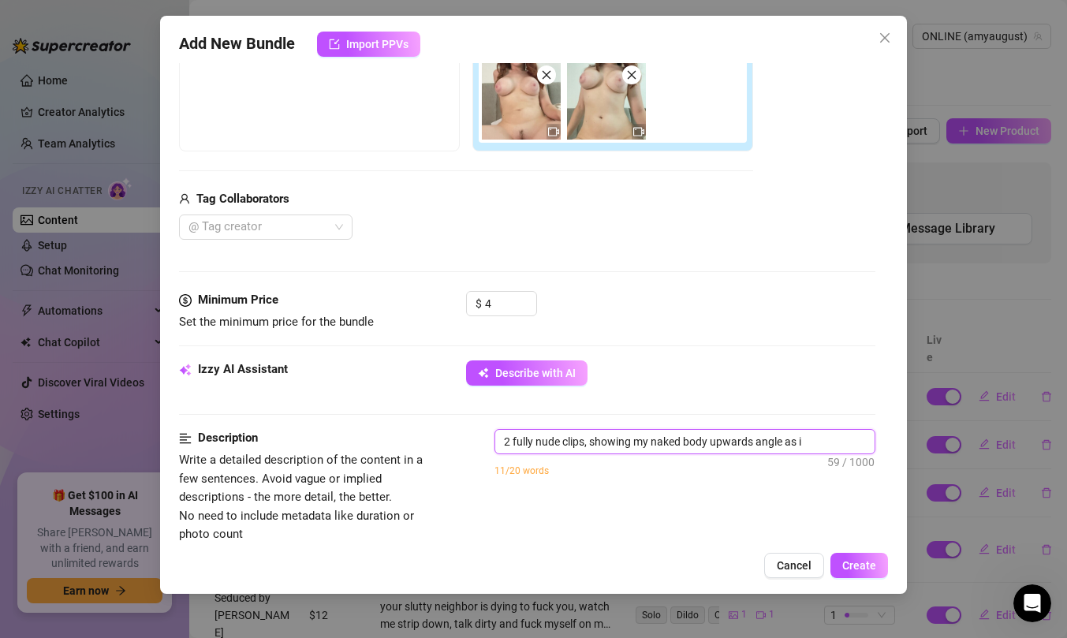
type textarea "2 fully nude clips, showing my naked body upwards angle as if"
type textarea "2 fully nude clips, showing my naked body upwards angle as if i"
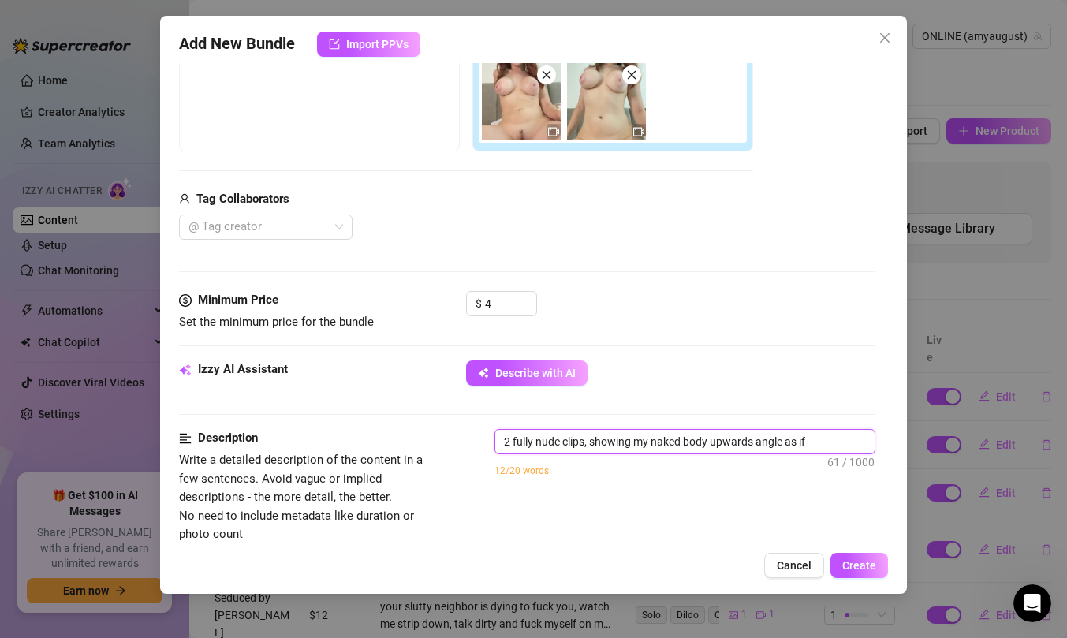
type textarea "2 fully nude clips, showing my naked body upwards angle as if i"
type textarea "2 fully nude clips, showing my naked body upwards angle as if im"
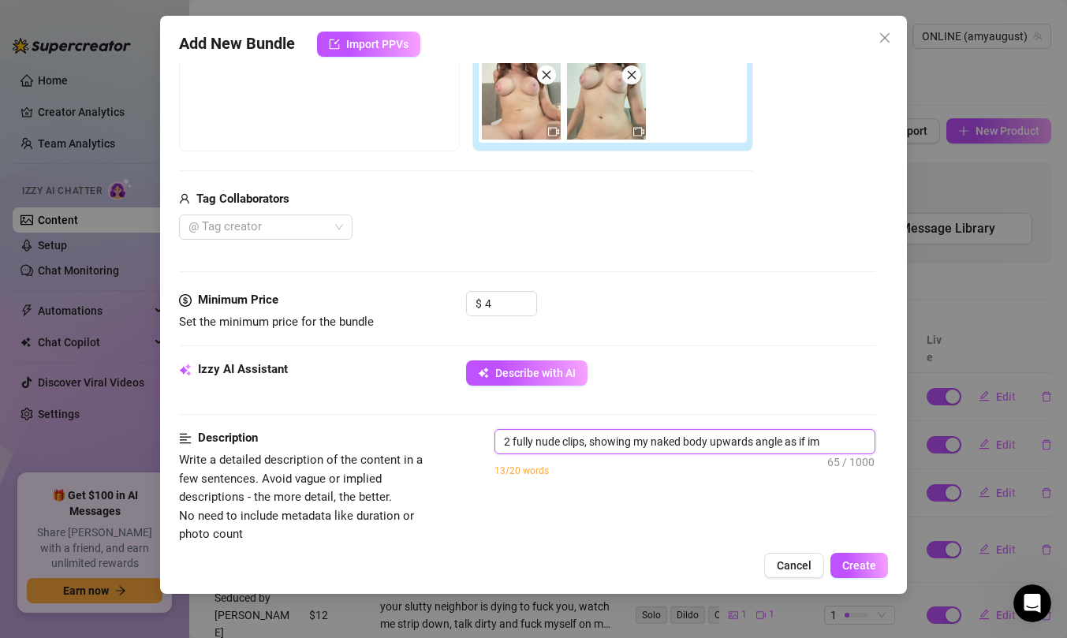
type textarea "2 fully nude clips, showing my naked body upwards angle as if im s"
type textarea "2 fully nude clips, showing my naked body upwards angle as if im si"
type textarea "2 fully nude clips, showing my naked body upwards angle as if im sit"
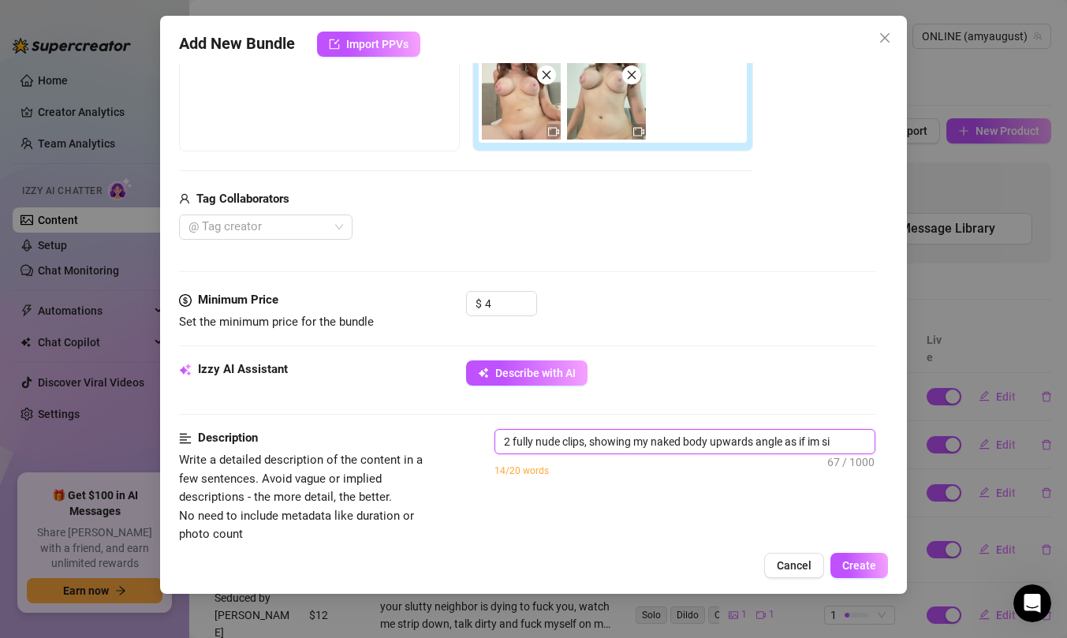
type textarea "2 fully nude clips, showing my naked body upwards angle as if im sit"
type textarea "2 fully nude clips, showing my naked body upwards angle as if im sitt"
type textarea "2 fully nude clips, showing my naked body upwards angle as if im sitti"
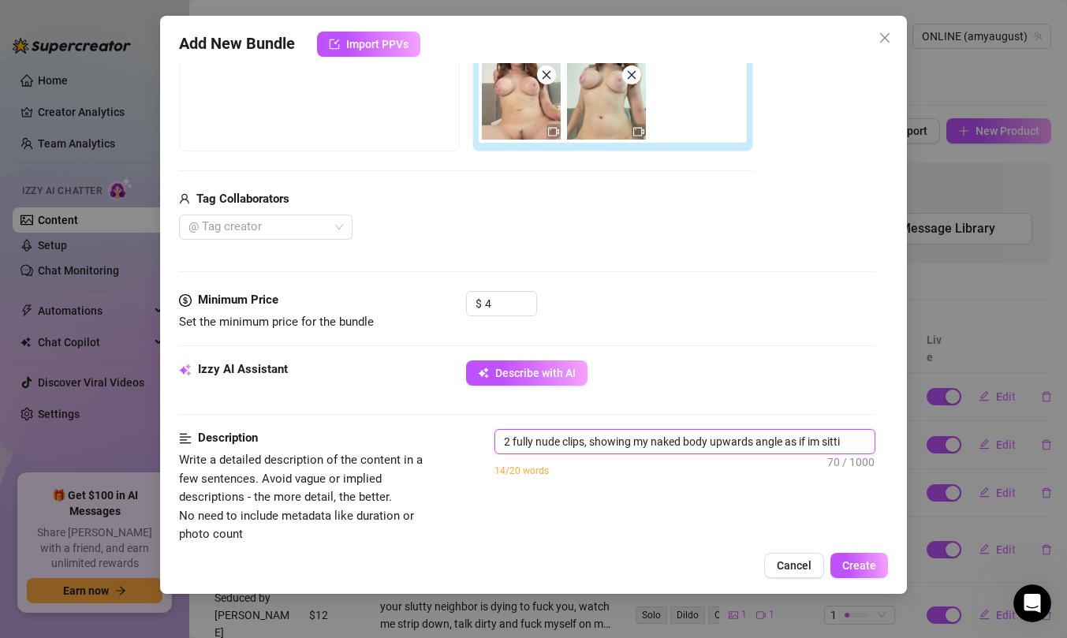
type textarea "2 fully nude clips, showing my naked body upwards angle as if im sittin"
type textarea "2 fully nude clips, showing my naked body upwards angle as if im sitting"
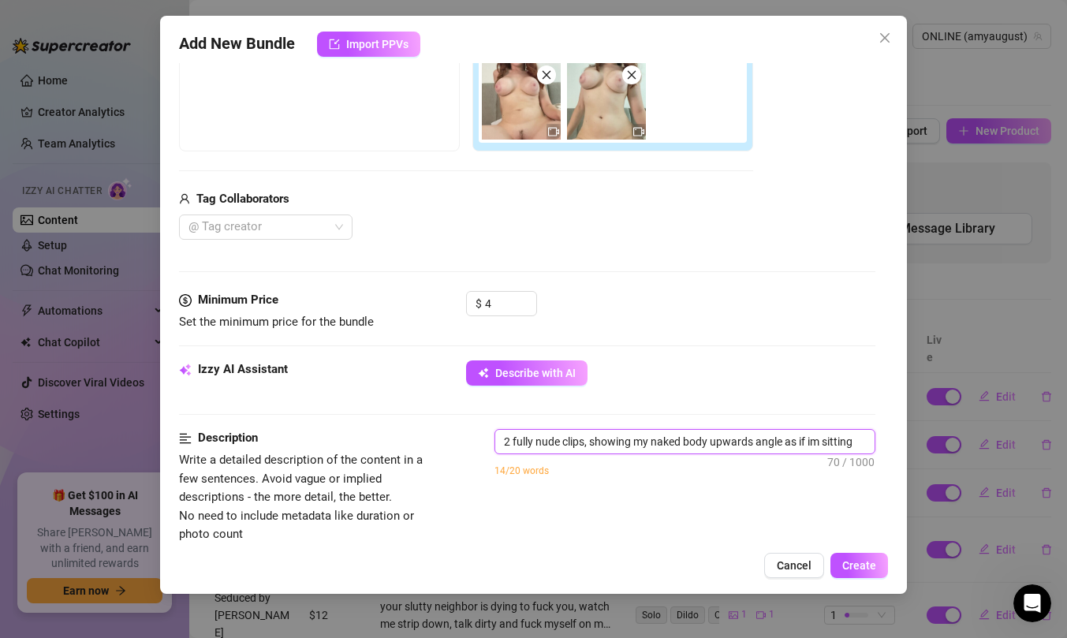
type textarea "2 fully nude clips, showing my naked body upwards angle as if im sitting"
type textarea "2 fully nude clips, showing my naked body upwards angle as if im sitting o"
type textarea "2 fully nude clips, showing my naked body upwards angle as if im sitting on"
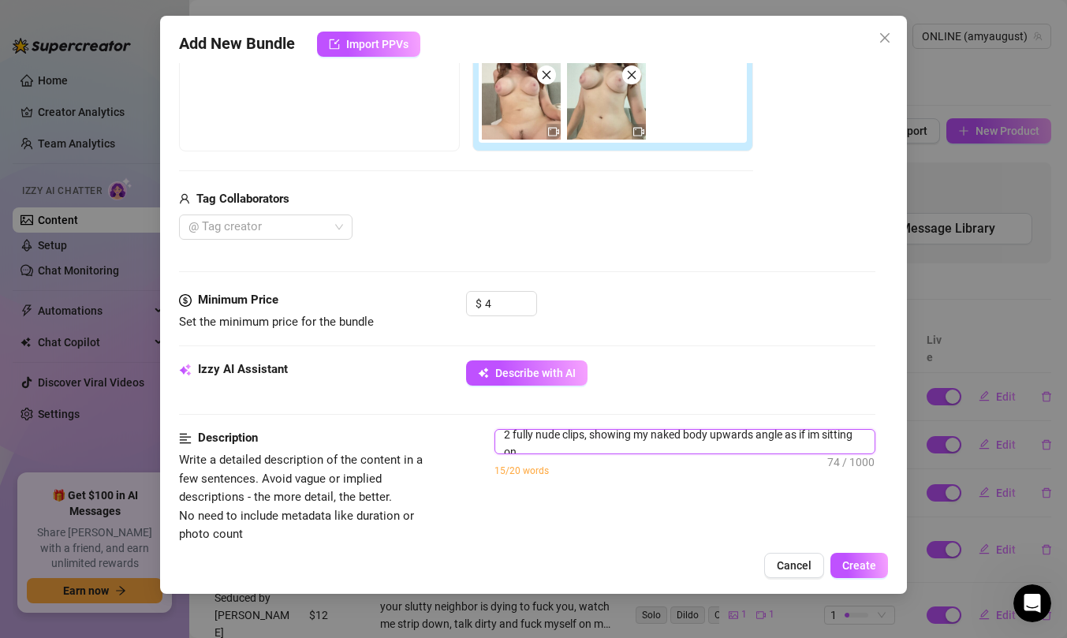
type textarea "2 fully nude clips, showing my naked body upwards angle as if im sitting on"
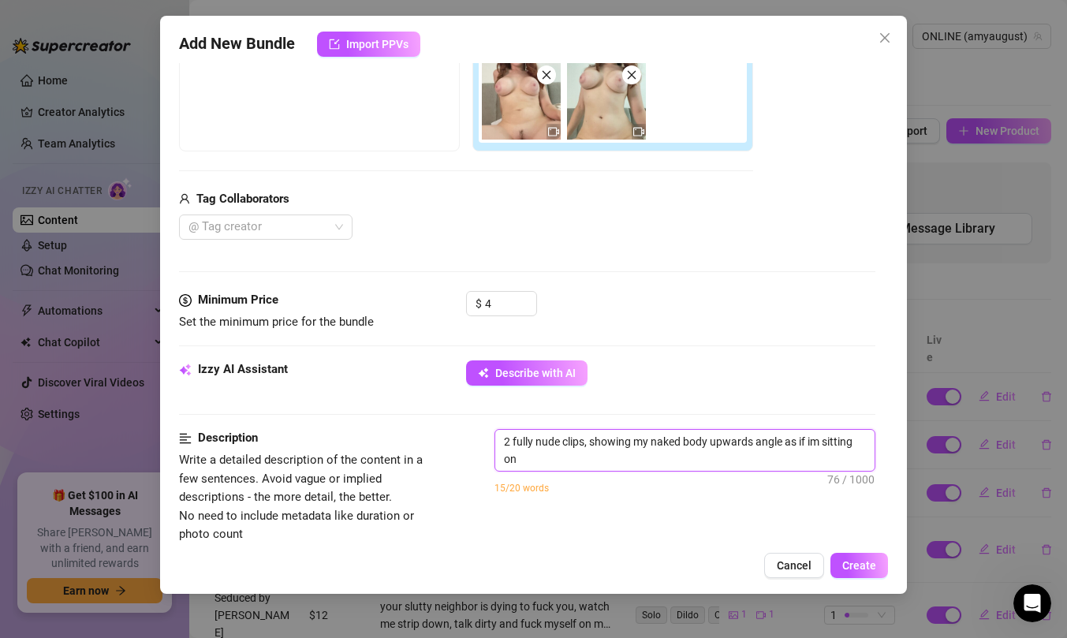
scroll to position [0, 0]
type textarea "2 fully nude clips, showing my naked body upwards angle as if im sitting on v"
type textarea "2 fully nude clips, showing my naked body upwards angle as if im sitting on vi"
type textarea "2 fully nude clips, showing my naked body upwards angle as if im sitting on vie"
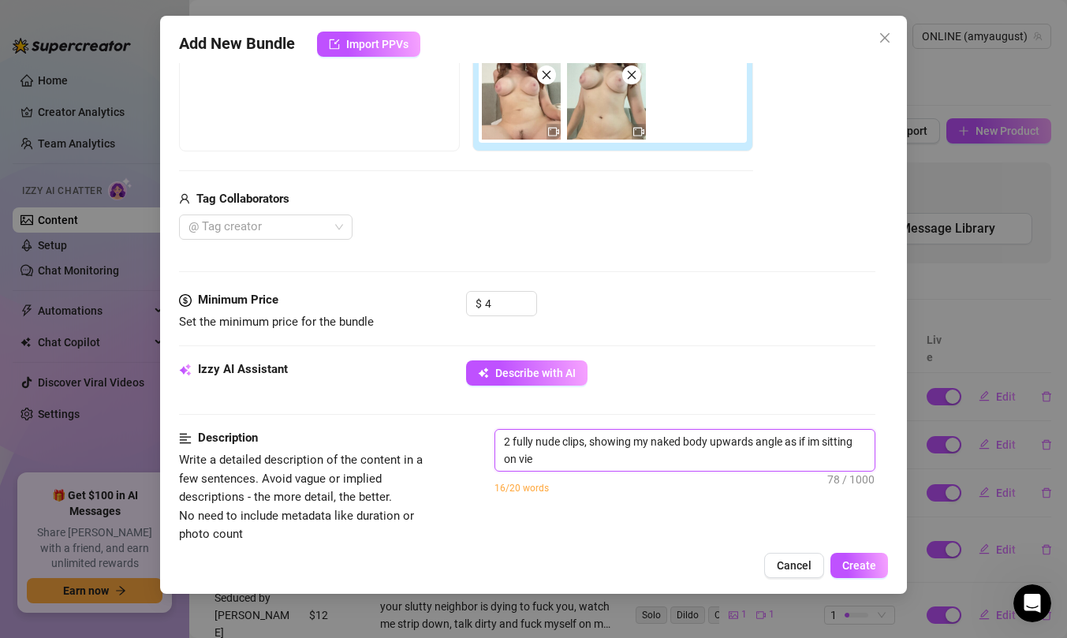
type textarea "2 fully nude clips, showing my naked body upwards angle as if im sitting on view"
type textarea "2 fully nude clips, showing my naked body upwards angle as if im sitting on vie…"
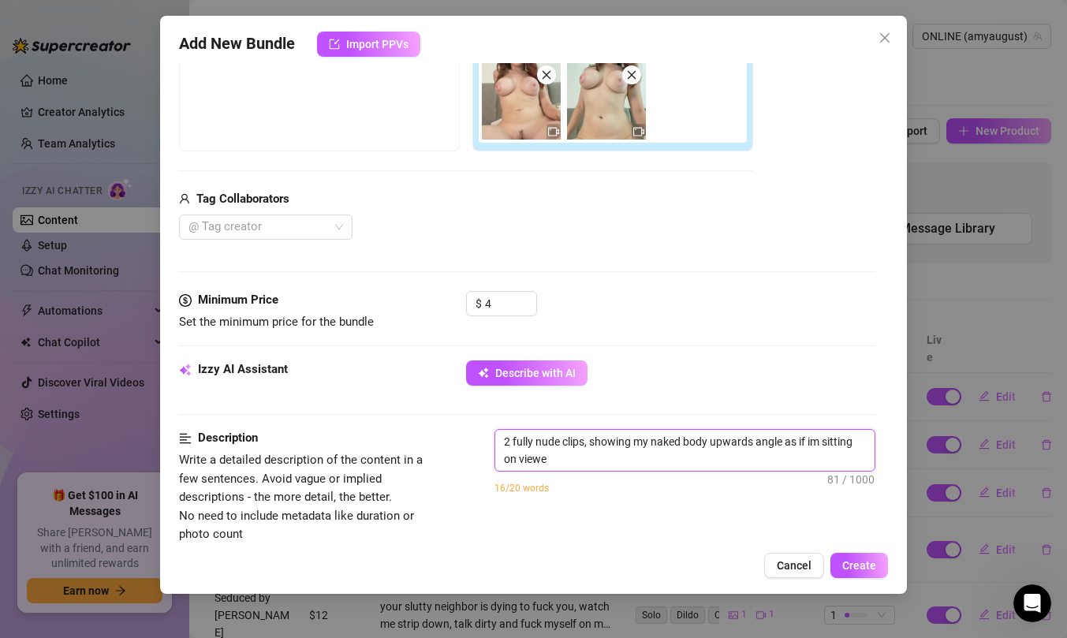
type textarea "2 fully nude clips, showing my naked body upwards angle as if im sitting on vie…"
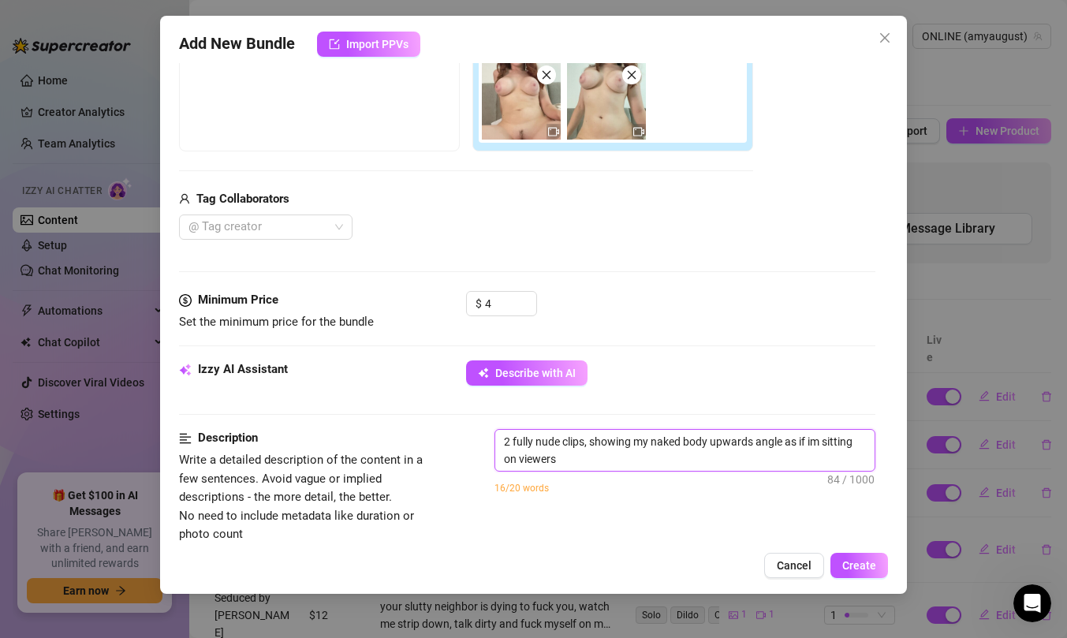
type textarea "2 fully nude clips, showing my naked body upwards angle as if im sitting on vie…"
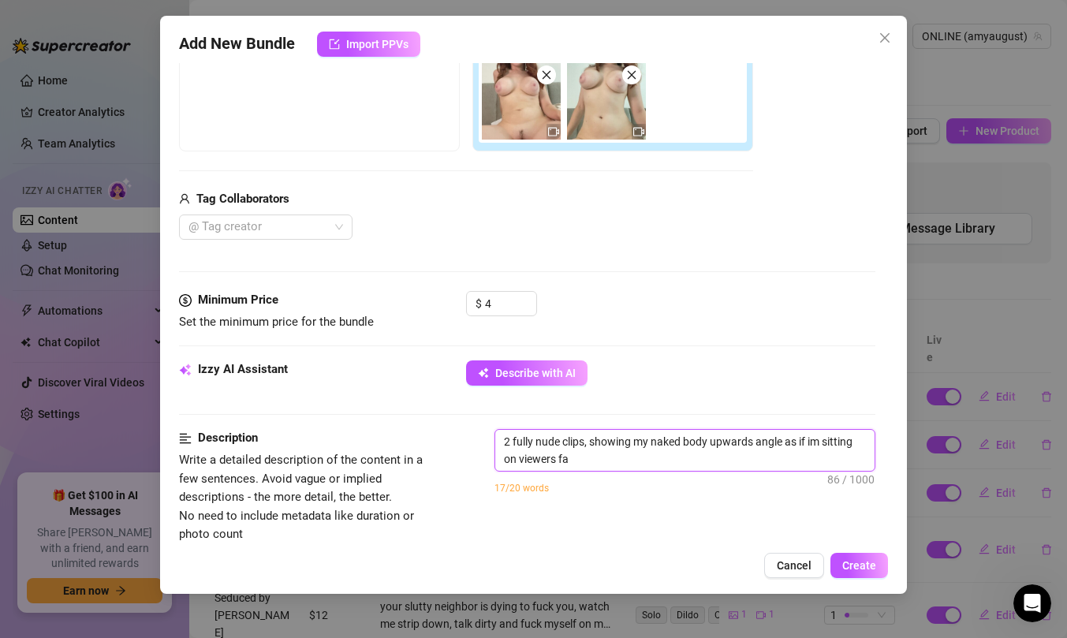
type textarea "2 fully nude clips, showing my naked body upwards angle as if im sitting on vie…"
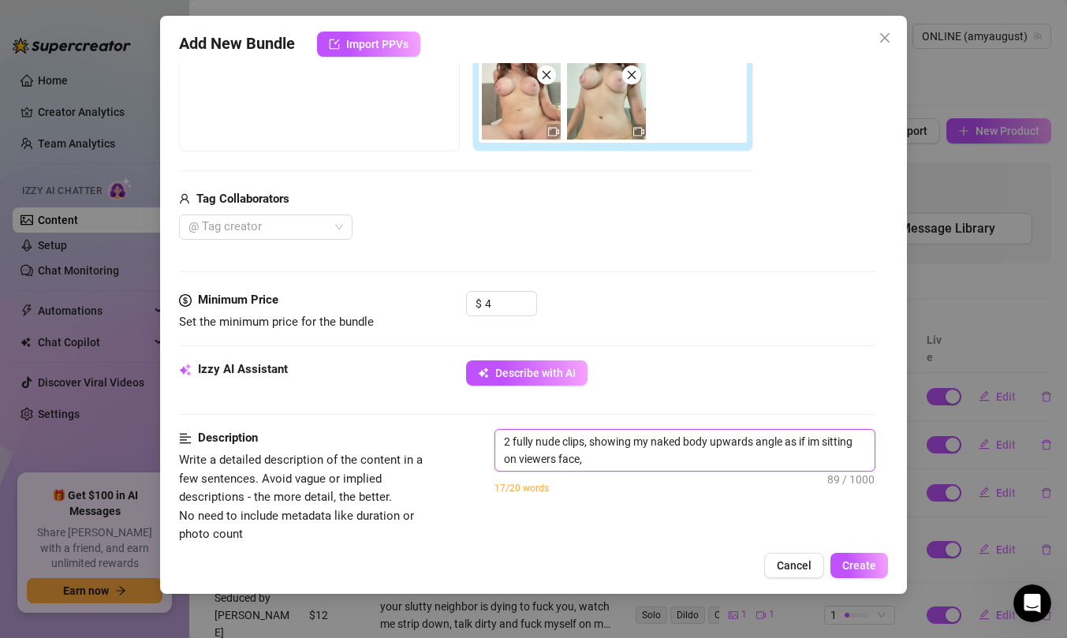
type textarea "2 fully nude clips, showing my naked body upwards angle as if im sitting on vie…"
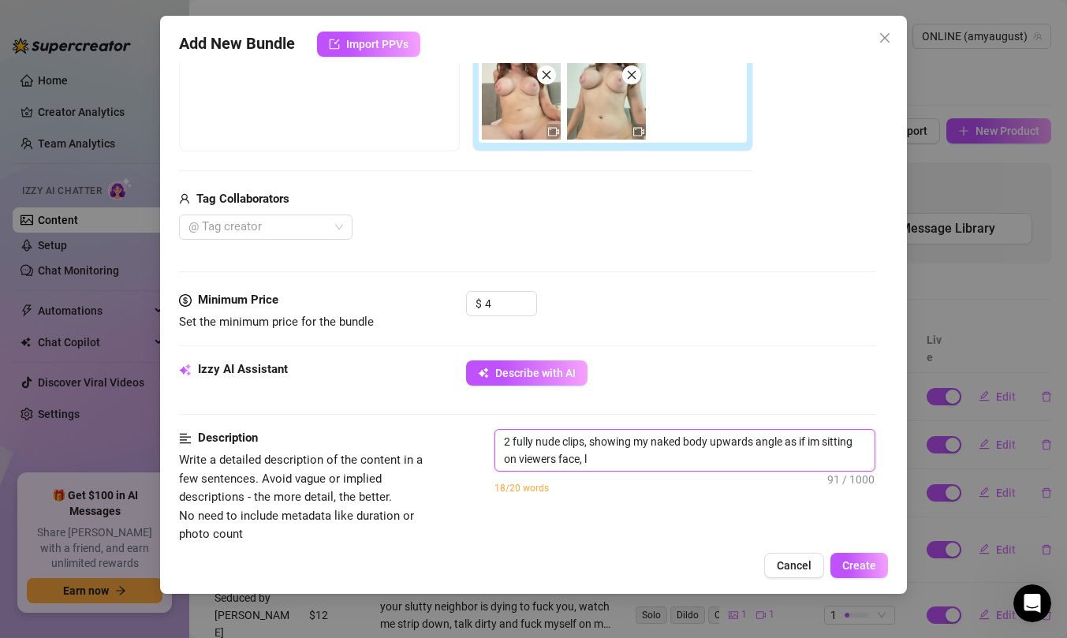
type textarea "2 fully nude clips, showing my naked body upwards angle as if im sitting on vie…"
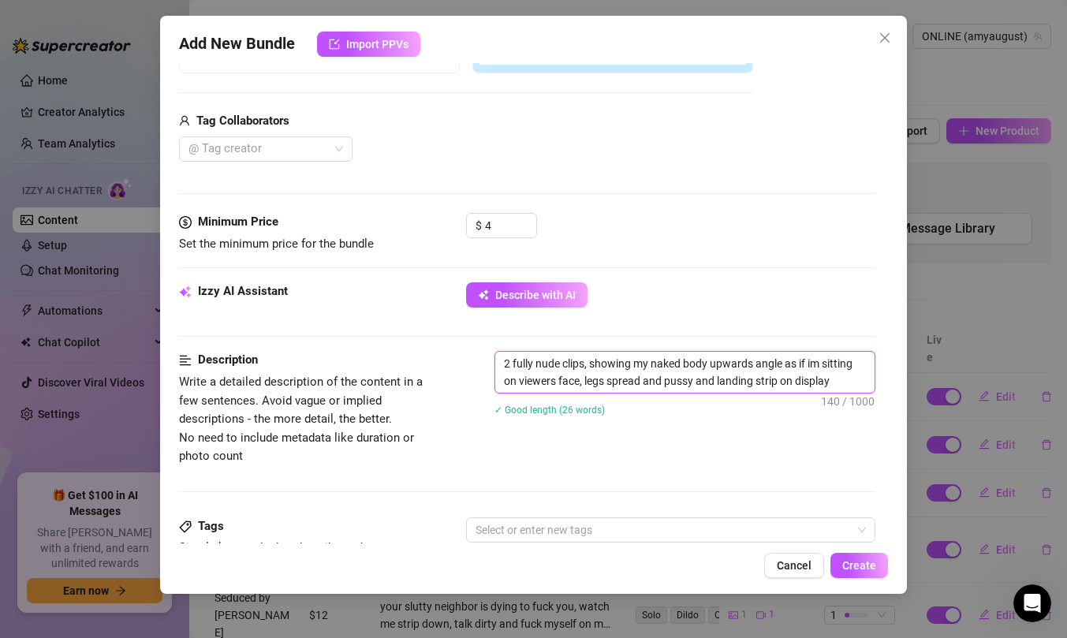
scroll to position [480, 0]
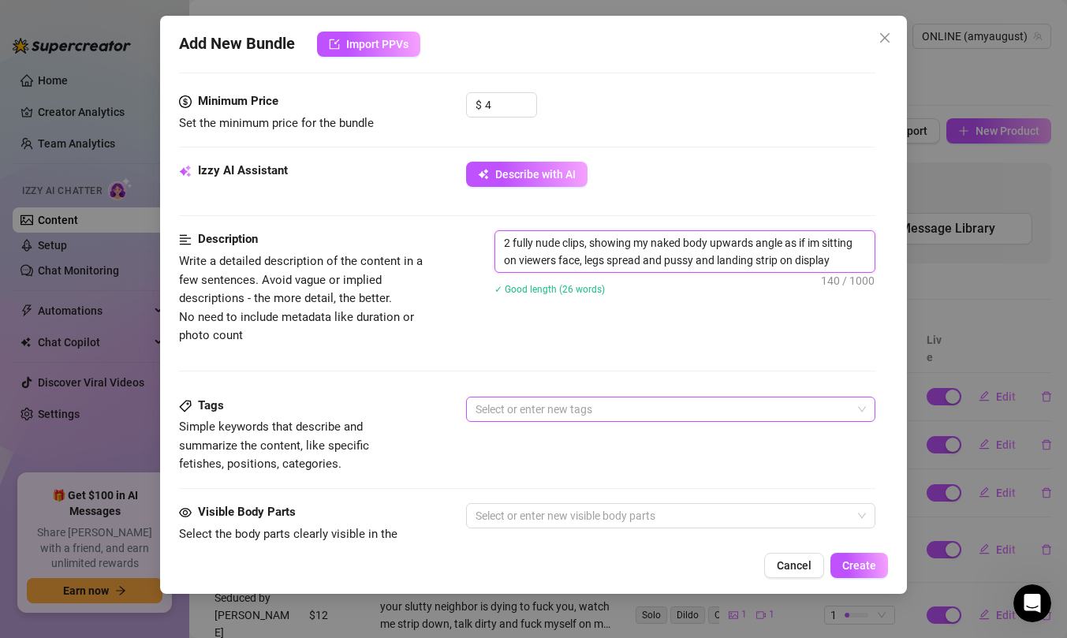
click at [562, 407] on div at bounding box center [662, 409] width 387 height 22
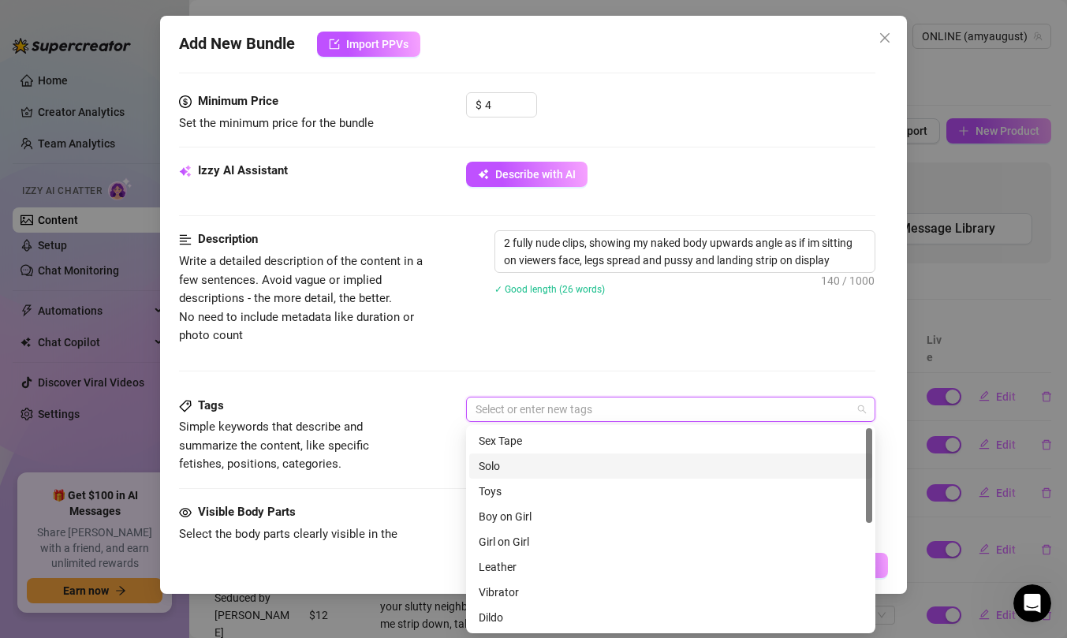
click at [557, 462] on div "Solo" at bounding box center [671, 466] width 384 height 17
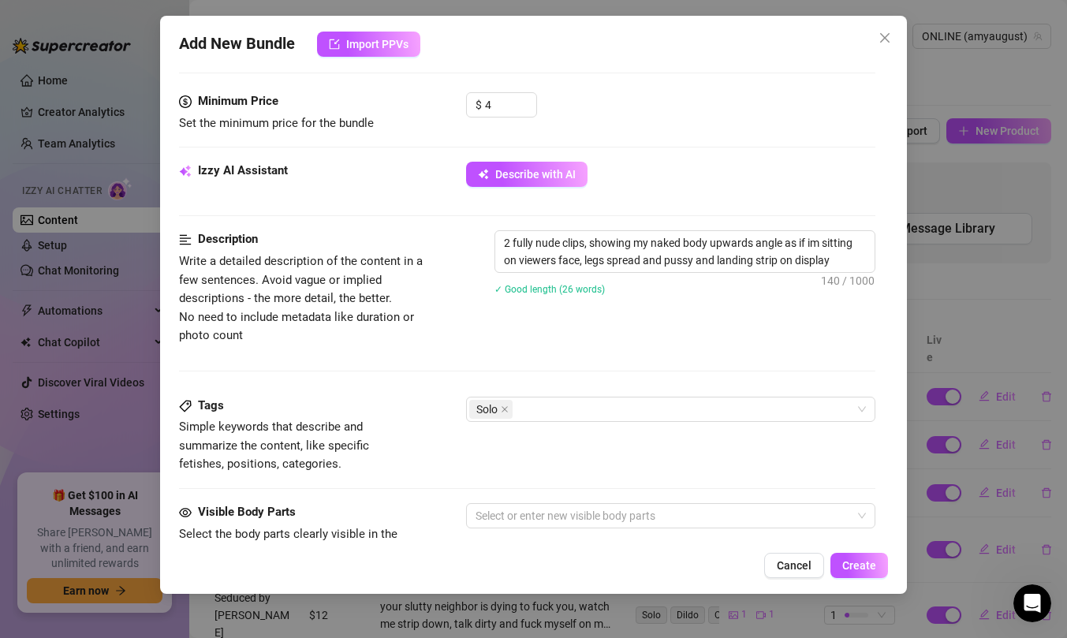
click at [604, 301] on div "2 fully nude clips, showing my naked body upwards angle as if im sitting on vie…" at bounding box center [685, 272] width 381 height 85
click at [587, 413] on div "Solo" at bounding box center [662, 409] width 387 height 22
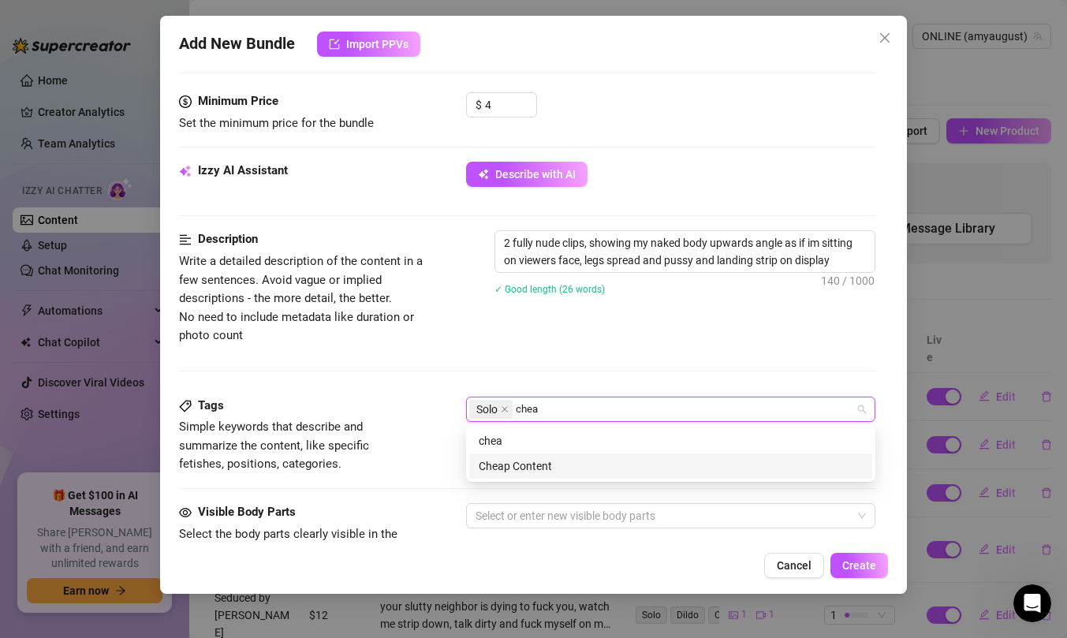
click at [568, 469] on div "Cheap Content" at bounding box center [671, 466] width 384 height 17
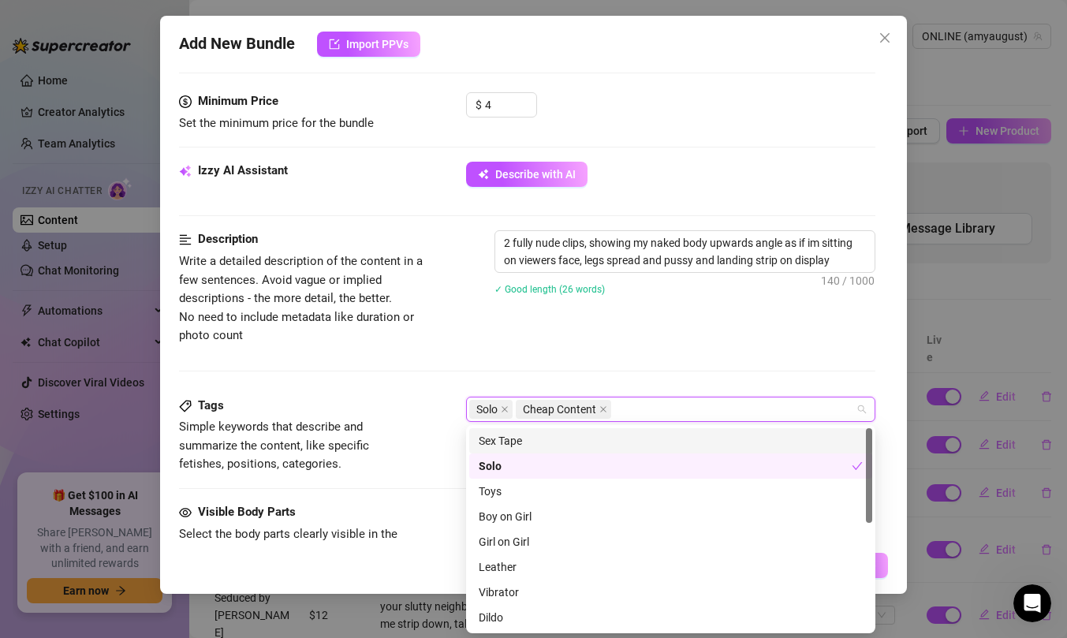
click at [631, 304] on div "2 fully nude clips, showing my naked body upwards angle as if im sitting on vie…" at bounding box center [685, 272] width 381 height 85
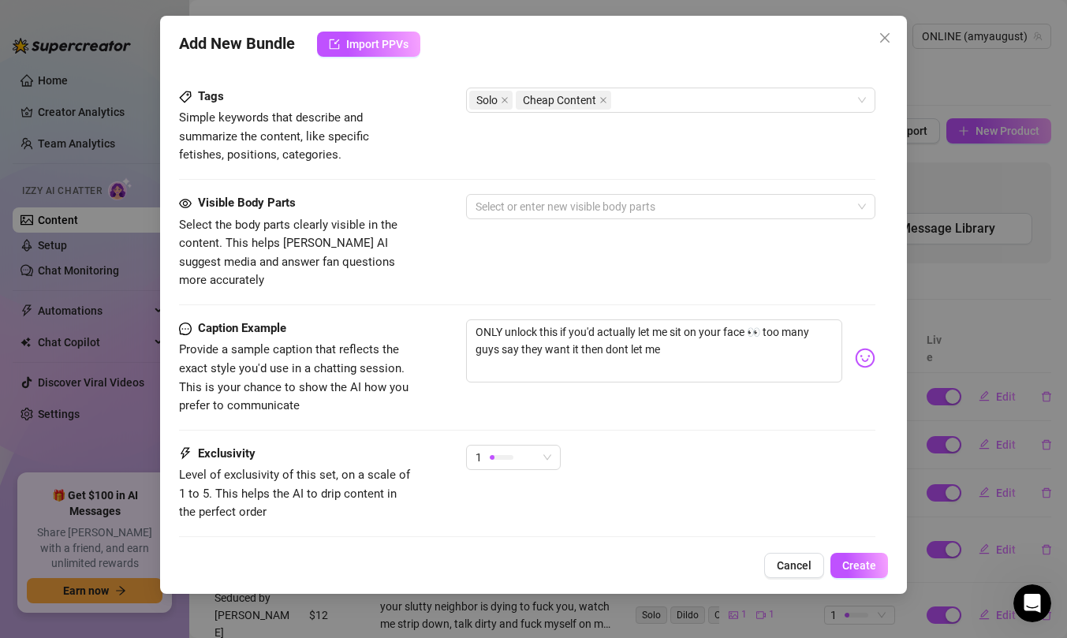
scroll to position [832, 0]
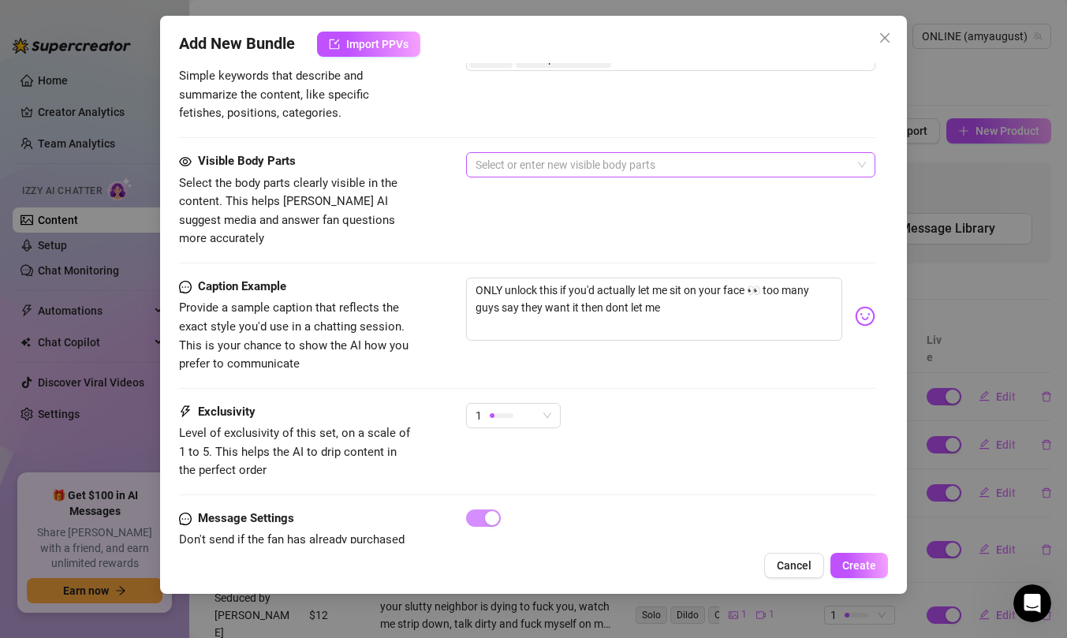
click at [657, 164] on div at bounding box center [662, 165] width 387 height 22
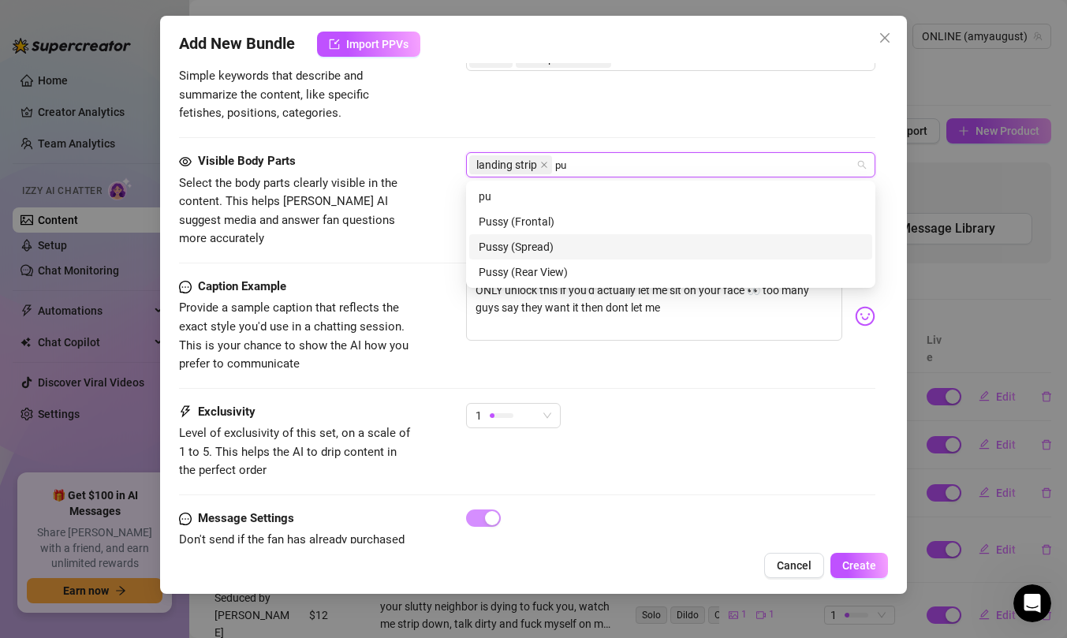
click at [613, 244] on div "Pussy (Spread)" at bounding box center [671, 246] width 384 height 17
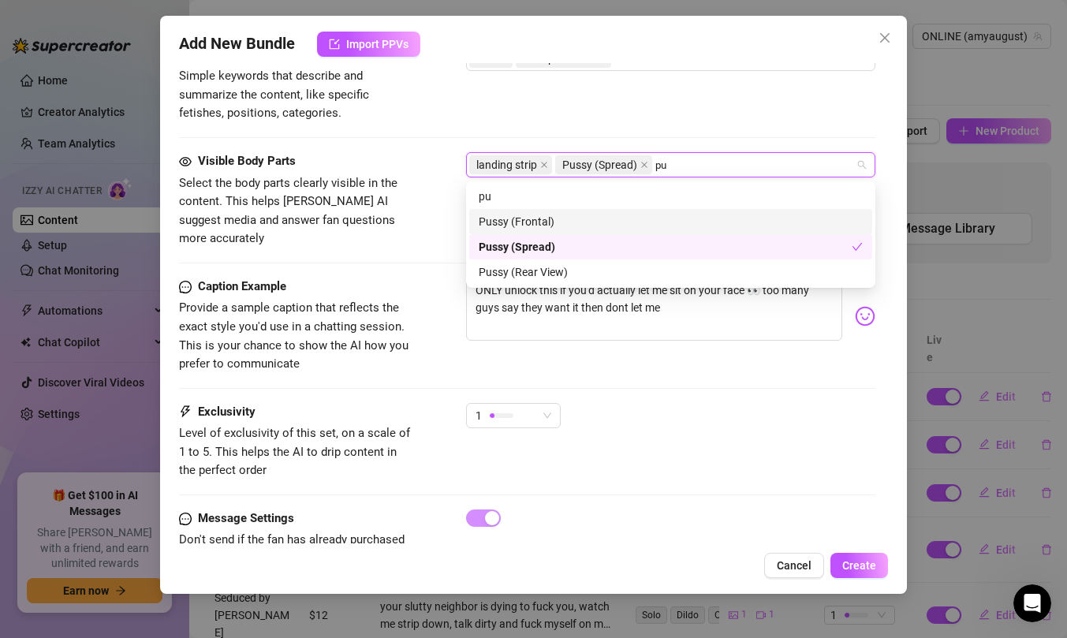
click at [642, 219] on div "Pussy (Frontal)" at bounding box center [671, 221] width 384 height 17
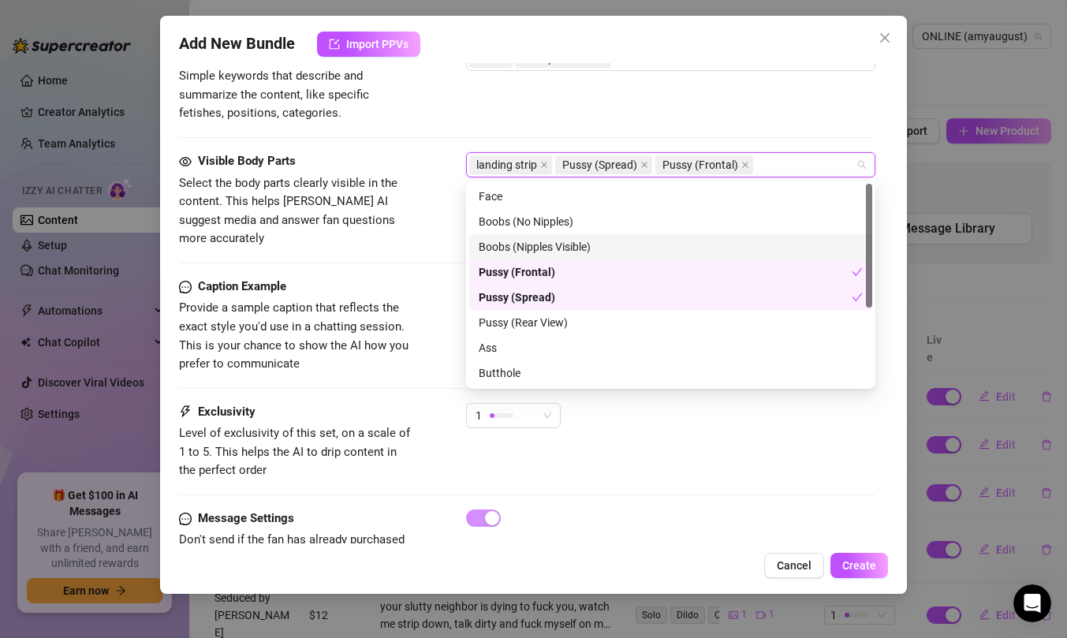
click at [709, 245] on div "Boobs (Nipples Visible)" at bounding box center [671, 246] width 384 height 17
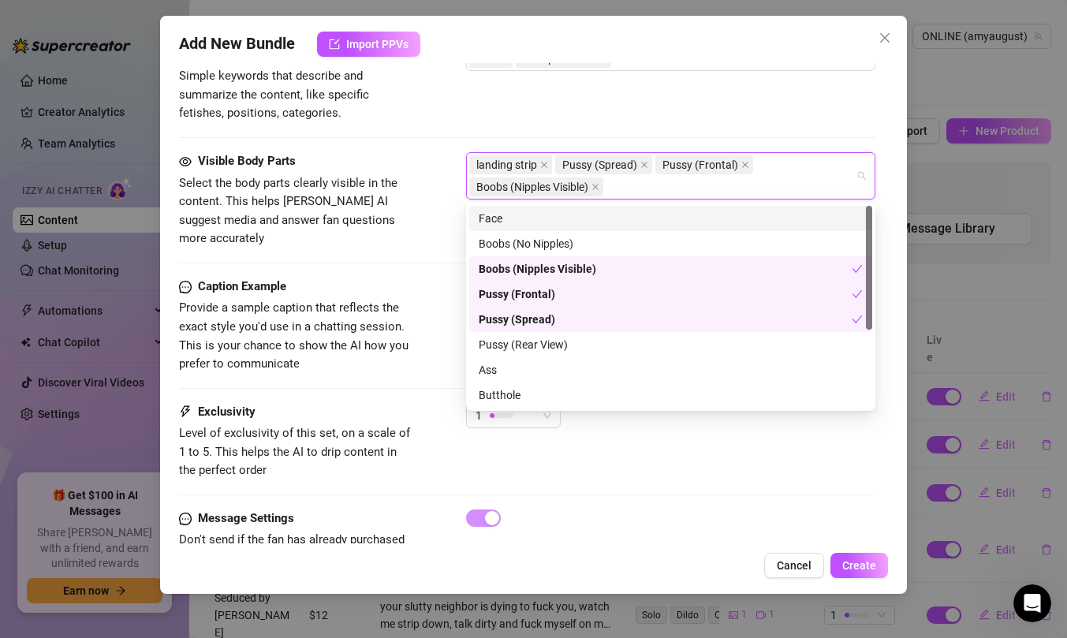
click at [645, 217] on div "Face" at bounding box center [671, 218] width 384 height 17
click at [681, 91] on div "Tags Simple keywords that describe and summarize the content, like specific fet…" at bounding box center [527, 84] width 697 height 77
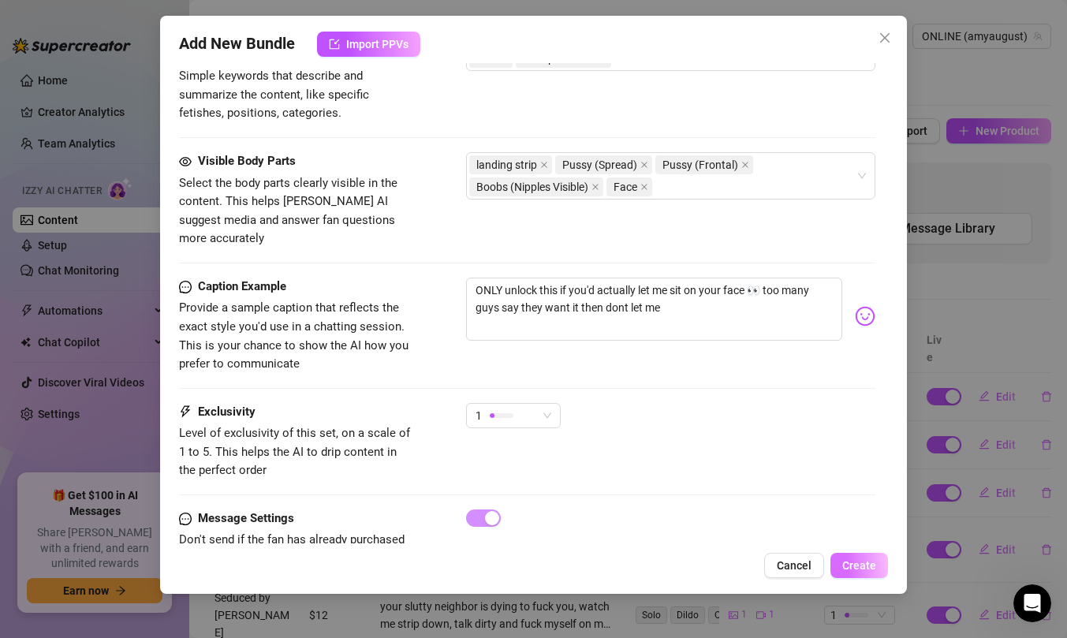
click at [862, 561] on span "Create" at bounding box center [860, 565] width 34 height 13
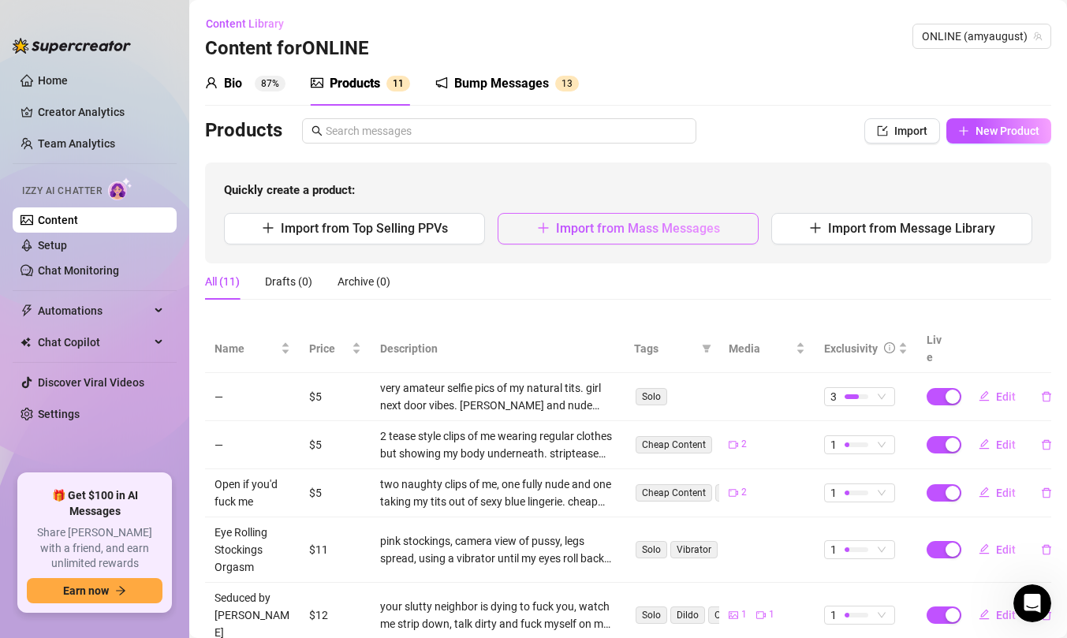
click at [578, 225] on span "Import from Mass Messages" at bounding box center [638, 228] width 164 height 15
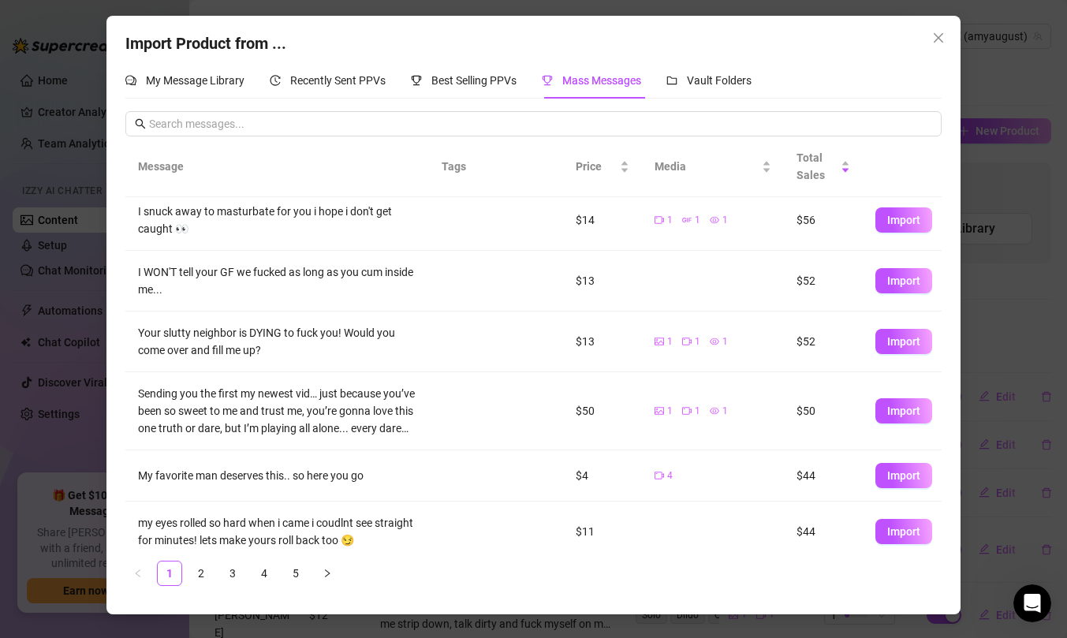
scroll to position [87, 0]
click at [904, 286] on button "Import" at bounding box center [904, 279] width 57 height 25
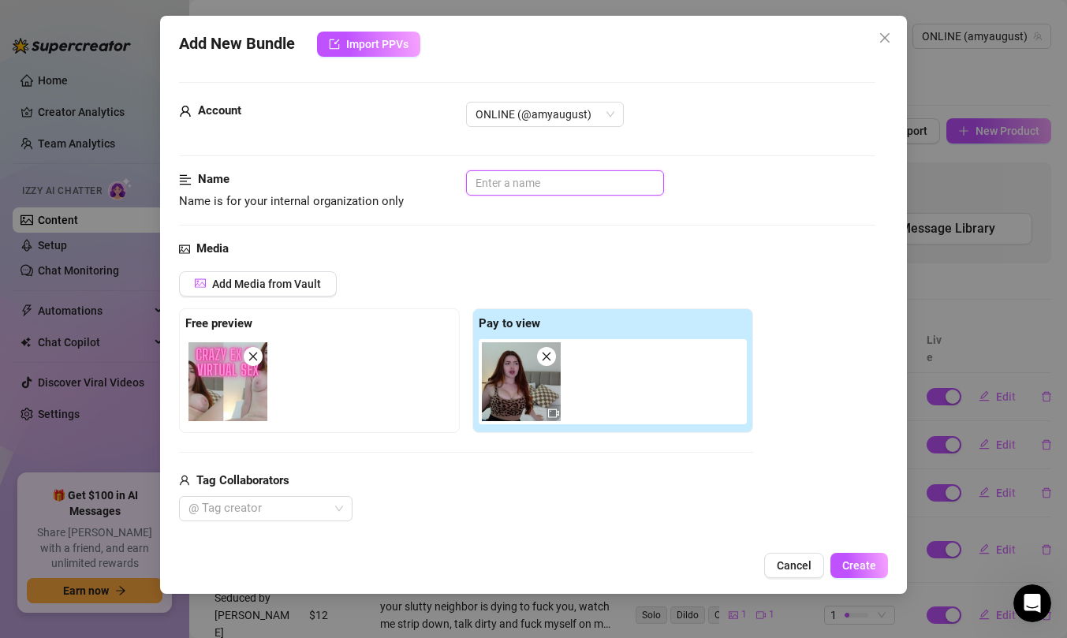
click at [570, 181] on input "text" at bounding box center [565, 182] width 198 height 25
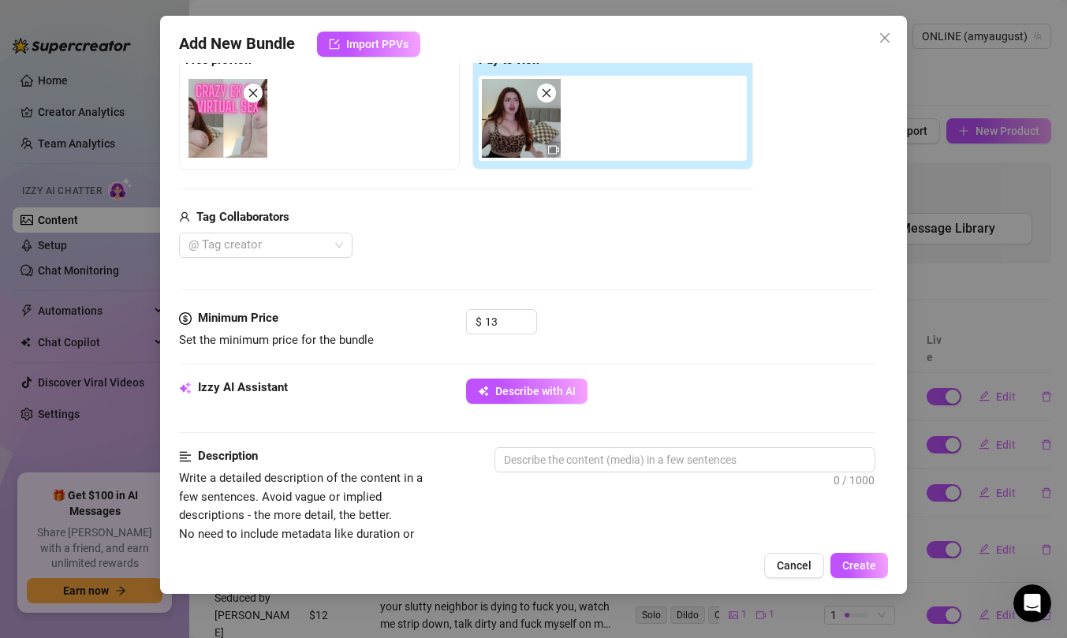
scroll to position [328, 0]
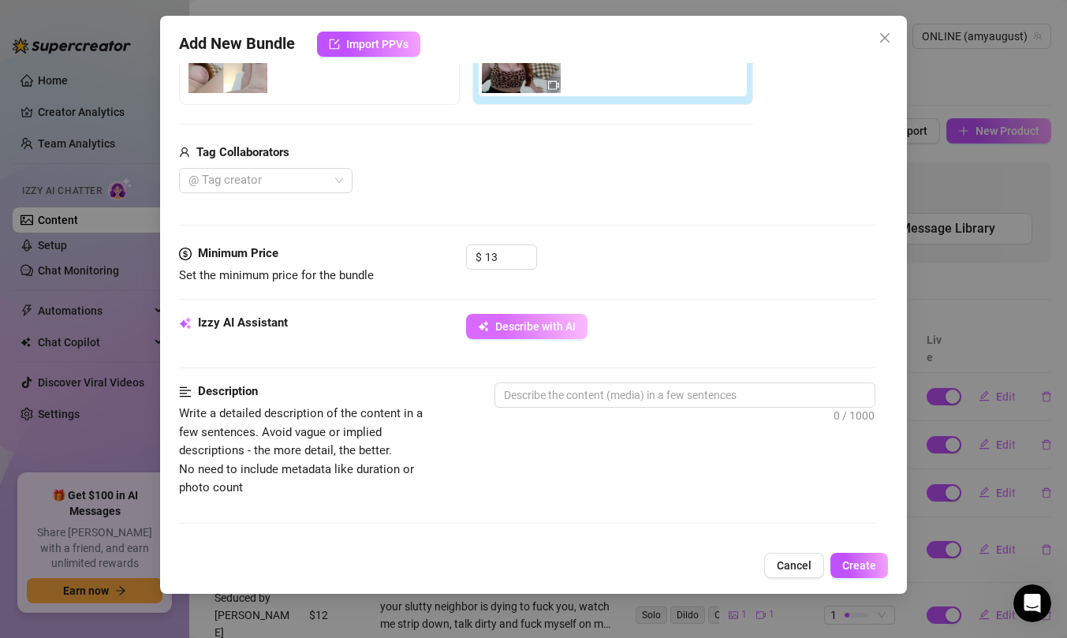
click at [551, 330] on span "Describe with AI" at bounding box center [535, 326] width 80 height 13
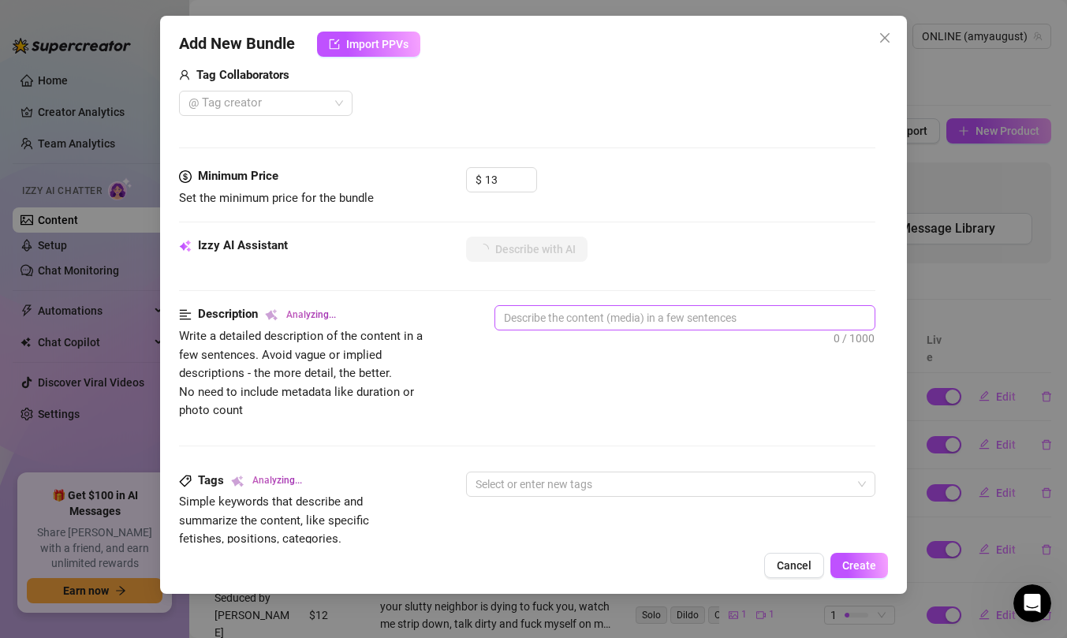
scroll to position [408, 0]
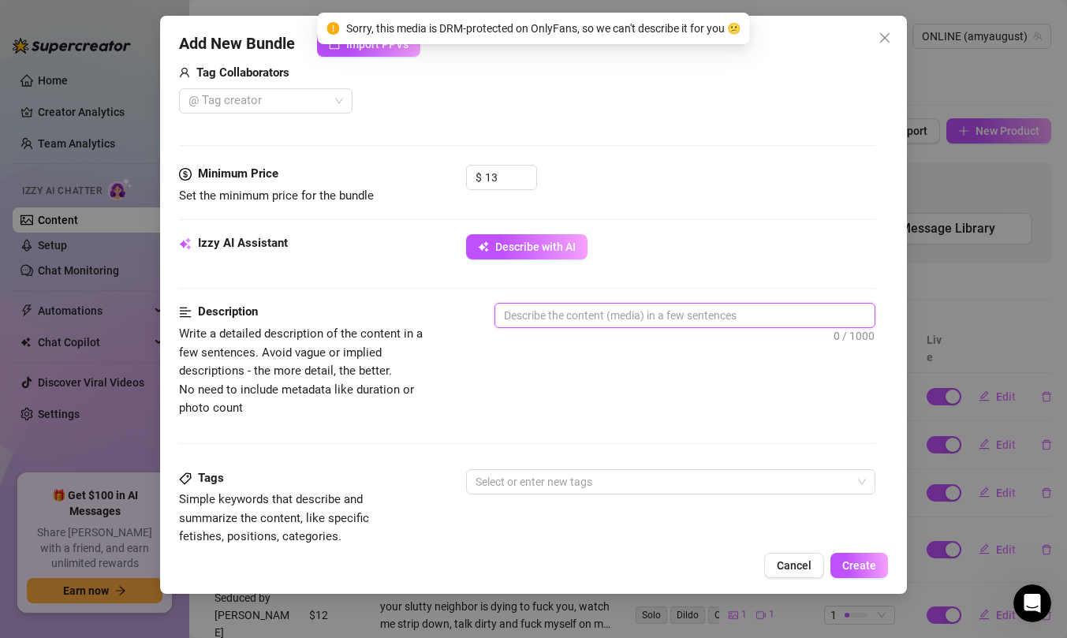
click at [608, 324] on textarea at bounding box center [684, 316] width 379 height 24
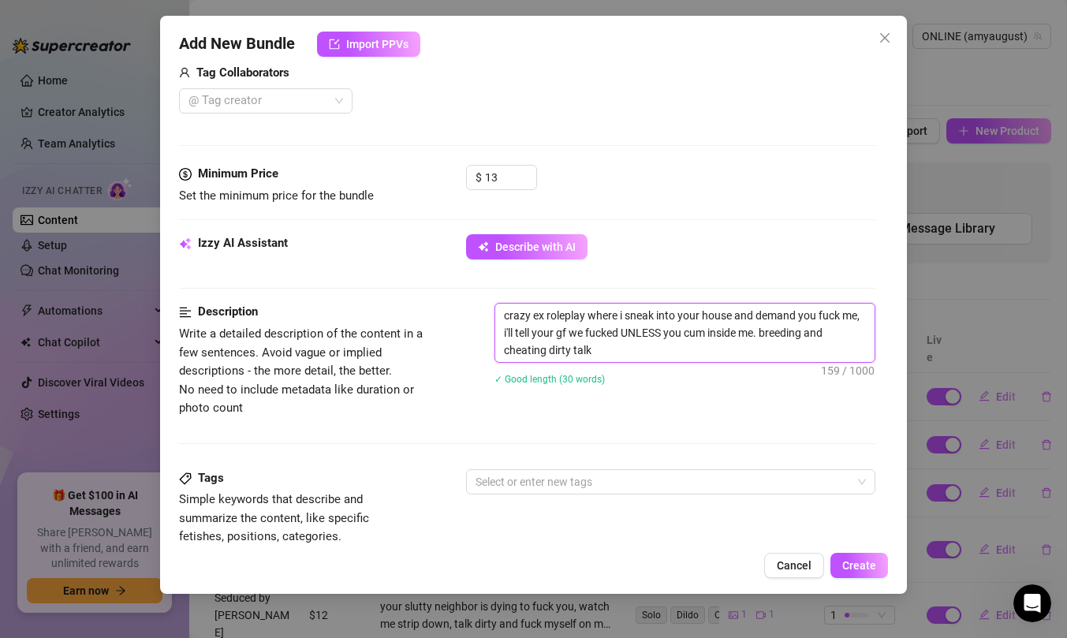
scroll to position [607, 0]
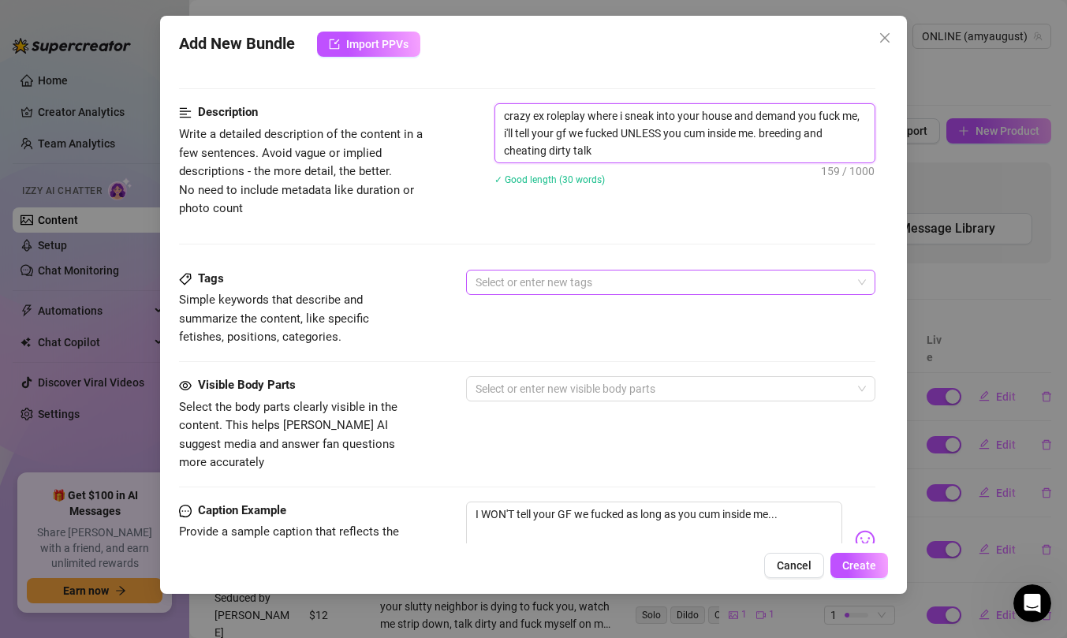
click at [593, 285] on div at bounding box center [662, 282] width 387 height 22
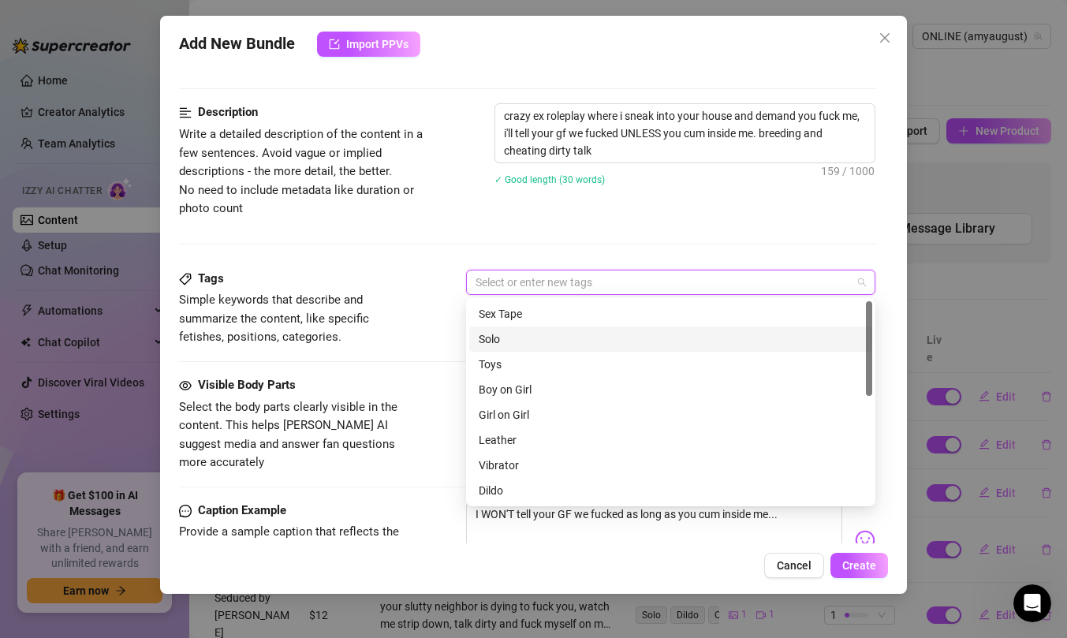
click at [586, 339] on div "Solo" at bounding box center [671, 339] width 384 height 17
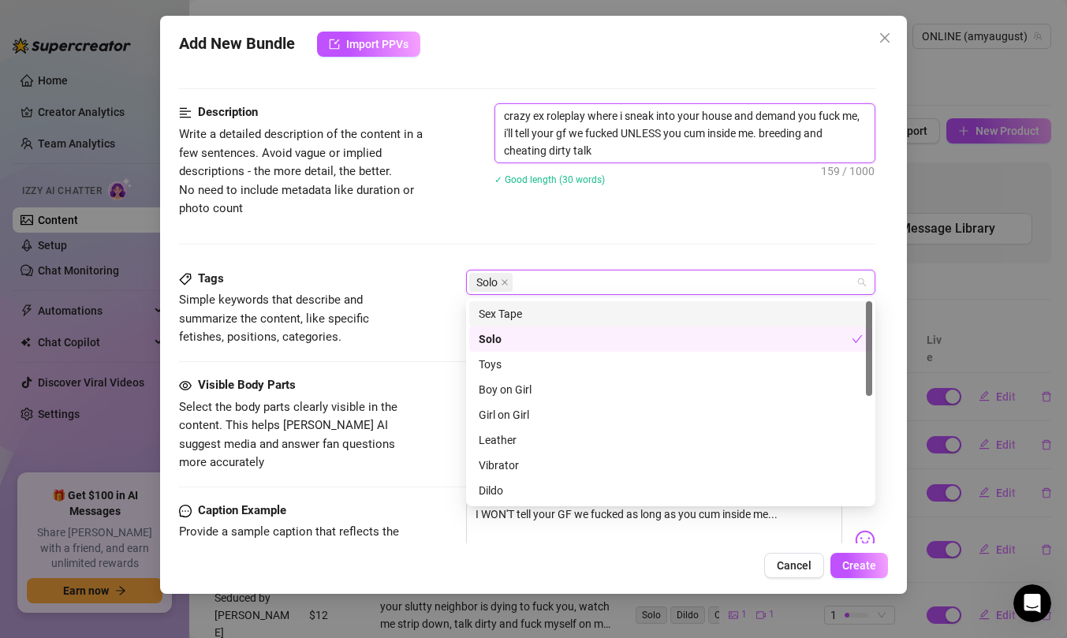
click at [587, 114] on textarea "crazy ex roleplay where i sneak into your house and demand you fuck me, i'll te…" at bounding box center [684, 133] width 379 height 58
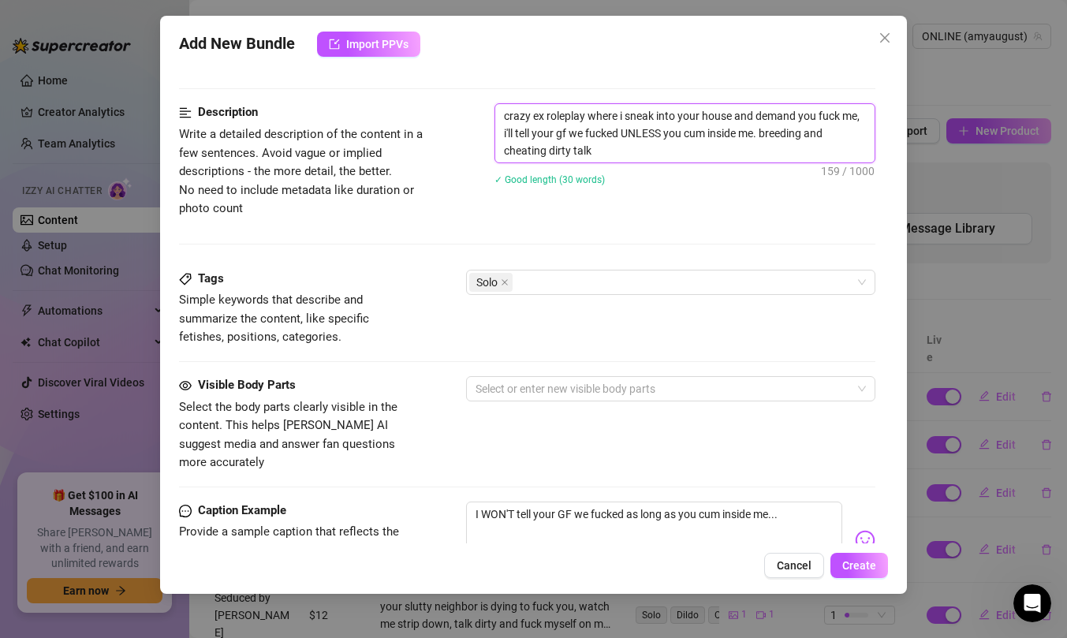
click at [546, 116] on textarea "crazy ex roleplay where i sneak into your house and demand you fuck me, i'll te…" at bounding box center [684, 133] width 379 height 58
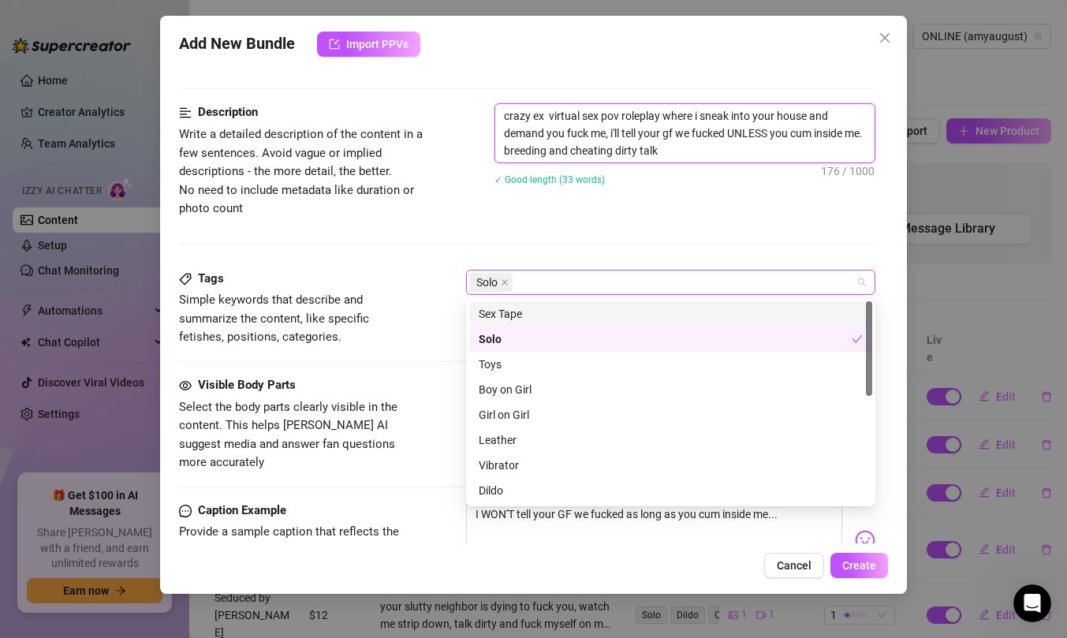
click at [581, 284] on div "Solo" at bounding box center [662, 282] width 387 height 22
click at [632, 198] on div "crazy ex virtual sex pov roleplay where i sneak into your house and demand you …" at bounding box center [685, 154] width 381 height 103
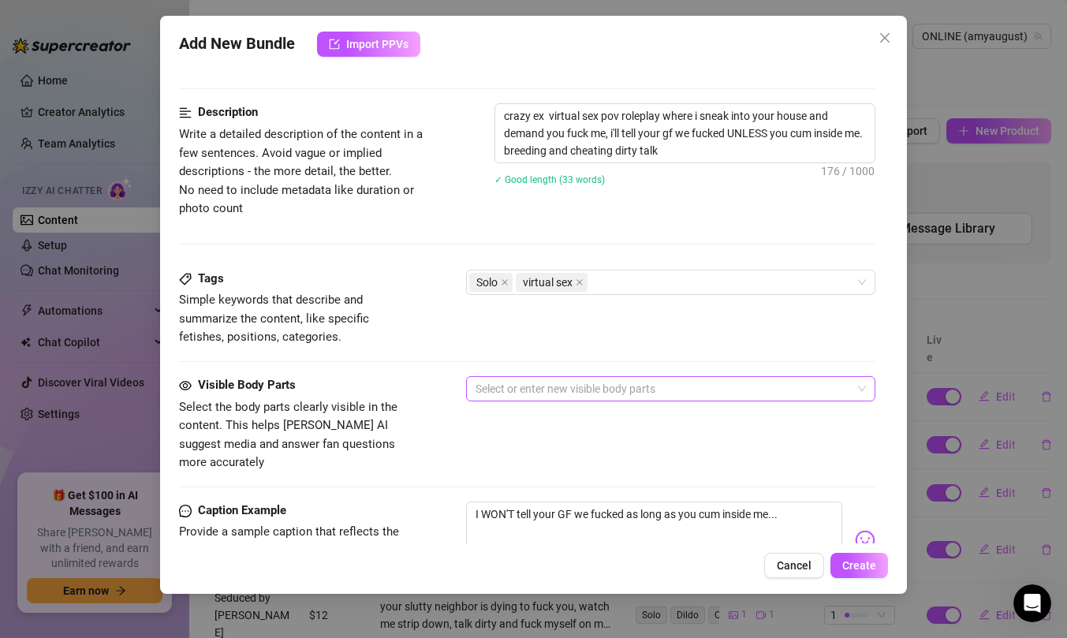
click at [577, 391] on div at bounding box center [662, 389] width 387 height 22
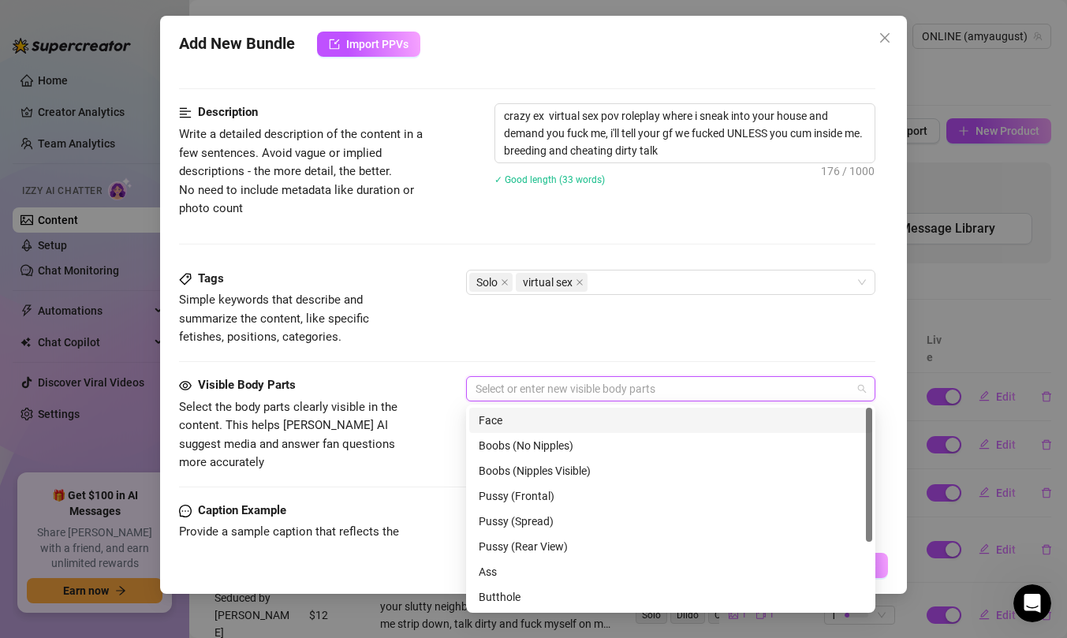
click at [578, 422] on div "Face" at bounding box center [671, 420] width 384 height 17
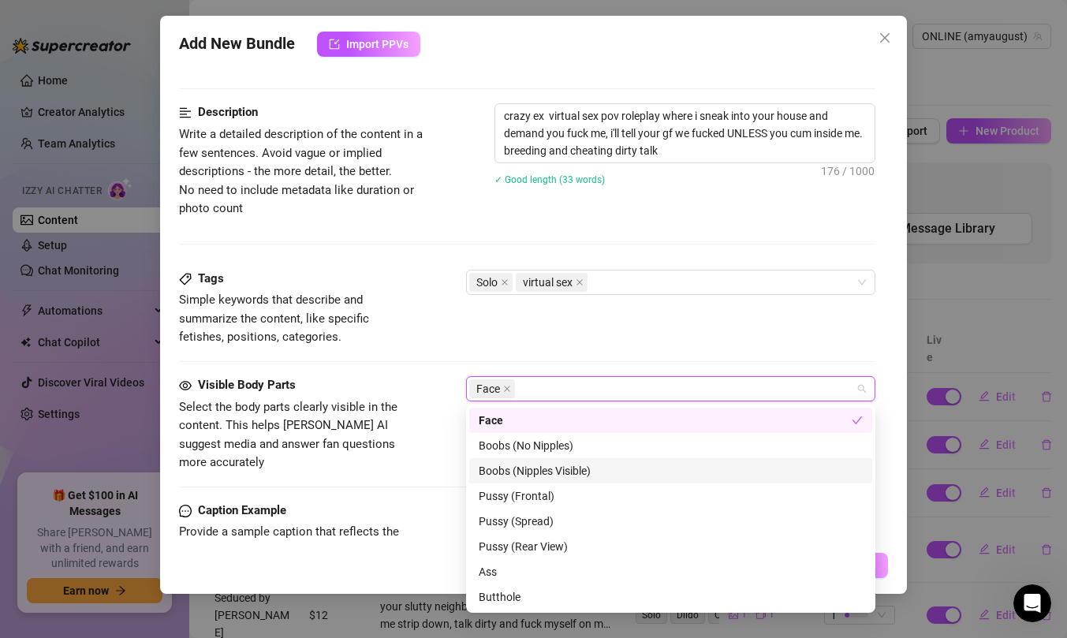
click at [589, 469] on div "Boobs (Nipples Visible)" at bounding box center [671, 470] width 384 height 17
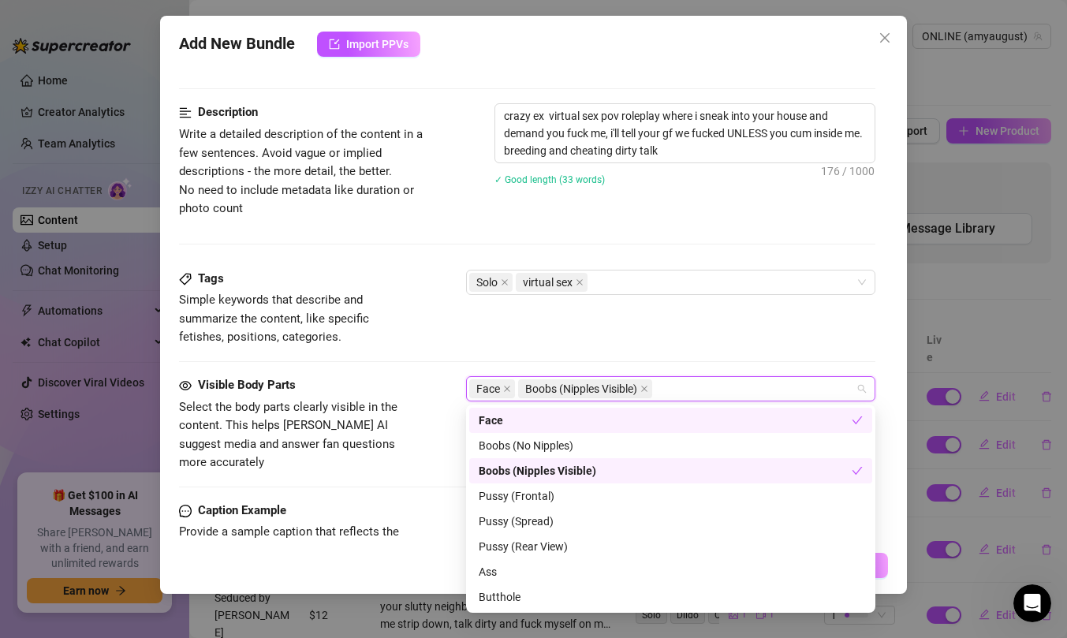
click at [644, 331] on div "Tags Simple keywords that describe and summarize the content, like specific fet…" at bounding box center [527, 308] width 697 height 77
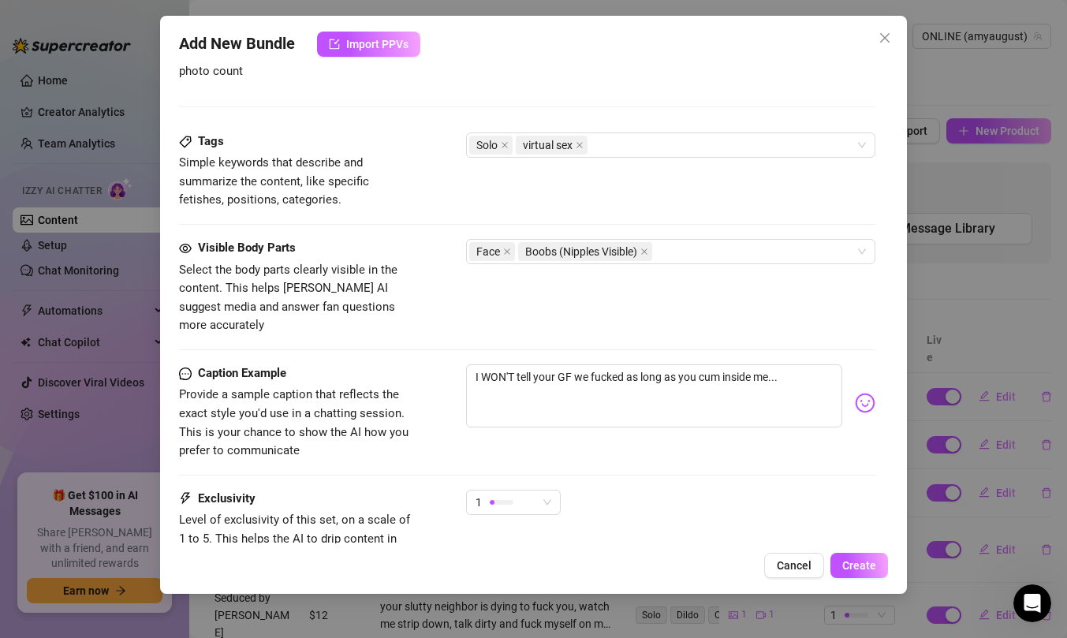
scroll to position [857, 0]
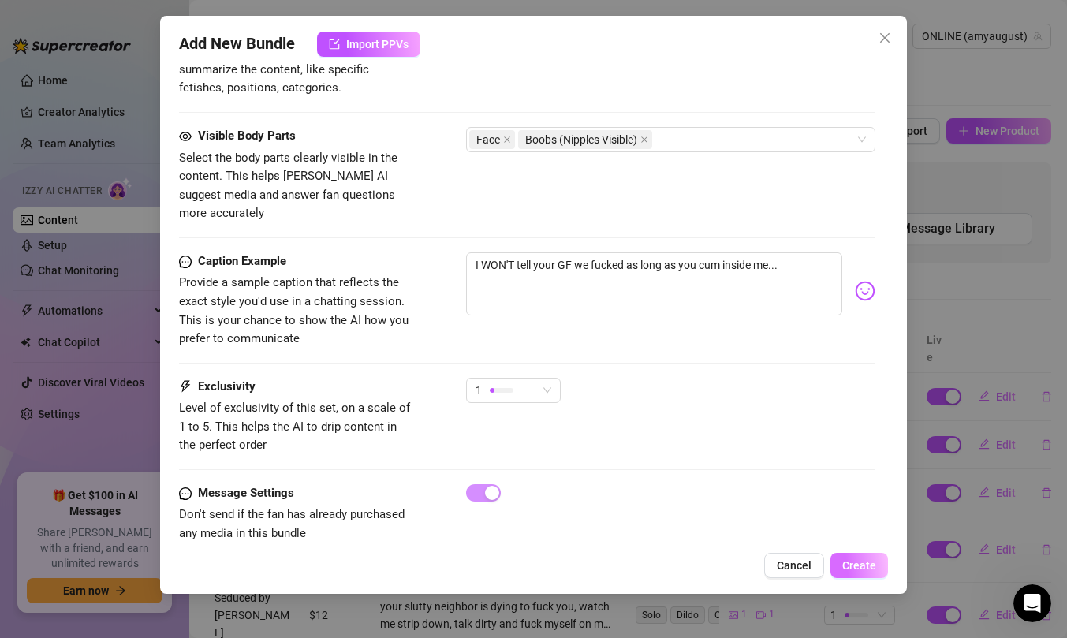
click at [849, 555] on button "Create" at bounding box center [860, 565] width 58 height 25
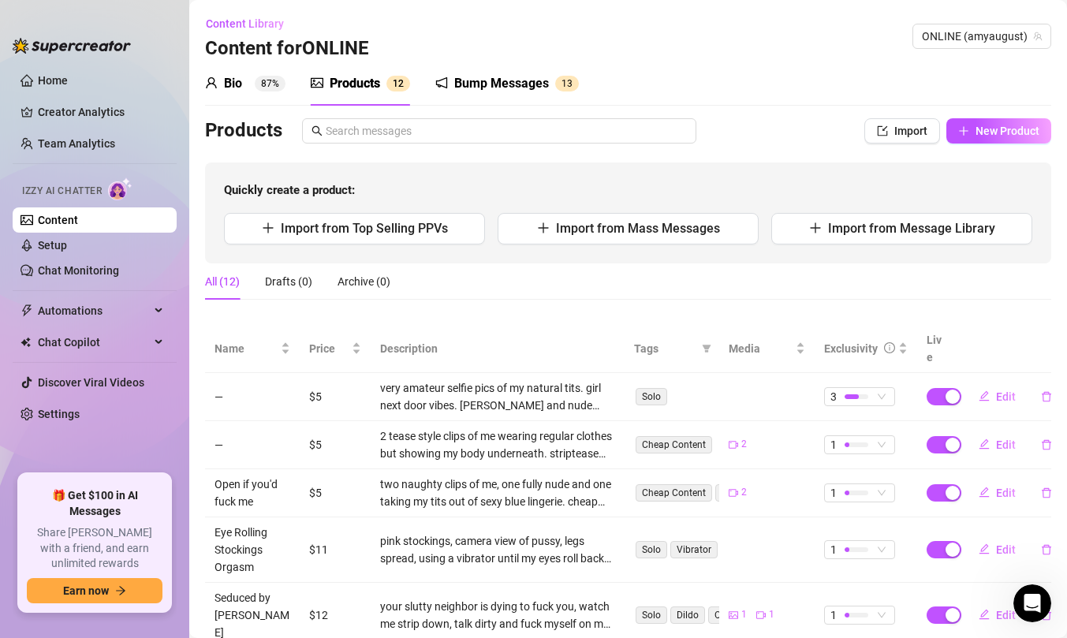
click at [525, 94] on div "Bump Messages 1 3" at bounding box center [507, 84] width 144 height 44
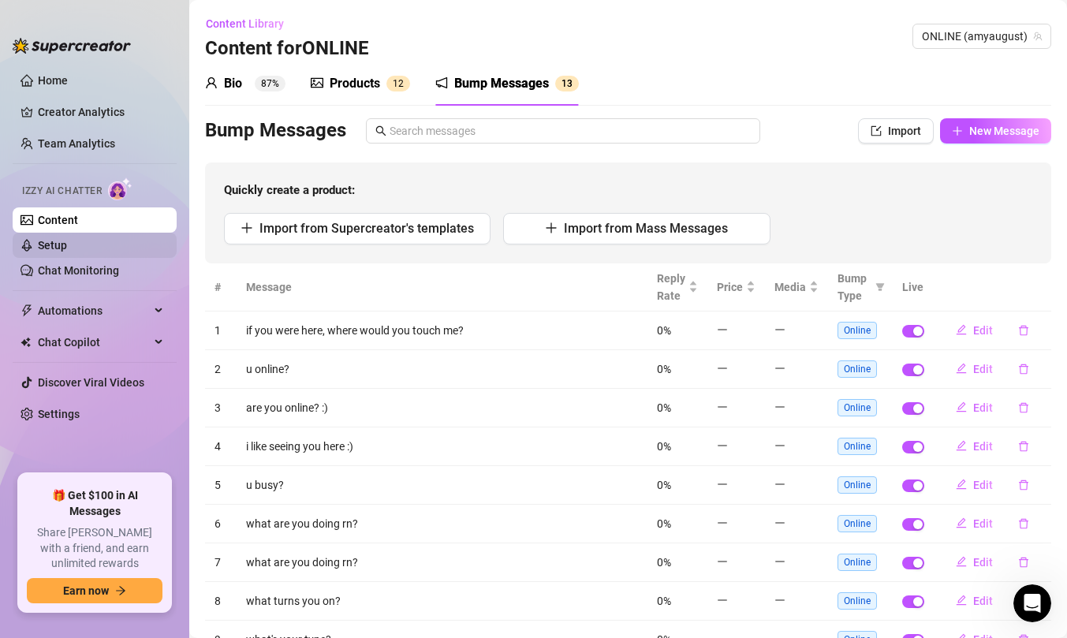
click at [67, 246] on link "Setup" at bounding box center [52, 245] width 29 height 13
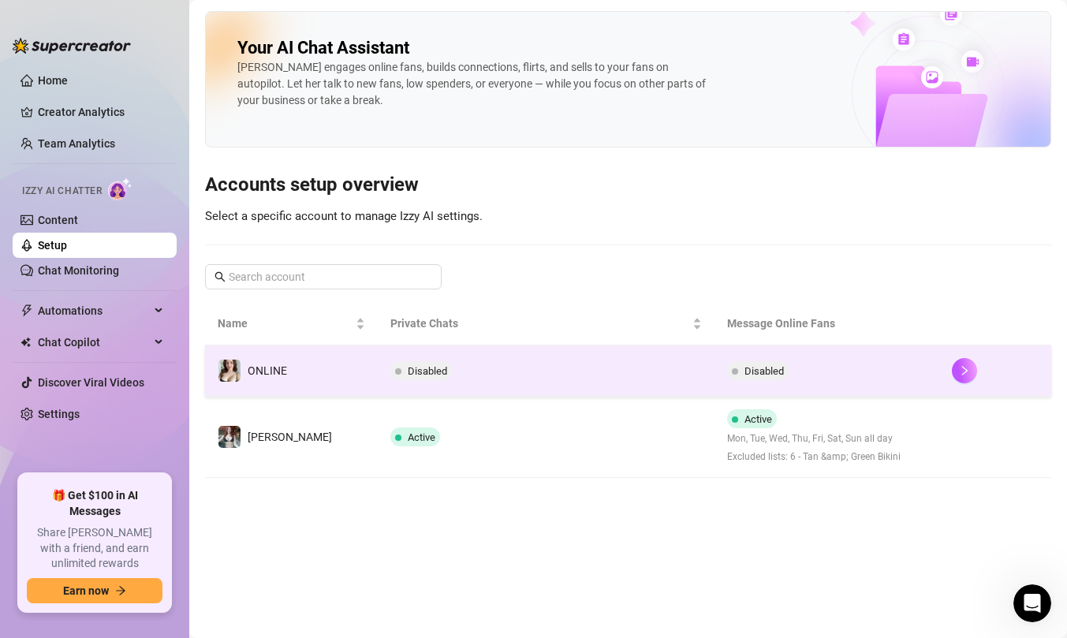
click at [528, 379] on td "Disabled" at bounding box center [546, 371] width 337 height 51
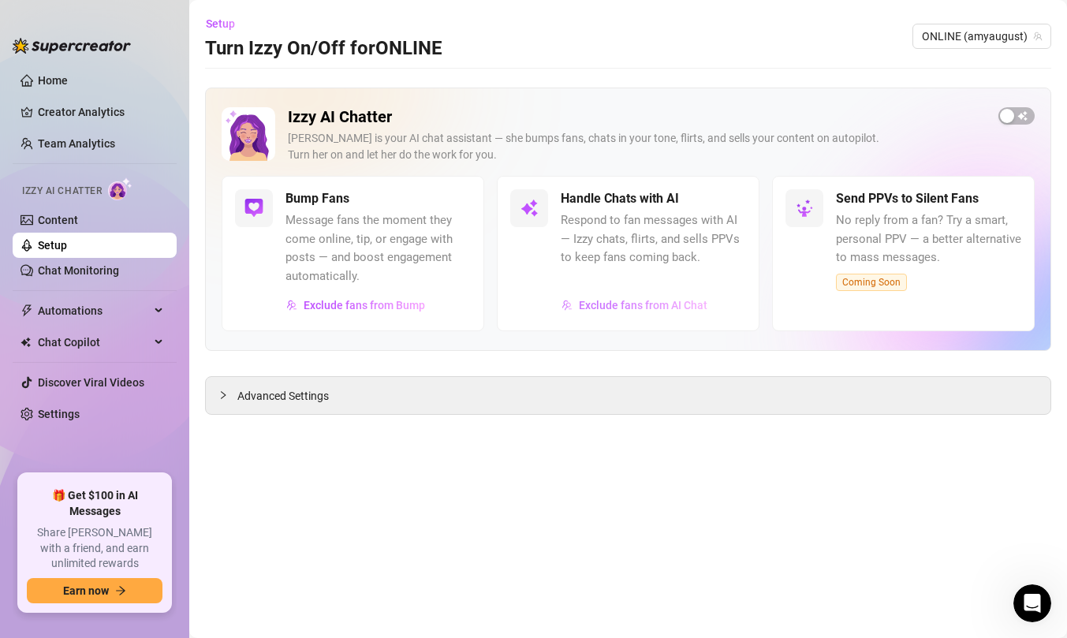
click at [632, 305] on span "Exclude fans from AI Chat" at bounding box center [643, 305] width 129 height 13
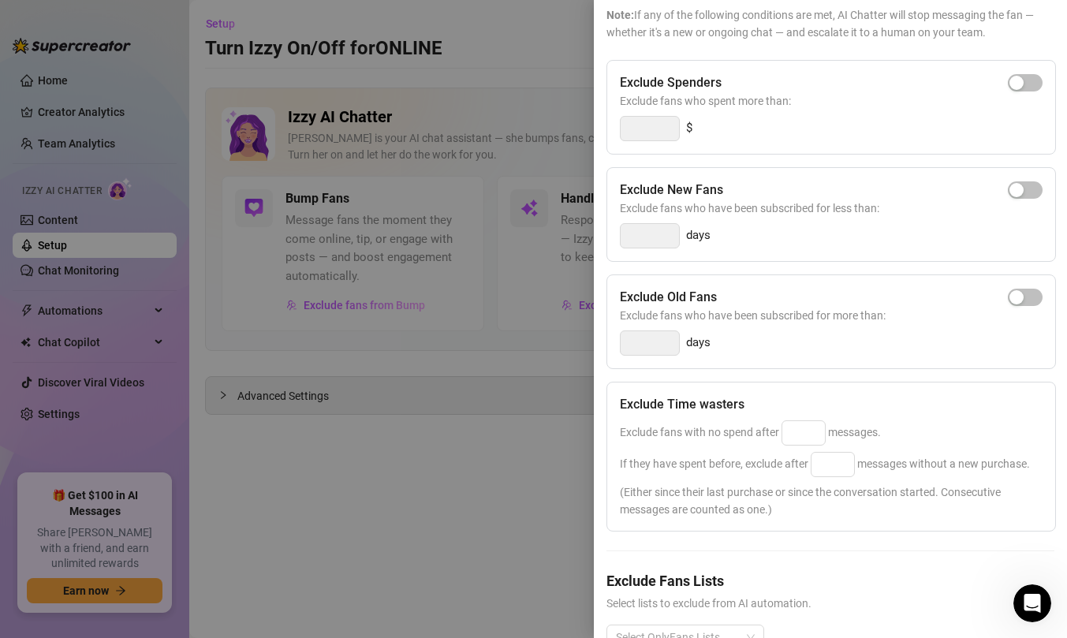
scroll to position [174, 0]
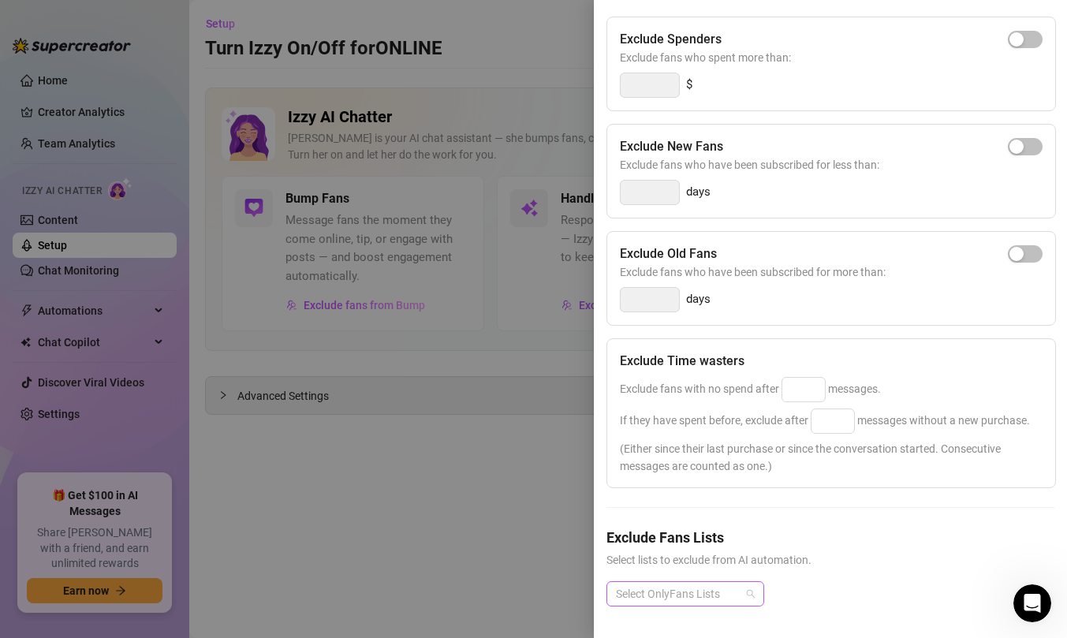
click at [725, 596] on div at bounding box center [677, 594] width 135 height 22
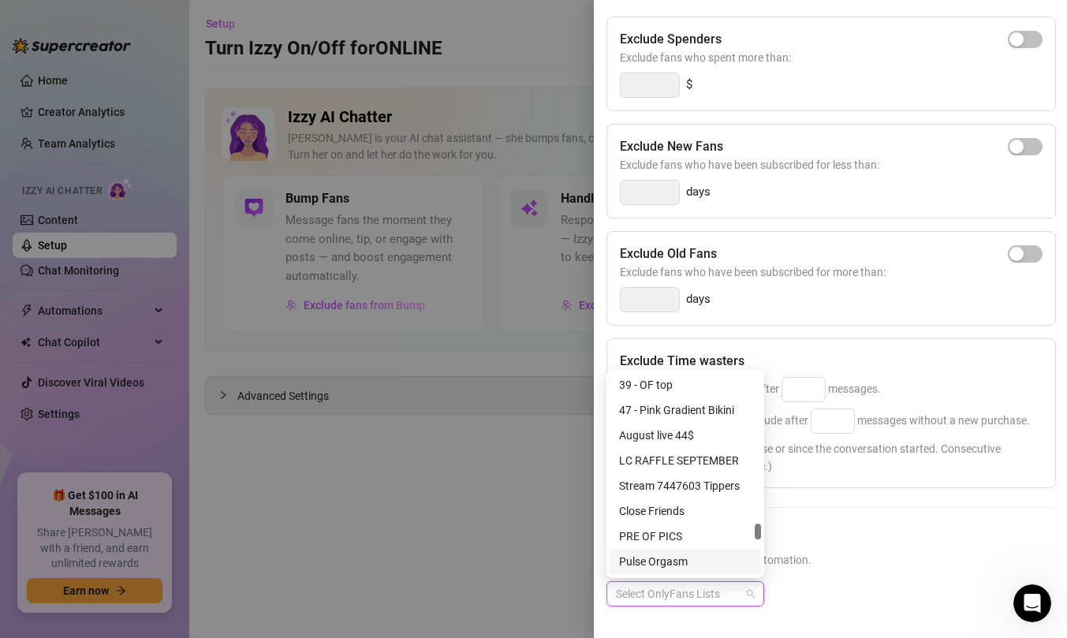
scroll to position [3523, 0]
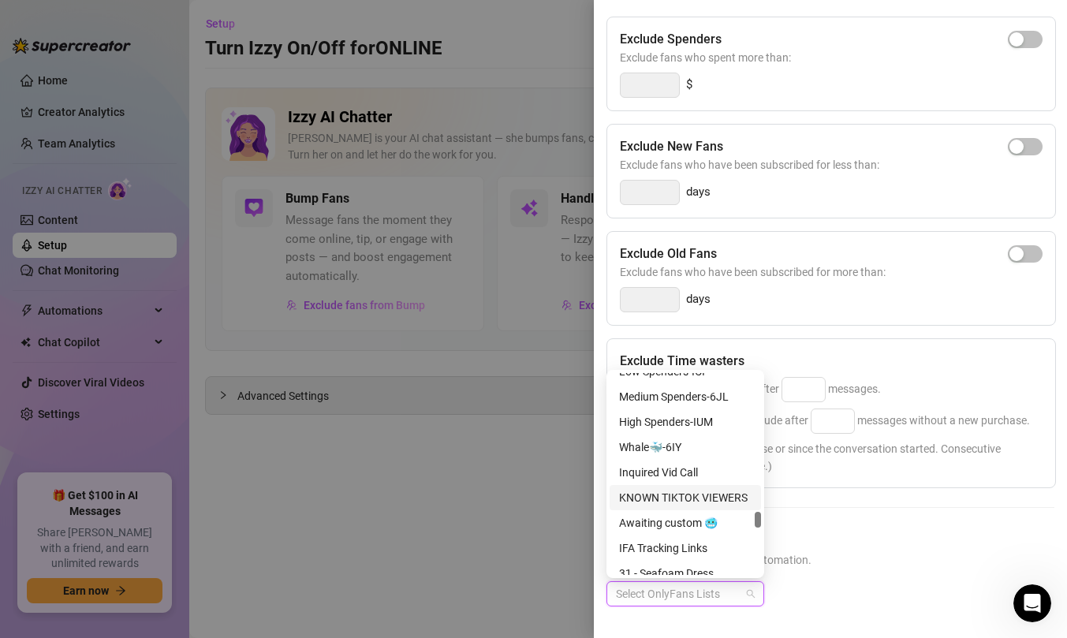
click at [859, 514] on div "Exclude Spenders Exclude fans who spent more than: $ Exclude New Fans Exclude f…" at bounding box center [831, 324] width 448 height 615
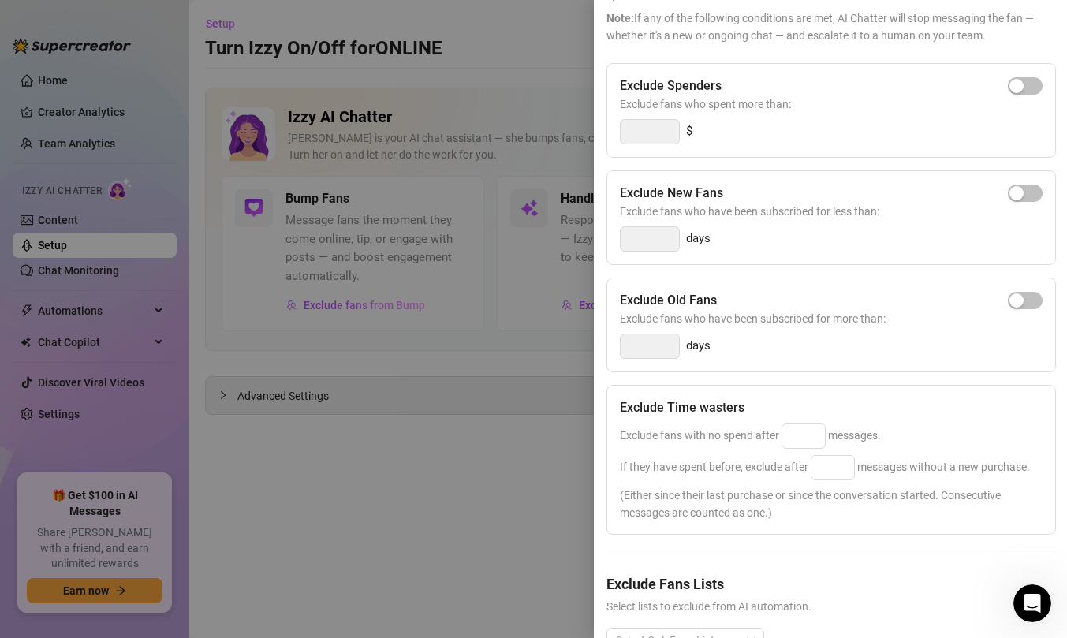
scroll to position [174, 0]
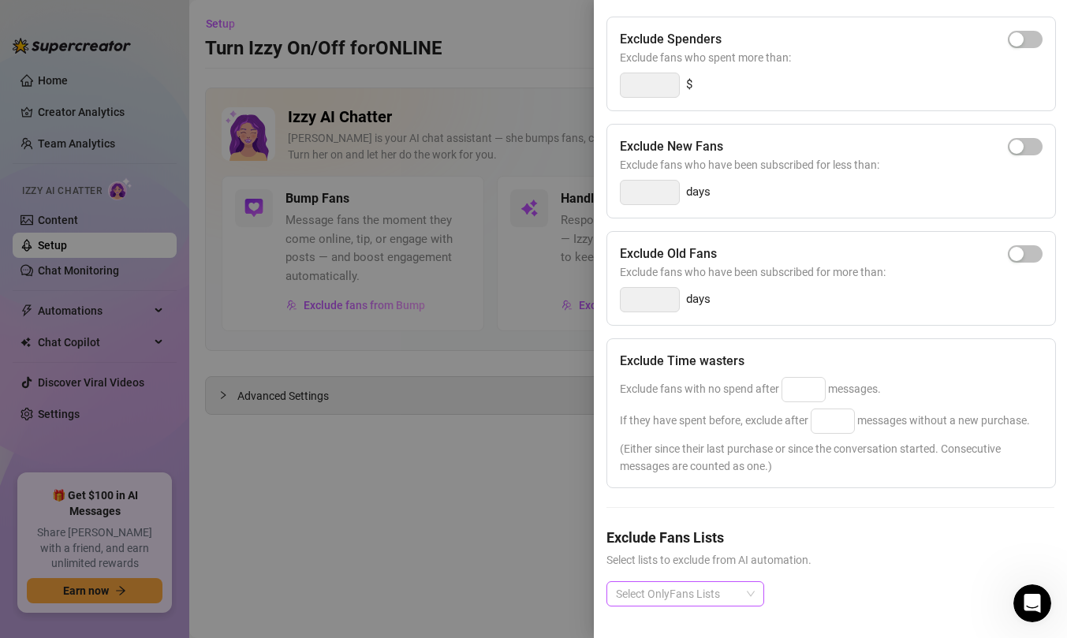
click at [727, 587] on div at bounding box center [677, 594] width 135 height 22
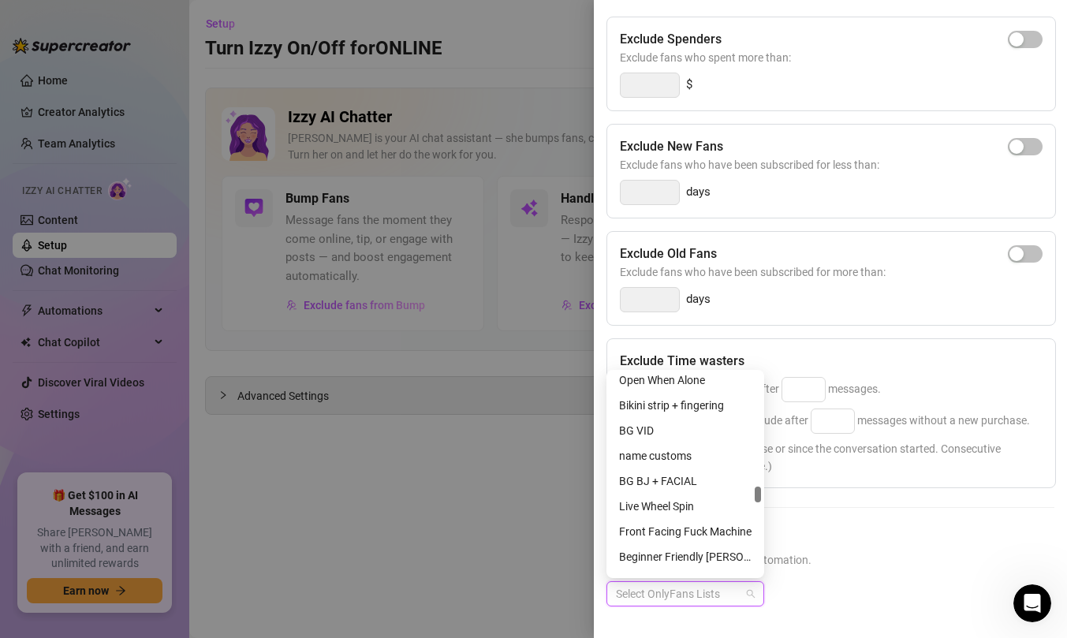
scroll to position [0, 0]
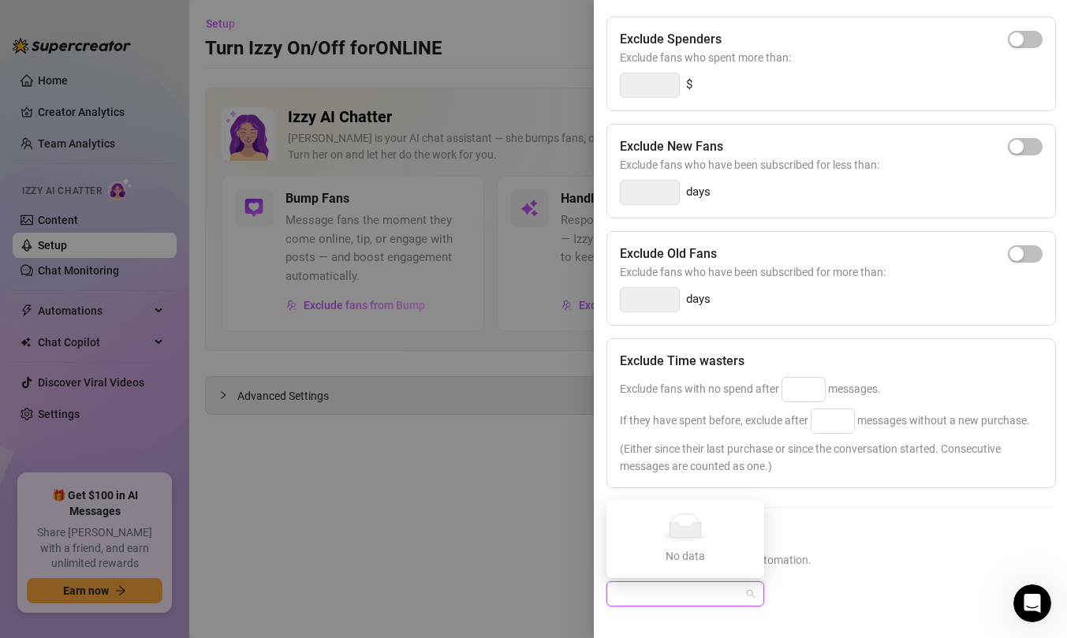
click at [823, 514] on div "Exclude Spenders Exclude fans who spent more than: $ Exclude New Fans Exclude f…" at bounding box center [831, 324] width 448 height 615
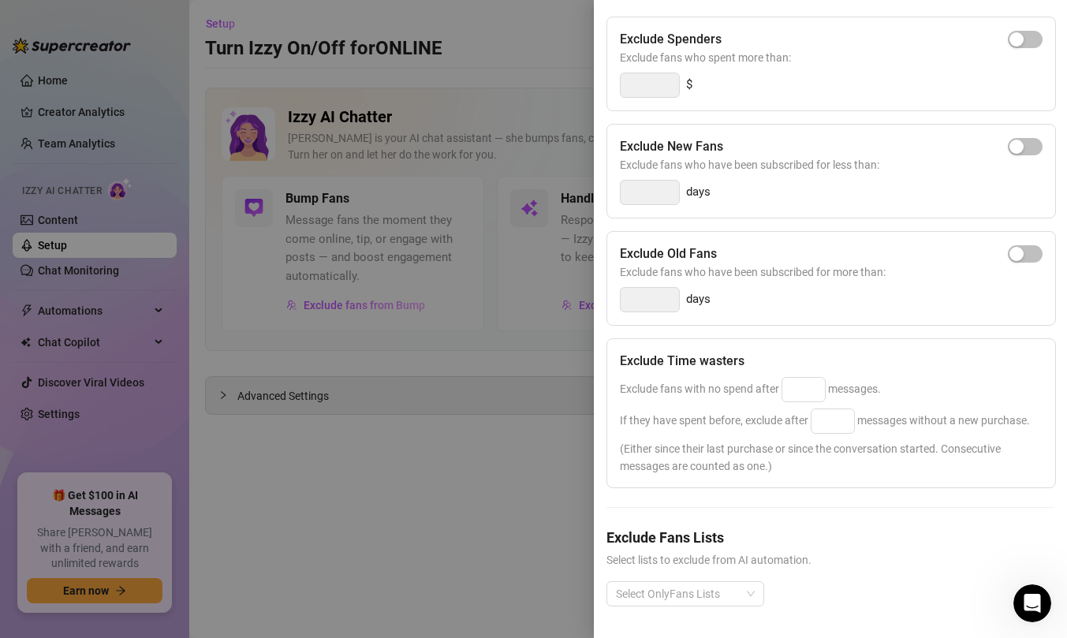
click at [471, 458] on div at bounding box center [533, 319] width 1067 height 638
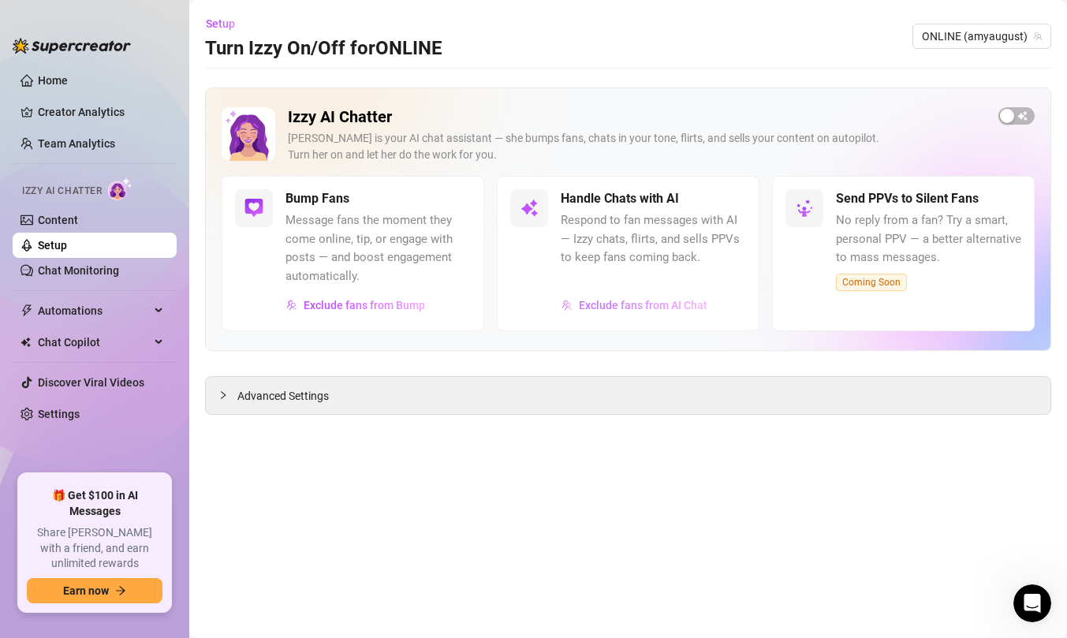
click at [656, 301] on span "Exclude fans from AI Chat" at bounding box center [643, 305] width 129 height 13
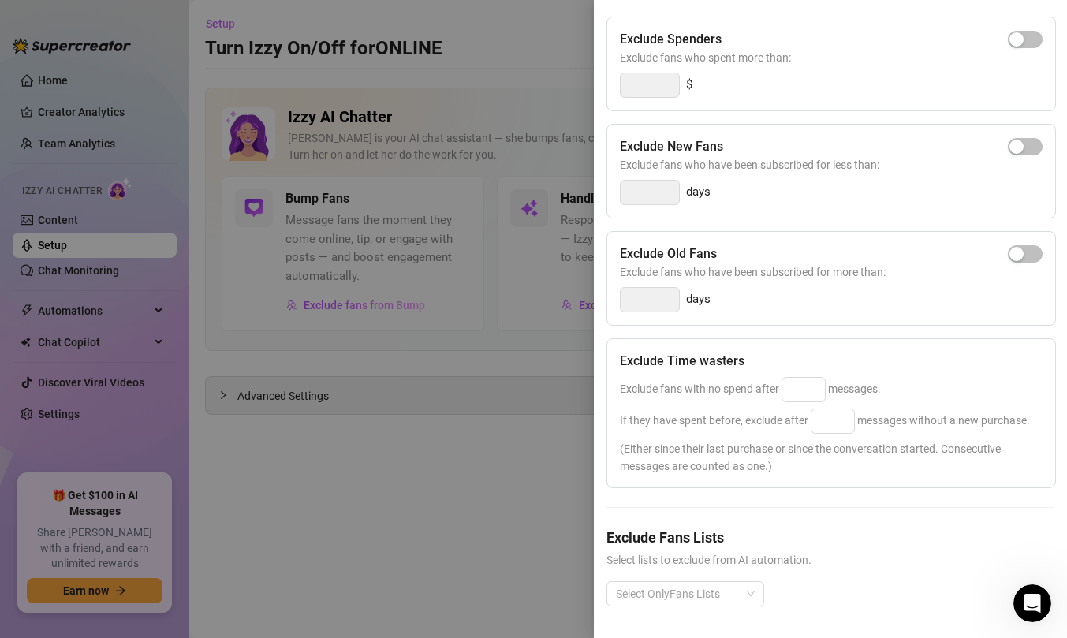
click at [727, 607] on div "Select OnlyFans Lists" at bounding box center [831, 606] width 448 height 50
click at [726, 592] on div at bounding box center [677, 594] width 135 height 22
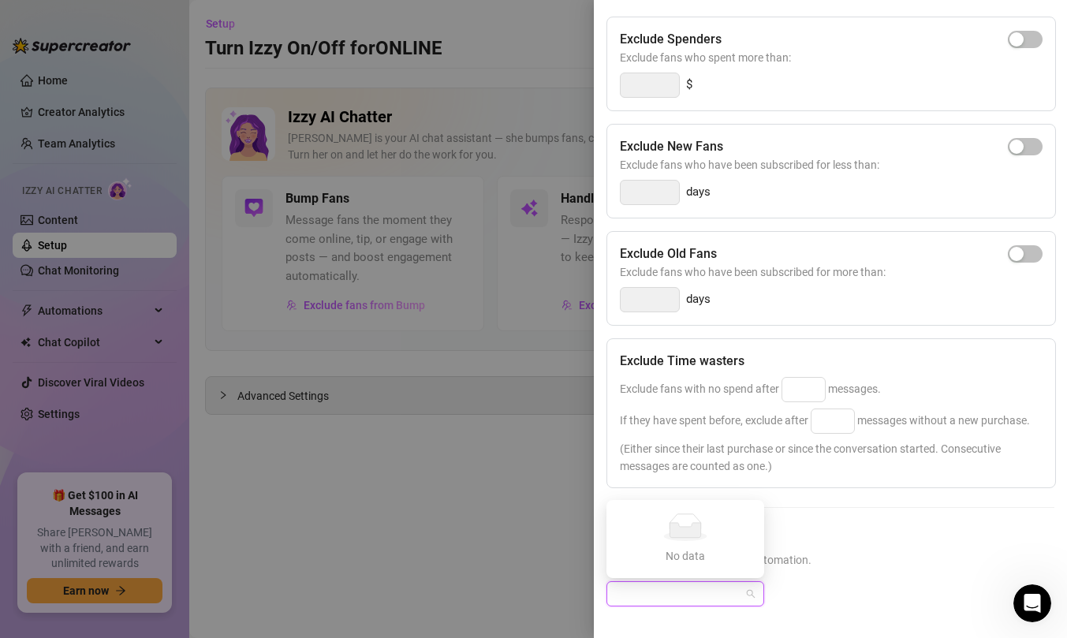
click at [469, 477] on div at bounding box center [533, 319] width 1067 height 638
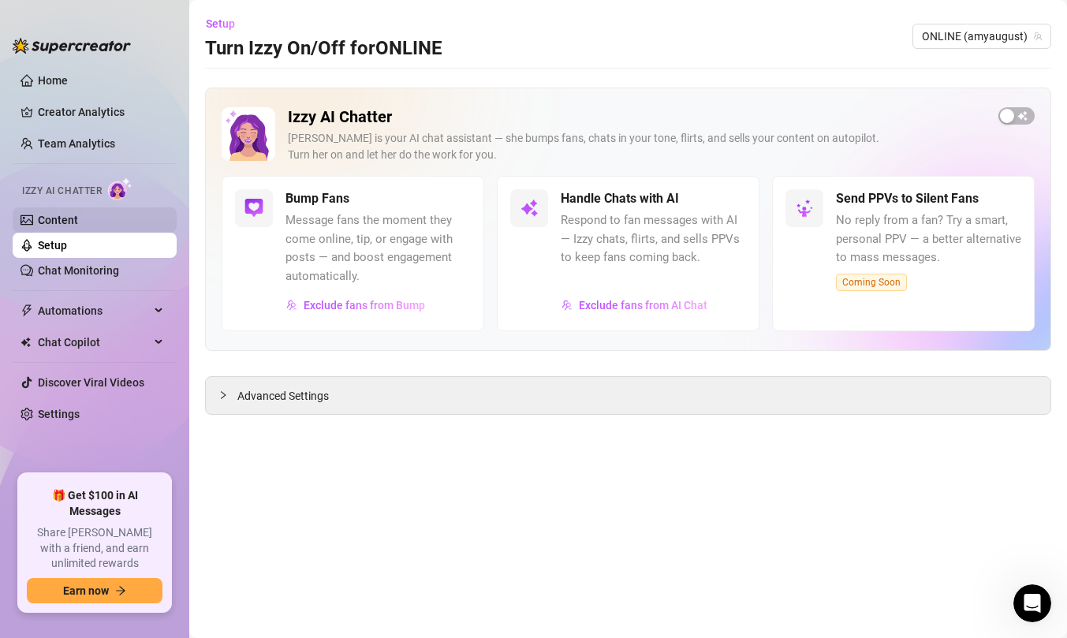
click at [78, 222] on link "Content" at bounding box center [58, 220] width 40 height 13
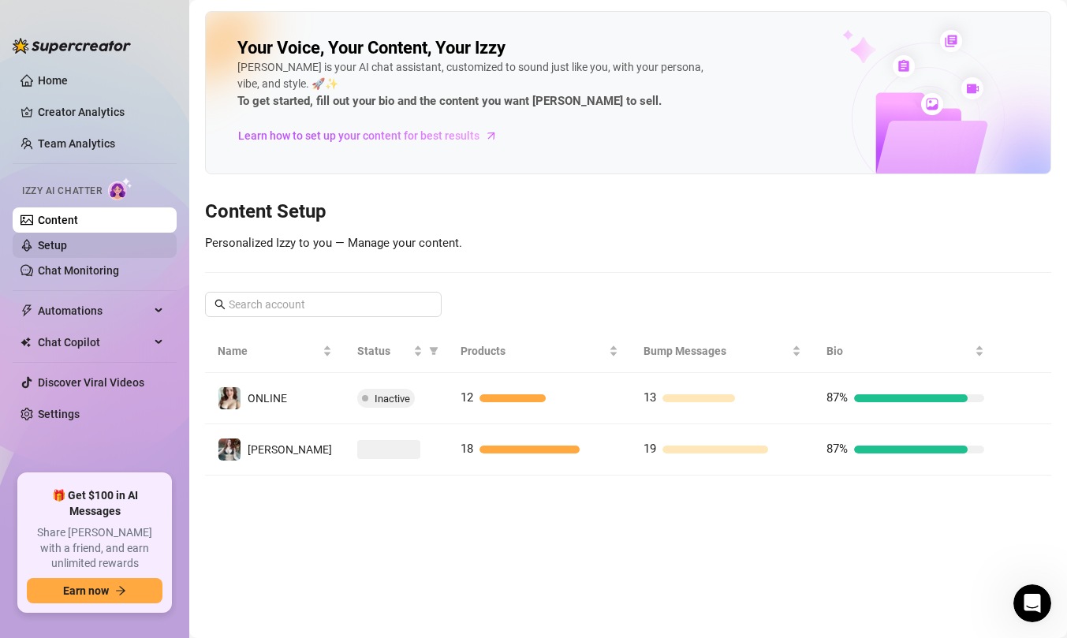
click at [67, 247] on link "Setup" at bounding box center [52, 245] width 29 height 13
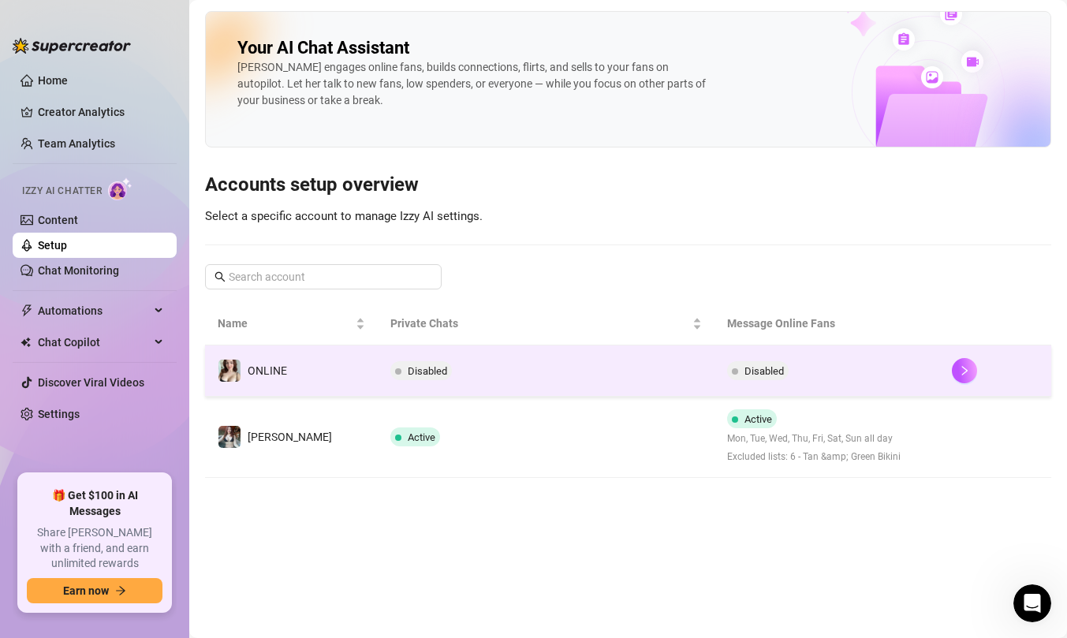
click at [539, 356] on td "Disabled" at bounding box center [546, 371] width 337 height 51
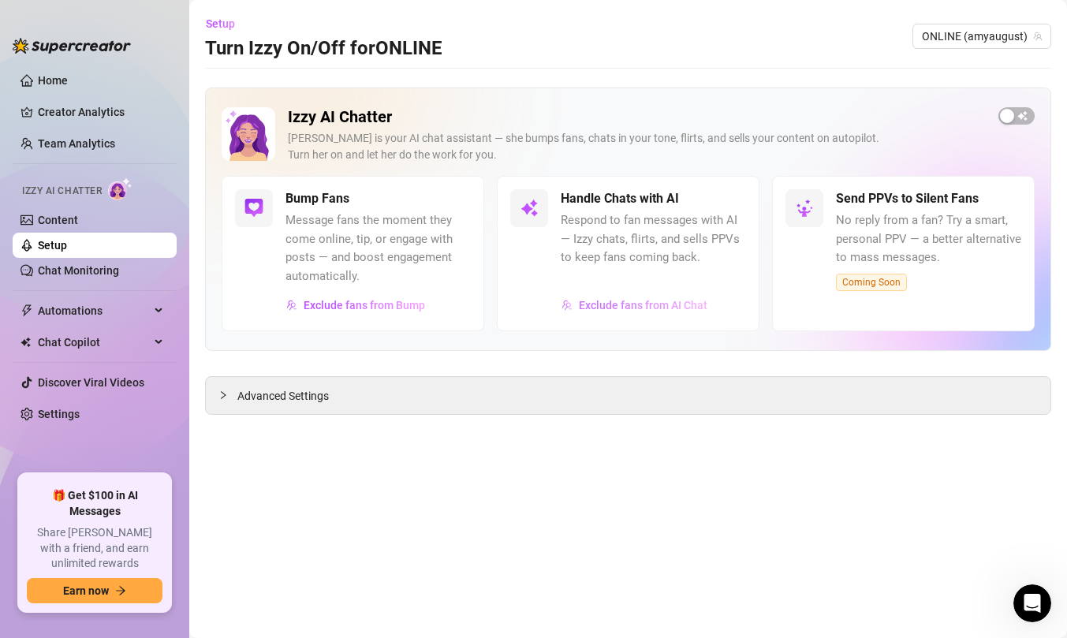
click at [652, 305] on span "Exclude fans from AI Chat" at bounding box center [643, 305] width 129 height 13
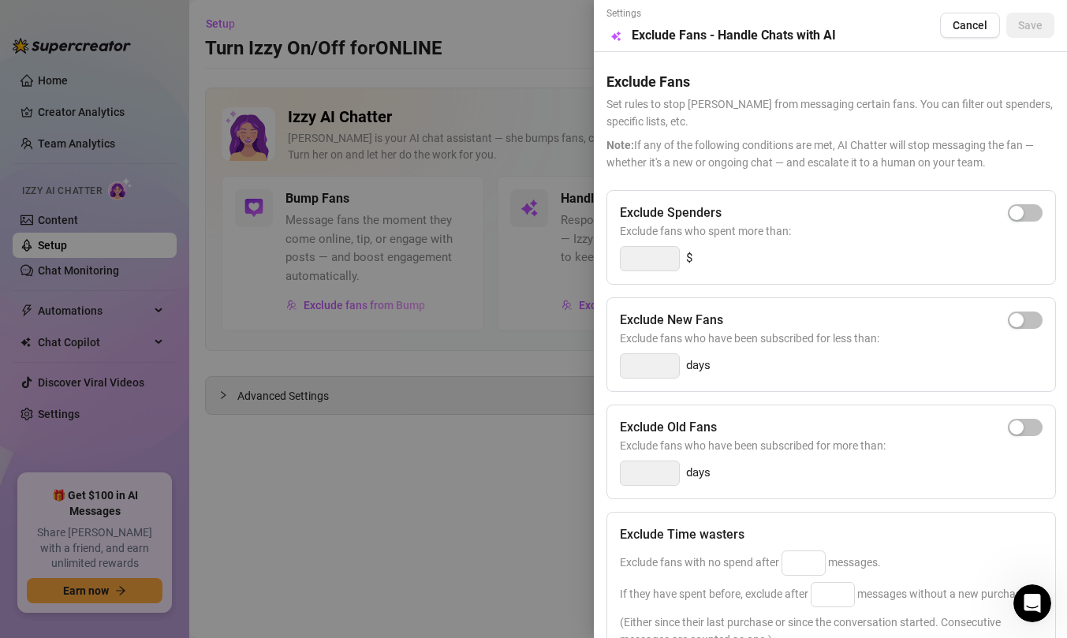
scroll to position [174, 0]
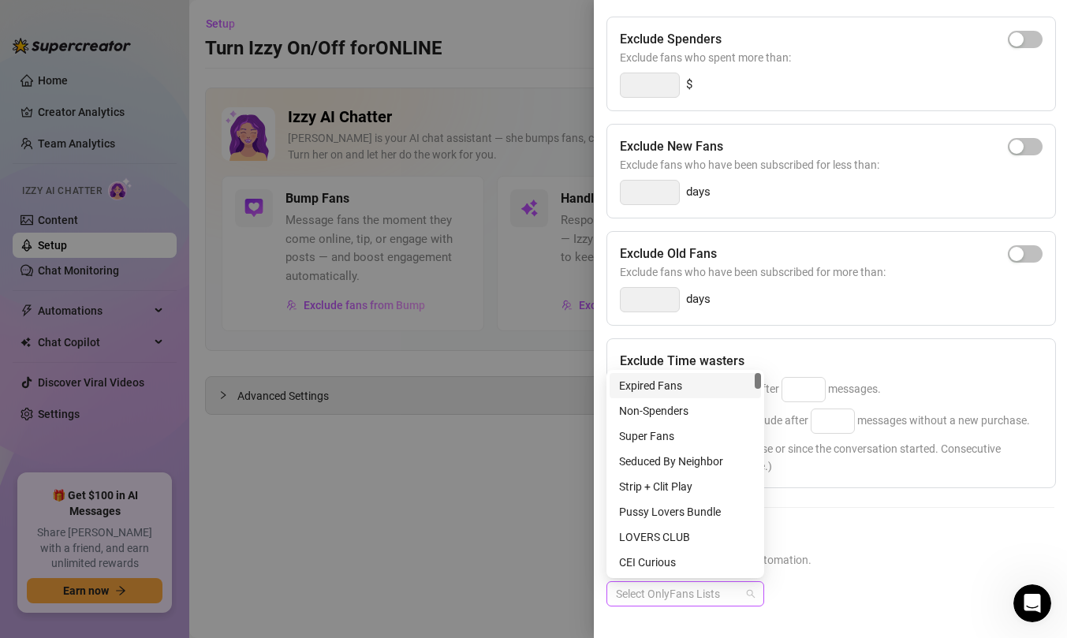
click at [724, 589] on div at bounding box center [677, 594] width 135 height 22
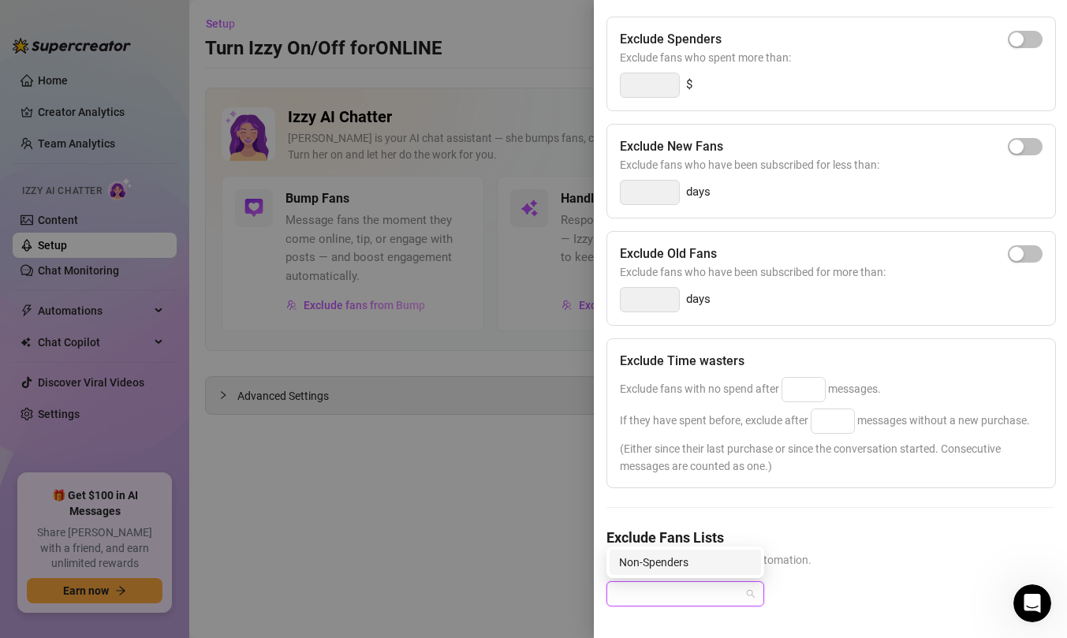
click at [749, 499] on div "Exclude Spenders Exclude fans who spent more than: $ Exclude New Fans Exclude f…" at bounding box center [831, 324] width 448 height 615
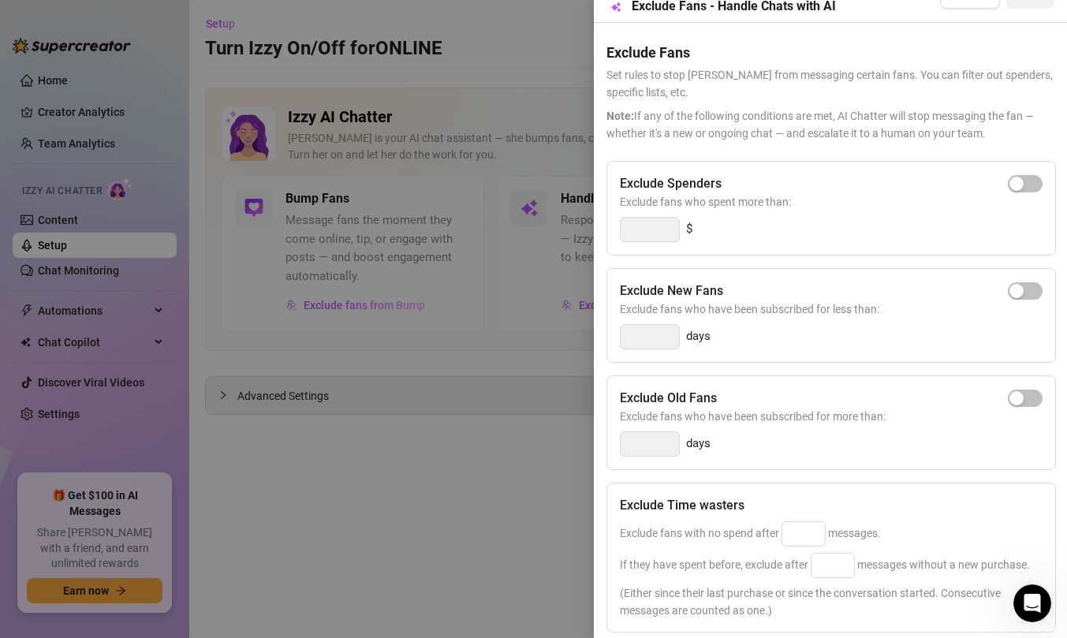
scroll to position [0, 0]
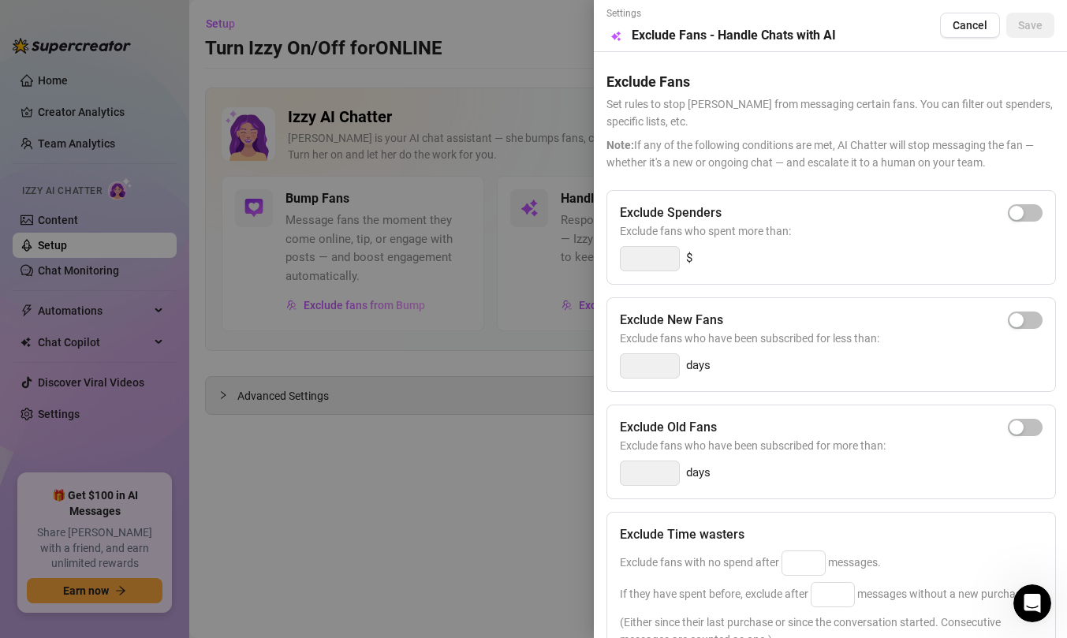
click at [484, 183] on div at bounding box center [533, 319] width 1067 height 638
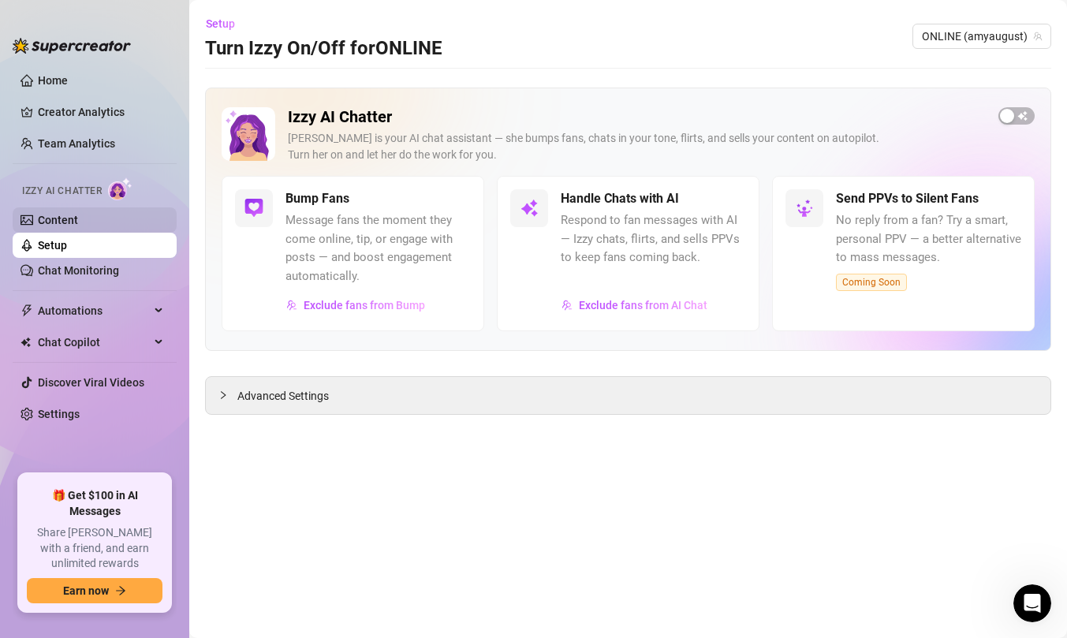
click at [78, 219] on link "Content" at bounding box center [58, 220] width 40 height 13
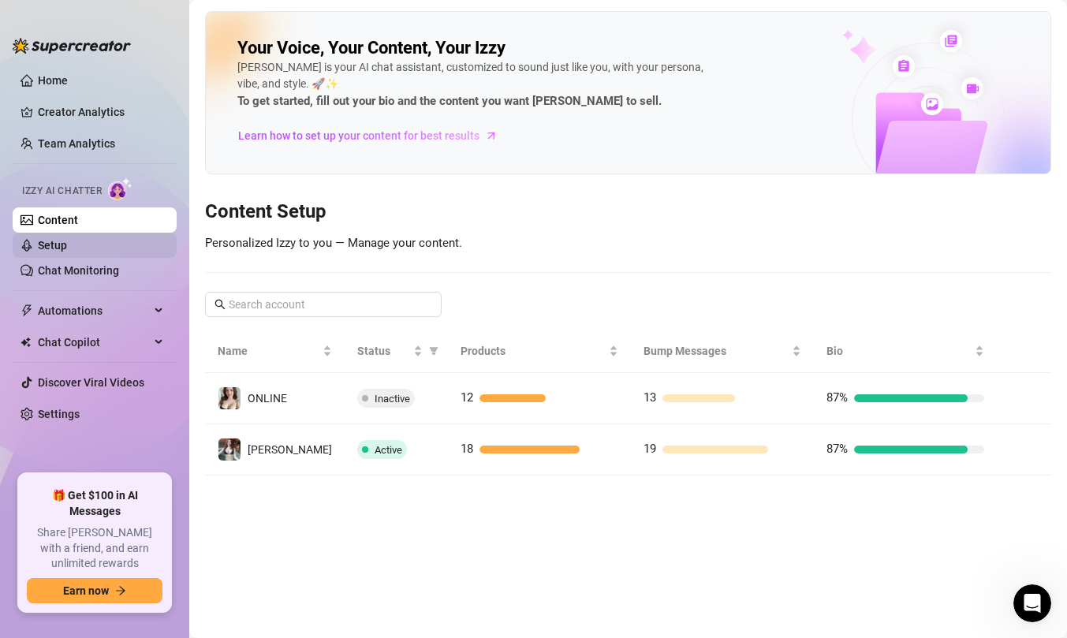
click at [67, 245] on link "Setup" at bounding box center [52, 245] width 29 height 13
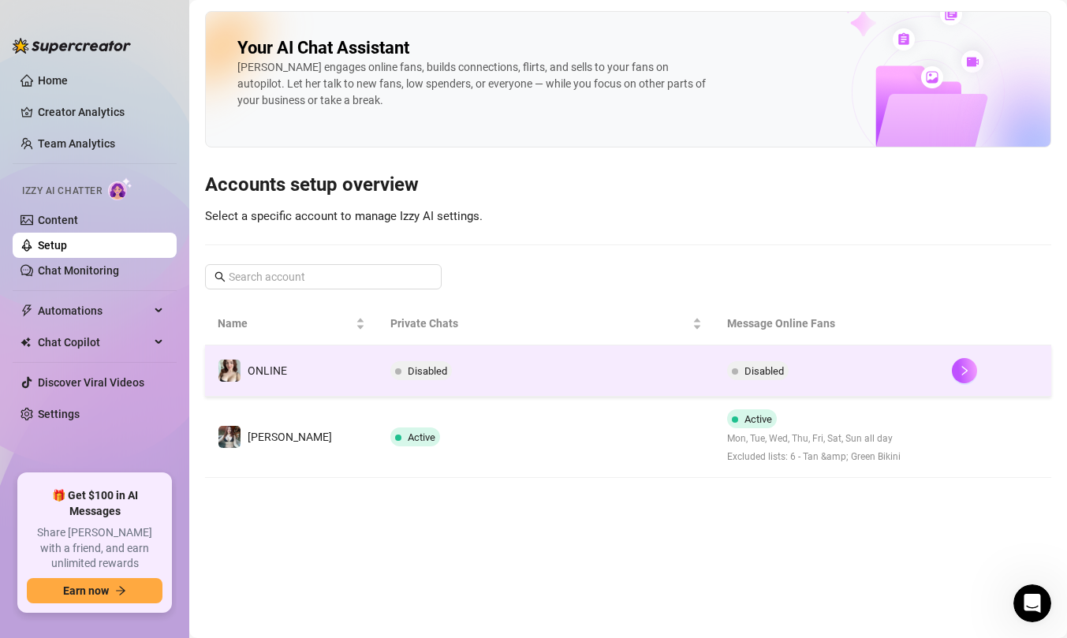
click at [297, 368] on td "ONLINE" at bounding box center [291, 371] width 173 height 51
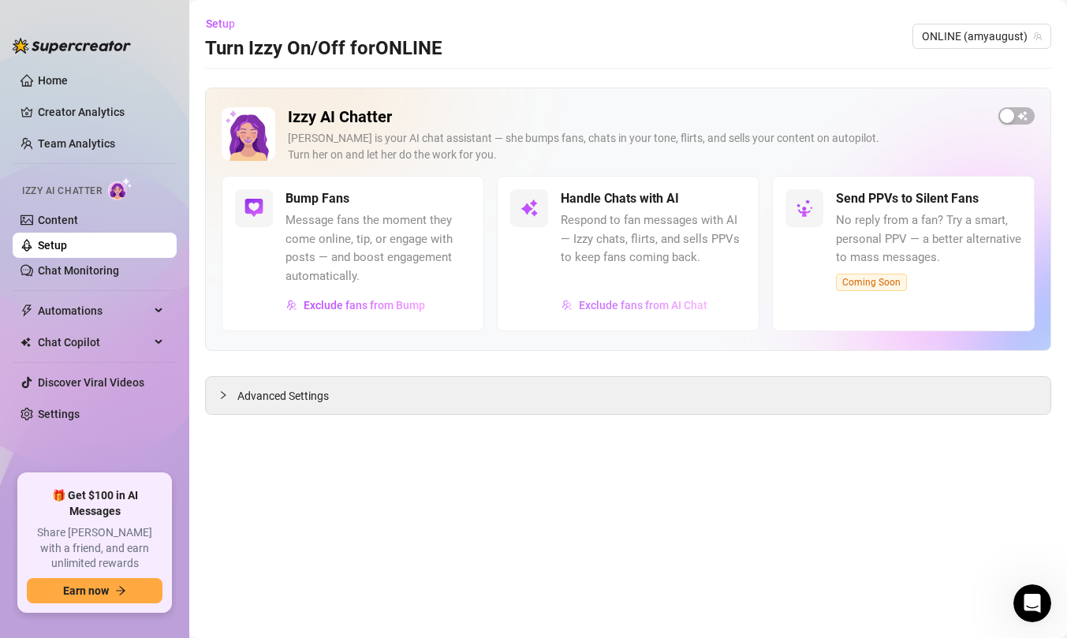
click at [680, 301] on span "Exclude fans from AI Chat" at bounding box center [643, 305] width 129 height 13
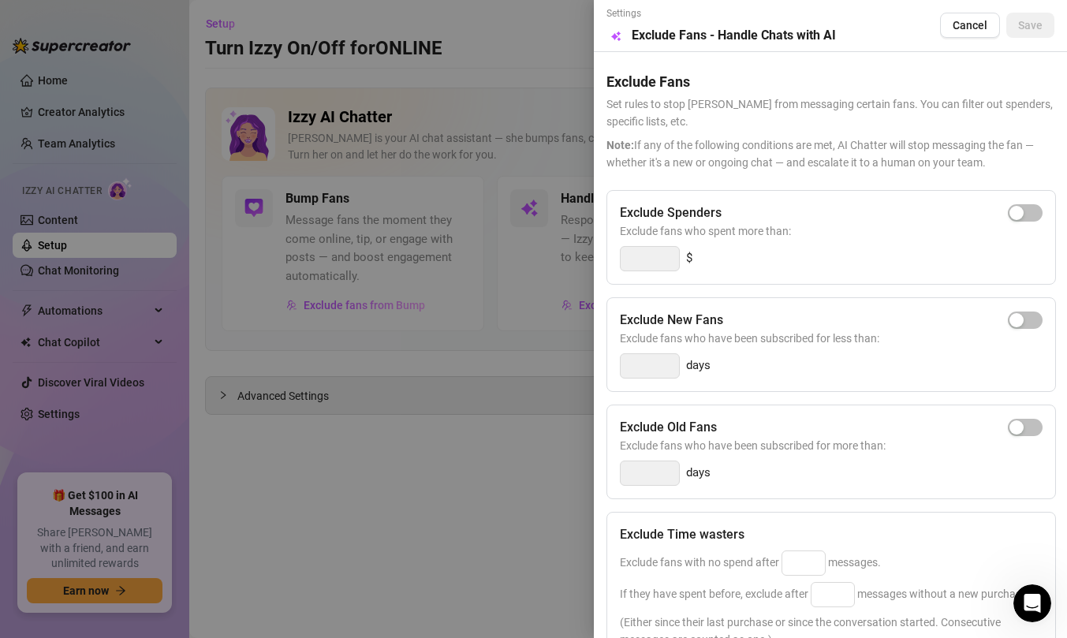
scroll to position [174, 0]
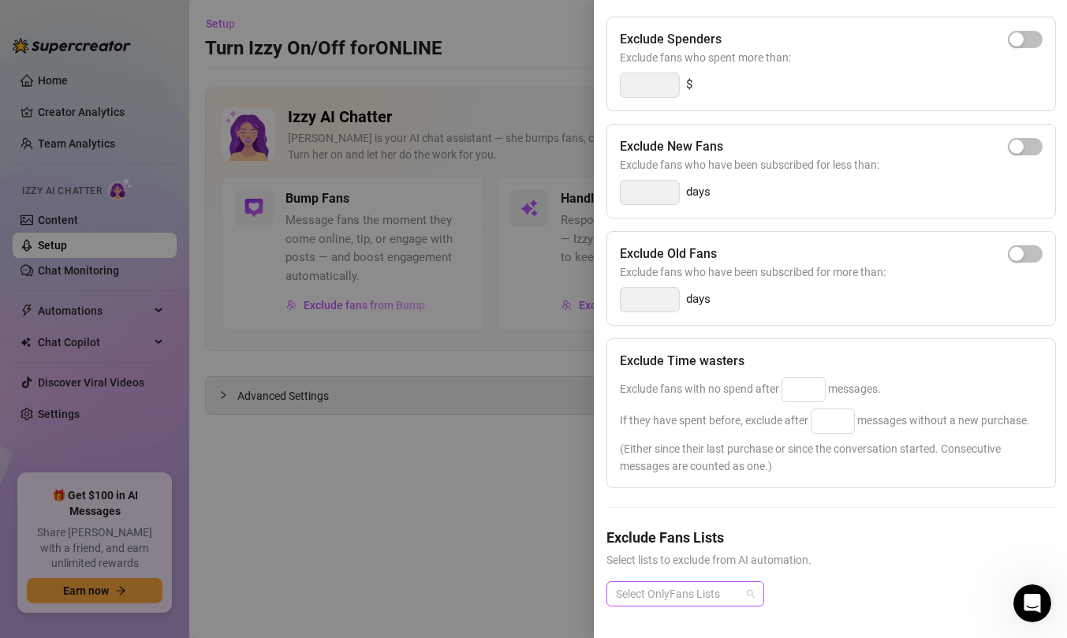
click at [696, 596] on div at bounding box center [677, 594] width 135 height 22
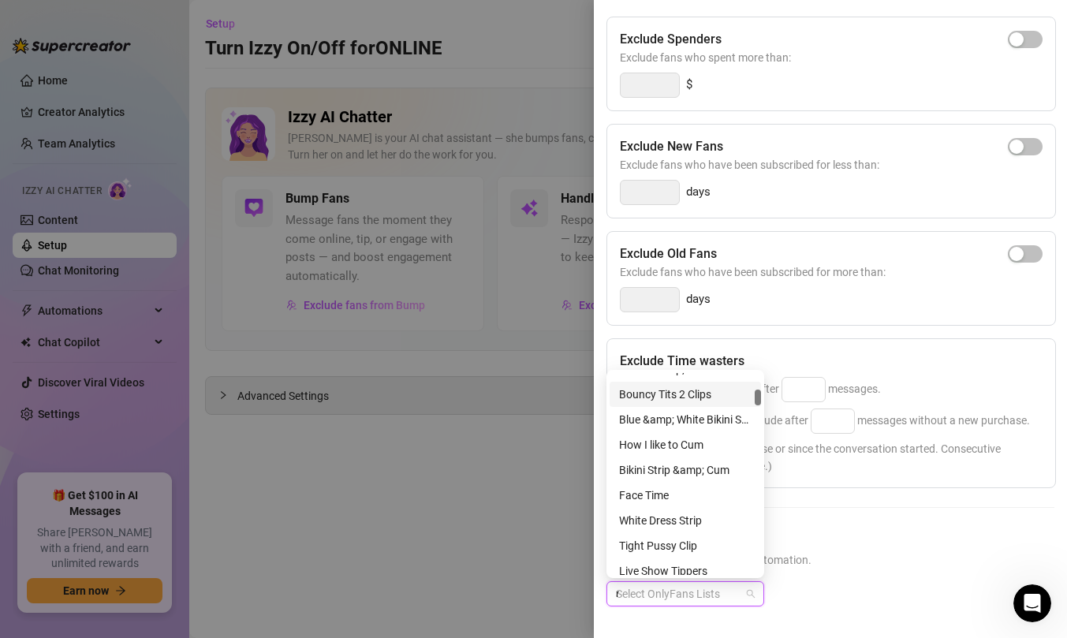
scroll to position [0, 0]
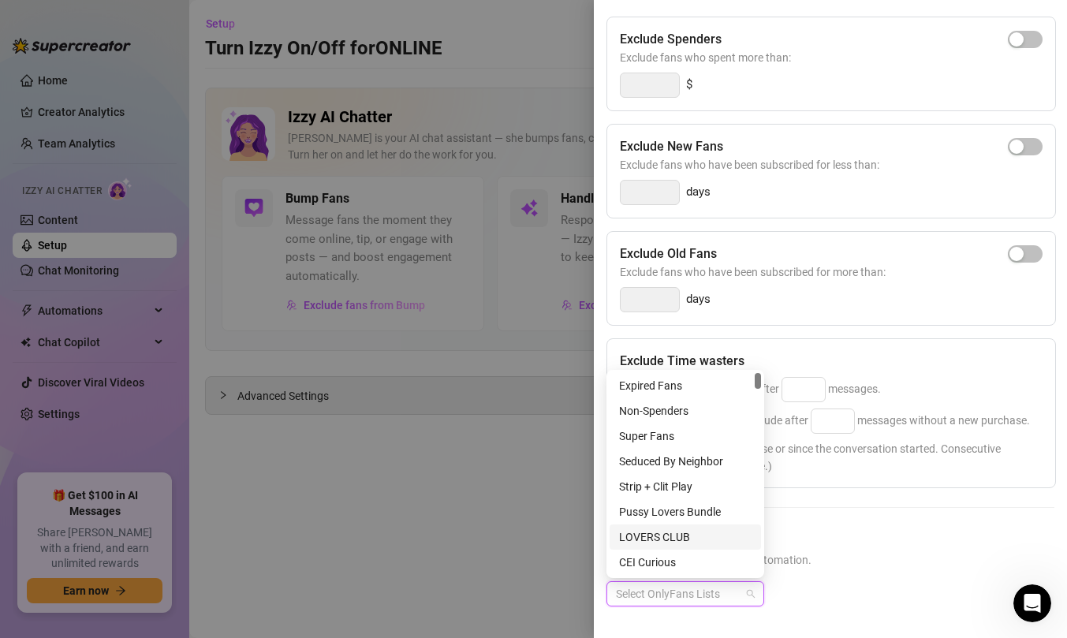
click at [406, 487] on div at bounding box center [533, 319] width 1067 height 638
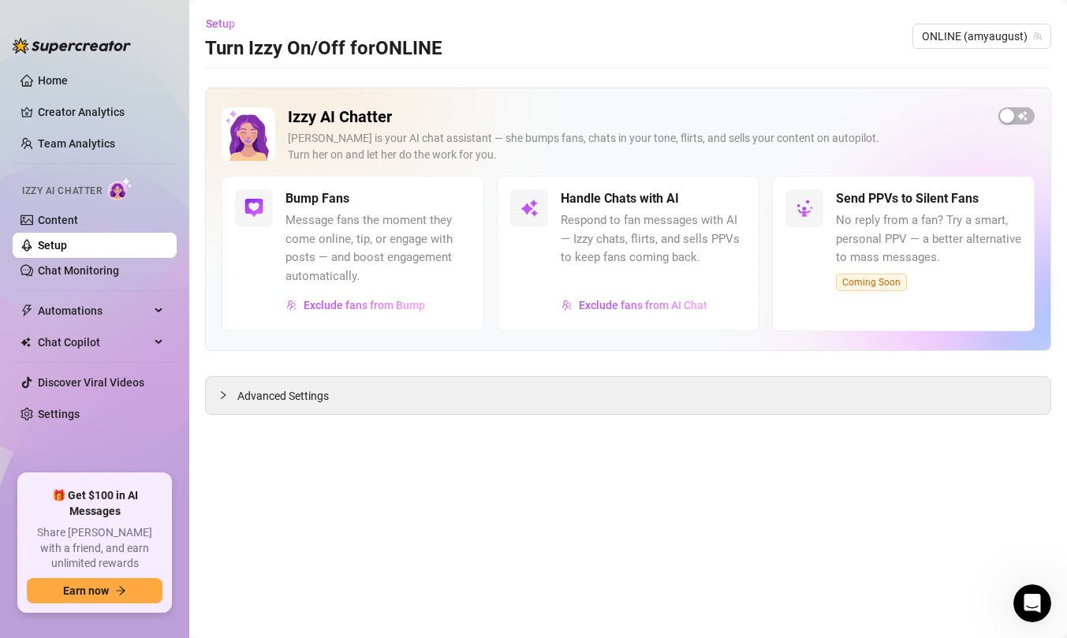
click at [1015, 126] on div "Izzy AI Chatter Izzy is your AI chat assistant — she bumps fans, chats in your …" at bounding box center [628, 141] width 813 height 69
click at [1012, 115] on div "button" at bounding box center [1007, 116] width 14 height 14
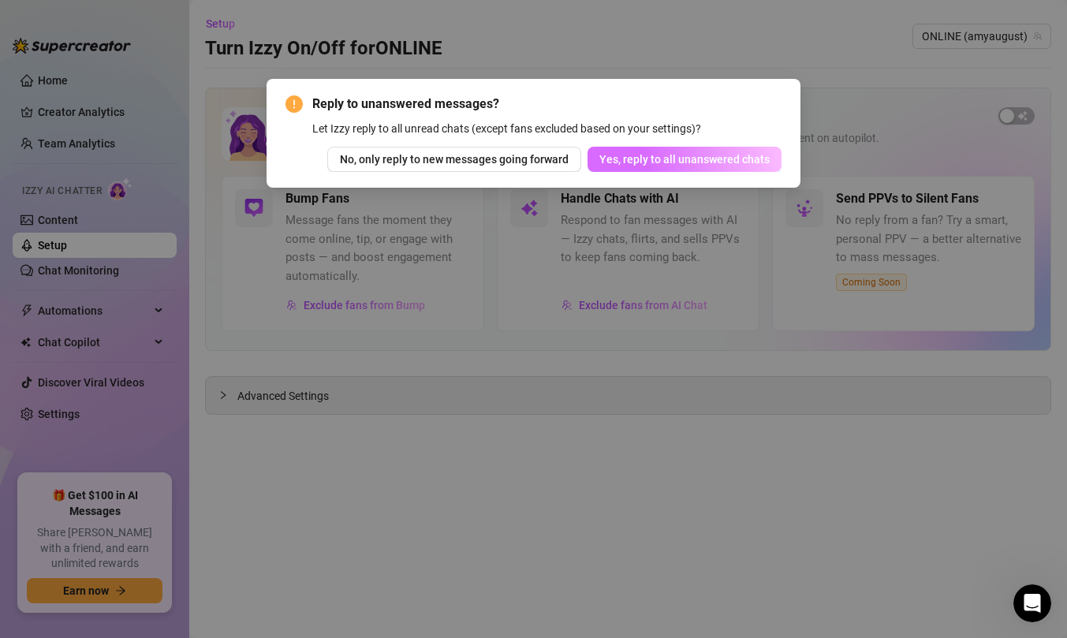
click at [637, 163] on span "Yes, reply to all unanswered chats" at bounding box center [685, 159] width 170 height 13
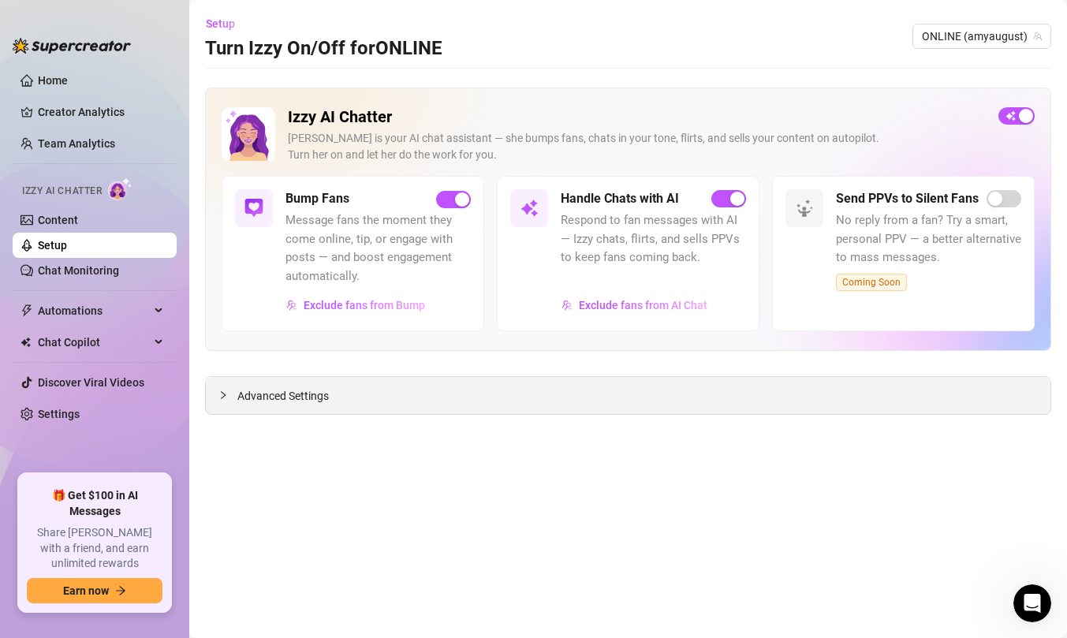
click at [535, 396] on div "Advanced Settings" at bounding box center [628, 395] width 845 height 37
click at [223, 395] on icon "collapsed" at bounding box center [223, 395] width 9 height 9
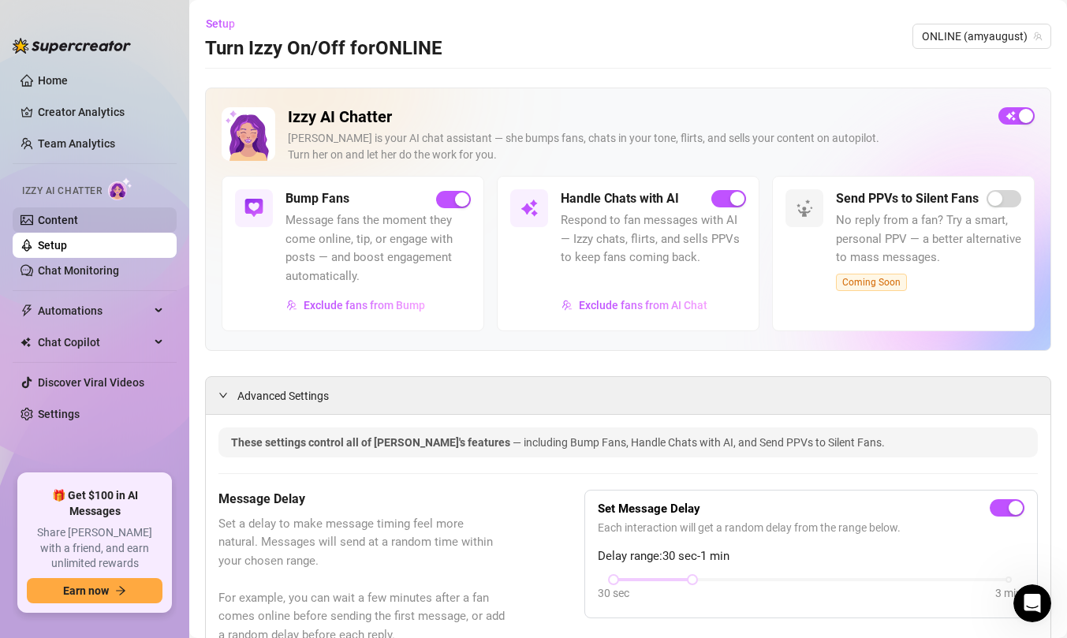
click at [78, 226] on link "Content" at bounding box center [58, 220] width 40 height 13
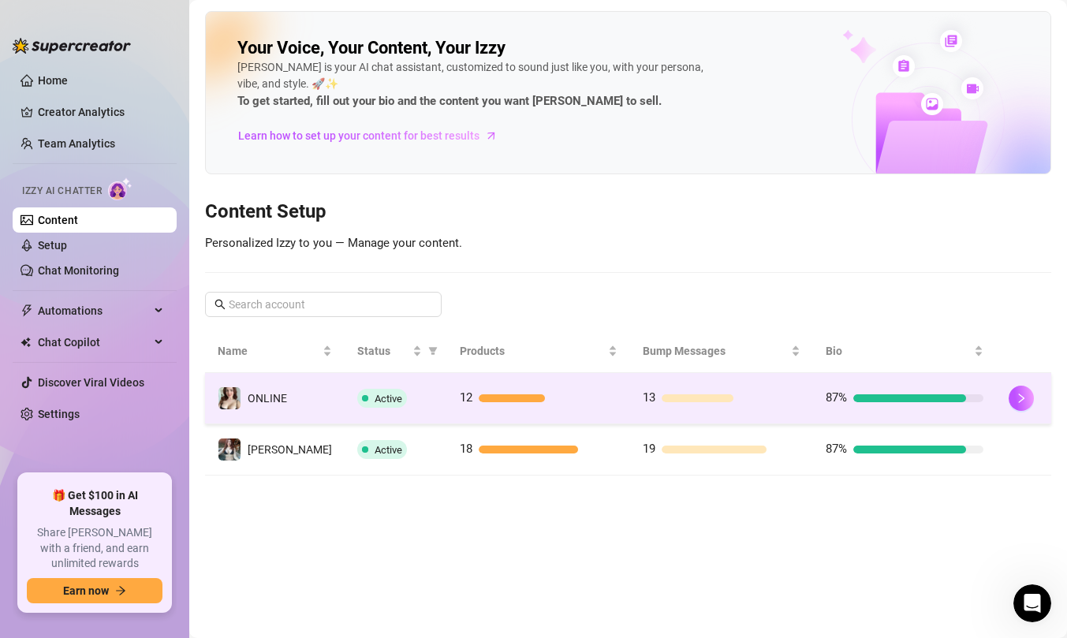
click at [408, 410] on td "Active" at bounding box center [396, 398] width 103 height 51
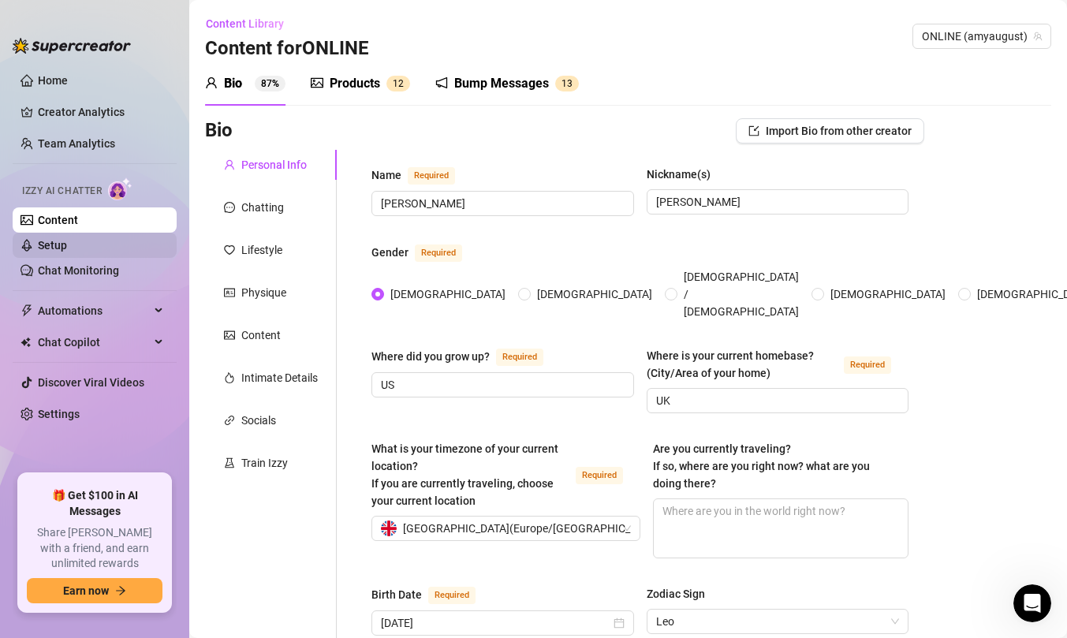
click at [67, 251] on link "Setup" at bounding box center [52, 245] width 29 height 13
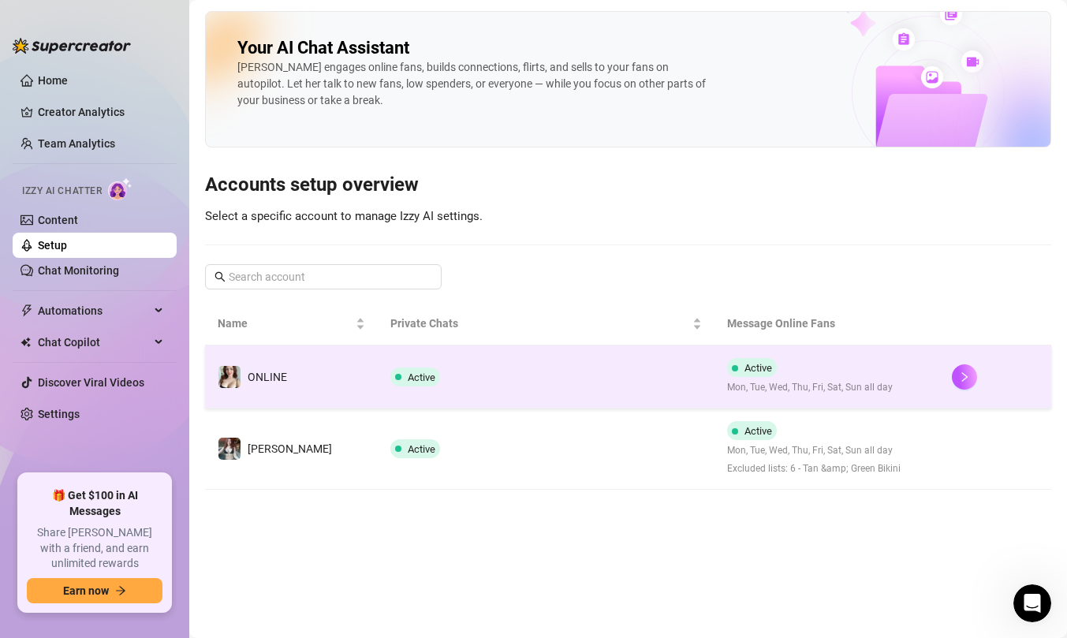
click at [335, 388] on td "ONLINE" at bounding box center [291, 377] width 173 height 63
